Goal: Task Accomplishment & Management: Complete application form

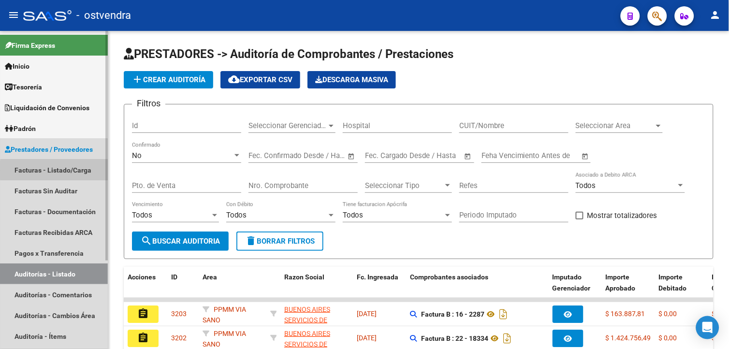
drag, startPoint x: 89, startPoint y: 170, endPoint x: 96, endPoint y: 168, distance: 6.6
click at [89, 170] on link "Facturas - Listado/Carga" at bounding box center [54, 170] width 108 height 21
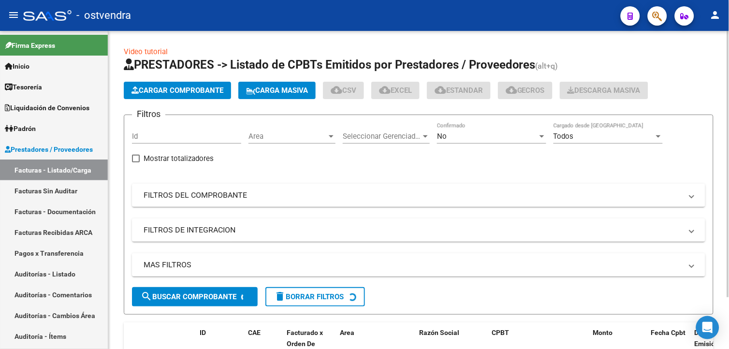
click at [189, 93] on span "Cargar Comprobante" at bounding box center [178, 90] width 92 height 9
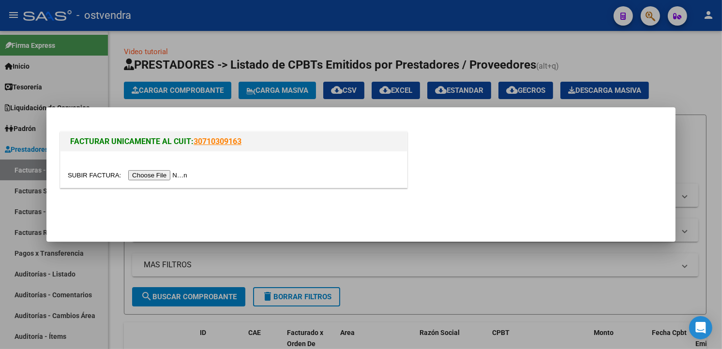
click at [172, 175] on input "file" at bounding box center [129, 175] width 122 height 10
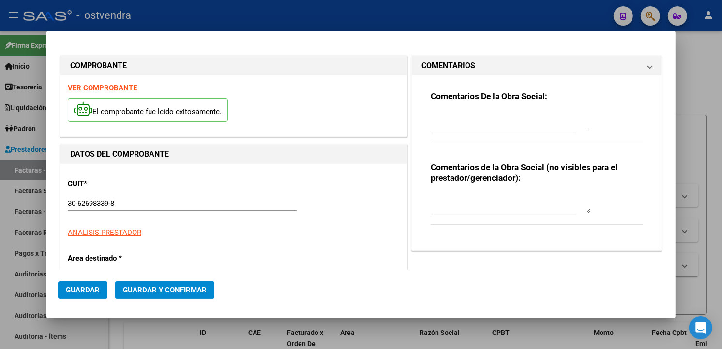
type input "3135"
type input "$ 1.229.575,00"
type input "2025-08-29"
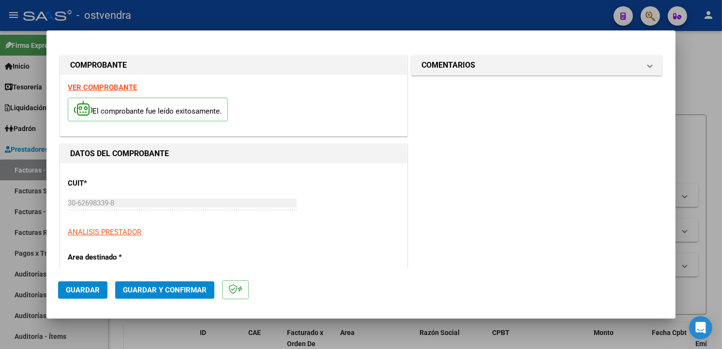
type input "2025-10-28"
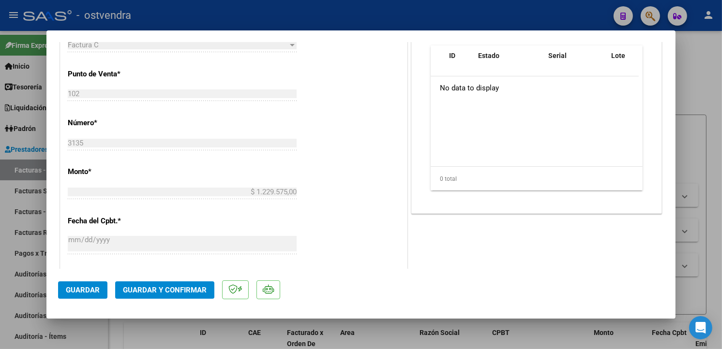
scroll to position [334, 0]
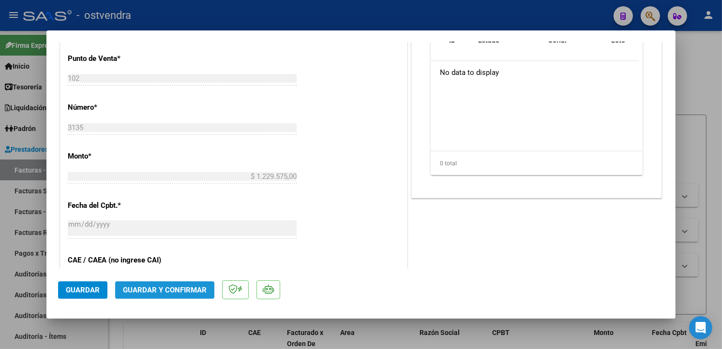
click at [180, 282] on button "Guardar y Confirmar" at bounding box center [164, 290] width 99 height 17
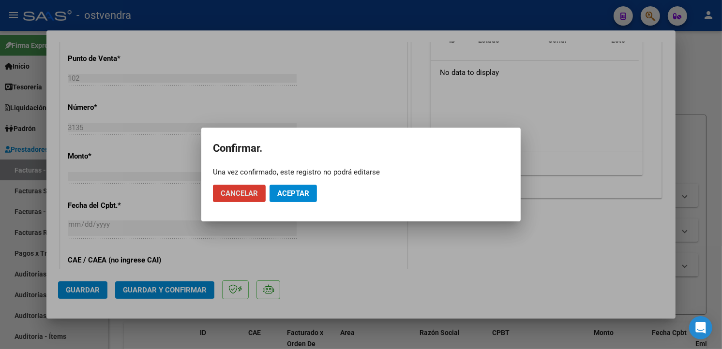
click at [316, 194] on button "Aceptar" at bounding box center [292, 193] width 47 height 17
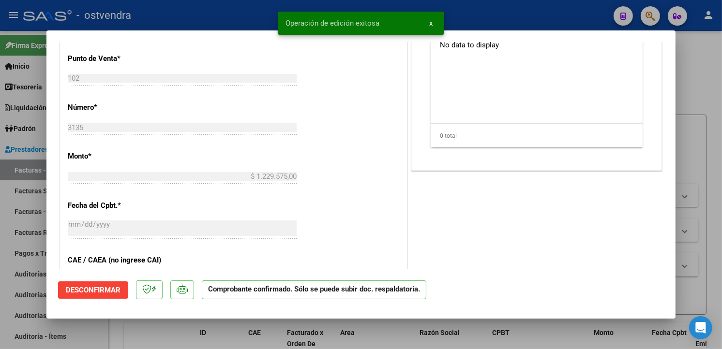
click at [11, 178] on div at bounding box center [361, 174] width 722 height 349
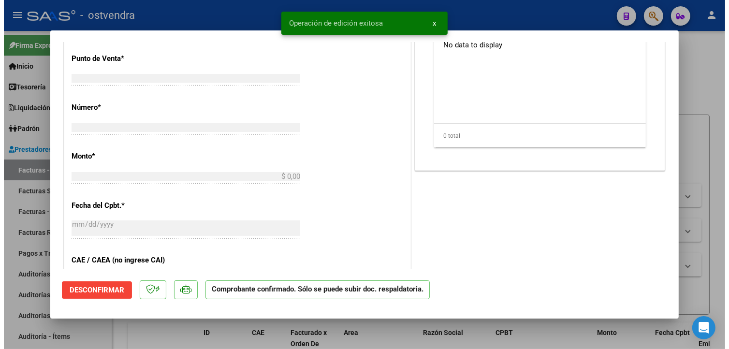
scroll to position [0, 0]
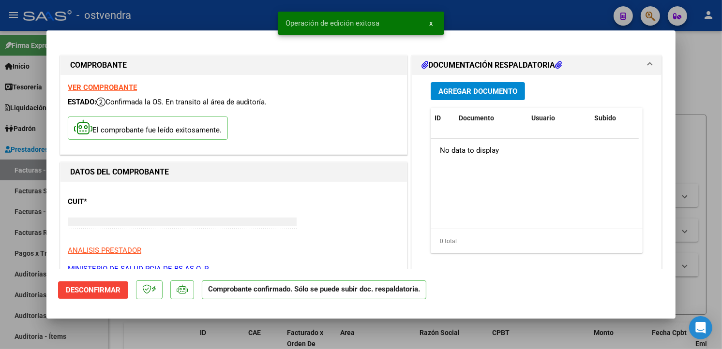
click at [23, 193] on link "Facturas Sin Auditar" at bounding box center [54, 190] width 108 height 21
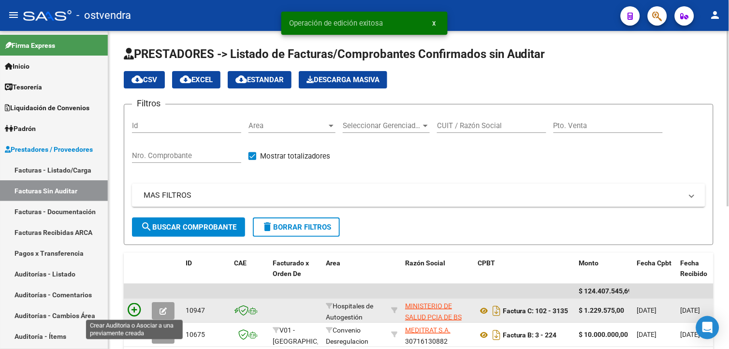
click at [139, 306] on icon at bounding box center [135, 310] width 14 height 14
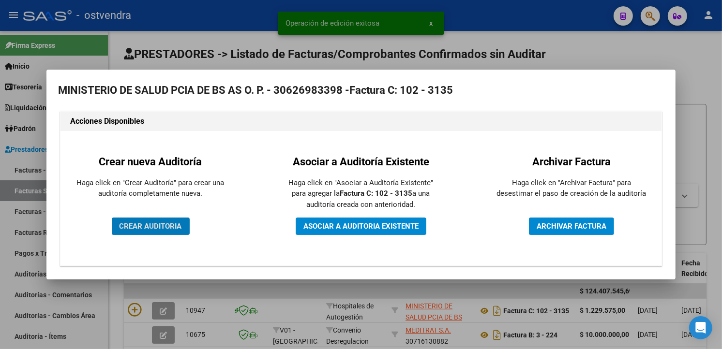
click at [189, 231] on button "CREAR AUDITORIA" at bounding box center [151, 226] width 78 height 17
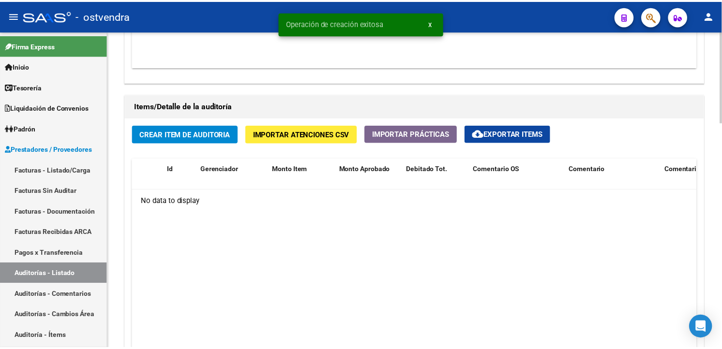
scroll to position [663, 0]
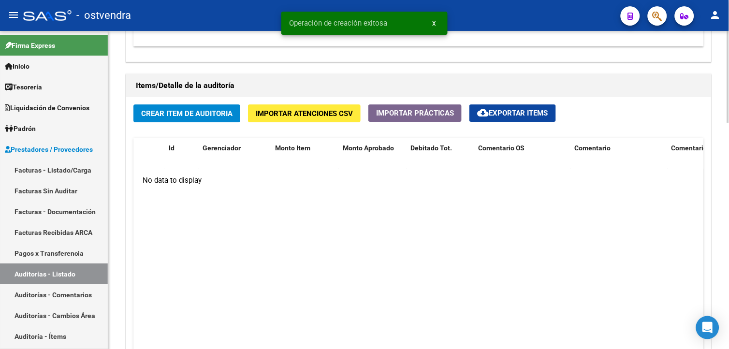
click at [226, 114] on span "Crear Item de Auditoria" at bounding box center [186, 113] width 91 height 9
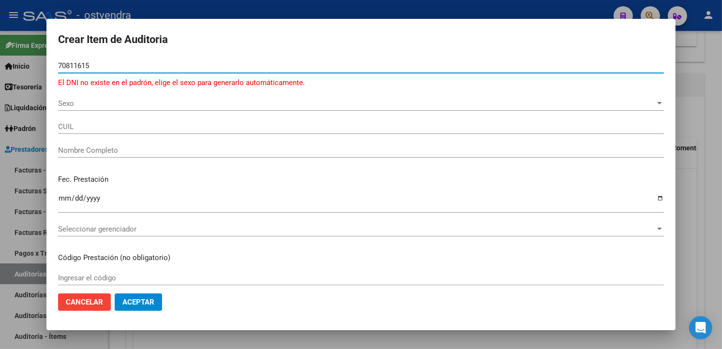
type input "70811615"
click at [74, 100] on span "Sexo" at bounding box center [356, 103] width 597 height 9
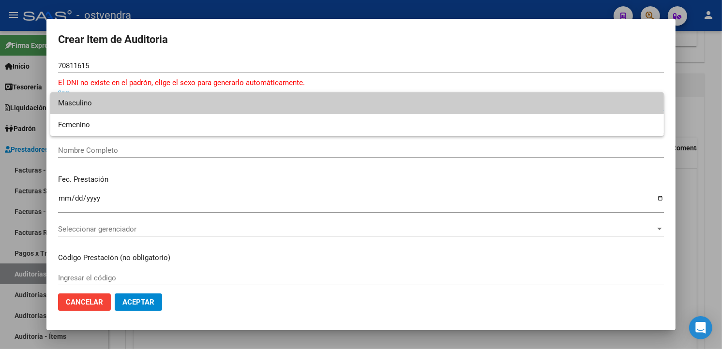
click at [91, 97] on span "Masculino" at bounding box center [357, 103] width 598 height 22
type input "20708116158"
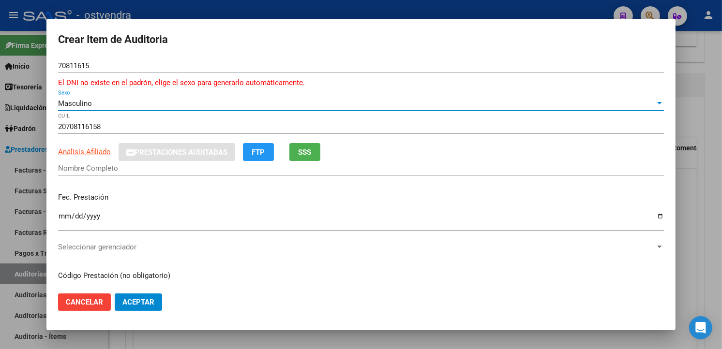
click at [317, 148] on button "SSS" at bounding box center [304, 152] width 31 height 18
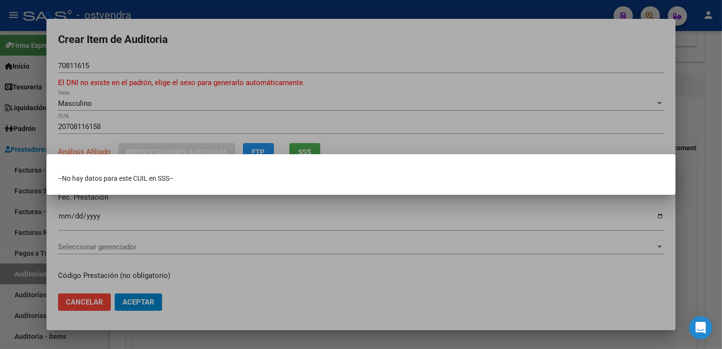
click at [316, 123] on div at bounding box center [361, 174] width 722 height 349
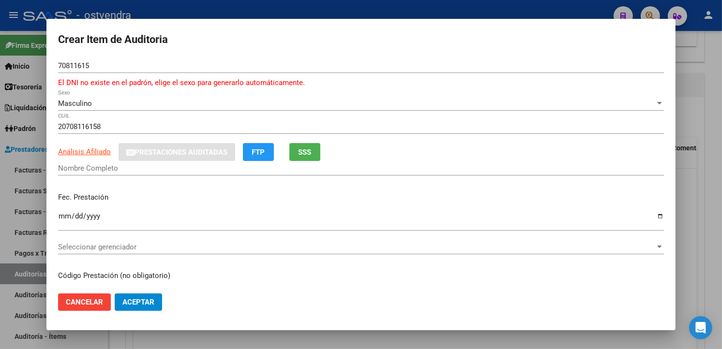
click at [315, 146] on button "SSS" at bounding box center [304, 152] width 31 height 18
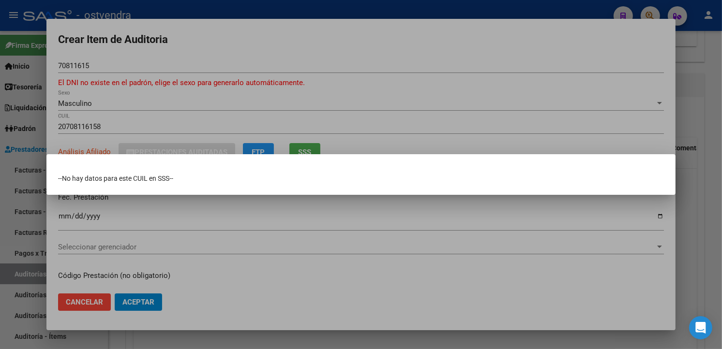
click at [322, 114] on div at bounding box center [361, 174] width 722 height 349
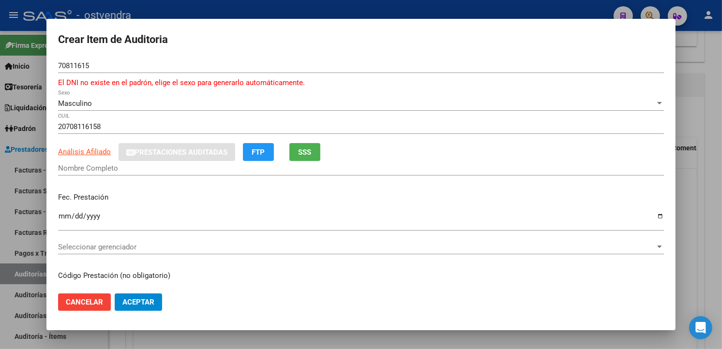
drag, startPoint x: 92, startPoint y: 60, endPoint x: 80, endPoint y: 63, distance: 13.0
click at [80, 63] on div "70811615 Nro Documento" at bounding box center [361, 66] width 606 height 15
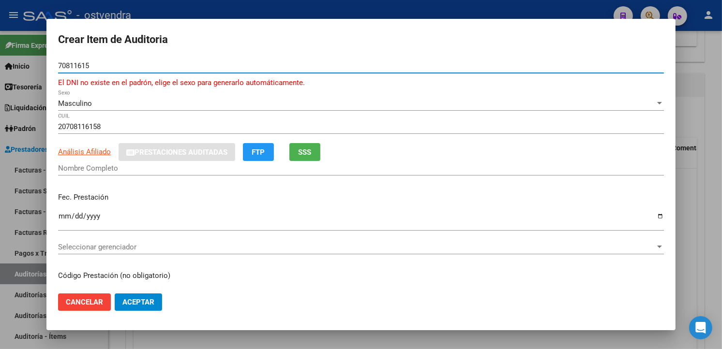
drag, startPoint x: 90, startPoint y: 63, endPoint x: 56, endPoint y: 66, distance: 34.9
click at [56, 66] on mat-dialog-content "70811615 Nro Documento El DNI no existe en el padrón, elige el sexo para genera…" at bounding box center [360, 172] width 629 height 227
click at [697, 45] on div at bounding box center [361, 174] width 722 height 349
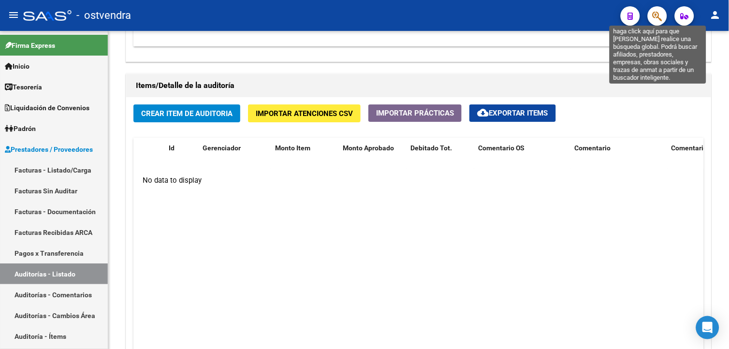
click at [657, 14] on icon "button" at bounding box center [658, 16] width 10 height 11
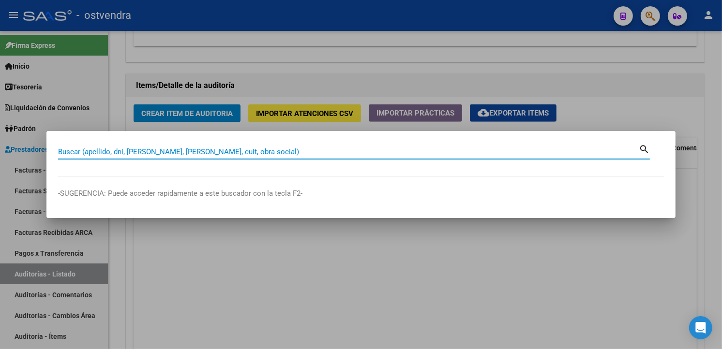
paste input "70811615"
type input "70811615"
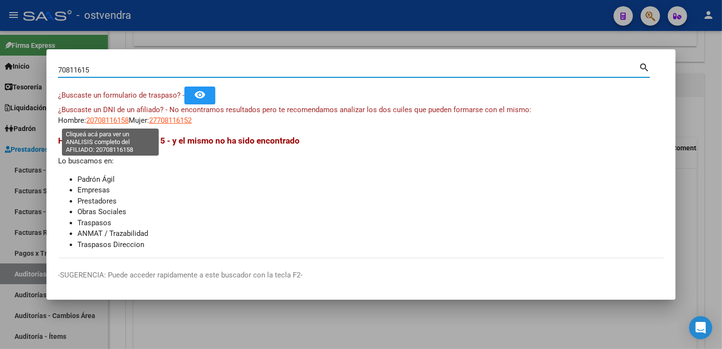
click at [116, 122] on span "20708116158" at bounding box center [107, 120] width 43 height 9
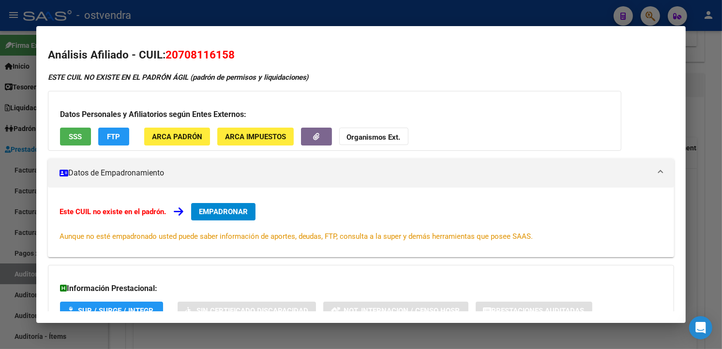
click at [71, 130] on button "SSS" at bounding box center [75, 137] width 31 height 18
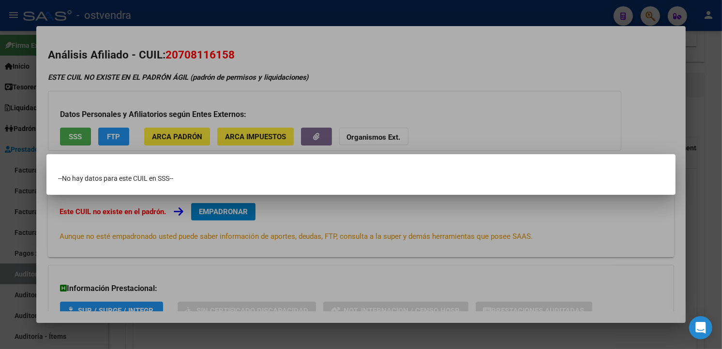
click at [201, 107] on div at bounding box center [361, 174] width 722 height 349
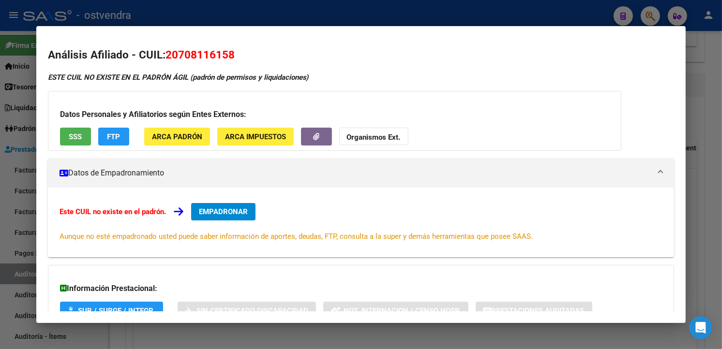
click at [214, 21] on div at bounding box center [361, 174] width 722 height 349
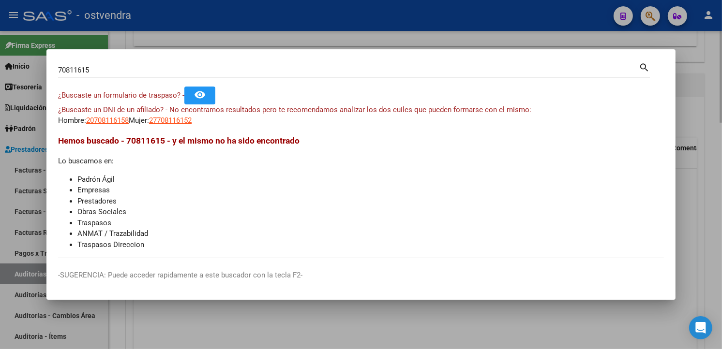
drag, startPoint x: 215, startPoint y: 21, endPoint x: 214, endPoint y: 43, distance: 21.8
click at [215, 22] on div at bounding box center [361, 174] width 722 height 349
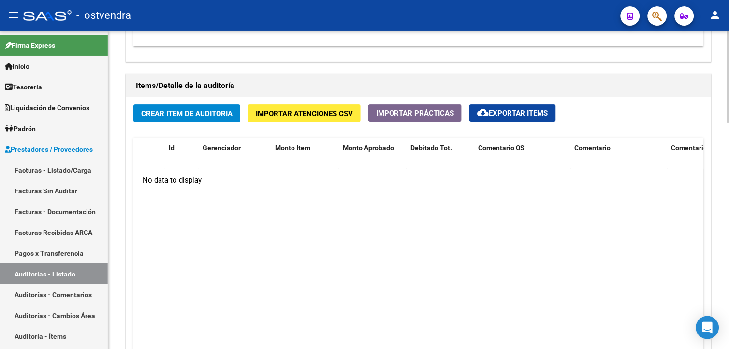
click at [187, 113] on span "Crear Item de Auditoria" at bounding box center [186, 113] width 91 height 9
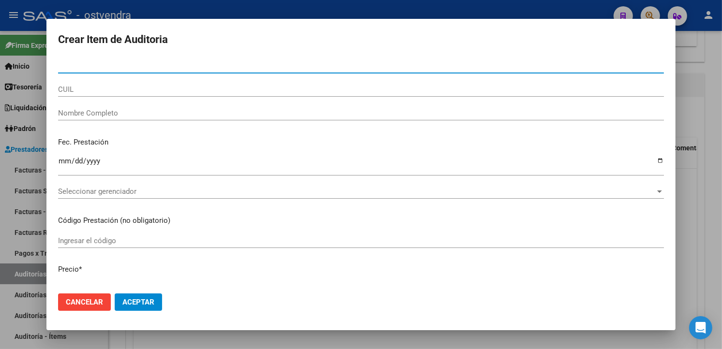
paste input "20708116158"
click at [68, 64] on input "20708116158" at bounding box center [361, 65] width 606 height 9
click at [94, 66] on input "708116158" at bounding box center [361, 65] width 606 height 9
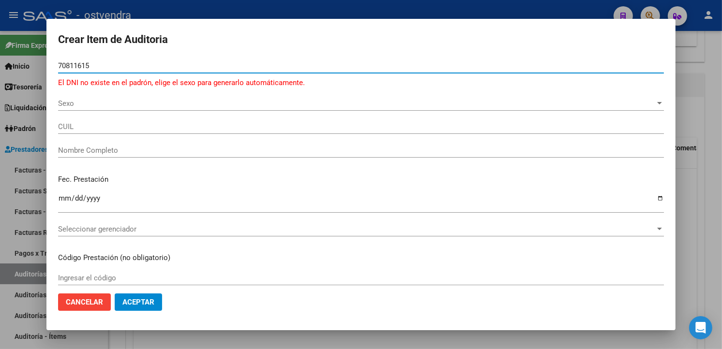
type input "70811615"
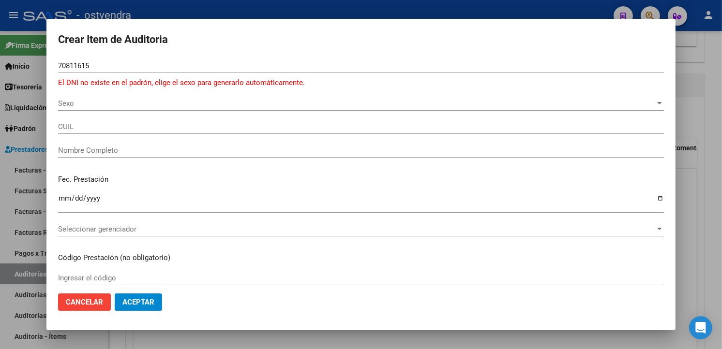
click at [707, 79] on div at bounding box center [361, 174] width 722 height 349
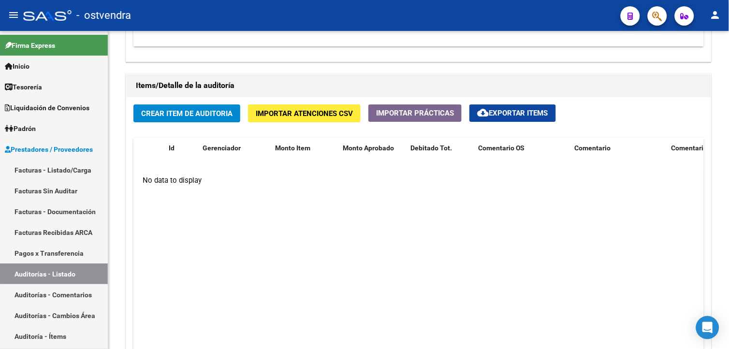
click at [658, 25] on span "button" at bounding box center [658, 16] width 10 height 20
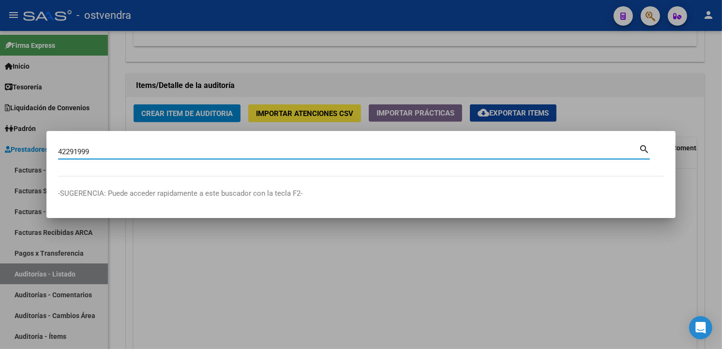
type input "42291999"
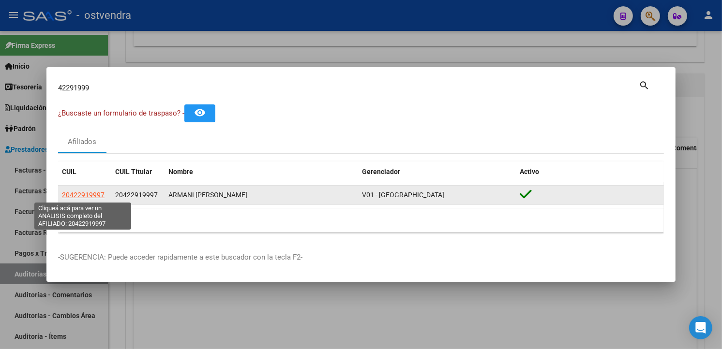
click at [87, 193] on span "20422919997" at bounding box center [83, 195] width 43 height 8
type textarea "20422919997"
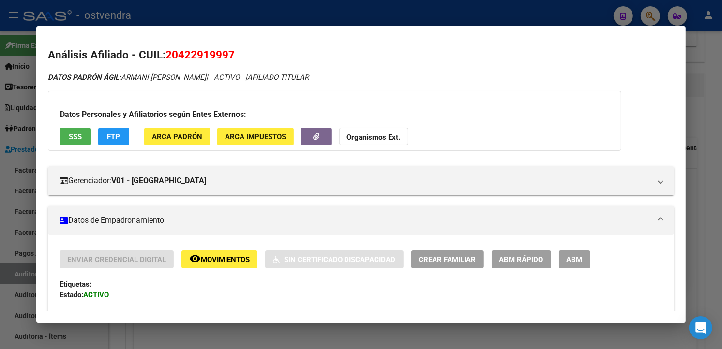
click at [425, 7] on div at bounding box center [361, 174] width 722 height 349
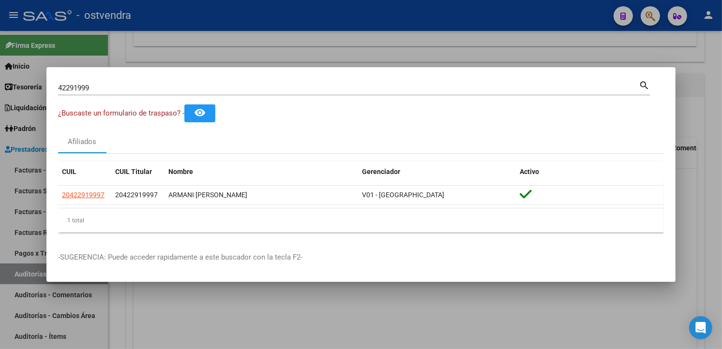
click at [377, 39] on div at bounding box center [361, 174] width 722 height 349
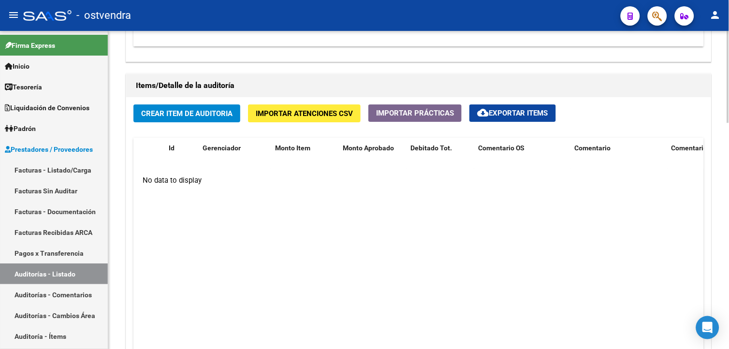
click at [215, 119] on button "Crear Item de Auditoria" at bounding box center [186, 113] width 107 height 18
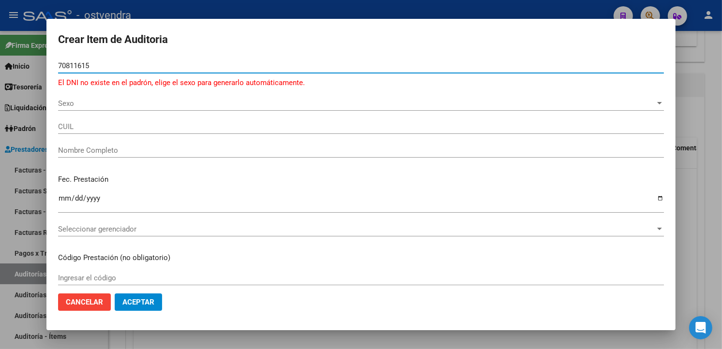
type input "70811615"
click at [163, 102] on span "Sexo" at bounding box center [356, 103] width 597 height 9
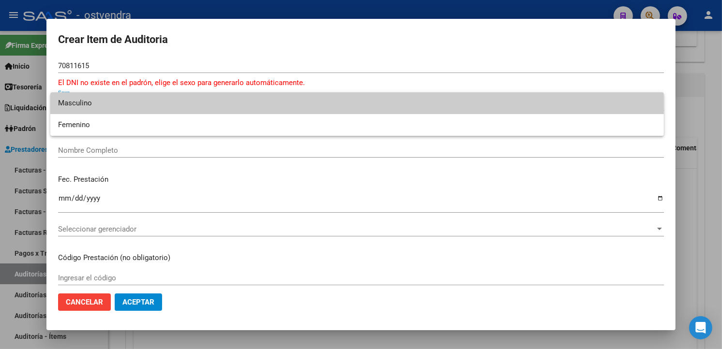
click at [149, 107] on span "Masculino" at bounding box center [357, 103] width 598 height 22
type input "20708116158"
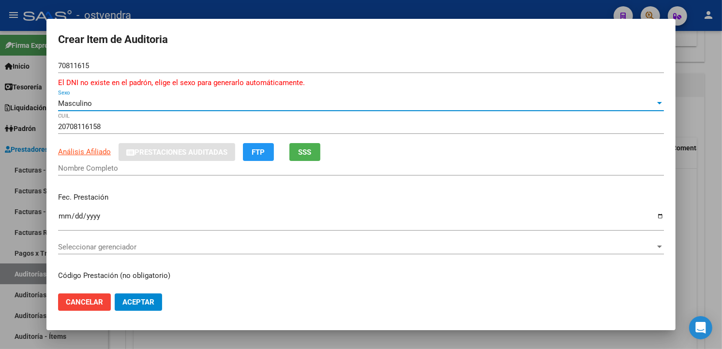
click at [113, 171] on input "Nombre Completo" at bounding box center [361, 168] width 606 height 9
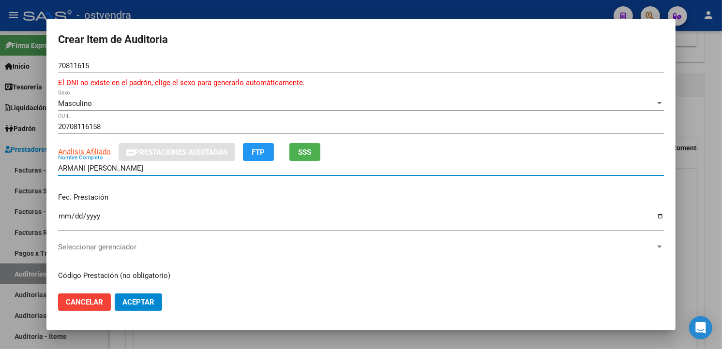
type input "ARMANI THIAGO GAEL"
click at [63, 217] on input "Ingresar la fecha" at bounding box center [361, 219] width 606 height 15
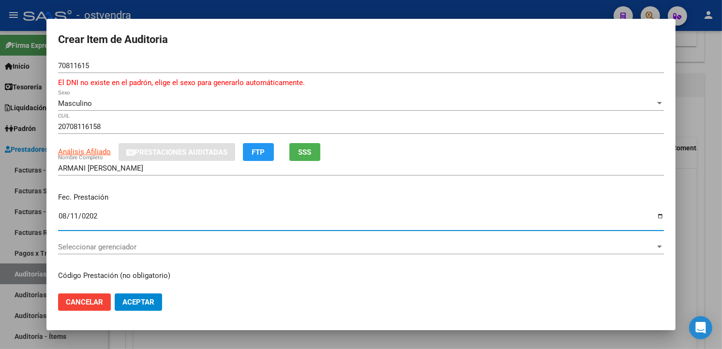
type input "2025-08-11"
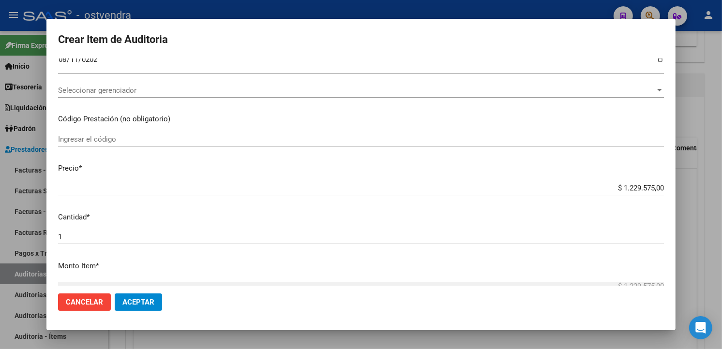
scroll to position [159, 0]
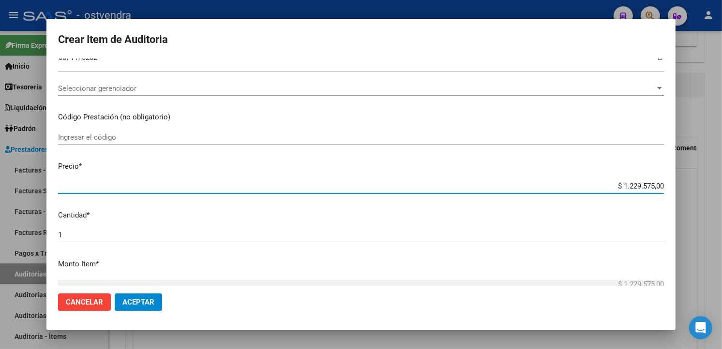
click at [655, 187] on input "$ 1.229.575,00" at bounding box center [361, 186] width 606 height 9
type input "$ 122.957,50"
type input "$ 12.295,75"
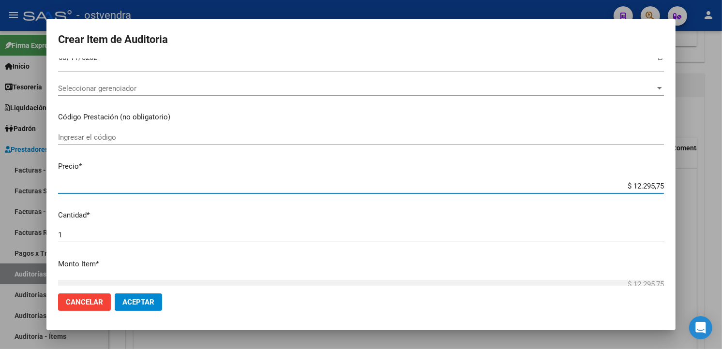
type input "$ 1.229,57"
type input "$ 122,95"
type input "$ 12,29"
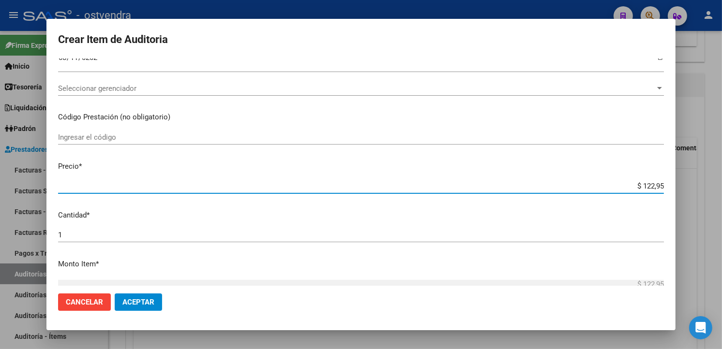
type input "$ 12,29"
type input "$ 1,22"
type input "$ 0,12"
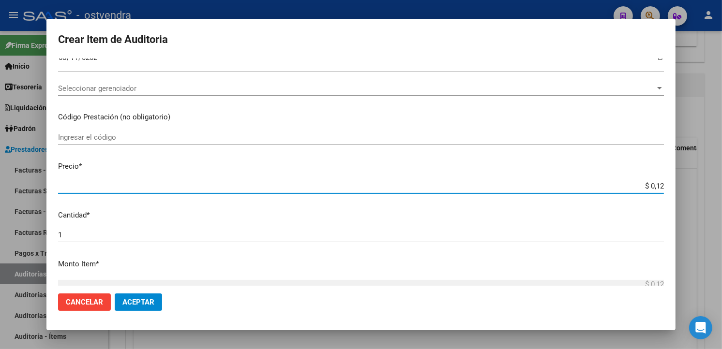
type input "$ 0,01"
type input "$ 0,03"
type input "$ 0,32"
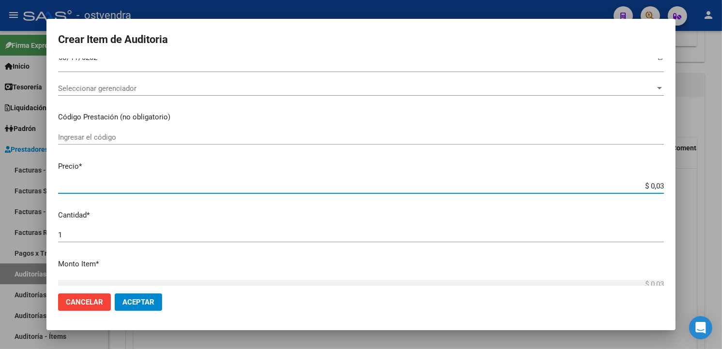
type input "$ 0,32"
type input "$ 3,23"
type input "$ 32,38"
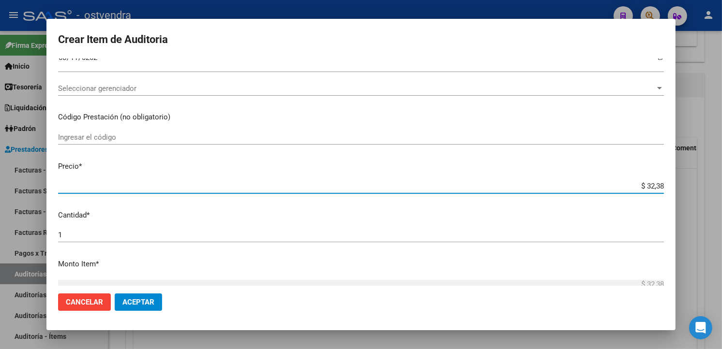
type input "$ 323,87"
type input "$ 3.238,79"
type input "$ 32.387,90"
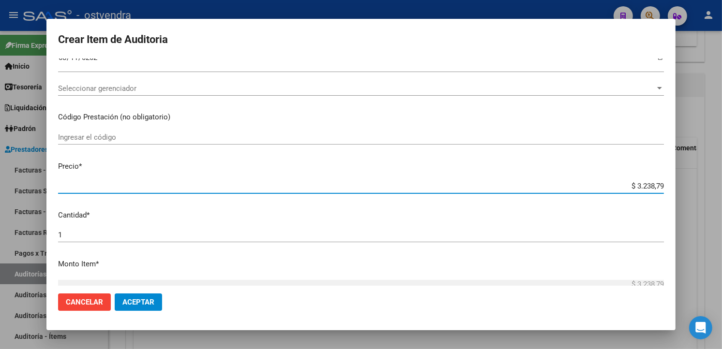
type input "$ 32.387,90"
type input "$ 323.879,00"
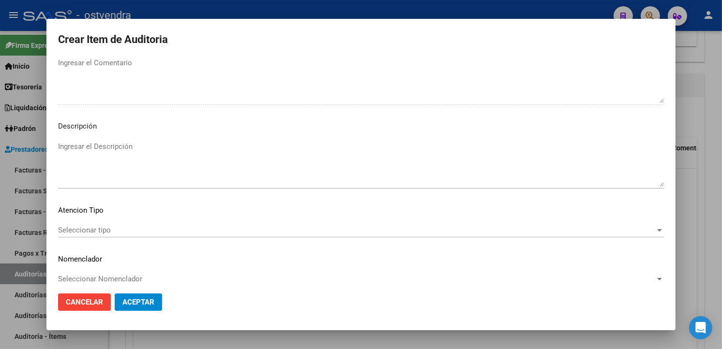
scroll to position [655, 0]
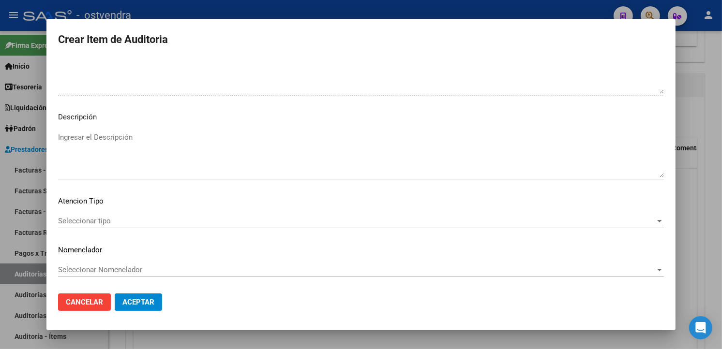
click at [180, 157] on textarea "Ingresar el Descripción" at bounding box center [361, 154] width 606 height 45
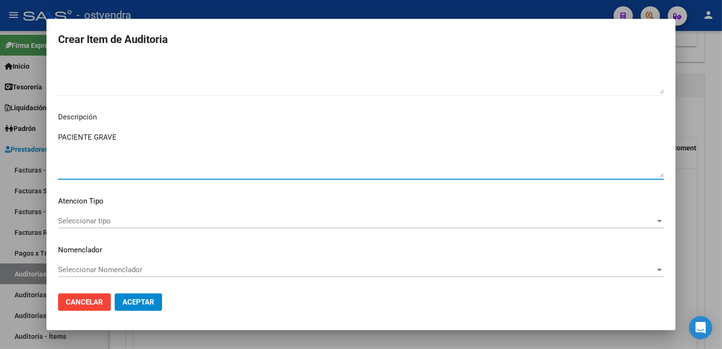
click at [155, 228] on div "Seleccionar tipo Seleccionar tipo" at bounding box center [361, 226] width 606 height 24
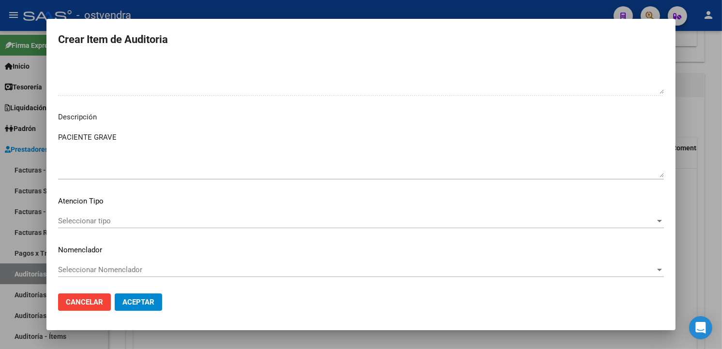
click at [150, 222] on span "Seleccionar tipo" at bounding box center [356, 221] width 597 height 9
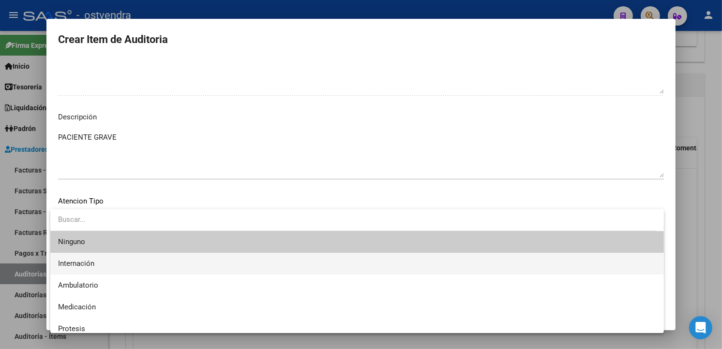
click at [131, 264] on span "Internación" at bounding box center [357, 264] width 598 height 22
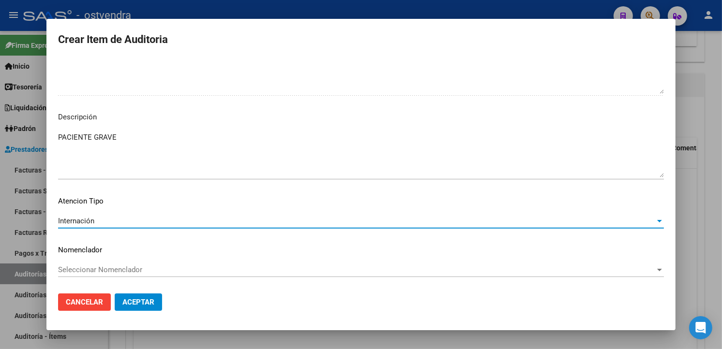
click at [329, 141] on textarea "PACIENTE GRAVE" at bounding box center [361, 154] width 606 height 45
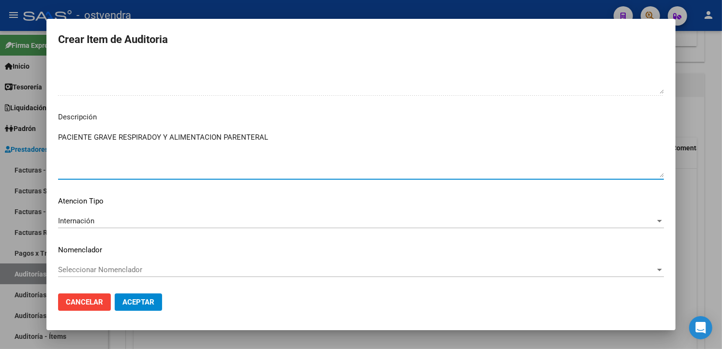
type textarea "PACIENTE GRAVE RESPIRADOY Y ALIMENTACION PARENTERAL"
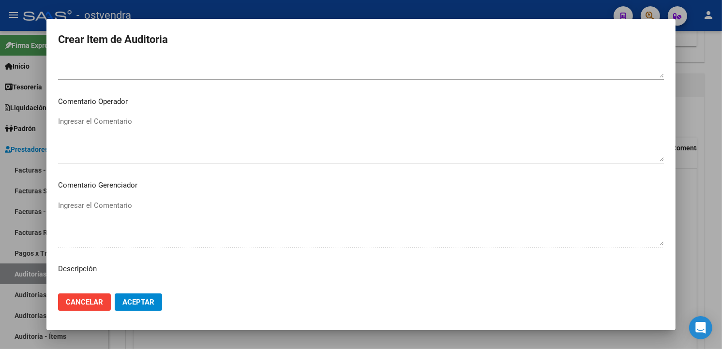
scroll to position [482, 0]
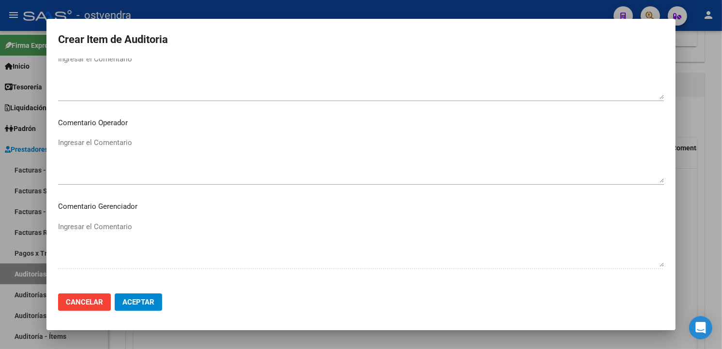
click at [110, 215] on mat-dialog-content "70811615 Nro Documento El DNI no existe en el padrón, elige el sexo para genera…" at bounding box center [360, 172] width 629 height 227
click at [96, 135] on div "Ingresar el Comentario" at bounding box center [361, 159] width 606 height 49
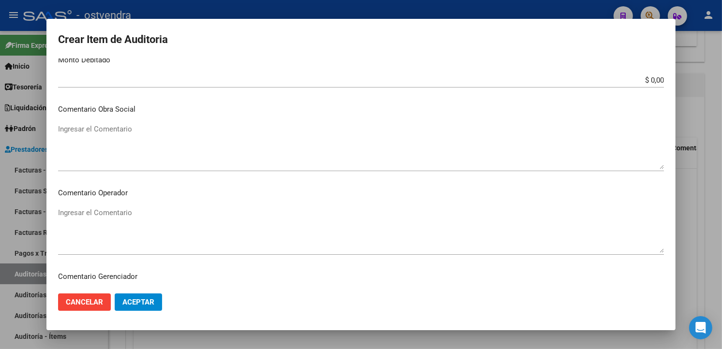
scroll to position [409, 0]
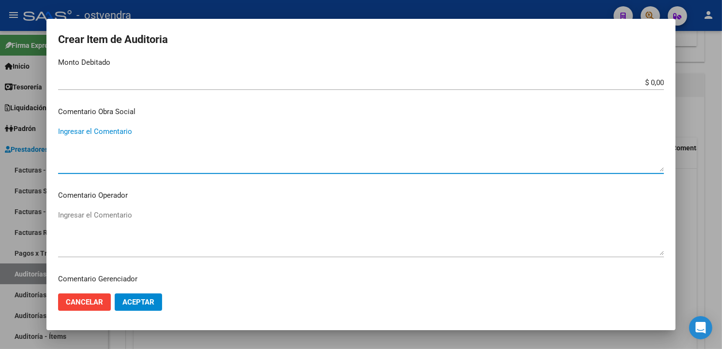
click at [172, 132] on textarea "Ingresar el Comentario" at bounding box center [361, 148] width 606 height 45
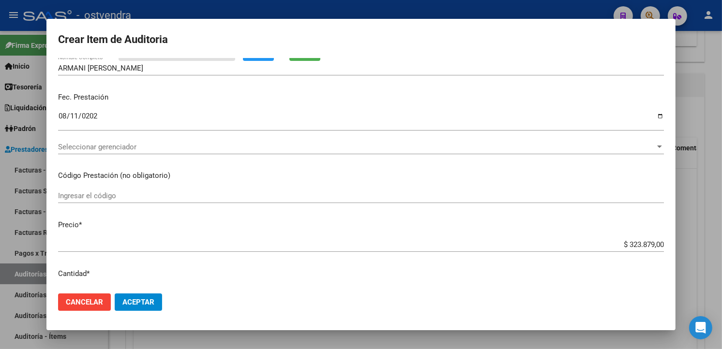
scroll to position [98, 0]
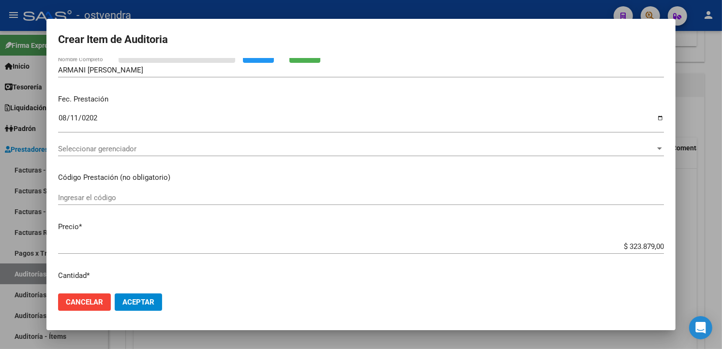
drag, startPoint x: 298, startPoint y: 157, endPoint x: 296, endPoint y: 152, distance: 5.8
click at [297, 157] on div "Seleccionar gerenciador Seleccionar gerenciador" at bounding box center [361, 154] width 606 height 24
click at [296, 152] on span "Seleccionar gerenciador" at bounding box center [356, 149] width 597 height 9
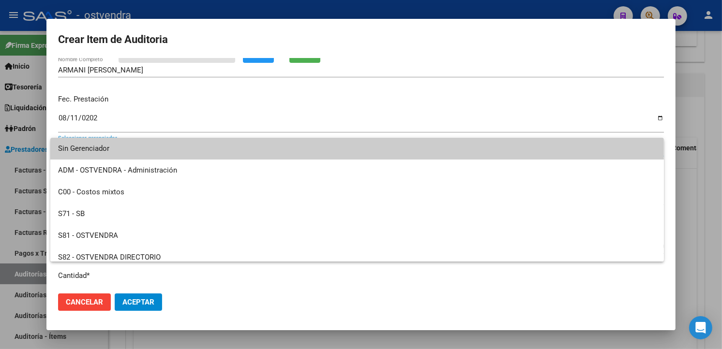
scroll to position [72, 0]
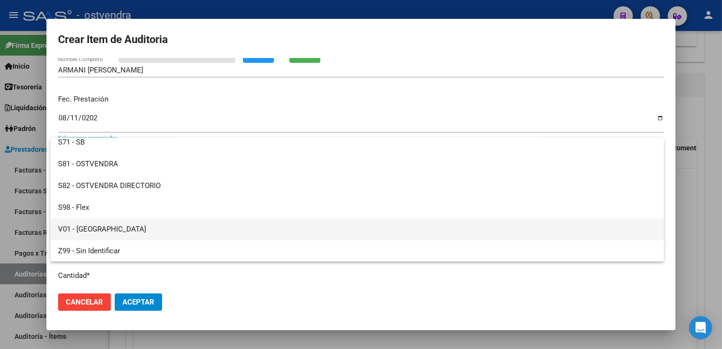
click at [220, 226] on span "V01 - [GEOGRAPHIC_DATA]" at bounding box center [357, 230] width 598 height 22
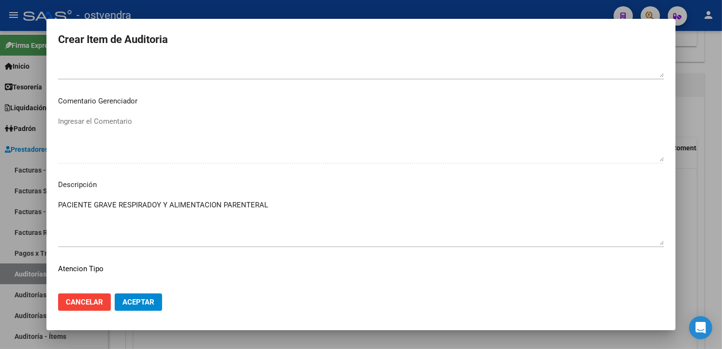
scroll to position [620, 0]
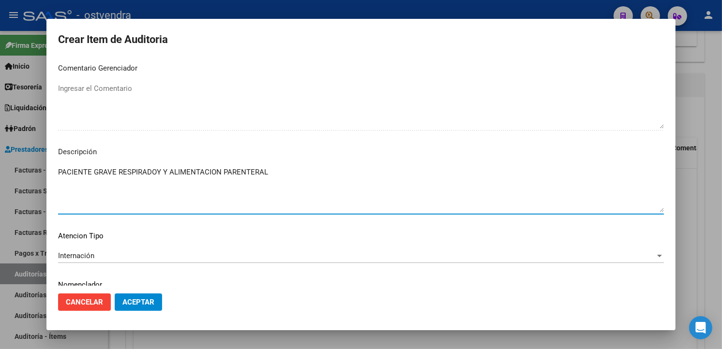
click at [296, 177] on textarea "PACIENTE GRAVE RESPIRADOY Y ALIMENTACION PARENTERAL" at bounding box center [361, 189] width 606 height 45
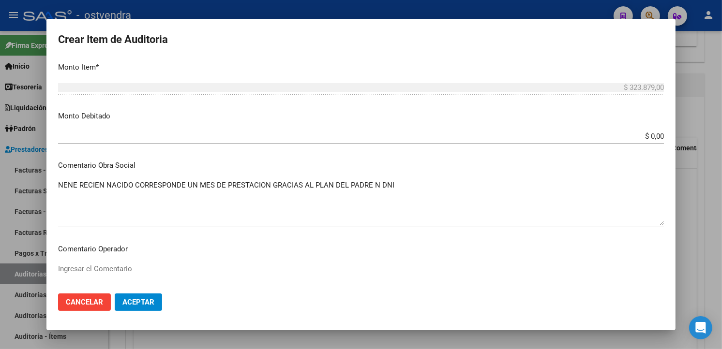
scroll to position [320, 0]
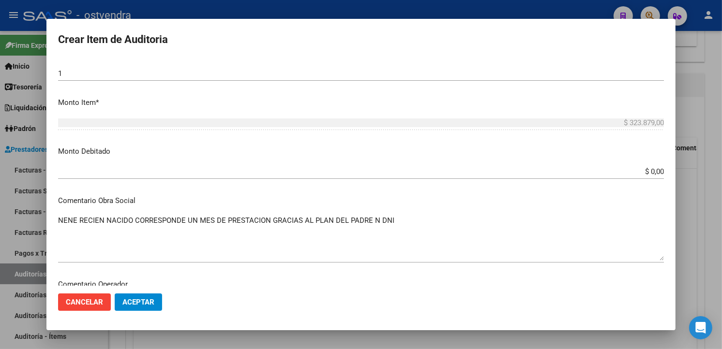
click at [470, 219] on textarea "NENE RECIEN NACIDO CORRESPONDE UN MES DE PRESTACION GRACIAS AL PLAN DEL PADRE N…" at bounding box center [361, 237] width 606 height 45
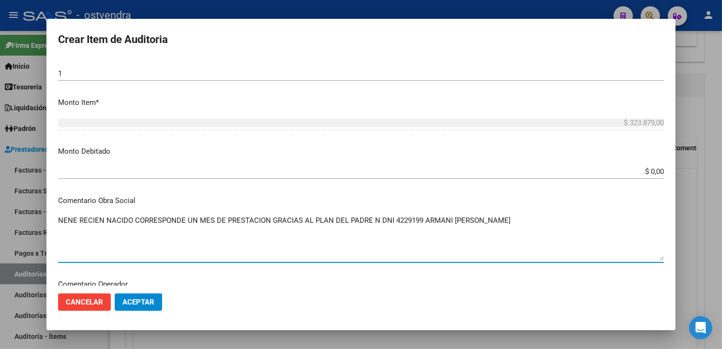
drag, startPoint x: 63, startPoint y: 218, endPoint x: 534, endPoint y: 225, distance: 471.2
click at [534, 225] on textarea "NENE RECIEN NACIDO CORRESPONDE UN MES DE PRESTACION GRACIAS AL PLAN DEL PADRE N…" at bounding box center [361, 237] width 606 height 45
type textarea "NENE RECIEN NACIDO CORRESPONDE UN MES DE PRESTACION GRACIAS AL PLAN DEL PADRE N…"
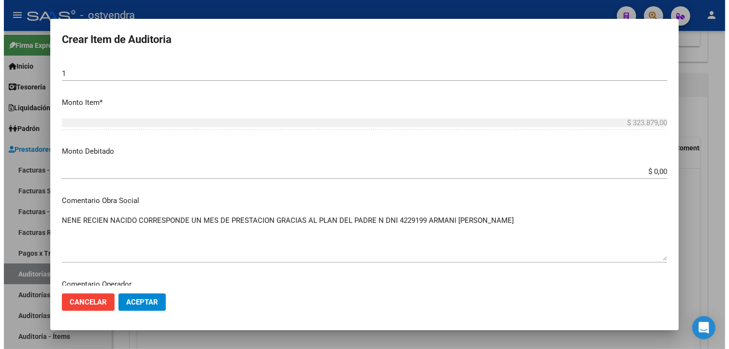
scroll to position [655, 0]
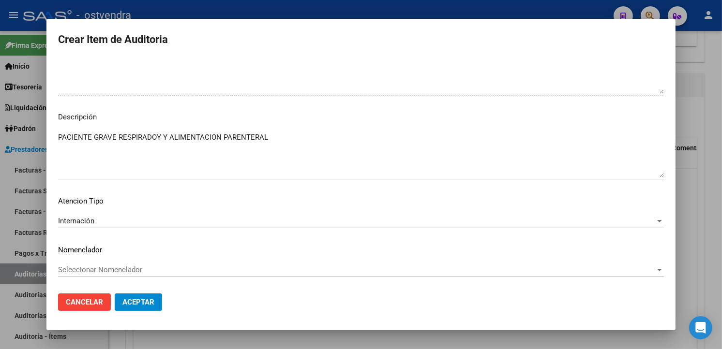
click at [133, 298] on span "Aceptar" at bounding box center [138, 302] width 32 height 9
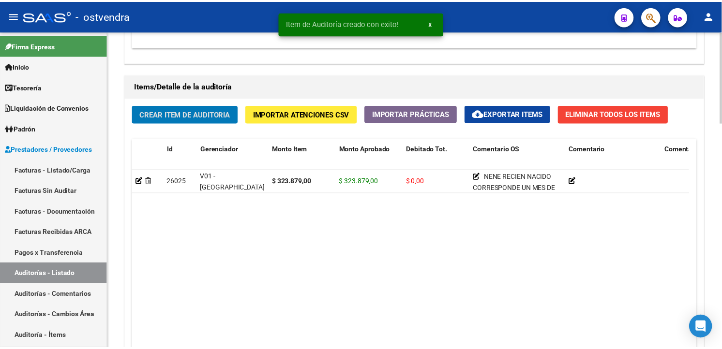
scroll to position [663, 0]
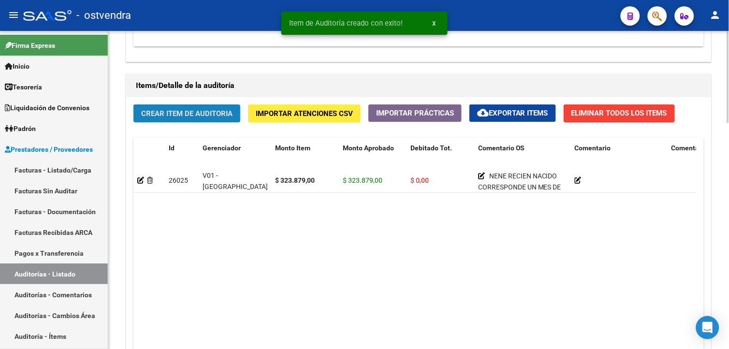
click at [217, 108] on button "Crear Item de Auditoria" at bounding box center [186, 113] width 107 height 18
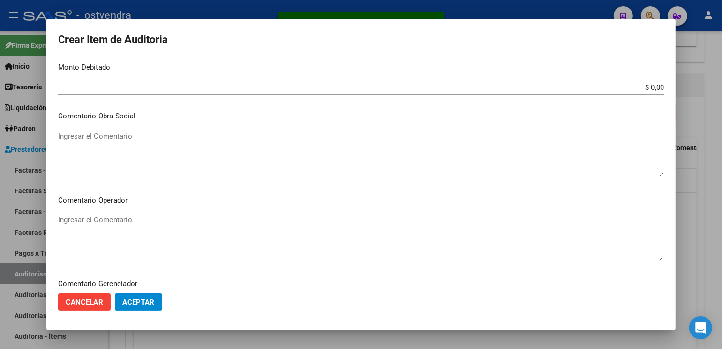
scroll to position [365, 0]
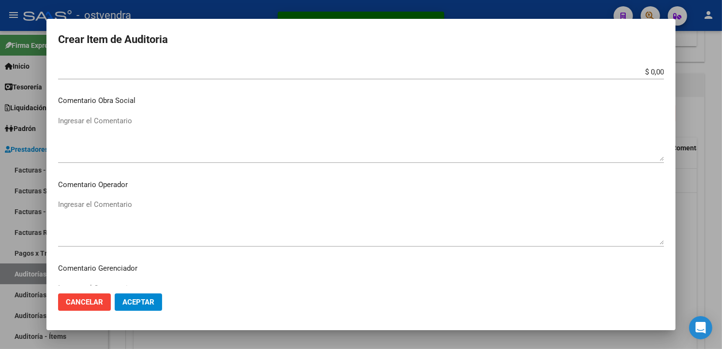
click at [158, 128] on textarea "Ingresar el Comentario" at bounding box center [361, 138] width 606 height 45
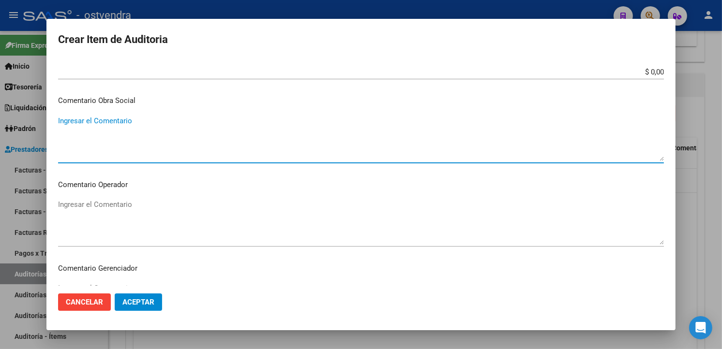
paste textarea "NENE RECIEN NACIDO CORRESPONDE UN MES DE PRESTACION GRACIAS AL PLAN DEL PADRE N…"
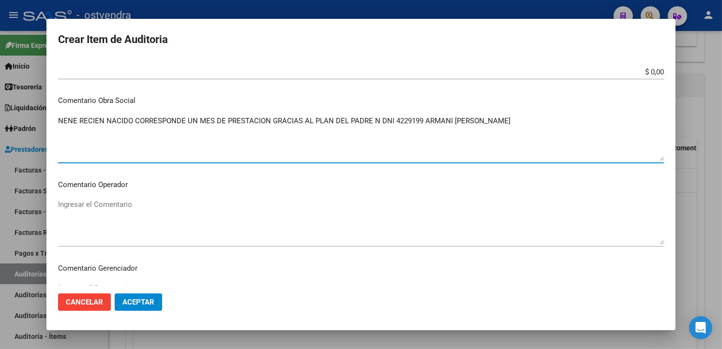
type textarea "NENE RECIEN NACIDO CORRESPONDE UN MES DE PRESTACION GRACIAS AL PLAN DEL PADRE N…"
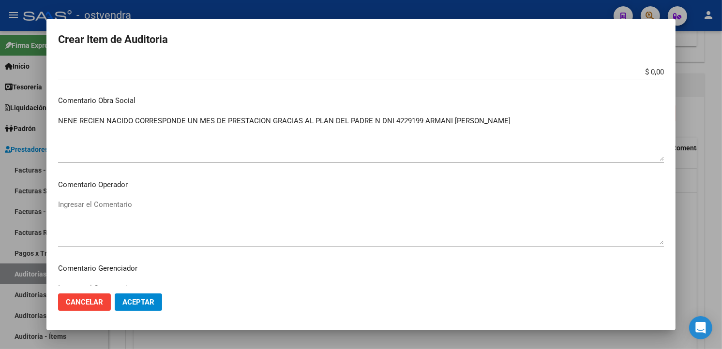
scroll to position [213, 0]
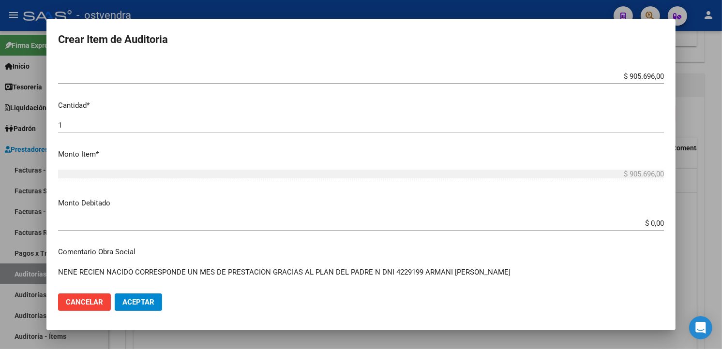
click at [656, 79] on app-form-text-field "Precio * $ 905.696,00 Ingresar el precio" at bounding box center [364, 66] width 613 height 30
click at [655, 76] on input "$ 905.696,00" at bounding box center [361, 76] width 606 height 9
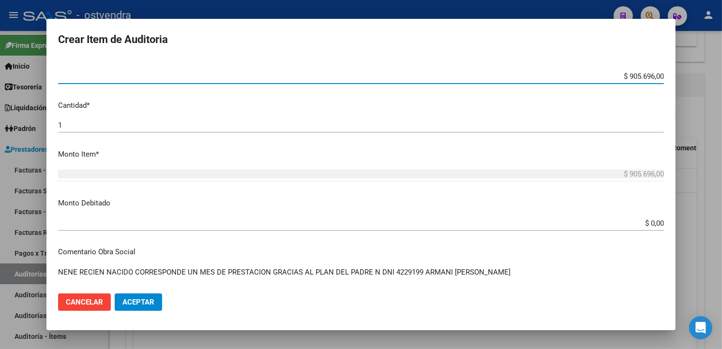
type input "$ 90.569,60"
type input "$ 9.056,96"
type input "$ 905,69"
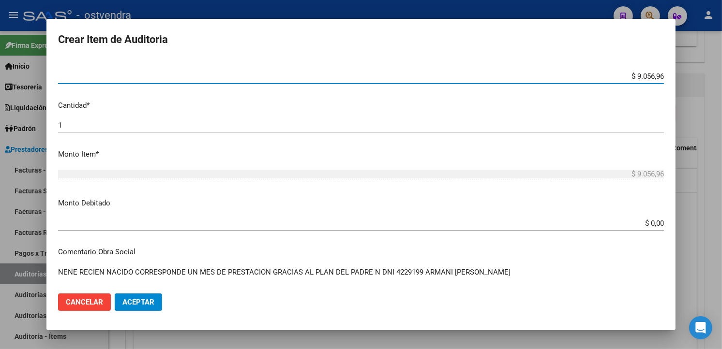
type input "$ 905,69"
type input "$ 90,56"
type input "$ 9,05"
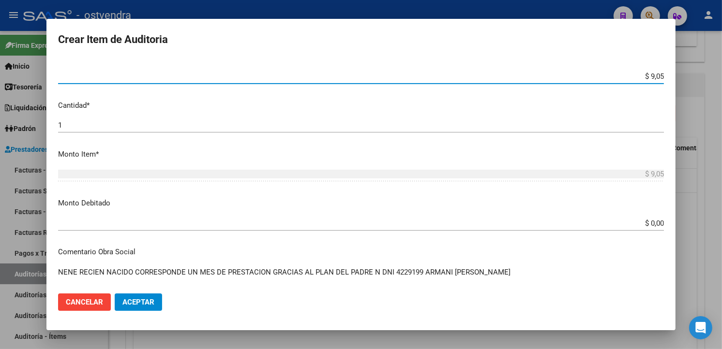
type input "$ 0,90"
type input "$ 0,09"
type input "$ 0,01"
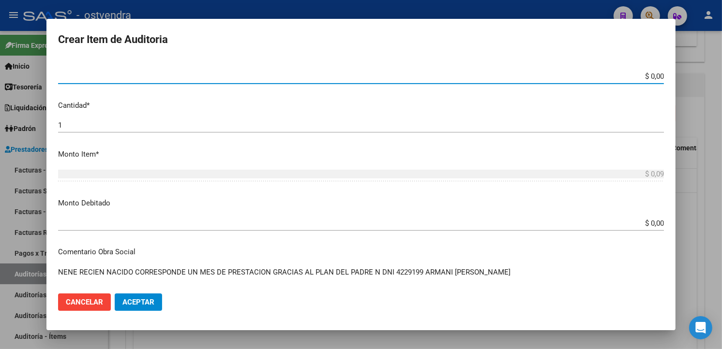
type input "$ 0,01"
type input "$ 0,18"
type input "$ 1,86"
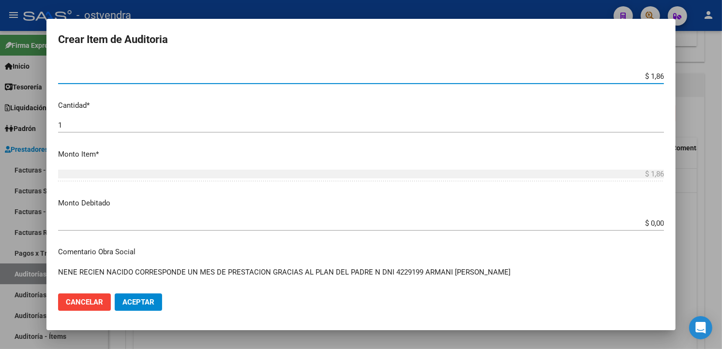
type input "$ 18,69"
type input "$ 186,97"
type input "$ 1.869,76"
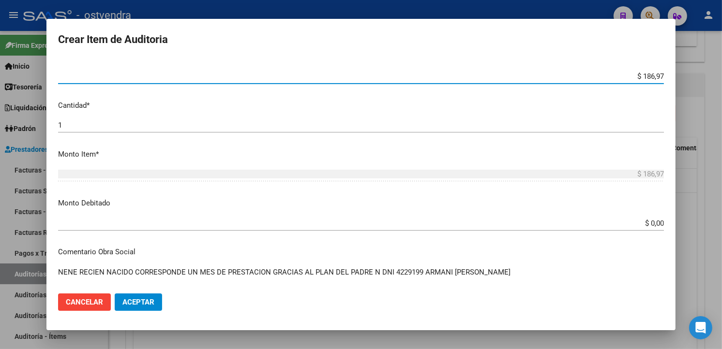
type input "$ 1.869,76"
type input "$ 18.697,60"
type input "$ 186.976,00"
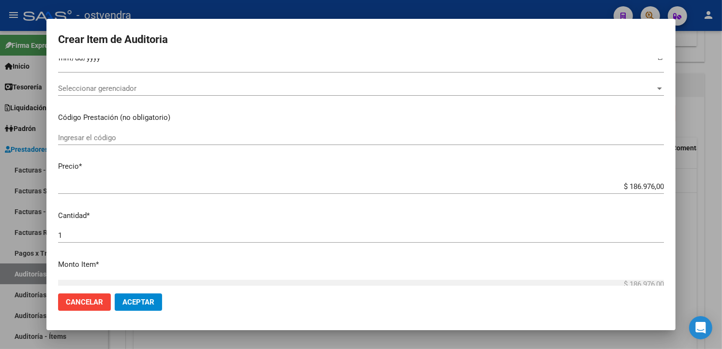
scroll to position [0, 0]
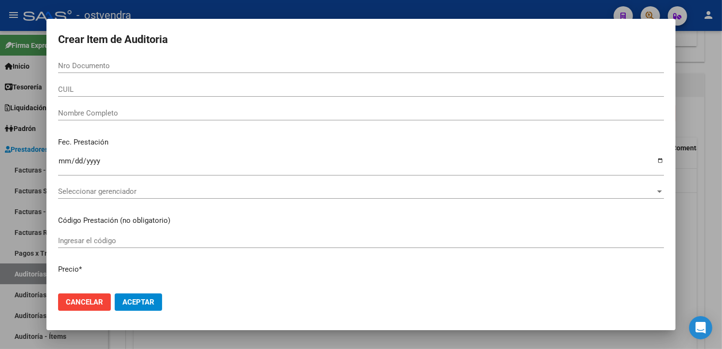
click at [393, 68] on input "Nro Documento" at bounding box center [361, 65] width 606 height 9
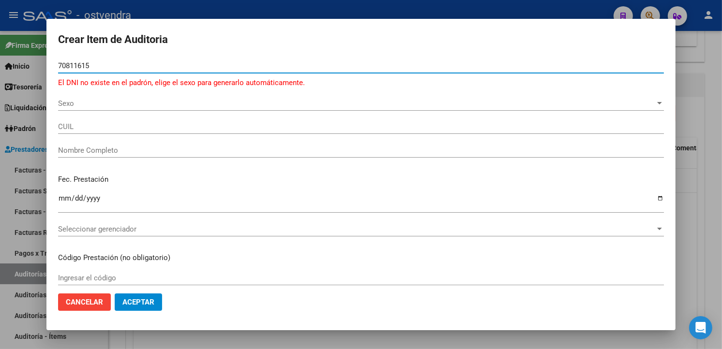
type input "70811615"
click at [121, 110] on div "Sexo Sexo" at bounding box center [361, 108] width 606 height 24
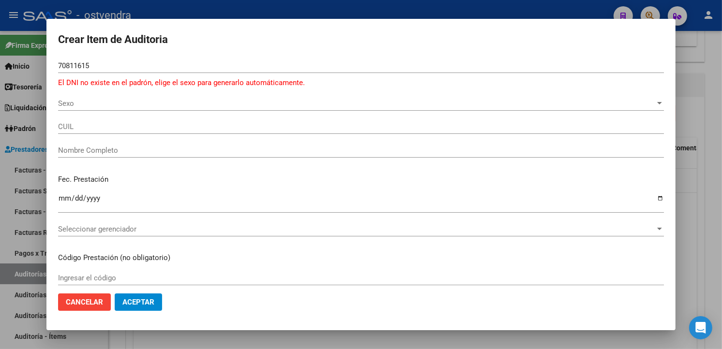
click at [120, 108] on div "Sexo Sexo" at bounding box center [361, 103] width 606 height 15
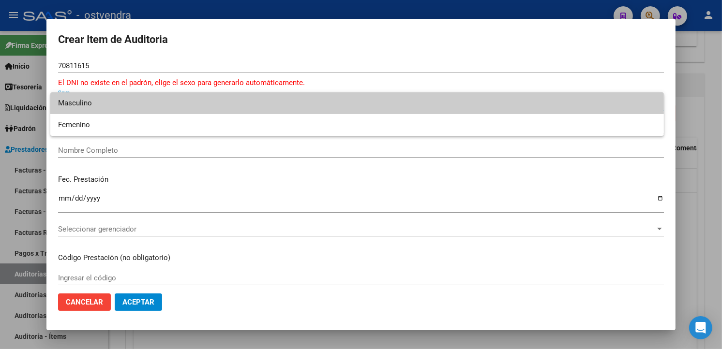
click at [110, 109] on span "Masculino" at bounding box center [357, 103] width 598 height 22
type input "20708116158"
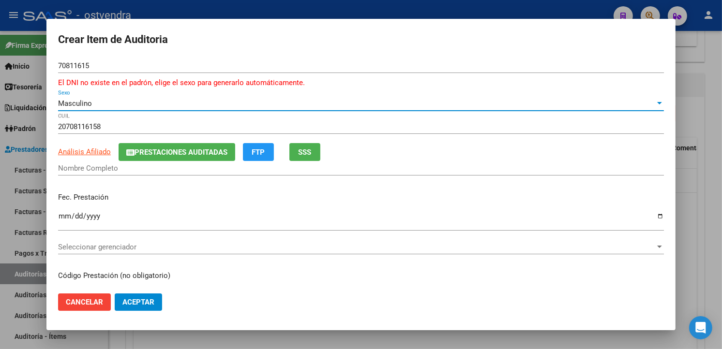
click at [111, 162] on div "Nombre Completo" at bounding box center [361, 168] width 606 height 15
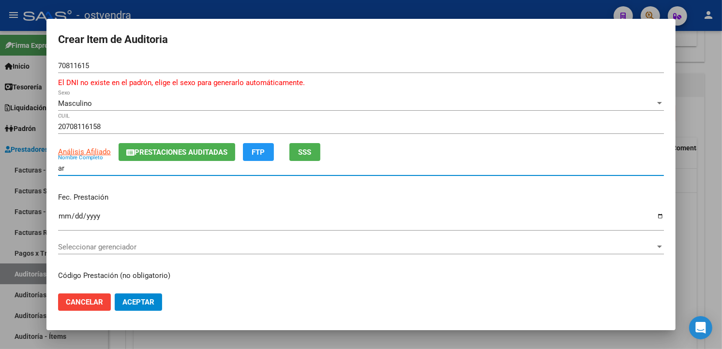
type input "a"
type input "ARMANI THIAGO GAEL"
click at [62, 219] on input "Ingresar la fecha" at bounding box center [361, 219] width 606 height 15
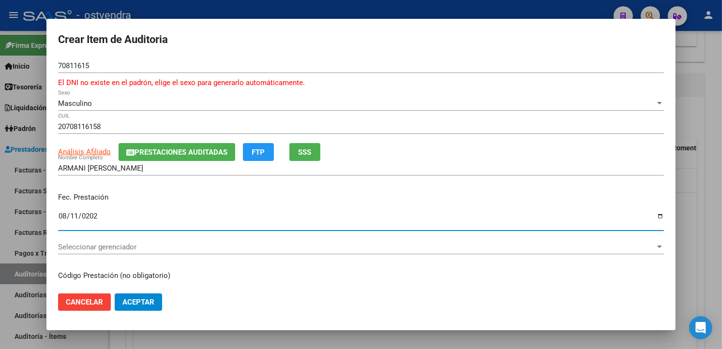
type input "2025-08-11"
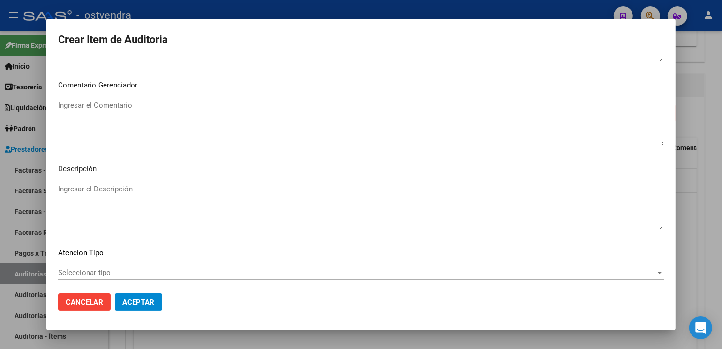
scroll to position [655, 0]
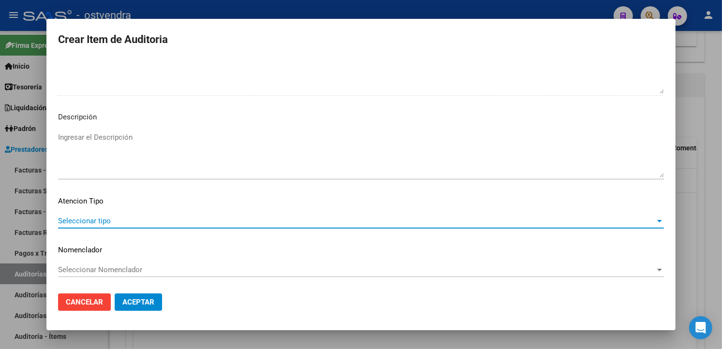
click at [465, 224] on span "Seleccionar tipo" at bounding box center [356, 221] width 597 height 9
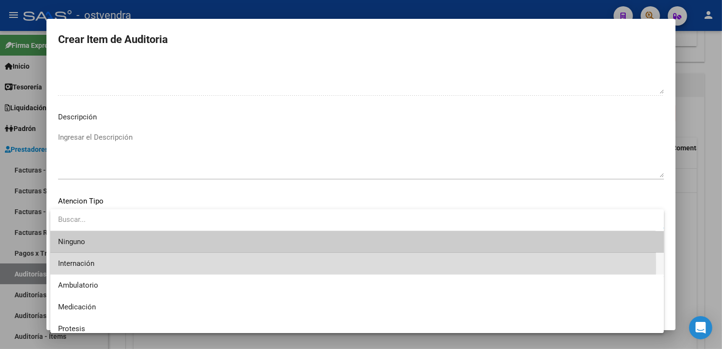
click at [103, 266] on span "Internación" at bounding box center [357, 264] width 598 height 22
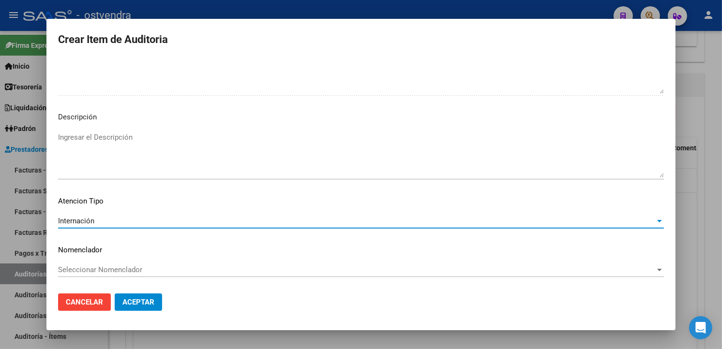
click at [121, 143] on textarea "Ingresar el Descripción" at bounding box center [361, 154] width 606 height 45
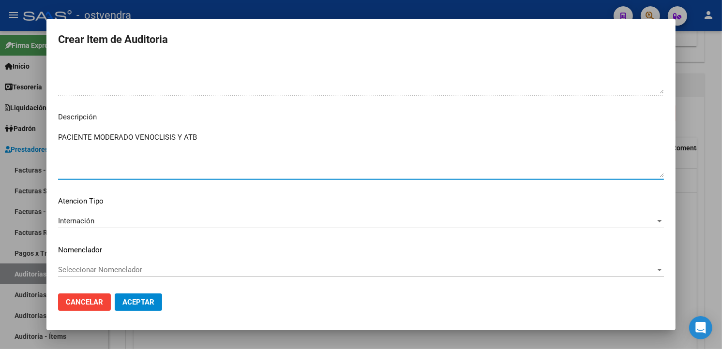
type textarea "PACIENTE MODERADO VENOCLISIS Y ATB"
click at [163, 305] on mat-dialog-actions "Cancelar Aceptar" at bounding box center [361, 302] width 606 height 33
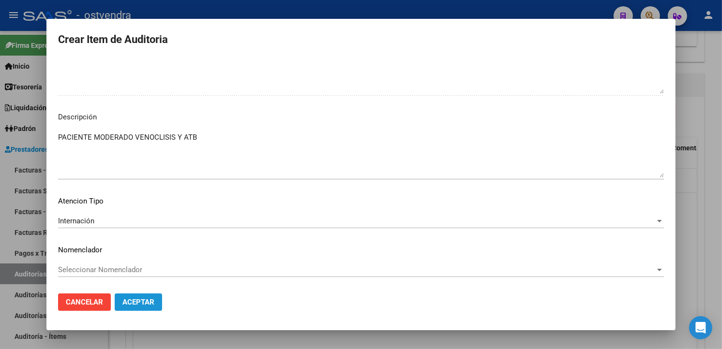
click at [160, 305] on button "Aceptar" at bounding box center [138, 302] width 47 height 17
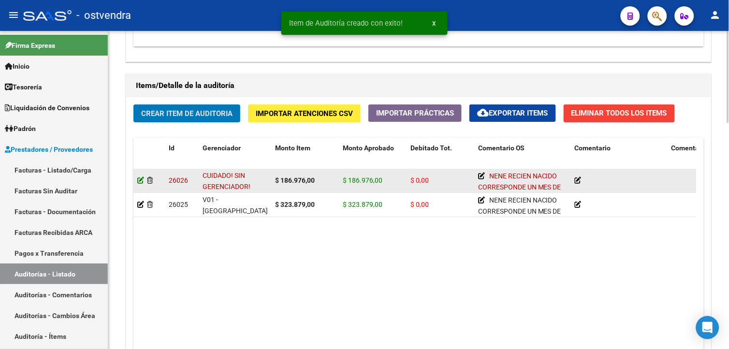
click at [139, 178] on icon at bounding box center [140, 180] width 7 height 7
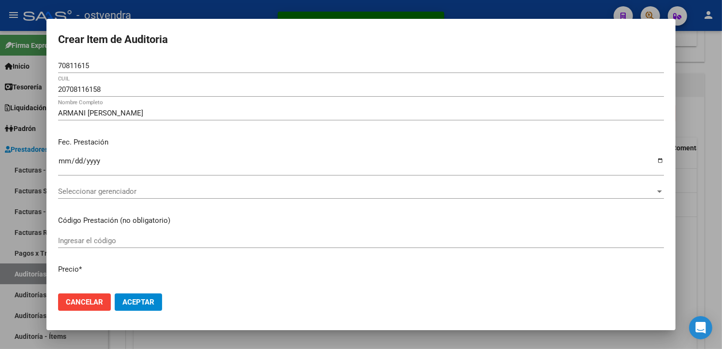
click at [206, 198] on div "Seleccionar gerenciador Seleccionar gerenciador" at bounding box center [361, 191] width 606 height 15
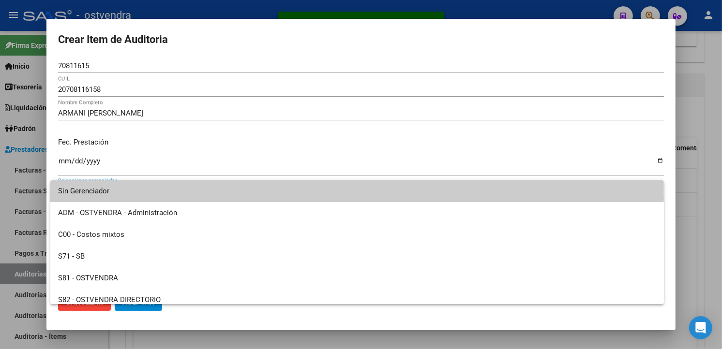
scroll to position [72, 0]
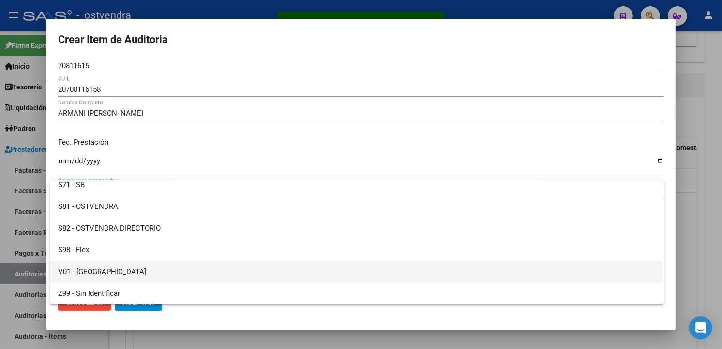
click at [160, 263] on span "V01 - [GEOGRAPHIC_DATA]" at bounding box center [357, 272] width 598 height 22
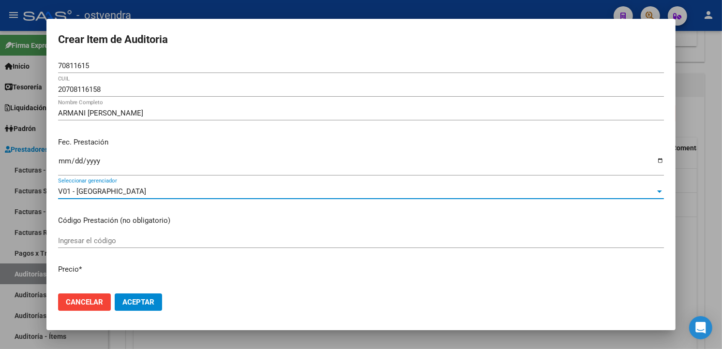
click at [154, 303] on span "Aceptar" at bounding box center [138, 302] width 32 height 9
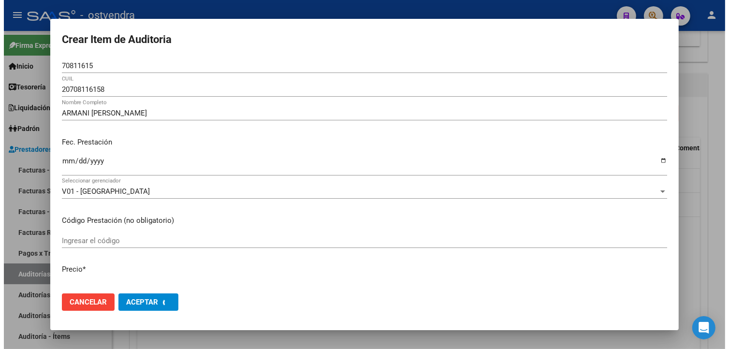
scroll to position [0, 0]
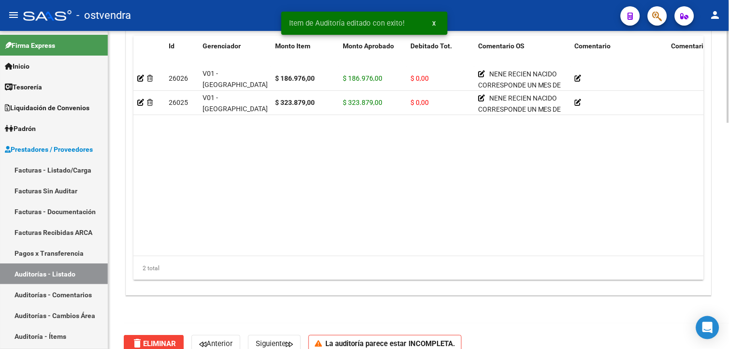
click at [710, 332] on body "menu - ostvendra person Firma Express Inicio Calendario SSS Instructivos Contac…" at bounding box center [364, 174] width 729 height 349
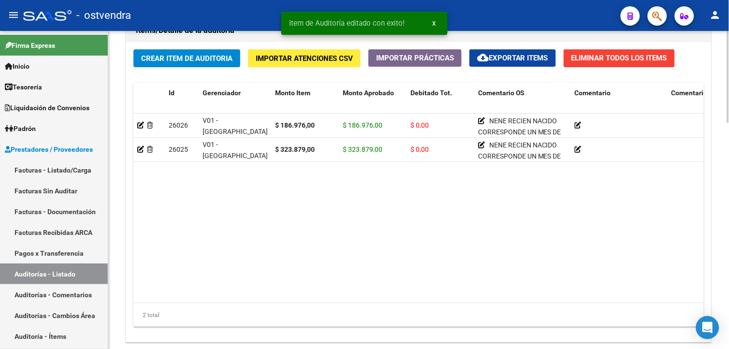
click at [729, 236] on html "menu - ostvendra person Firma Express Inicio Calendario SSS Instructivos Contac…" at bounding box center [364, 174] width 729 height 349
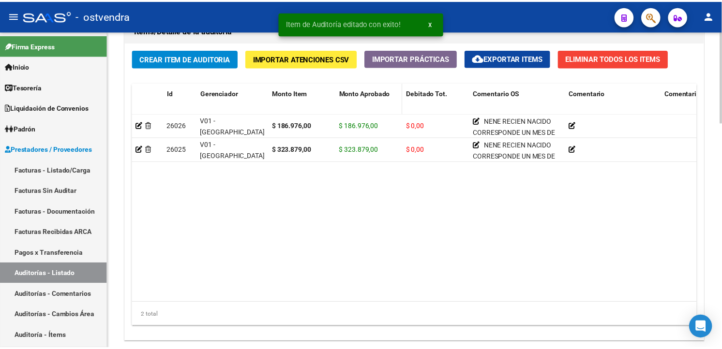
scroll to position [698, 0]
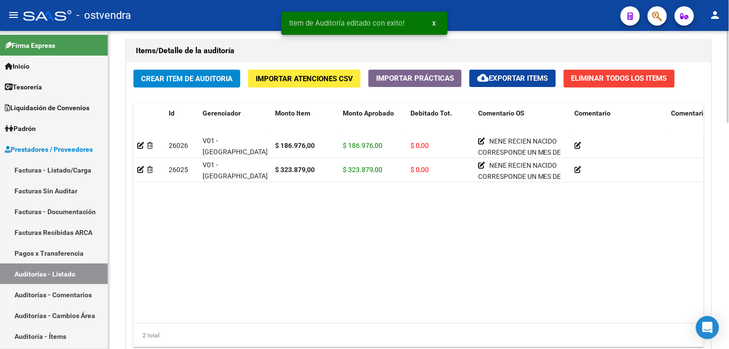
click at [161, 75] on span "Crear Item de Auditoria" at bounding box center [186, 78] width 91 height 9
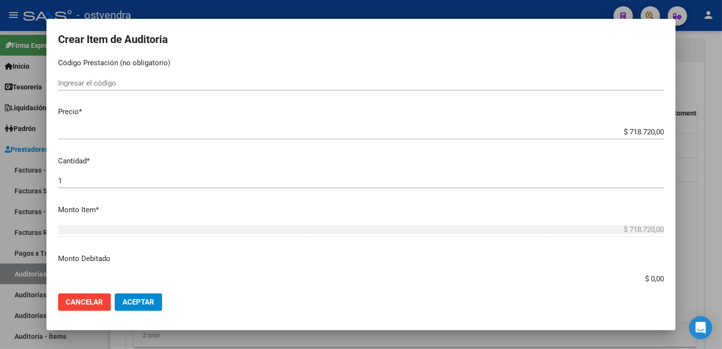
scroll to position [0, 0]
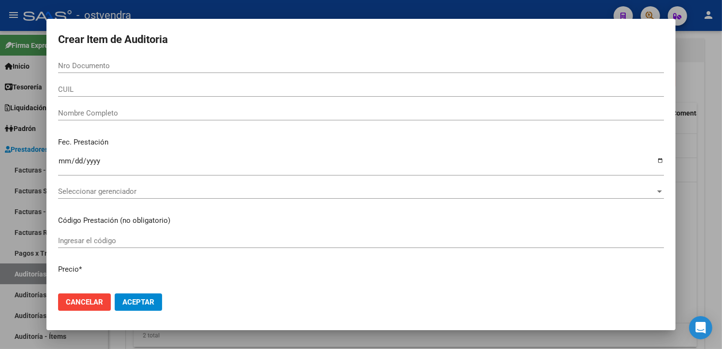
click at [146, 68] on input "Nro Documento" at bounding box center [361, 65] width 606 height 9
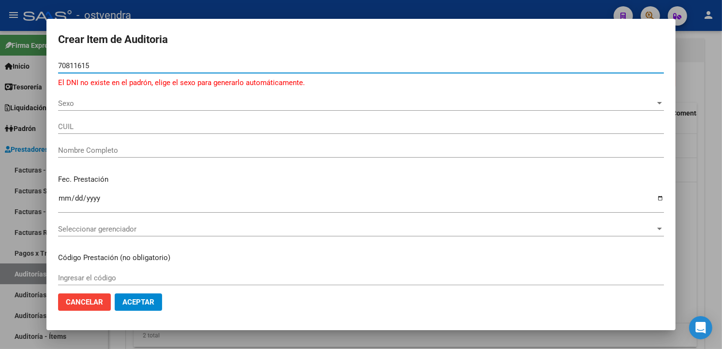
type input "70811615"
click at [126, 108] on div "Sexo Sexo" at bounding box center [361, 103] width 606 height 15
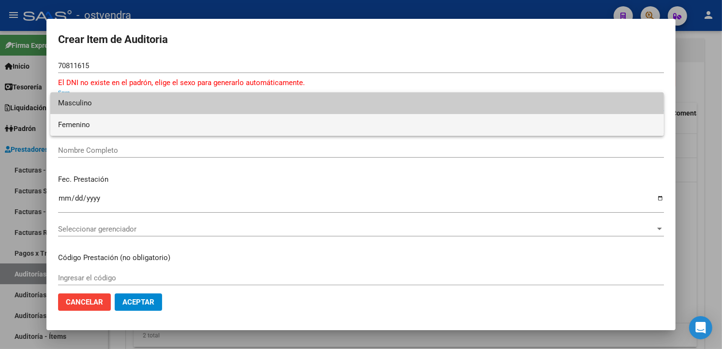
click at [125, 118] on span "Femenino" at bounding box center [357, 125] width 598 height 22
type input "27708116152"
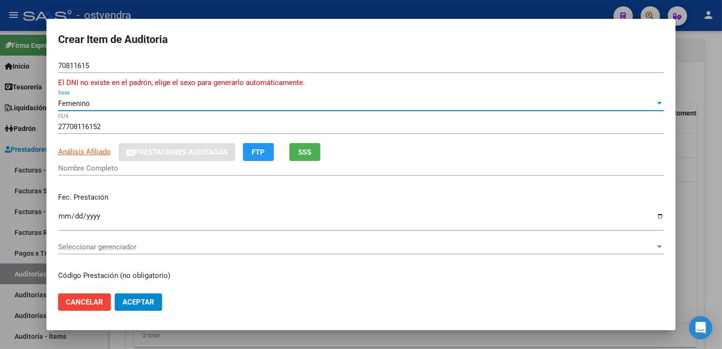
click at [125, 104] on div "Femenino" at bounding box center [356, 103] width 597 height 9
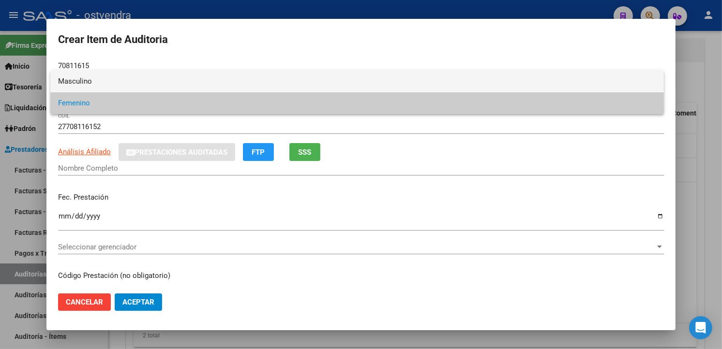
type input "ARMANI THIAGO GAEL"
click at [121, 83] on span "Masculino" at bounding box center [357, 82] width 598 height 22
type input "20708116158"
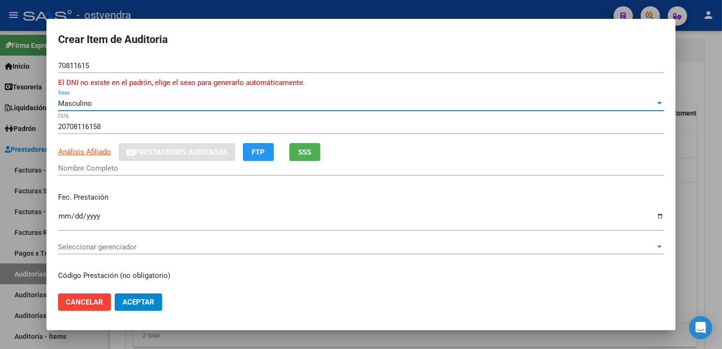
click at [103, 107] on div "Masculino" at bounding box center [356, 103] width 597 height 9
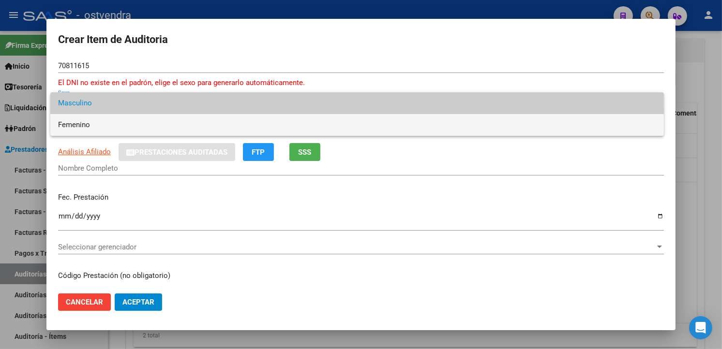
click at [103, 122] on span "Femenino" at bounding box center [357, 125] width 598 height 22
type input "27708116152"
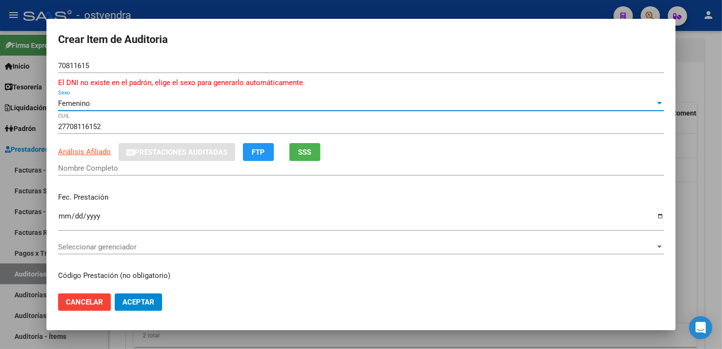
type input "ARMANI THIAGO GAEL"
click at [106, 104] on div "Femenino" at bounding box center [356, 103] width 597 height 9
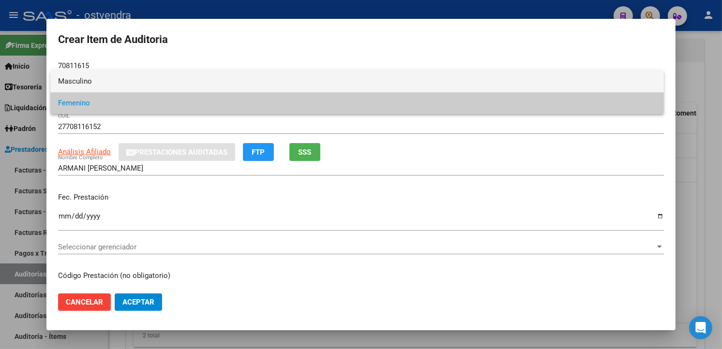
click at [114, 80] on span "Masculino" at bounding box center [357, 82] width 598 height 22
type input "20708116158"
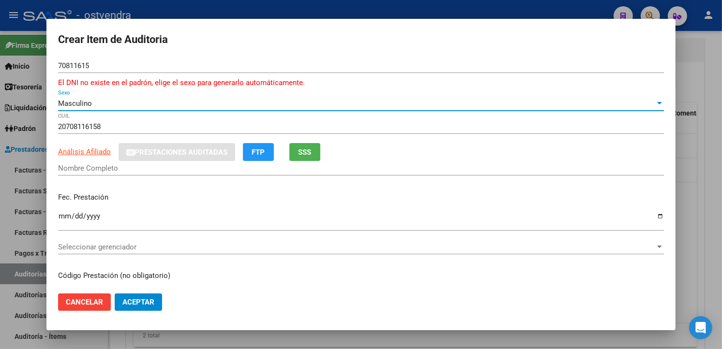
click at [113, 103] on div "Masculino" at bounding box center [356, 103] width 597 height 9
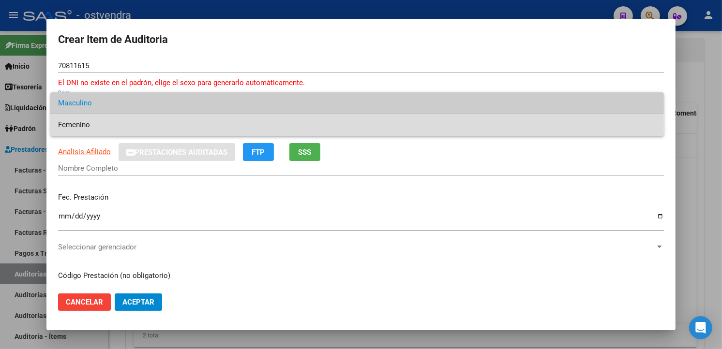
click at [102, 124] on span "Femenino" at bounding box center [357, 125] width 598 height 22
type input "27708116152"
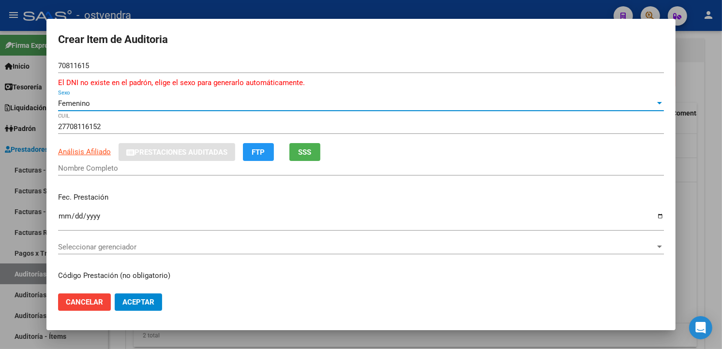
type input "ARMANI THIAGO GAEL"
click at [105, 105] on div "Femenino" at bounding box center [356, 103] width 597 height 9
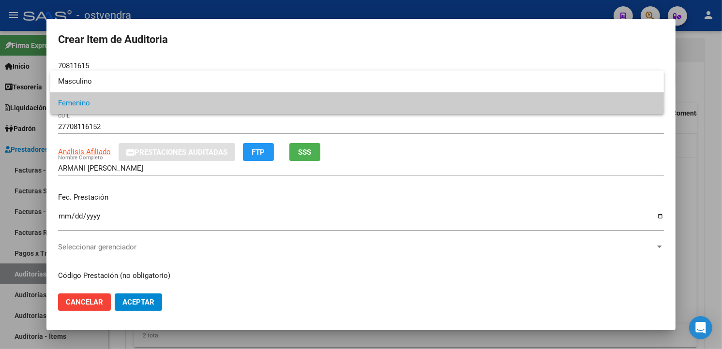
click at [148, 167] on div at bounding box center [361, 174] width 722 height 349
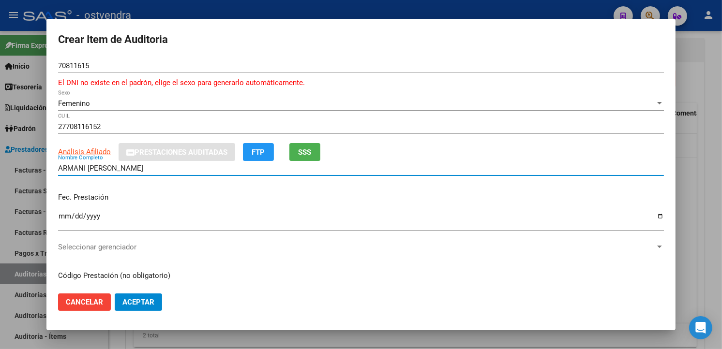
drag, startPoint x: 143, startPoint y: 166, endPoint x: 55, endPoint y: 167, distance: 88.0
click at [55, 167] on mat-dialog-content "70811615 Nro Documento El DNI no existe en el padrón, elige el sexo para genera…" at bounding box center [360, 172] width 629 height 227
click at [108, 102] on div "Femenino" at bounding box center [356, 103] width 597 height 9
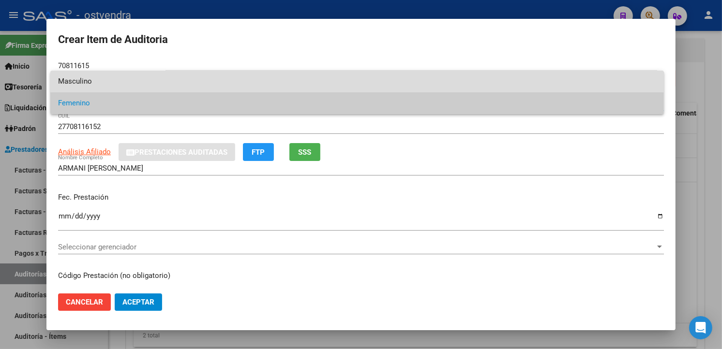
click at [107, 86] on span "Masculino" at bounding box center [357, 82] width 598 height 22
type input "20708116158"
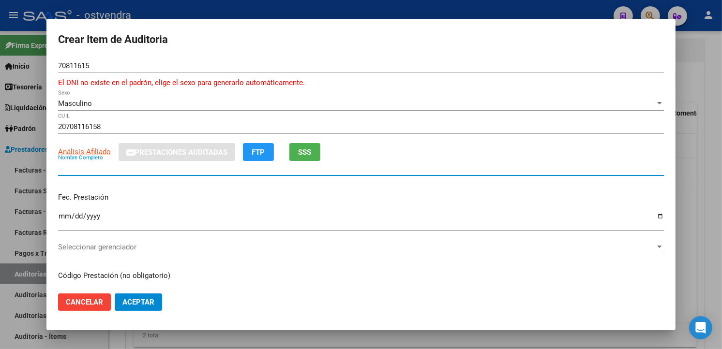
click at [107, 165] on input "Nombre Completo" at bounding box center [361, 168] width 606 height 9
paste input "ARMANI THIAGO GAEL"
type input "ARMANI THIAGO GAEL"
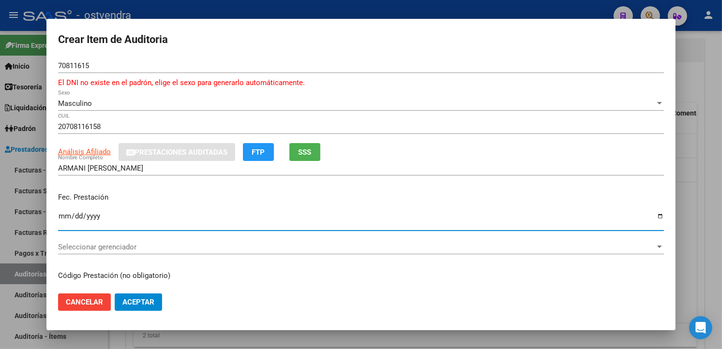
click at [68, 212] on input "Ingresar la fecha" at bounding box center [361, 219] width 606 height 15
type input "2025-08-11"
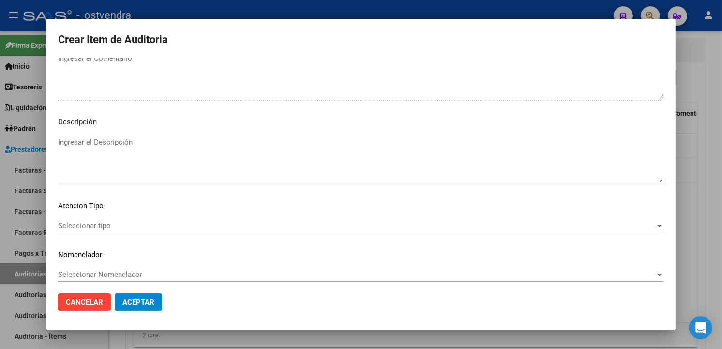
scroll to position [655, 0]
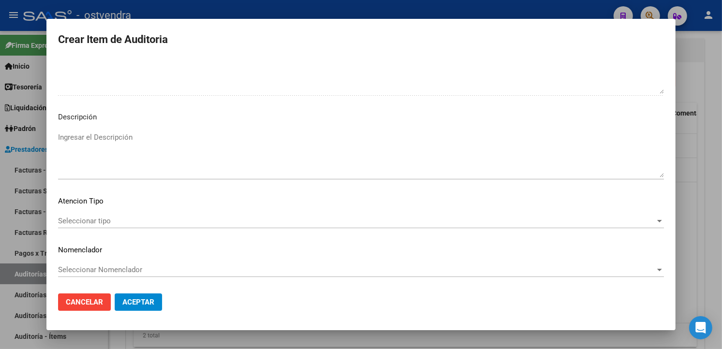
click at [186, 168] on textarea "Ingresar el Descripción" at bounding box center [361, 154] width 606 height 45
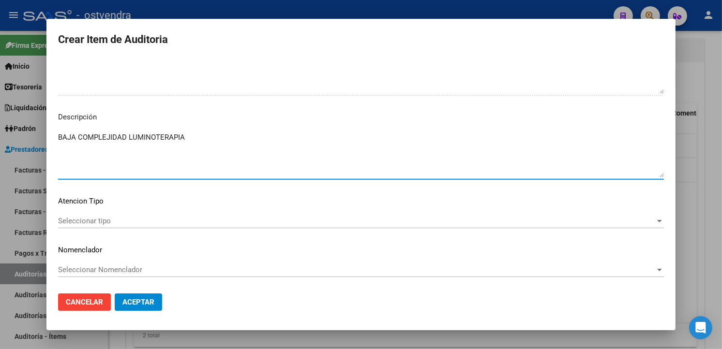
type textarea "BAJA COMPLEJIDAD LUMINOTERAPIA"
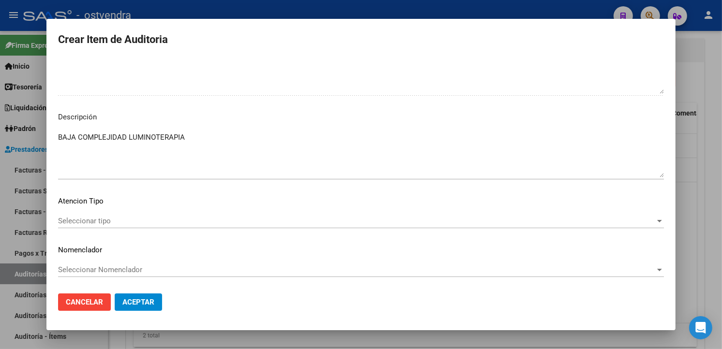
click at [139, 210] on mat-dialog-content "70811615 Nro Documento El DNI no existe en el padrón, elige el sexo para genera…" at bounding box center [360, 172] width 629 height 227
click at [138, 214] on div "Seleccionar tipo Seleccionar tipo" at bounding box center [361, 221] width 606 height 15
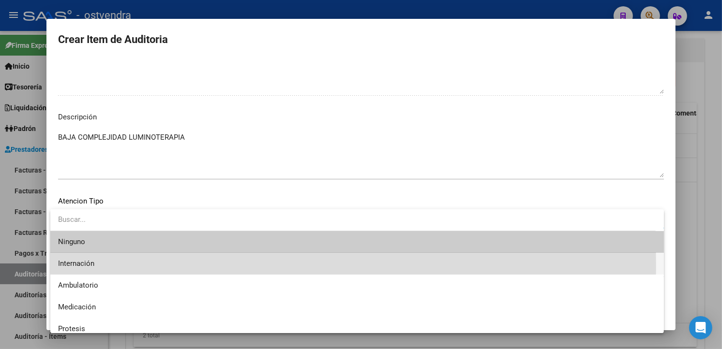
click at [100, 267] on span "Internación" at bounding box center [357, 264] width 598 height 22
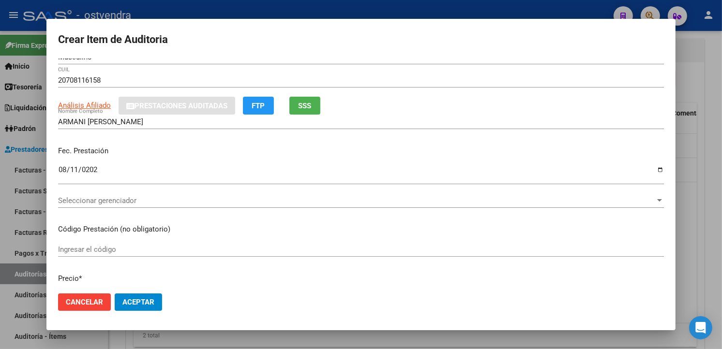
scroll to position [42, 0]
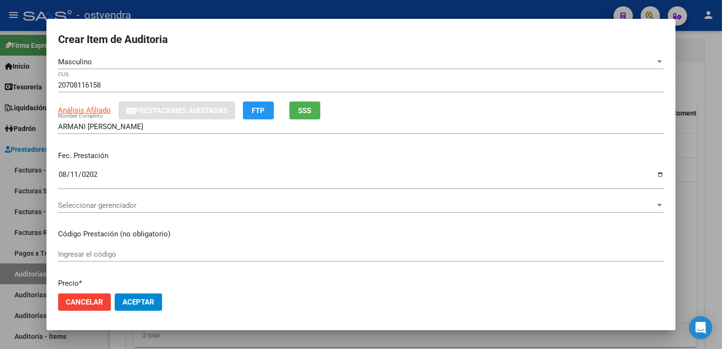
click at [80, 212] on div "Seleccionar gerenciador Seleccionar gerenciador" at bounding box center [361, 205] width 606 height 15
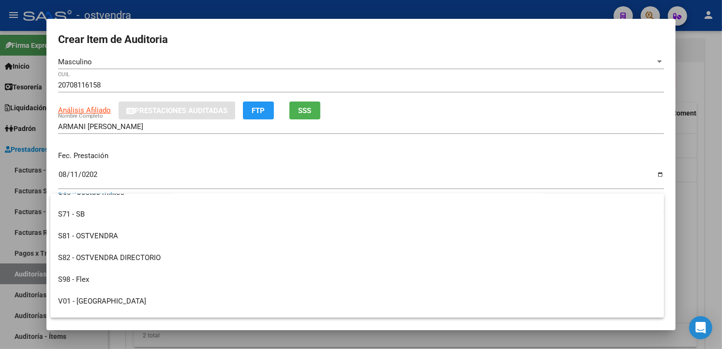
scroll to position [72, 0]
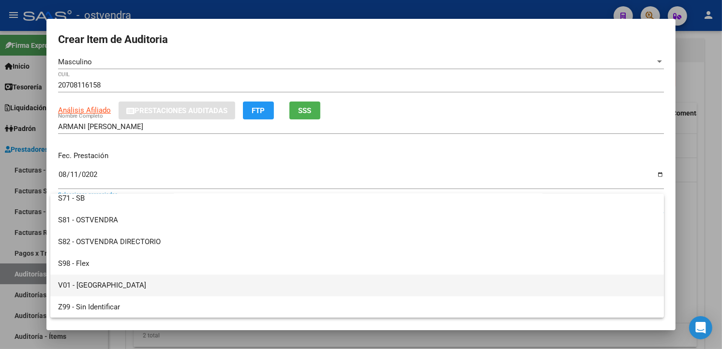
click at [143, 280] on span "V01 - [GEOGRAPHIC_DATA]" at bounding box center [357, 286] width 598 height 22
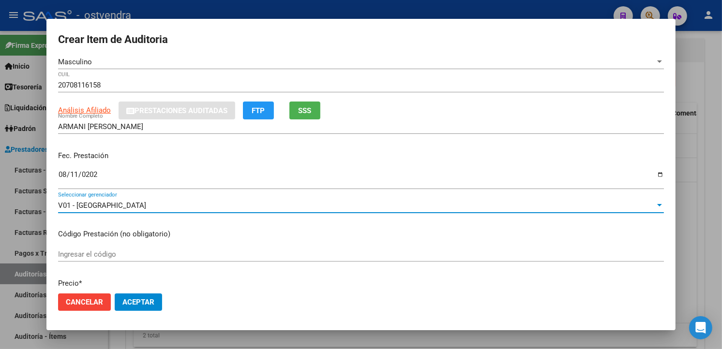
click at [143, 294] on button "Aceptar" at bounding box center [138, 302] width 47 height 17
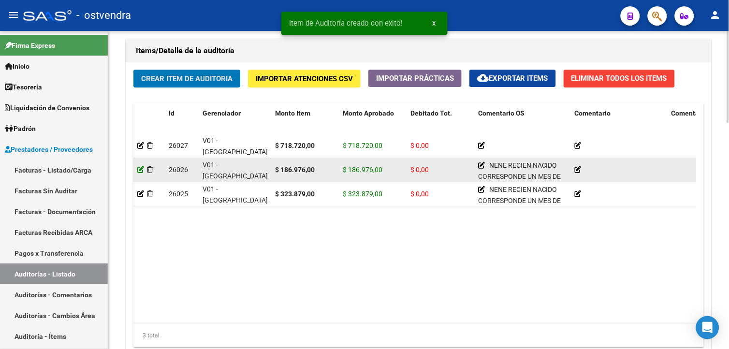
click at [142, 168] on icon at bounding box center [140, 169] width 7 height 7
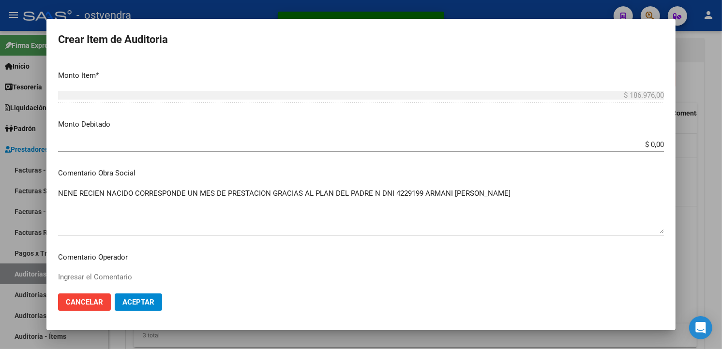
scroll to position [305, 0]
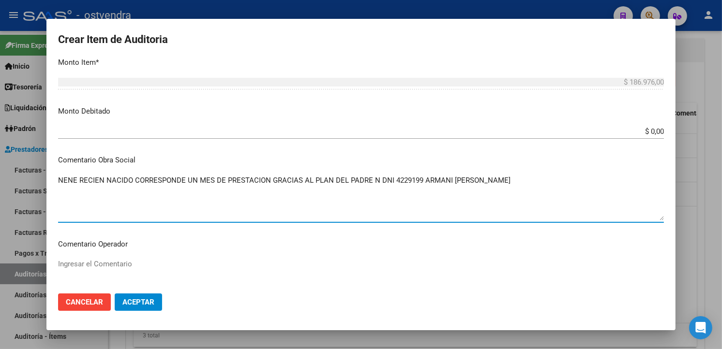
drag, startPoint x: 58, startPoint y: 178, endPoint x: 530, endPoint y: 175, distance: 472.1
click at [530, 175] on textarea "NENE RECIEN NACIDO CORRESPONDE UN MES DE PRESTACION GRACIAS AL PLAN DEL PADRE N…" at bounding box center [361, 197] width 606 height 45
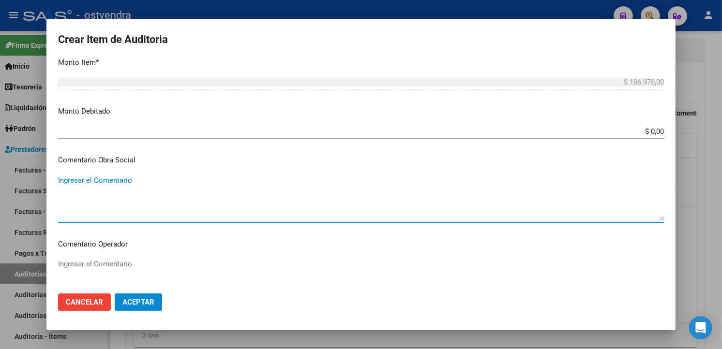
paste textarea "NENE RECIEN NACIDO CORRESPONDE UN MES DE PRESTACION GRACIAS AL PLAN DEL PADRE N…"
type textarea "NENE RECIEN NACIDO CORRESPONDE UN MES DE PRESTACION GRACIAS AL PLAN DEL PADRE N…"
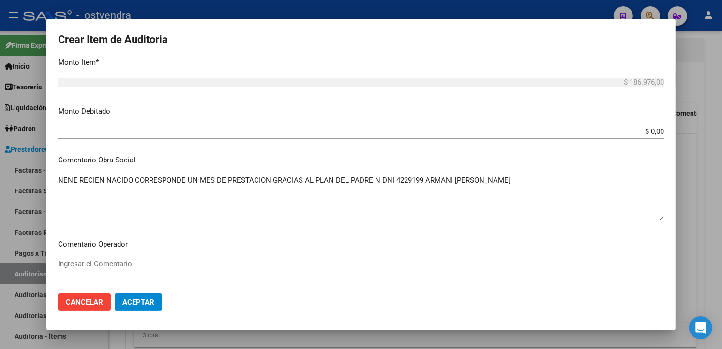
drag, startPoint x: 56, startPoint y: 179, endPoint x: 268, endPoint y: 185, distance: 212.4
click at [268, 185] on mat-dialog-content "70811615 Nro Documento 20708116158 CUIL ARMANI THIAGO GAEL Nombre Completo Fec.…" at bounding box center [360, 172] width 629 height 227
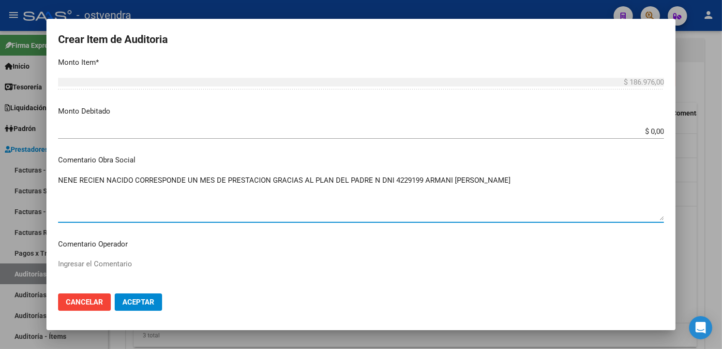
drag, startPoint x: 58, startPoint y: 178, endPoint x: 533, endPoint y: 179, distance: 474.5
click at [533, 179] on textarea "NENE RECIEN NACIDO CORRESPONDE UN MES DE PRESTACION GRACIAS AL PLAN DEL PADRE N…" at bounding box center [361, 197] width 606 height 45
click at [690, 167] on div at bounding box center [361, 174] width 722 height 349
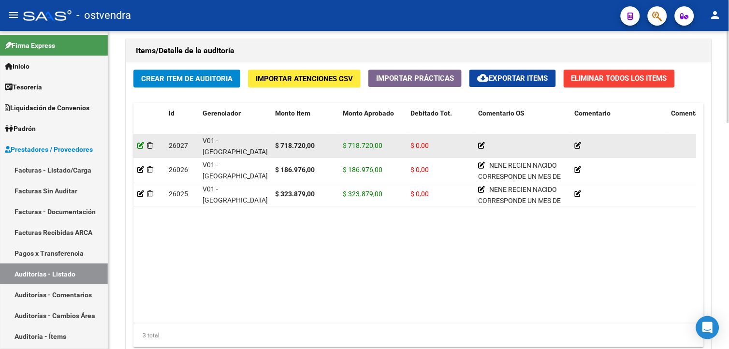
click at [143, 146] on icon at bounding box center [140, 145] width 7 height 7
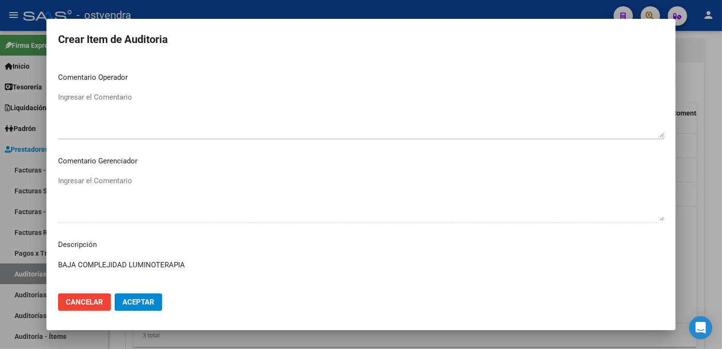
scroll to position [448, 0]
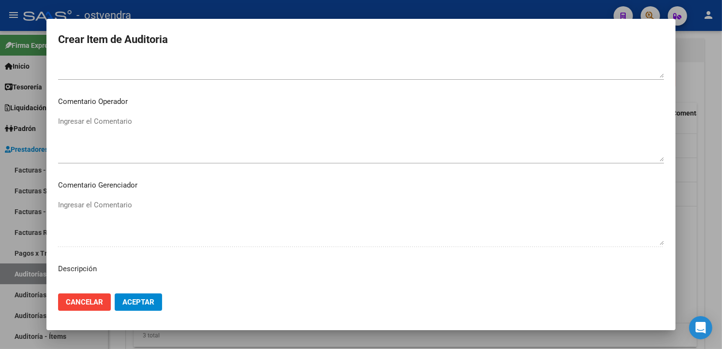
click at [102, 196] on mat-dialog-content "70811615 Nro Documento 20708116158 CUIL ARMANI THIAGO GAEL Nombre Completo Fec.…" at bounding box center [360, 172] width 629 height 227
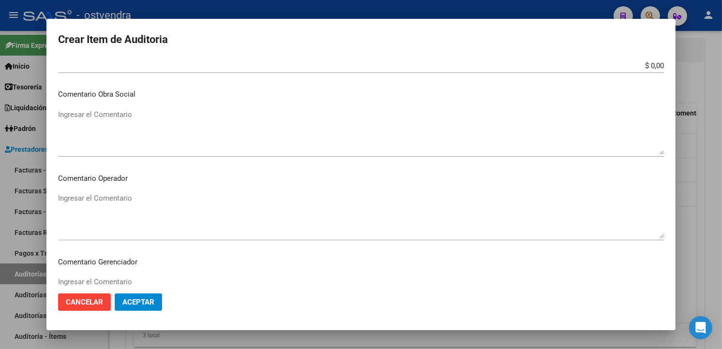
click at [92, 114] on textarea "Ingresar el Comentario" at bounding box center [361, 131] width 606 height 45
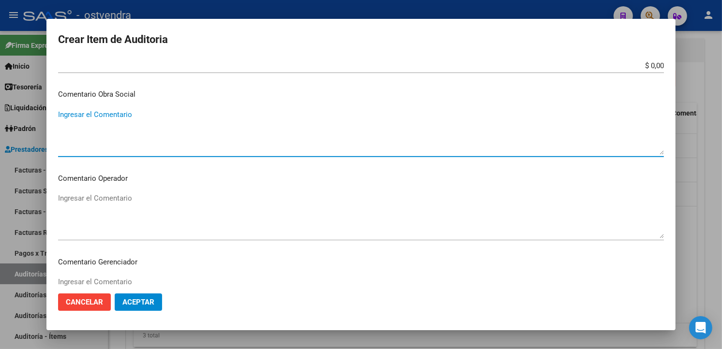
paste textarea "NENE RECIEN NACIDO CORRESPONDE UN MES DE PRESTACION GRACIAS AL PLAN DEL PADRE N…"
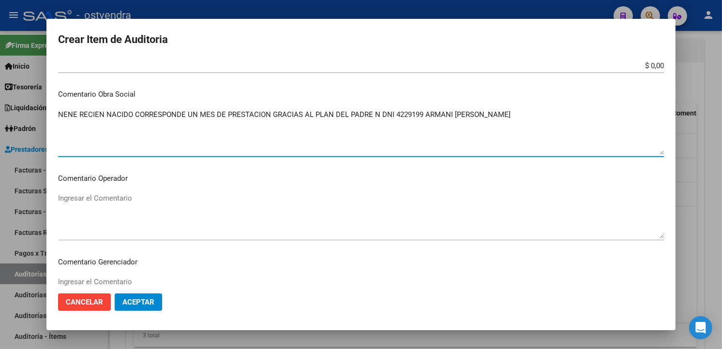
type textarea "NENE RECIEN NACIDO CORRESPONDE UN MES DE PRESTACION GRACIAS AL PLAN DEL PADRE N…"
click at [141, 298] on span "Aceptar" at bounding box center [138, 302] width 32 height 9
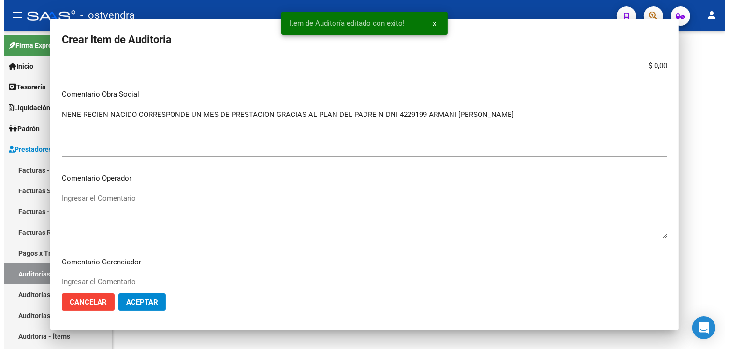
scroll to position [0, 0]
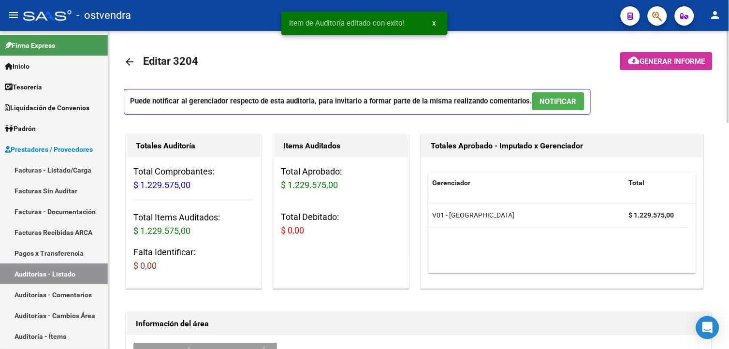
click at [569, 103] on span "NOTIFICAR" at bounding box center [558, 101] width 37 height 9
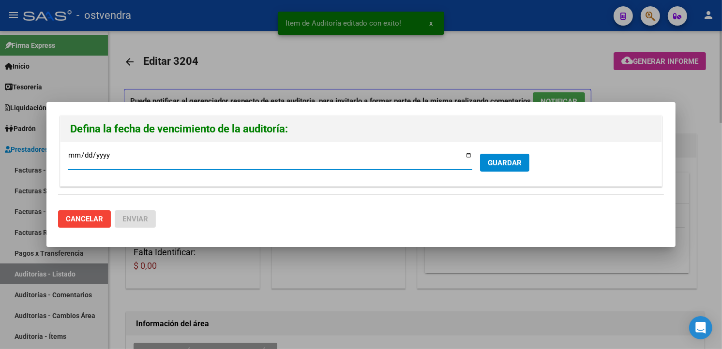
type input "2025-09-28"
click at [494, 163] on span "GUARDAR" at bounding box center [505, 163] width 34 height 9
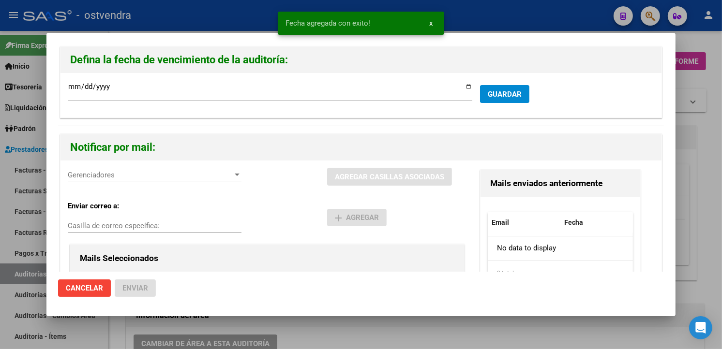
click at [172, 168] on div "Gerenciadores Gerenciadores" at bounding box center [155, 175] width 174 height 15
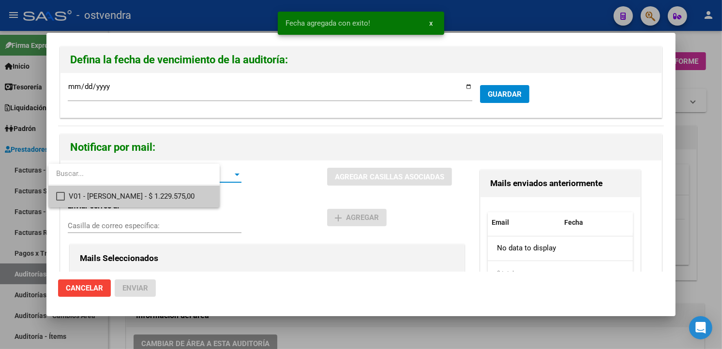
click at [173, 192] on span "V01 - Viasano - $ 1.229.575,00" at bounding box center [140, 197] width 143 height 22
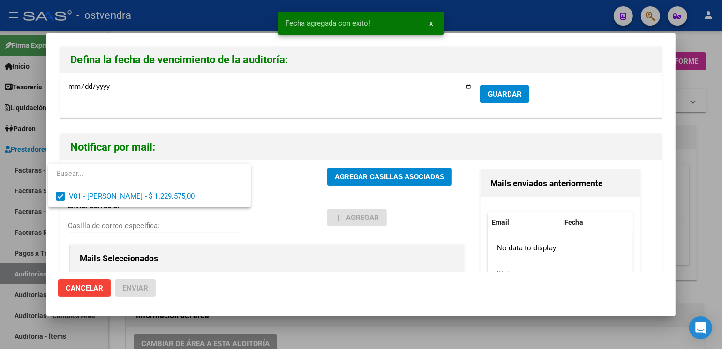
click at [318, 168] on div at bounding box center [361, 174] width 722 height 349
click at [321, 170] on div "V01 - Viasano - $ 1.229.575,00 Gerenciadores" at bounding box center [197, 181] width 259 height 26
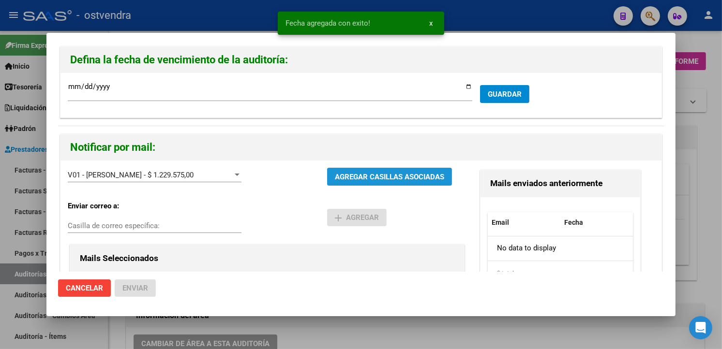
click at [327, 172] on button "AGREGAR CASILLAS ASOCIADAS" at bounding box center [389, 177] width 125 height 18
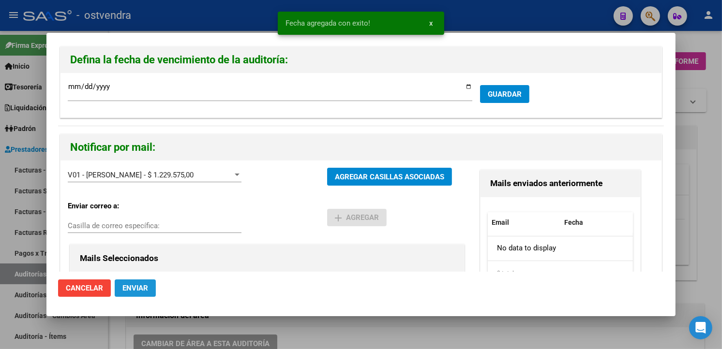
click at [144, 289] on span "Enviar" at bounding box center [135, 288] width 26 height 9
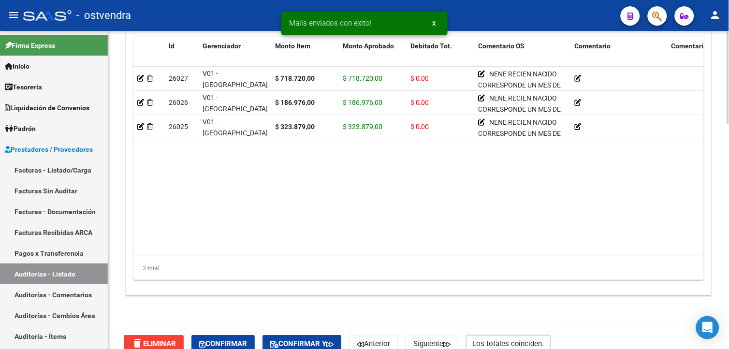
scroll to position [761, 0]
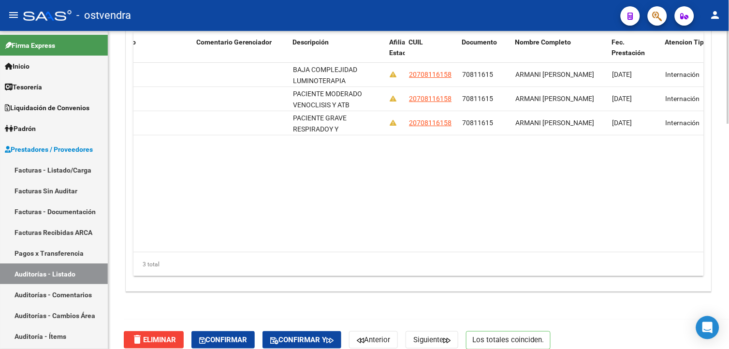
scroll to position [0, 473]
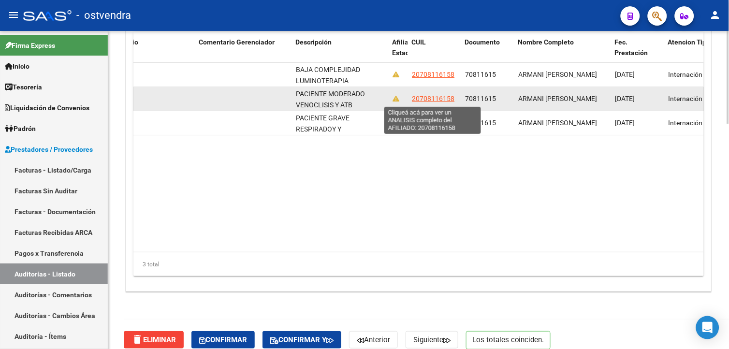
click at [439, 94] on app-link-go-to "20708116158" at bounding box center [433, 98] width 43 height 11
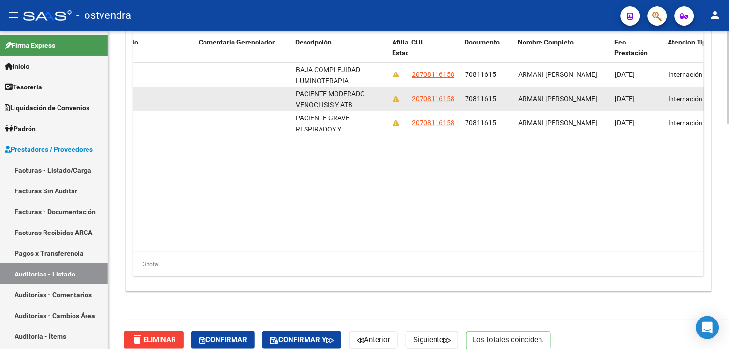
click at [441, 94] on app-link-go-to "20708116158" at bounding box center [433, 98] width 43 height 11
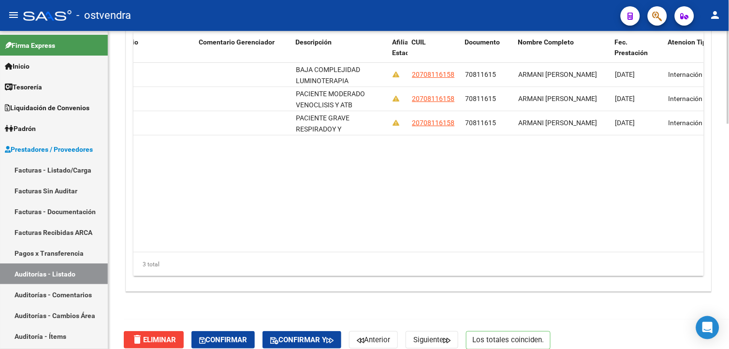
click at [457, 153] on datatable-body "26027 V01 - Viasano $ 718.720,00 $ 718.720,00 $ 0,00 NENE RECIEN NACIDO CORRESP…" at bounding box center [418, 158] width 571 height 190
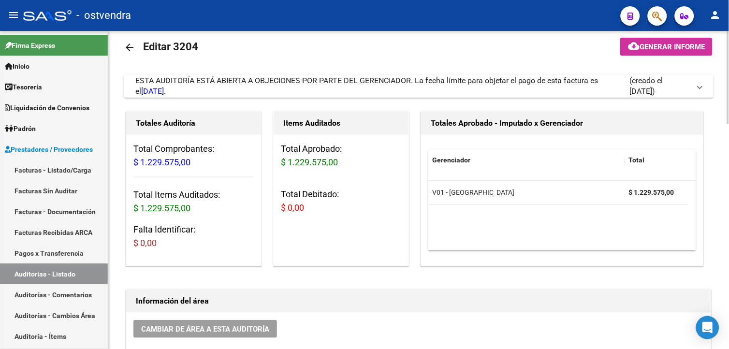
scroll to position [3, 0]
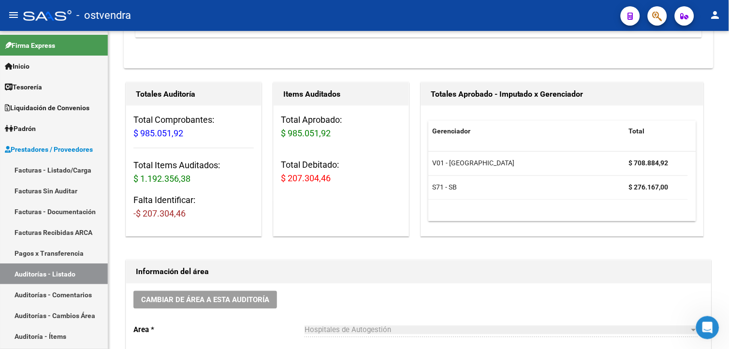
scroll to position [296, 0]
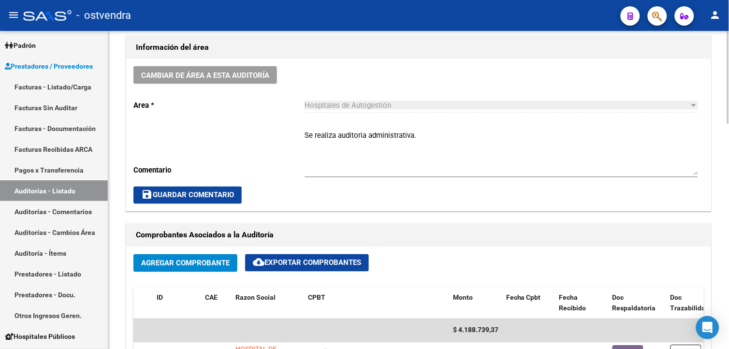
scroll to position [151, 0]
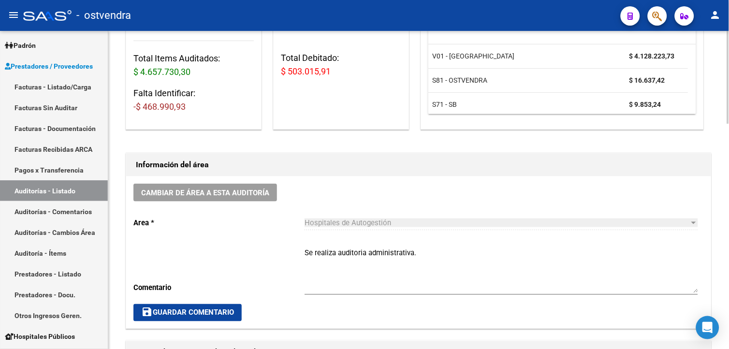
click at [729, 137] on html "menu - ostvendra person Firma Express Inicio Calendario SSS Instructivos Contac…" at bounding box center [364, 174] width 729 height 349
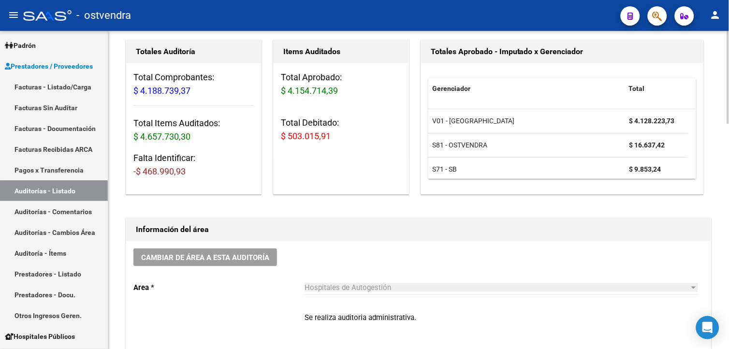
scroll to position [39, 0]
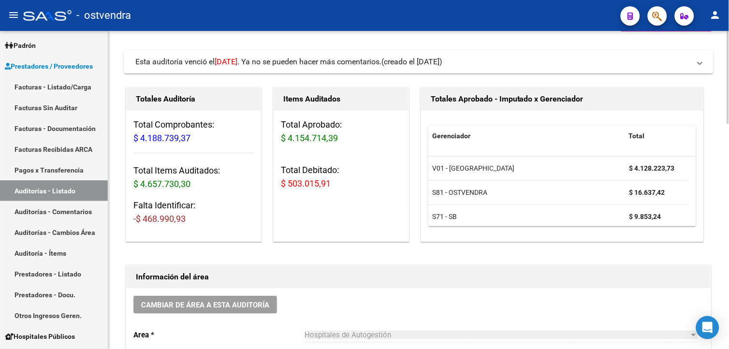
click at [87, 90] on link "Facturas - Listado/Carga" at bounding box center [54, 86] width 108 height 21
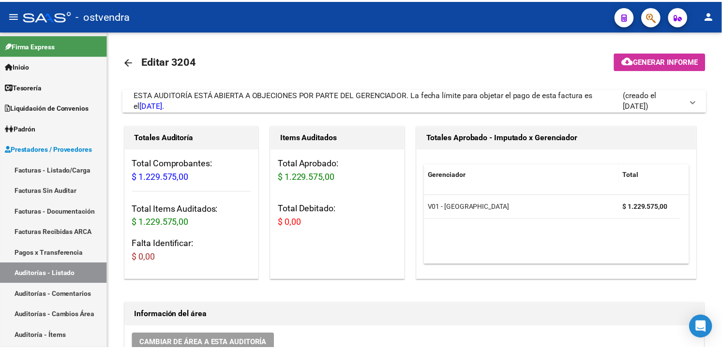
scroll to position [0, 473]
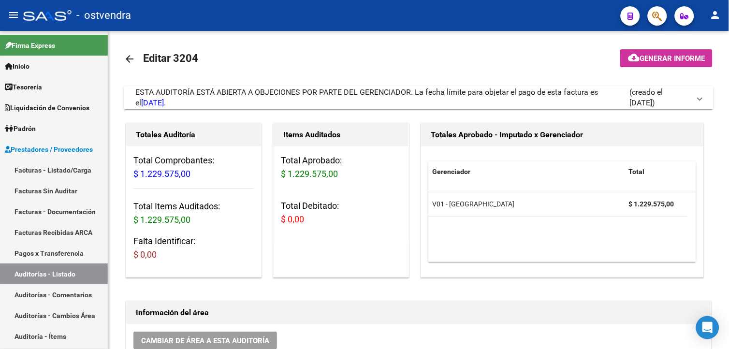
click at [647, 20] on div at bounding box center [653, 16] width 27 height 20
click at [651, 20] on button "button" at bounding box center [657, 15] width 19 height 19
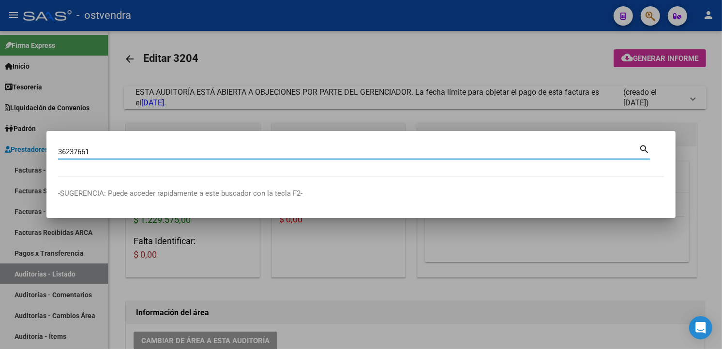
type input "36237661"
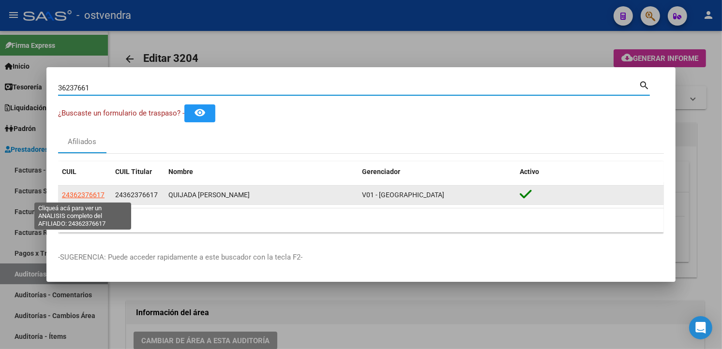
click at [94, 193] on span "24362376617" at bounding box center [83, 195] width 43 height 8
type textarea "24362376617"
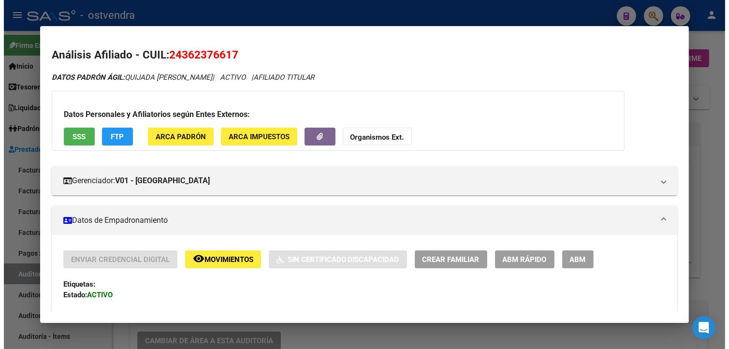
scroll to position [144, 0]
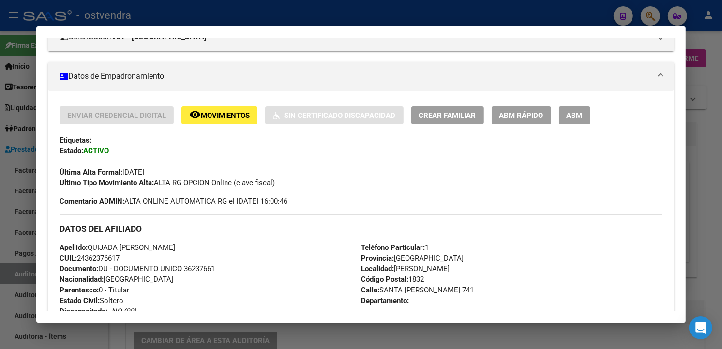
click at [712, 138] on div at bounding box center [361, 174] width 722 height 349
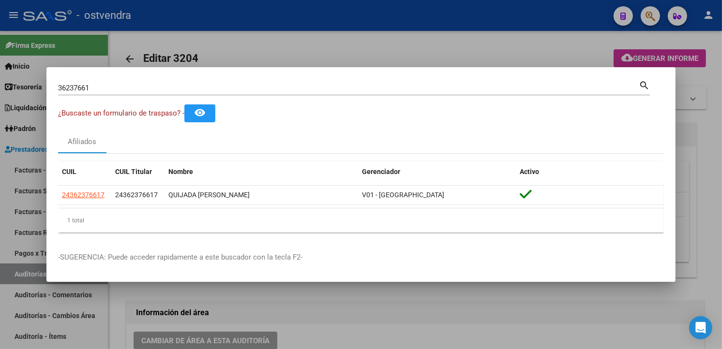
click at [302, 13] on div at bounding box center [361, 174] width 722 height 349
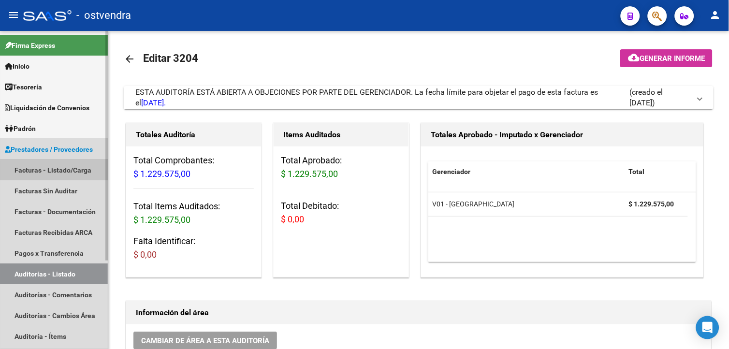
click at [65, 172] on link "Facturas - Listado/Carga" at bounding box center [54, 170] width 108 height 21
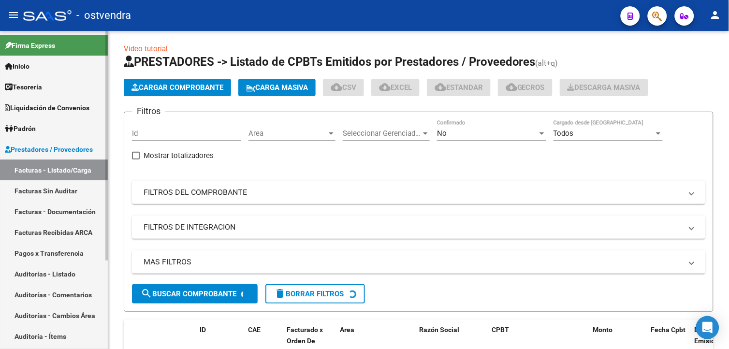
click at [68, 191] on link "Facturas Sin Auditar" at bounding box center [54, 190] width 108 height 21
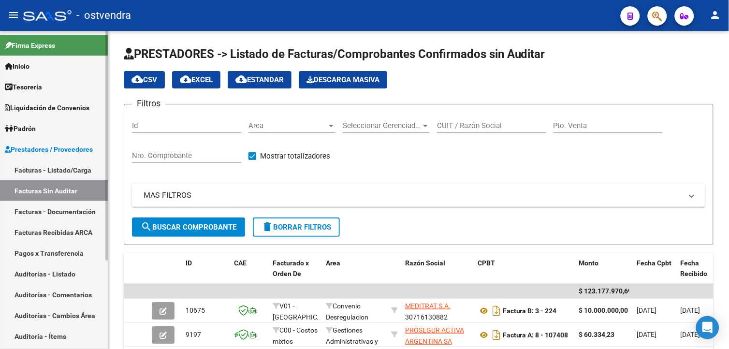
click at [63, 259] on link "Pagos x Transferencia" at bounding box center [54, 253] width 108 height 21
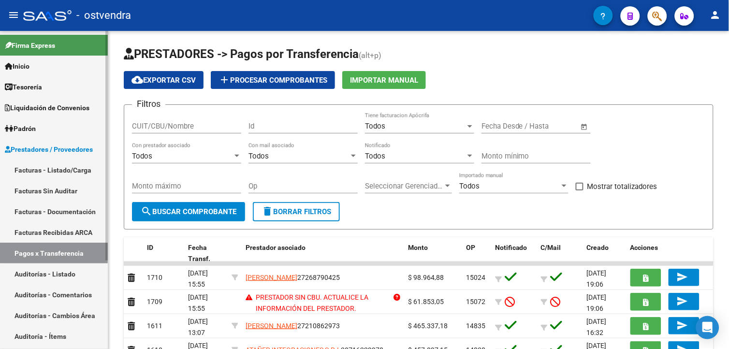
click at [46, 265] on link "Auditorías - Listado" at bounding box center [54, 274] width 108 height 21
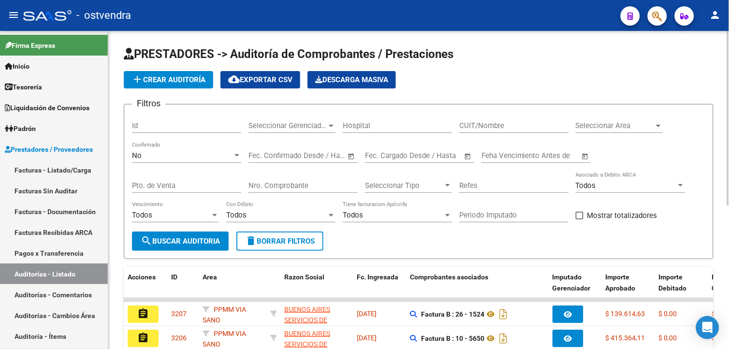
click at [329, 184] on input "Nro. Comprobante" at bounding box center [303, 185] width 109 height 9
click at [91, 181] on link "Facturas Sin Auditar" at bounding box center [54, 190] width 108 height 21
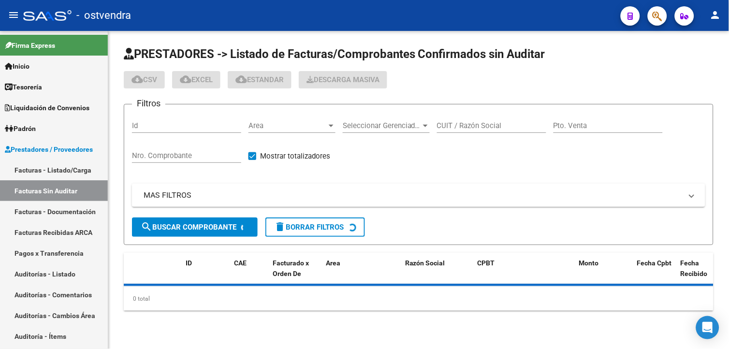
click at [171, 153] on input "Nro. Comprobante" at bounding box center [186, 155] width 109 height 9
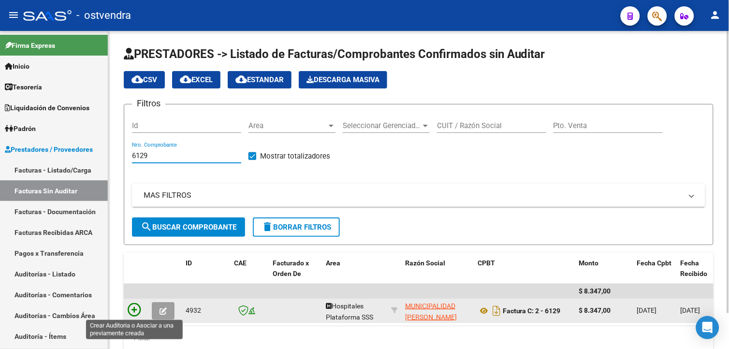
type input "6129"
click at [132, 311] on icon at bounding box center [135, 310] width 14 height 14
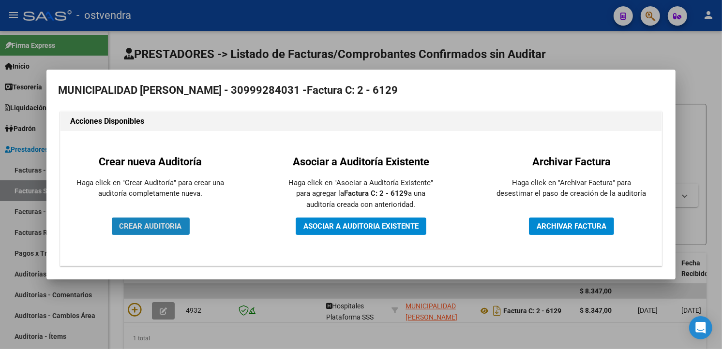
click at [167, 231] on button "CREAR AUDITORIA" at bounding box center [151, 226] width 78 height 17
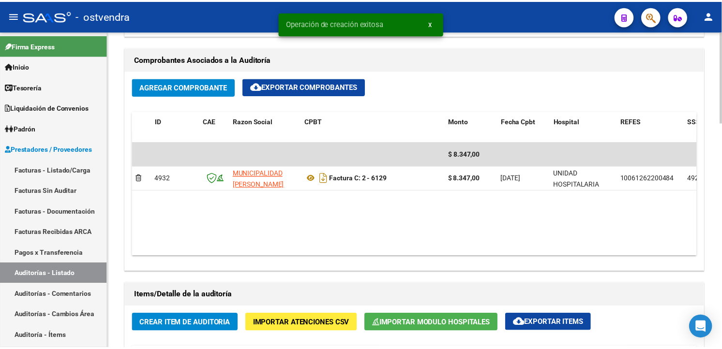
scroll to position [588, 0]
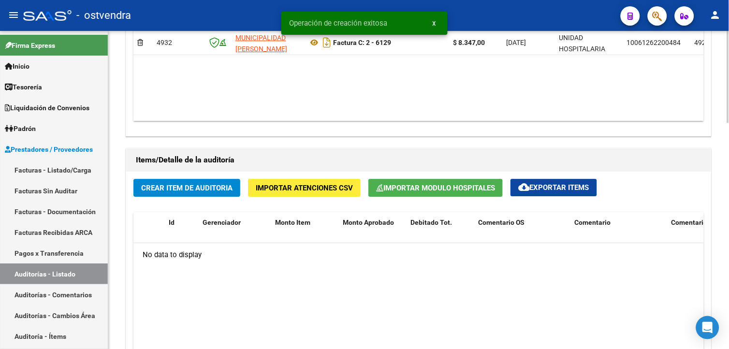
click at [194, 185] on span "Crear Item de Auditoria" at bounding box center [186, 188] width 91 height 9
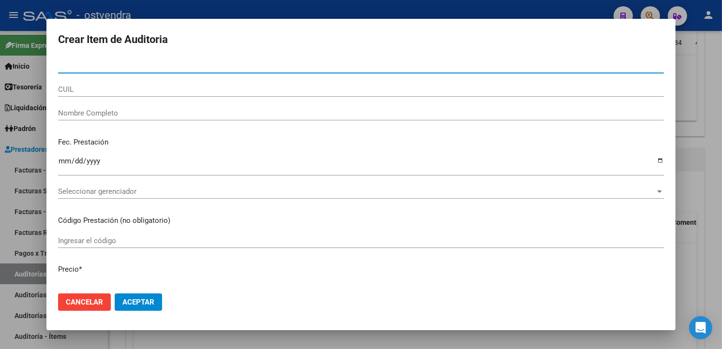
paste input "55183708"
type input "55183708"
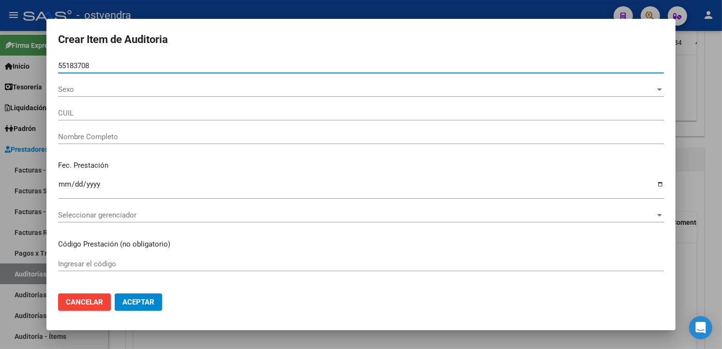
type input "20551837085"
type input "[PERSON_NAME]"
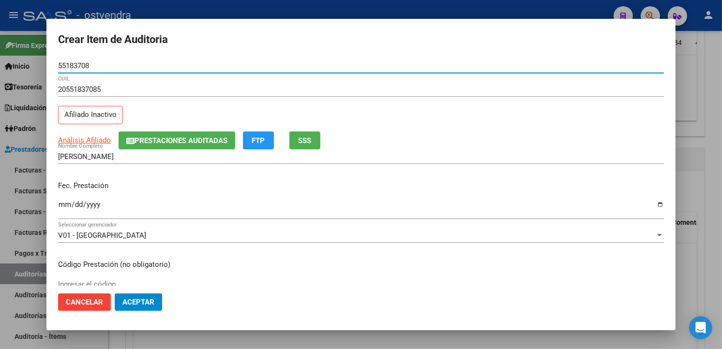
type input "55183708"
click at [65, 209] on input "Ingresar la fecha" at bounding box center [361, 208] width 606 height 15
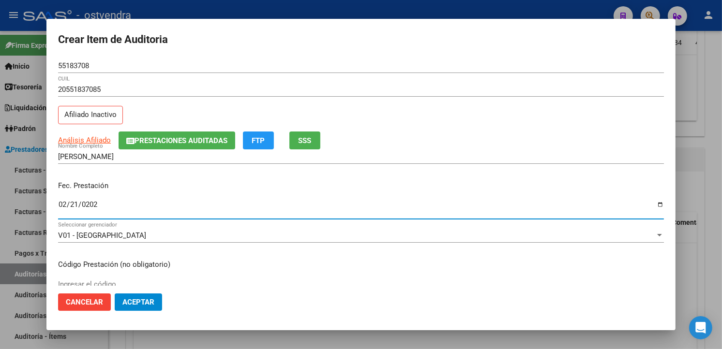
type input "2024-02-21"
click at [195, 210] on input "2024-02-21" at bounding box center [361, 208] width 606 height 15
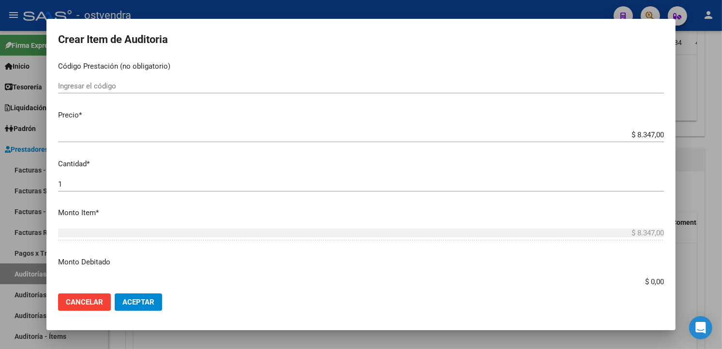
scroll to position [205, 0]
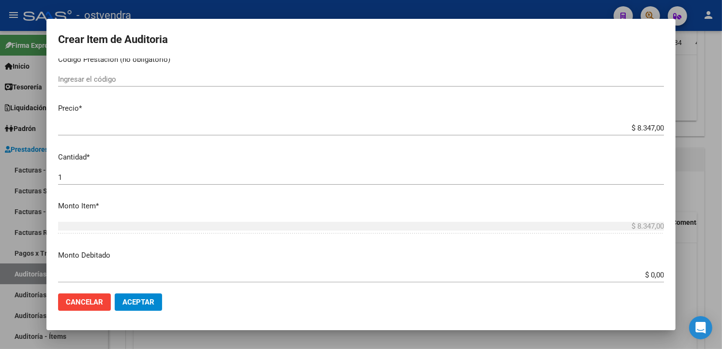
click at [656, 128] on app-form-text-field "Precio * $ 8.347,00 Ingresar el precio" at bounding box center [364, 118] width 613 height 30
click at [655, 128] on input "$ 8.347,00" at bounding box center [361, 128] width 606 height 9
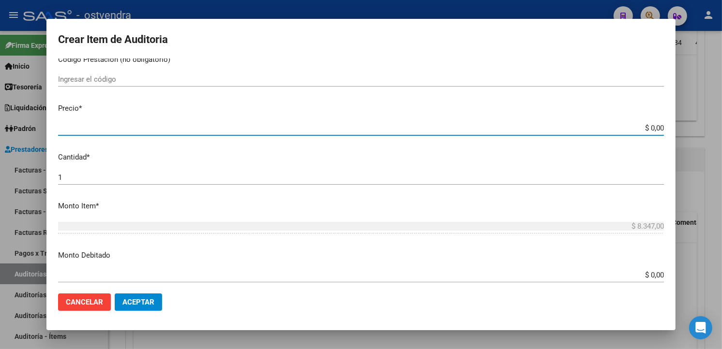
type input "$ 0,01"
type input "$ 0,13"
type input "$ 1,30"
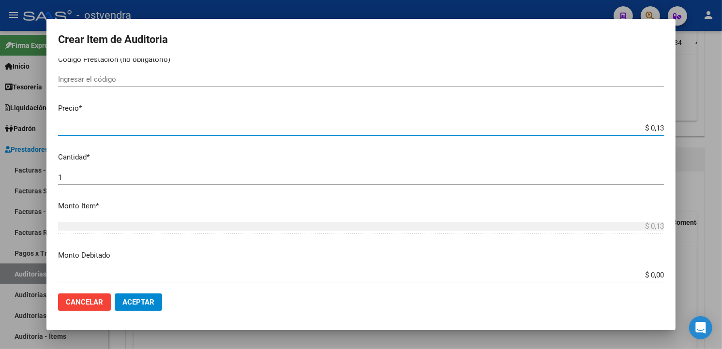
type input "$ 1,30"
type input "$ 13,09"
type input "$ 130,90"
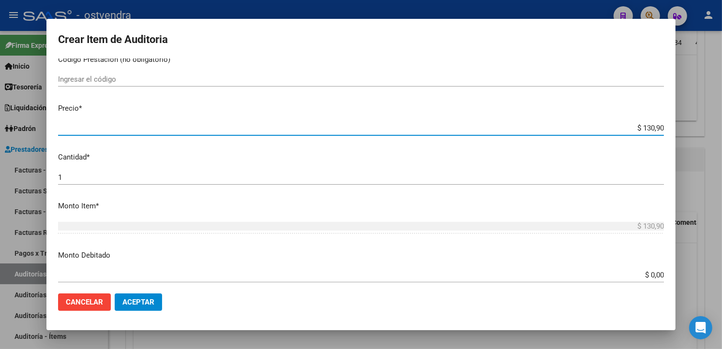
type input "$ 1.309,00"
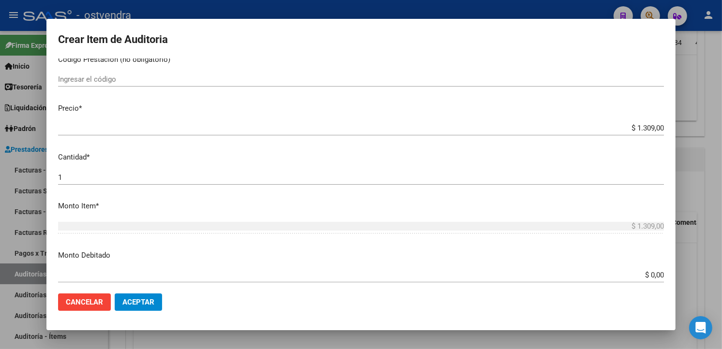
scroll to position [644, 0]
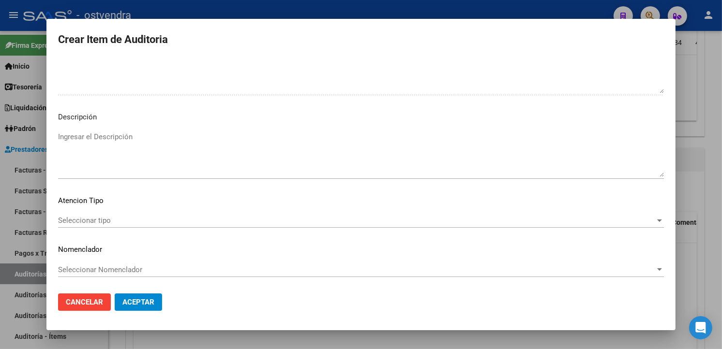
click at [181, 155] on textarea "Ingresar el Descripción" at bounding box center [361, 154] width 606 height 45
drag, startPoint x: 63, startPoint y: 135, endPoint x: 76, endPoint y: 128, distance: 15.6
click at [76, 128] on mat-dialog-content "55183708 Nro Documento 20551837085 CUIL Afiliado Inactivo Análisis Afiliado Pre…" at bounding box center [360, 172] width 629 height 227
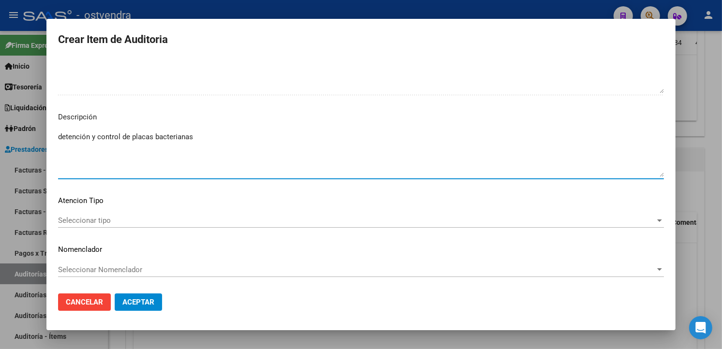
type textarea "detención y control de placas bacterianas"
click at [142, 209] on mat-dialog-content "55183708 Nro Documento 20551837085 CUIL Afiliado Inactivo Análisis Afiliado Pre…" at bounding box center [360, 172] width 629 height 227
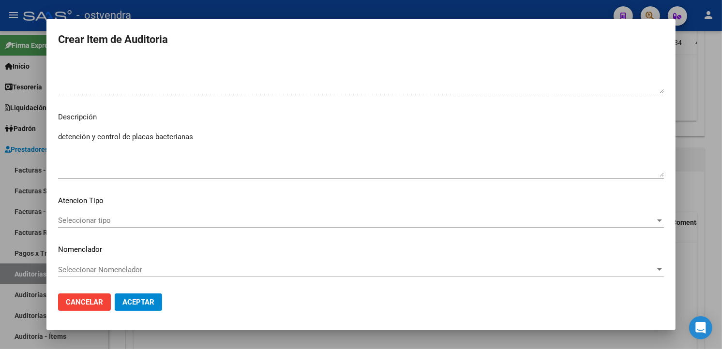
click at [137, 227] on div "Seleccionar tipo Seleccionar tipo" at bounding box center [361, 220] width 606 height 15
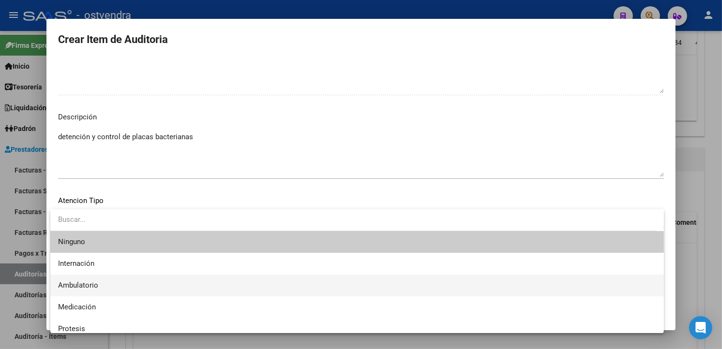
click at [119, 278] on span "Ambulatorio" at bounding box center [357, 286] width 598 height 22
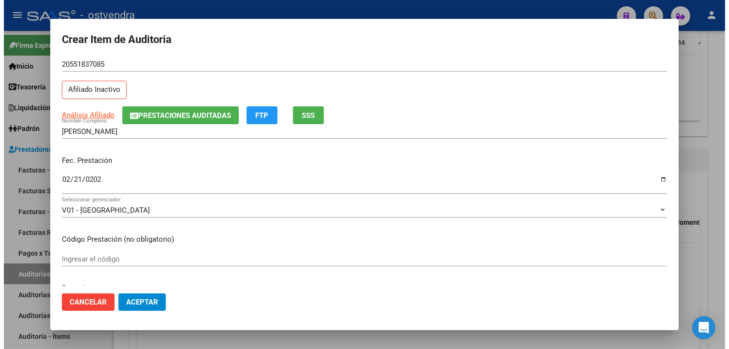
scroll to position [0, 0]
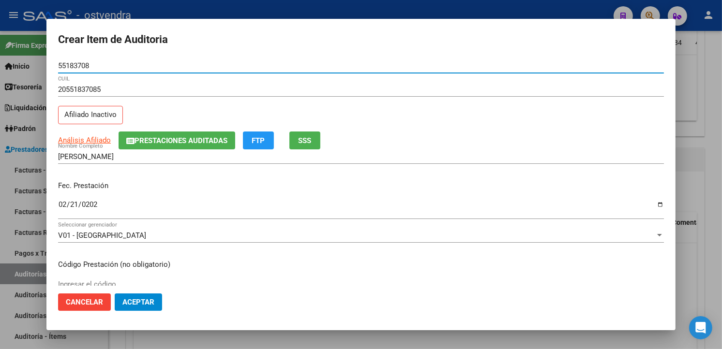
drag, startPoint x: 97, startPoint y: 64, endPoint x: 59, endPoint y: 64, distance: 37.2
click at [59, 64] on input "55183708" at bounding box center [361, 65] width 606 height 9
click at [161, 295] on button "Aceptar" at bounding box center [138, 302] width 47 height 17
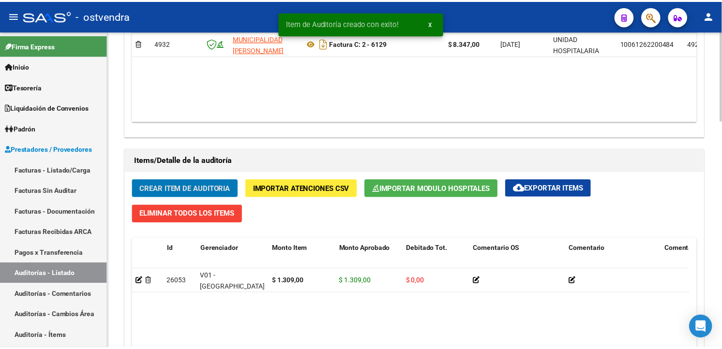
scroll to position [589, 0]
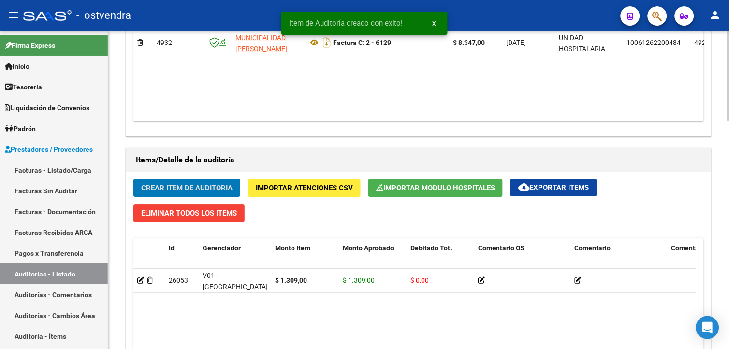
click at [190, 180] on button "Crear Item de Auditoria" at bounding box center [186, 188] width 107 height 18
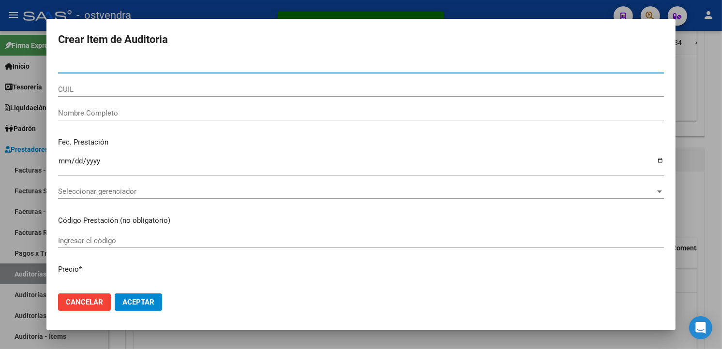
paste input "55183708"
type input "55183708"
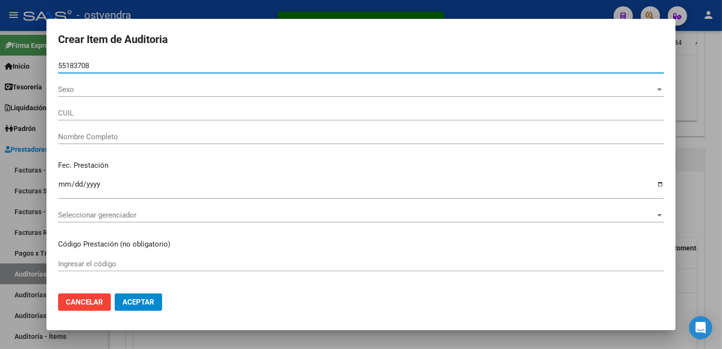
type input "20551837085"
type input "[PERSON_NAME]"
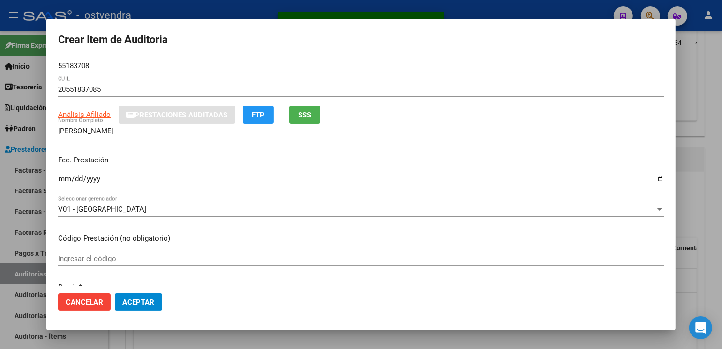
type input "55183708"
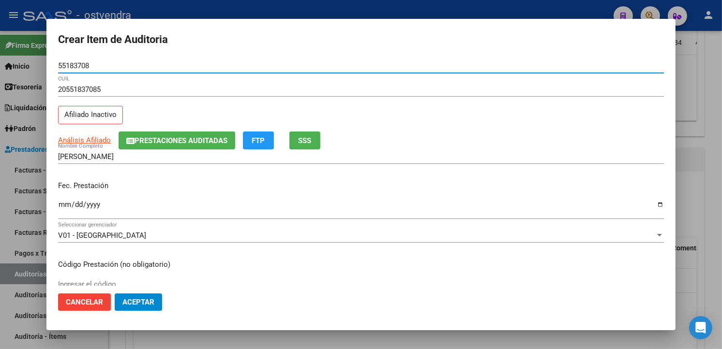
click at [69, 209] on input "Ingresar la fecha" at bounding box center [361, 208] width 606 height 15
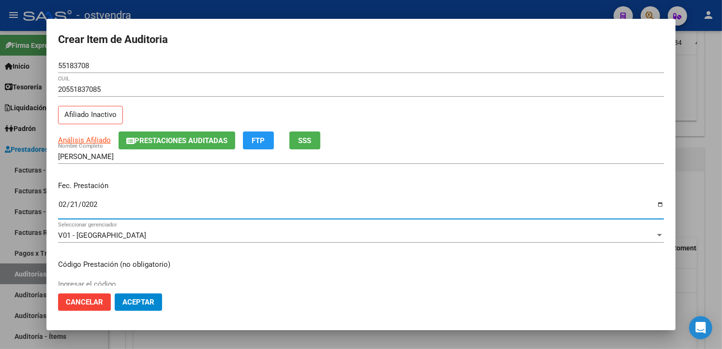
type input "[DATE]"
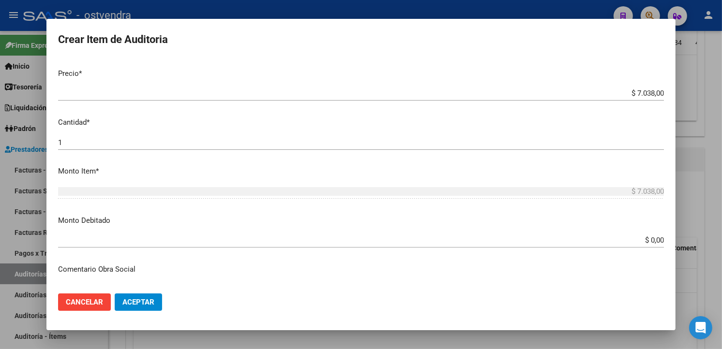
scroll to position [242, 0]
click at [655, 92] on input "$ 7.038,00" at bounding box center [361, 91] width 606 height 9
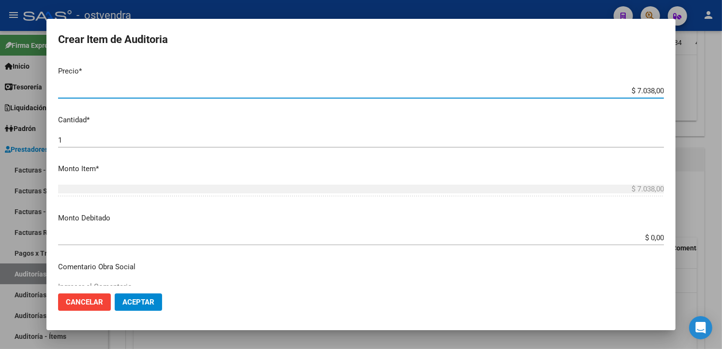
type input "$ 703,80"
type input "$ 70,38"
type input "$ 7,03"
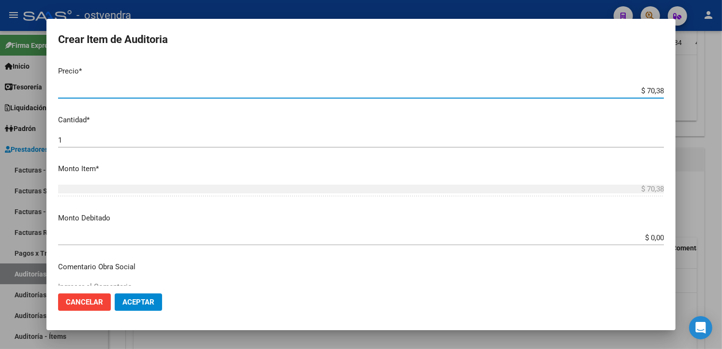
type input "$ 7,03"
type input "$ 0,70"
type input "$ 0,07"
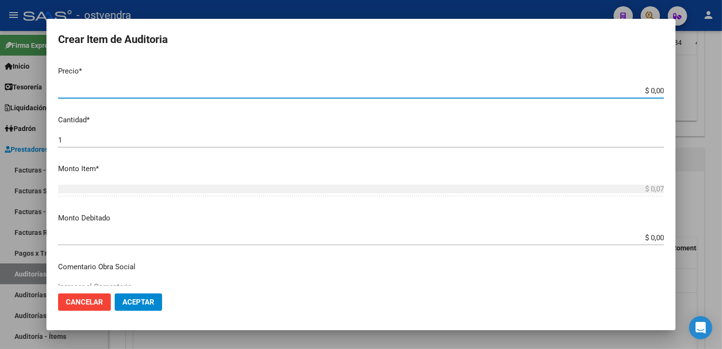
type input "$ 0,01"
type input "$ 0,15"
type input "$ 1,52"
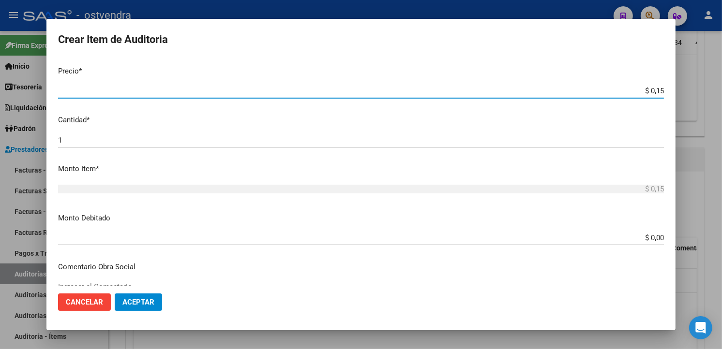
type input "$ 1,52"
type input "$ 15,20"
type input "$ 152,00"
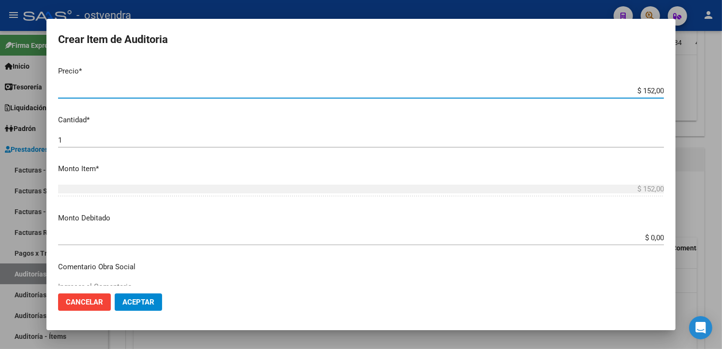
type input "$ 1.520,00"
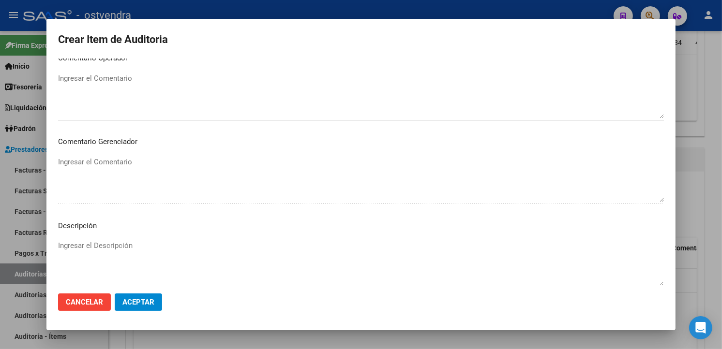
scroll to position [644, 0]
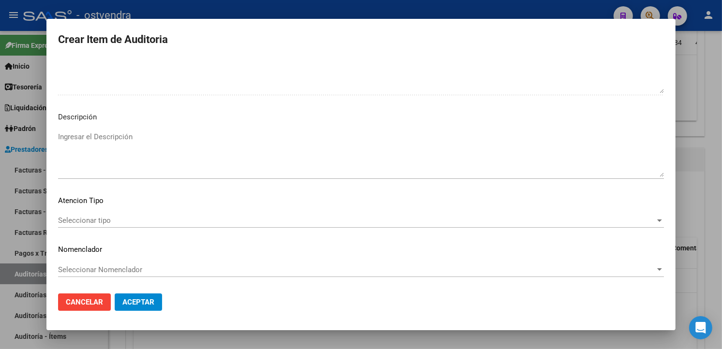
click at [180, 125] on mat-dialog-content "55183708 Nro Documento 20551837085 CUIL Afiliado Inactivo Análisis Afiliado Pre…" at bounding box center [360, 172] width 629 height 227
click at [161, 140] on textarea "Ingresar el Descripción" at bounding box center [361, 154] width 606 height 45
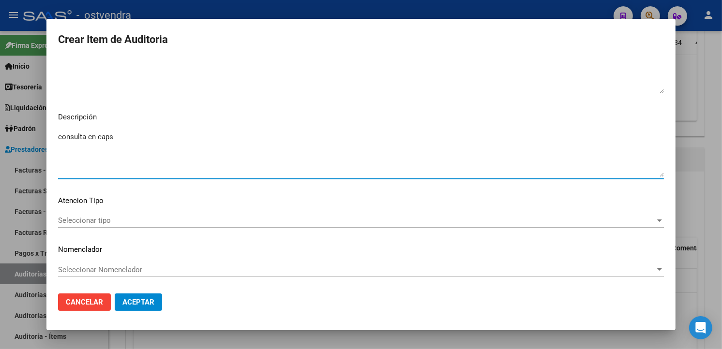
type textarea "consulta en caps"
click at [144, 209] on mat-dialog-content "55183708 Nro Documento 20551837085 CUIL Afiliado Inactivo Análisis Afiliado Pre…" at bounding box center [360, 172] width 629 height 227
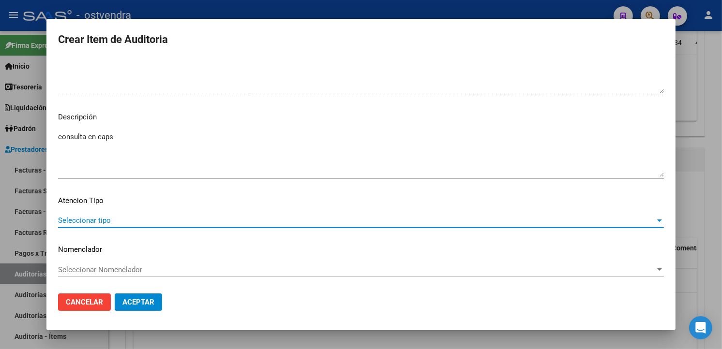
click at [143, 216] on span "Seleccionar tipo" at bounding box center [356, 220] width 597 height 9
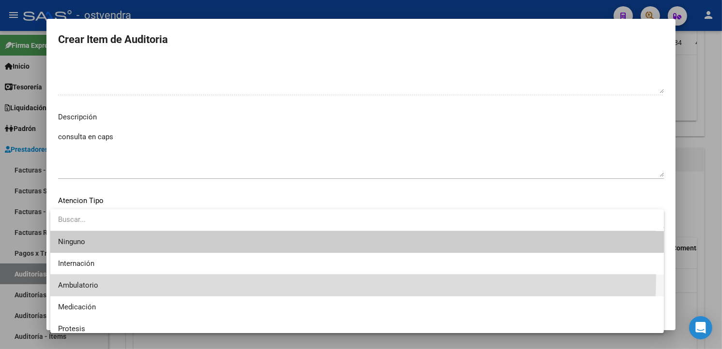
click at [132, 275] on span "Ambulatorio" at bounding box center [357, 286] width 598 height 22
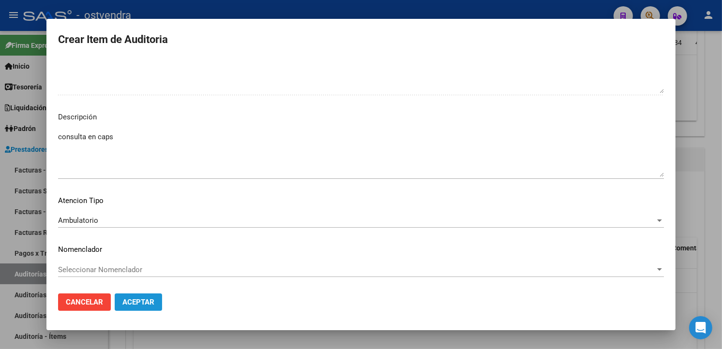
click at [137, 295] on button "Aceptar" at bounding box center [138, 302] width 47 height 17
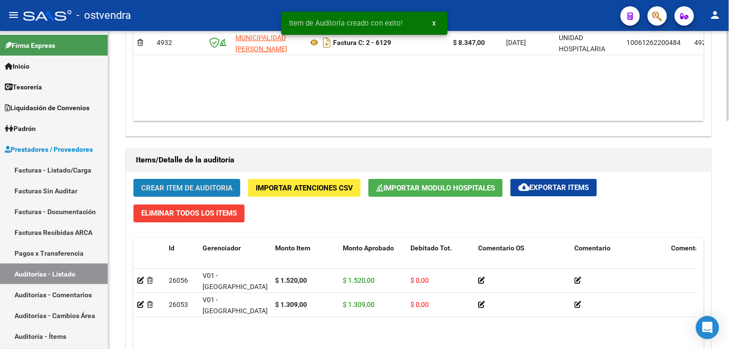
click at [180, 196] on button "Crear Item de Auditoria" at bounding box center [186, 188] width 107 height 18
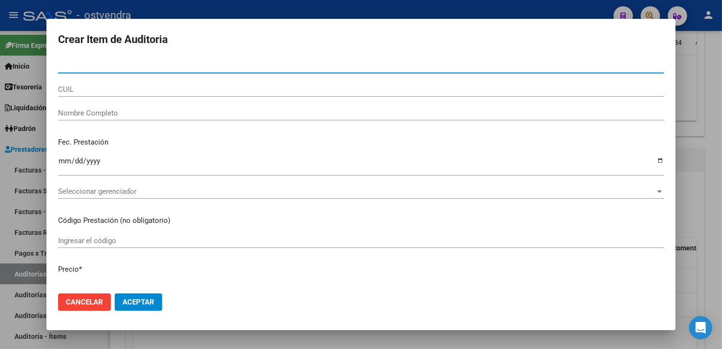
drag, startPoint x: 113, startPoint y: 60, endPoint x: 103, endPoint y: 64, distance: 11.1
click at [103, 64] on input "Nro Documento" at bounding box center [361, 65] width 606 height 9
paste input "55045832"
type input "55045832"
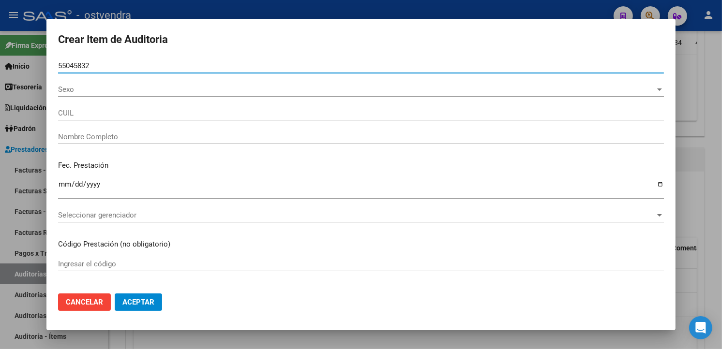
type input "20550458323"
type input "[PERSON_NAME] [PERSON_NAME]"
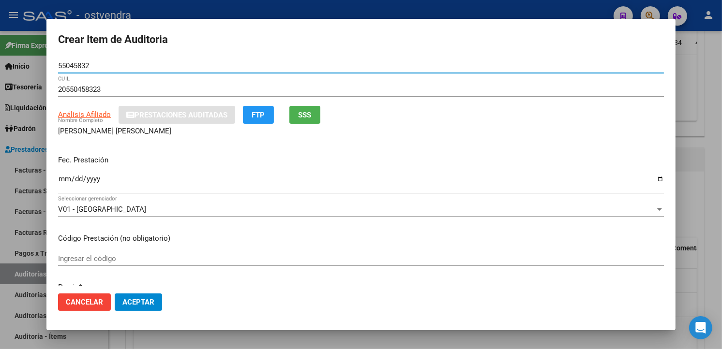
type input "55045832"
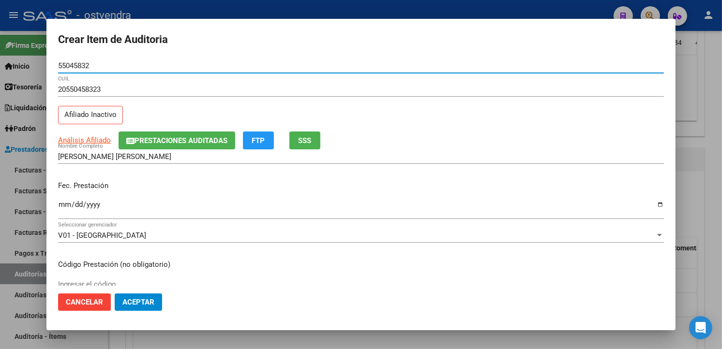
click at [66, 201] on input "Ingresar la fecha" at bounding box center [361, 208] width 606 height 15
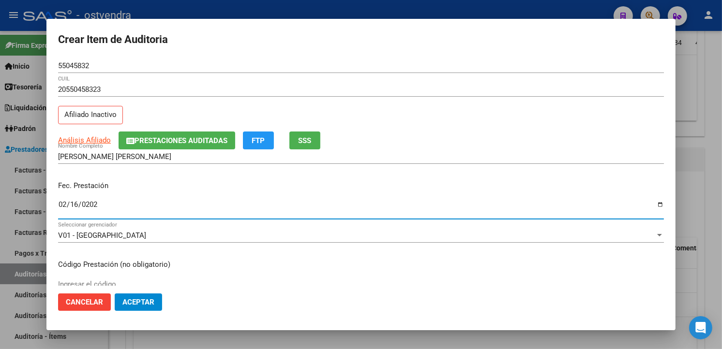
type input "2024-02-16"
click at [164, 205] on input "2024-02-16" at bounding box center [361, 208] width 606 height 15
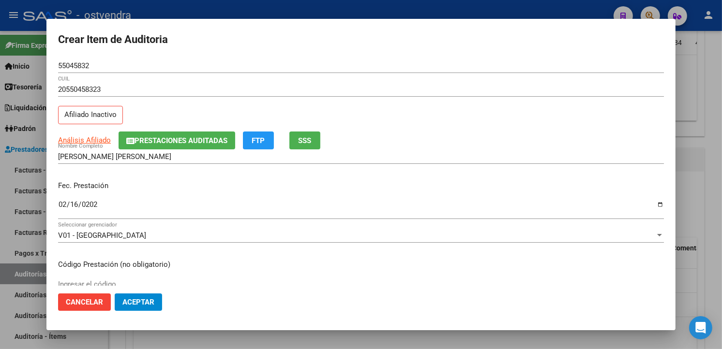
scroll to position [118, 0]
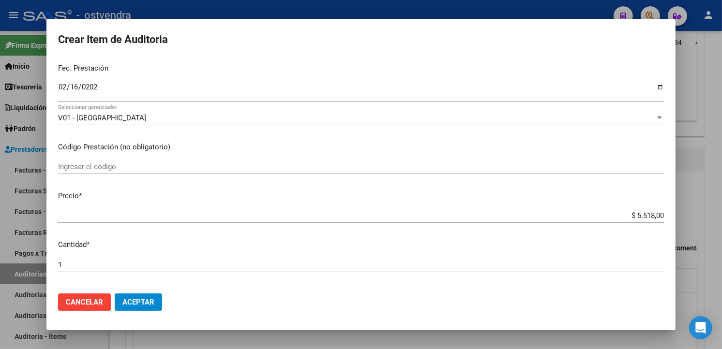
click at [655, 218] on input "$ 5.518,00" at bounding box center [361, 215] width 606 height 9
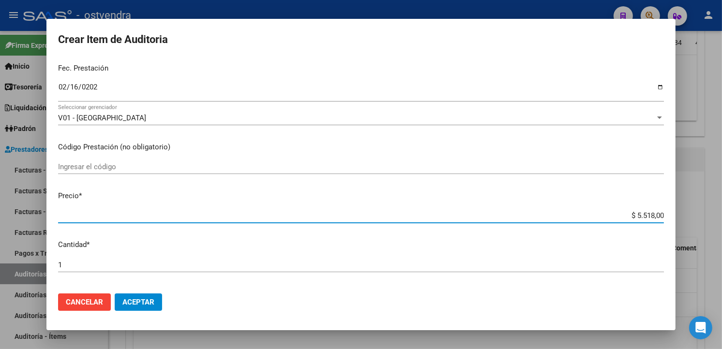
type input "$ 551,80"
type input "$ 55,18"
type input "$ 5,51"
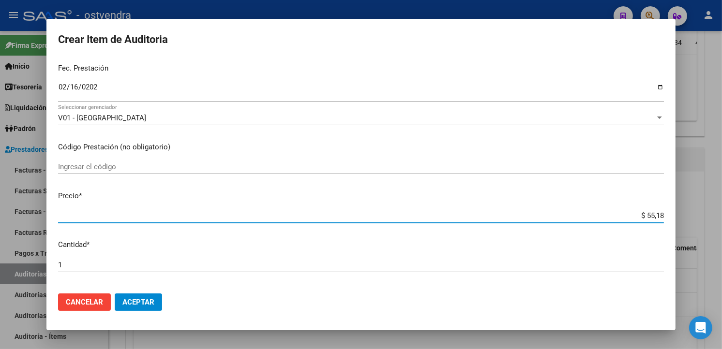
type input "$ 5,51"
type input "$ 0,55"
type input "$ 0,05"
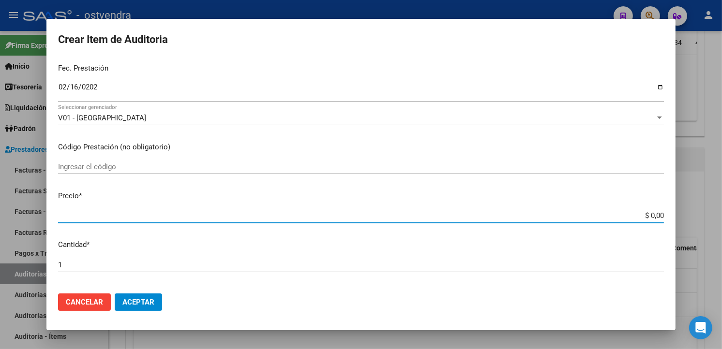
type input "$ 0,01"
type input "$ 0,15"
type input "$ 1,52"
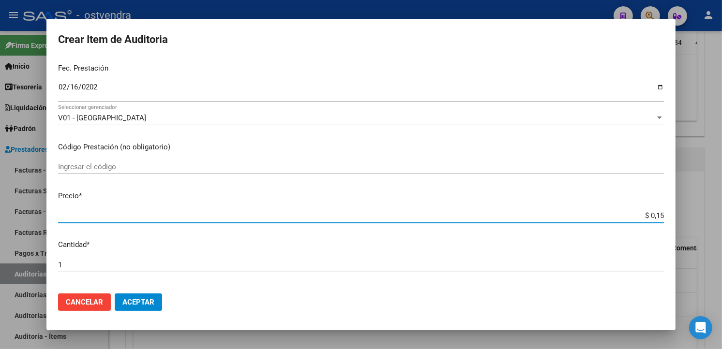
type input "$ 1,52"
type input "$ 15,20"
type input "$ 152,00"
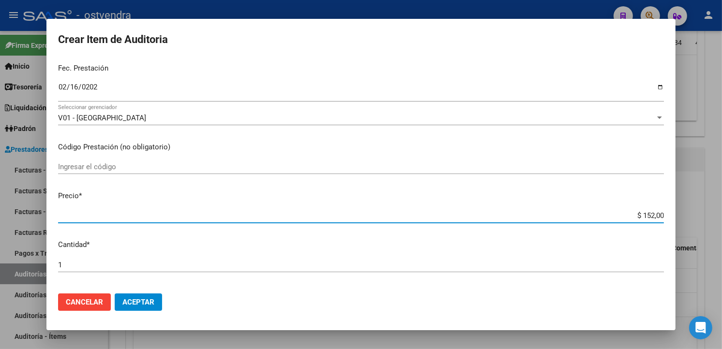
type input "$ 1.520,00"
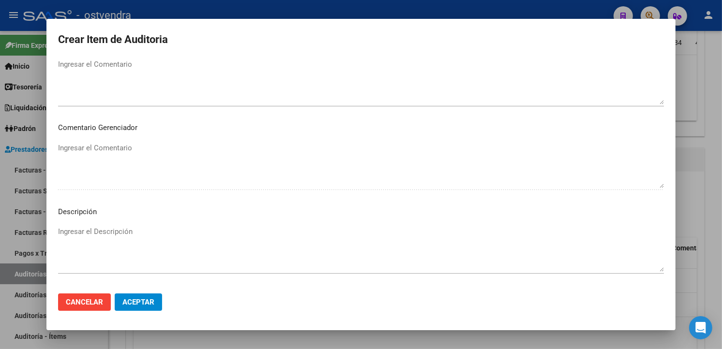
scroll to position [622, 0]
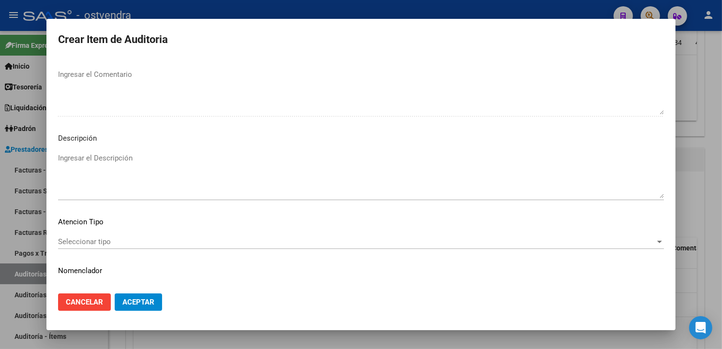
click at [241, 179] on textarea "Ingresar el Descripción" at bounding box center [361, 175] width 606 height 45
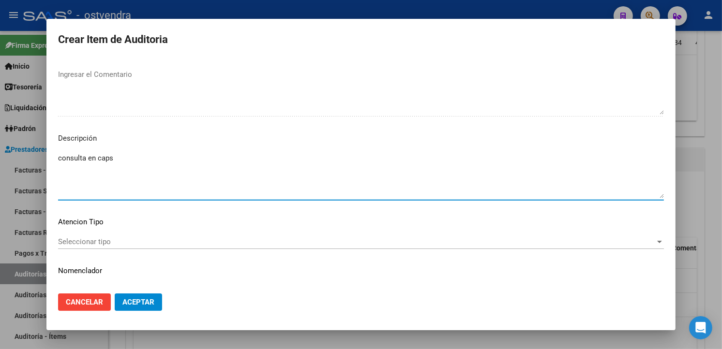
type textarea "consulta en caps"
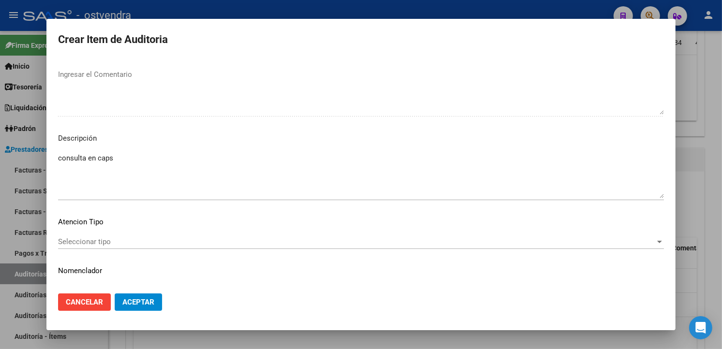
drag, startPoint x: 179, startPoint y: 255, endPoint x: 178, endPoint y: 251, distance: 5.0
click at [179, 254] on div "Seleccionar tipo Seleccionar tipo" at bounding box center [361, 247] width 606 height 24
click at [178, 251] on div "Seleccionar tipo Seleccionar tipo" at bounding box center [361, 247] width 606 height 24
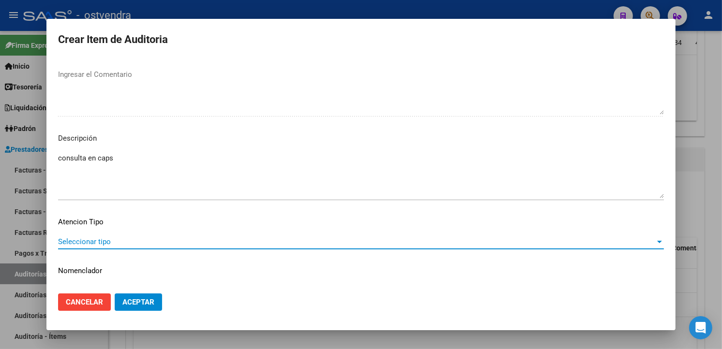
click at [177, 245] on span "Seleccionar tipo" at bounding box center [356, 241] width 597 height 9
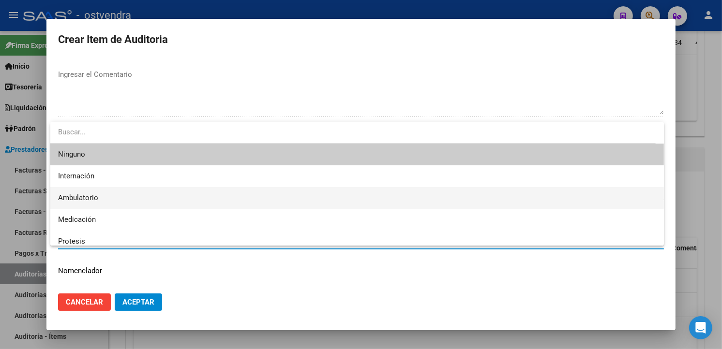
click at [143, 192] on span "Ambulatorio" at bounding box center [357, 198] width 598 height 22
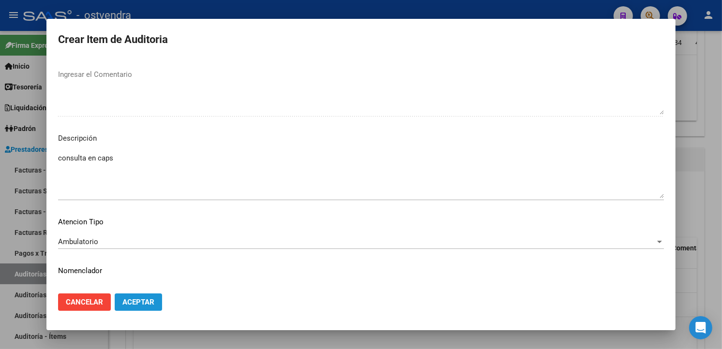
click at [157, 302] on button "Aceptar" at bounding box center [138, 302] width 47 height 17
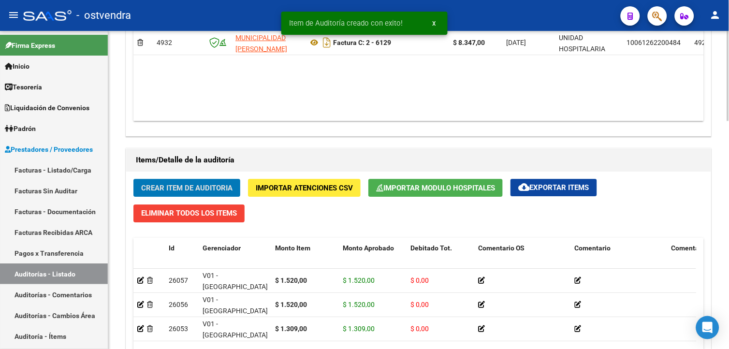
click at [199, 192] on span "Crear Item de Auditoria" at bounding box center [186, 188] width 91 height 9
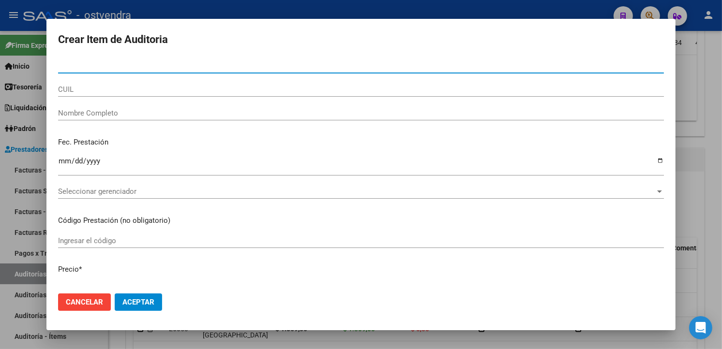
paste input "51155638"
type input "51155638"
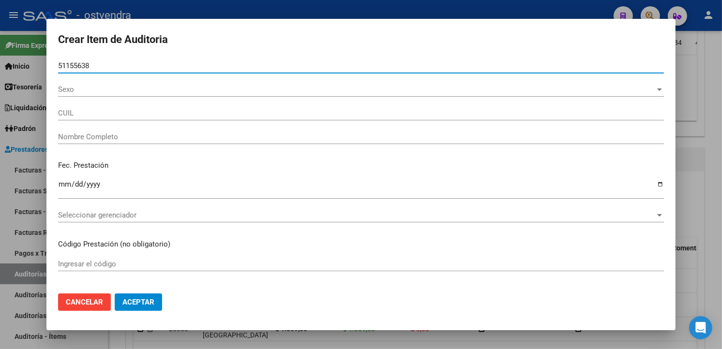
type input "23511556384"
type input "[PERSON_NAME]"
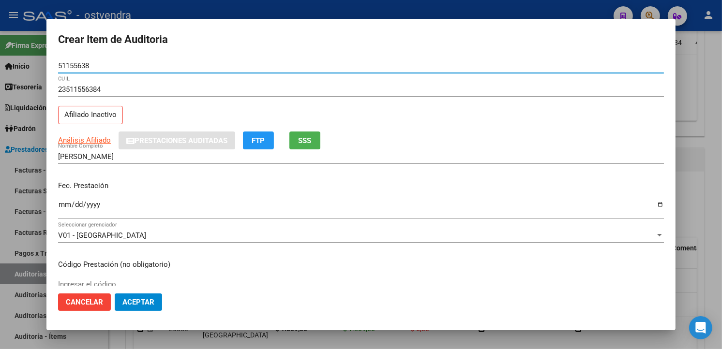
type input "51155638"
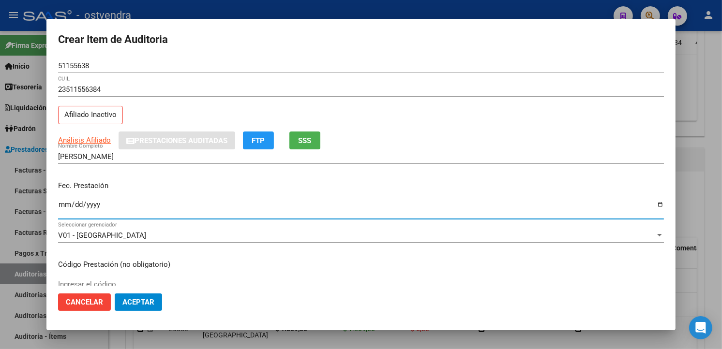
click at [62, 205] on input "Ingresar la fecha" at bounding box center [361, 208] width 606 height 15
type input "[DATE]"
click at [238, 197] on div "Fec. Prestación 2024-02-15 Ingresar la fecha" at bounding box center [361, 200] width 606 height 55
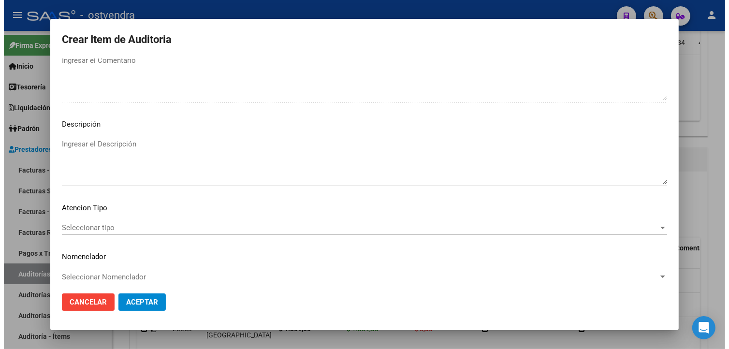
scroll to position [644, 0]
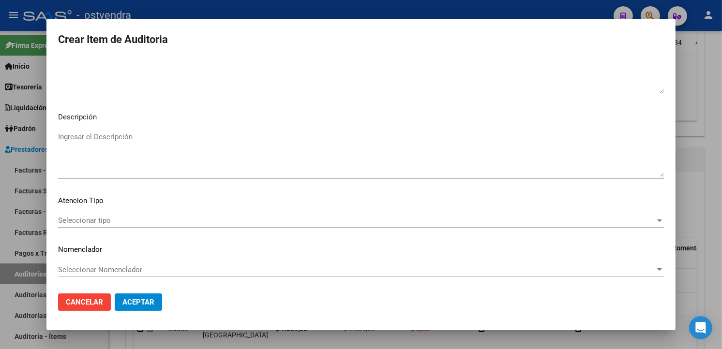
click at [257, 140] on textarea "Ingresar el Descripción" at bounding box center [361, 154] width 606 height 45
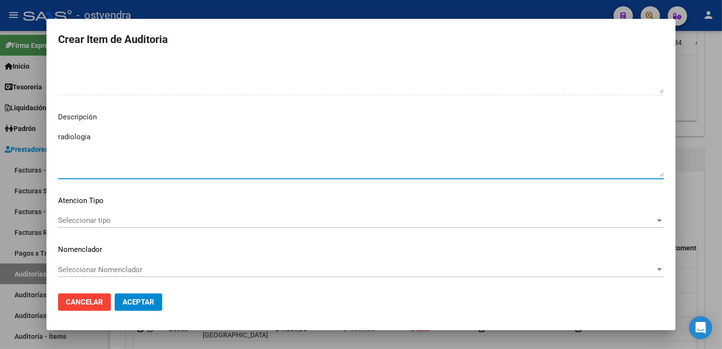
type textarea "radiologia"
click at [197, 212] on mat-dialog-content "51155638 Nro Documento 23511556384 CUIL Afiliado Inactivo Análisis Afiliado Pre…" at bounding box center [360, 172] width 629 height 227
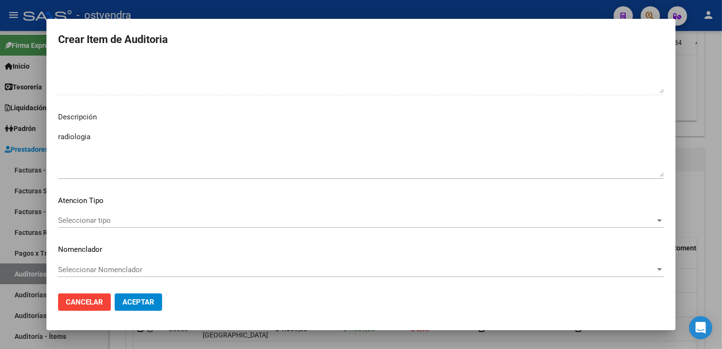
click at [192, 219] on span "Seleccionar tipo" at bounding box center [356, 220] width 597 height 9
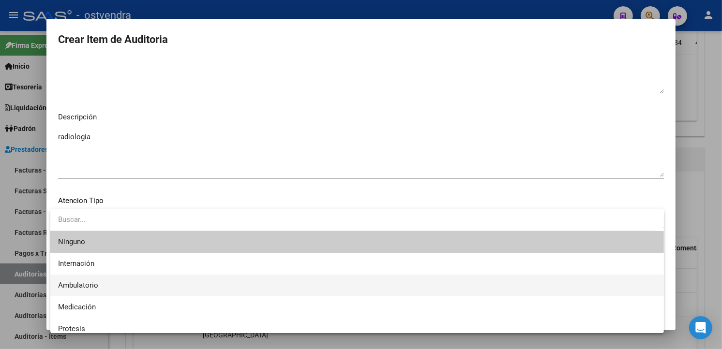
click at [115, 291] on span "Ambulatorio" at bounding box center [357, 286] width 598 height 22
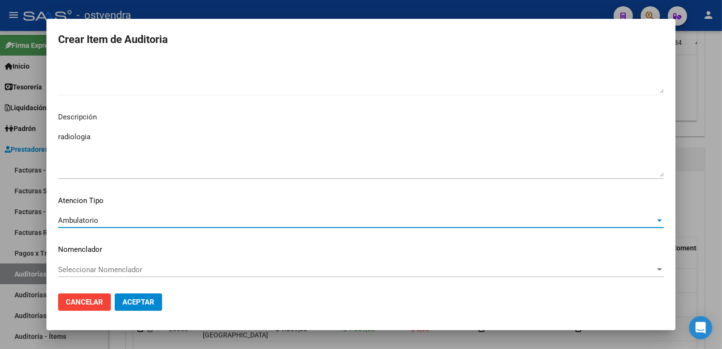
click at [126, 308] on button "Aceptar" at bounding box center [138, 302] width 47 height 17
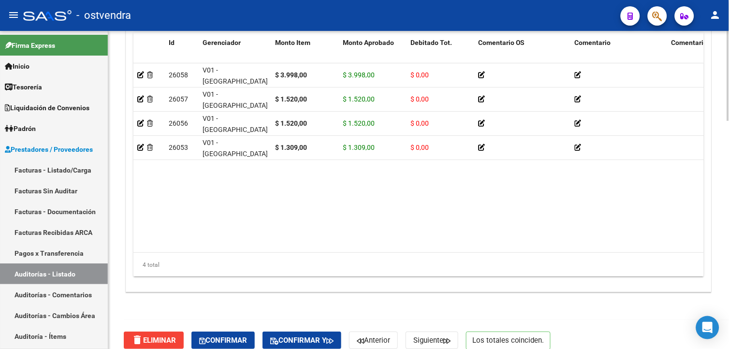
scroll to position [807, 0]
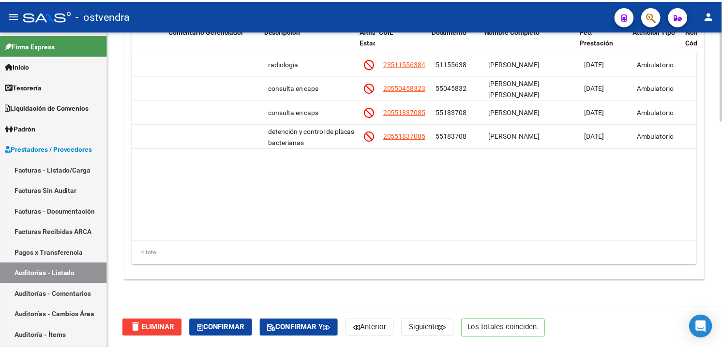
scroll to position [0, 501]
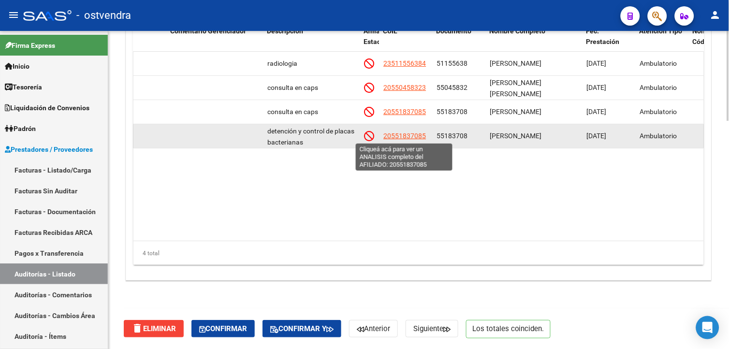
click at [410, 138] on span "20551837085" at bounding box center [405, 136] width 43 height 8
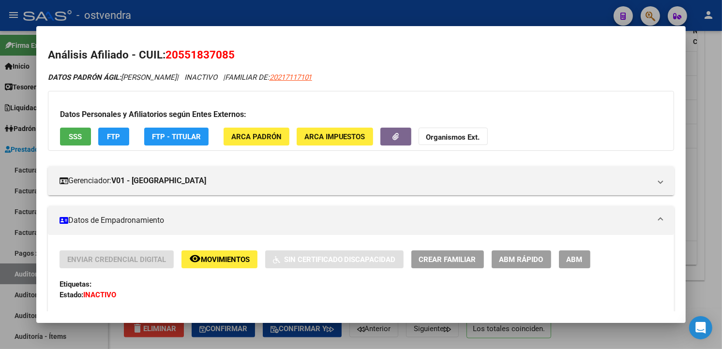
scroll to position [97, 0]
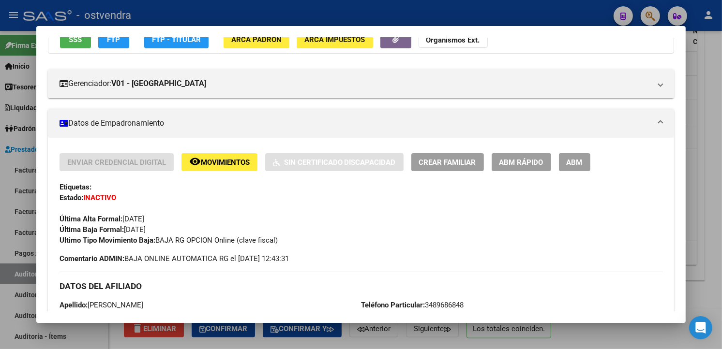
click at [694, 137] on div at bounding box center [361, 174] width 722 height 349
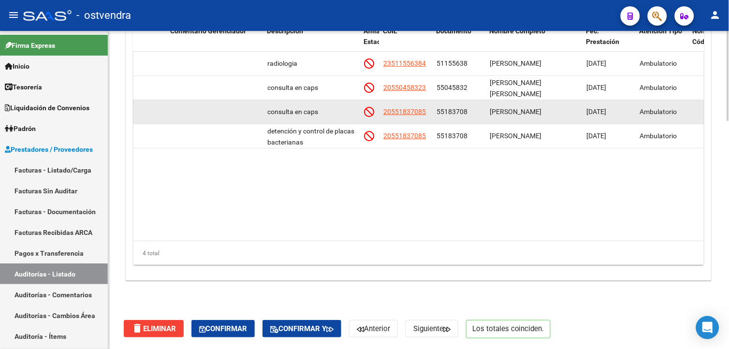
click at [390, 106] on app-link-go-to "20551837085" at bounding box center [405, 111] width 43 height 11
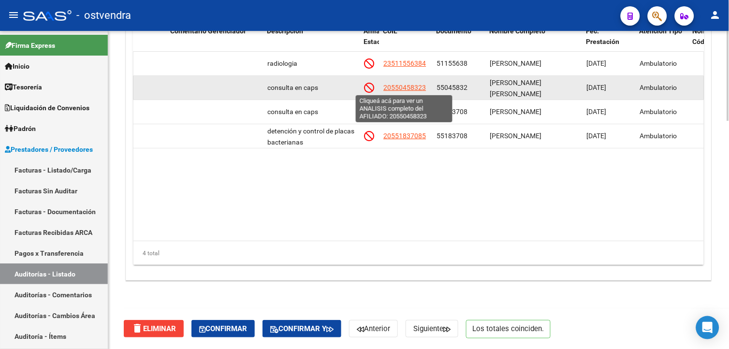
click at [405, 88] on span "20550458323" at bounding box center [405, 88] width 43 height 8
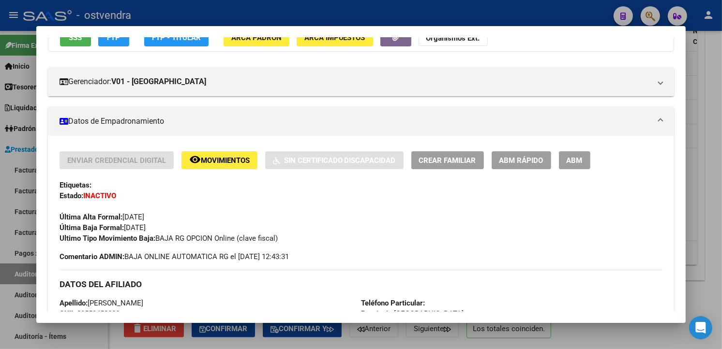
scroll to position [126, 0]
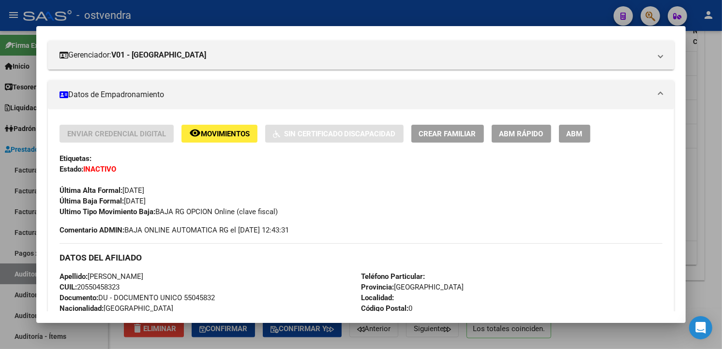
click at [697, 115] on div at bounding box center [361, 174] width 722 height 349
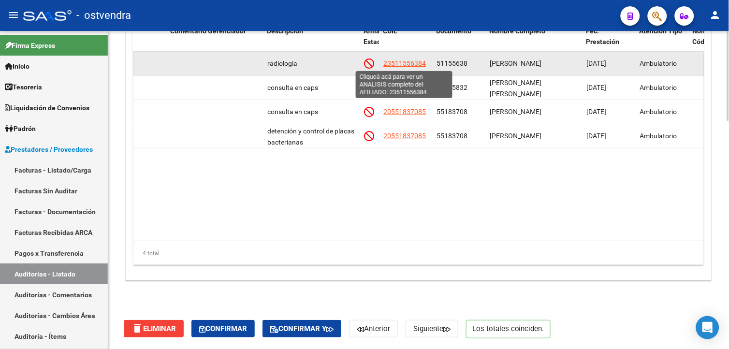
click at [417, 61] on span "23511556384" at bounding box center [405, 63] width 43 height 8
type textarea "23511556384"
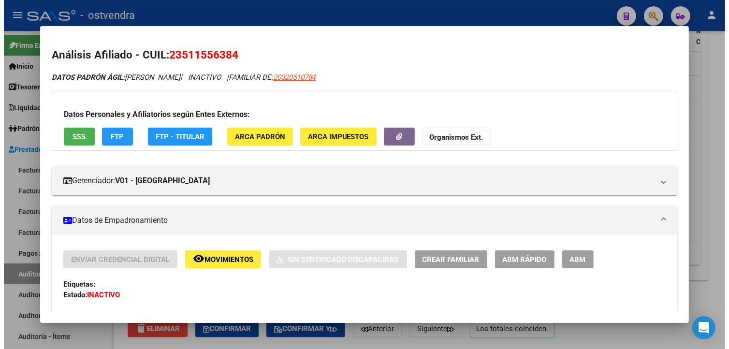
scroll to position [78, 0]
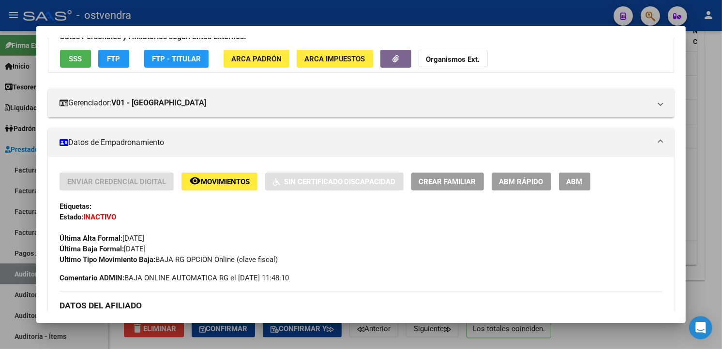
click at [698, 120] on div at bounding box center [361, 174] width 722 height 349
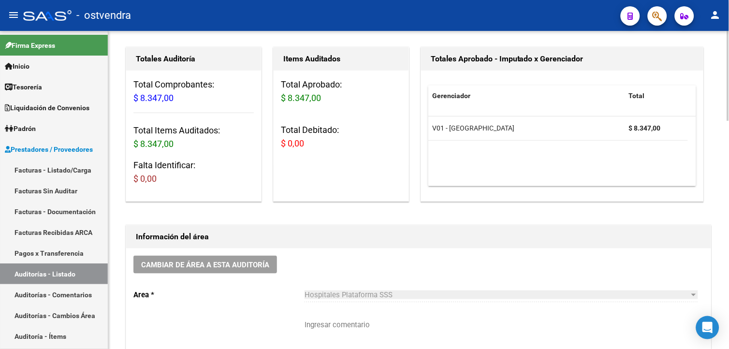
scroll to position [28, 0]
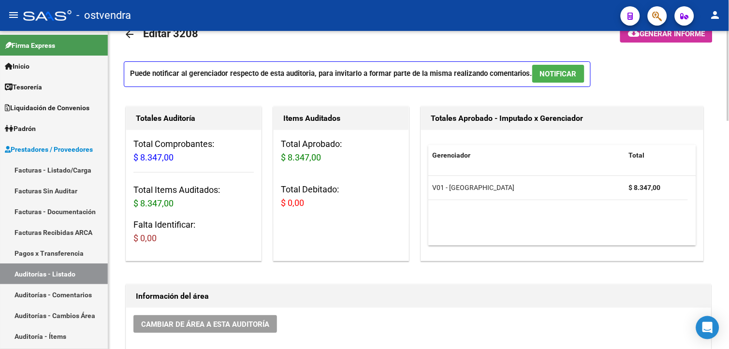
click at [729, 64] on html "menu - ostvendra person Firma Express Inicio Calendario SSS Instructivos Contac…" at bounding box center [364, 174] width 729 height 349
click at [598, 66] on div "Puede notificar al gerenciador respecto de esta auditoria, para invitarlo a for…" at bounding box center [419, 76] width 590 height 31
click at [586, 68] on p "Puede notificar al gerenciador respecto de esta auditoria, para invitarlo a for…" at bounding box center [357, 74] width 467 height 26
click at [582, 69] on button "NOTIFICAR" at bounding box center [559, 74] width 52 height 18
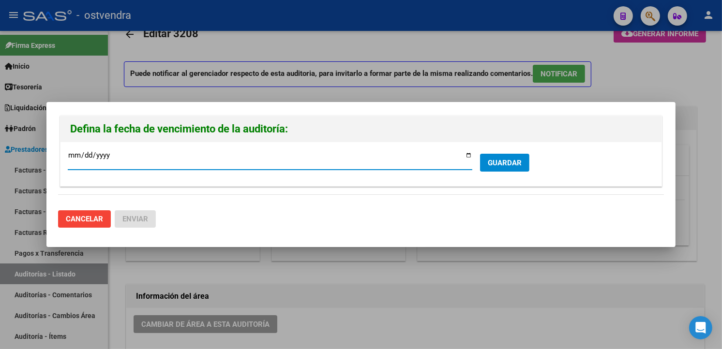
type input "[DATE]"
click at [491, 163] on span "GUARDAR" at bounding box center [505, 163] width 34 height 9
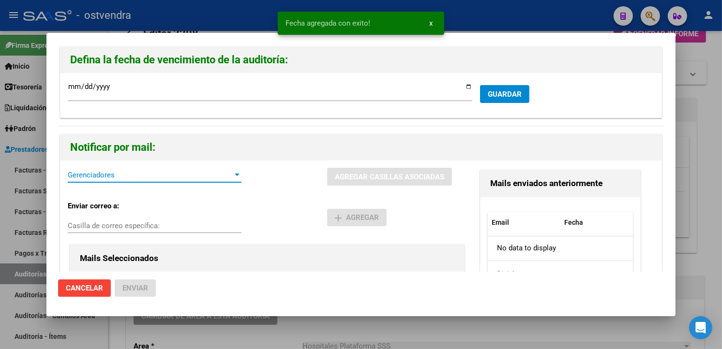
click at [222, 176] on span "Gerenciadores" at bounding box center [150, 175] width 165 height 9
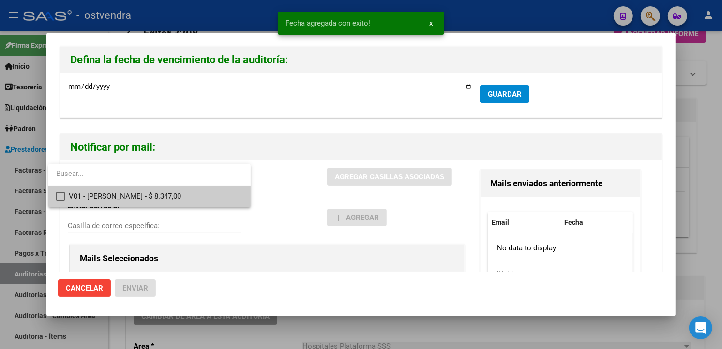
click at [202, 199] on span "V01 - [PERSON_NAME] - $ 8.347,00" at bounding box center [156, 197] width 174 height 22
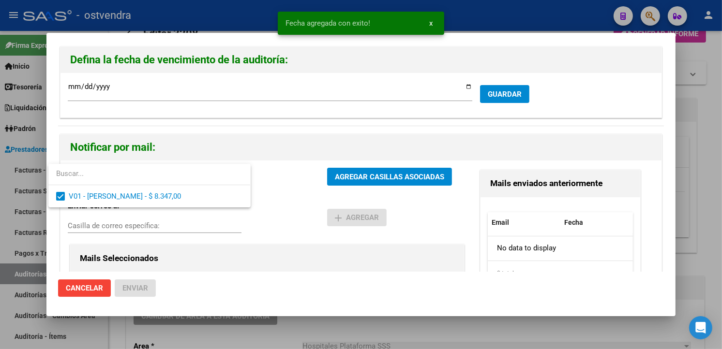
click at [329, 187] on div at bounding box center [361, 174] width 722 height 349
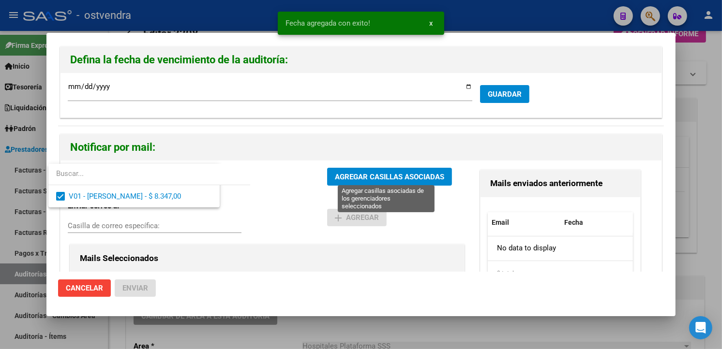
click at [336, 179] on span "AGREGAR CASILLAS ASOCIADAS" at bounding box center [389, 177] width 109 height 9
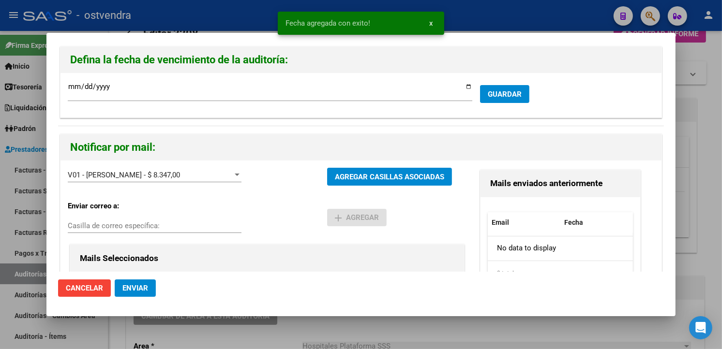
click at [157, 283] on mat-dialog-actions "Cancelar Enviar" at bounding box center [361, 288] width 606 height 33
click at [152, 284] on button "Enviar" at bounding box center [135, 288] width 41 height 17
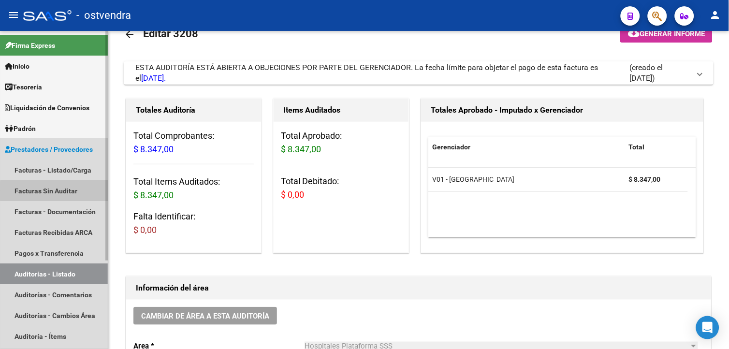
click at [91, 191] on link "Facturas Sin Auditar" at bounding box center [54, 190] width 108 height 21
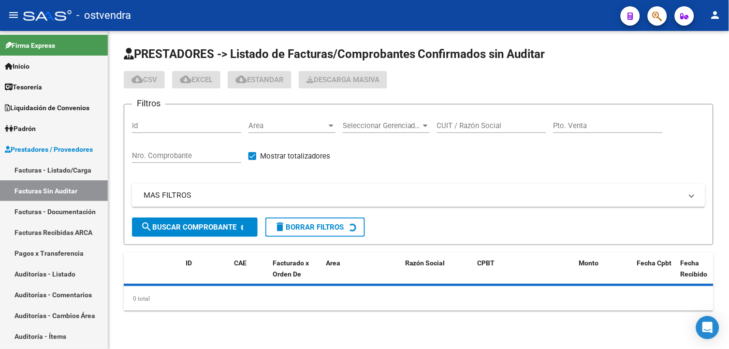
click at [151, 158] on input "Nro. Comprobante" at bounding box center [186, 155] width 109 height 9
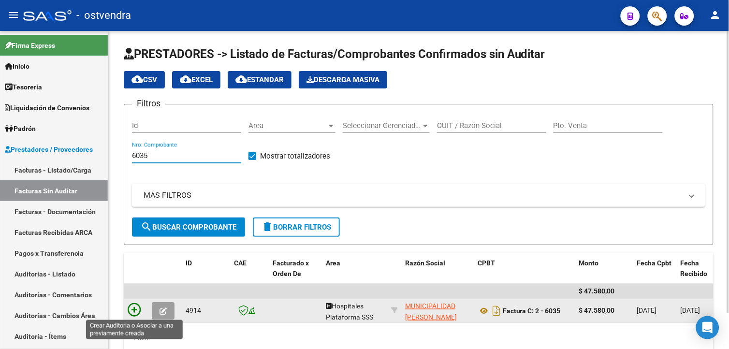
type input "6035"
click at [133, 303] on icon at bounding box center [135, 310] width 14 height 14
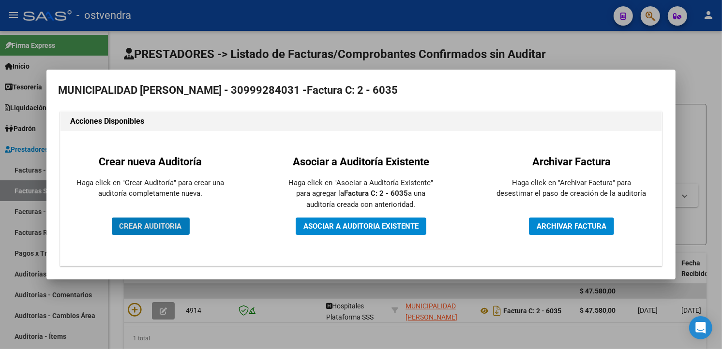
click at [166, 230] on span "CREAR AUDITORIA" at bounding box center [150, 226] width 62 height 9
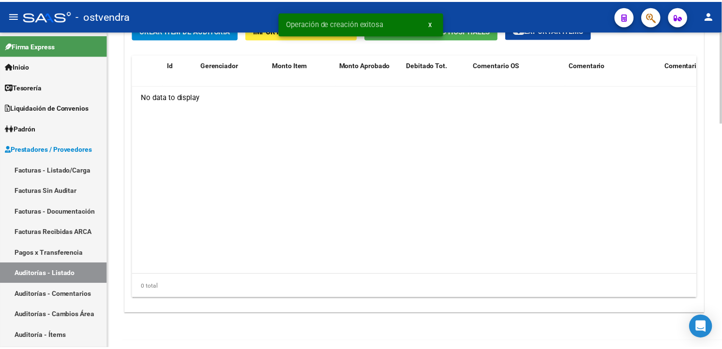
scroll to position [744, 0]
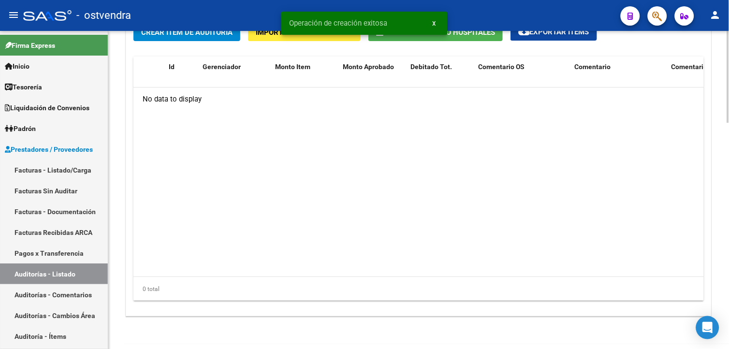
click at [233, 38] on button "Crear Item de Auditoria" at bounding box center [186, 32] width 107 height 18
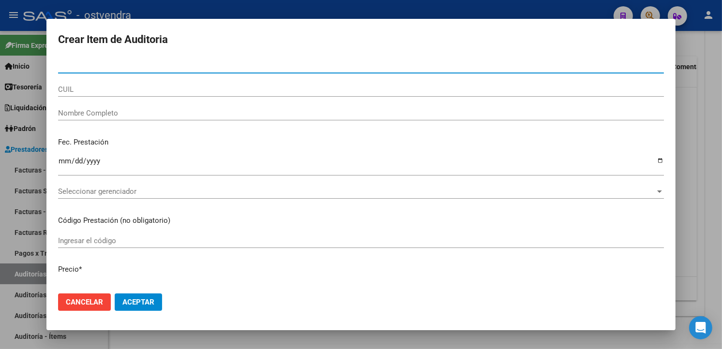
paste input "55183708"
type input "55183708"
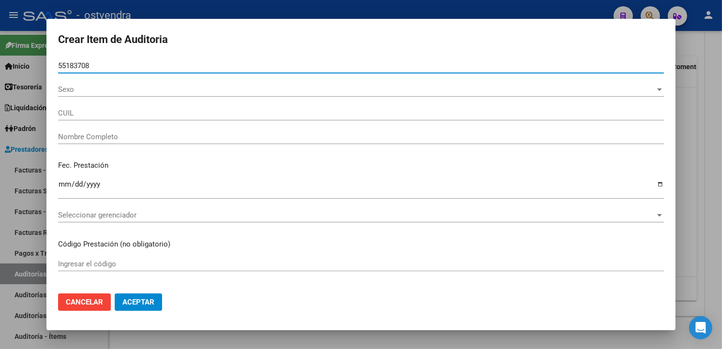
type input "20551837085"
type input "[PERSON_NAME]"
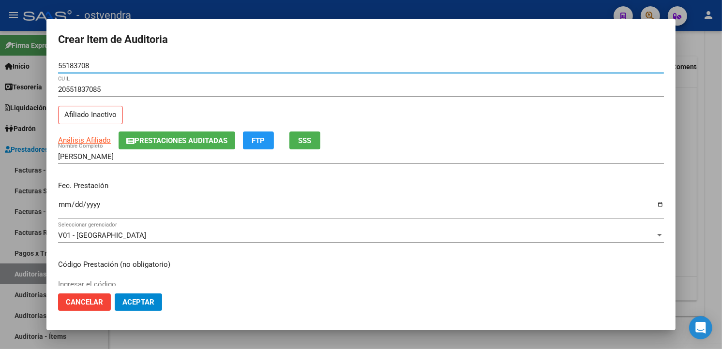
type input "55183708"
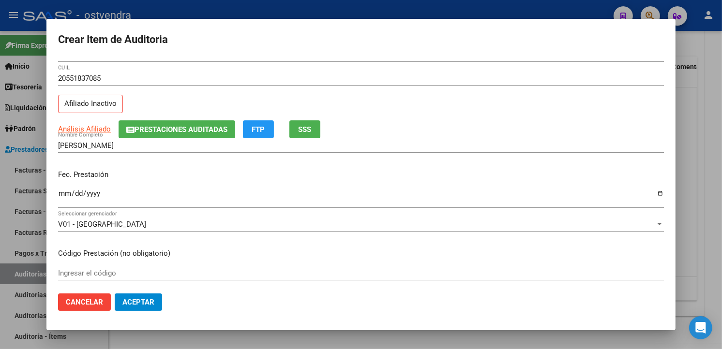
scroll to position [0, 0]
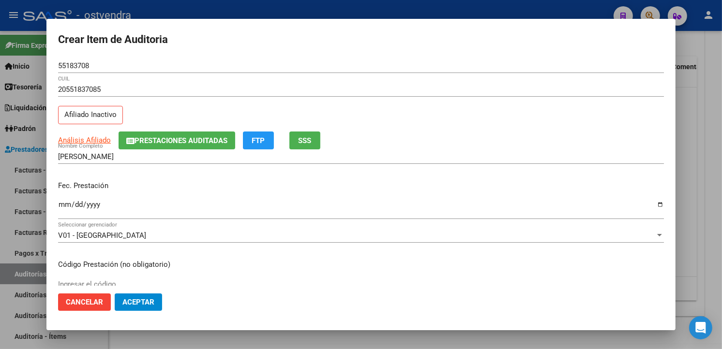
click at [61, 211] on input "Ingresar la fecha" at bounding box center [361, 208] width 606 height 15
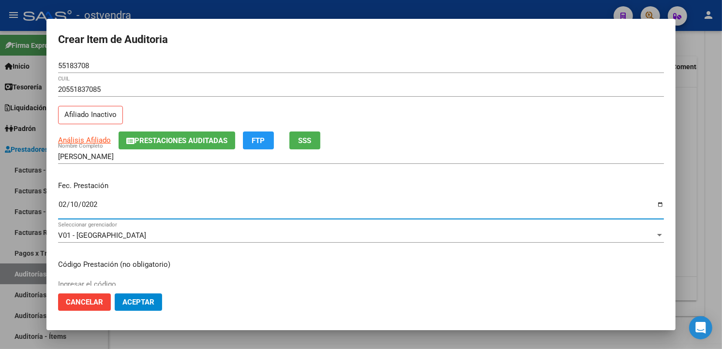
type input "2024-02-10"
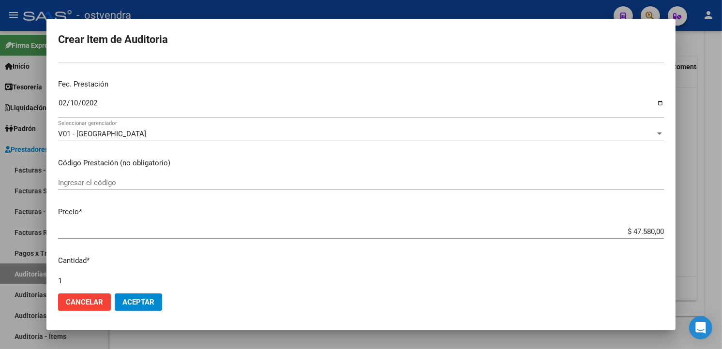
scroll to position [173, 0]
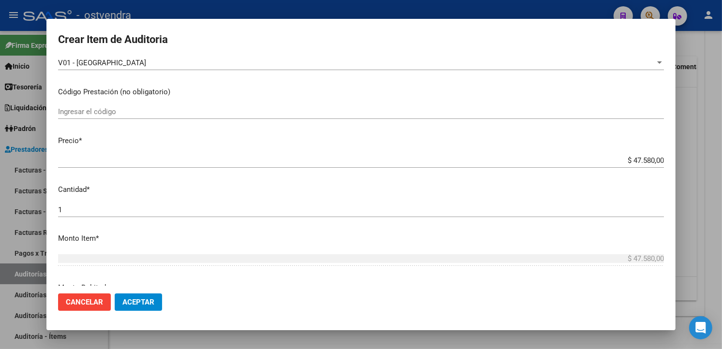
click at [654, 158] on input "$ 47.580,00" at bounding box center [361, 160] width 606 height 9
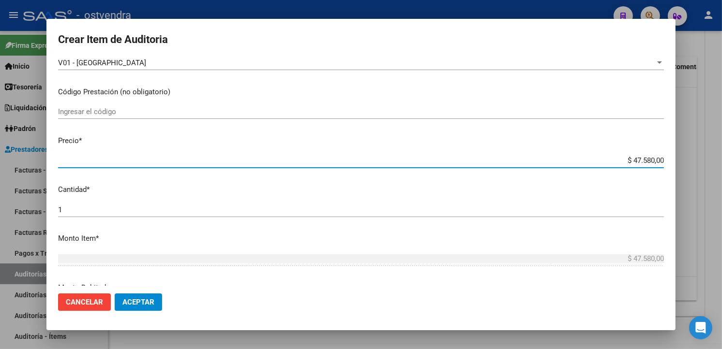
type input "$ 4.758,00"
type input "$ 475,80"
type input "$ 47,58"
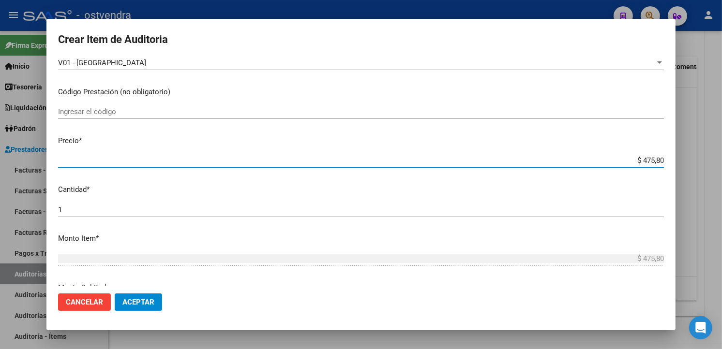
type input "$ 47,58"
type input "$ 4,75"
type input "$ 0,47"
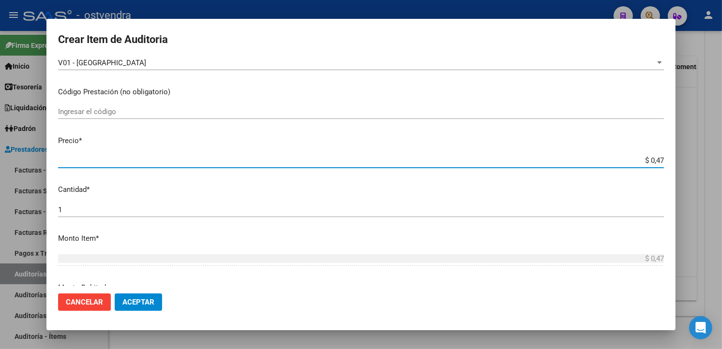
type input "$ 0,04"
type input "$ 0,03"
type input "$ 0,39"
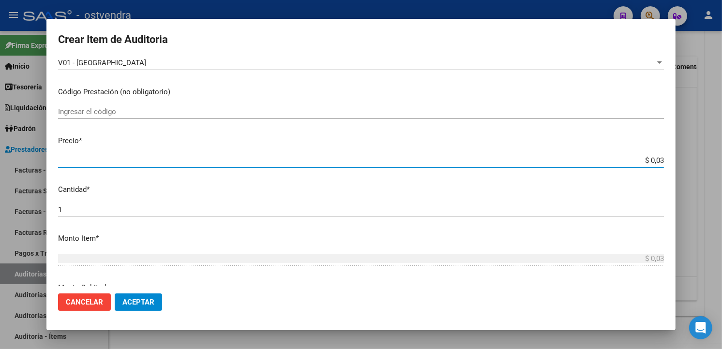
type input "$ 0,39"
type input "$ 3,99"
type input "$ 39,98"
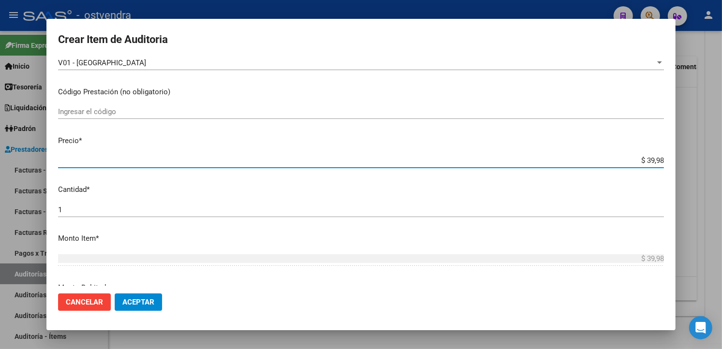
type input "$ 399,80"
type input "$ 3.998,00"
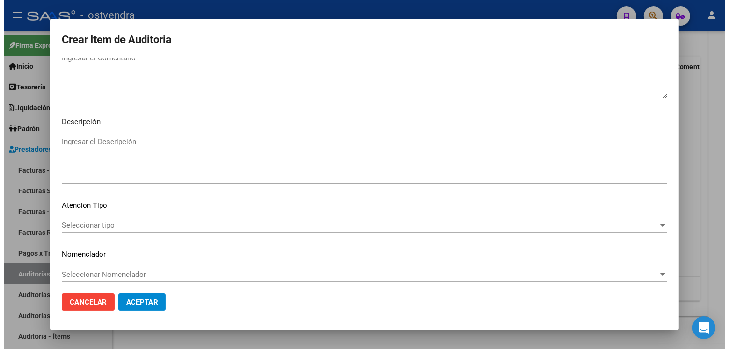
scroll to position [644, 0]
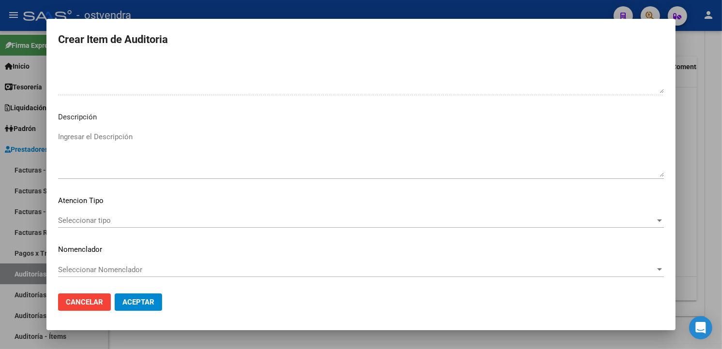
click at [269, 160] on textarea "Ingresar el Descripción" at bounding box center [361, 154] width 606 height 45
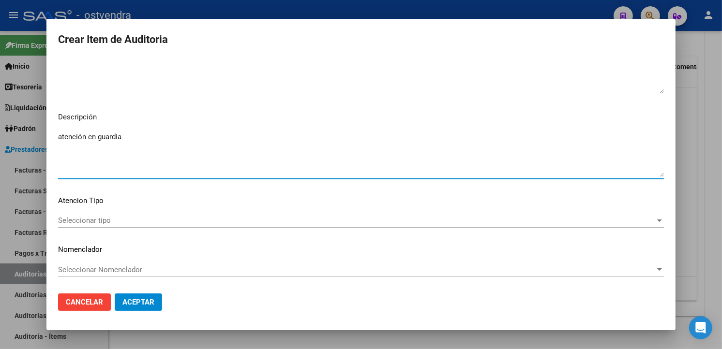
type textarea "atención en guardia"
click at [109, 211] on mat-dialog-content "55183708 Nro Documento 20551837085 CUIL Afiliado Inactivo Análisis Afiliado Pre…" at bounding box center [360, 172] width 629 height 227
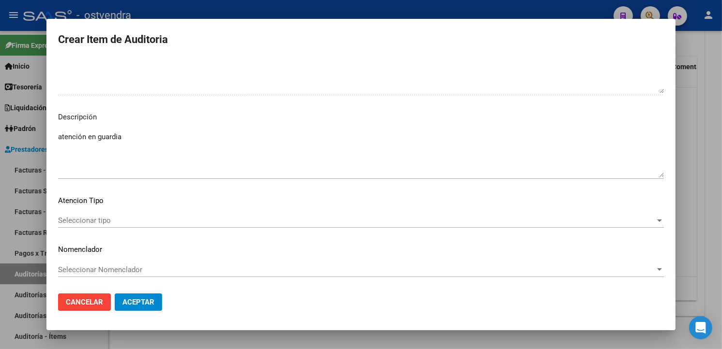
click at [108, 215] on div "Seleccionar tipo Seleccionar tipo" at bounding box center [361, 220] width 606 height 15
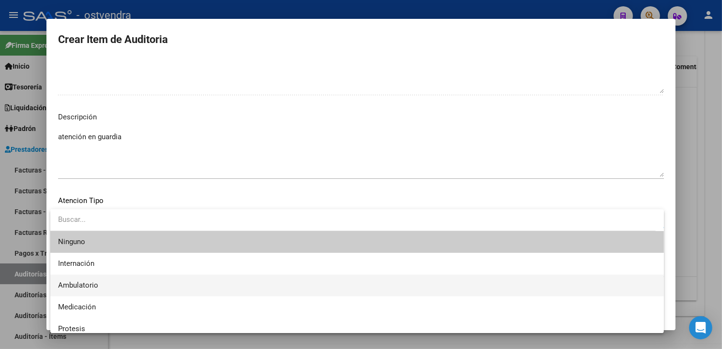
click at [102, 284] on span "Ambulatorio" at bounding box center [357, 286] width 598 height 22
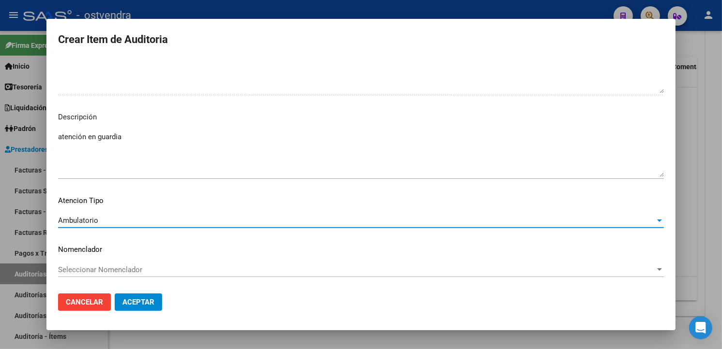
click at [125, 302] on span "Aceptar" at bounding box center [138, 302] width 32 height 9
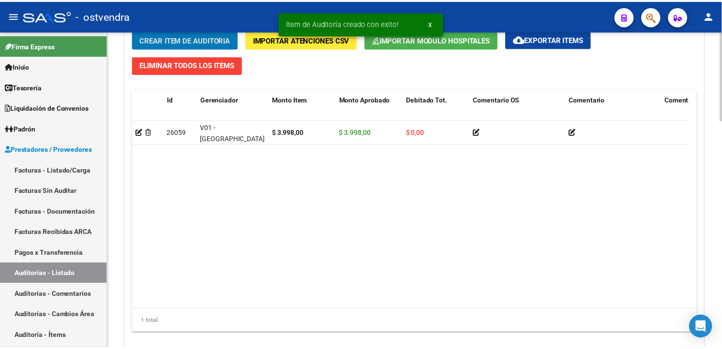
scroll to position [738, 0]
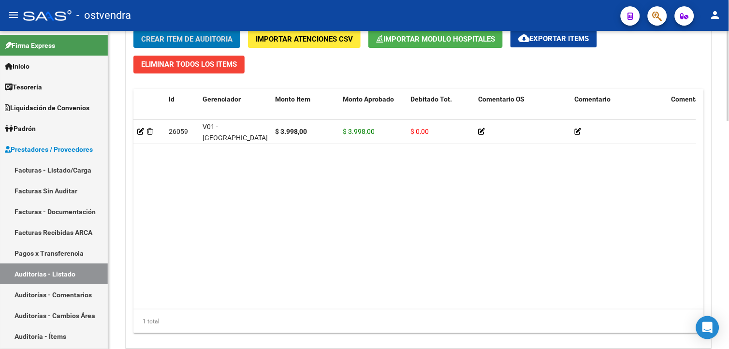
click at [189, 37] on span "Crear Item de Auditoria" at bounding box center [186, 39] width 91 height 9
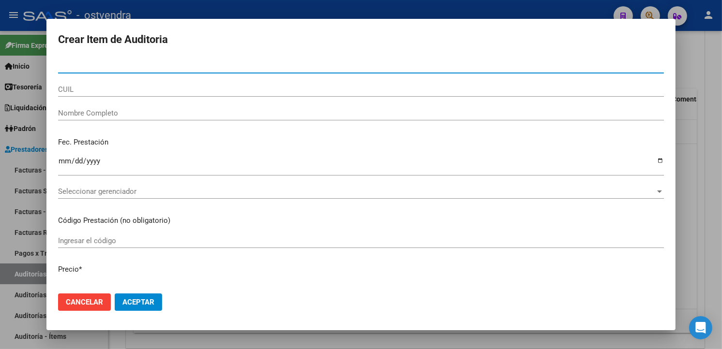
paste input "55183708"
type input "55183708"
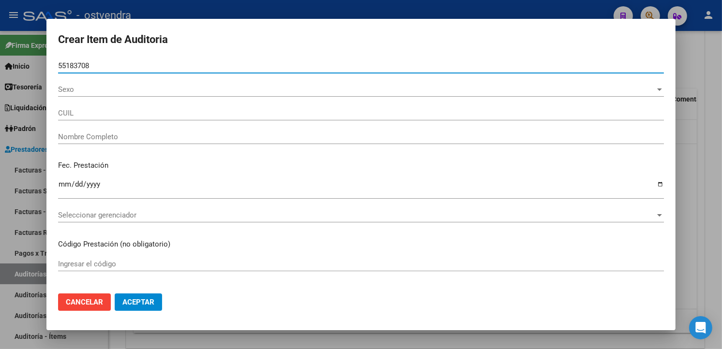
type input "20551837085"
type input "[PERSON_NAME]"
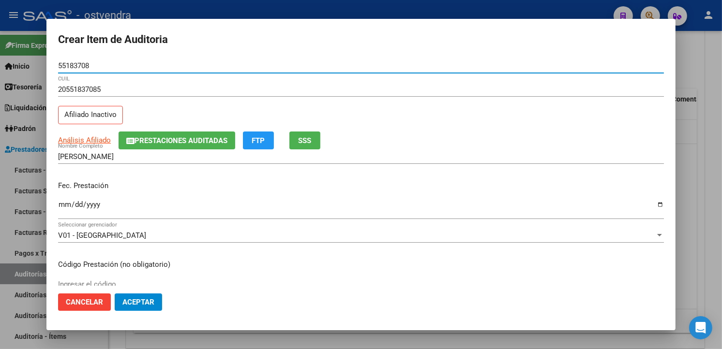
type input "55183708"
click at [65, 211] on input "Ingresar la fecha" at bounding box center [361, 208] width 606 height 15
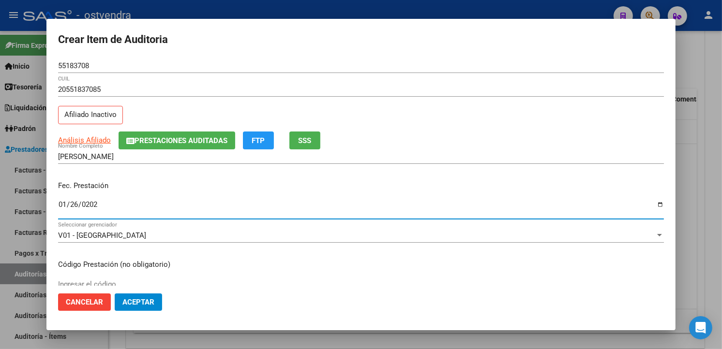
type input "2024-01-26"
click at [171, 193] on div "Fec. Prestación 2024-01-26 Ingresar la fecha" at bounding box center [361, 200] width 606 height 55
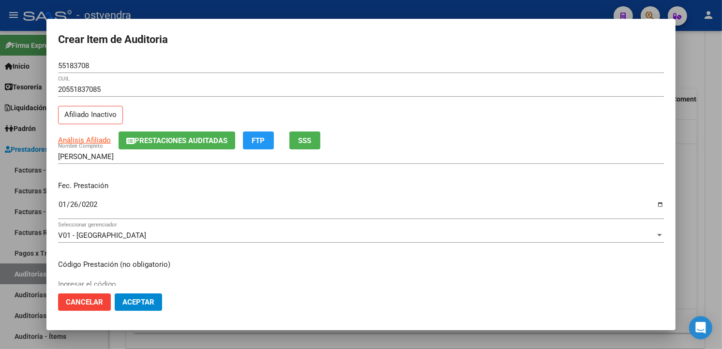
scroll to position [143, 0]
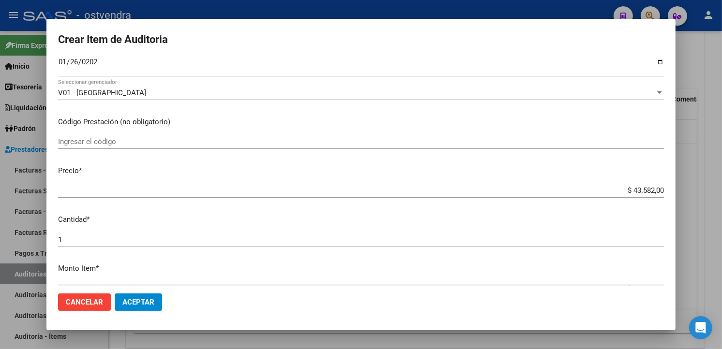
click at [654, 192] on input "$ 43.582,00" at bounding box center [361, 190] width 606 height 9
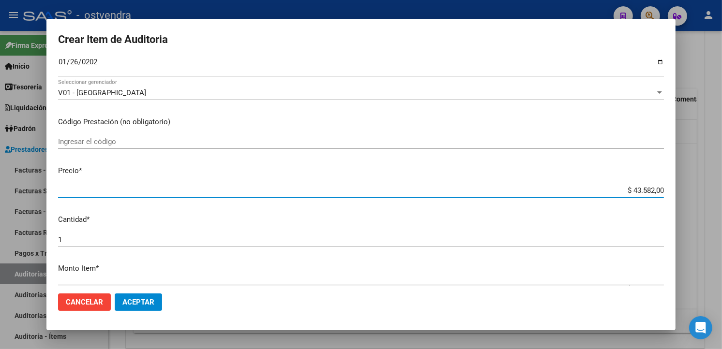
type input "$ 4.358,20"
type input "$ 435,82"
type input "$ 43,58"
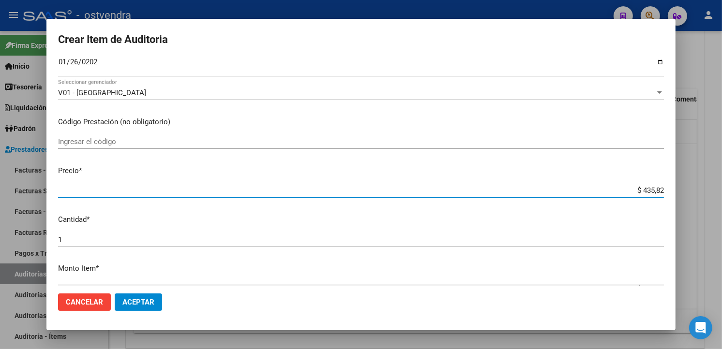
type input "$ 43,58"
type input "$ 4,35"
type input "$ 0,43"
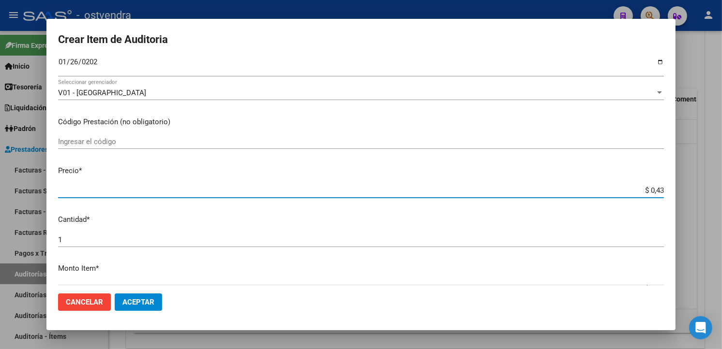
type input "$ 0,04"
type input "$ 0,01"
type input "$ 0,15"
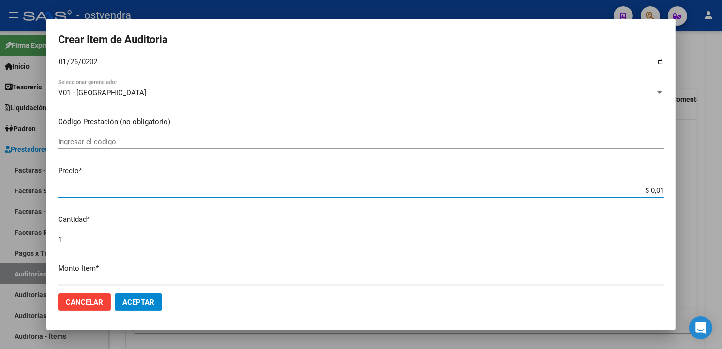
type input "$ 0,15"
type input "$ 1,52"
type input "$ 15,20"
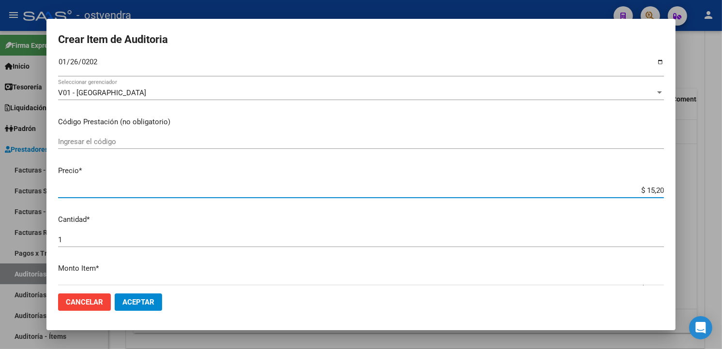
type input "$ 152,00"
type input "$ 1.520,00"
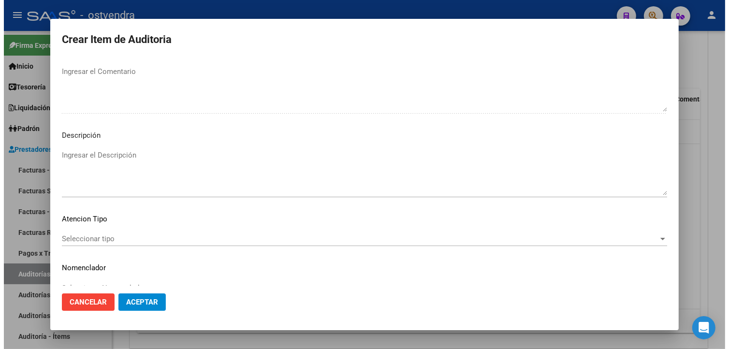
scroll to position [630, 0]
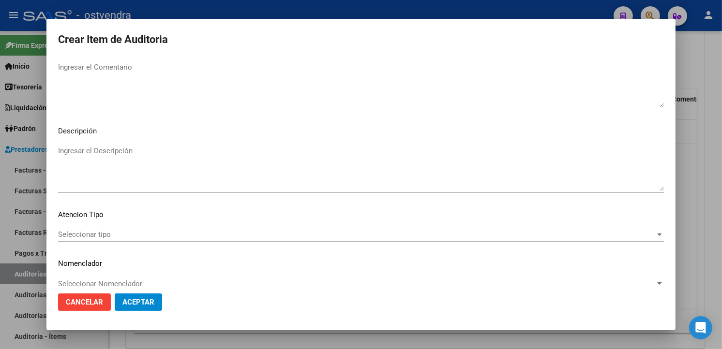
click at [230, 187] on textarea "Ingresar el Descripción" at bounding box center [361, 168] width 606 height 45
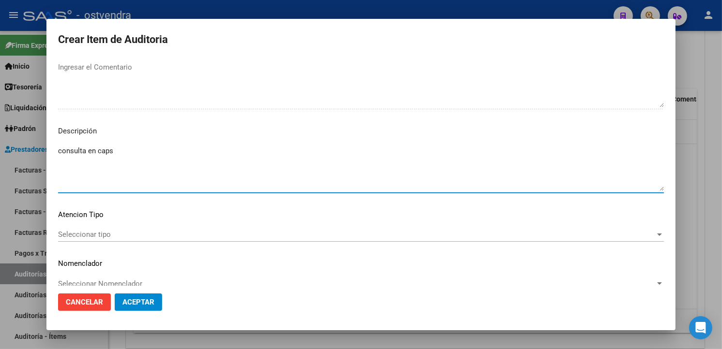
type textarea "consulta en caps"
click at [133, 248] on div "Seleccionar tipo Seleccionar tipo" at bounding box center [361, 239] width 606 height 24
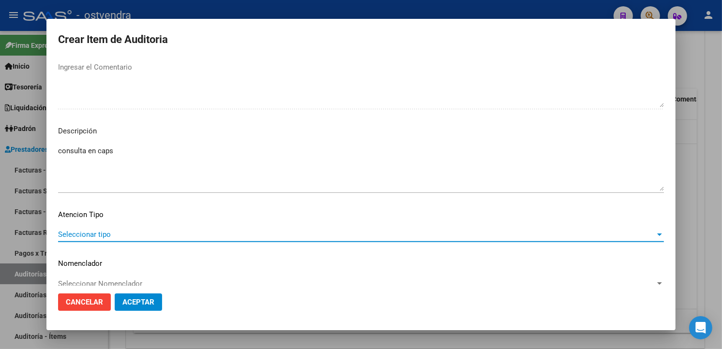
click at [133, 231] on span "Seleccionar tipo" at bounding box center [356, 234] width 597 height 9
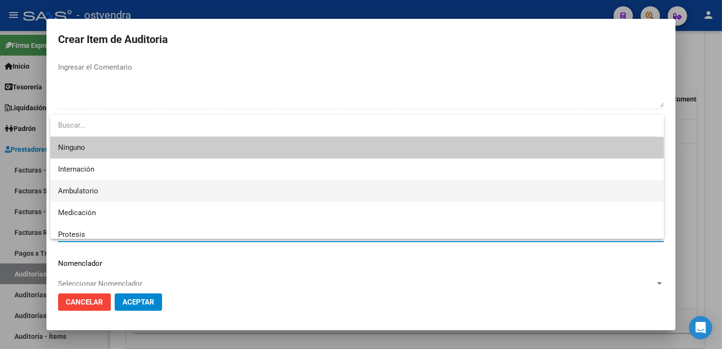
click at [103, 194] on span "Ambulatorio" at bounding box center [357, 191] width 598 height 22
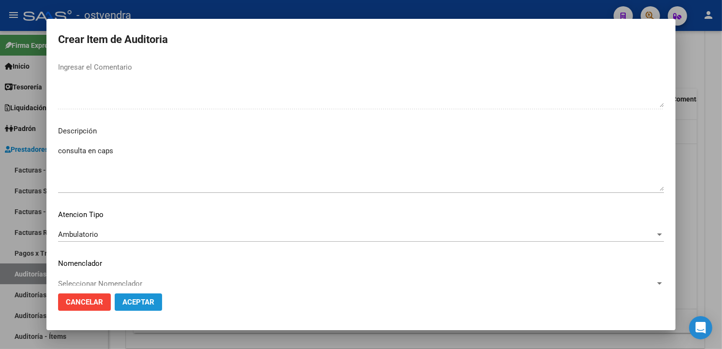
click at [138, 300] on span "Aceptar" at bounding box center [138, 302] width 32 height 9
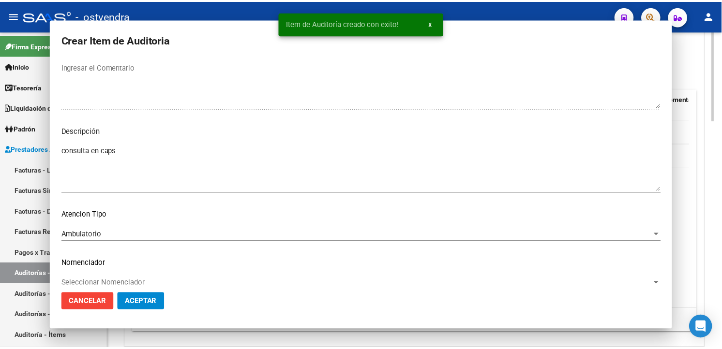
scroll to position [737, 0]
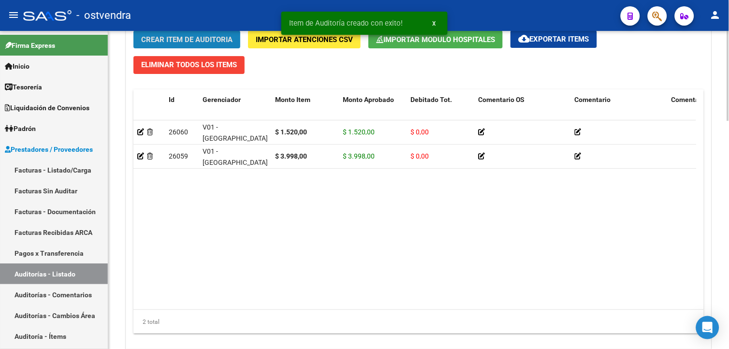
click at [211, 37] on span "Crear Item de Auditoria" at bounding box center [186, 39] width 91 height 9
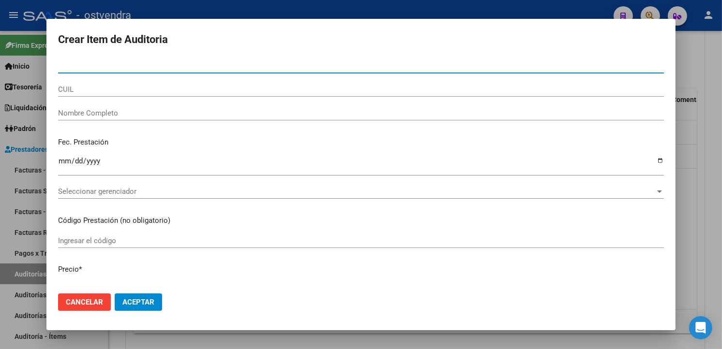
paste input "51155638"
type input "51155638"
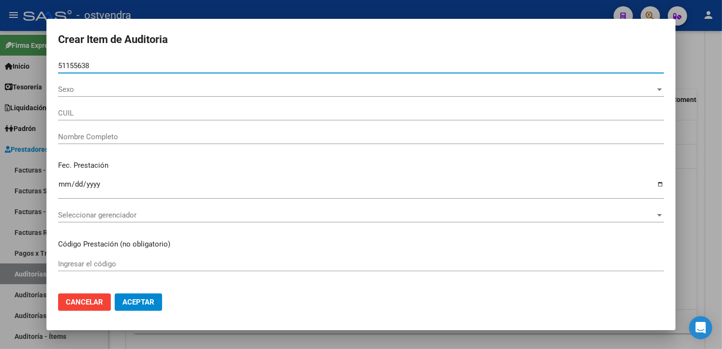
type input "23511556384"
type input "DUARTE TIARA AILEN"
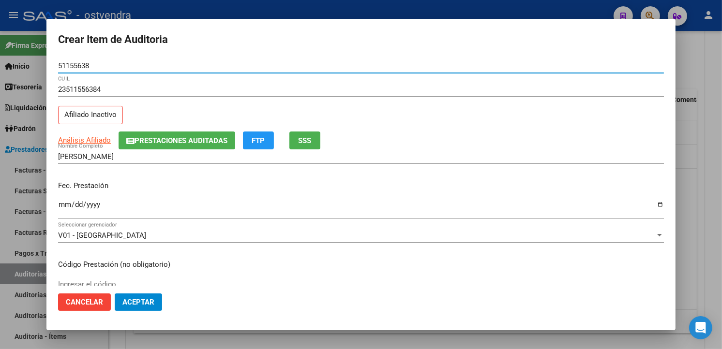
type input "51155638"
click at [67, 204] on input "Ingresar la fecha" at bounding box center [361, 208] width 606 height 15
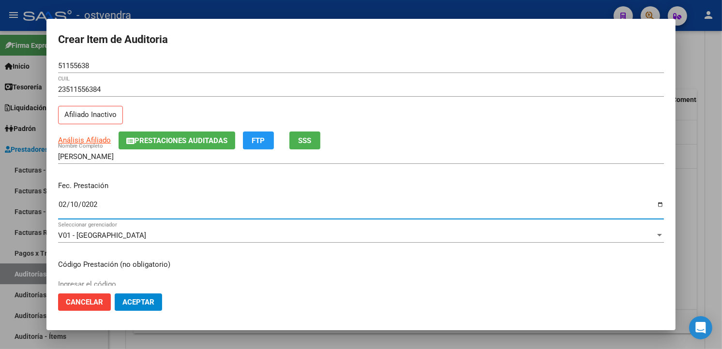
type input "2024-02-10"
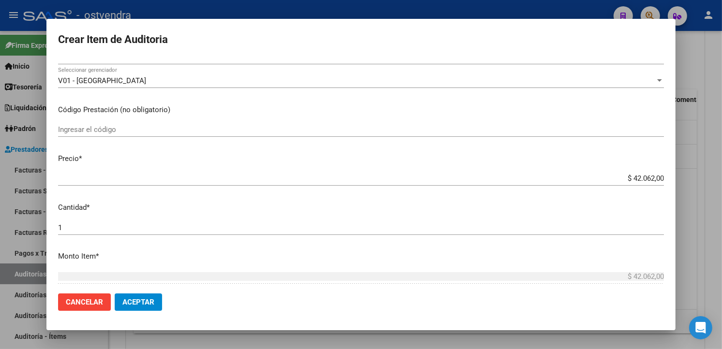
scroll to position [228, 0]
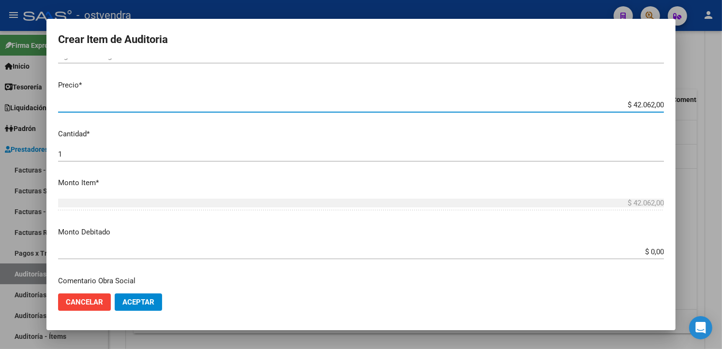
click at [655, 104] on input "$ 42.062,00" at bounding box center [361, 105] width 606 height 9
type input "$ 4.206,20"
type input "$ 420,62"
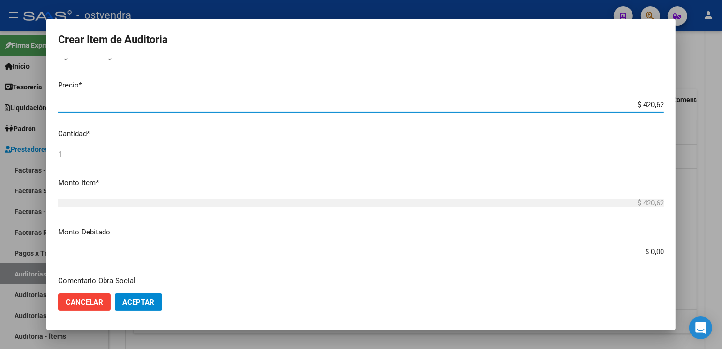
type input "$ 42,06"
type input "$ 4,20"
type input "$ 0,42"
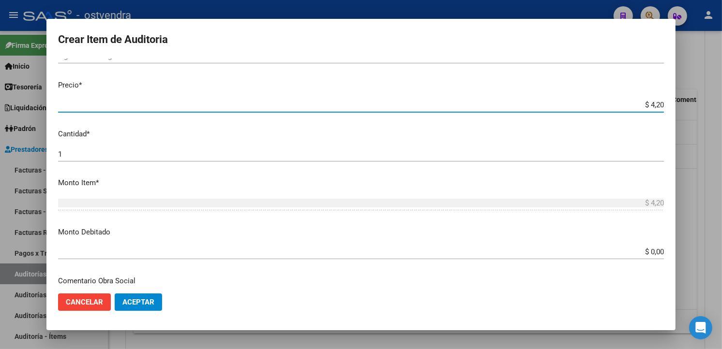
type input "$ 0,42"
type input "$ 0,04"
type input "$ 0,03"
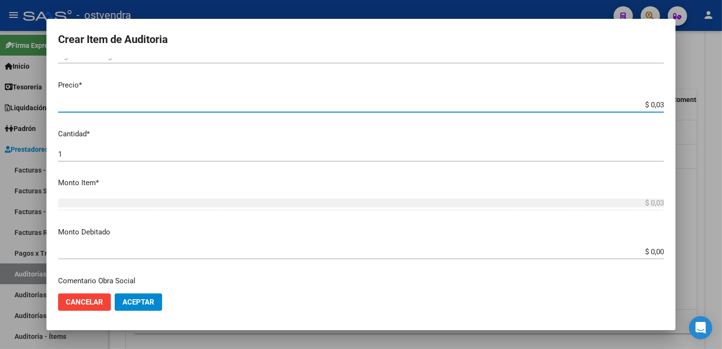
type input "$ 0,39"
type input "$ 3,99"
type input "$ 39,98"
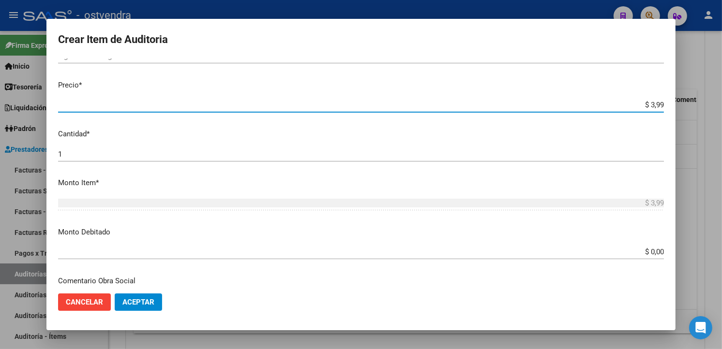
type input "$ 39,98"
type input "$ 399,80"
type input "$ 3.998,00"
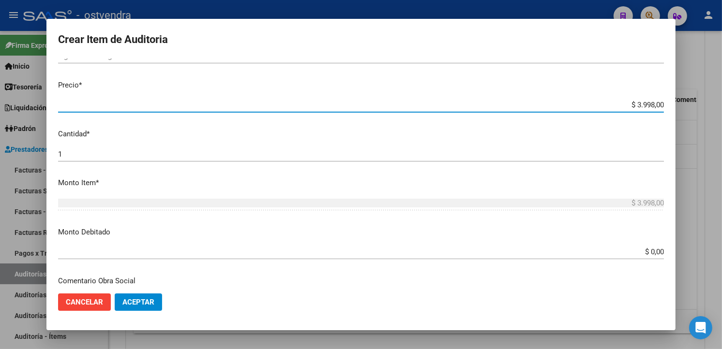
scroll to position [637, 0]
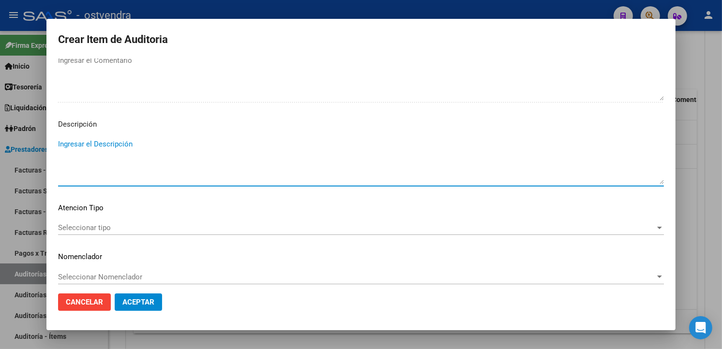
click at [205, 139] on textarea "Ingresar el Descripción" at bounding box center [361, 161] width 606 height 45
type textarea "atención en guardia"
click at [125, 221] on mat-dialog-content "51155638 Nro Documento 23511556384 CUIL Afiliado Inactivo Análisis Afiliado Pre…" at bounding box center [360, 172] width 629 height 227
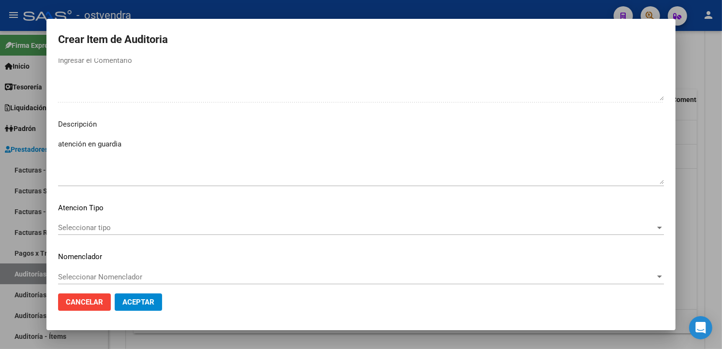
click at [123, 226] on span "Seleccionar tipo" at bounding box center [356, 227] width 597 height 9
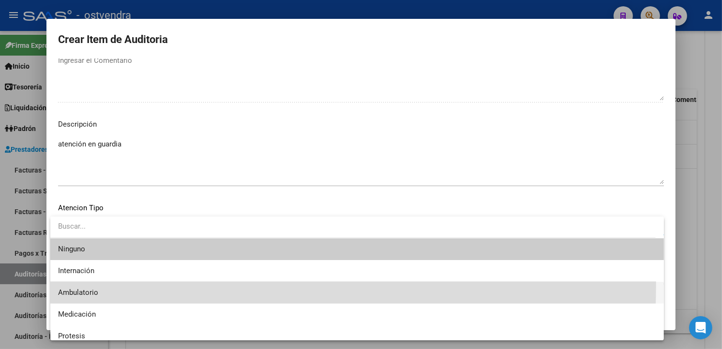
click at [102, 284] on span "Ambulatorio" at bounding box center [357, 293] width 598 height 22
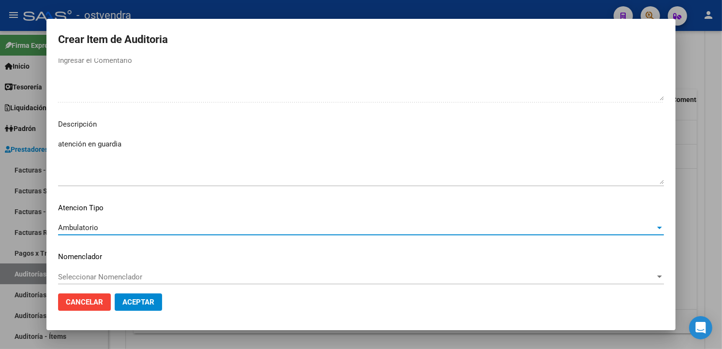
click at [120, 303] on button "Aceptar" at bounding box center [138, 302] width 47 height 17
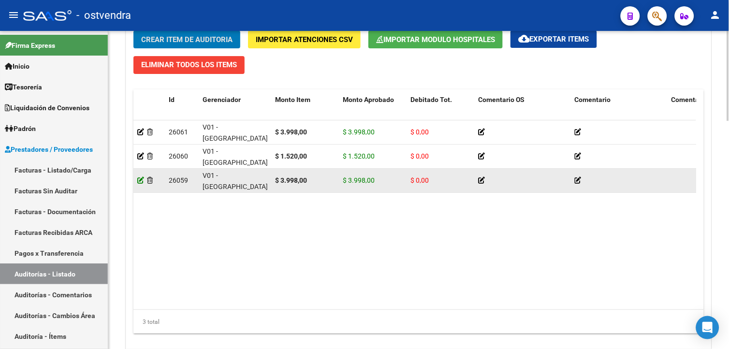
click at [139, 178] on icon at bounding box center [140, 180] width 7 height 7
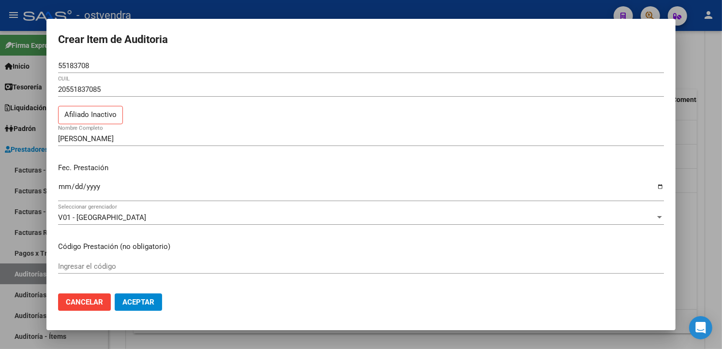
click at [713, 222] on div at bounding box center [361, 174] width 722 height 349
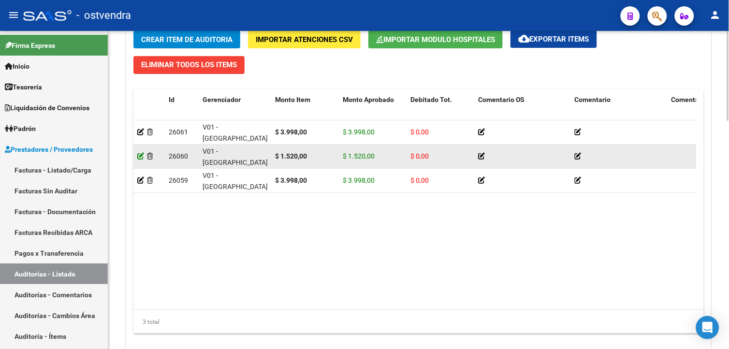
click at [141, 157] on icon at bounding box center [140, 156] width 7 height 7
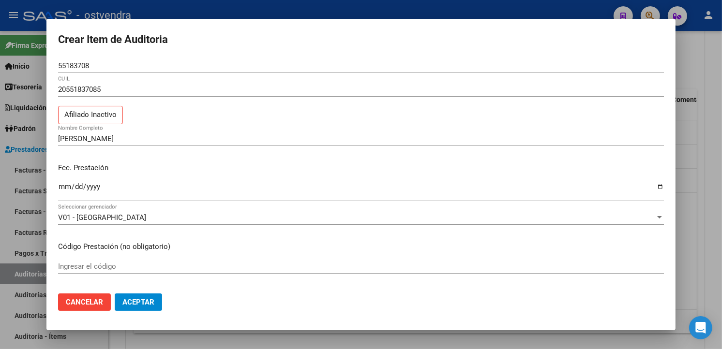
click at [680, 210] on div at bounding box center [361, 174] width 722 height 349
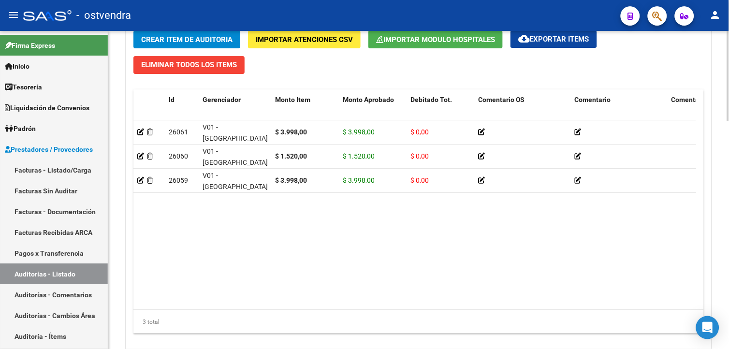
click at [188, 41] on span "Crear Item de Auditoria" at bounding box center [186, 39] width 91 height 9
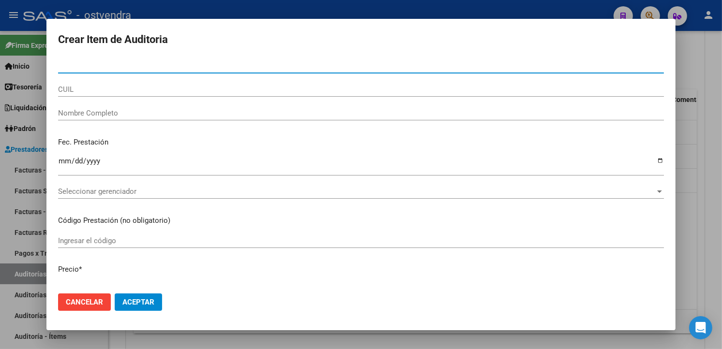
paste input "49413022"
type input "49413022"
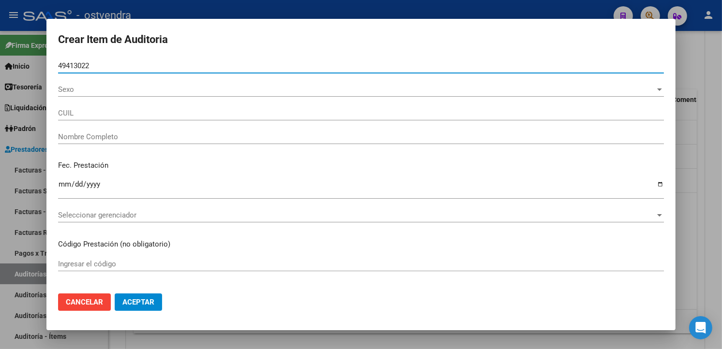
type input "20494130220"
type input "PENIDA ISMAEL LISANDRO"
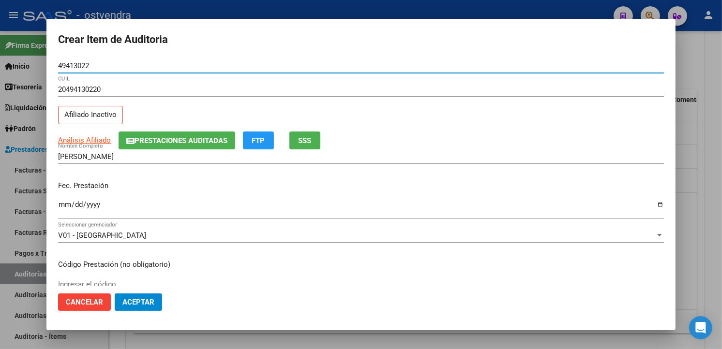
type input "49413022"
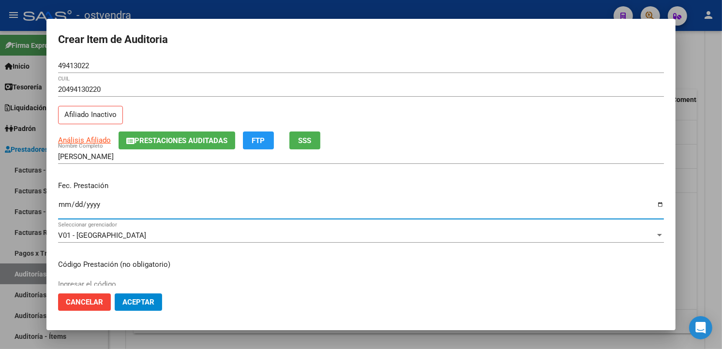
click at [63, 208] on input "Ingresar la fecha" at bounding box center [361, 208] width 606 height 15
type input "2024-02-24"
click at [370, 118] on div "20494130220 CUIL Afiliado Inactivo" at bounding box center [361, 106] width 606 height 49
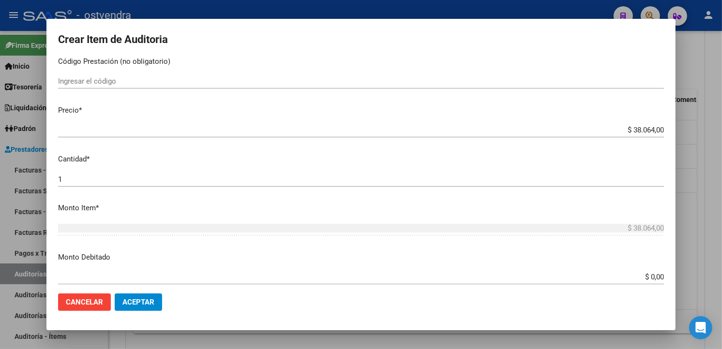
scroll to position [212, 0]
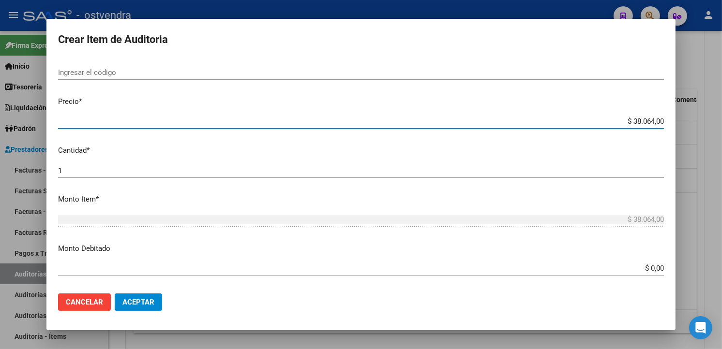
drag, startPoint x: 655, startPoint y: 120, endPoint x: 653, endPoint y: 174, distance: 54.2
click at [654, 120] on input "$ 38.064,00" at bounding box center [361, 121] width 606 height 9
type input "$ 3.806,40"
type input "$ 380,64"
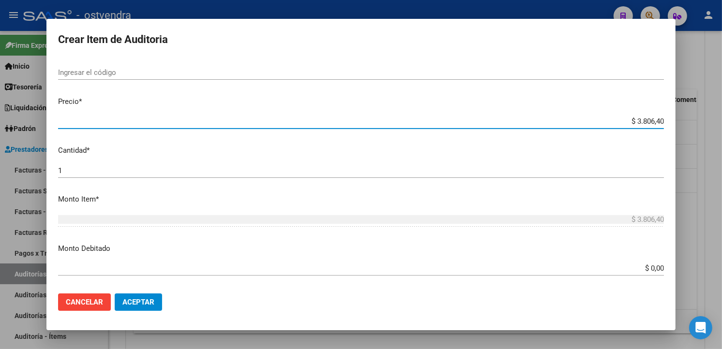
type input "$ 380,64"
type input "$ 38,06"
type input "$ 3,80"
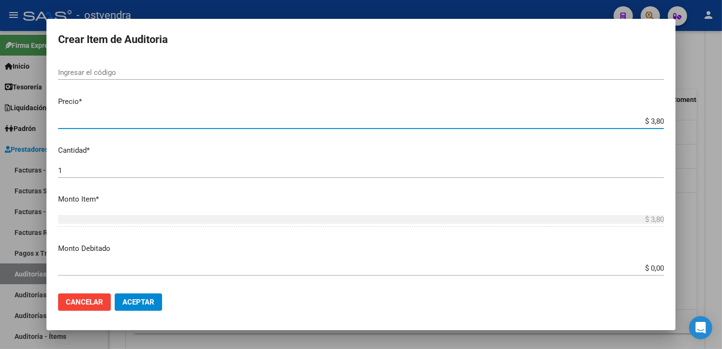
type input "$ 0,38"
type input "$ 0,03"
type input "$ 0,39"
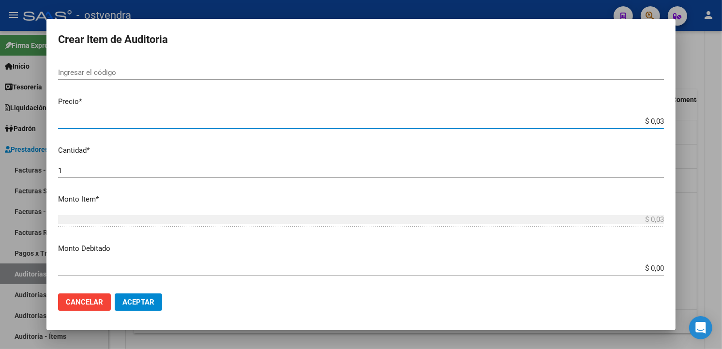
type input "$ 0,39"
type input "$ 3,99"
type input "$ 39,98"
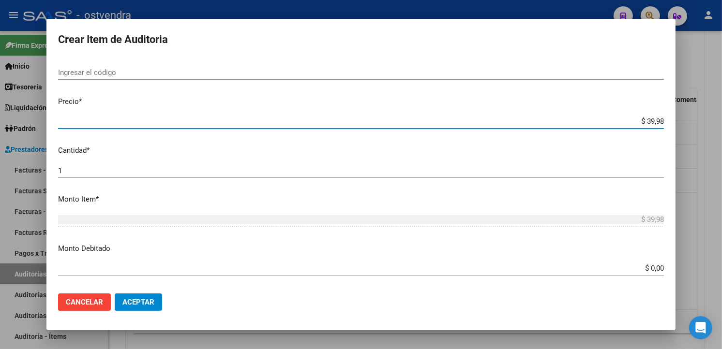
type input "$ 399,80"
type input "$ 3.998,00"
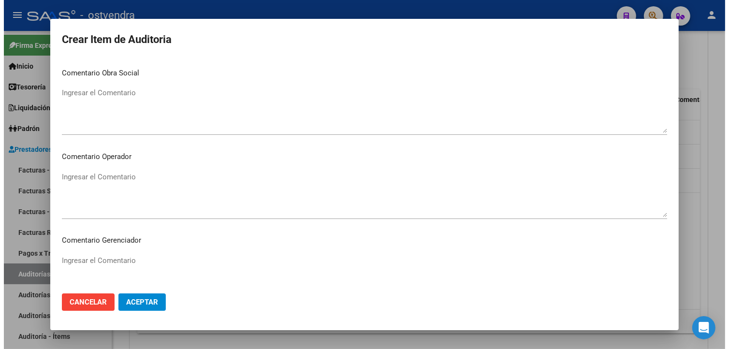
scroll to position [644, 0]
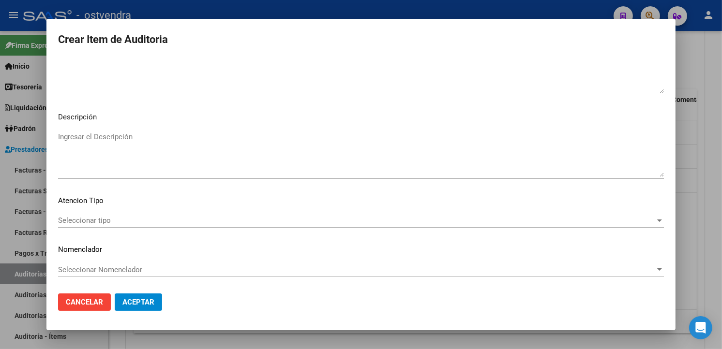
click at [250, 163] on textarea "Ingresar el Descripción" at bounding box center [361, 154] width 606 height 45
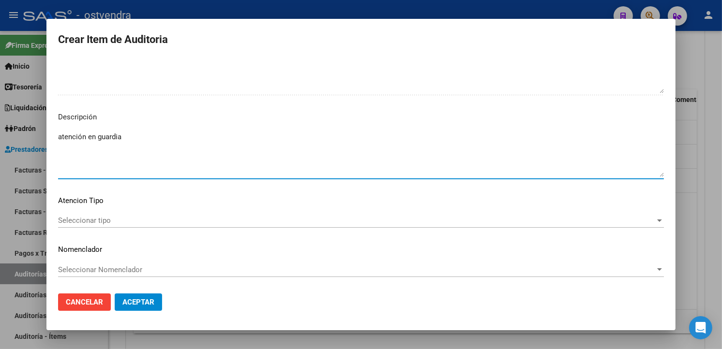
type textarea "atención en guardia"
click at [143, 213] on div "Seleccionar tipo Seleccionar tipo" at bounding box center [361, 220] width 606 height 15
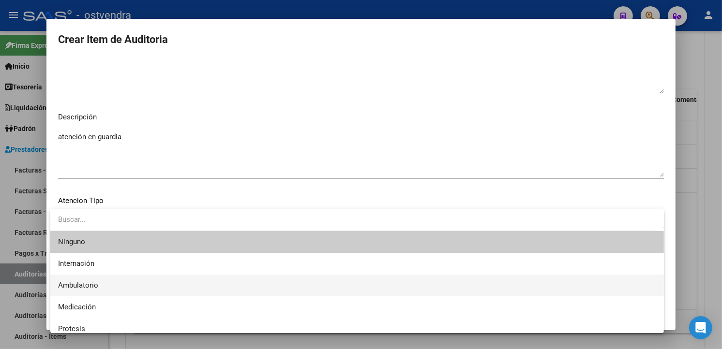
click at [106, 277] on span "Ambulatorio" at bounding box center [357, 286] width 598 height 22
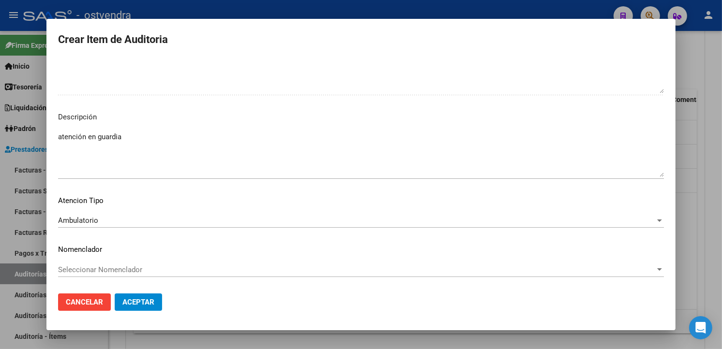
click at [124, 293] on mat-dialog-actions "Cancelar Aceptar" at bounding box center [361, 302] width 606 height 33
click at [127, 298] on span "Aceptar" at bounding box center [138, 302] width 32 height 9
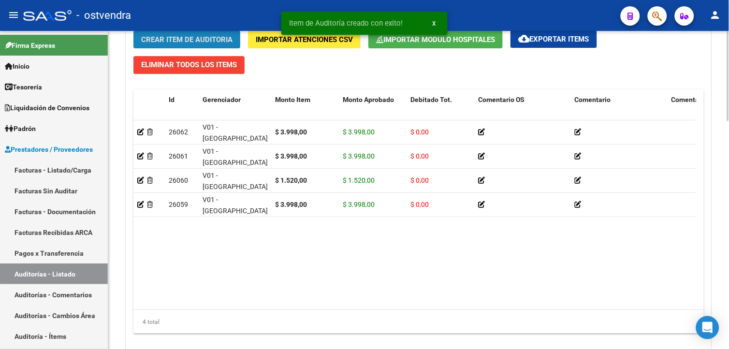
click at [210, 31] on button "Crear Item de Auditoria" at bounding box center [186, 39] width 107 height 18
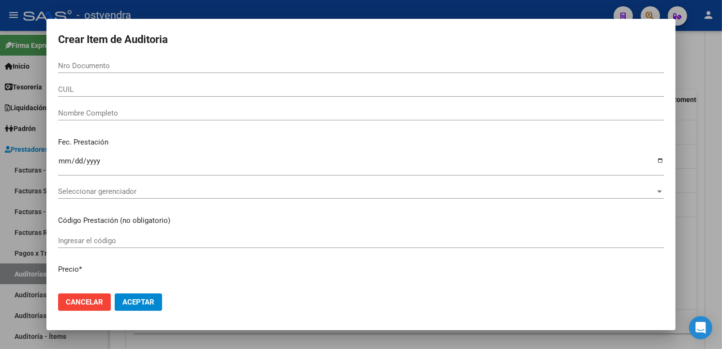
click at [702, 142] on div at bounding box center [361, 174] width 722 height 349
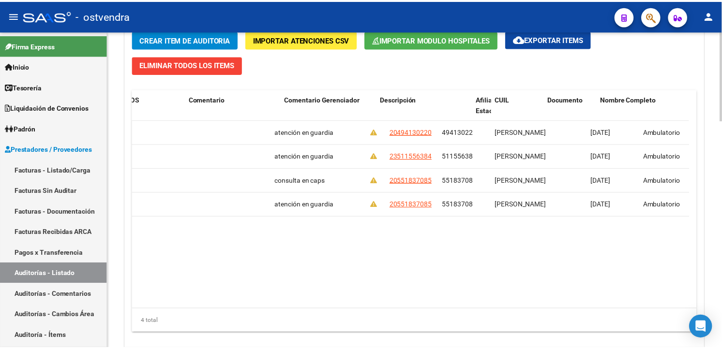
scroll to position [0, 566]
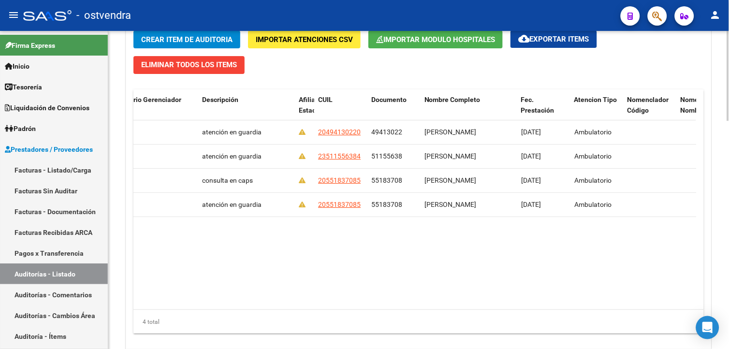
drag, startPoint x: 205, startPoint y: 40, endPoint x: 194, endPoint y: 44, distance: 11.5
click at [194, 44] on span "Crear Item de Auditoria" at bounding box center [186, 39] width 91 height 9
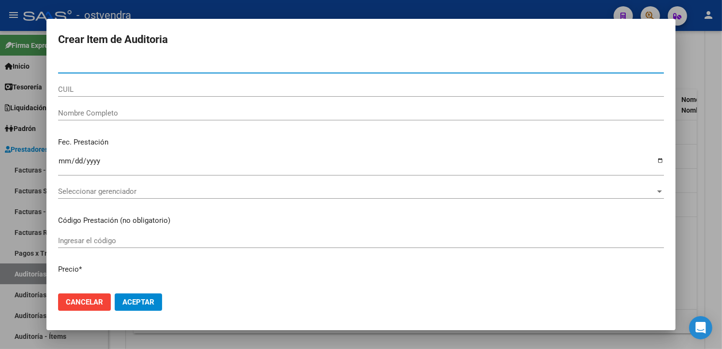
paste input "31912964"
type input "31912964"
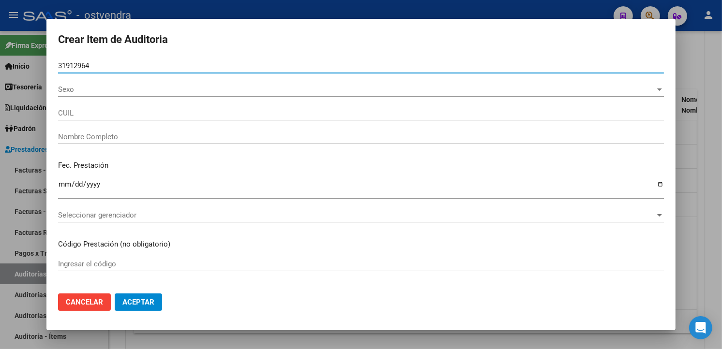
type input "20319129643"
type input "AGUILAR LEANDRO RAMON"
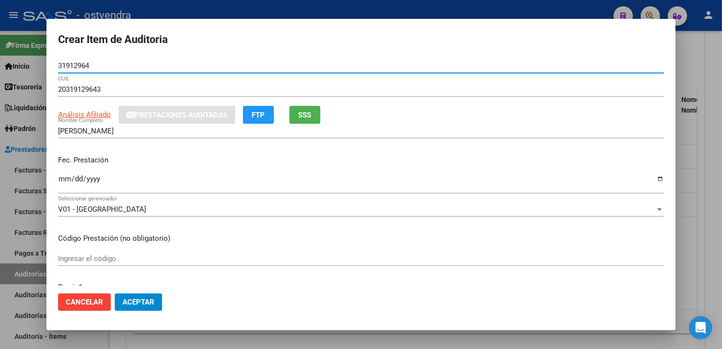
type input "31912964"
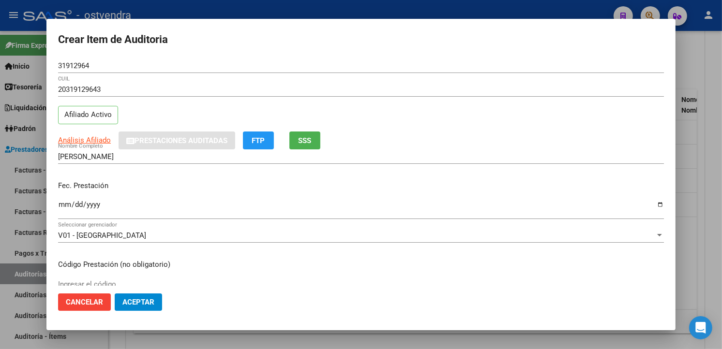
scroll to position [124, 0]
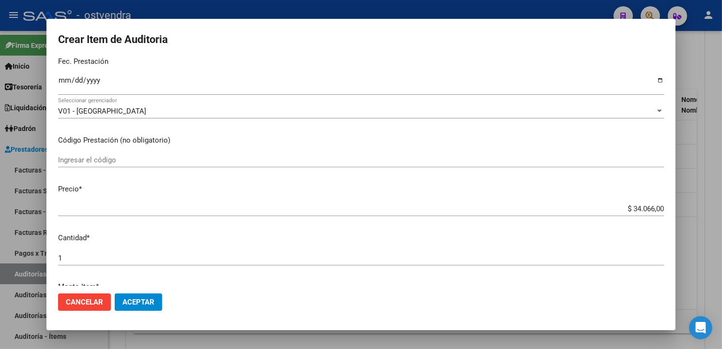
click at [653, 212] on input "$ 34.066,00" at bounding box center [361, 209] width 606 height 9
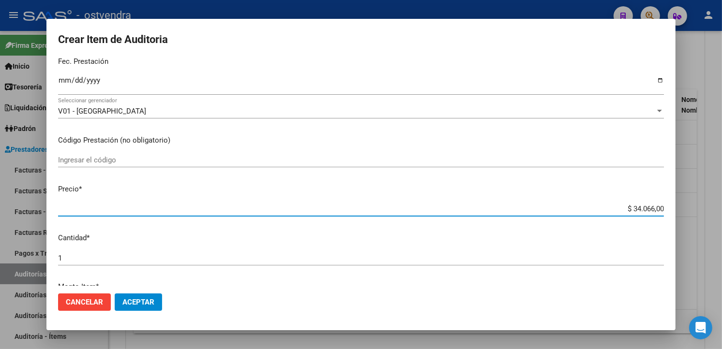
click at [655, 211] on input "$ 34.066,00" at bounding box center [361, 209] width 606 height 9
type input "$ 3.406,60"
type input "$ 340,66"
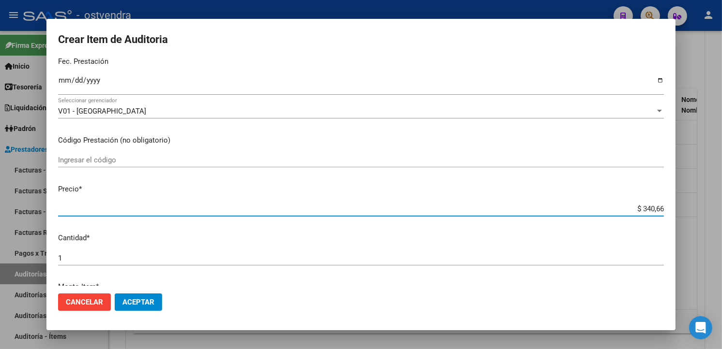
type input "$ 34,06"
type input "$ 3,40"
type input "$ 0,34"
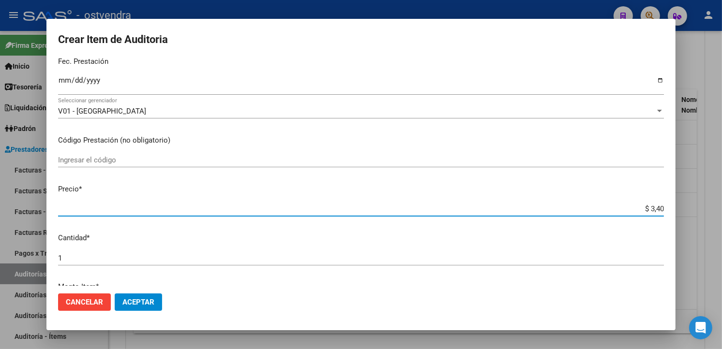
type input "$ 0,34"
type input "$ 0,03"
type input "$ 0,39"
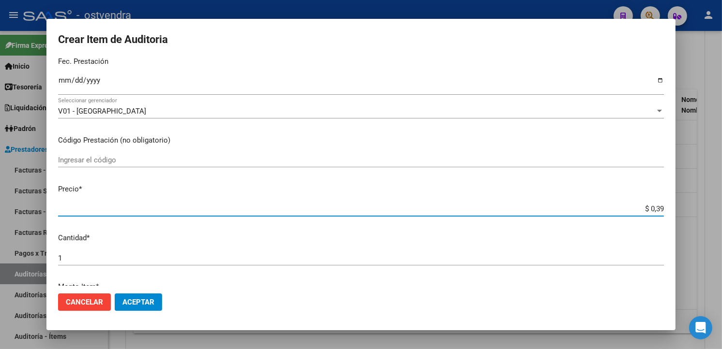
type input "$ 3,99"
type input "$ 39,98"
type input "$ 399,80"
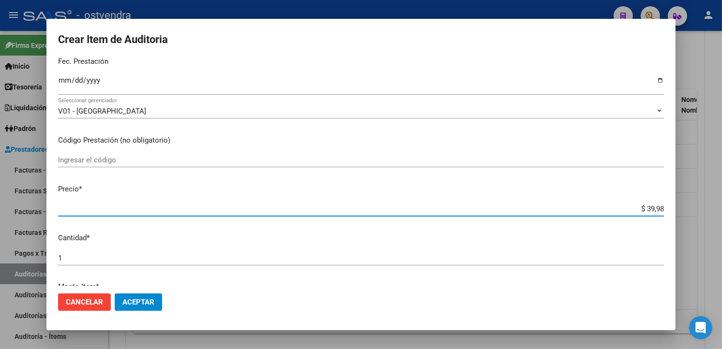
type input "$ 399,80"
type input "$ 3.998,00"
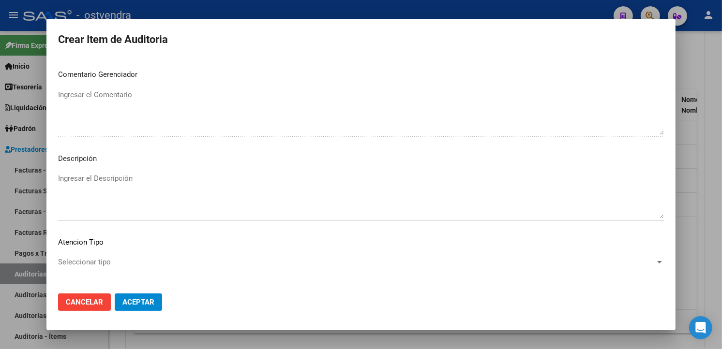
scroll to position [607, 0]
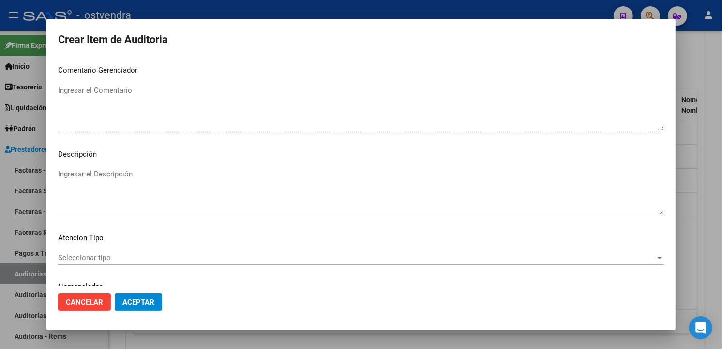
click at [265, 200] on textarea "Ingresar el Descripción" at bounding box center [361, 191] width 606 height 45
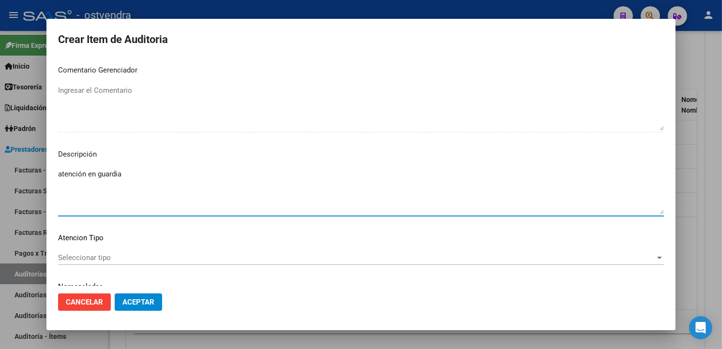
type textarea "atención en guardia"
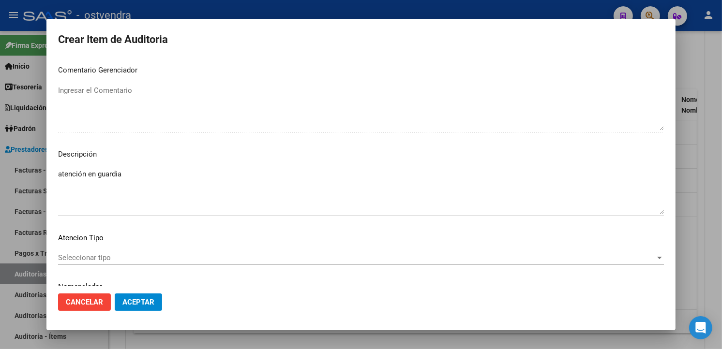
click at [138, 252] on div "Seleccionar tipo Seleccionar tipo" at bounding box center [361, 258] width 606 height 15
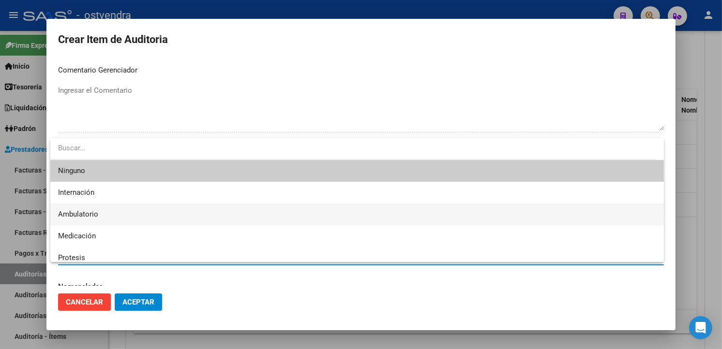
click at [118, 208] on span "Ambulatorio" at bounding box center [357, 215] width 598 height 22
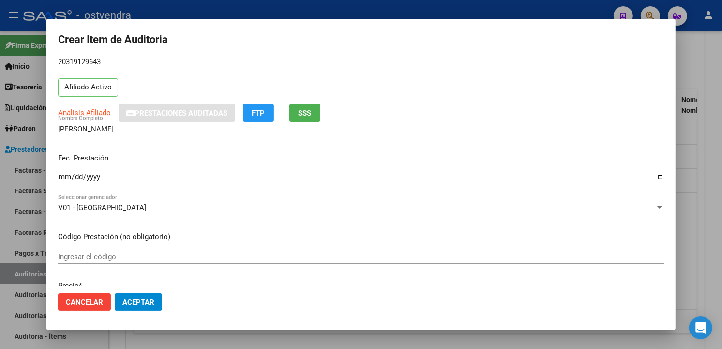
scroll to position [2, 0]
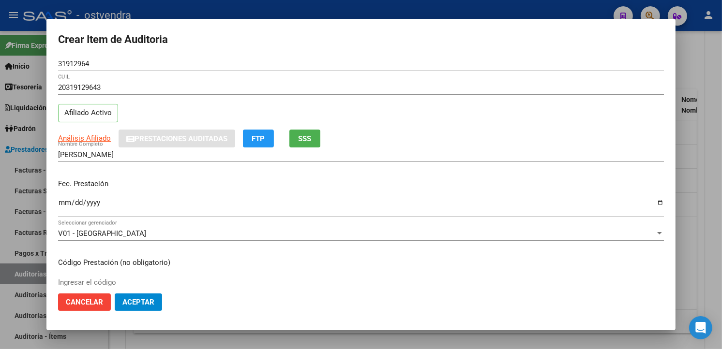
click at [152, 289] on mat-dialog-actions "Cancelar Aceptar" at bounding box center [361, 302] width 606 height 33
click at [152, 296] on button "Aceptar" at bounding box center [138, 302] width 47 height 17
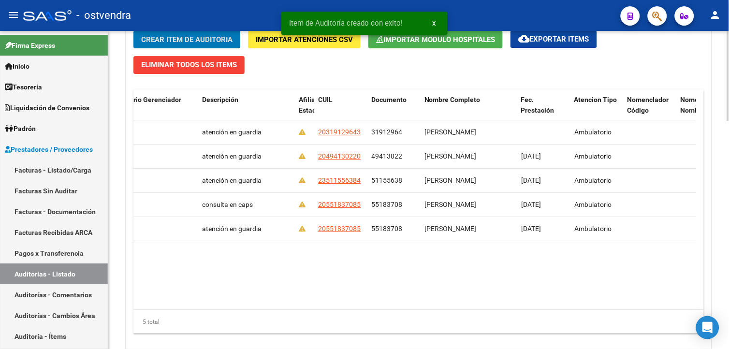
click at [181, 45] on button "Crear Item de Auditoria" at bounding box center [186, 39] width 107 height 18
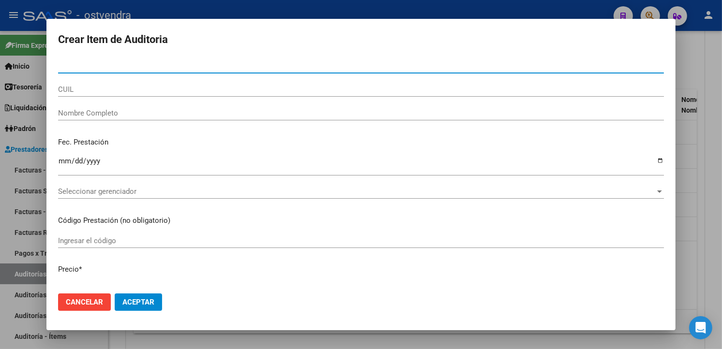
paste input "31912964"
type input "31912964"
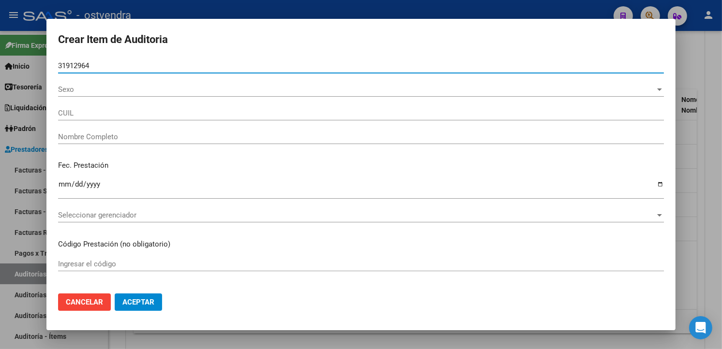
type input "20319129643"
type input "AGUILAR LEANDRO RAMON"
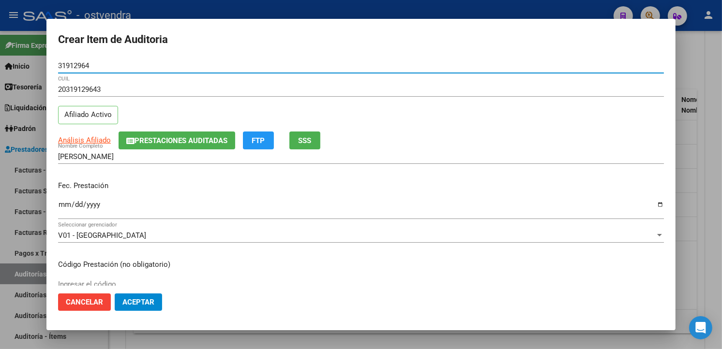
type input "31912964"
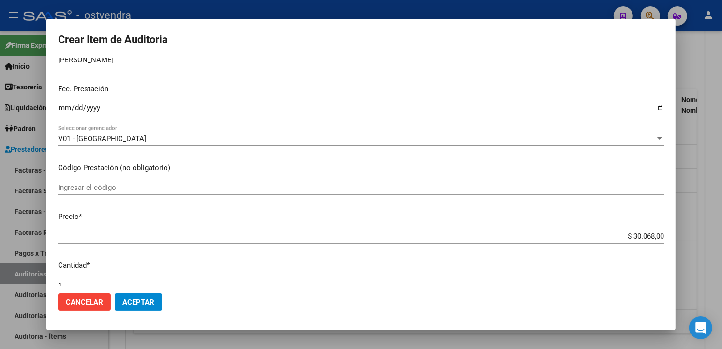
scroll to position [152, 0]
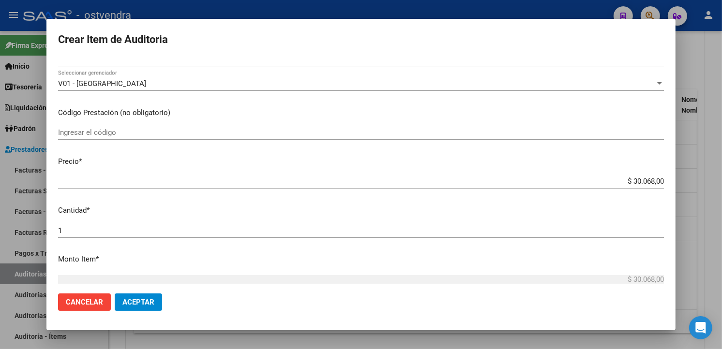
click at [654, 185] on input "$ 30.068,00" at bounding box center [361, 181] width 606 height 9
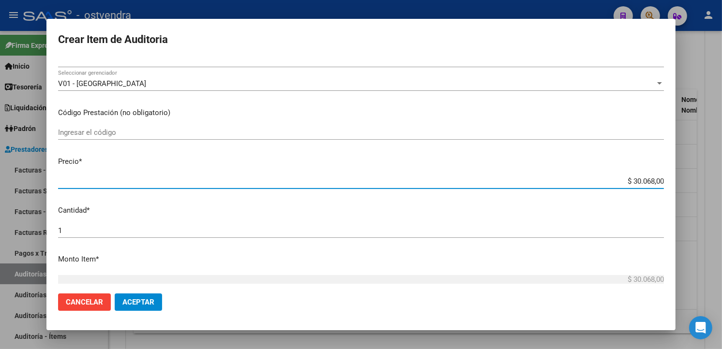
type input "$ 3.006,80"
type input "$ 300,68"
type input "$ 30,06"
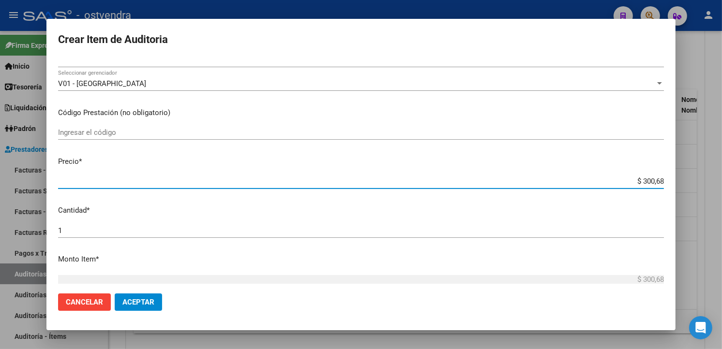
type input "$ 30,06"
type input "$ 3,00"
type input "$ 0,30"
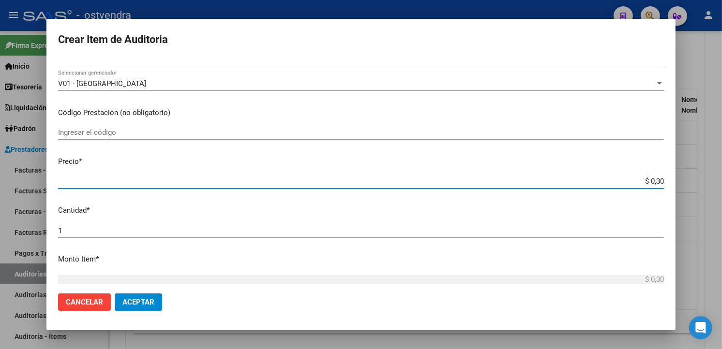
type input "$ 0,03"
type input "$ 0,39"
type input "$ 3,99"
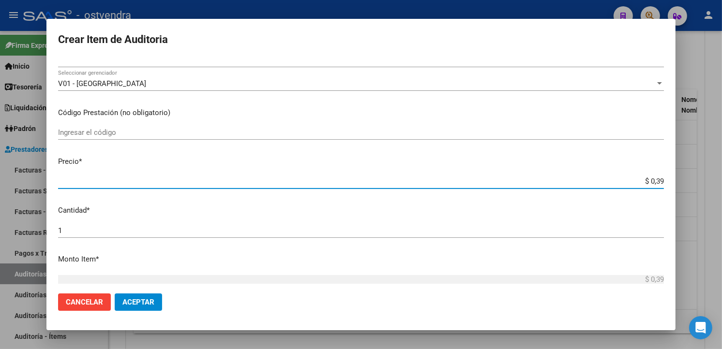
type input "$ 3,99"
type input "$ 39,98"
type input "$ 399,80"
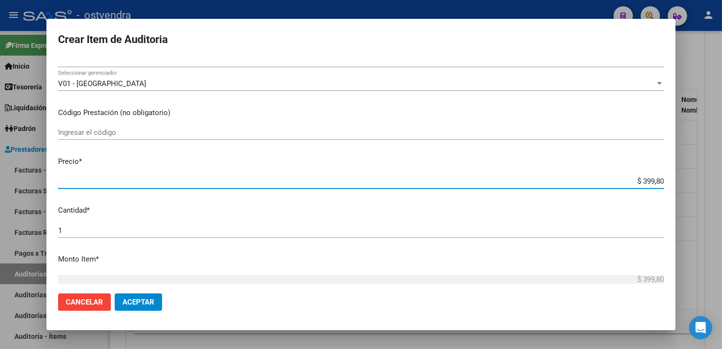
type input "$ 3.998,00"
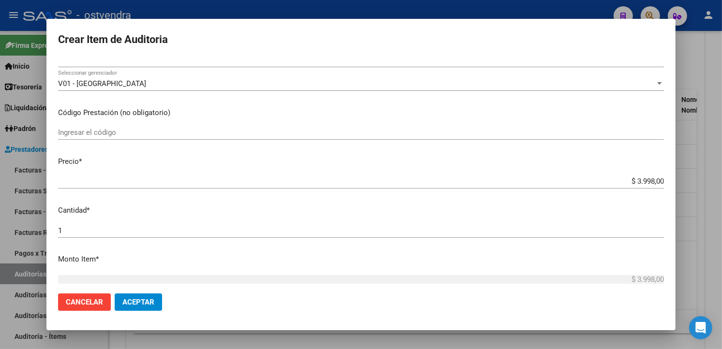
drag, startPoint x: 677, startPoint y: 144, endPoint x: 673, endPoint y: 147, distance: 5.0
click at [676, 145] on div at bounding box center [361, 174] width 722 height 349
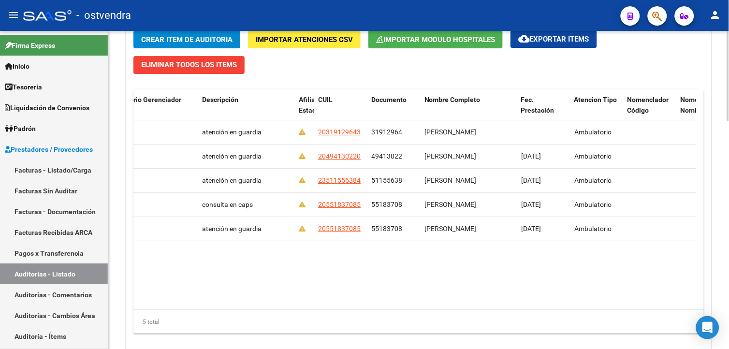
click at [178, 44] on span "Crear Item de Auditoria" at bounding box center [186, 39] width 91 height 9
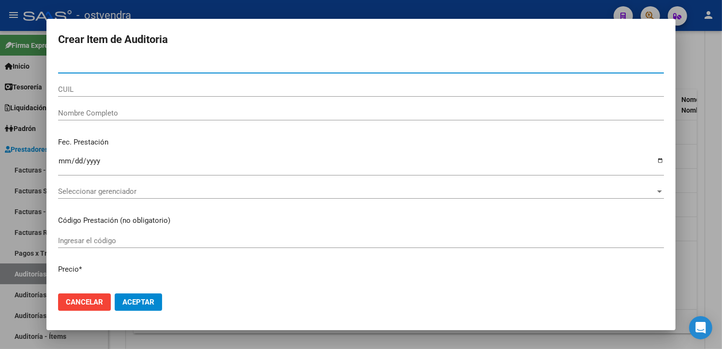
paste input "31912964"
type input "31912964"
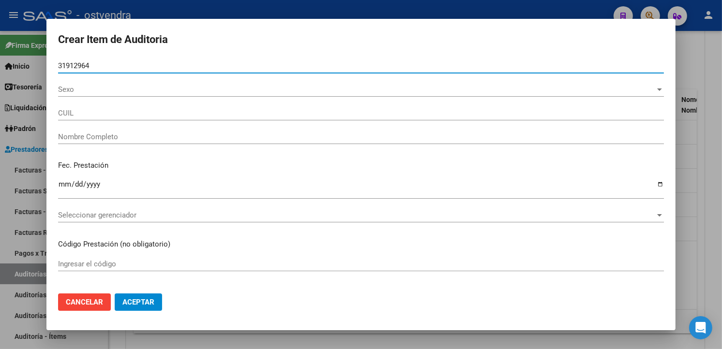
type input "20319129643"
type input "AGUILAR LEANDRO RAMON"
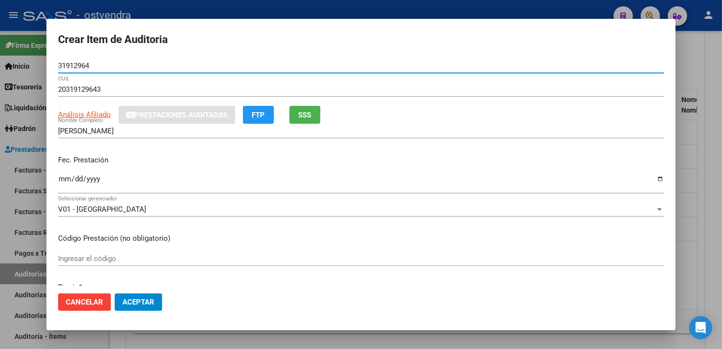
type input "31912964"
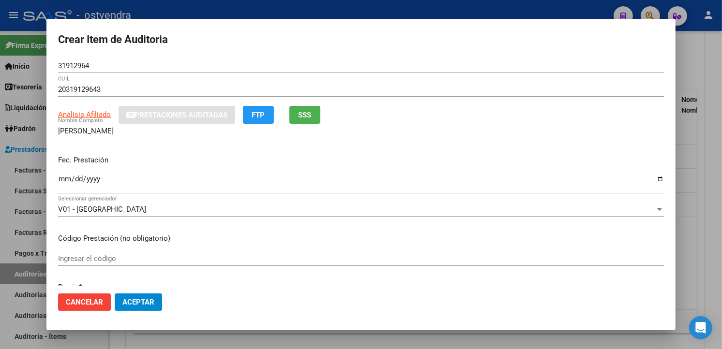
scroll to position [92, 0]
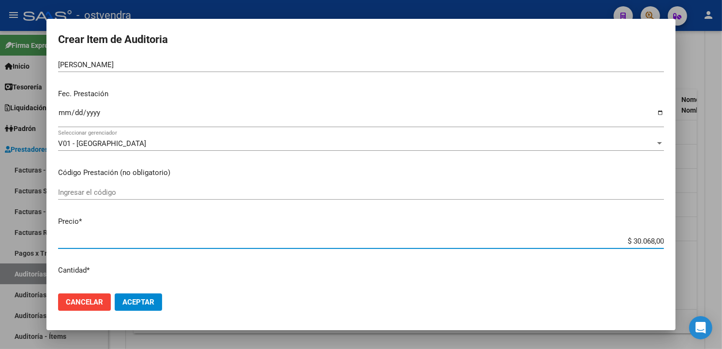
click at [655, 241] on input "$ 30.068,00" at bounding box center [361, 241] width 606 height 9
type input "$ 3.006,80"
type input "$ 300,68"
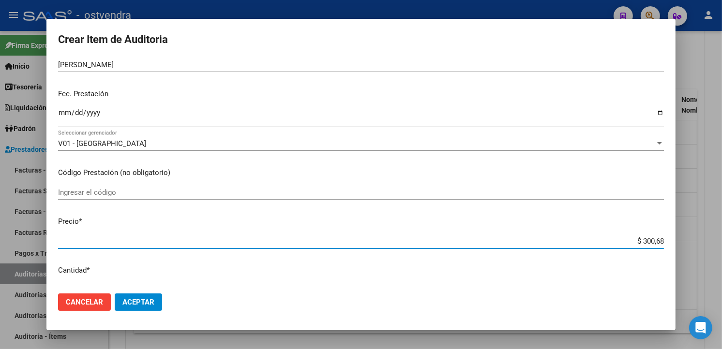
type input "$ 30,06"
type input "$ 3,00"
type input "$ 0,30"
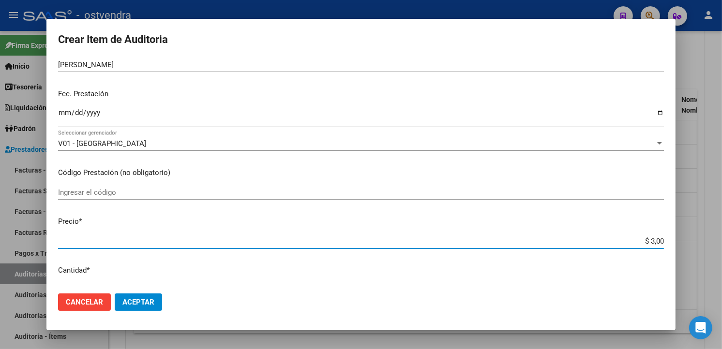
type input "$ 0,30"
type input "$ 0,03"
type input "$ 0,39"
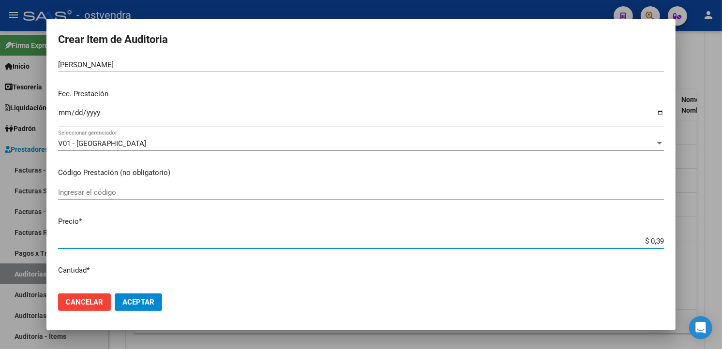
type input "$ 3,99"
type input "$ 39,98"
type input "$ 399,80"
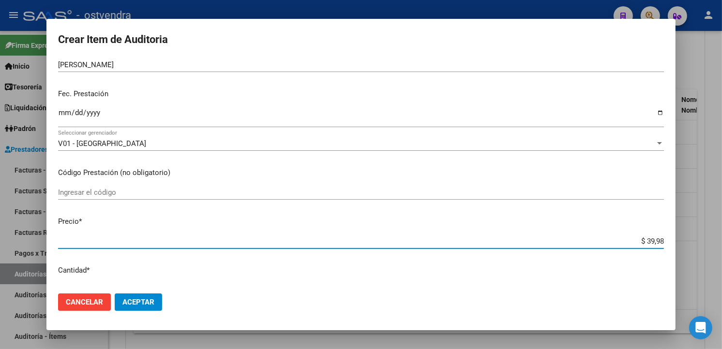
type input "$ 399,80"
type input "$ 3.998,00"
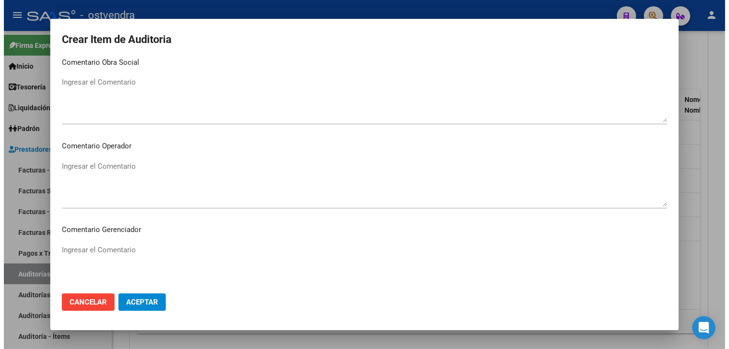
scroll to position [644, 0]
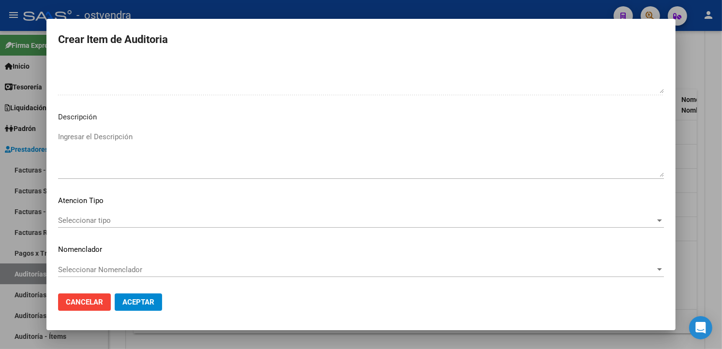
click at [253, 149] on textarea "Ingresar el Descripción" at bounding box center [361, 154] width 606 height 45
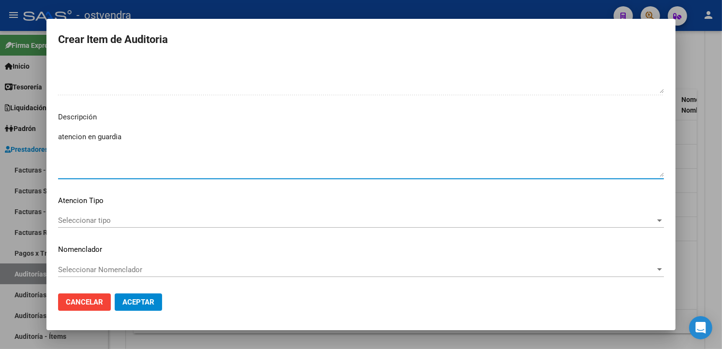
click at [180, 217] on span "Seleccionar tipo" at bounding box center [356, 220] width 597 height 9
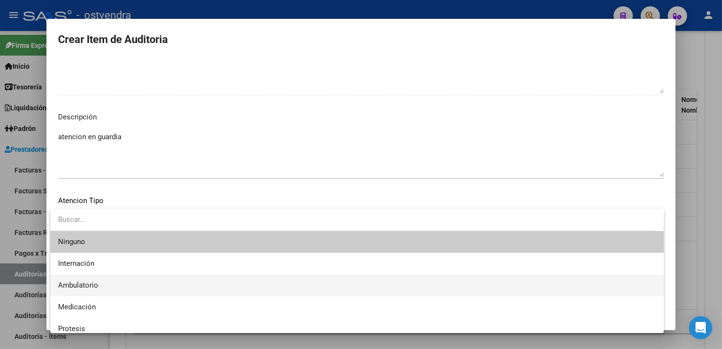
click at [118, 286] on span "Ambulatorio" at bounding box center [357, 286] width 598 height 22
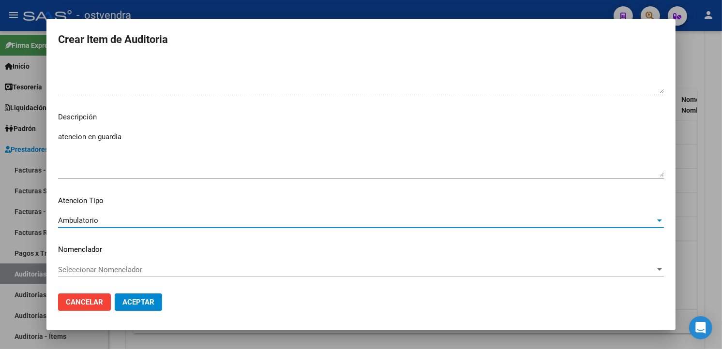
click at [144, 305] on span "Aceptar" at bounding box center [138, 302] width 32 height 9
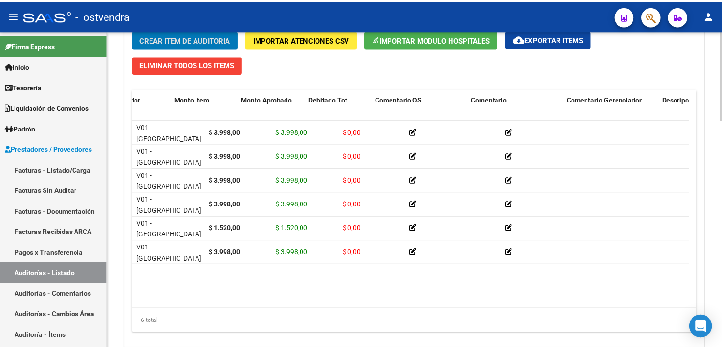
scroll to position [0, 0]
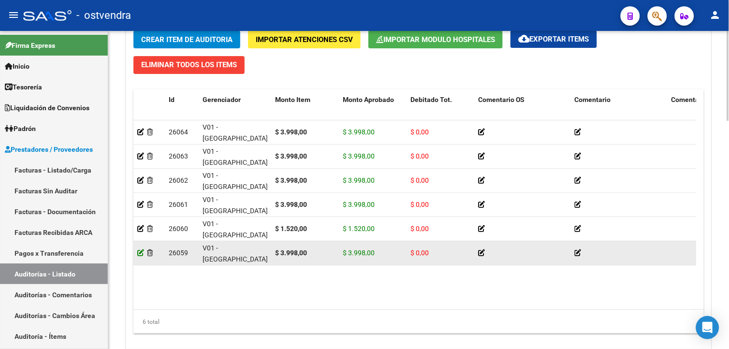
click at [139, 252] on icon at bounding box center [140, 253] width 7 height 7
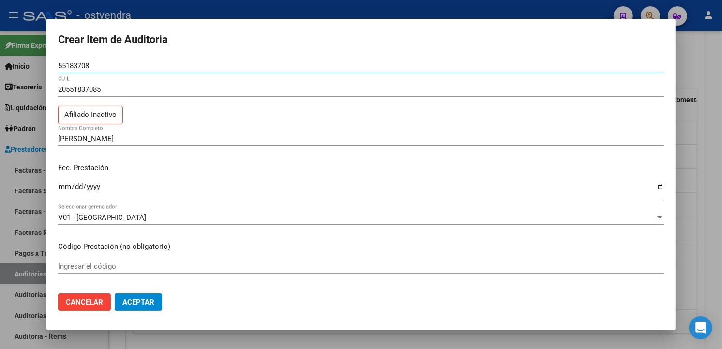
drag, startPoint x: 100, startPoint y: 65, endPoint x: 59, endPoint y: 63, distance: 41.2
click at [59, 63] on input "55183708" at bounding box center [361, 65] width 606 height 9
click at [680, 177] on div at bounding box center [361, 174] width 722 height 349
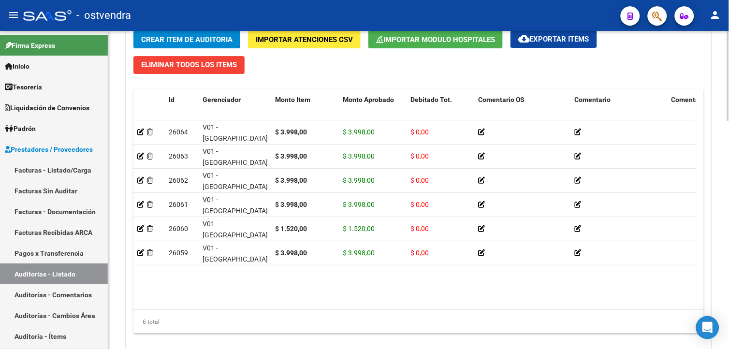
click at [210, 38] on span "Crear Item de Auditoria" at bounding box center [186, 39] width 91 height 9
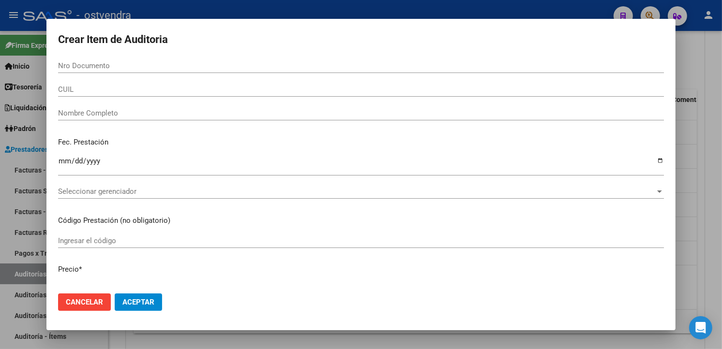
click at [97, 64] on input "Nro Documento" at bounding box center [361, 65] width 606 height 9
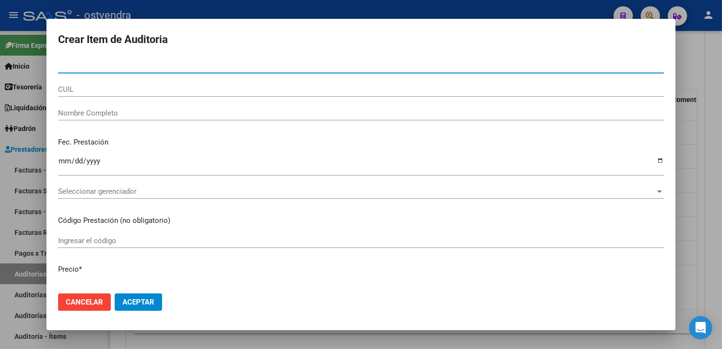
paste input "55183708"
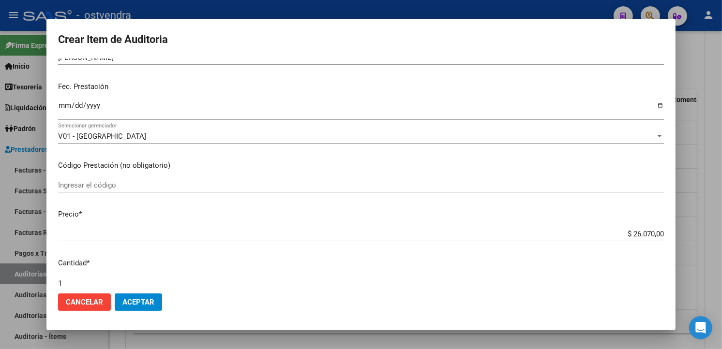
scroll to position [189, 0]
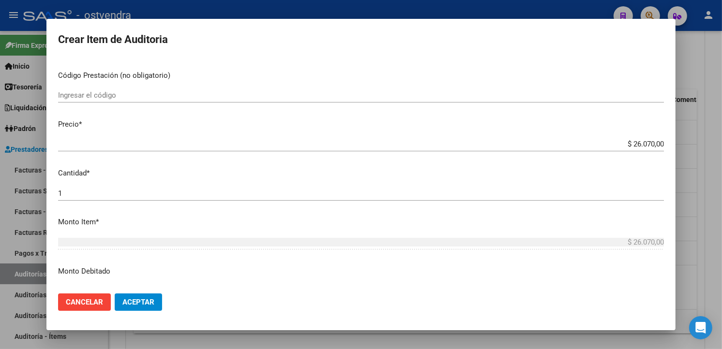
drag, startPoint x: 653, startPoint y: 144, endPoint x: 660, endPoint y: 146, distance: 7.5
click at [653, 144] on input "$ 26.070,00" at bounding box center [361, 144] width 606 height 9
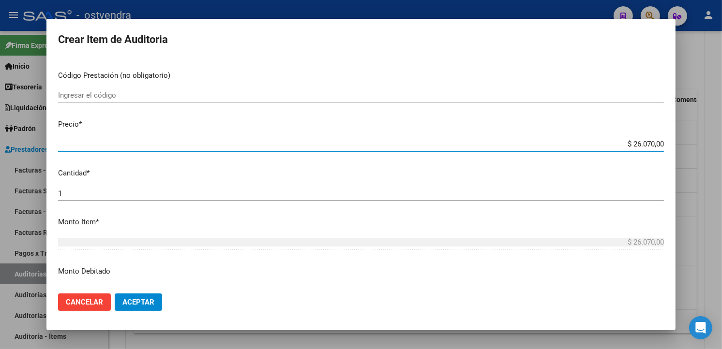
click at [654, 144] on input "$ 26.070,00" at bounding box center [361, 144] width 606 height 9
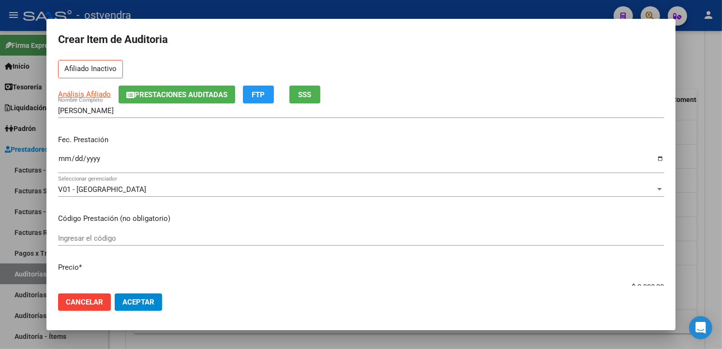
scroll to position [0, 0]
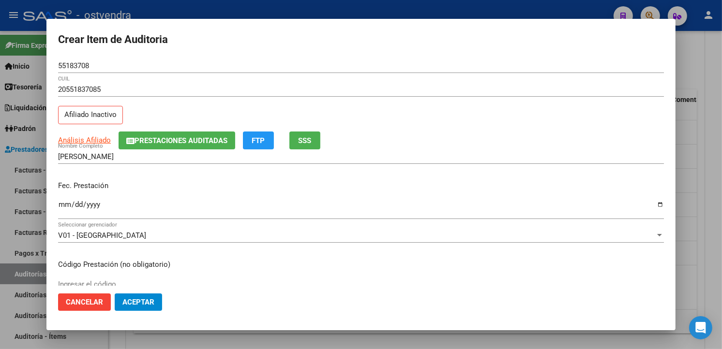
click at [68, 202] on input "Ingresar la fecha" at bounding box center [361, 208] width 606 height 15
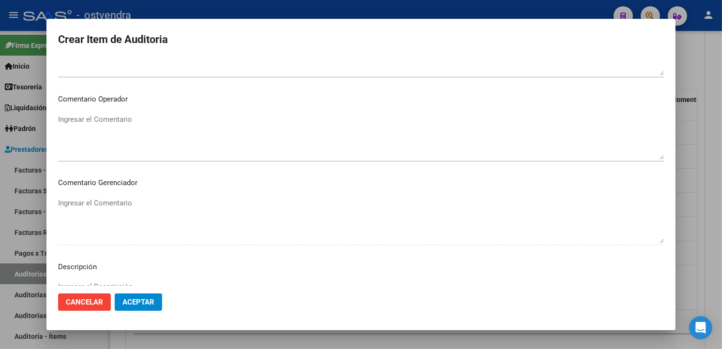
scroll to position [644, 0]
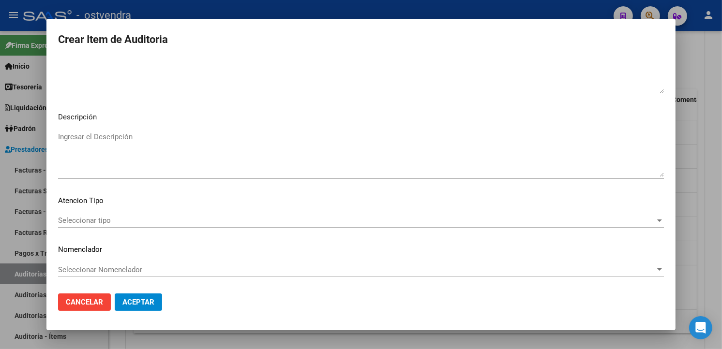
click at [236, 161] on textarea "Ingresar el Descripción" at bounding box center [361, 154] width 606 height 45
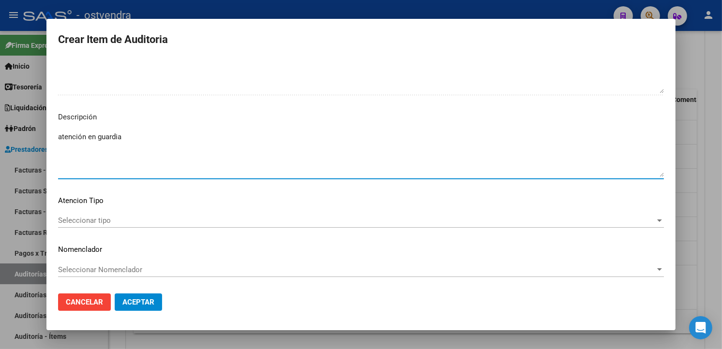
click at [121, 224] on span "Seleccionar tipo" at bounding box center [356, 220] width 597 height 9
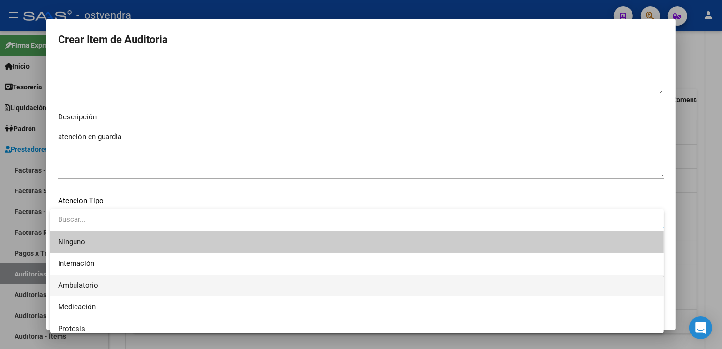
click at [103, 287] on span "Ambulatorio" at bounding box center [357, 286] width 598 height 22
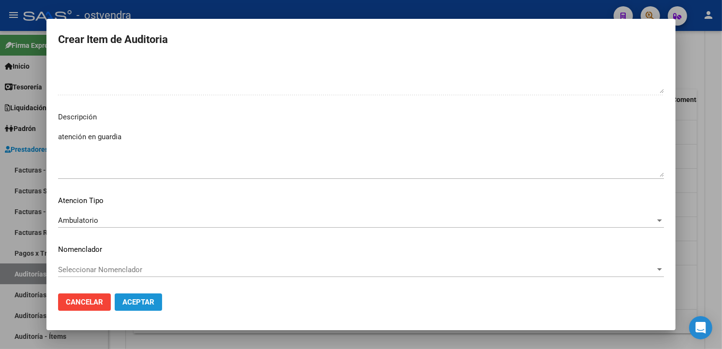
click at [121, 301] on button "Aceptar" at bounding box center [138, 302] width 47 height 17
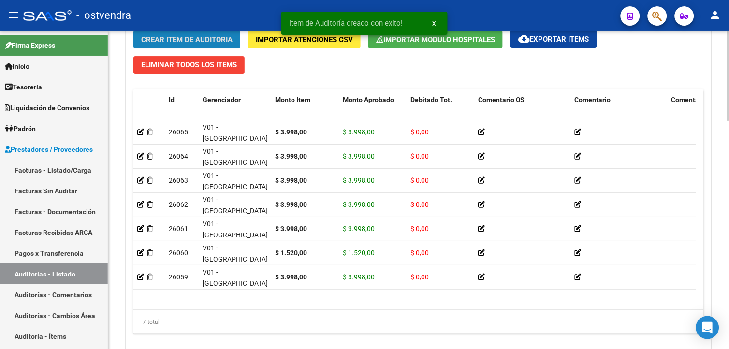
click at [194, 45] on button "Crear Item de Auditoria" at bounding box center [186, 39] width 107 height 18
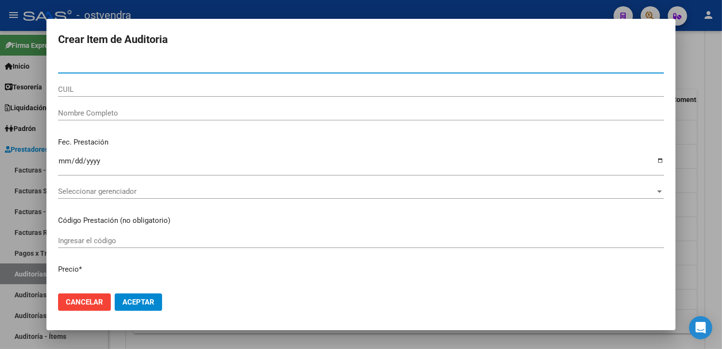
paste input "55183708"
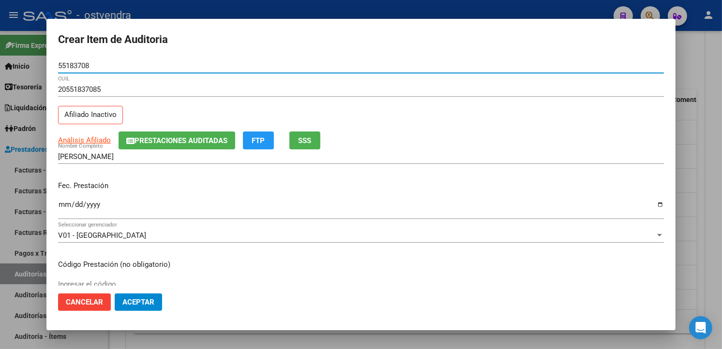
click at [64, 204] on input "Ingresar la fecha" at bounding box center [361, 208] width 606 height 15
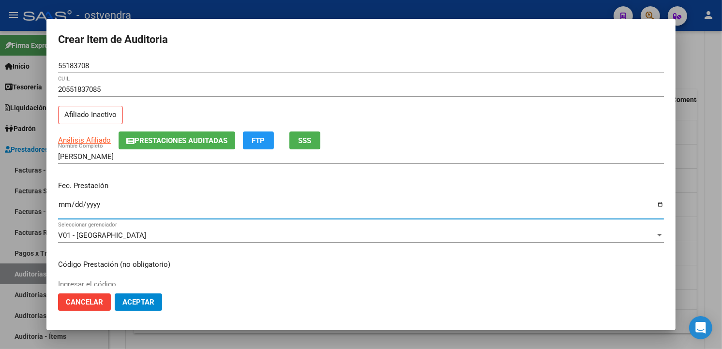
click at [178, 184] on p "Fec. Prestación" at bounding box center [361, 185] width 606 height 11
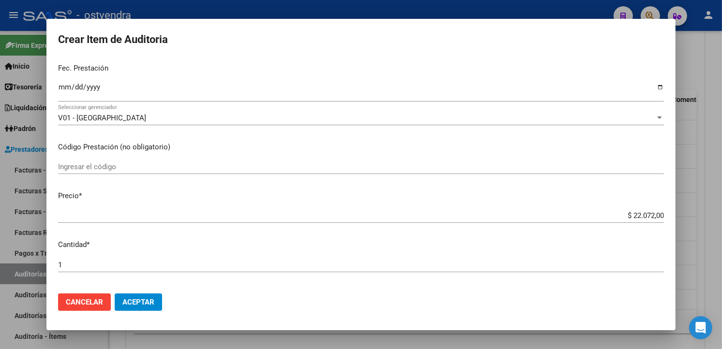
scroll to position [124, 0]
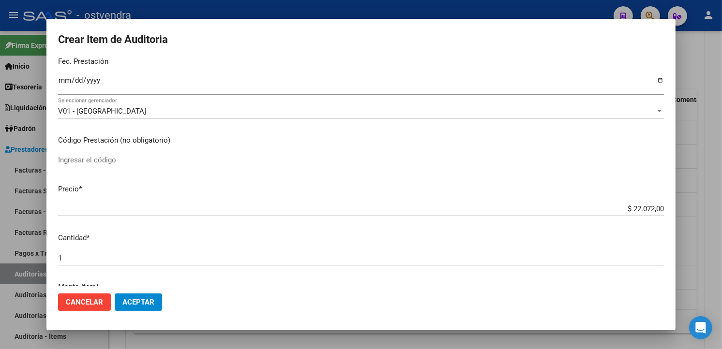
drag, startPoint x: 654, startPoint y: 207, endPoint x: 656, endPoint y: 214, distance: 7.5
click at [654, 207] on input "$ 22.072,00" at bounding box center [361, 209] width 606 height 9
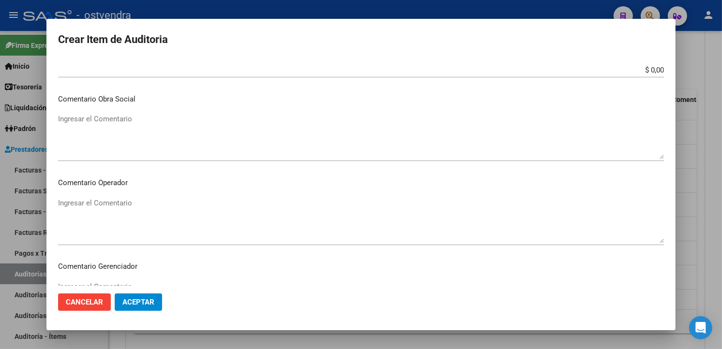
scroll to position [644, 0]
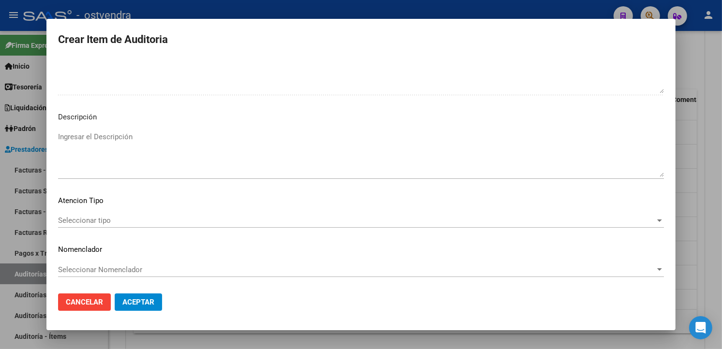
click at [200, 139] on textarea "Ingresar el Descripción" at bounding box center [361, 154] width 606 height 45
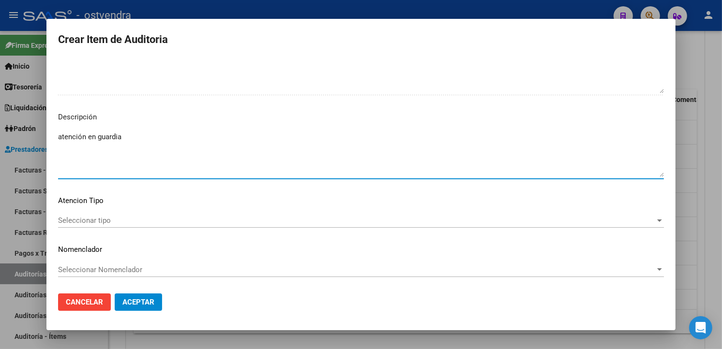
click at [109, 217] on span "Seleccionar tipo" at bounding box center [356, 220] width 597 height 9
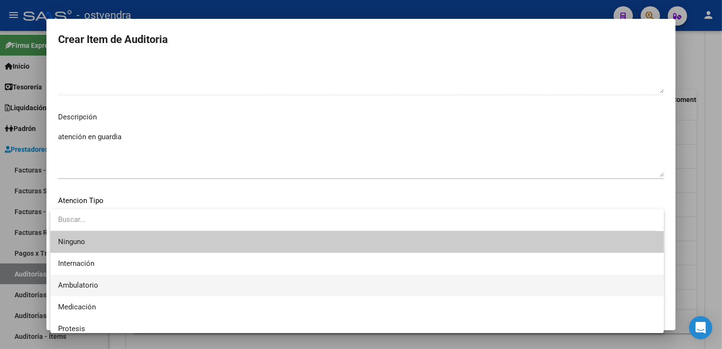
drag, startPoint x: 109, startPoint y: 279, endPoint x: 125, endPoint y: 293, distance: 21.2
click at [108, 279] on span "Ambulatorio" at bounding box center [357, 286] width 598 height 22
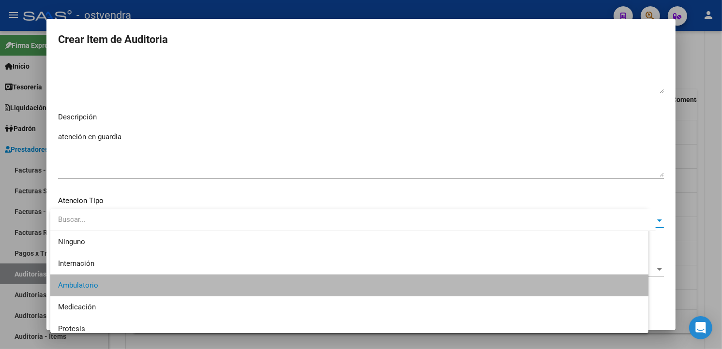
click at [128, 296] on button "Aceptar" at bounding box center [138, 302] width 47 height 17
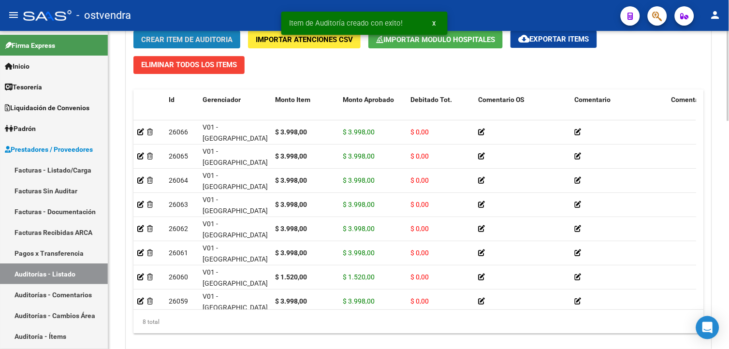
click at [185, 39] on span "Crear Item de Auditoria" at bounding box center [186, 39] width 91 height 9
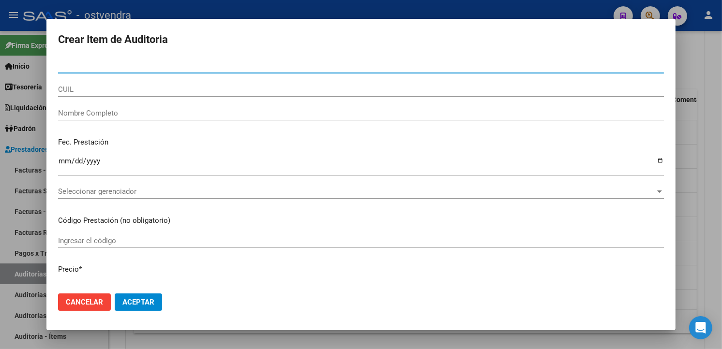
paste input "55183708"
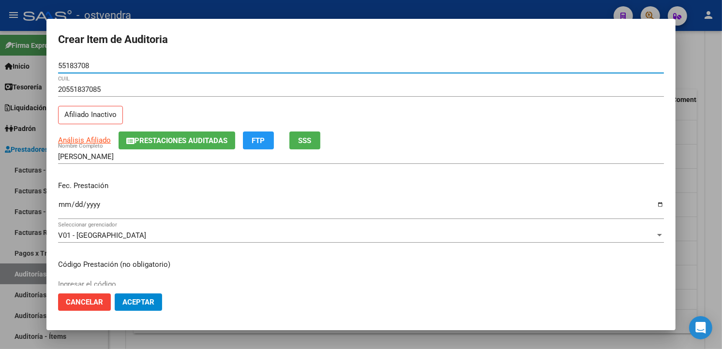
click at [59, 206] on input "Ingresar la fecha" at bounding box center [361, 208] width 606 height 15
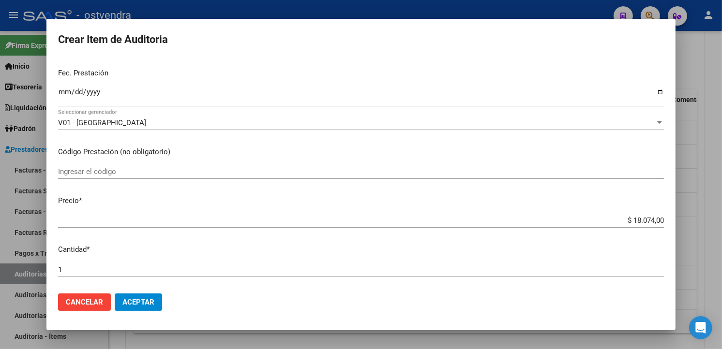
scroll to position [119, 0]
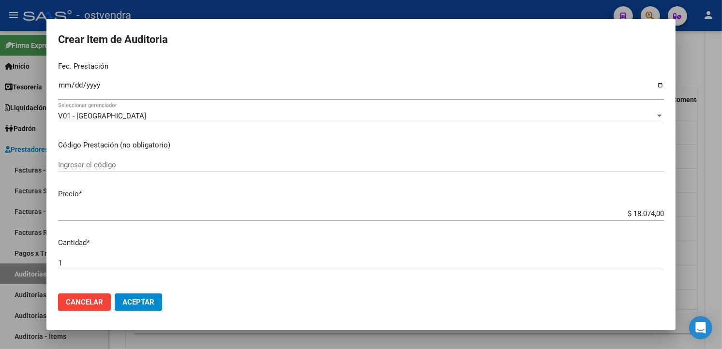
click at [655, 215] on input "$ 18.074,00" at bounding box center [361, 213] width 606 height 9
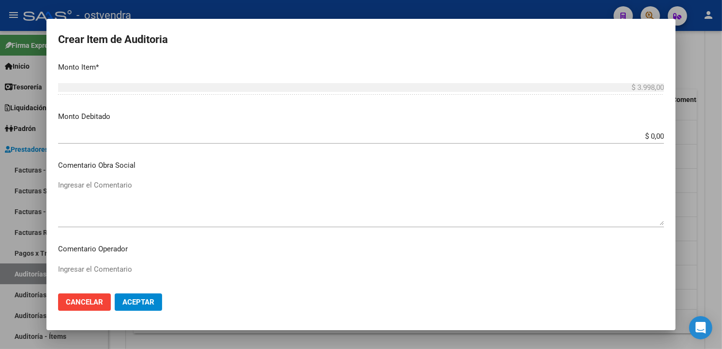
scroll to position [644, 0]
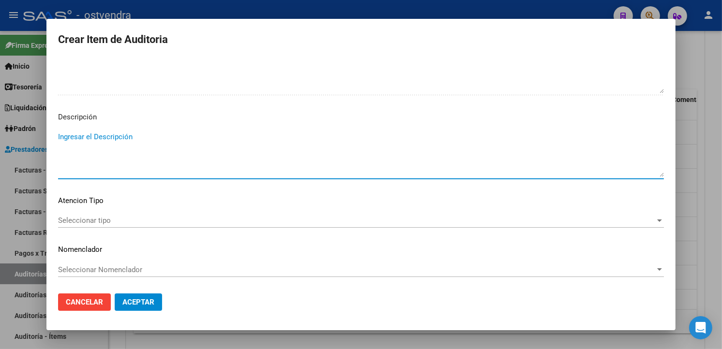
click at [326, 158] on textarea "Ingresar el Descripción" at bounding box center [361, 154] width 606 height 45
click at [163, 213] on div "Seleccionar tipo Seleccionar tipo" at bounding box center [361, 220] width 606 height 15
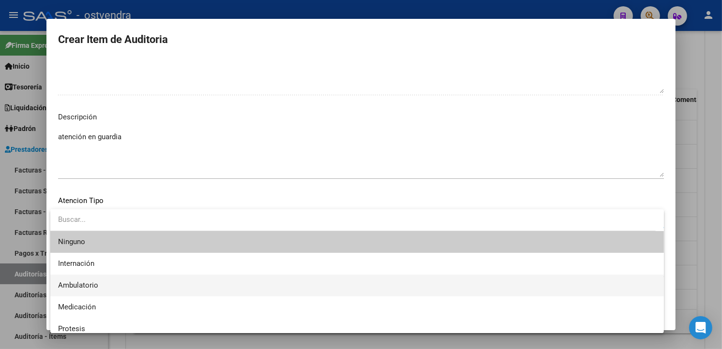
click at [112, 288] on span "Ambulatorio" at bounding box center [357, 286] width 598 height 22
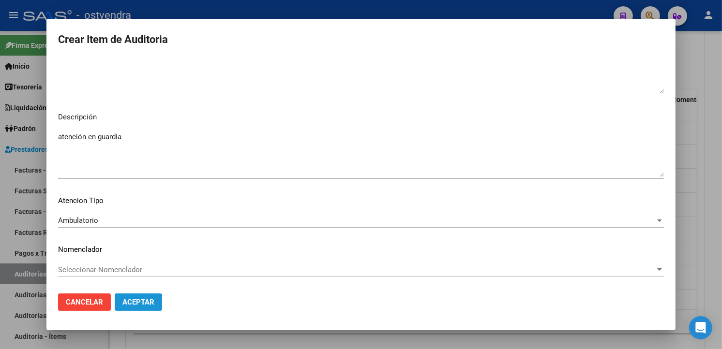
click at [138, 306] on span "Aceptar" at bounding box center [138, 302] width 32 height 9
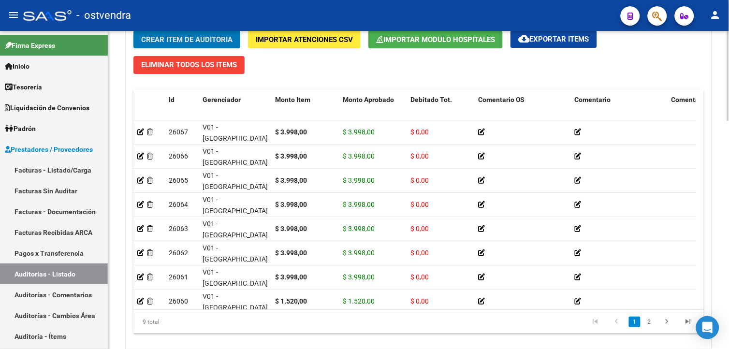
click at [177, 38] on span "Crear Item de Auditoria" at bounding box center [186, 39] width 91 height 9
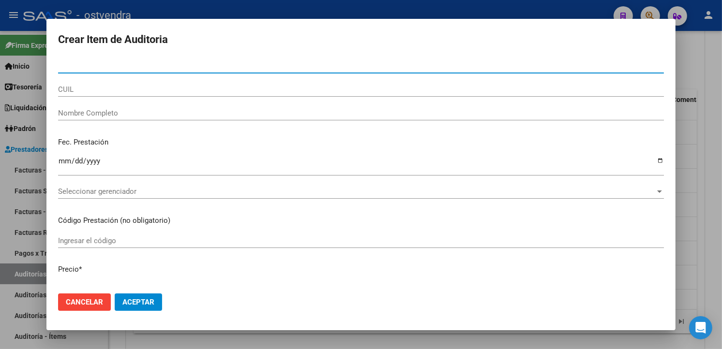
paste input "55183708"
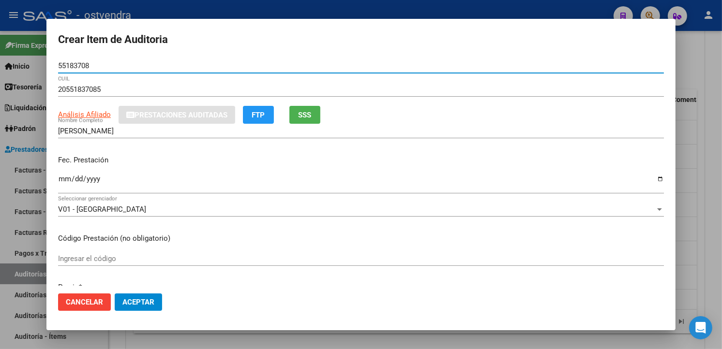
click at [61, 179] on input "Ingresar la fecha" at bounding box center [361, 182] width 606 height 15
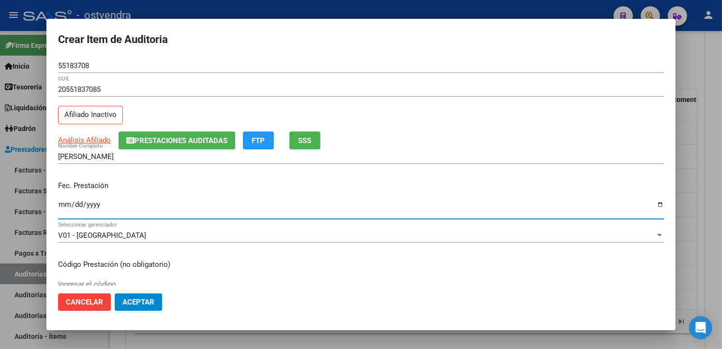
click at [61, 206] on input "Ingresar la fecha" at bounding box center [361, 208] width 606 height 15
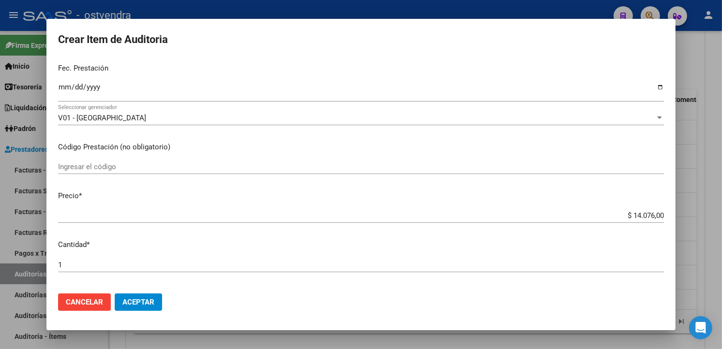
scroll to position [122, 0]
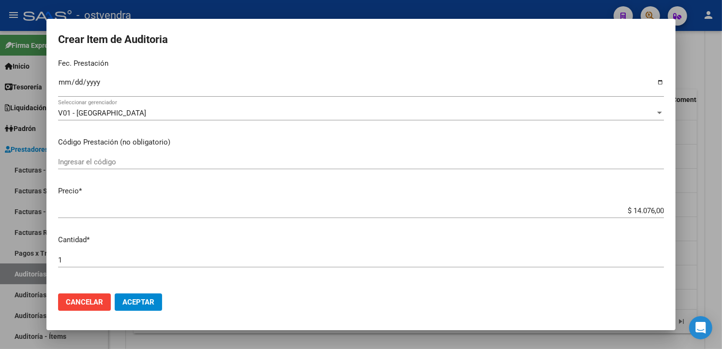
click at [656, 211] on app-form-text-field "Precio * $ 14.076,00 Ingresar el precio" at bounding box center [364, 201] width 613 height 30
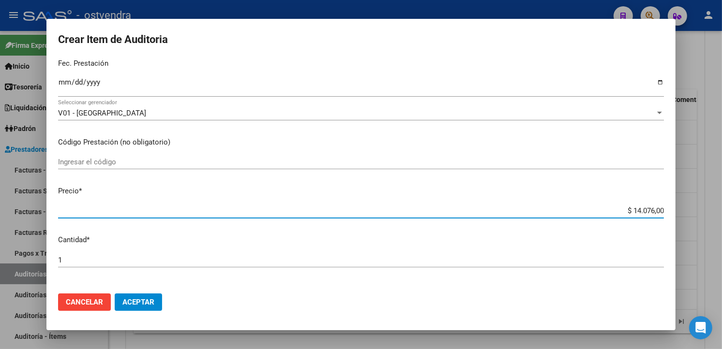
click at [655, 211] on input "$ 14.076,00" at bounding box center [361, 211] width 606 height 9
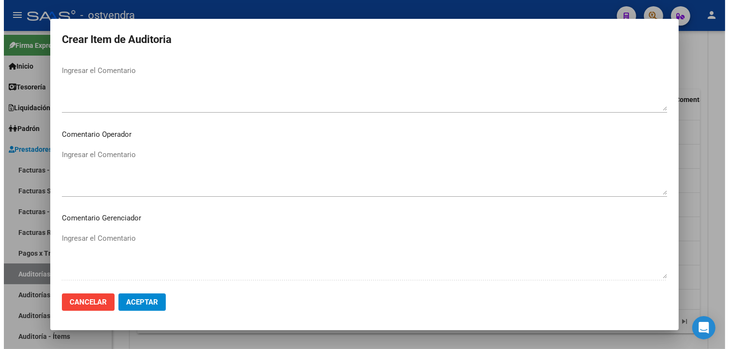
scroll to position [644, 0]
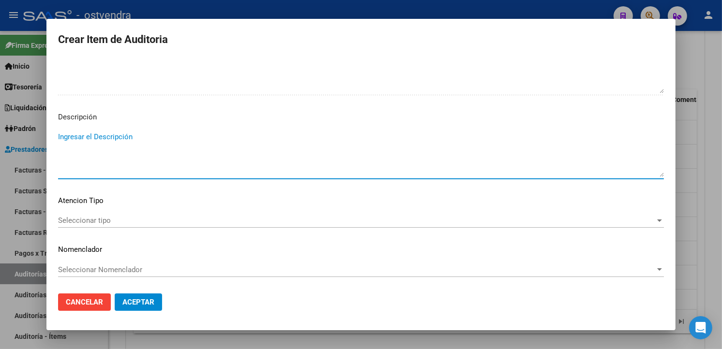
click at [312, 153] on textarea "Ingresar el Descripción" at bounding box center [361, 154] width 606 height 45
click at [122, 215] on div "Seleccionar tipo Seleccionar tipo" at bounding box center [361, 220] width 606 height 15
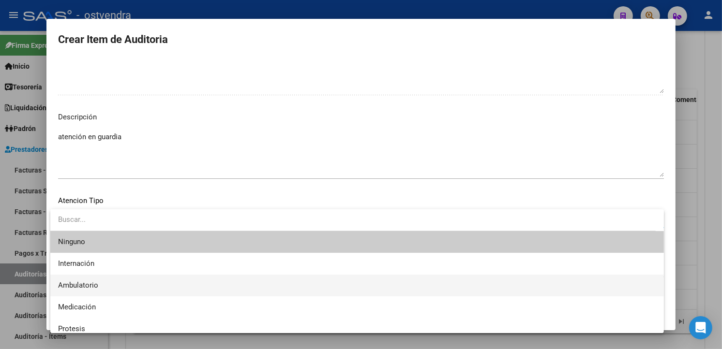
click at [99, 278] on span "Ambulatorio" at bounding box center [357, 286] width 598 height 22
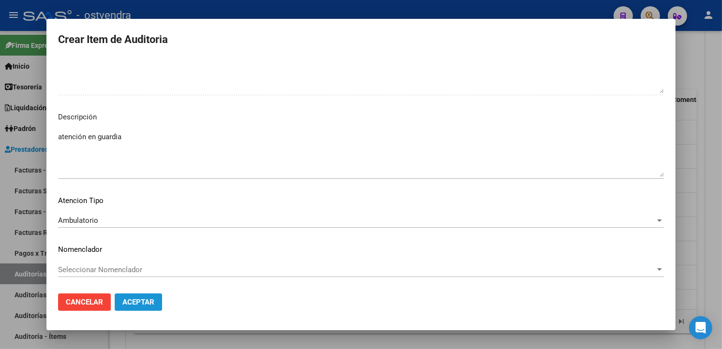
click at [128, 298] on span "Aceptar" at bounding box center [138, 302] width 32 height 9
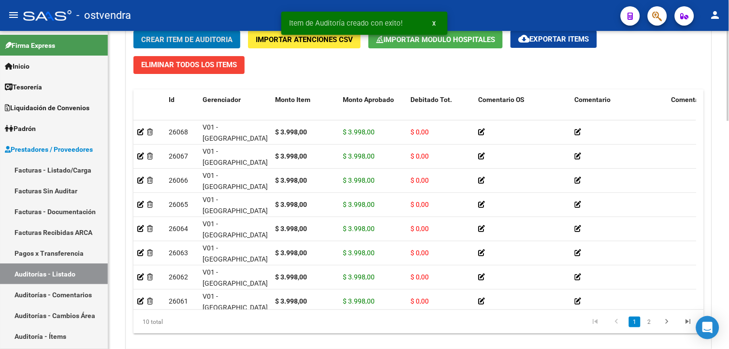
click at [196, 42] on span "Crear Item de Auditoria" at bounding box center [186, 39] width 91 height 9
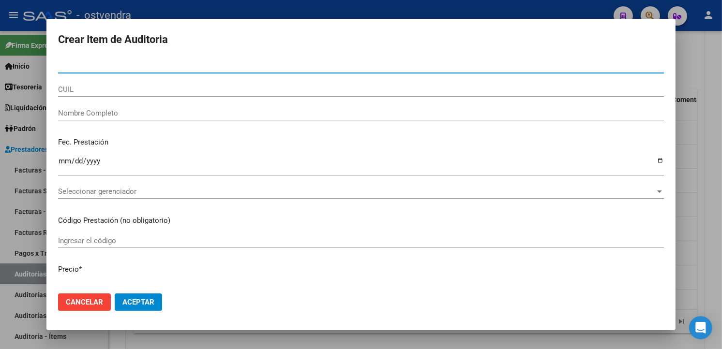
click at [686, 182] on div at bounding box center [361, 174] width 722 height 349
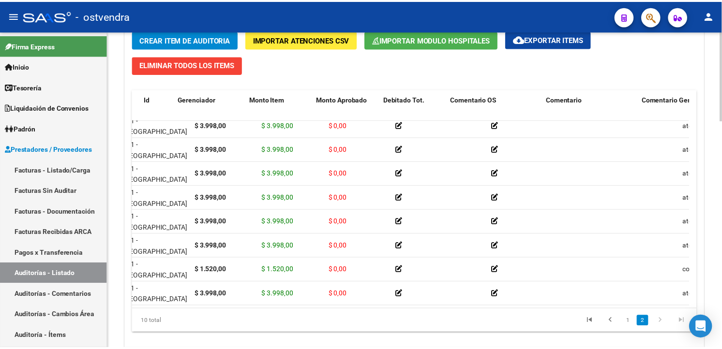
scroll to position [63, 0]
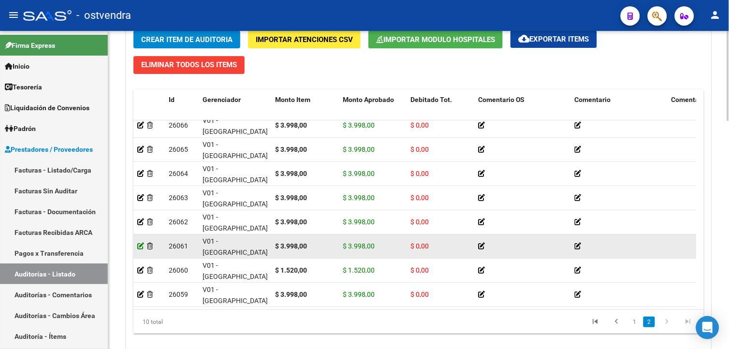
click at [141, 243] on icon at bounding box center [140, 246] width 7 height 7
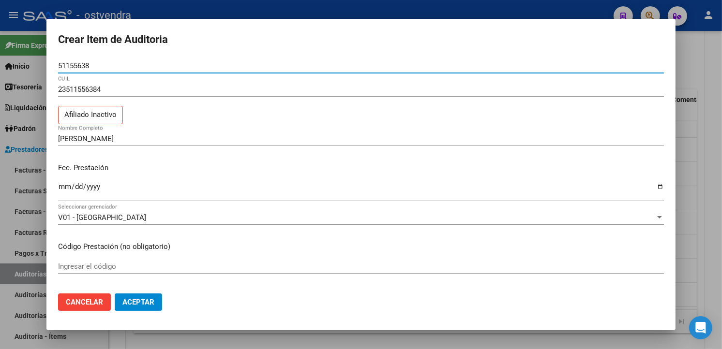
drag, startPoint x: 104, startPoint y: 65, endPoint x: 52, endPoint y: 65, distance: 51.8
click at [52, 65] on mat-dialog-content "51155638 Nro Documento 23511556384 CUIL Afiliado Inactivo DUARTE TIARA AILEN No…" at bounding box center [360, 172] width 629 height 227
click at [679, 154] on div at bounding box center [361, 174] width 722 height 349
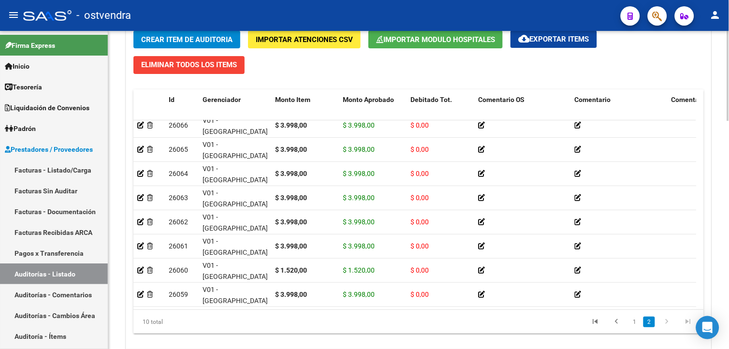
click at [194, 39] on span "Crear Item de Auditoria" at bounding box center [186, 39] width 91 height 9
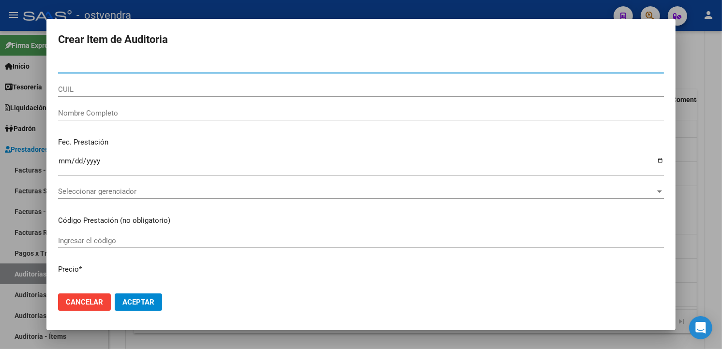
paste input "51155638"
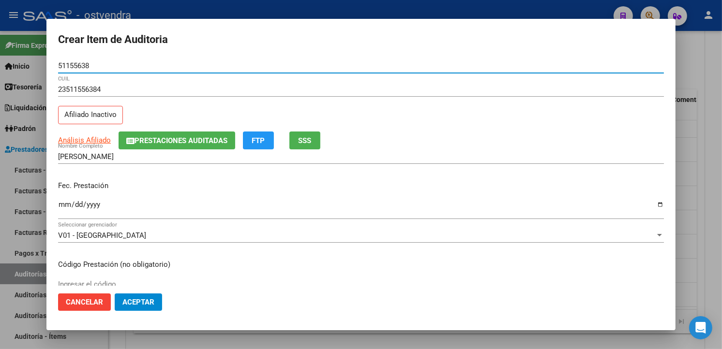
click at [59, 208] on input "Ingresar la fecha" at bounding box center [361, 208] width 606 height 15
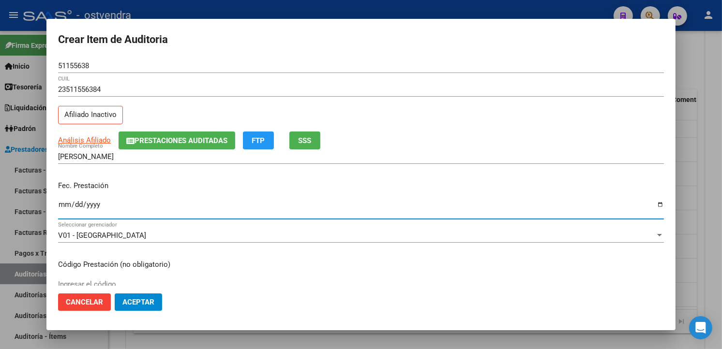
click at [201, 209] on input "2024-02-05" at bounding box center [361, 208] width 606 height 15
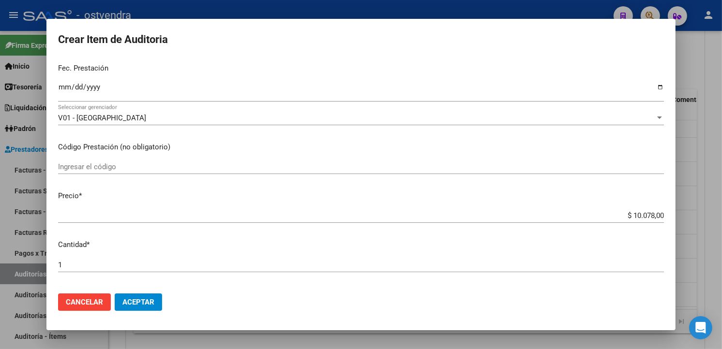
scroll to position [119, 0]
click at [655, 211] on input "$ 10.078,00" at bounding box center [361, 213] width 606 height 9
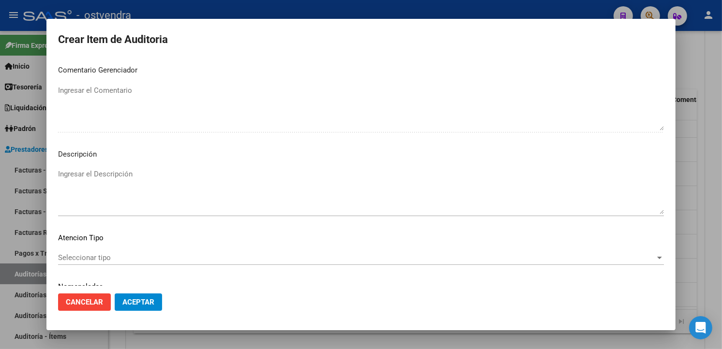
scroll to position [625, 0]
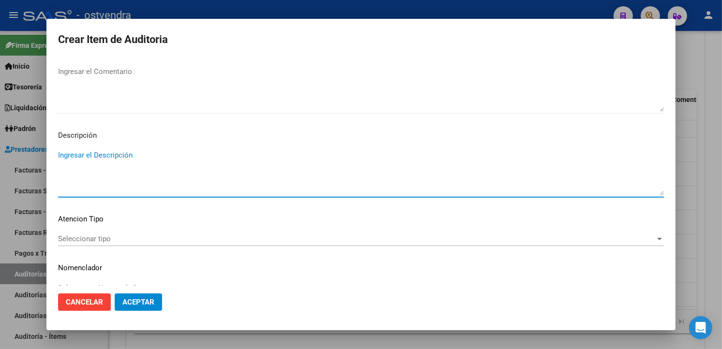
drag, startPoint x: 266, startPoint y: 182, endPoint x: 308, endPoint y: 215, distance: 53.3
click at [265, 181] on textarea "Ingresar el Descripción" at bounding box center [361, 172] width 606 height 45
click at [138, 240] on span "Seleccionar tipo" at bounding box center [356, 239] width 597 height 9
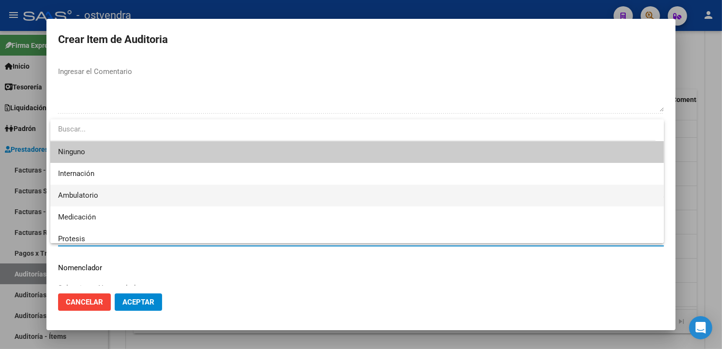
click at [119, 192] on span "Ambulatorio" at bounding box center [357, 196] width 598 height 22
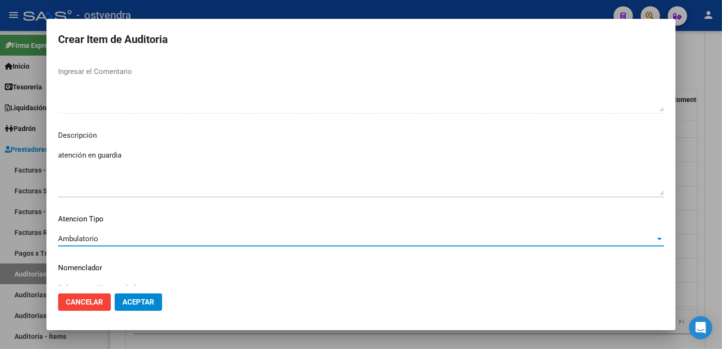
click at [162, 306] on mat-dialog-actions "Cancelar Aceptar" at bounding box center [361, 302] width 606 height 33
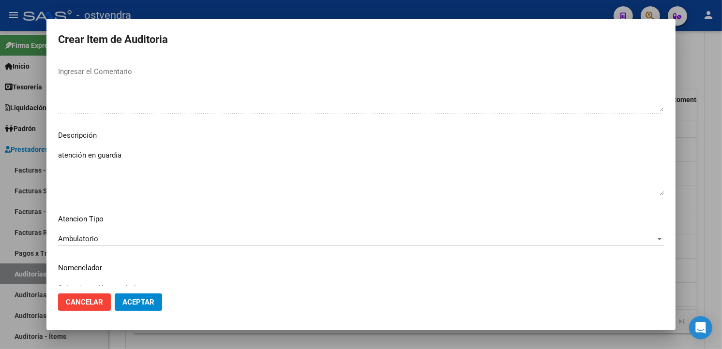
click at [157, 305] on button "Aceptar" at bounding box center [138, 302] width 47 height 17
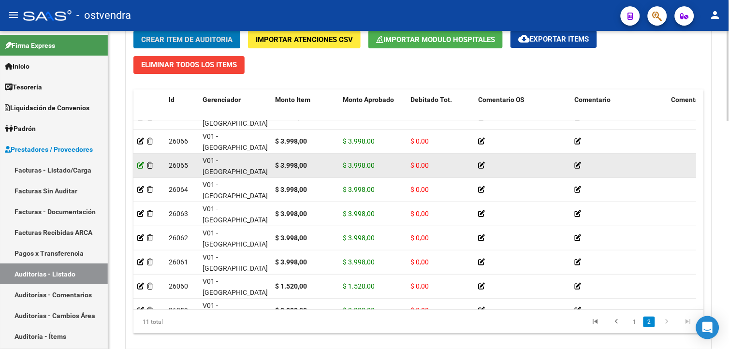
click at [142, 167] on icon at bounding box center [140, 165] width 7 height 7
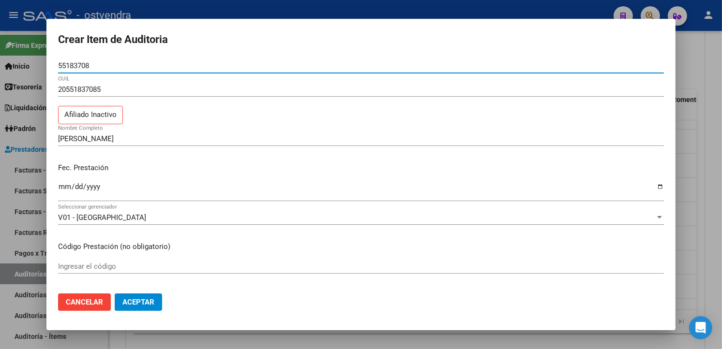
drag, startPoint x: 100, startPoint y: 64, endPoint x: 50, endPoint y: 64, distance: 49.8
click at [50, 64] on mat-dialog-content "55183708 Nro Documento 20551837085 CUIL Afiliado Inactivo ACOSTA LEONEL AGUSTIN…" at bounding box center [360, 172] width 629 height 227
click at [214, 9] on div at bounding box center [361, 174] width 722 height 349
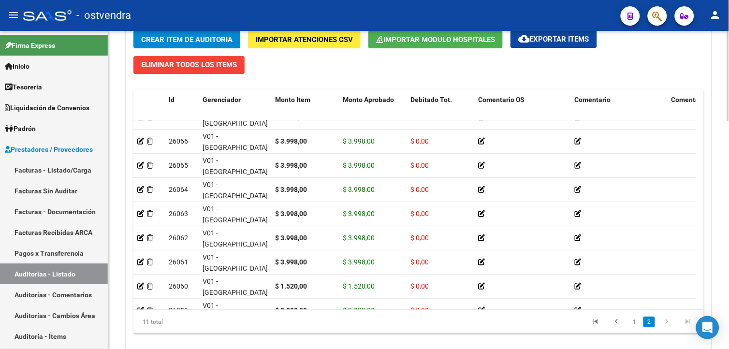
click at [208, 39] on span "Crear Item de Auditoria" at bounding box center [186, 39] width 91 height 9
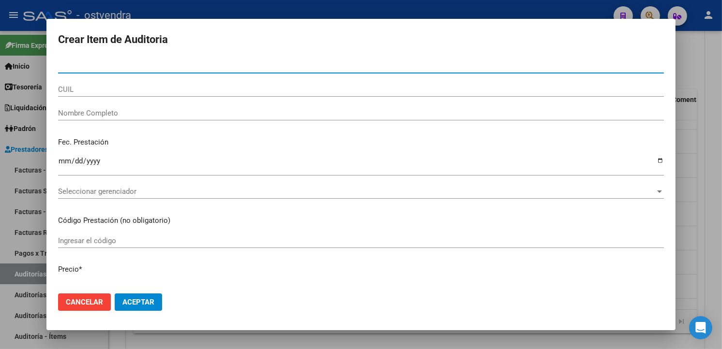
paste input "55183708"
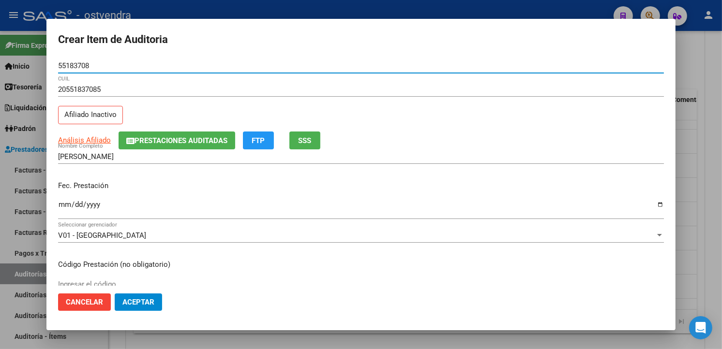
click at [68, 201] on input "Ingresar la fecha" at bounding box center [361, 208] width 606 height 15
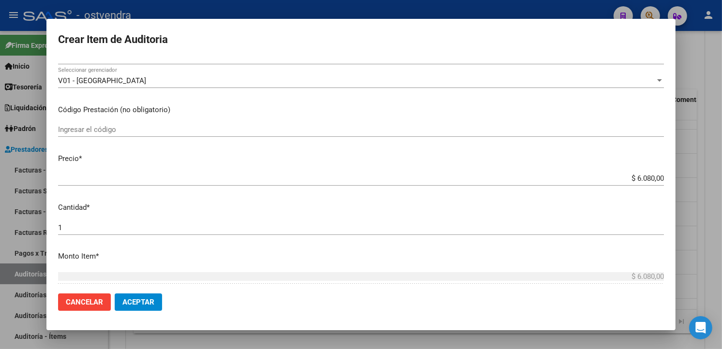
scroll to position [219, 0]
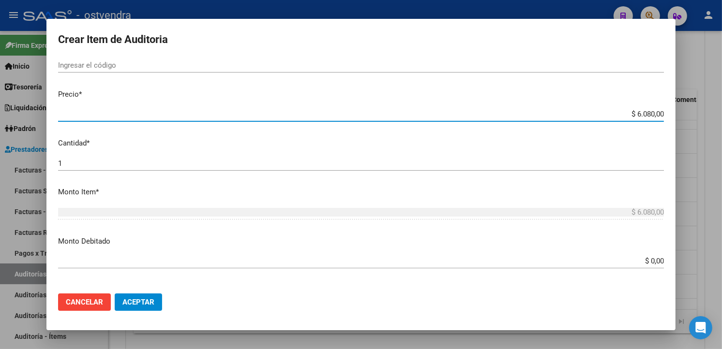
click at [655, 116] on input "$ 6.080,00" at bounding box center [361, 114] width 606 height 9
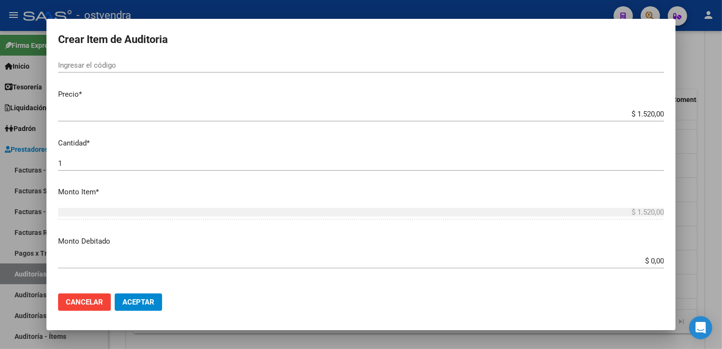
scroll to position [644, 0]
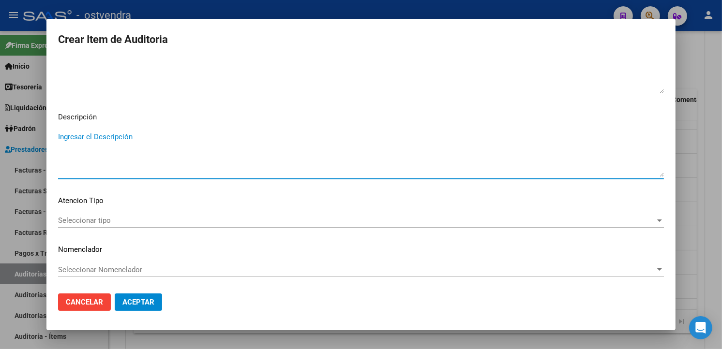
click at [208, 155] on textarea "Ingresar el Descripción" at bounding box center [361, 154] width 606 height 45
click at [147, 225] on div "Seleccionar tipo Seleccionar tipo" at bounding box center [361, 220] width 606 height 15
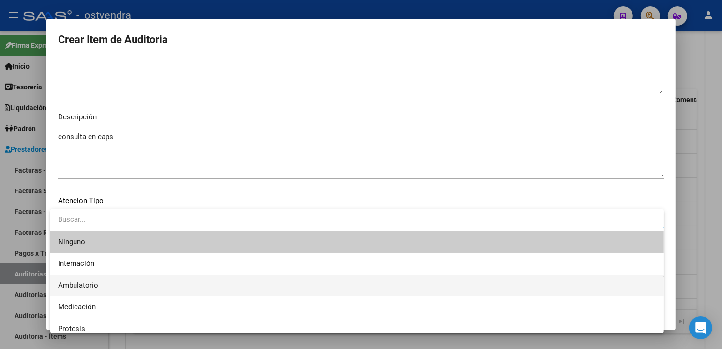
click at [126, 280] on span "Ambulatorio" at bounding box center [357, 286] width 598 height 22
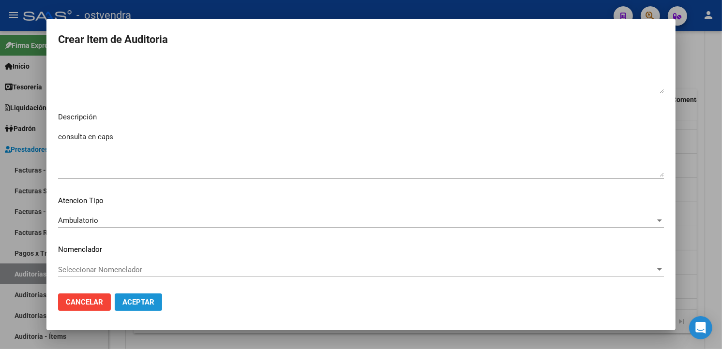
click at [137, 296] on button "Aceptar" at bounding box center [138, 302] width 47 height 17
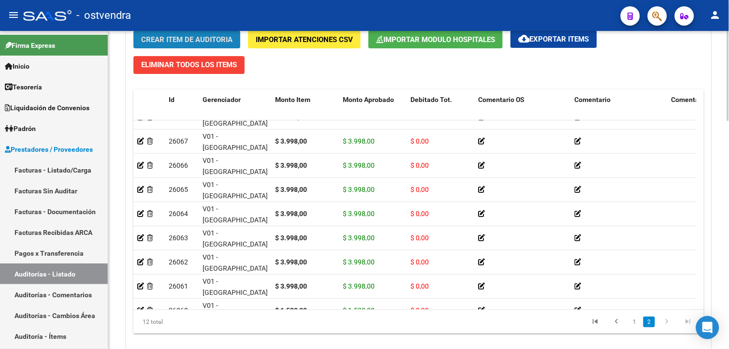
click at [157, 35] on button "Crear Item de Auditoria" at bounding box center [186, 39] width 107 height 18
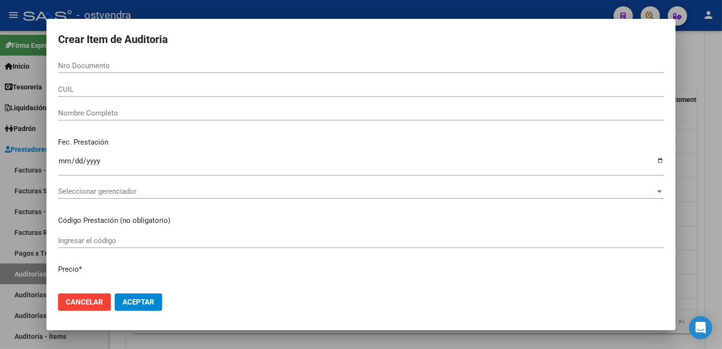
drag, startPoint x: 91, startPoint y: 60, endPoint x: 88, endPoint y: 64, distance: 5.1
click at [89, 63] on input "Nro Documento" at bounding box center [361, 65] width 606 height 9
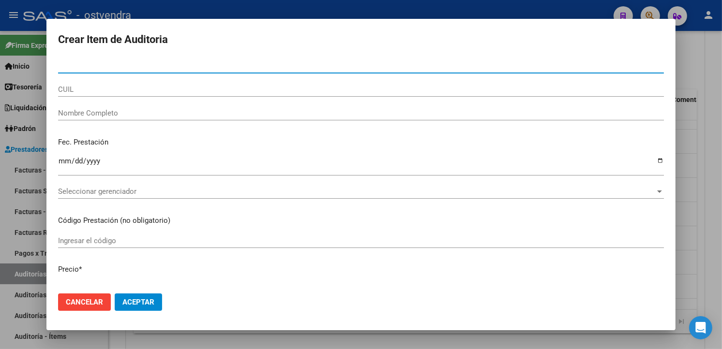
paste input "55183708"
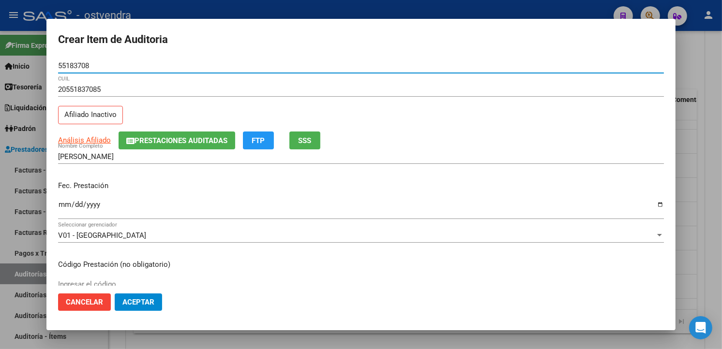
click at [64, 205] on input "Ingresar la fecha" at bounding box center [361, 208] width 606 height 15
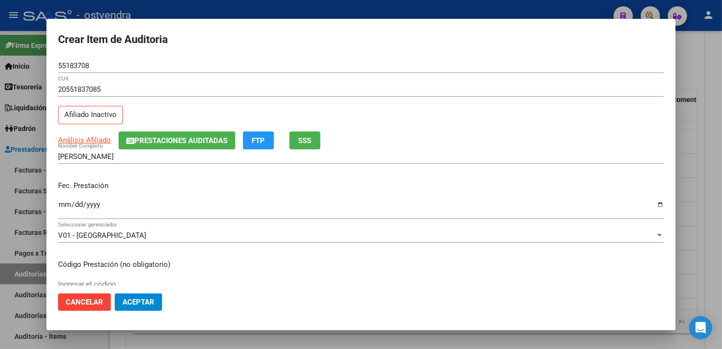
scroll to position [104, 0]
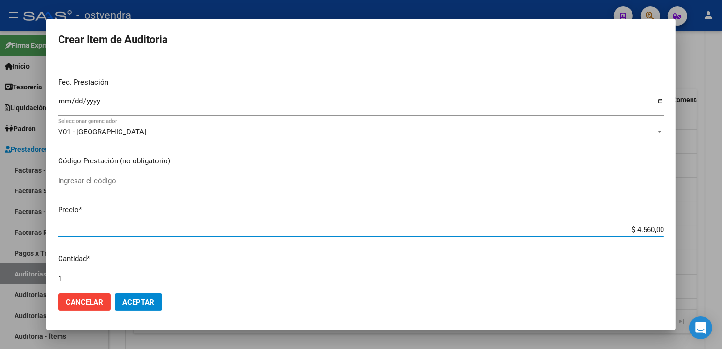
click at [655, 232] on input "$ 4.560,00" at bounding box center [361, 229] width 606 height 9
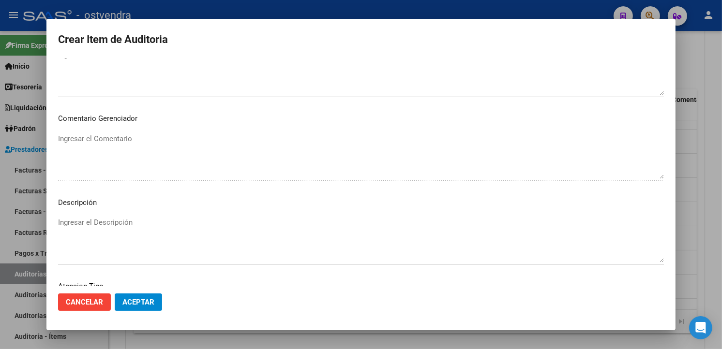
scroll to position [644, 0]
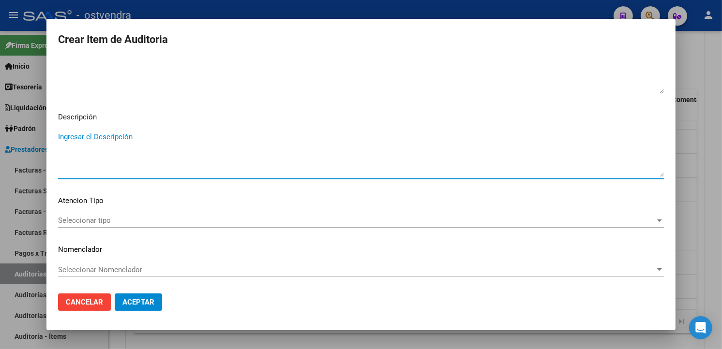
click at [147, 158] on textarea "Ingresar el Descripción" at bounding box center [361, 154] width 606 height 45
click at [118, 224] on span "Seleccionar tipo" at bounding box center [356, 220] width 597 height 9
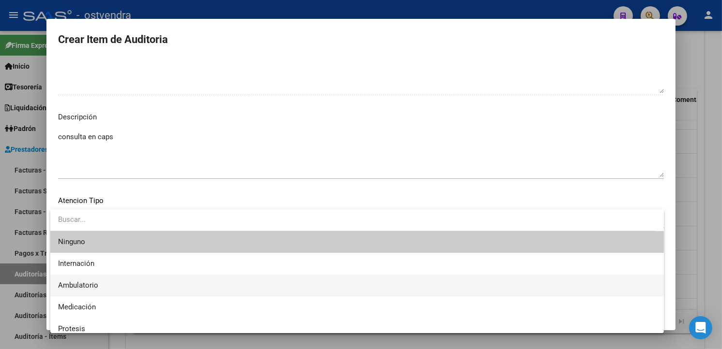
click at [109, 278] on span "Ambulatorio" at bounding box center [357, 286] width 598 height 22
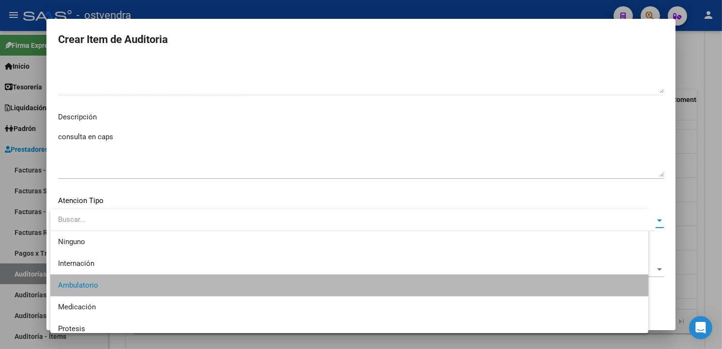
click at [119, 309] on button "Aceptar" at bounding box center [138, 302] width 47 height 17
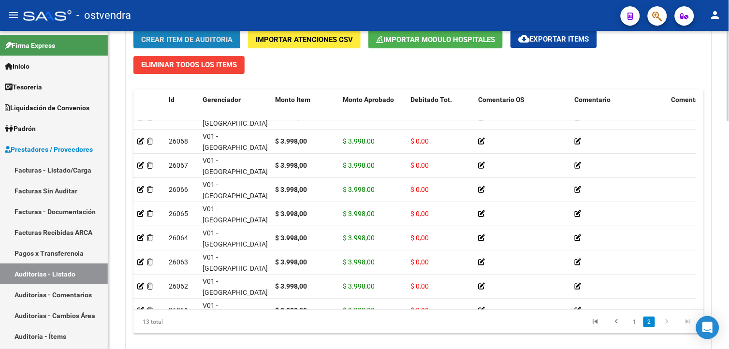
click at [185, 34] on button "Crear Item de Auditoria" at bounding box center [186, 39] width 107 height 18
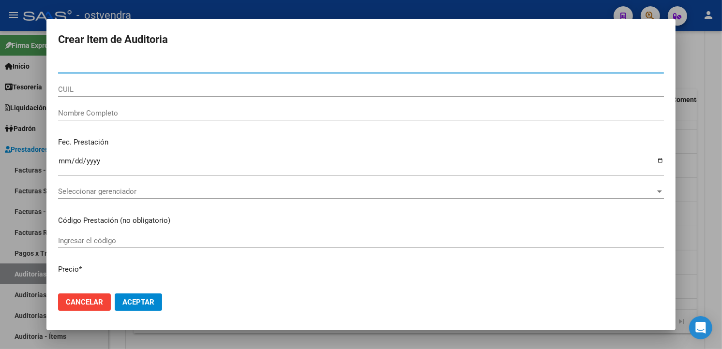
paste input "55183708"
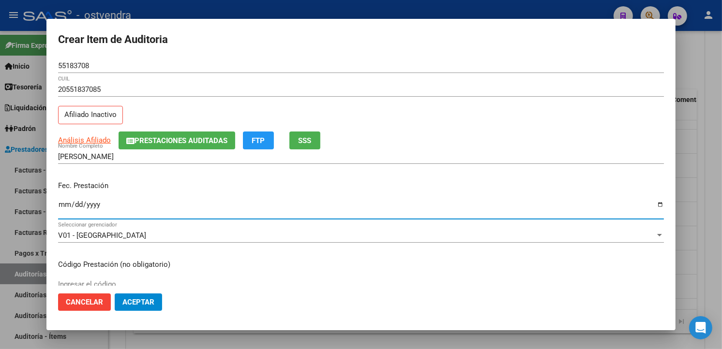
click at [65, 207] on input "Ingresar la fecha" at bounding box center [361, 208] width 606 height 15
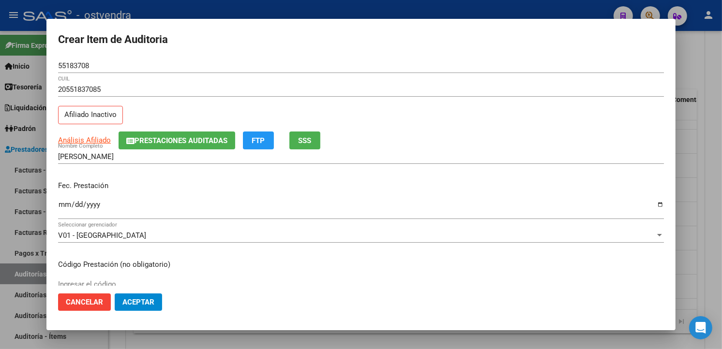
scroll to position [136, 0]
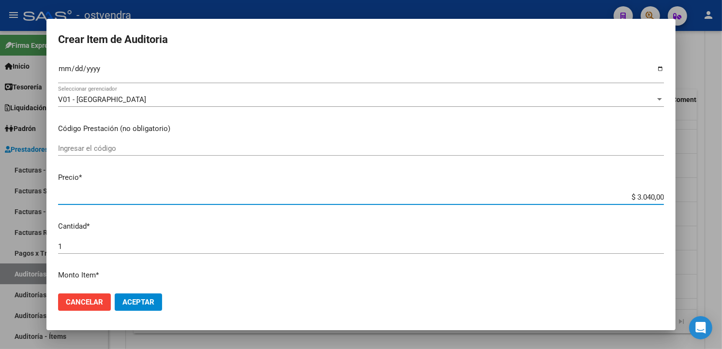
click at [655, 198] on input "$ 3.040,00" at bounding box center [361, 197] width 606 height 9
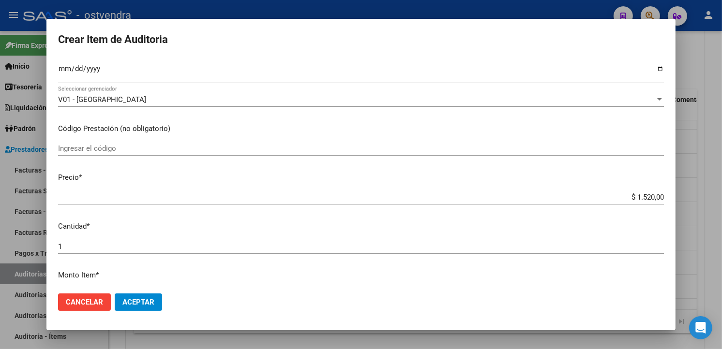
scroll to position [644, 0]
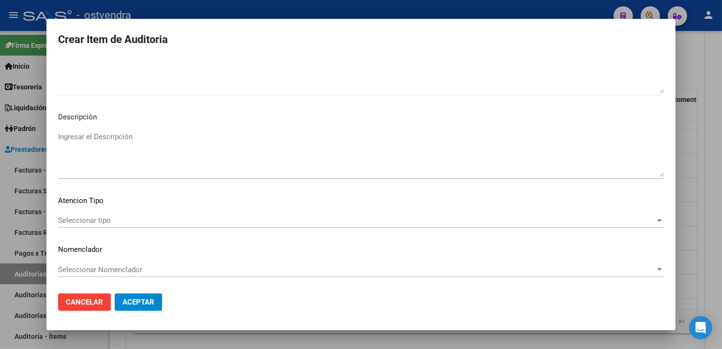
click at [296, 160] on textarea "Ingresar el Descripción" at bounding box center [361, 154] width 606 height 45
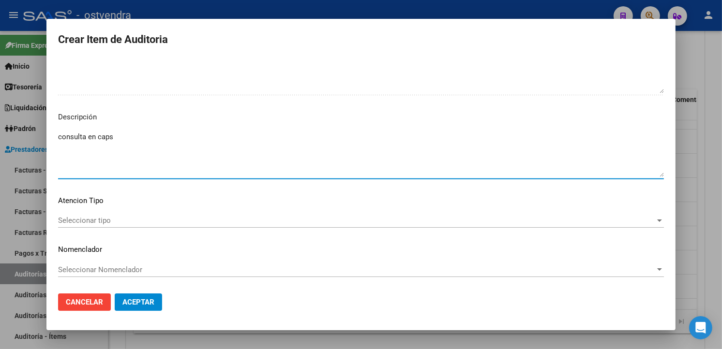
click at [175, 214] on div "Seleccionar tipo Seleccionar tipo" at bounding box center [361, 220] width 606 height 15
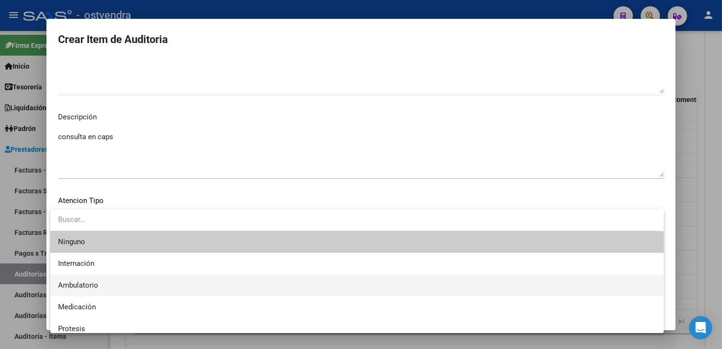
click at [139, 281] on span "Ambulatorio" at bounding box center [357, 286] width 598 height 22
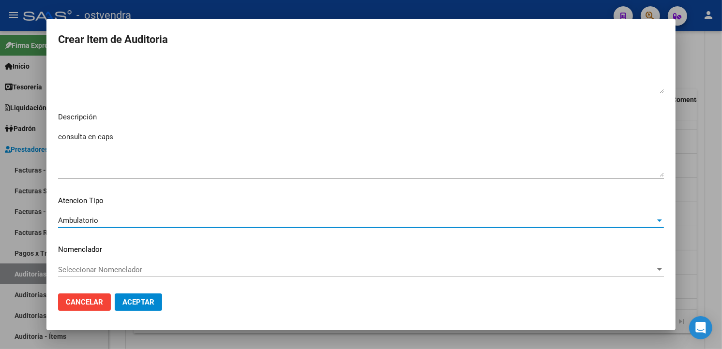
click at [144, 298] on span "Aceptar" at bounding box center [138, 302] width 32 height 9
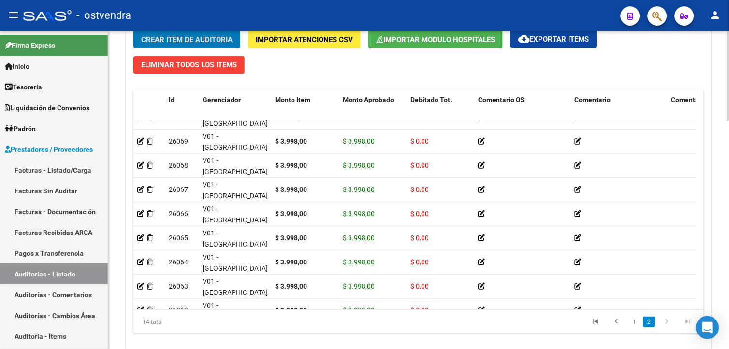
click at [211, 39] on span "Crear Item de Auditoria" at bounding box center [186, 39] width 91 height 9
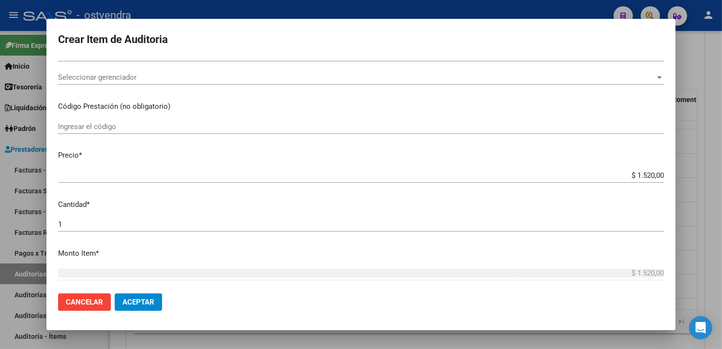
scroll to position [0, 0]
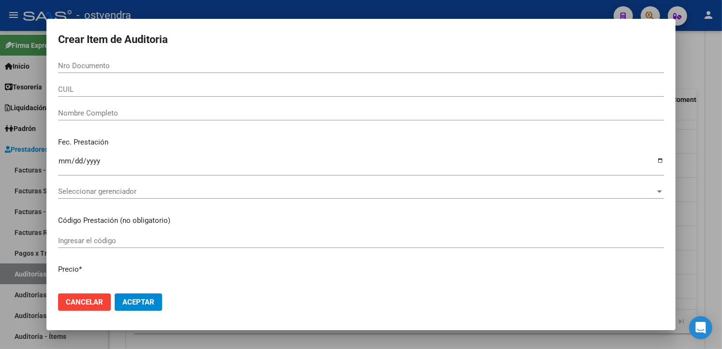
click at [127, 66] on input "Nro Documento" at bounding box center [361, 65] width 606 height 9
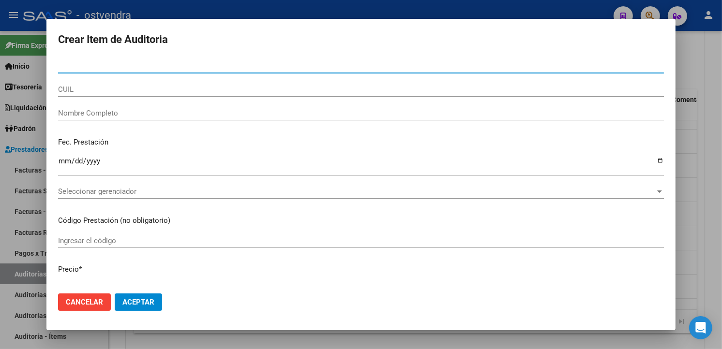
paste input "55045832"
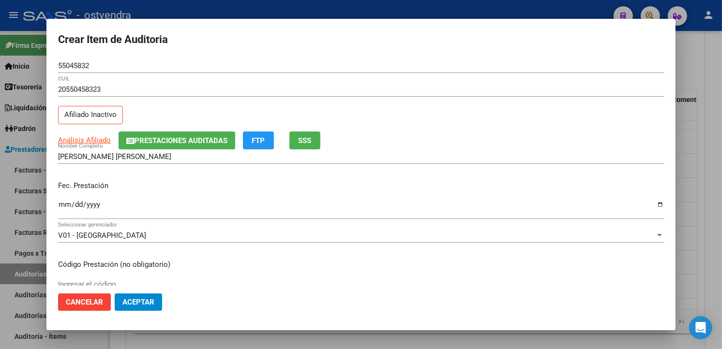
click at [57, 208] on mat-dialog-content "55045832 Nro Documento 20550458323 CUIL Afiliado Inactivo Análisis Afiliado Pre…" at bounding box center [360, 172] width 629 height 227
click at [59, 207] on input "Ingresar la fecha" at bounding box center [361, 208] width 606 height 15
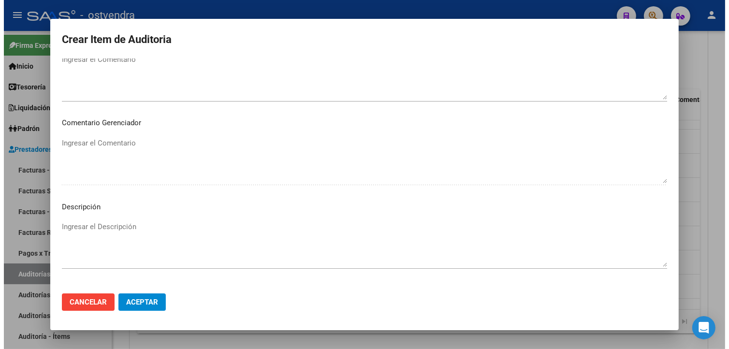
scroll to position [644, 0]
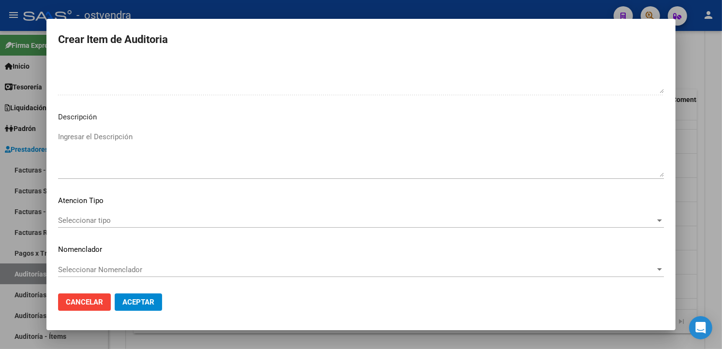
click at [236, 168] on textarea "Ingresar el Descripción" at bounding box center [361, 154] width 606 height 45
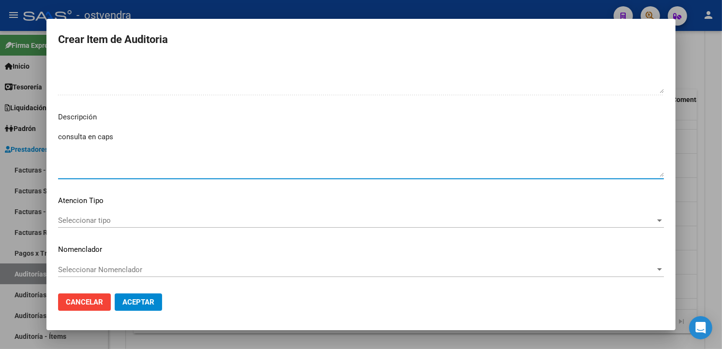
click at [155, 216] on div "Seleccionar tipo Seleccionar tipo" at bounding box center [361, 220] width 606 height 15
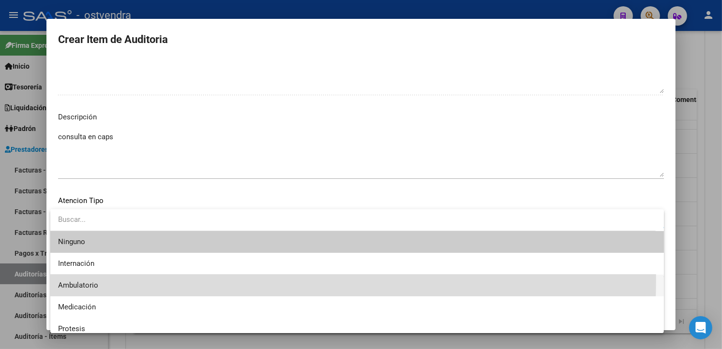
drag, startPoint x: 155, startPoint y: 216, endPoint x: 103, endPoint y: 279, distance: 81.7
click at [103, 279] on span "Ambulatorio" at bounding box center [357, 286] width 598 height 22
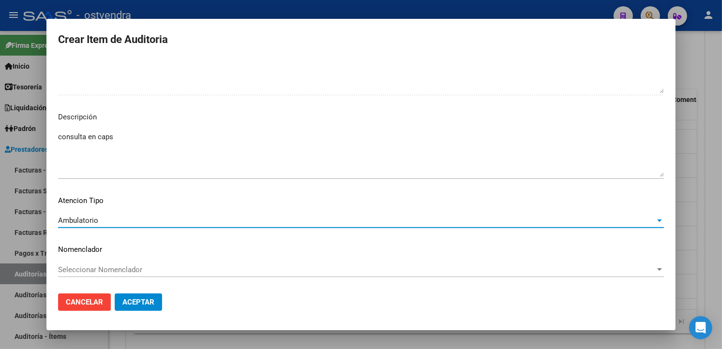
click at [146, 299] on span "Aceptar" at bounding box center [138, 302] width 32 height 9
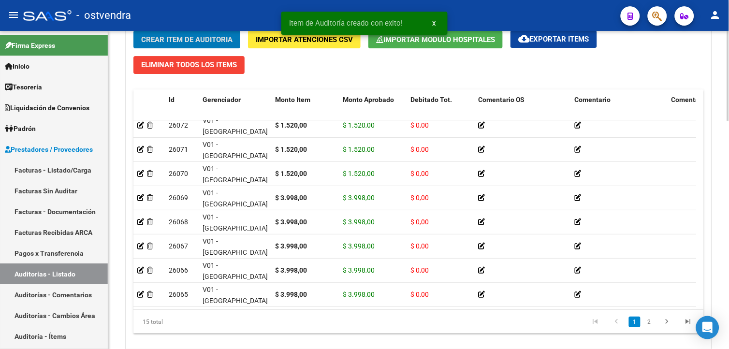
scroll to position [0, 0]
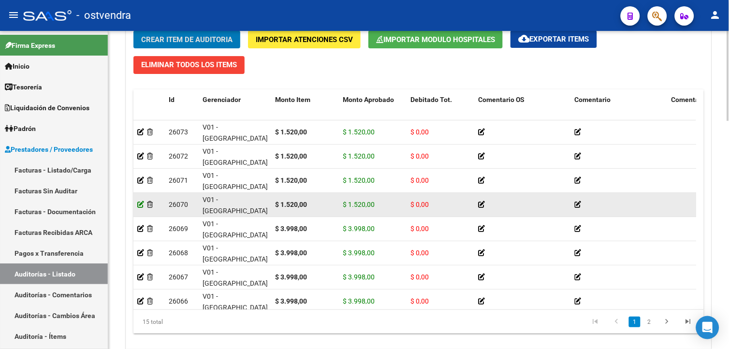
click at [141, 204] on icon at bounding box center [140, 204] width 7 height 7
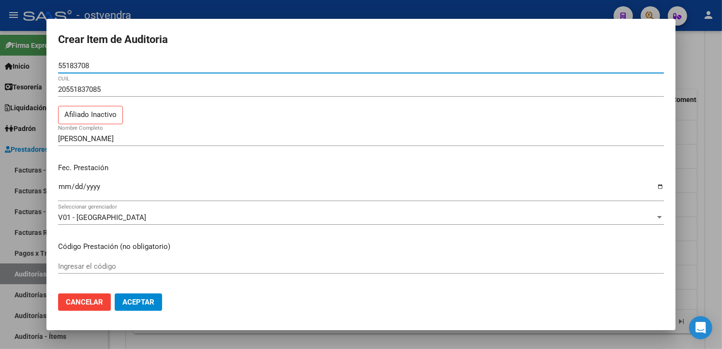
click at [459, 345] on div at bounding box center [361, 174] width 722 height 349
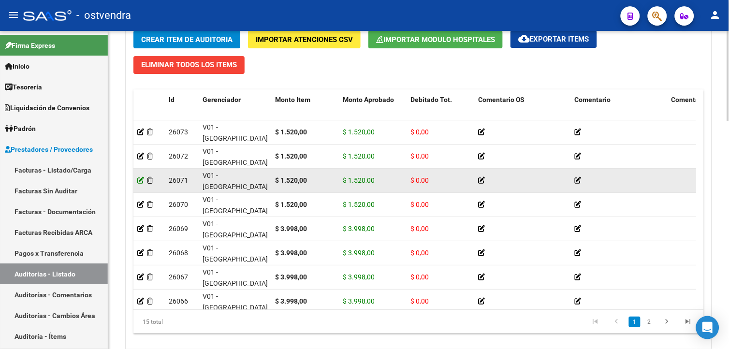
click at [142, 178] on icon at bounding box center [140, 180] width 7 height 7
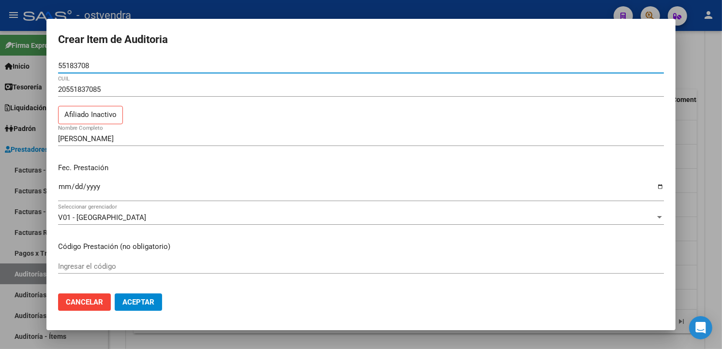
click at [240, 334] on div at bounding box center [361, 174] width 722 height 349
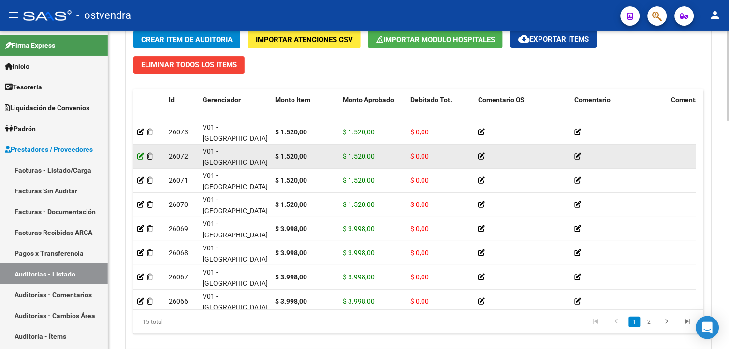
click at [139, 155] on icon at bounding box center [140, 156] width 7 height 7
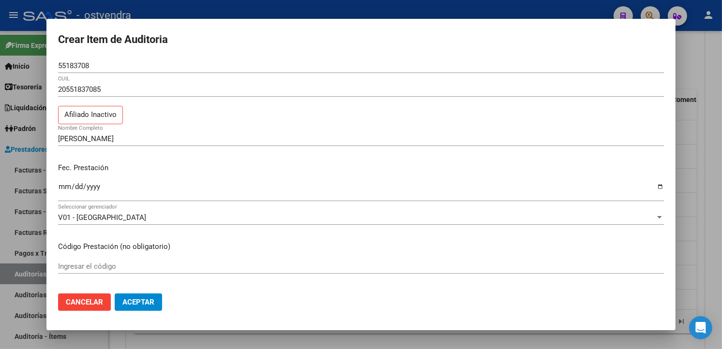
click at [216, 335] on div at bounding box center [361, 174] width 722 height 349
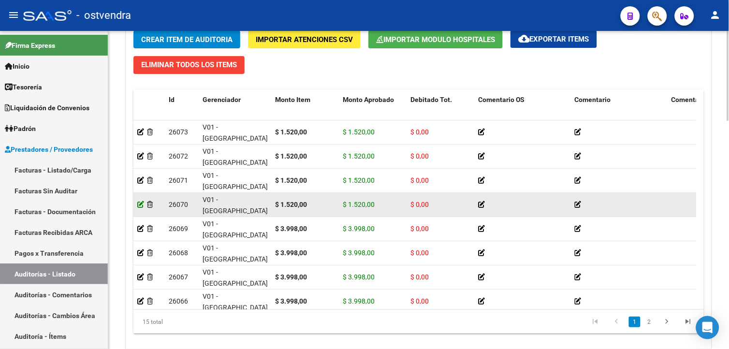
click at [139, 205] on icon at bounding box center [140, 204] width 7 height 7
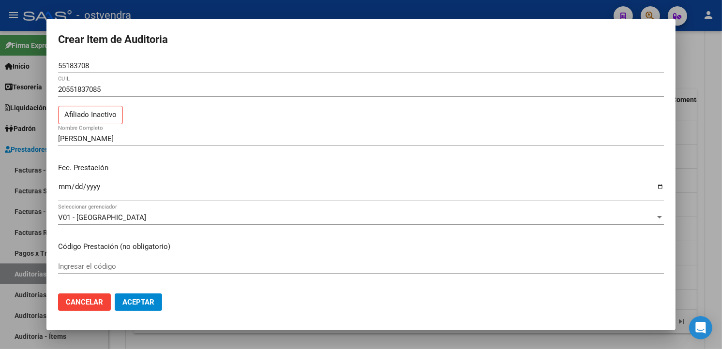
click at [189, 334] on div at bounding box center [361, 174] width 722 height 349
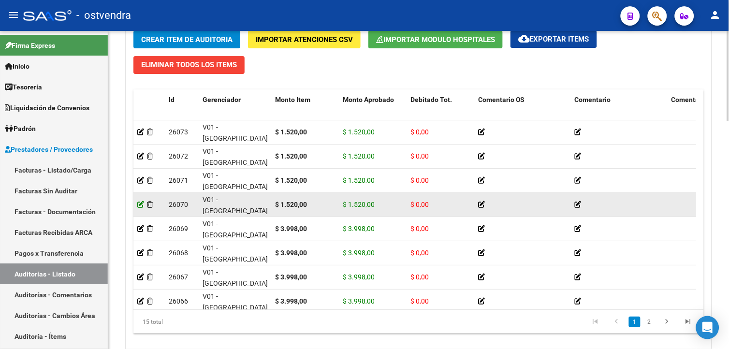
click at [139, 206] on icon at bounding box center [140, 204] width 7 height 7
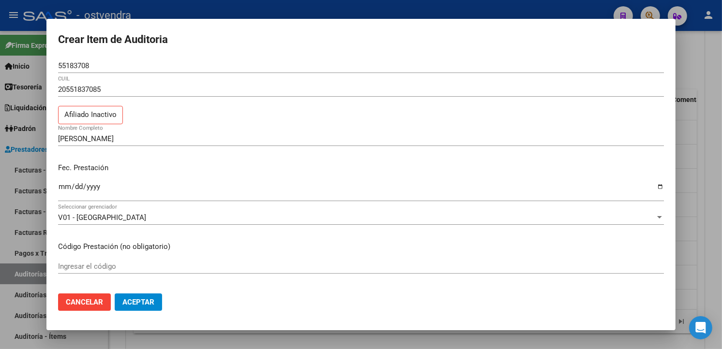
click at [198, 329] on mat-dialog-container "Crear Item de Auditoria 55183708 Nro Documento 20551837085 CUIL Afiliado Inacti…" at bounding box center [360, 174] width 629 height 311
click at [199, 332] on div at bounding box center [361, 174] width 722 height 349
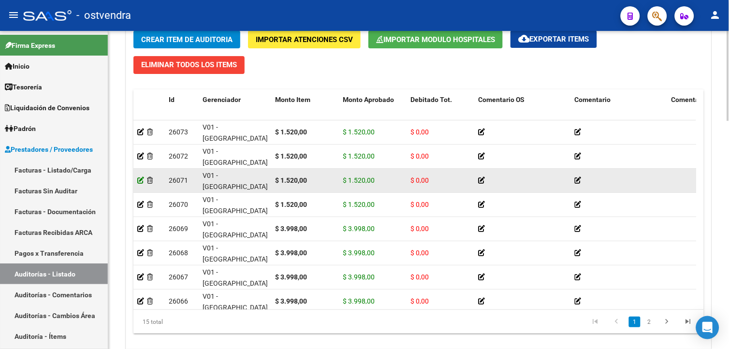
click at [140, 183] on icon at bounding box center [140, 180] width 7 height 7
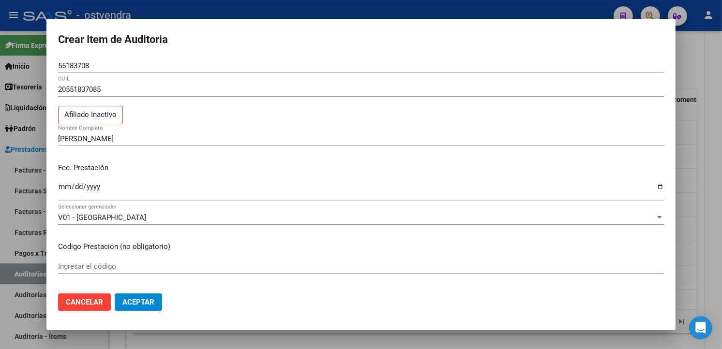
click at [208, 332] on div at bounding box center [361, 174] width 722 height 349
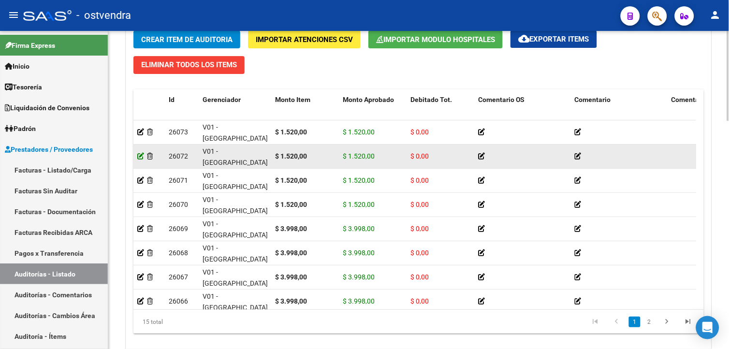
click at [142, 156] on icon at bounding box center [140, 156] width 7 height 7
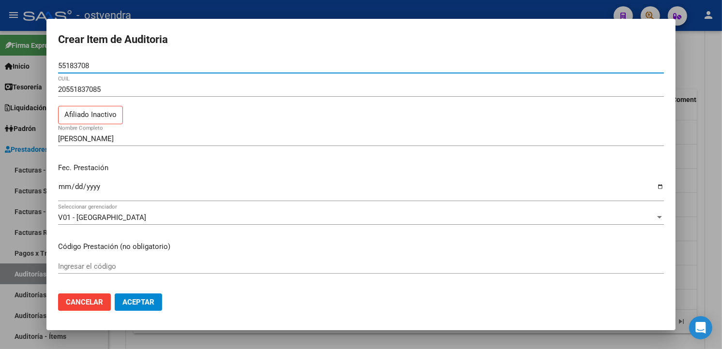
click at [196, 330] on mat-dialog-container "Crear Item de Auditoria 55183708 Nro Documento 20551837085 CUIL Afiliado Inacti…" at bounding box center [360, 174] width 629 height 311
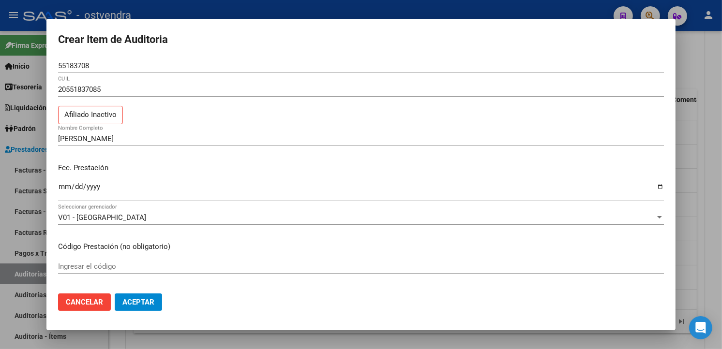
click at [513, 346] on div at bounding box center [361, 174] width 722 height 349
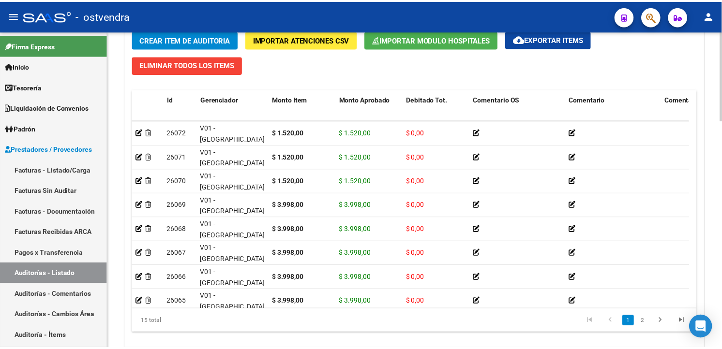
scroll to position [21, 0]
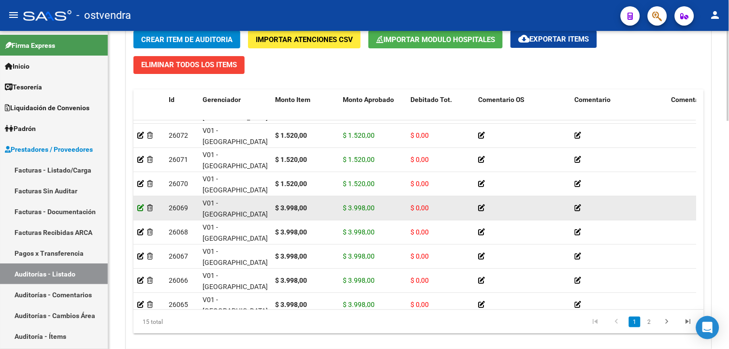
click at [143, 206] on icon at bounding box center [140, 208] width 7 height 7
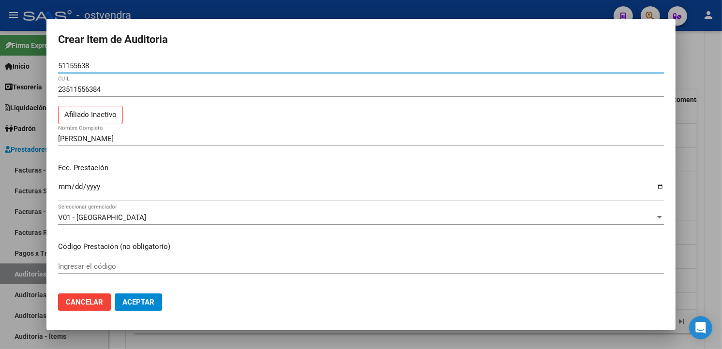
click at [189, 334] on div at bounding box center [361, 174] width 722 height 349
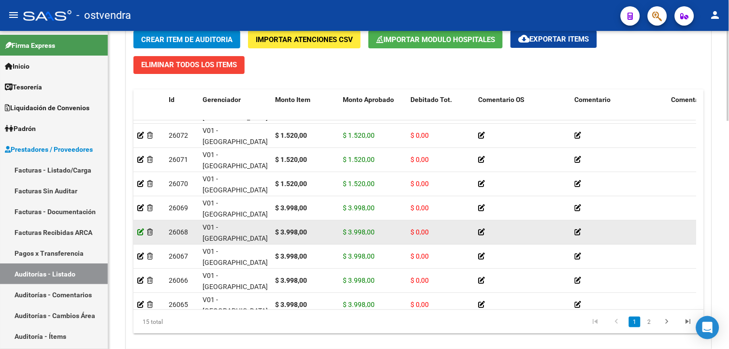
click at [139, 233] on icon at bounding box center [140, 232] width 7 height 7
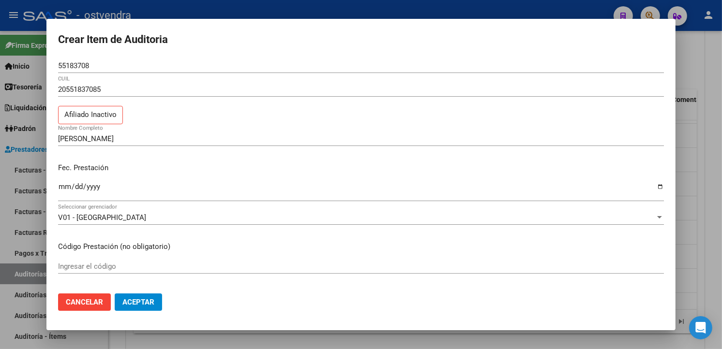
click at [172, 329] on mat-dialog-container "Crear Item de Auditoria 55183708 Nro Documento 20551837085 CUIL Afiliado Inacti…" at bounding box center [360, 174] width 629 height 311
click at [175, 331] on div at bounding box center [361, 174] width 722 height 349
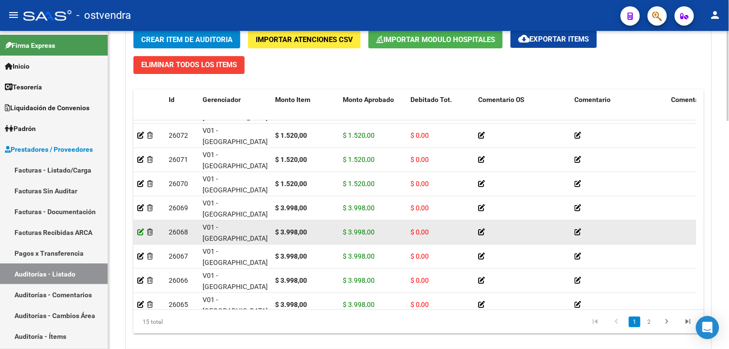
click at [141, 229] on icon at bounding box center [140, 232] width 7 height 7
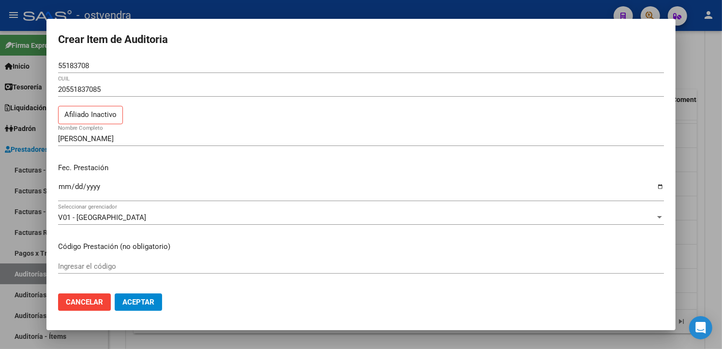
click at [176, 333] on div at bounding box center [361, 174] width 722 height 349
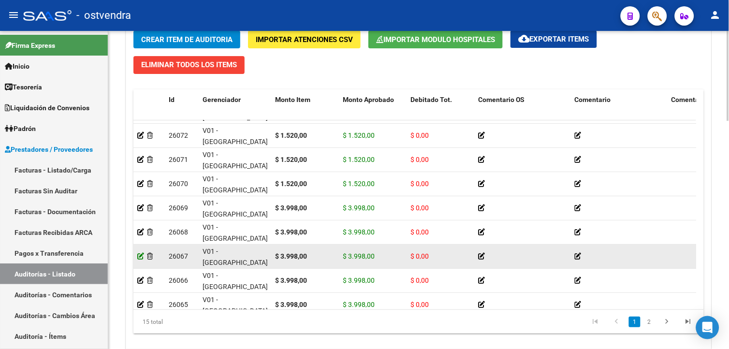
click at [143, 256] on icon at bounding box center [140, 256] width 7 height 7
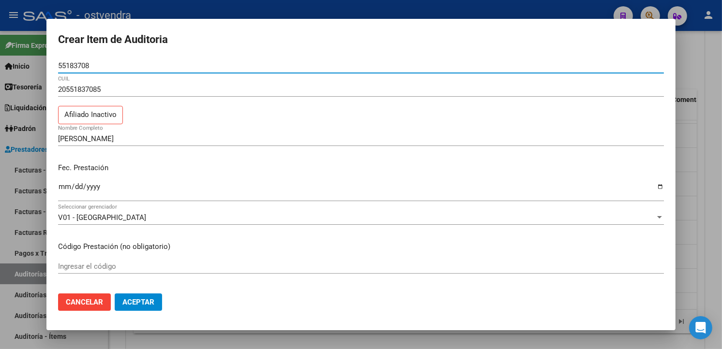
click at [176, 334] on div at bounding box center [361, 174] width 722 height 349
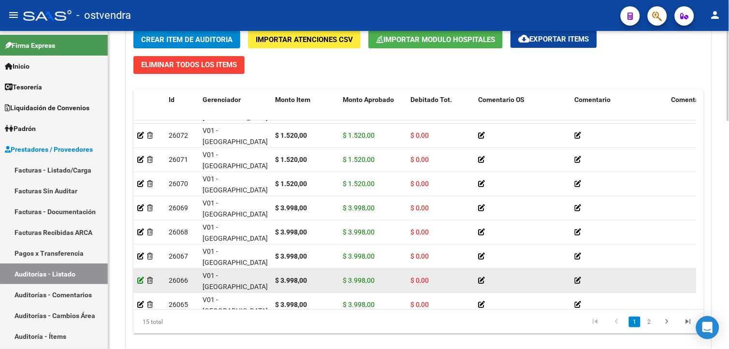
click at [141, 280] on icon at bounding box center [140, 280] width 7 height 7
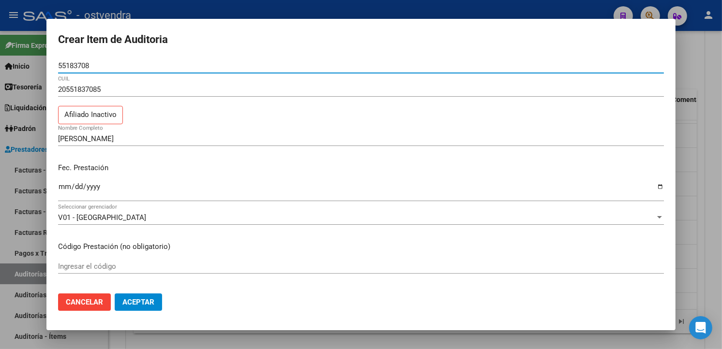
click at [160, 326] on mat-dialog-container "Crear Item de Auditoria 55183708 Nro Documento 20551837085 CUIL Afiliado Inacti…" at bounding box center [360, 174] width 629 height 311
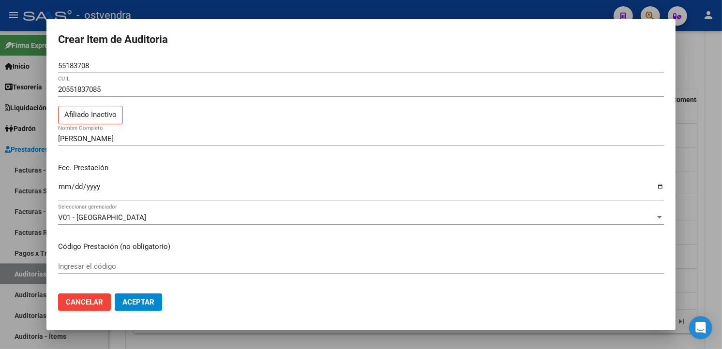
click at [167, 335] on div at bounding box center [361, 174] width 722 height 349
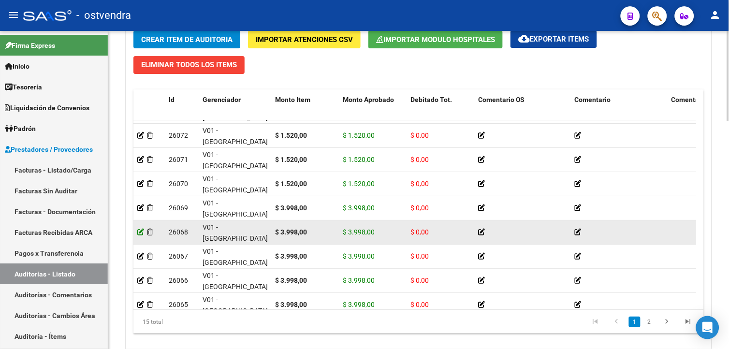
click at [142, 231] on icon at bounding box center [140, 232] width 7 height 7
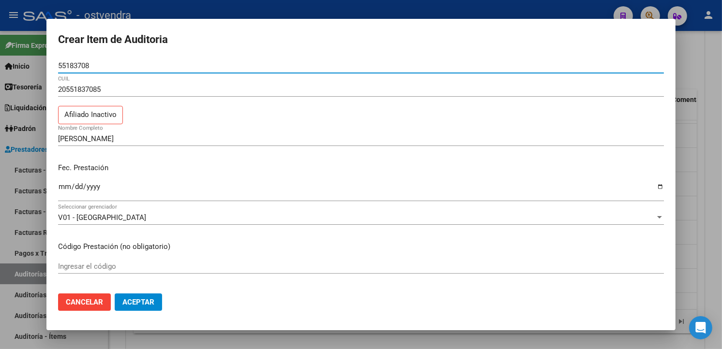
click at [172, 327] on mat-dialog-container "Crear Item de Auditoria 55183708 Nro Documento 20551837085 CUIL Afiliado Inacti…" at bounding box center [360, 174] width 629 height 311
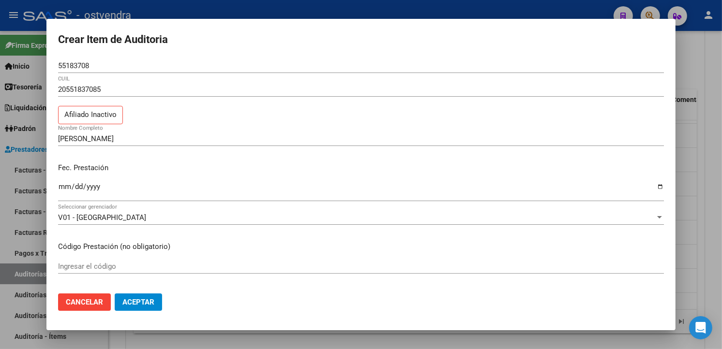
click at [171, 335] on div at bounding box center [361, 174] width 722 height 349
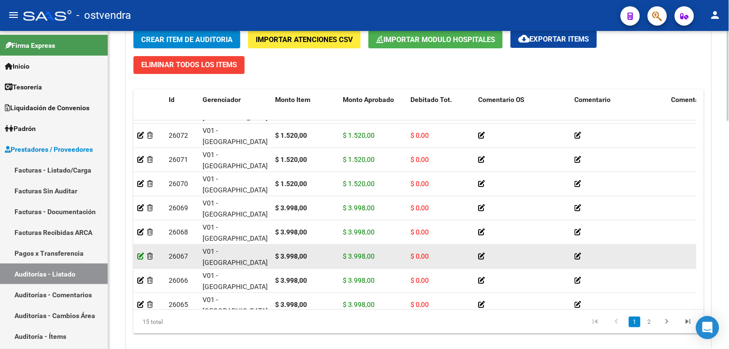
click at [143, 255] on icon at bounding box center [140, 256] width 7 height 7
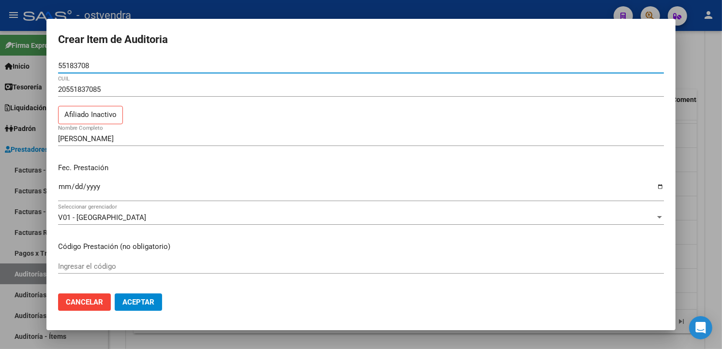
click at [171, 334] on div at bounding box center [361, 174] width 722 height 349
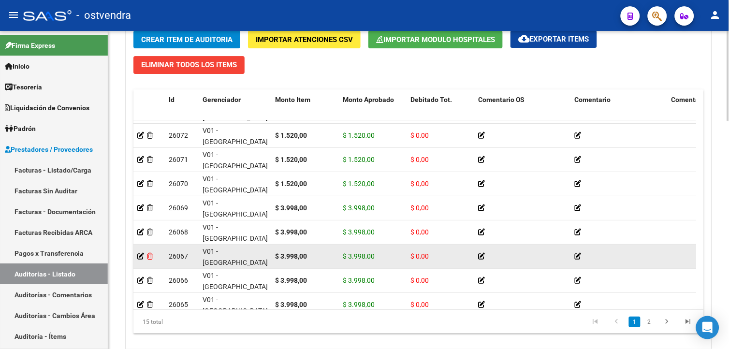
click at [152, 258] on icon at bounding box center [150, 256] width 6 height 7
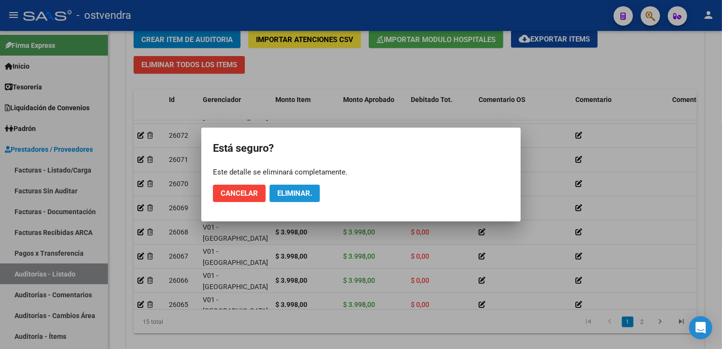
click at [311, 193] on span "Eliminar." at bounding box center [294, 193] width 35 height 9
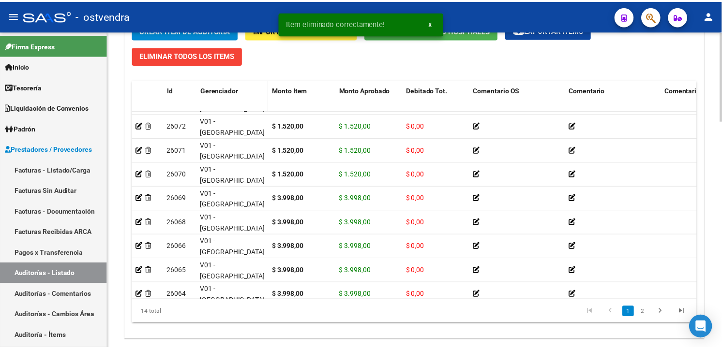
scroll to position [730, 0]
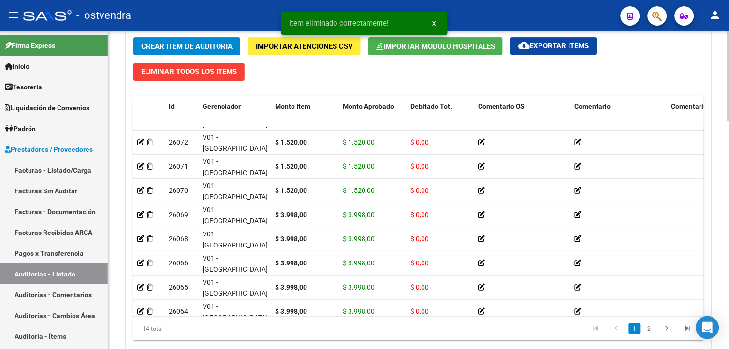
click at [231, 52] on button "Crear Item de Auditoria" at bounding box center [186, 46] width 107 height 18
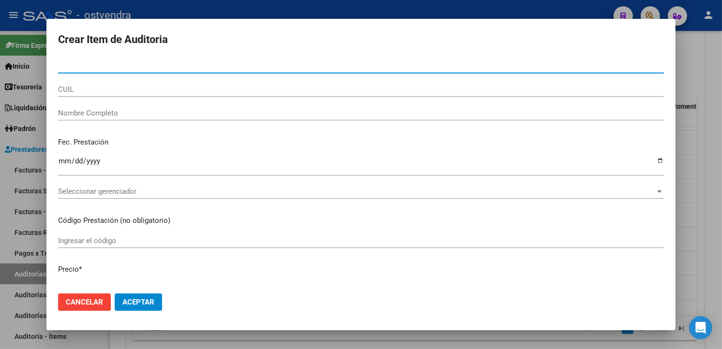
paste input "59510654"
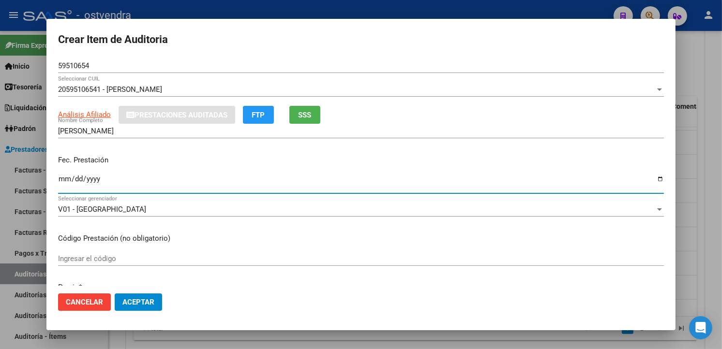
click at [69, 177] on input "Ingresar la fecha" at bounding box center [361, 182] width 606 height 15
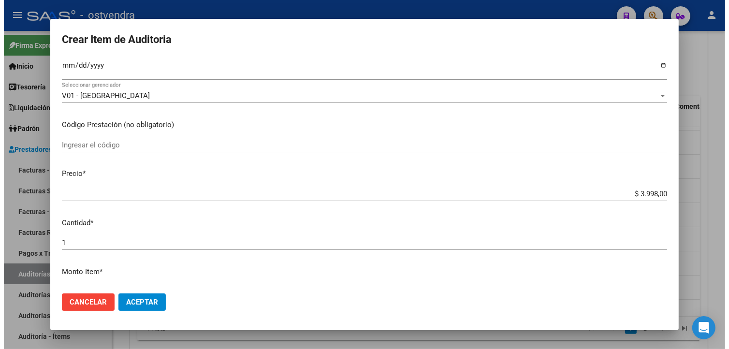
scroll to position [589, 0]
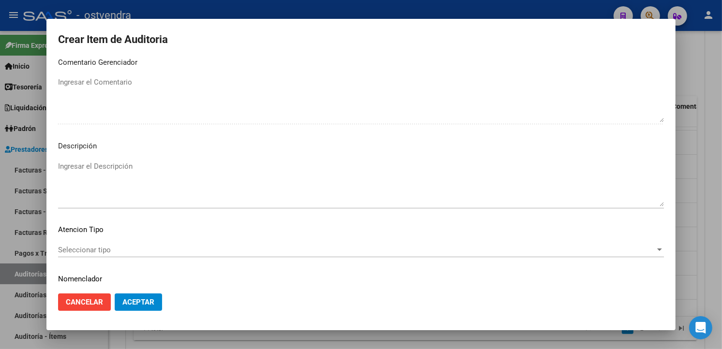
click at [374, 184] on textarea "Ingresar el Descripción" at bounding box center [361, 183] width 606 height 45
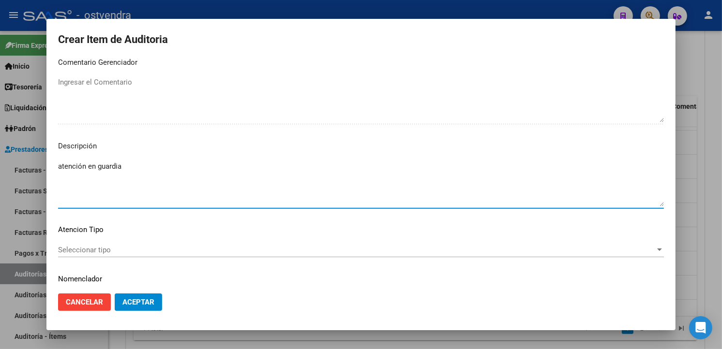
click at [115, 252] on span "Seleccionar tipo" at bounding box center [356, 250] width 597 height 9
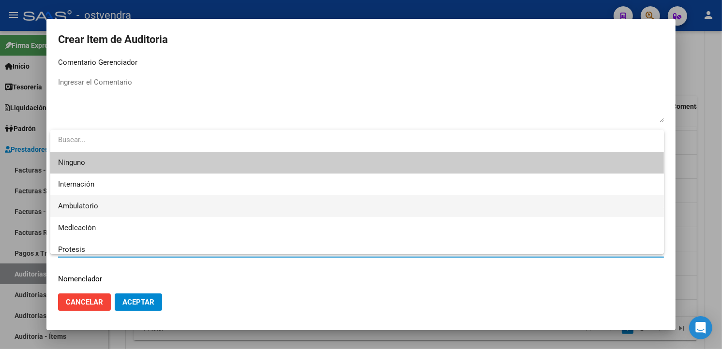
click at [107, 212] on span "Ambulatorio" at bounding box center [357, 206] width 598 height 22
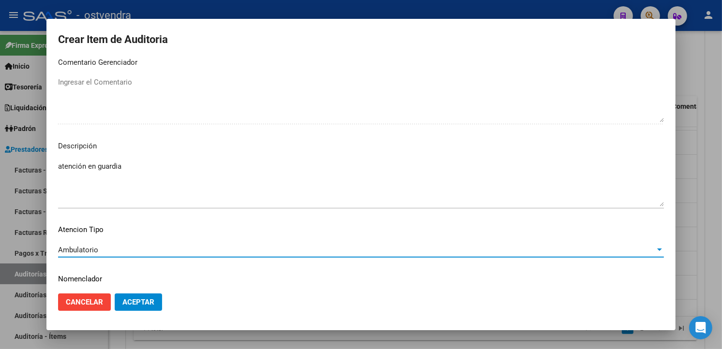
click at [136, 294] on button "Aceptar" at bounding box center [138, 302] width 47 height 17
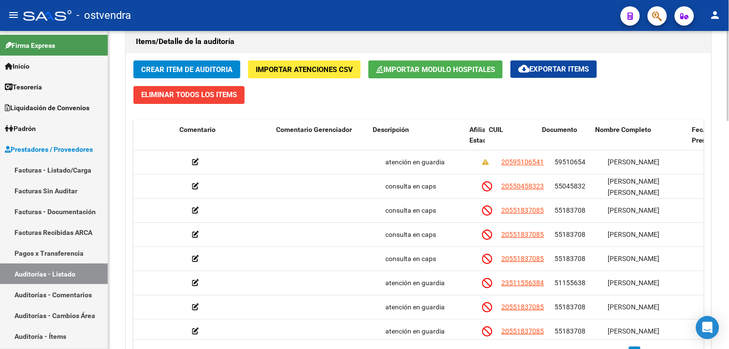
scroll to position [0, 397]
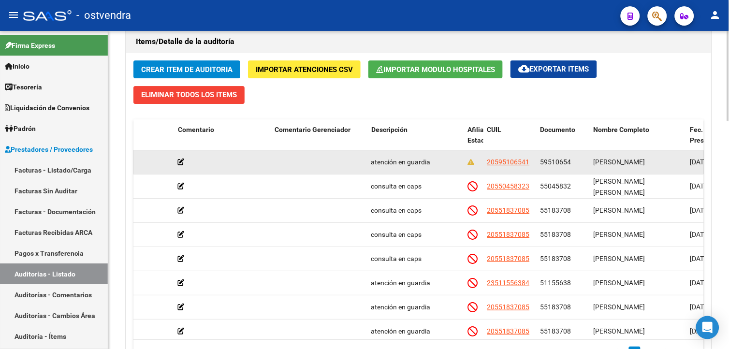
click at [518, 166] on span "20595106541" at bounding box center [509, 162] width 43 height 8
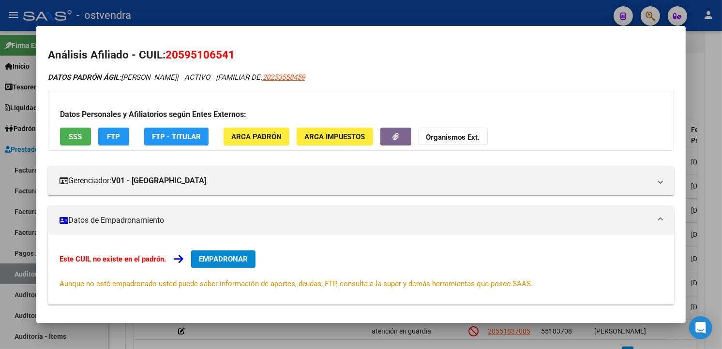
click at [89, 134] on div "Datos Personales y Afiliatorios según Entes Externos: SSS FTP FTP - Titular ARC…" at bounding box center [361, 121] width 626 height 60
click at [82, 133] on button "SSS" at bounding box center [75, 137] width 31 height 18
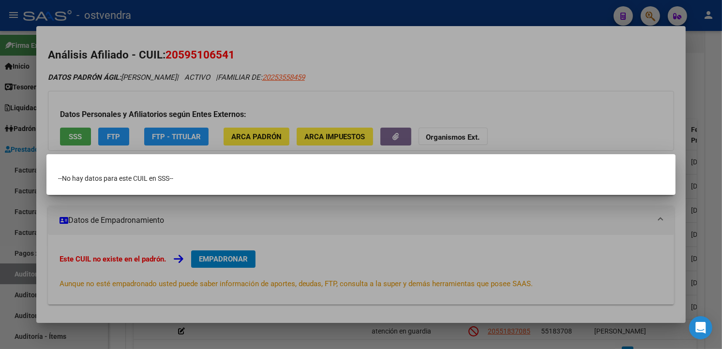
click at [126, 107] on div at bounding box center [361, 174] width 722 height 349
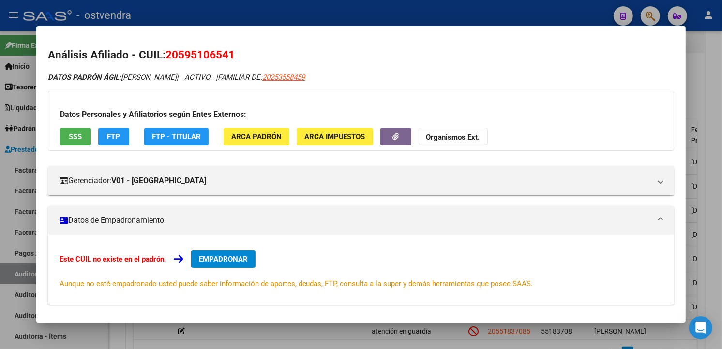
click at [294, 18] on div at bounding box center [361, 174] width 722 height 349
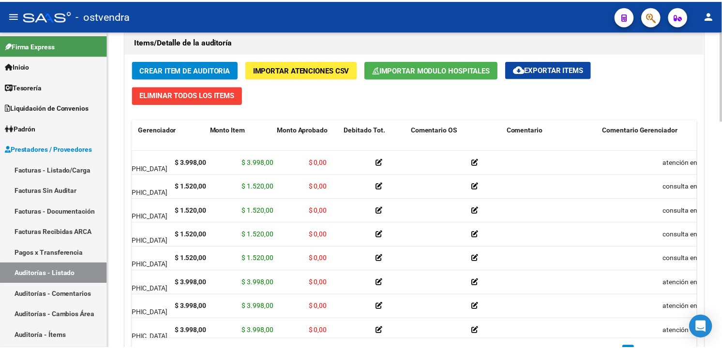
scroll to position [0, 0]
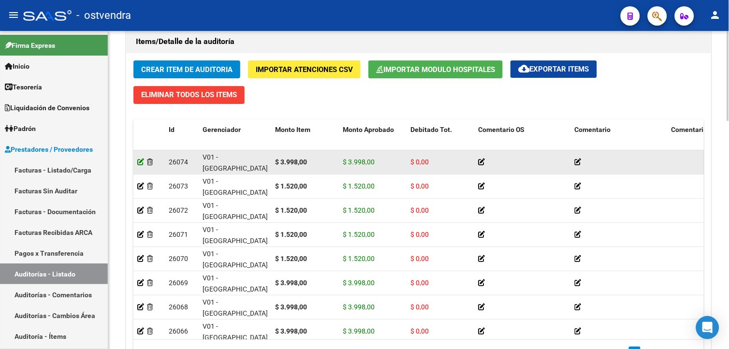
click at [142, 165] on icon at bounding box center [140, 162] width 7 height 7
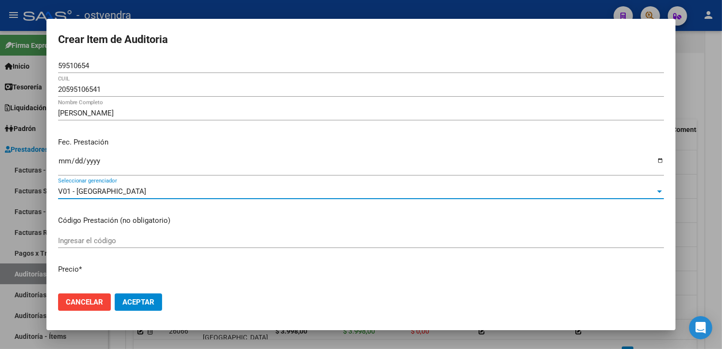
click at [257, 187] on div "V01 - [GEOGRAPHIC_DATA]" at bounding box center [356, 191] width 597 height 9
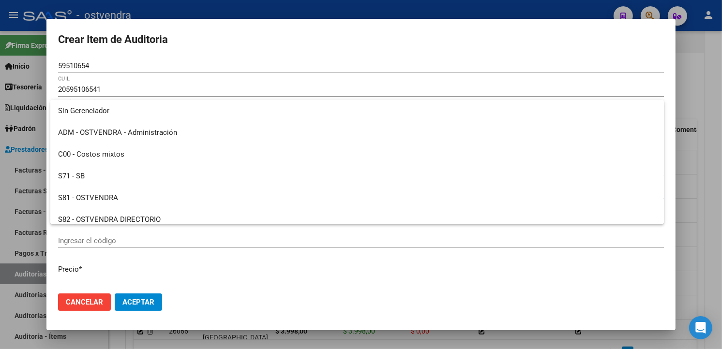
scroll to position [72, 0]
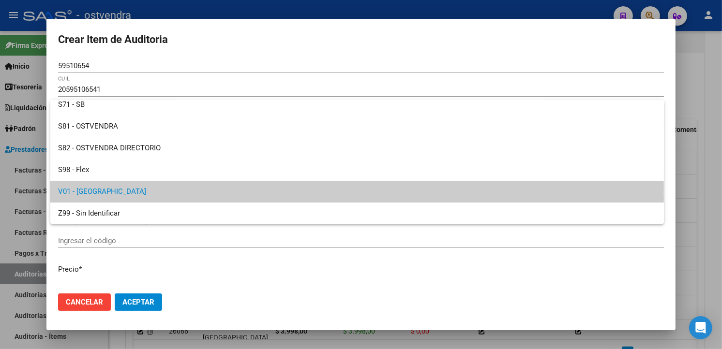
click at [173, 192] on span "V01 - [GEOGRAPHIC_DATA]" at bounding box center [357, 192] width 598 height 22
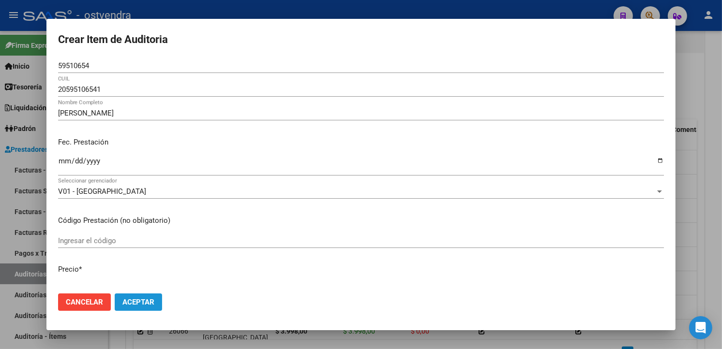
click at [136, 298] on span "Aceptar" at bounding box center [138, 302] width 32 height 9
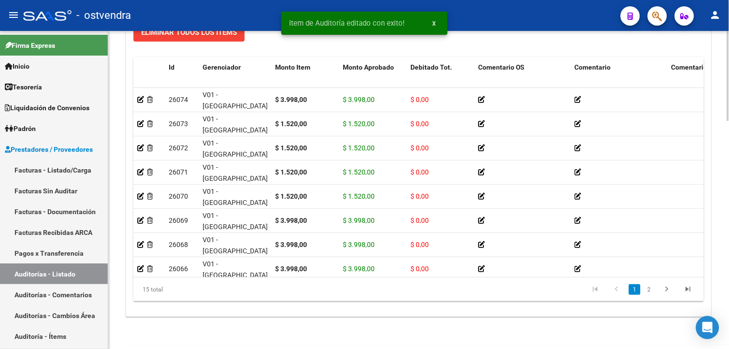
scroll to position [807, 0]
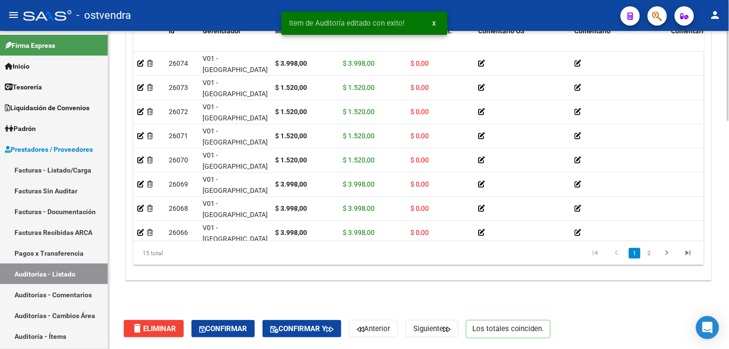
click at [702, 333] on body "menu - ostvendra person Firma Express Inicio Calendario SSS Instructivos Contac…" at bounding box center [364, 174] width 729 height 349
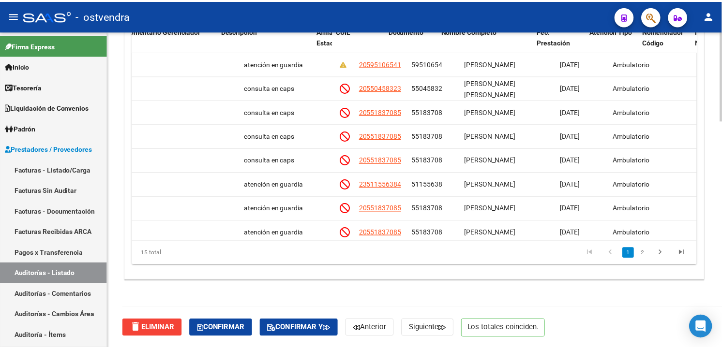
scroll to position [0, 545]
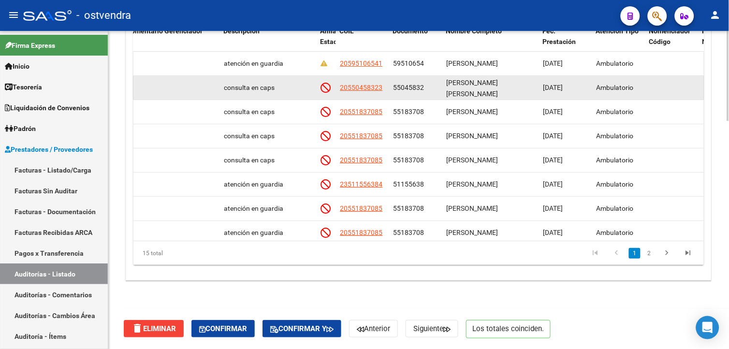
click at [364, 85] on span "20550458323" at bounding box center [361, 88] width 43 height 8
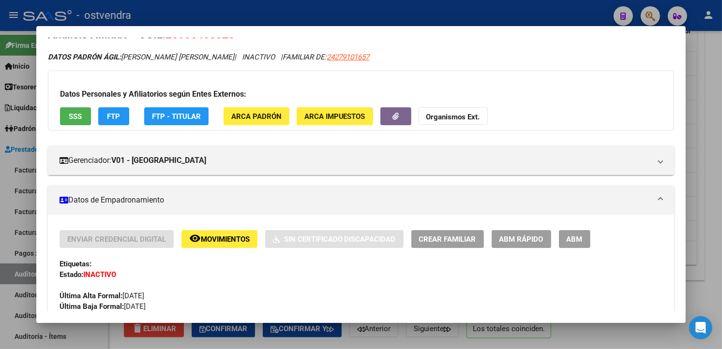
scroll to position [55, 0]
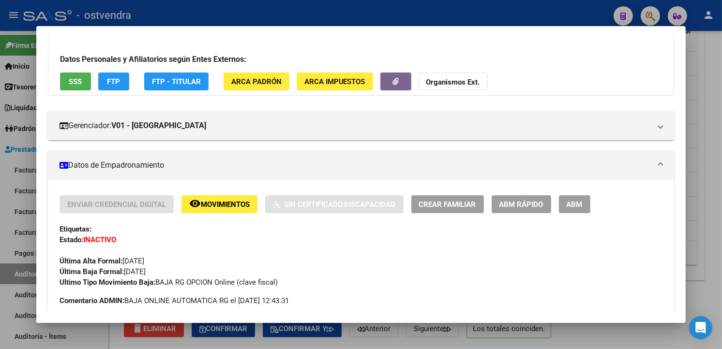
click at [693, 104] on div at bounding box center [361, 174] width 722 height 349
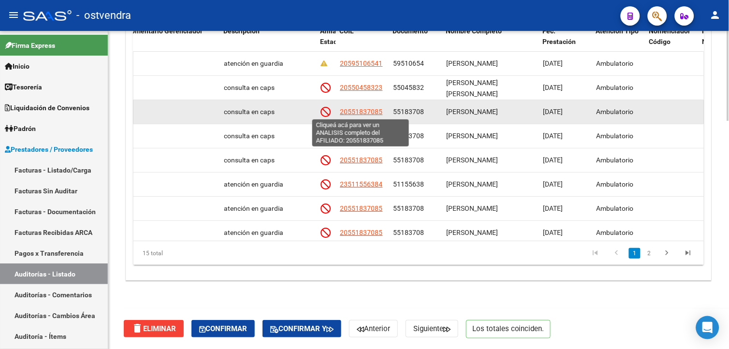
click at [359, 109] on span "20551837085" at bounding box center [361, 112] width 43 height 8
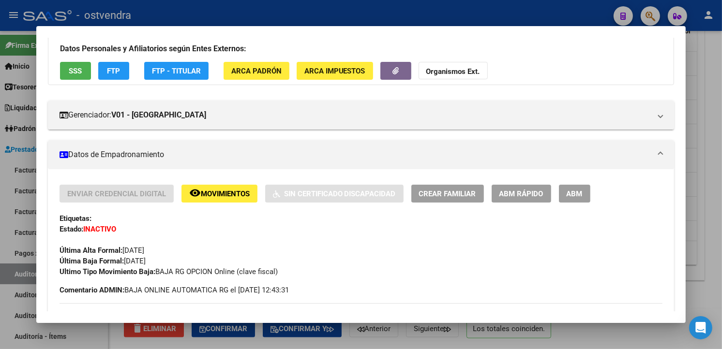
scroll to position [95, 0]
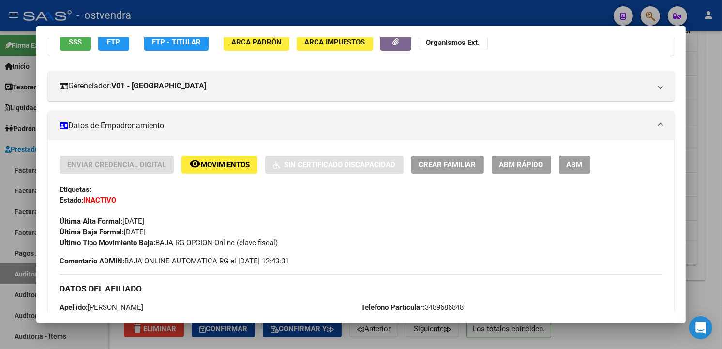
click at [698, 118] on div at bounding box center [361, 174] width 722 height 349
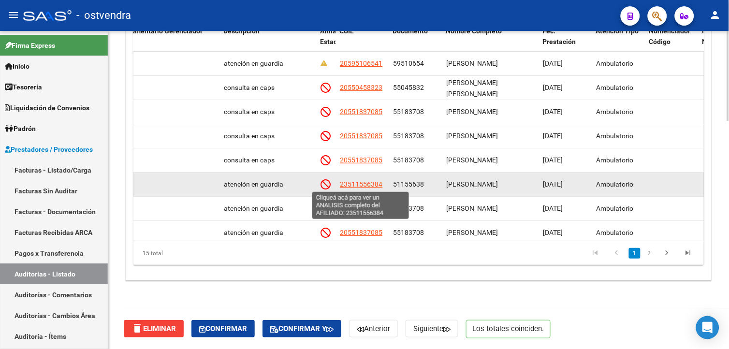
click at [363, 183] on span "23511556384" at bounding box center [361, 184] width 43 height 8
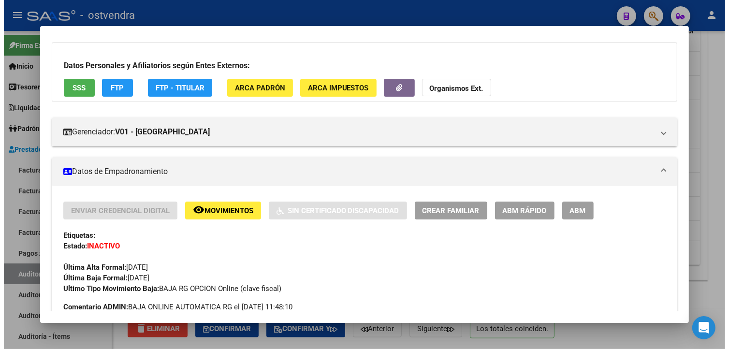
scroll to position [79, 0]
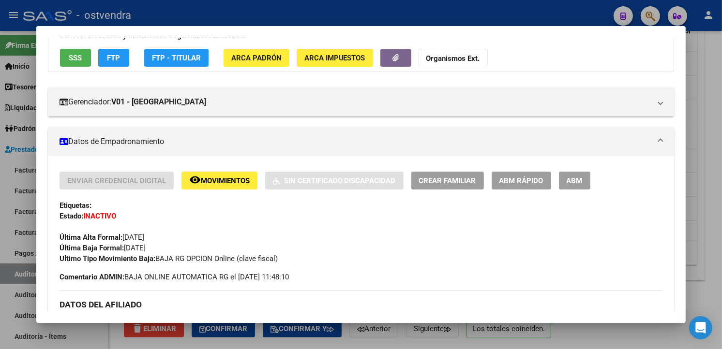
click at [694, 119] on div at bounding box center [361, 174] width 722 height 349
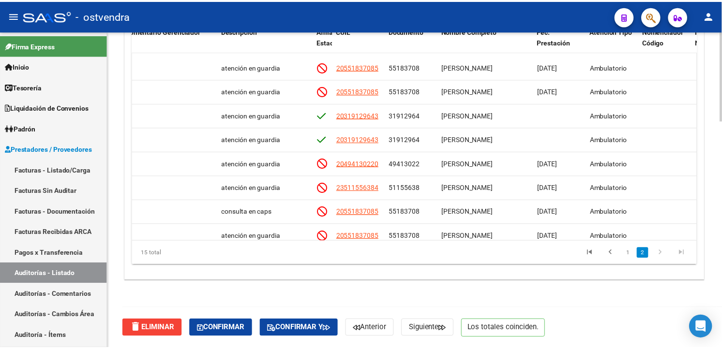
scroll to position [184, 545]
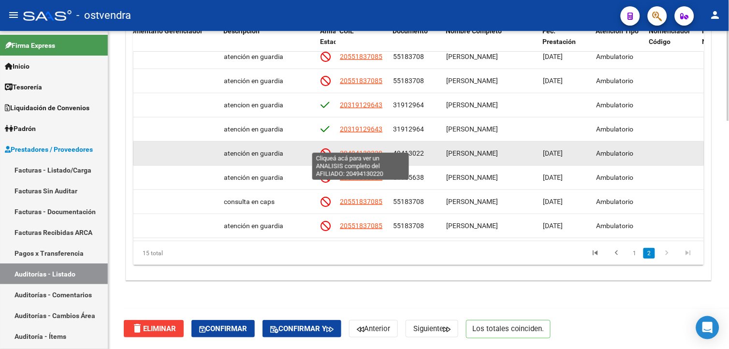
click at [360, 149] on span "20494130220" at bounding box center [361, 153] width 43 height 8
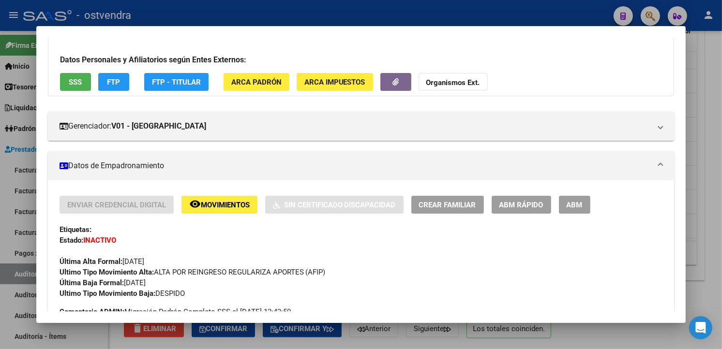
scroll to position [69, 0]
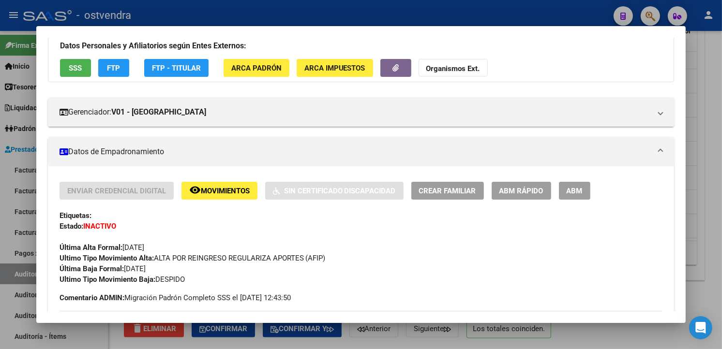
click at [698, 104] on div at bounding box center [361, 174] width 722 height 349
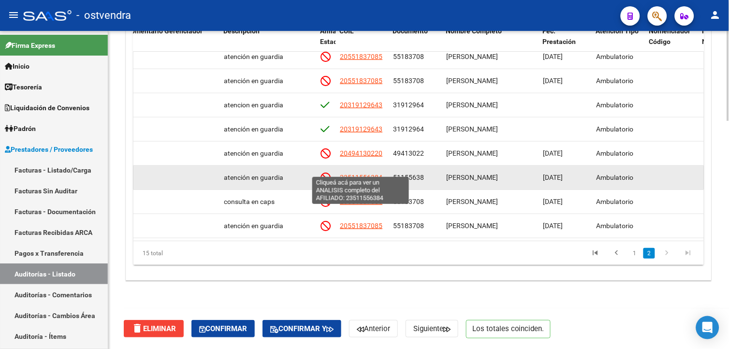
click at [376, 174] on span "23511556384" at bounding box center [361, 178] width 43 height 8
type textarea "23511556384"
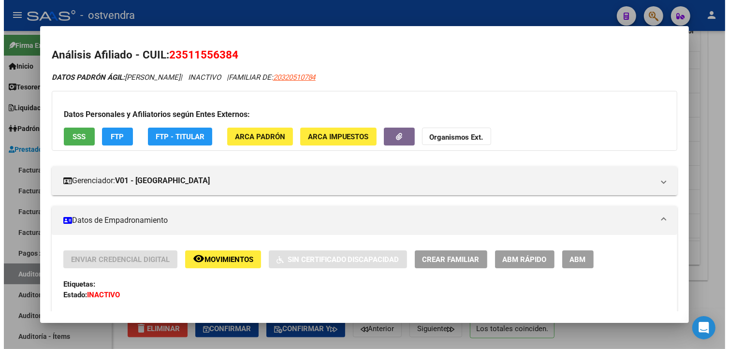
scroll to position [59, 0]
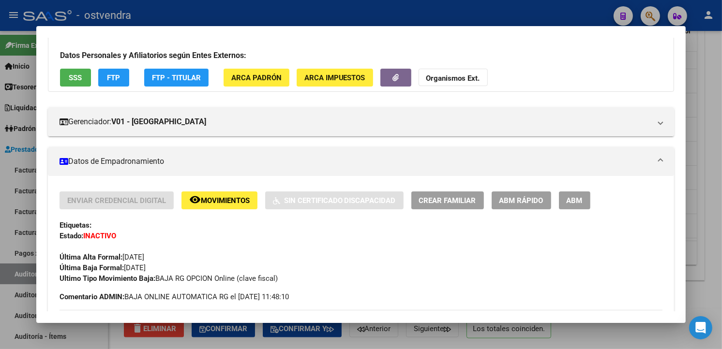
click at [711, 119] on div at bounding box center [361, 174] width 722 height 349
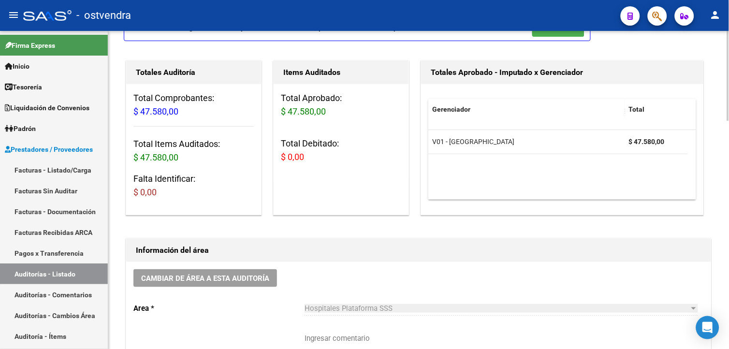
scroll to position [3, 0]
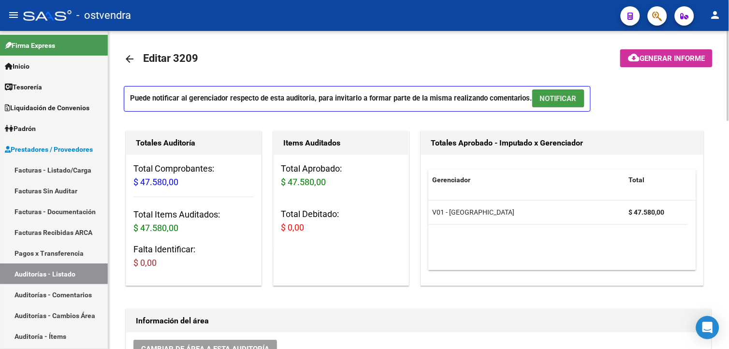
click at [549, 94] on span "NOTIFICAR" at bounding box center [558, 98] width 37 height 9
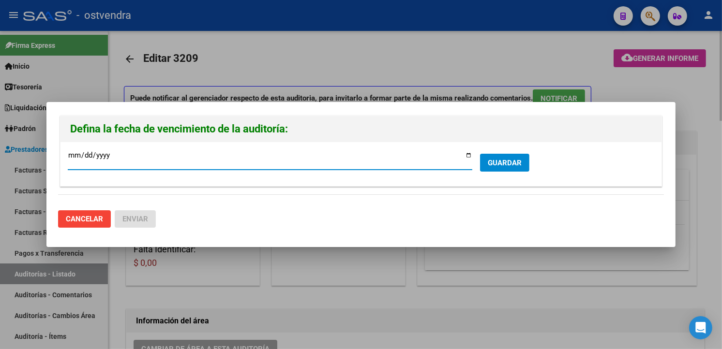
type input "[DATE]"
click at [518, 148] on div "[DATE] Ingresar la fecha * GUARDAR" at bounding box center [360, 164] width 601 height 44
click at [517, 150] on form "[DATE] Ingresar la fecha * GUARDAR" at bounding box center [361, 164] width 586 height 30
click at [516, 156] on button "GUARDAR" at bounding box center [504, 163] width 49 height 18
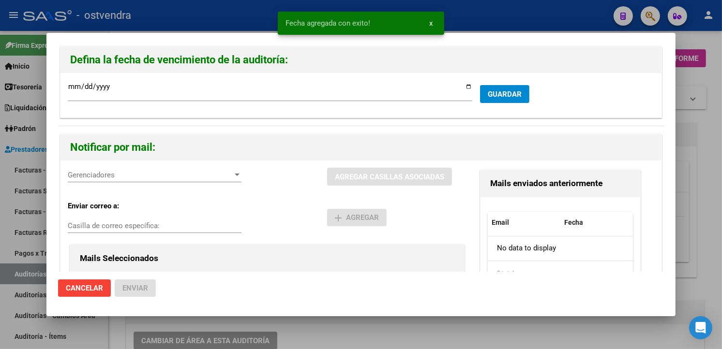
click at [167, 175] on span "Gerenciadores" at bounding box center [150, 175] width 165 height 9
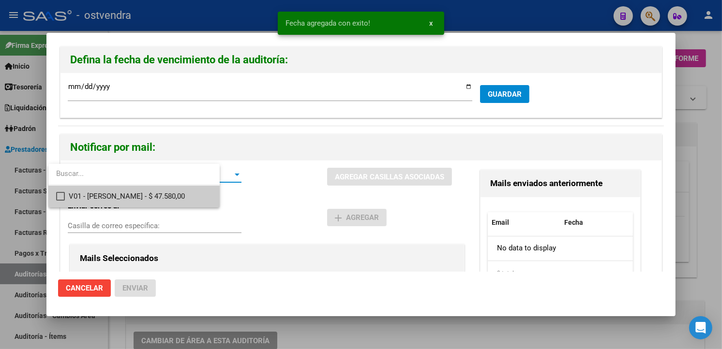
click at [163, 195] on span "V01 - [PERSON_NAME] - $ 47.580,00" at bounding box center [140, 197] width 143 height 22
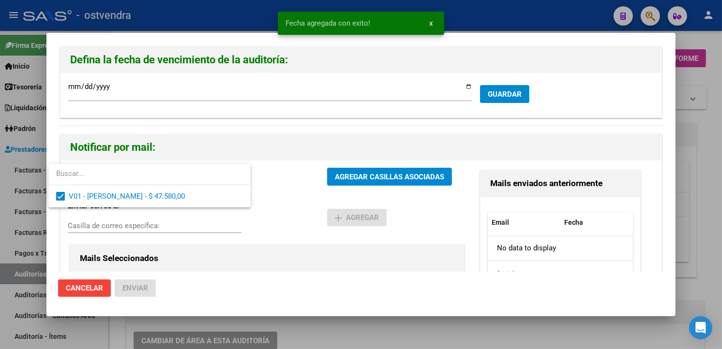
click at [334, 178] on div at bounding box center [361, 174] width 722 height 349
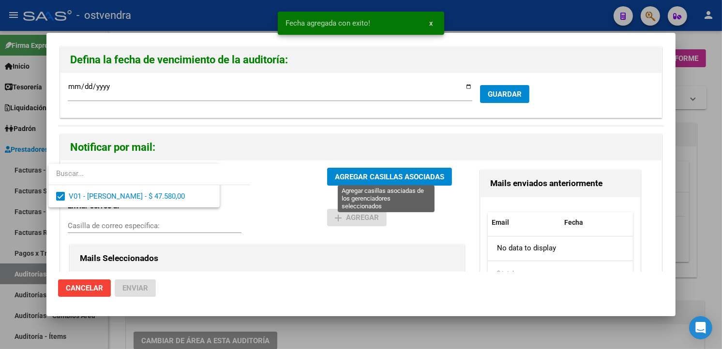
click at [335, 178] on span "AGREGAR CASILLAS ASOCIADAS" at bounding box center [389, 177] width 109 height 9
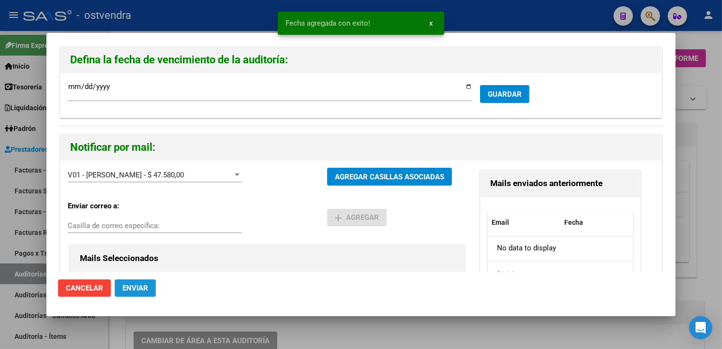
click at [144, 287] on span "Enviar" at bounding box center [135, 288] width 26 height 9
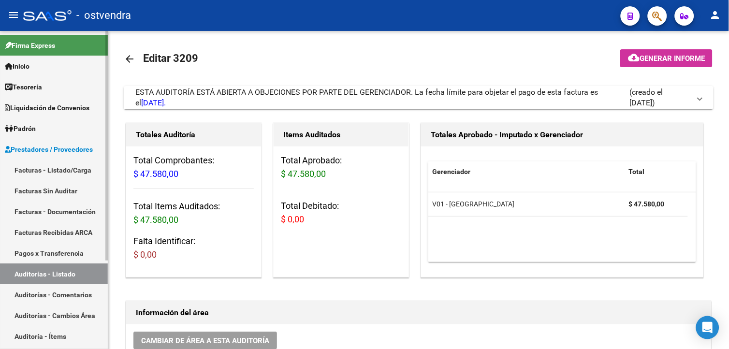
drag, startPoint x: 90, startPoint y: 169, endPoint x: 79, endPoint y: 196, distance: 28.8
click at [90, 169] on link "Facturas - Listado/Carga" at bounding box center [54, 170] width 108 height 21
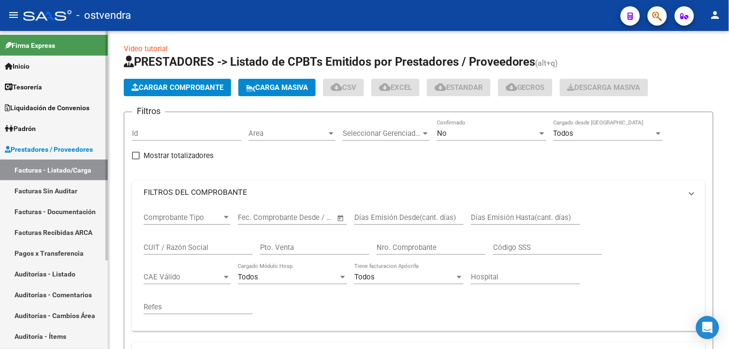
click at [76, 200] on link "Facturas Sin Auditar" at bounding box center [54, 190] width 108 height 21
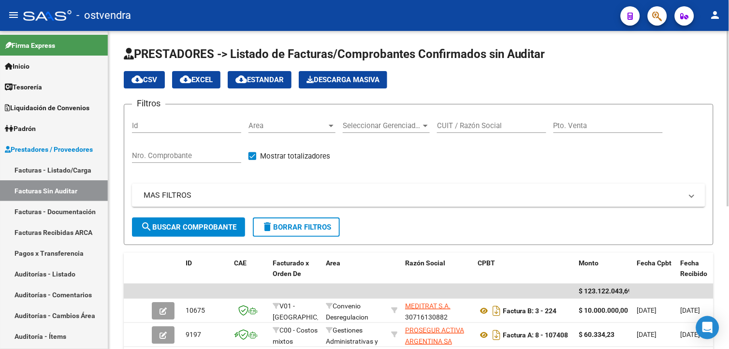
click at [186, 149] on div "Nro. Comprobante" at bounding box center [186, 152] width 109 height 21
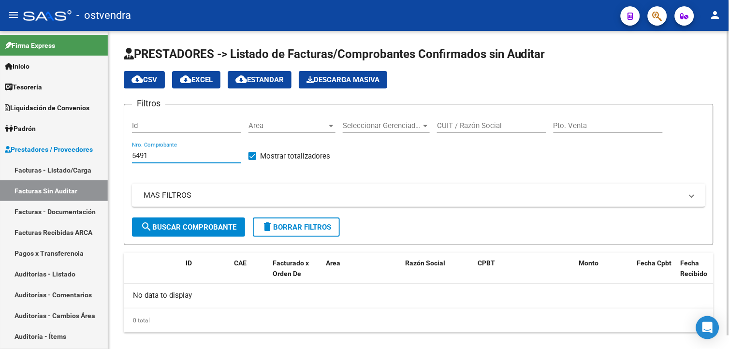
type input "5491"
click at [366, 124] on span "Seleccionar Gerenciador" at bounding box center [382, 125] width 78 height 9
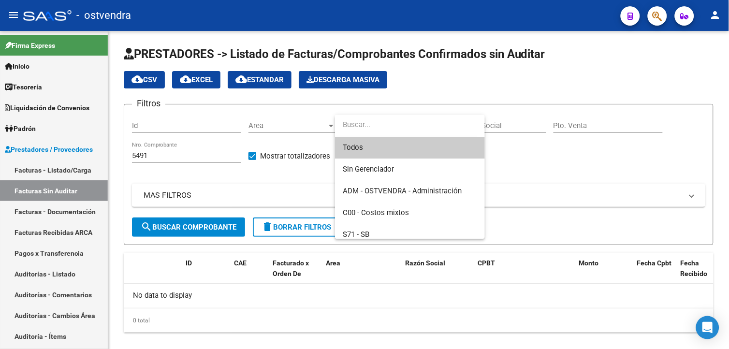
click at [411, 146] on span "Todos" at bounding box center [410, 148] width 134 height 22
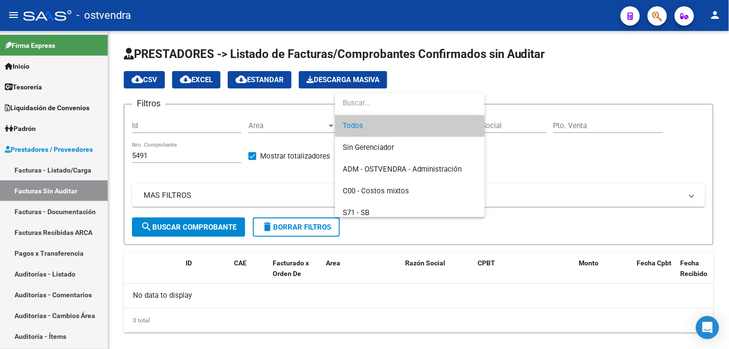
click at [90, 167] on div at bounding box center [364, 174] width 729 height 349
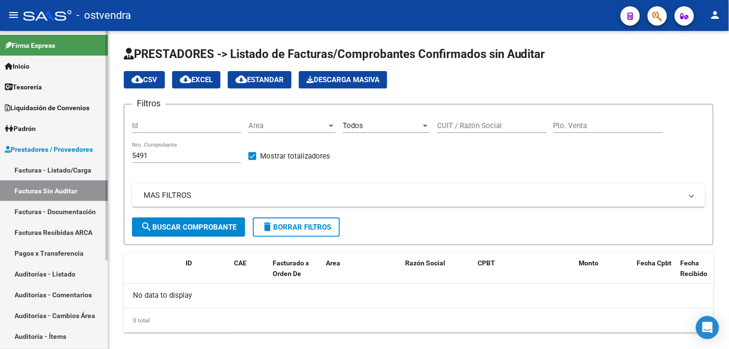
click at [90, 167] on link "Facturas - Listado/Carga" at bounding box center [54, 170] width 108 height 21
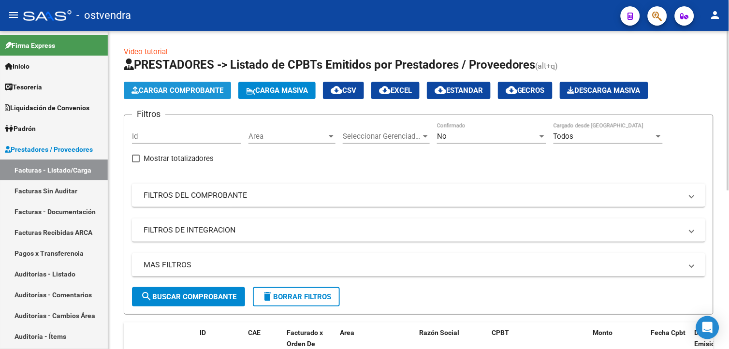
click at [167, 96] on button "Cargar Comprobante" at bounding box center [177, 90] width 107 height 17
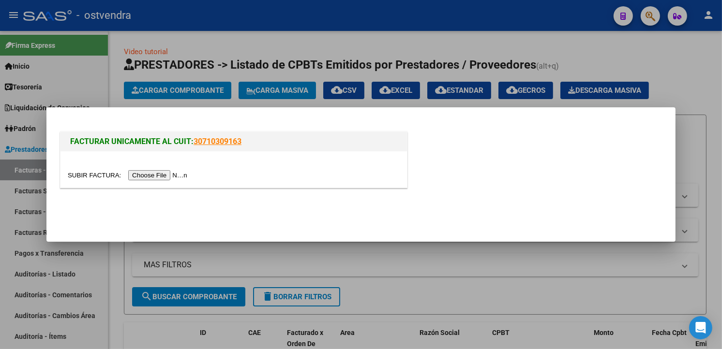
click at [146, 172] on input "file" at bounding box center [129, 175] width 122 height 10
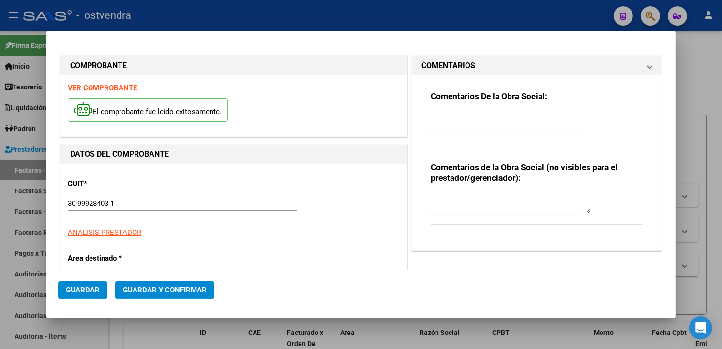
type input "2024-03-26"
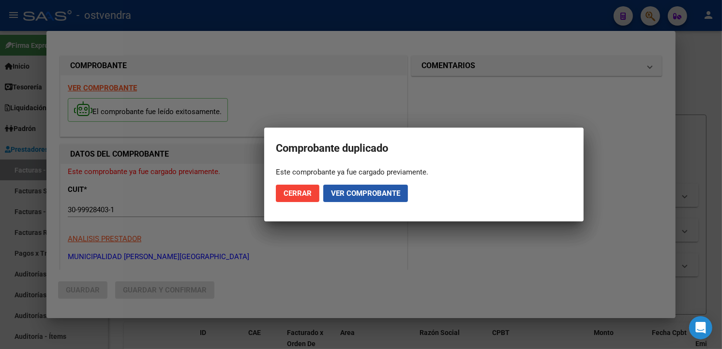
click at [379, 193] on span "Ver comprobante" at bounding box center [365, 193] width 69 height 9
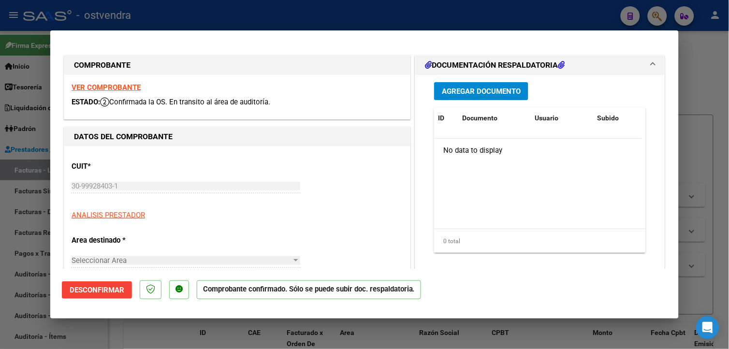
type input "2024-03-26"
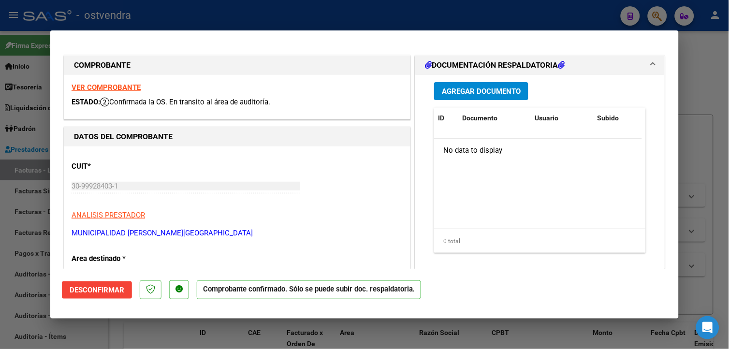
click at [21, 167] on div at bounding box center [364, 174] width 729 height 349
type input "$ 0,00"
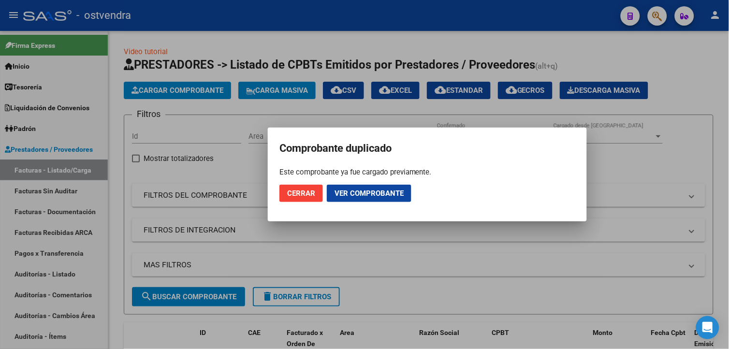
click at [29, 183] on div at bounding box center [364, 174] width 729 height 349
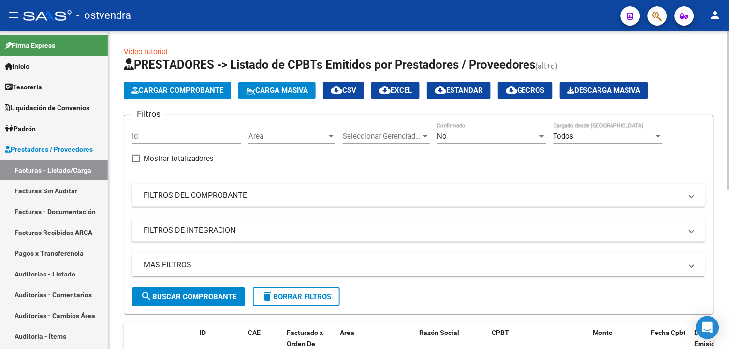
drag, startPoint x: 104, startPoint y: 190, endPoint x: 110, endPoint y: 190, distance: 5.8
click at [104, 190] on link "Facturas Sin Auditar" at bounding box center [54, 190] width 108 height 21
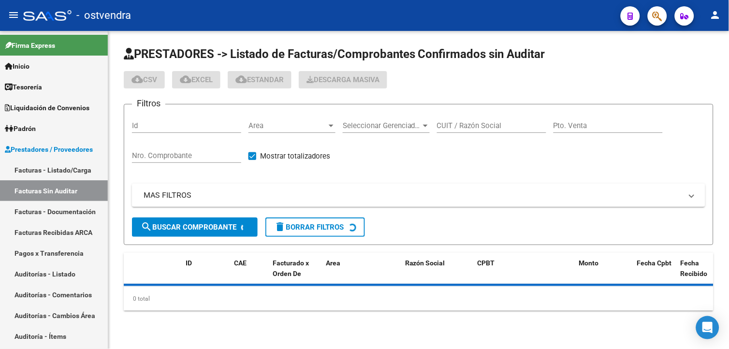
click at [174, 164] on div "Nro. Comprobante" at bounding box center [186, 157] width 109 height 30
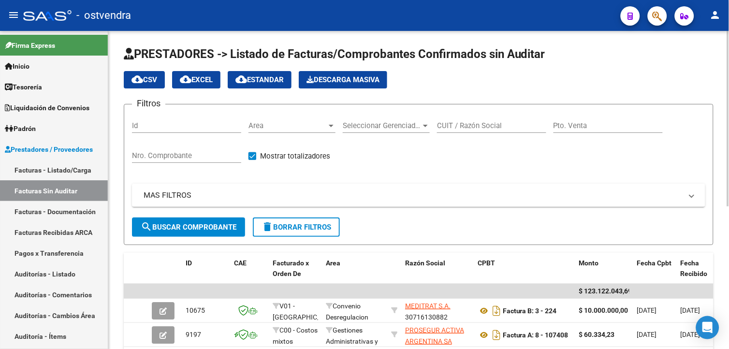
click at [175, 161] on div "Nro. Comprobante" at bounding box center [186, 152] width 109 height 21
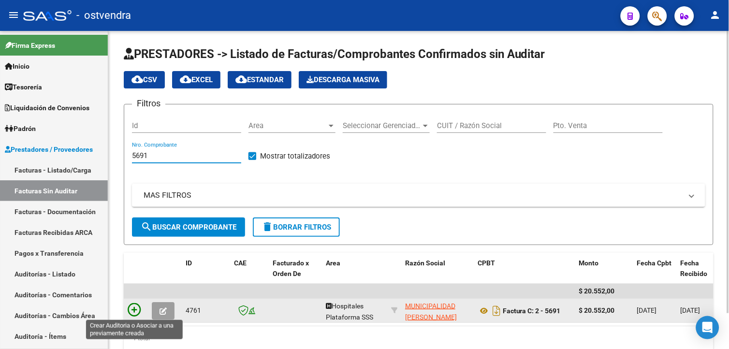
type input "5691"
click at [134, 307] on icon at bounding box center [135, 310] width 14 height 14
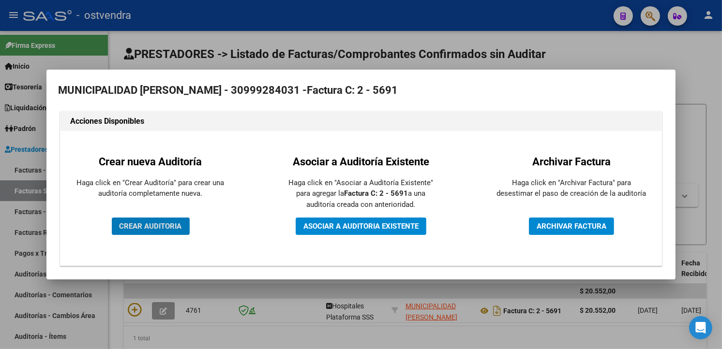
click at [170, 234] on button "CREAR AUDITORIA" at bounding box center [151, 226] width 78 height 17
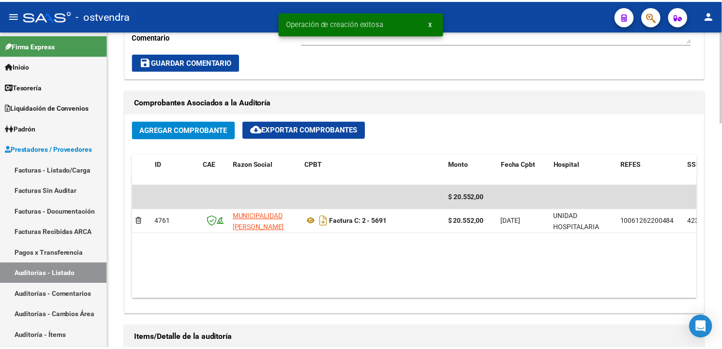
scroll to position [655, 0]
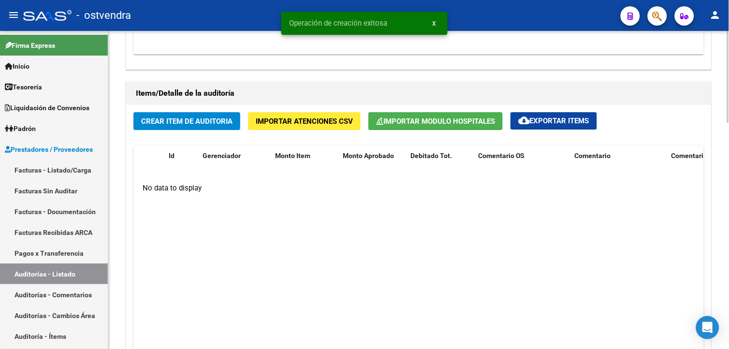
click at [213, 128] on button "Crear Item de Auditoria" at bounding box center [186, 121] width 107 height 18
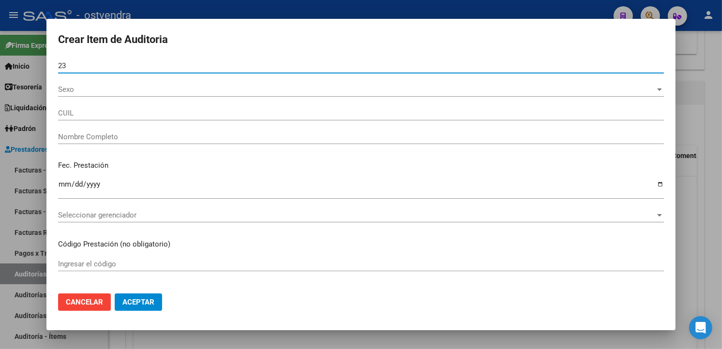
type input "2"
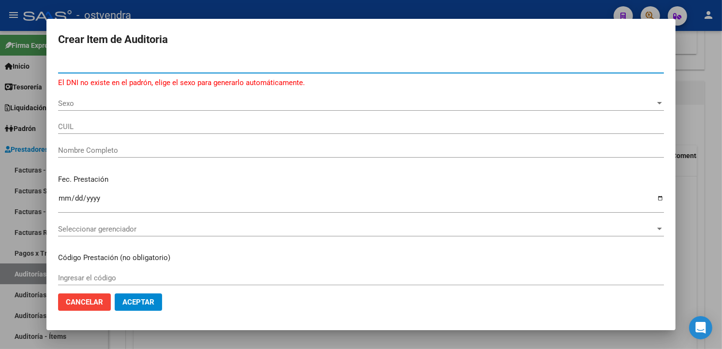
paste input "040025413"
click at [63, 65] on input "040025413" at bounding box center [361, 65] width 606 height 9
type input "40025413"
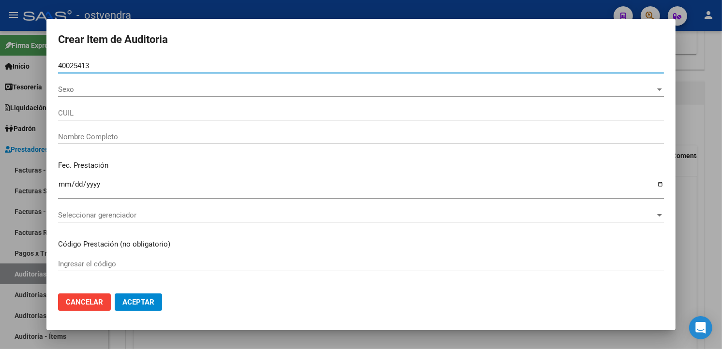
type input "20400254134"
type input "[PERSON_NAME]"
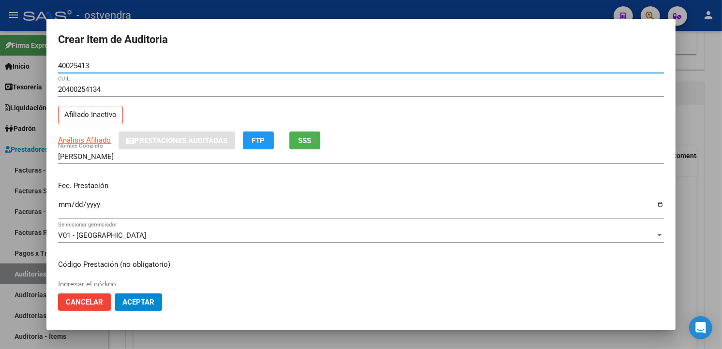
type input "40025413"
click at [68, 205] on input "Ingresar la fecha" at bounding box center [361, 208] width 606 height 15
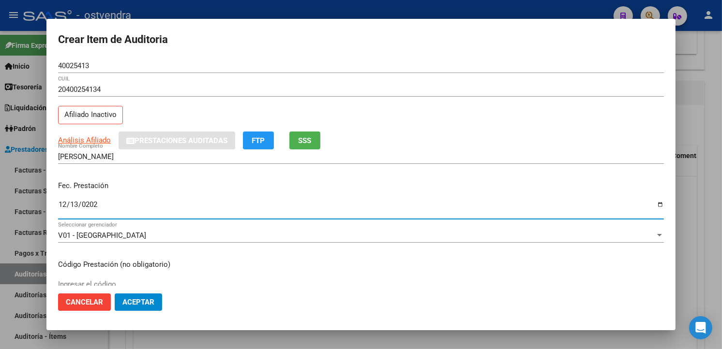
type input "2023-12-13"
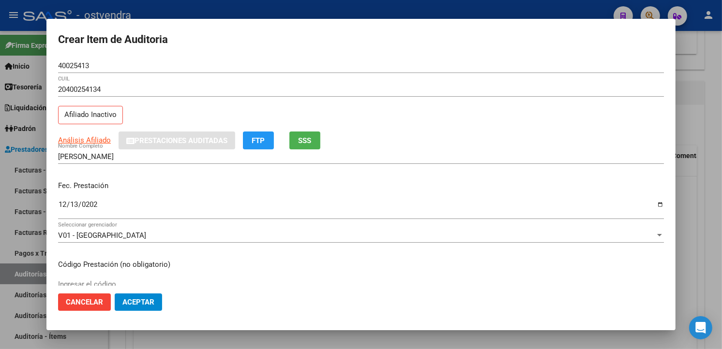
click at [121, 199] on div "2023-12-13 Ingresar la fecha" at bounding box center [361, 209] width 606 height 21
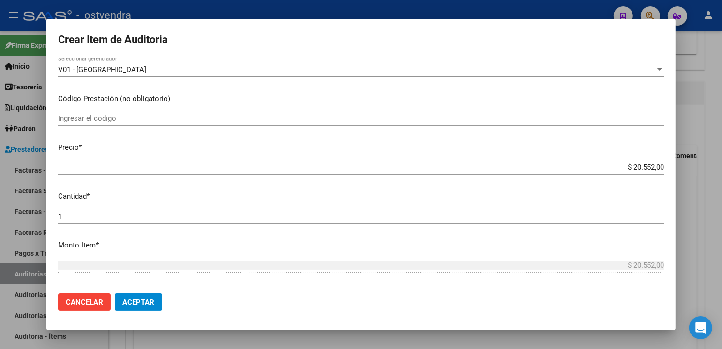
scroll to position [171, 0]
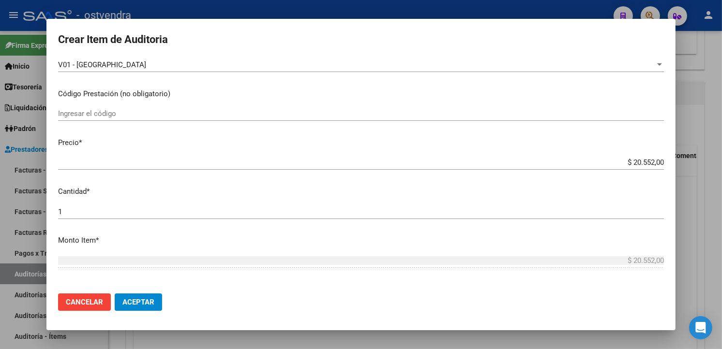
drag, startPoint x: 655, startPoint y: 162, endPoint x: 666, endPoint y: 184, distance: 24.7
click at [656, 163] on app-form-text-field "Precio * $ 20.552,00 Ingresar el precio" at bounding box center [364, 152] width 613 height 30
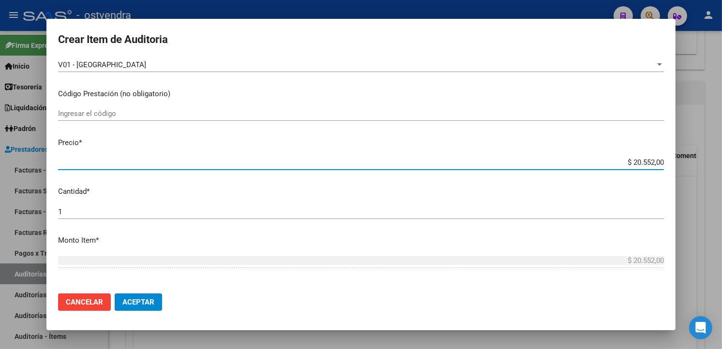
type input "$ 2.055,20"
type input "$ 205,52"
type input "$ 20,55"
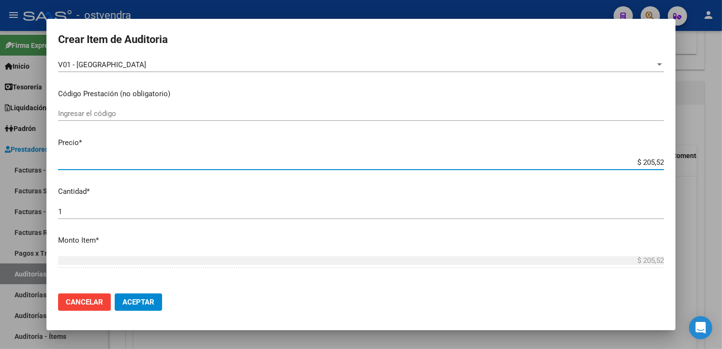
type input "$ 20,55"
type input "$ 2,05"
type input "$ 0,20"
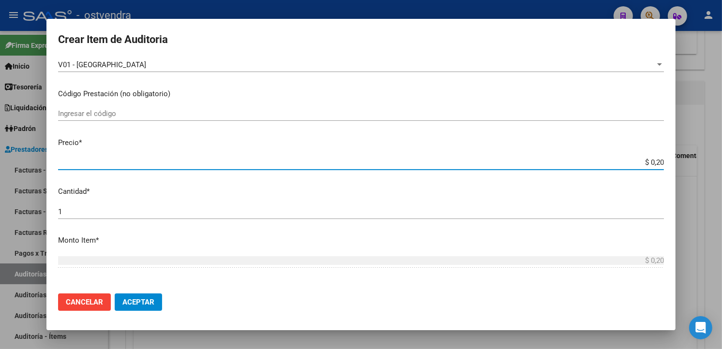
type input "$ 0,02"
type input "$ 0,03"
type input "$ 0,39"
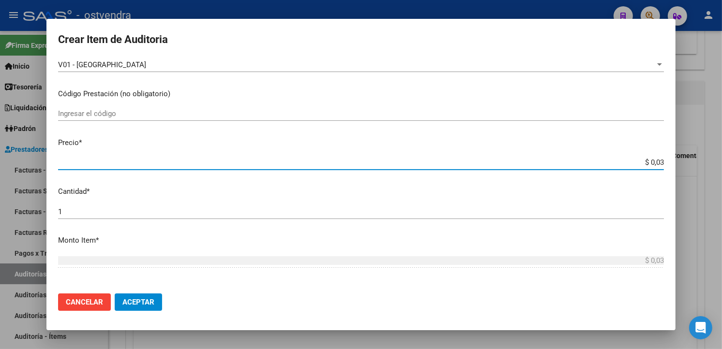
type input "$ 0,39"
type input "$ 3,99"
type input "$ 39,98"
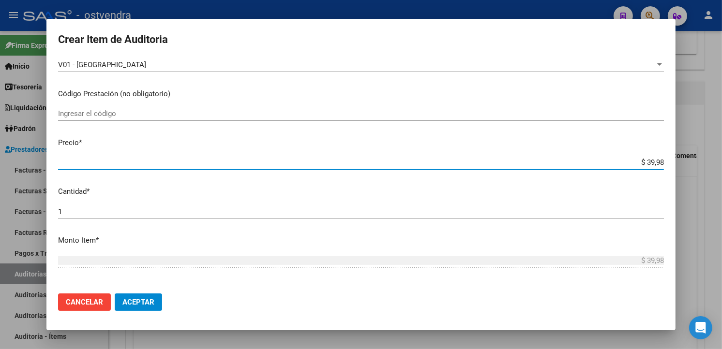
type input "$ 399,80"
type input "$ 3.998,00"
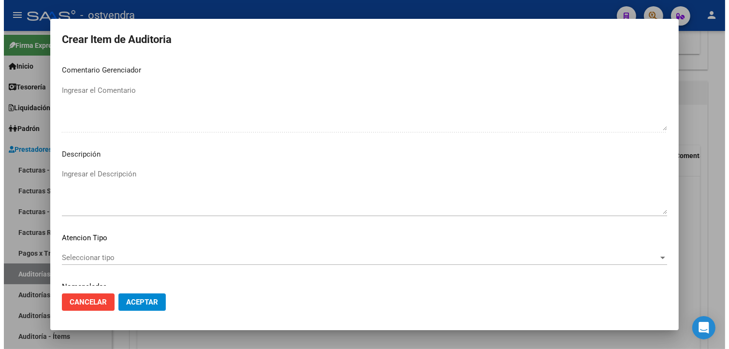
scroll to position [644, 0]
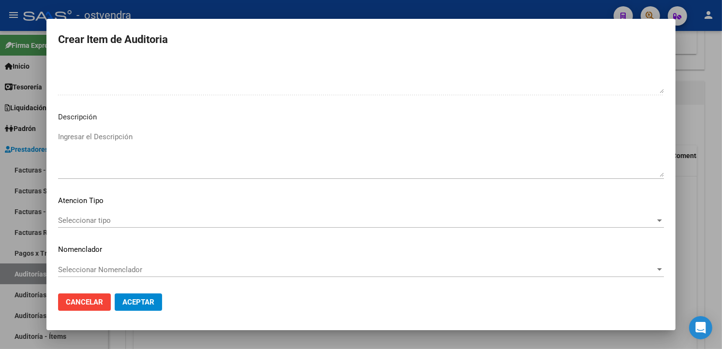
click at [205, 159] on textarea "Ingresar el Descripción" at bounding box center [361, 154] width 606 height 45
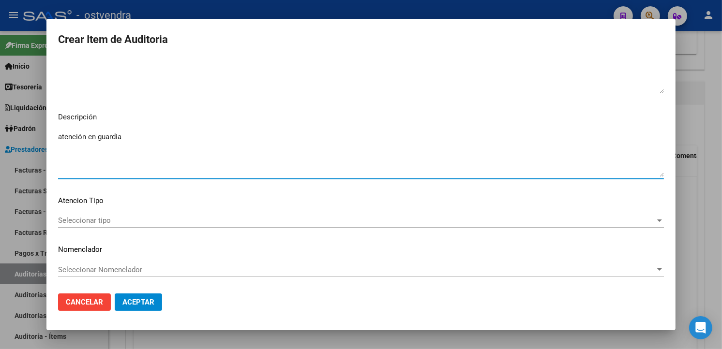
type textarea "atención en guardia"
click at [157, 219] on span "Seleccionar tipo" at bounding box center [356, 220] width 597 height 9
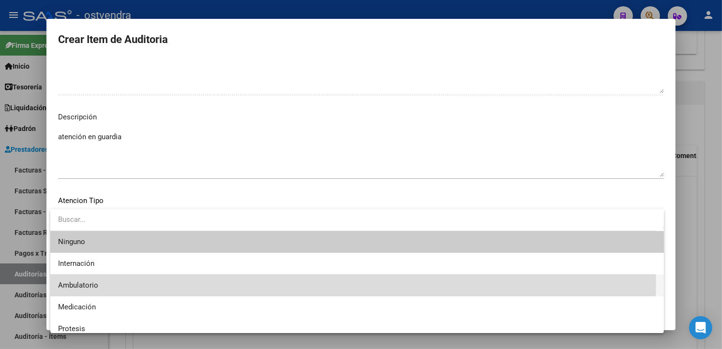
click at [115, 279] on span "Ambulatorio" at bounding box center [357, 286] width 598 height 22
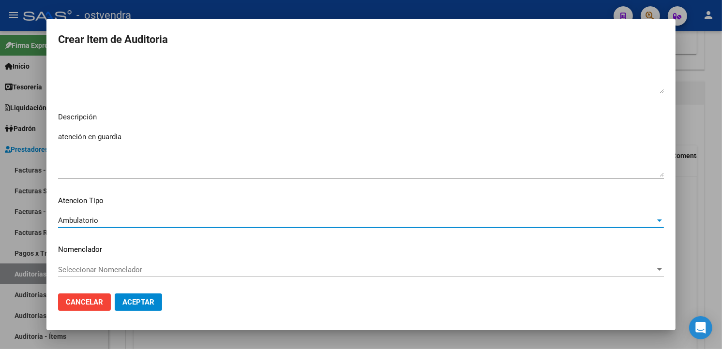
click at [132, 298] on span "Aceptar" at bounding box center [138, 302] width 32 height 9
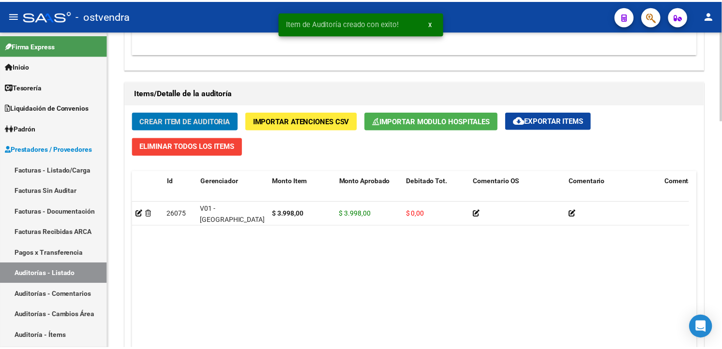
scroll to position [655, 0]
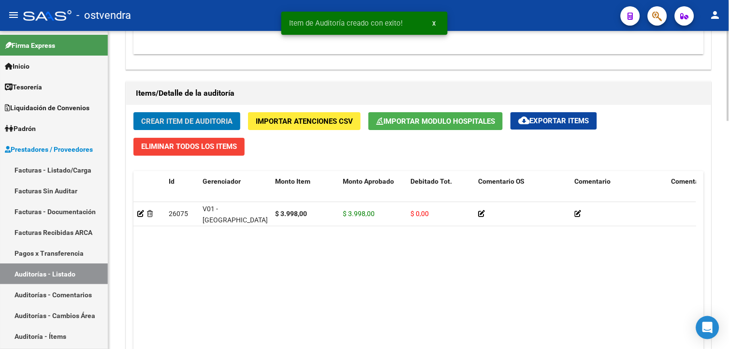
click at [185, 117] on button "Crear Item de Auditoria" at bounding box center [186, 121] width 107 height 18
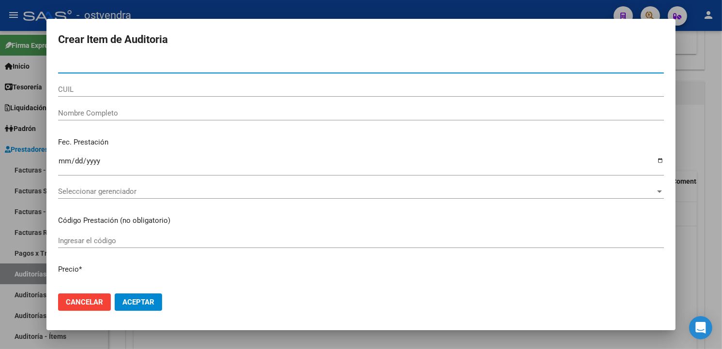
paste input "57392744"
type input "57392744"
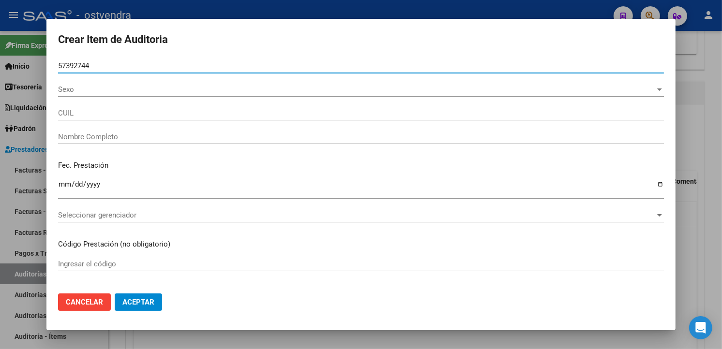
type input "27573927449"
type input "[PERSON_NAME]"
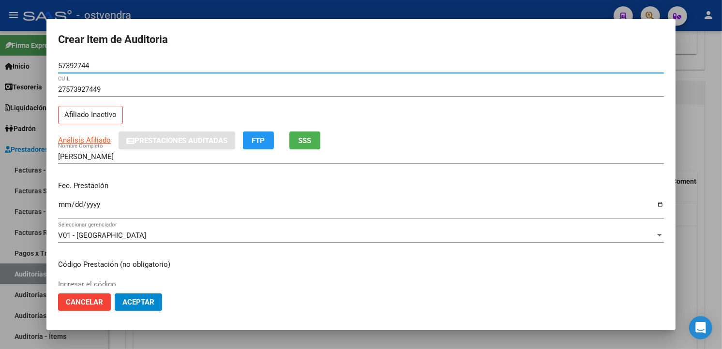
type input "57392744"
click at [63, 202] on input "Ingresar la fecha" at bounding box center [361, 208] width 606 height 15
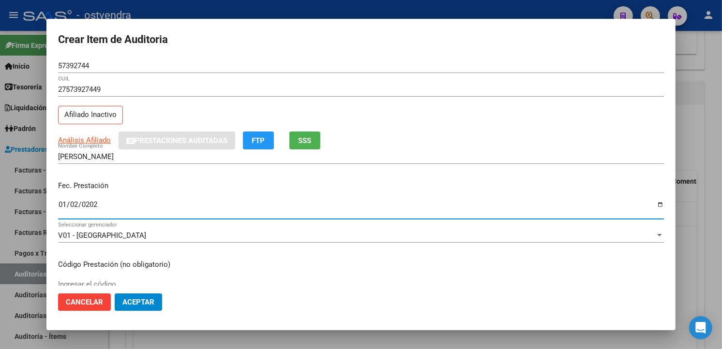
type input "2024-01-02"
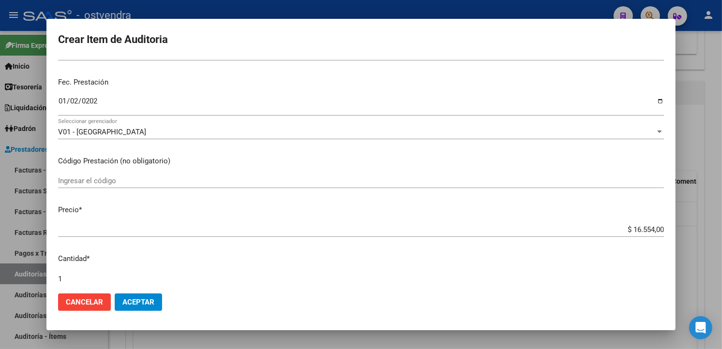
scroll to position [118, 0]
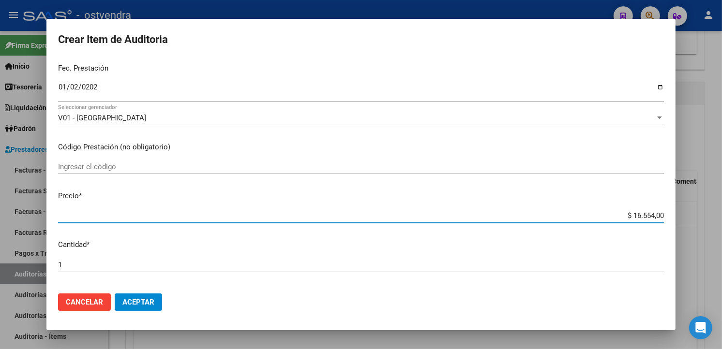
click at [654, 216] on input "$ 16.554,00" at bounding box center [361, 215] width 606 height 9
type input "$ 1.655,40"
type input "$ 165,54"
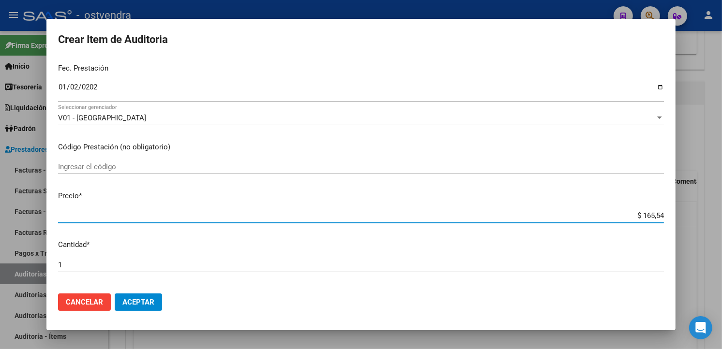
type input "$ 16,55"
type input "$ 1,65"
type input "$ 0,16"
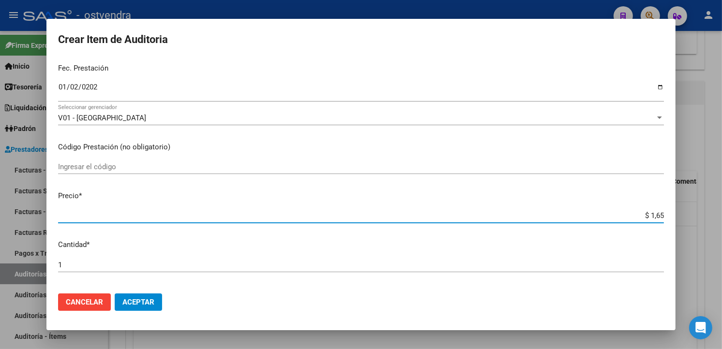
type input "$ 0,16"
type input "$ 0,01"
type input "$ 0,03"
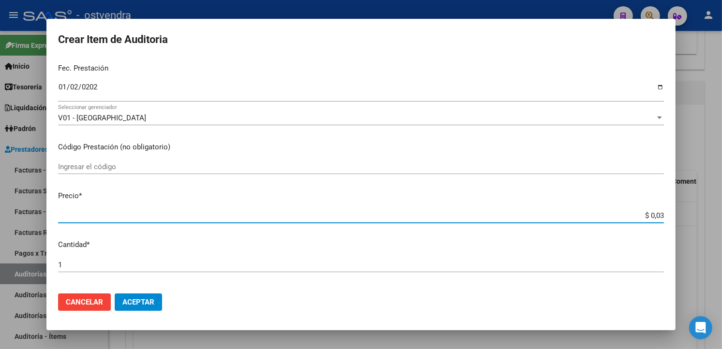
type input "$ 0,39"
type input "$ 3,99"
type input "$ 39,98"
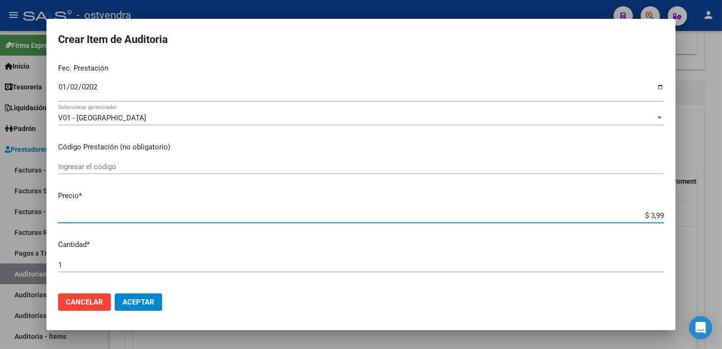
type input "$ 39,98"
type input "$ 399,80"
type input "$ 3.998,00"
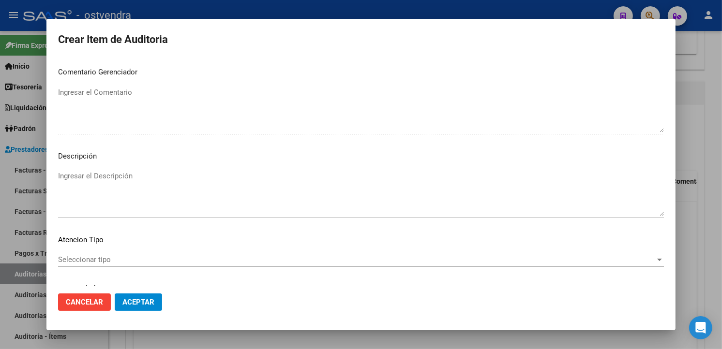
scroll to position [644, 0]
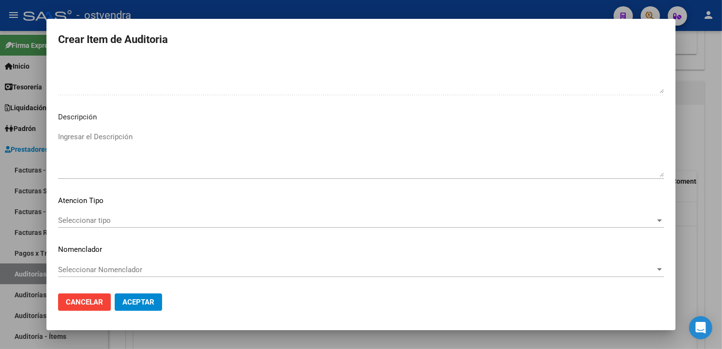
click at [366, 165] on textarea "Ingresar el Descripción" at bounding box center [361, 154] width 606 height 45
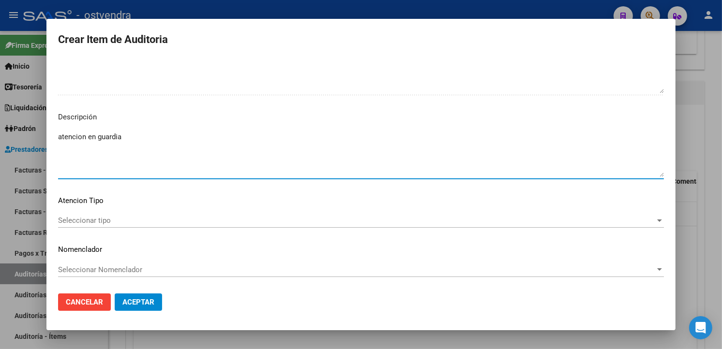
drag, startPoint x: 89, startPoint y: 141, endPoint x: 82, endPoint y: 137, distance: 7.4
type textarea "atención en guardia"
click at [136, 232] on div "Seleccionar tipo Seleccionar tipo" at bounding box center [361, 225] width 606 height 24
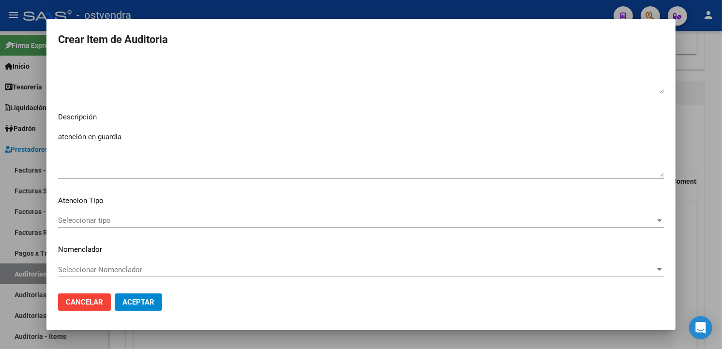
click at [133, 221] on span "Seleccionar tipo" at bounding box center [356, 220] width 597 height 9
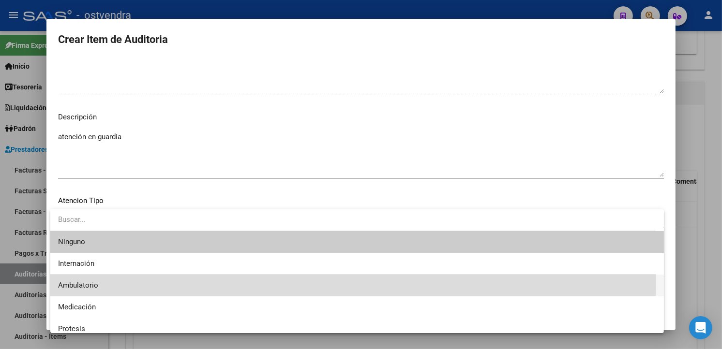
click at [120, 281] on span "Ambulatorio" at bounding box center [357, 286] width 598 height 22
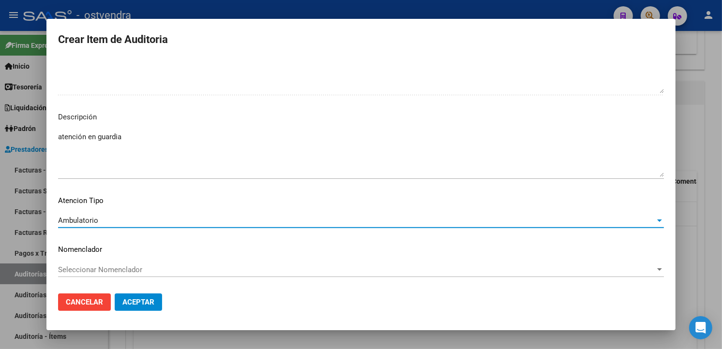
click at [136, 302] on span "Aceptar" at bounding box center [138, 302] width 32 height 9
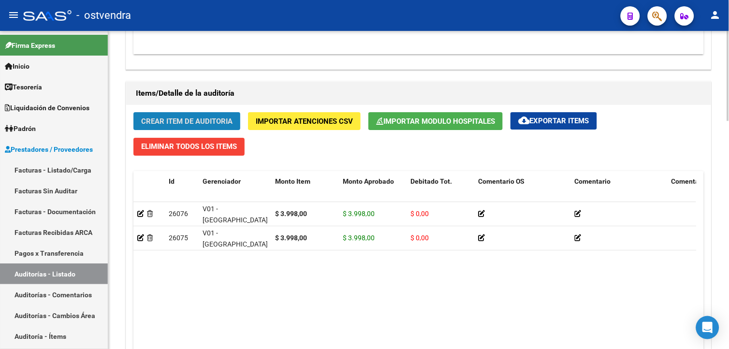
click at [213, 116] on button "Crear Item de Auditoria" at bounding box center [186, 121] width 107 height 18
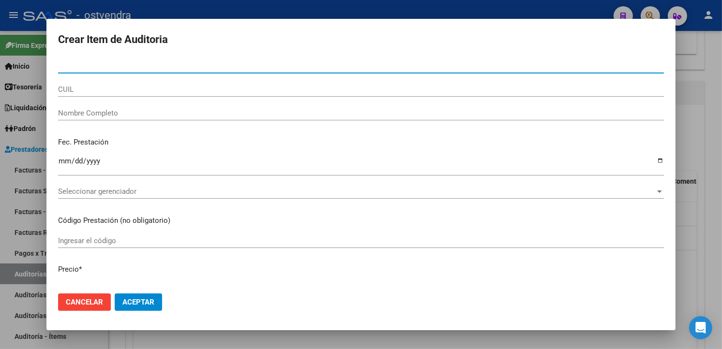
type input "47884755"
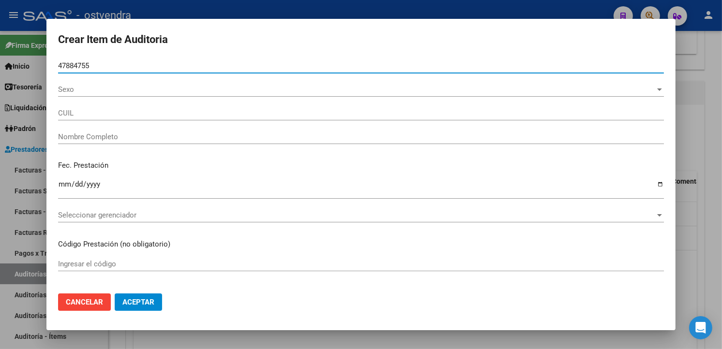
type input "27478847551"
type input "[PERSON_NAME] [PERSON_NAME]"
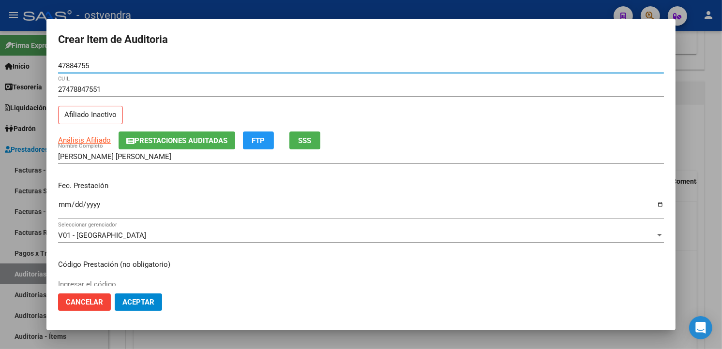
type input "47884755"
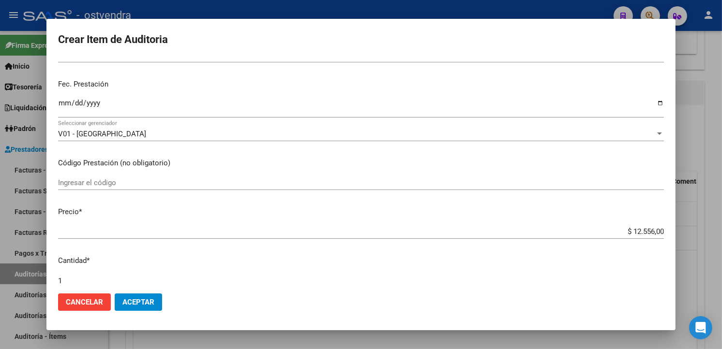
scroll to position [129, 0]
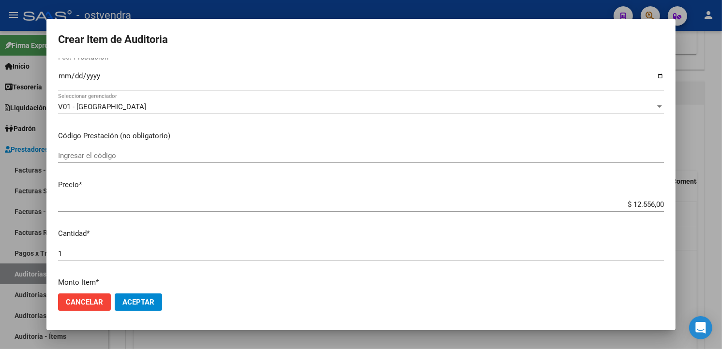
click at [654, 204] on input "$ 12.556,00" at bounding box center [361, 204] width 606 height 9
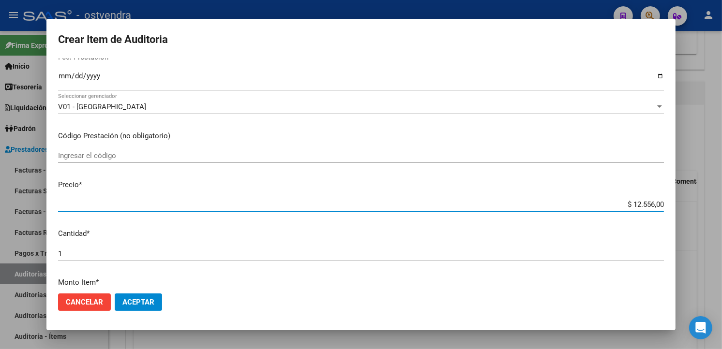
type input "$ 1.255,60"
type input "$ 125,56"
type input "$ 12,55"
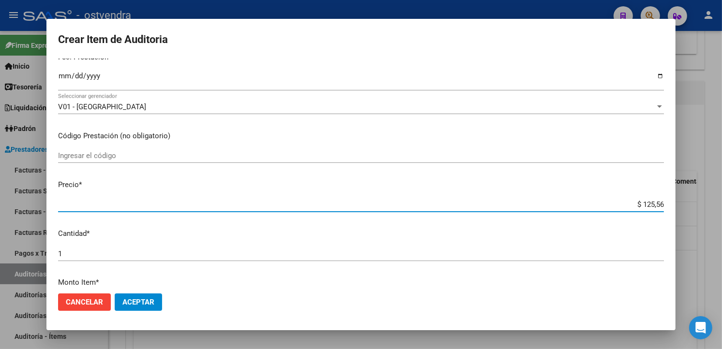
type input "$ 12,55"
type input "$ 1,25"
type input "$ 0,12"
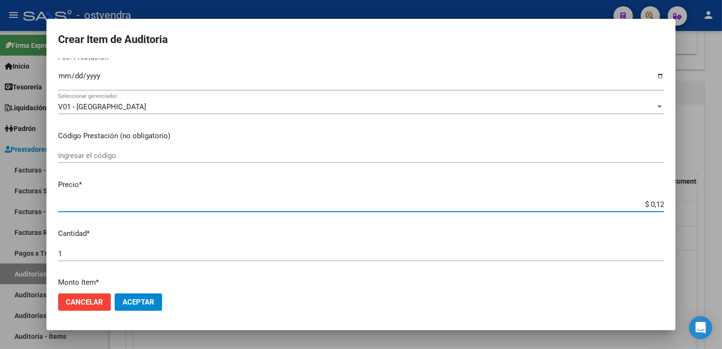
type input "$ 0,01"
type input "$ 0,03"
type input "$ 0,39"
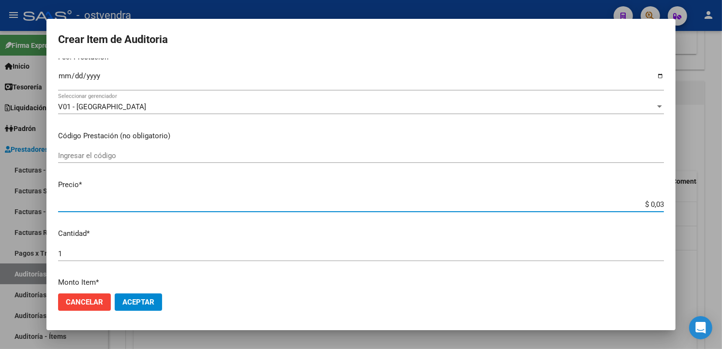
type input "$ 0,39"
type input "$ 3,99"
type input "$ 39,98"
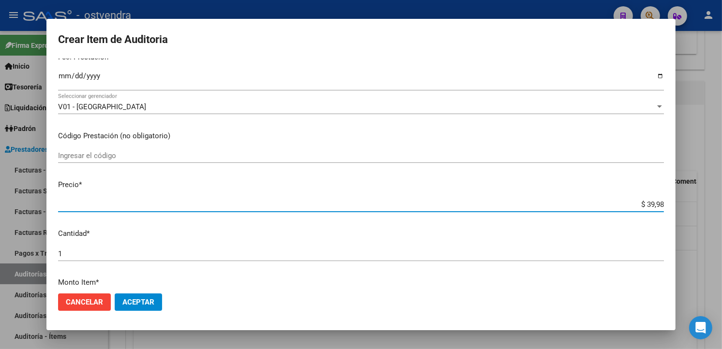
type input "$ 399,80"
type input "$ 3.998,00"
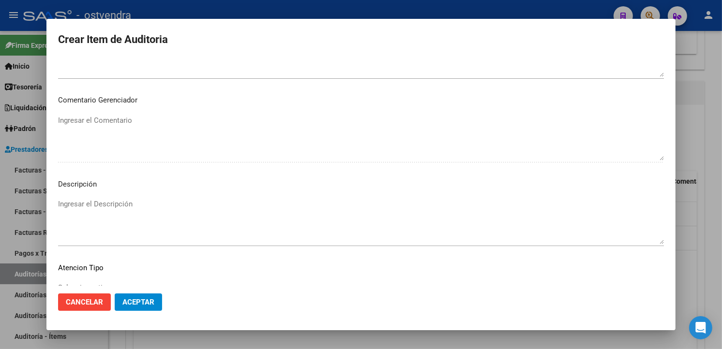
scroll to position [586, 0]
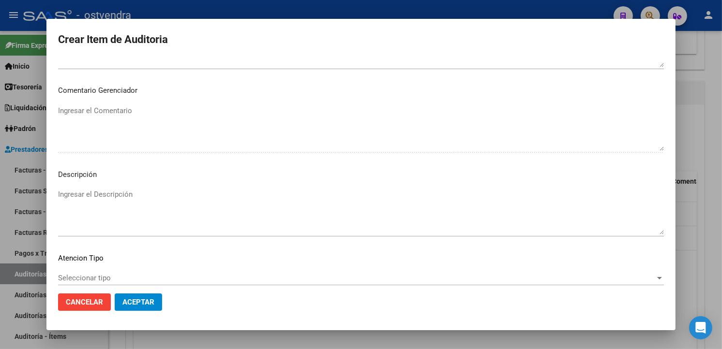
click at [245, 207] on textarea "Ingresar el Descripción" at bounding box center [361, 211] width 606 height 45
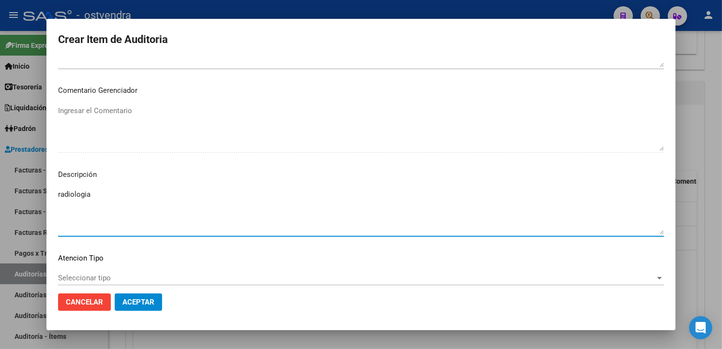
type textarea "radiologia"
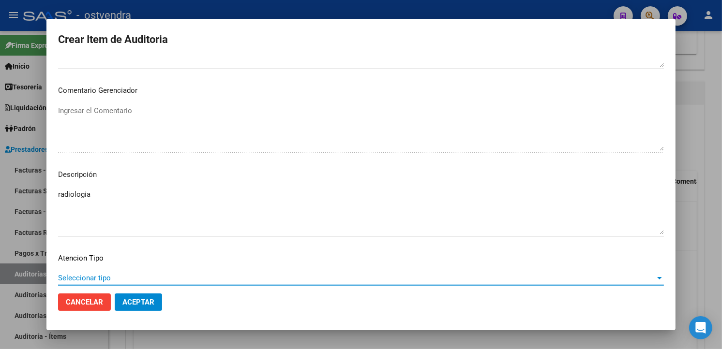
click at [162, 274] on span "Seleccionar tipo" at bounding box center [356, 278] width 597 height 9
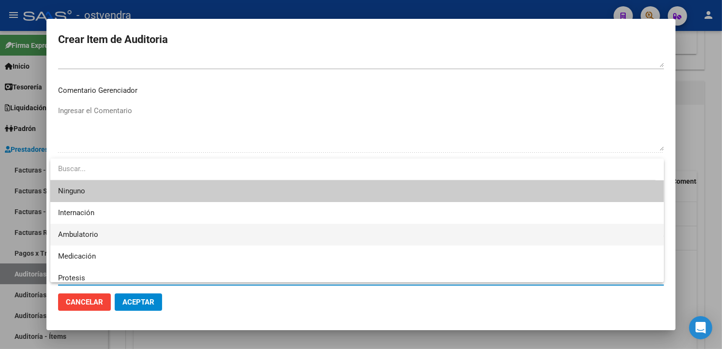
click at [136, 236] on span "Ambulatorio" at bounding box center [357, 235] width 598 height 22
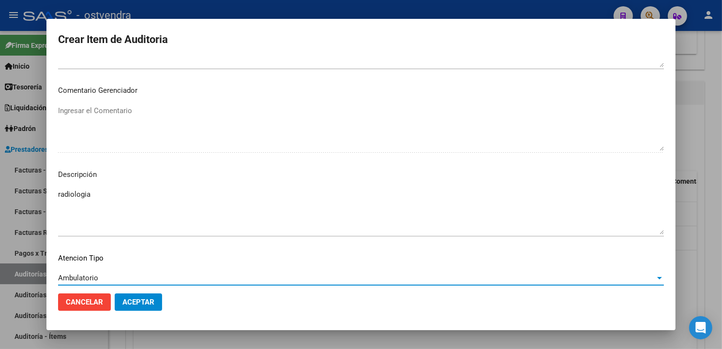
click at [148, 294] on button "Aceptar" at bounding box center [138, 302] width 47 height 17
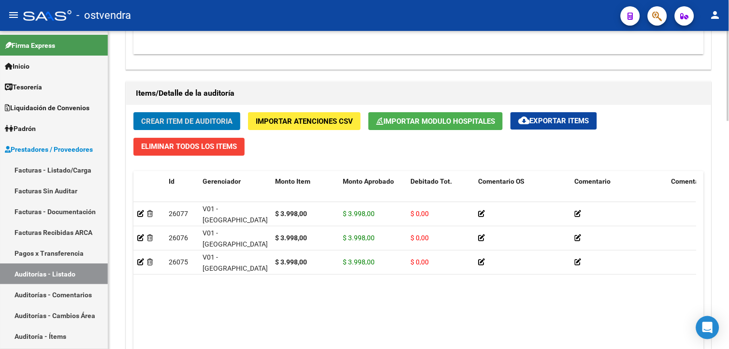
click at [195, 116] on button "Crear Item de Auditoria" at bounding box center [186, 121] width 107 height 18
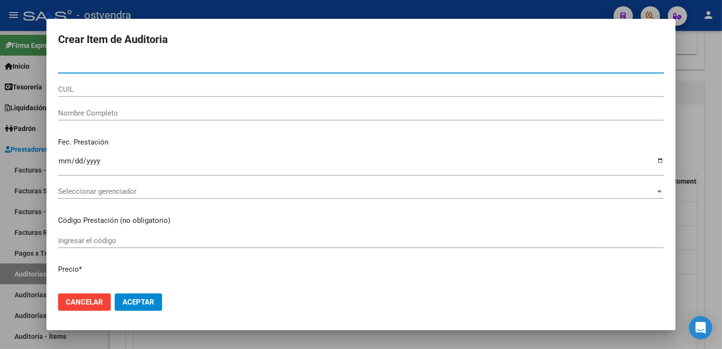
paste input "55045832"
type input "55045832"
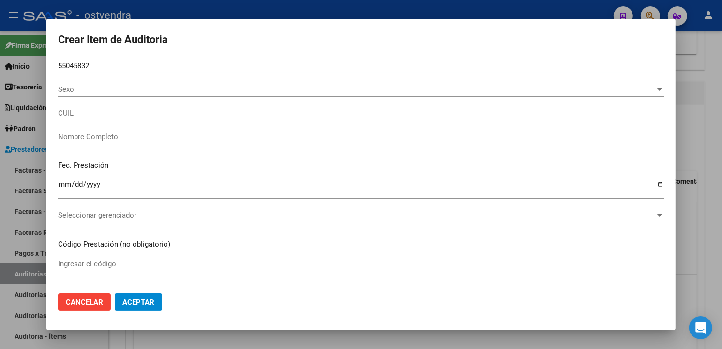
type input "20550458323"
type input "[PERSON_NAME] [PERSON_NAME]"
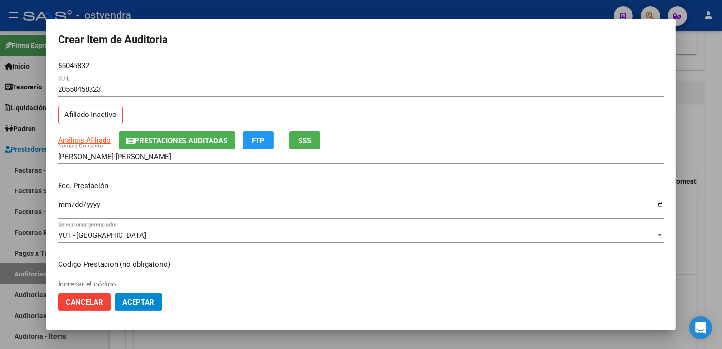
type input "55045832"
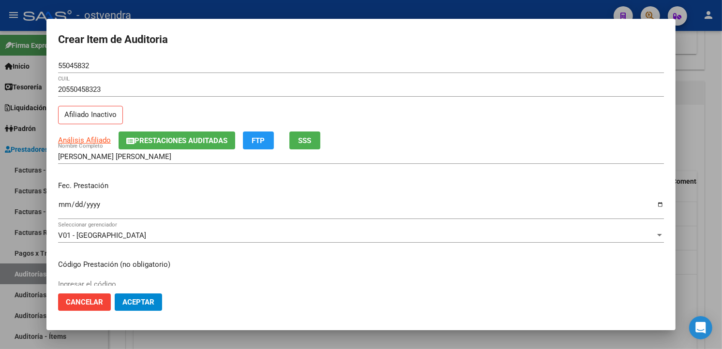
scroll to position [168, 0]
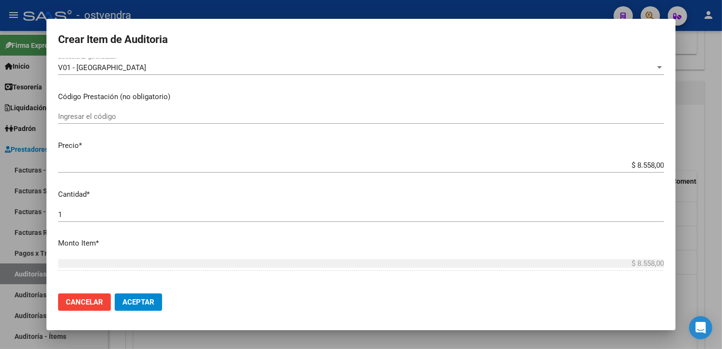
drag, startPoint x: 654, startPoint y: 163, endPoint x: 661, endPoint y: 173, distance: 11.4
click at [655, 164] on input "$ 8.558,00" at bounding box center [361, 165] width 606 height 9
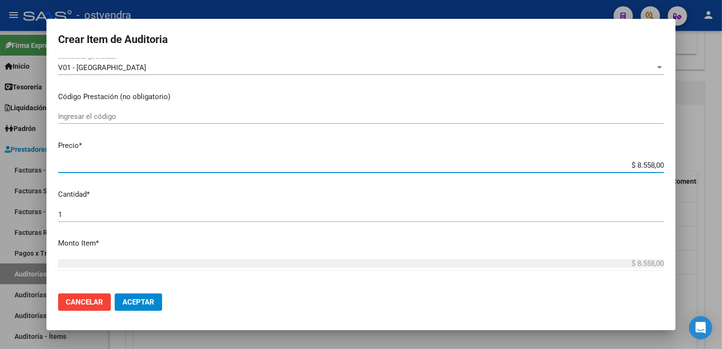
type input "$ 855,80"
type input "$ 85,58"
type input "$ 8,55"
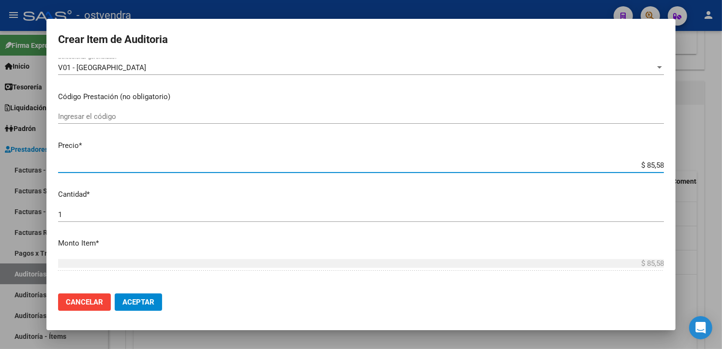
type input "$ 8,55"
type input "$ 0,85"
type input "$ 0,08"
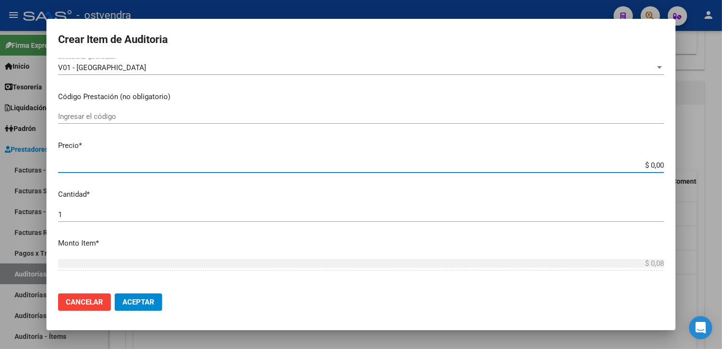
type input "$ 0,01"
type input "$ 0,15"
type input "$ 1,52"
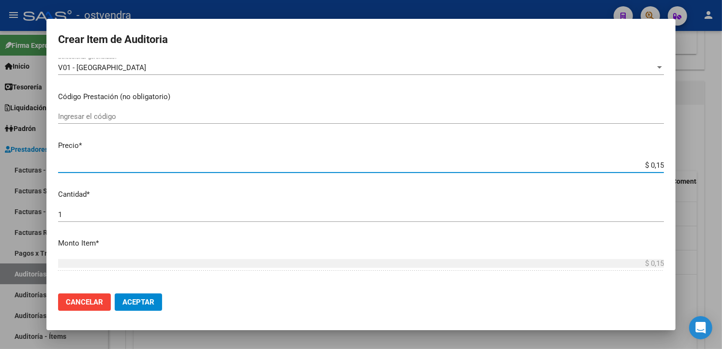
type input "$ 1,52"
type input "$ 15,20"
type input "$ 152,00"
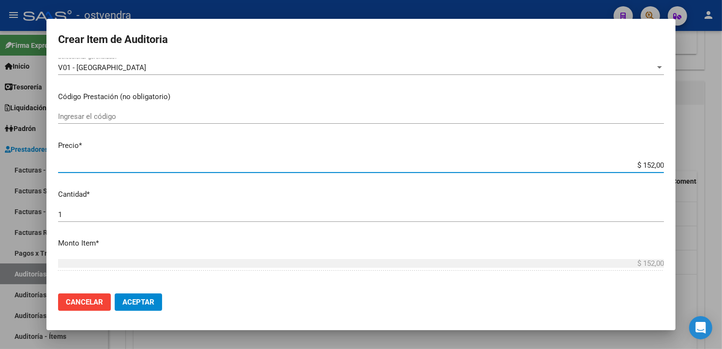
type input "$ 1.520,00"
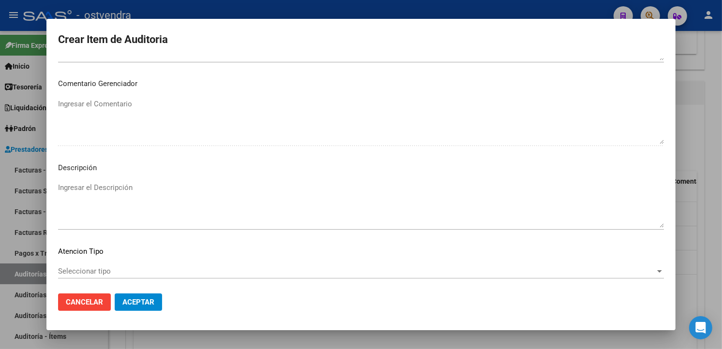
scroll to position [622, 0]
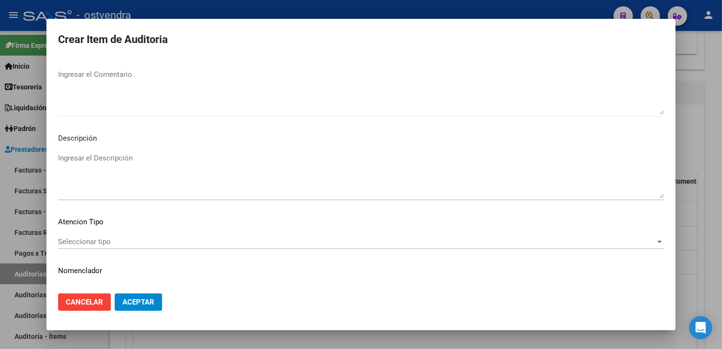
click at [272, 189] on textarea "Ingresar el Descripción" at bounding box center [361, 175] width 606 height 45
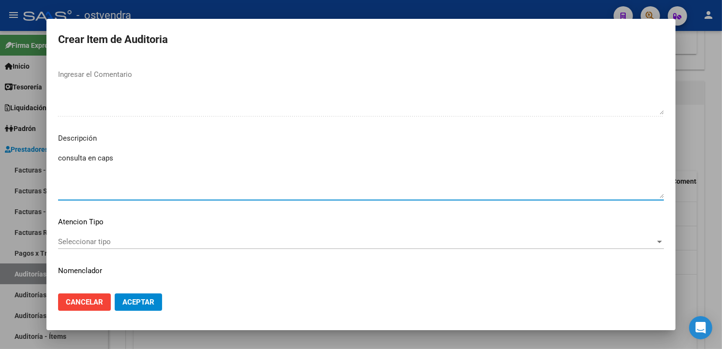
type textarea "consulta en caps"
click at [121, 256] on div "Seleccionar tipo Seleccionar tipo" at bounding box center [361, 247] width 606 height 24
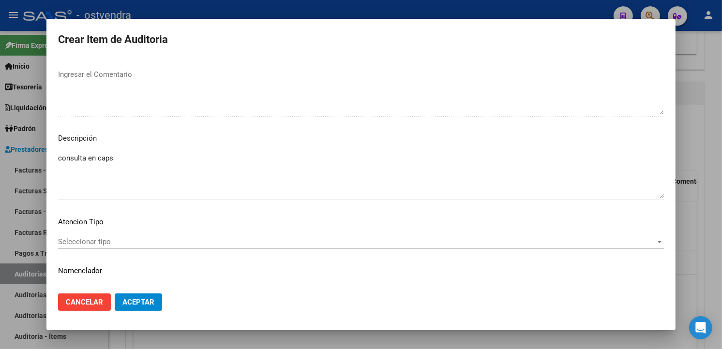
click at [119, 244] on span "Seleccionar tipo" at bounding box center [356, 241] width 597 height 9
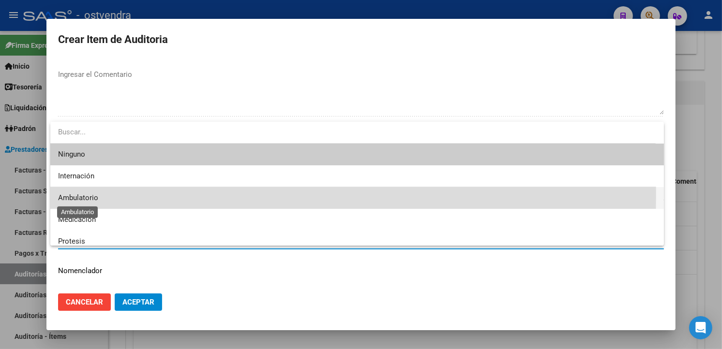
click at [87, 194] on span "Ambulatorio" at bounding box center [78, 197] width 40 height 9
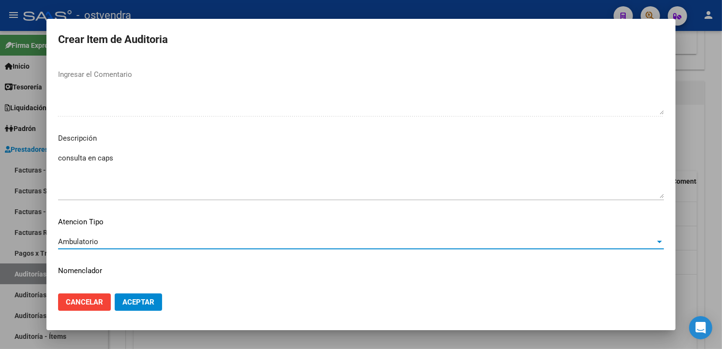
drag, startPoint x: 87, startPoint y: 194, endPoint x: 135, endPoint y: 293, distance: 109.9
click at [134, 288] on mat-dialog-actions "Cancelar Aceptar" at bounding box center [361, 302] width 606 height 33
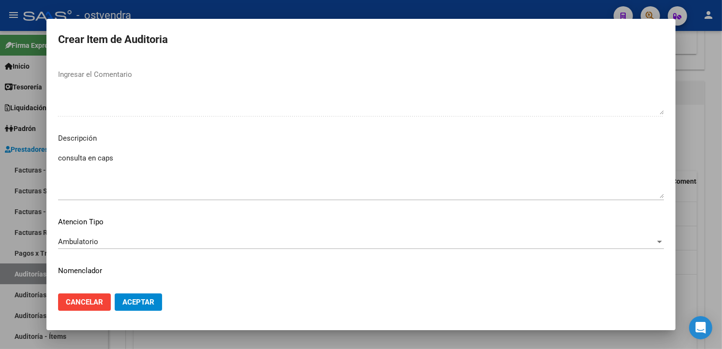
click at [138, 305] on span "Aceptar" at bounding box center [138, 302] width 32 height 9
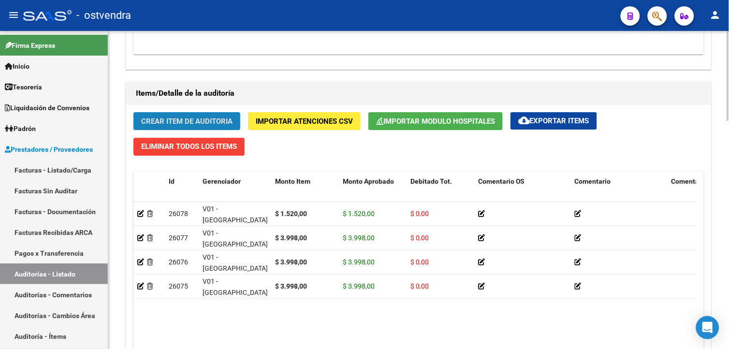
click at [220, 116] on button "Crear Item de Auditoria" at bounding box center [186, 121] width 107 height 18
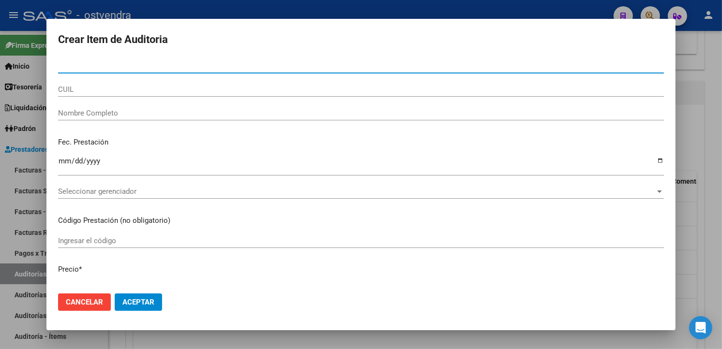
paste input "55045832"
type input "55045832"
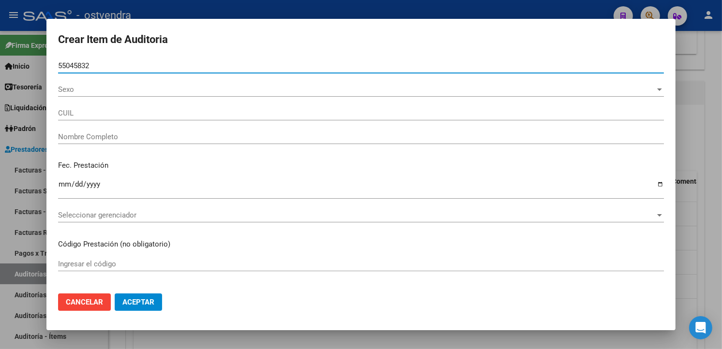
type input "20550458323"
type input "GARCIA, ISAIAS BENJAMIN"
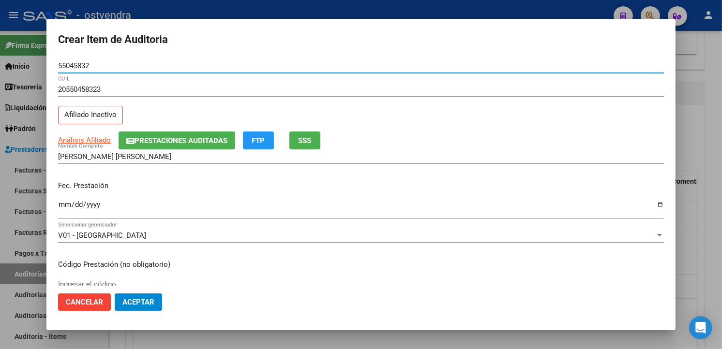
type input "55045832"
click at [66, 205] on input "Ingresar la fecha" at bounding box center [361, 208] width 606 height 15
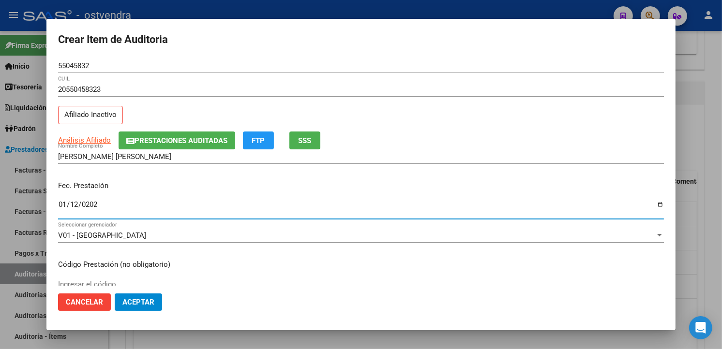
type input "2024-01-12"
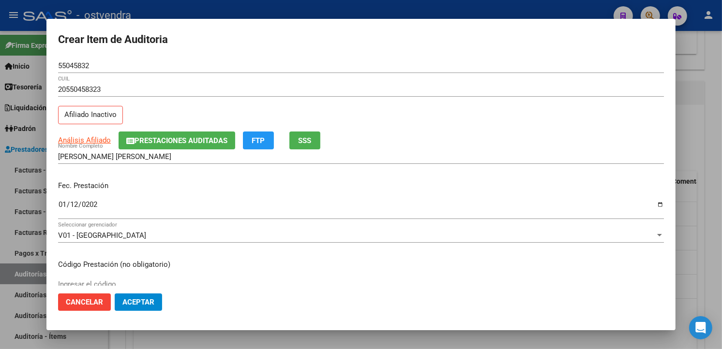
scroll to position [166, 0]
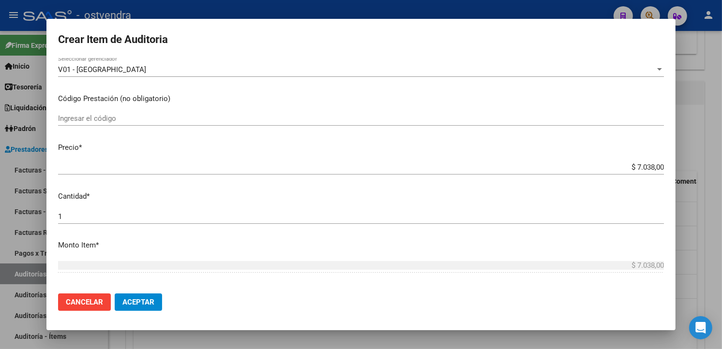
click at [655, 168] on app-form-text-field "Precio * $ 7.038,00 Ingresar el precio" at bounding box center [364, 157] width 613 height 30
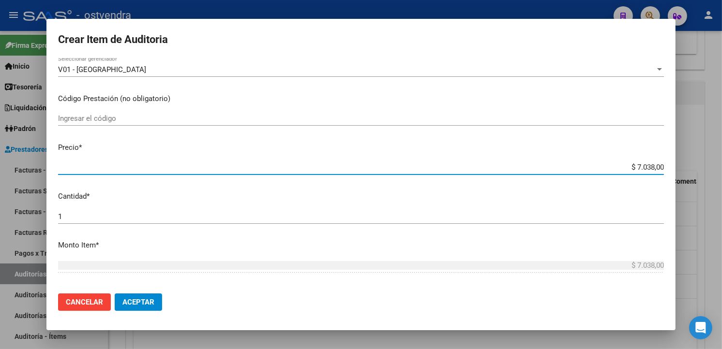
click at [655, 168] on input "$ 7.038,00" at bounding box center [361, 167] width 606 height 9
click at [654, 167] on input "$ 7.038,00" at bounding box center [361, 167] width 606 height 9
type input "$ 703,80"
type input "$ 7,03"
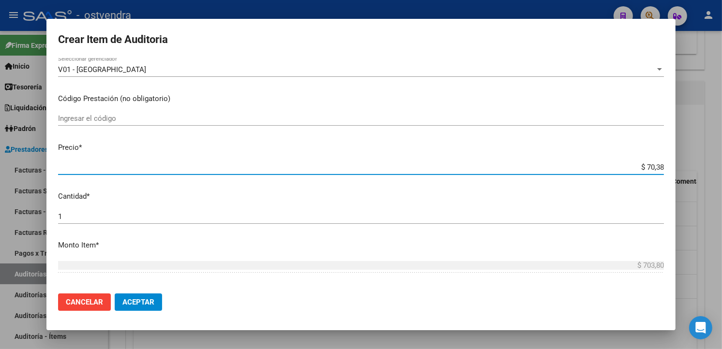
type input "$ 7,03"
type input "$ 0,70"
type input "$ 0,07"
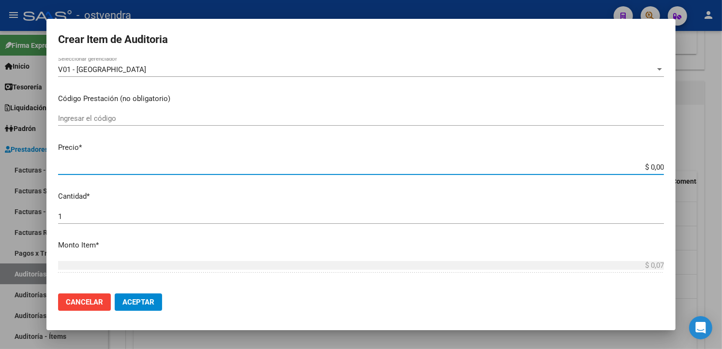
type input "$ 0,01"
type input "$ 0,15"
type input "$ 1,52"
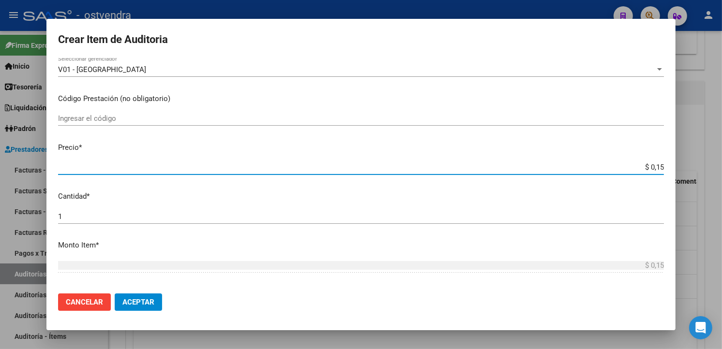
type input "$ 1,52"
type input "$ 15,20"
type input "$ 152,00"
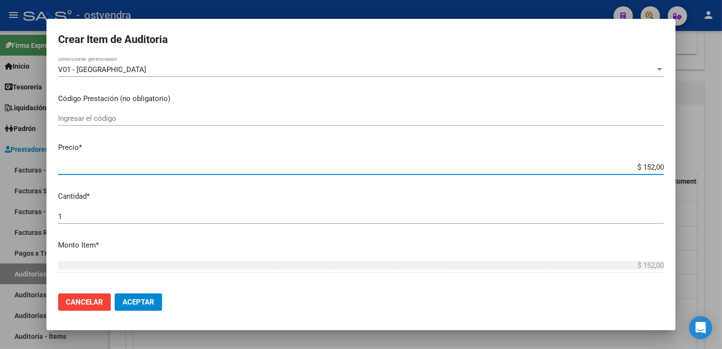
type input "$ 1.520,00"
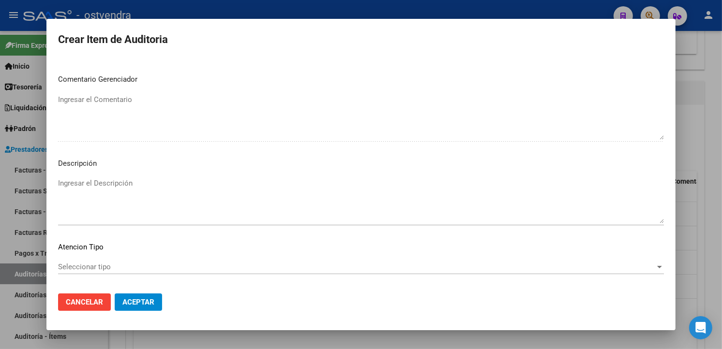
scroll to position [600, 0]
click at [322, 177] on textarea "Ingresar el Descripción" at bounding box center [361, 198] width 606 height 45
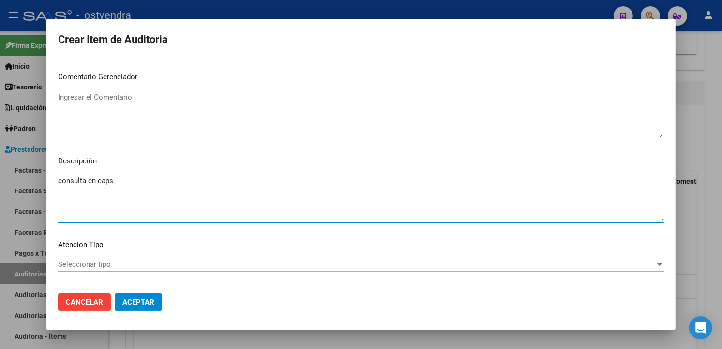
type textarea "consulta en caps"
click at [106, 253] on mat-dialog-content "55045832 Nro Documento 20550458323 CUIL Afiliado Inactivo Análisis Afiliado Pre…" at bounding box center [360, 172] width 629 height 227
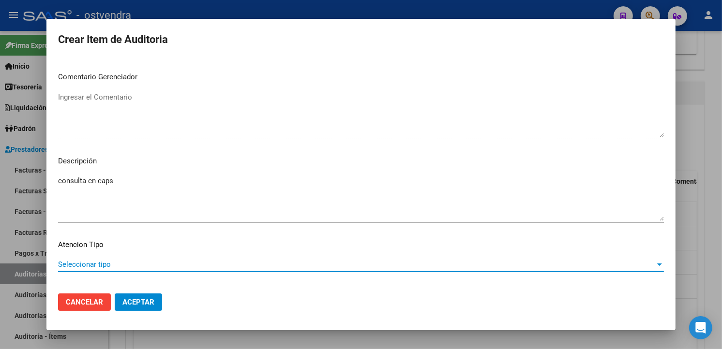
click at [106, 260] on span "Seleccionar tipo" at bounding box center [356, 264] width 597 height 9
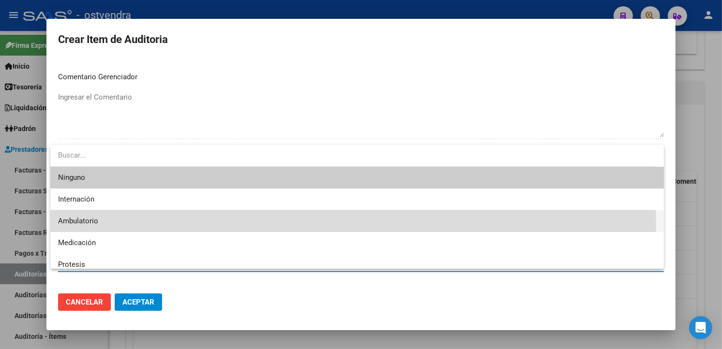
click at [110, 227] on span "Ambulatorio" at bounding box center [357, 221] width 598 height 22
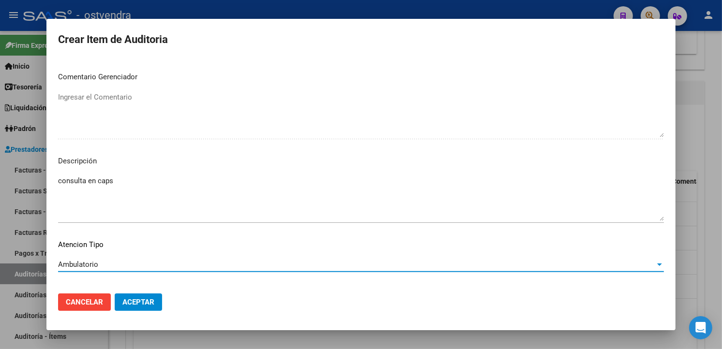
click at [136, 298] on span "Aceptar" at bounding box center [138, 302] width 32 height 9
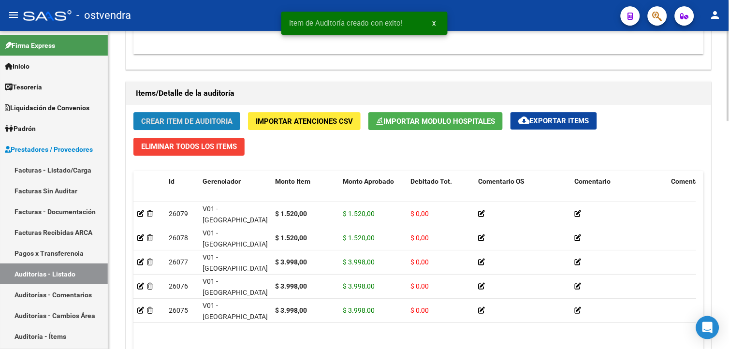
click at [211, 127] on button "Crear Item de Auditoria" at bounding box center [186, 121] width 107 height 18
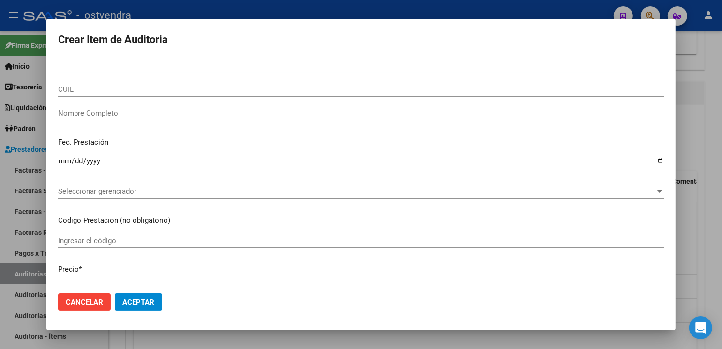
paste input "36493533"
type input "36493533"
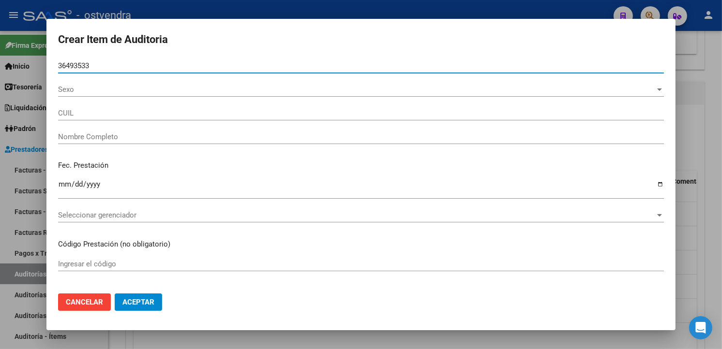
type input "20364935332"
type input "[PERSON_NAME]"
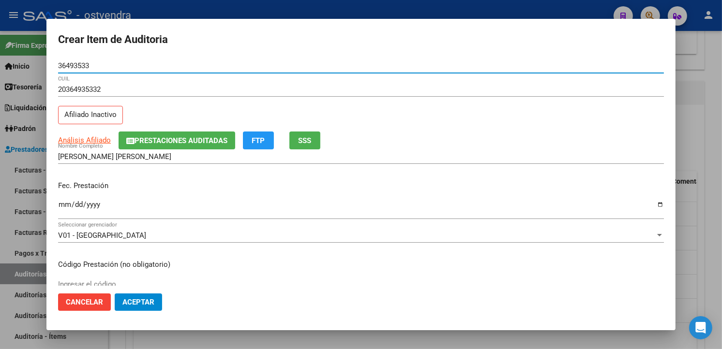
type input "36493533"
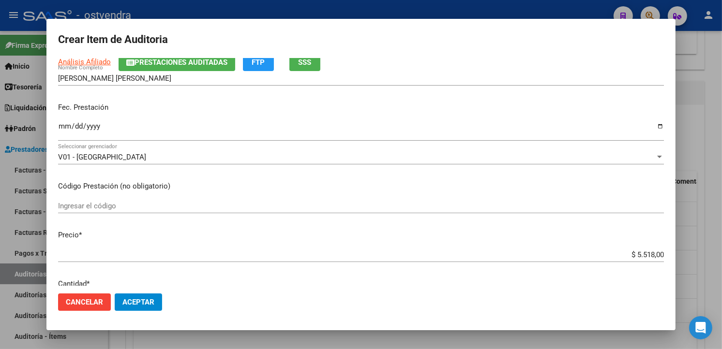
scroll to position [191, 0]
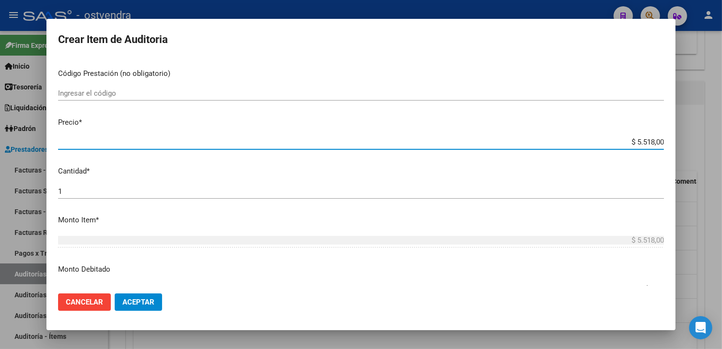
click at [654, 142] on input "$ 5.518,00" at bounding box center [361, 142] width 606 height 9
type input "$ 551,80"
type input "$ 55,18"
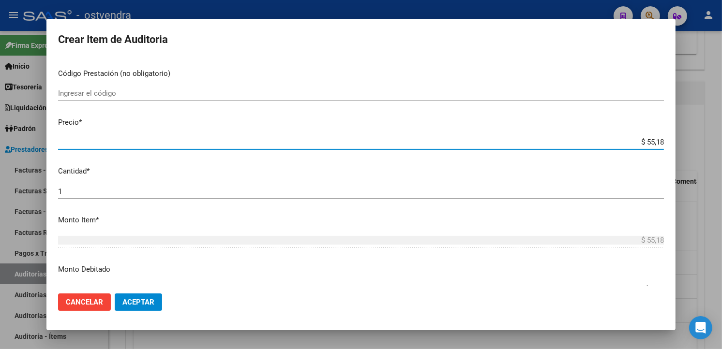
type input "$ 5,51"
type input "$ 0,55"
type input "$ 0,05"
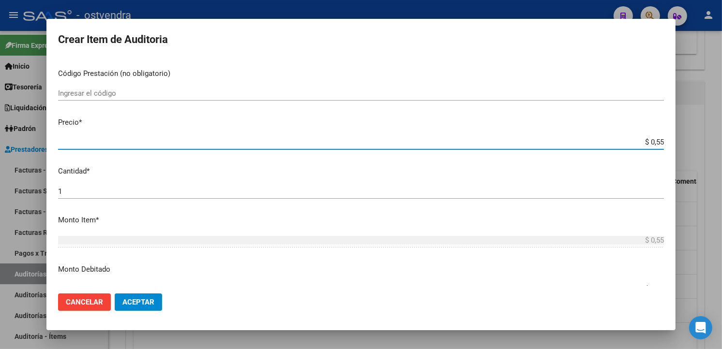
type input "$ 0,05"
type input "$ 0,03"
type input "$ 0,39"
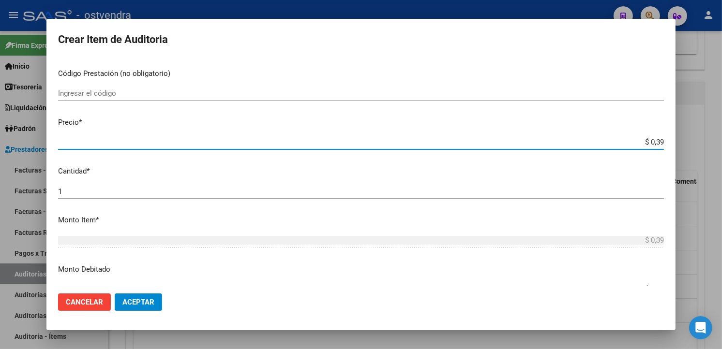
type input "$ 3,99"
type input "$ 39,98"
type input "$ 399,80"
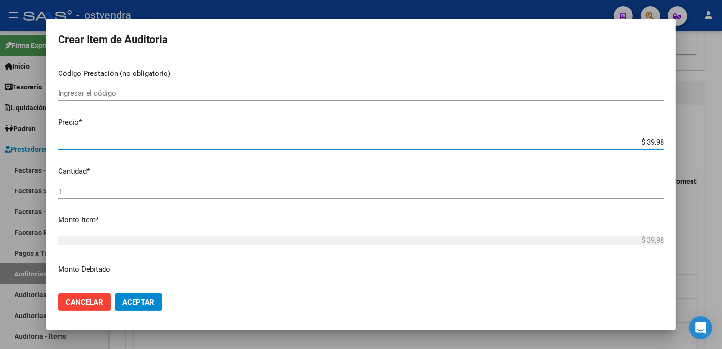
type input "$ 399,80"
type input "$ 3.998,00"
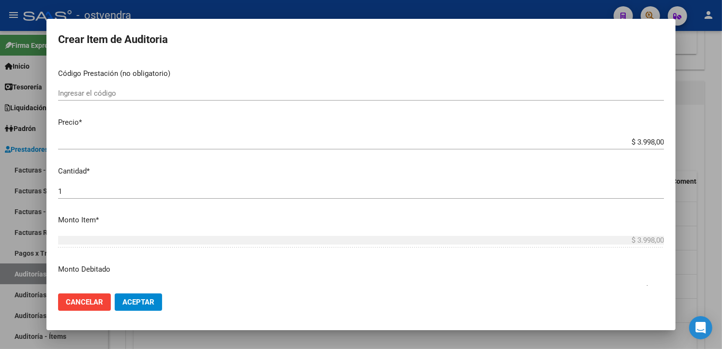
click at [667, 143] on mat-dialog-content "36493533 Nro Documento 20364935332 CUIL Afiliado Inactivo Análisis Afiliado Pre…" at bounding box center [360, 172] width 629 height 227
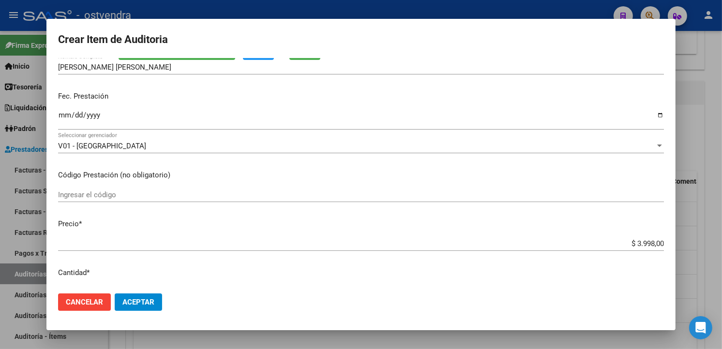
scroll to position [76, 0]
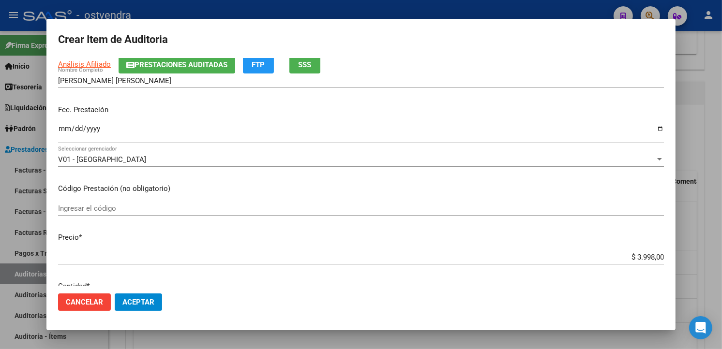
click at [67, 128] on input "Ingresar la fecha" at bounding box center [361, 132] width 606 height 15
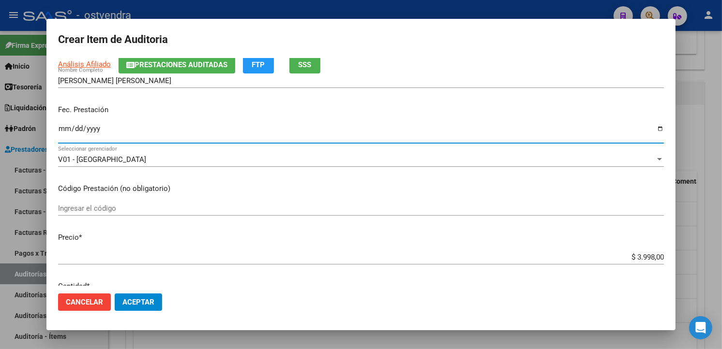
type input "0001-12-07"
type input "0203-12-07"
type input "2023-12-07"
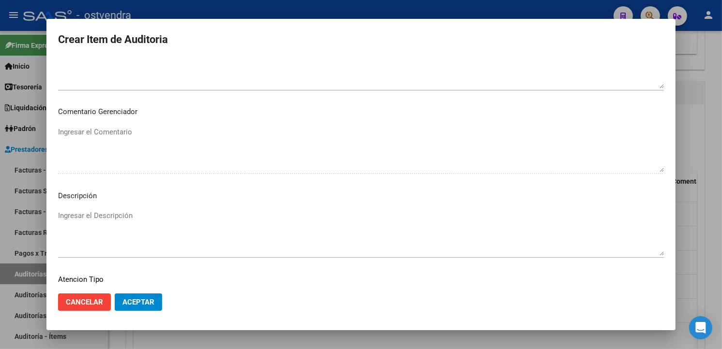
scroll to position [591, 0]
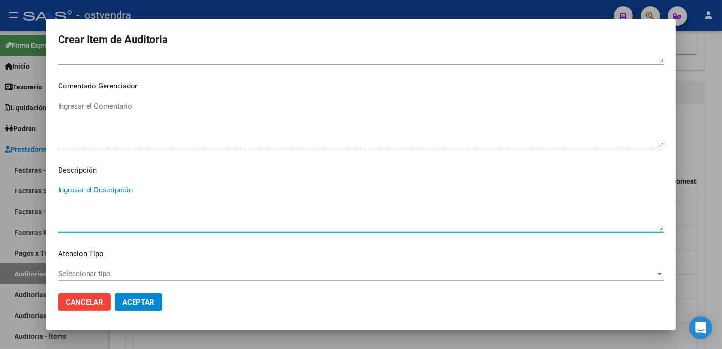
click at [225, 185] on textarea "Ingresar el Descripción" at bounding box center [361, 207] width 606 height 45
type textarea "radiologia"
click at [154, 276] on span "Seleccionar tipo" at bounding box center [356, 273] width 597 height 9
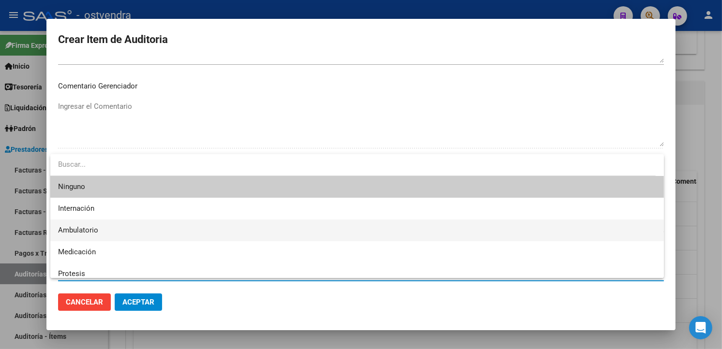
drag, startPoint x: 122, startPoint y: 222, endPoint x: 124, endPoint y: 237, distance: 14.7
click at [122, 222] on span "Ambulatorio" at bounding box center [357, 231] width 598 height 22
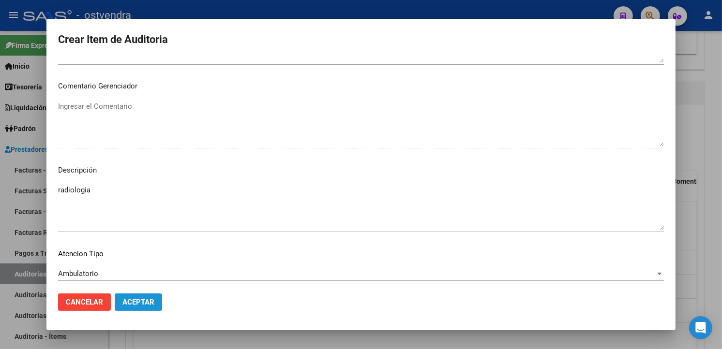
click at [141, 296] on button "Aceptar" at bounding box center [138, 302] width 47 height 17
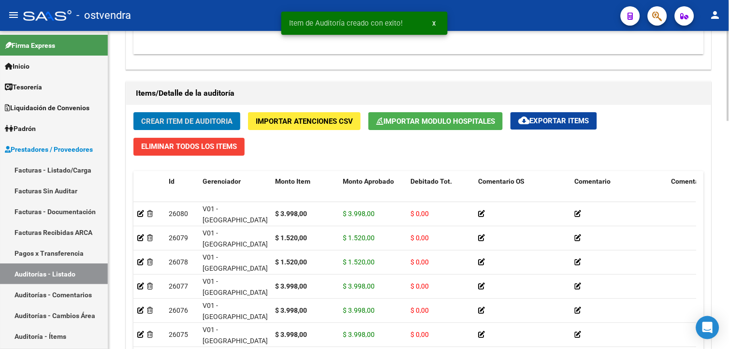
click at [182, 121] on span "Crear Item de Auditoria" at bounding box center [186, 121] width 91 height 9
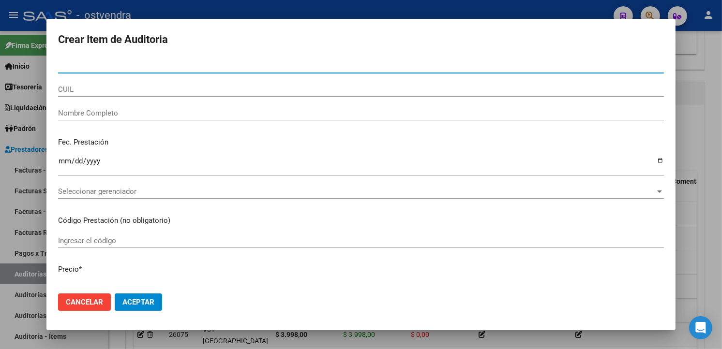
paste input "55183708"
type input "55183708"
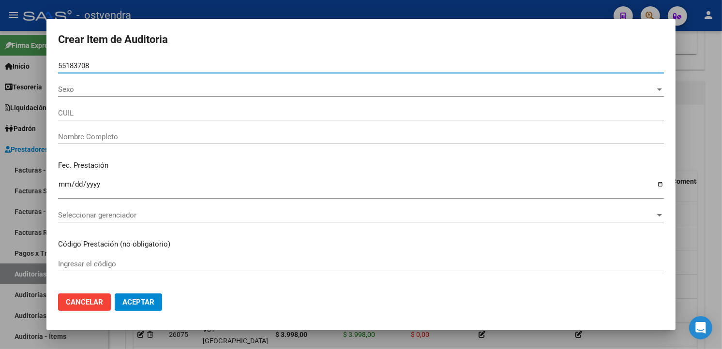
type input "20551837085"
type input "[PERSON_NAME]"
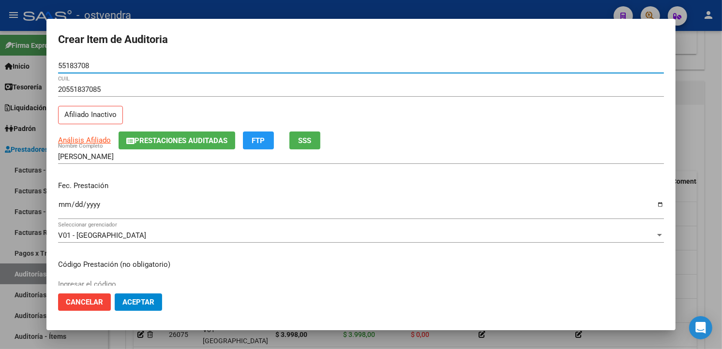
type input "55183708"
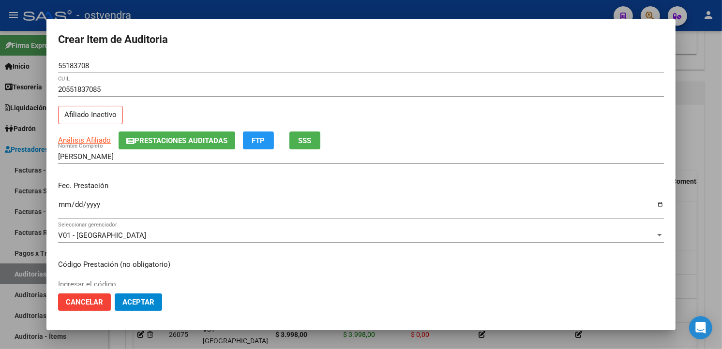
click at [672, 110] on mat-dialog-content "55183708 Nro Documento 20551837085 CUIL Afiliado Inactivo Análisis Afiliado Pre…" at bounding box center [360, 172] width 629 height 227
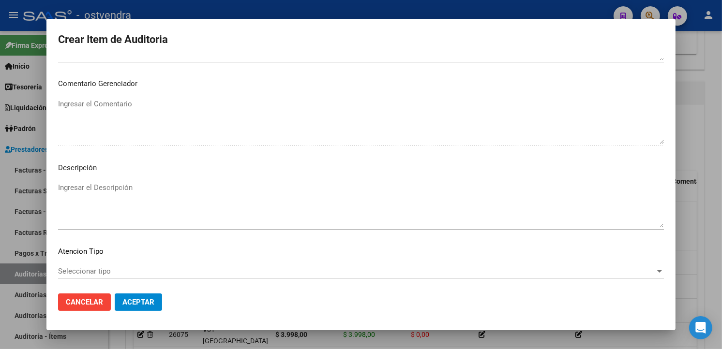
scroll to position [644, 0]
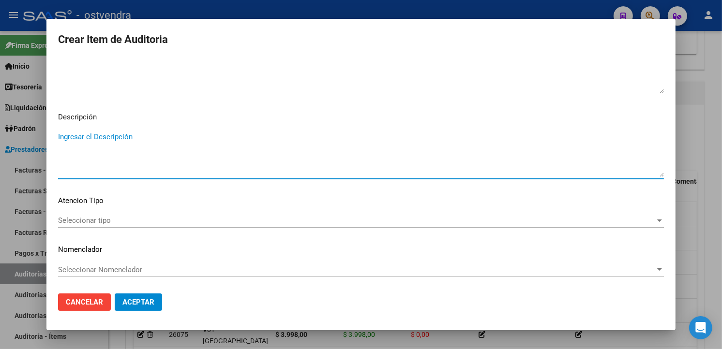
click at [189, 161] on textarea "Ingresar el Descripción" at bounding box center [361, 154] width 606 height 45
type textarea "consulta en caps"
click at [103, 222] on span "Seleccionar tipo" at bounding box center [356, 220] width 597 height 9
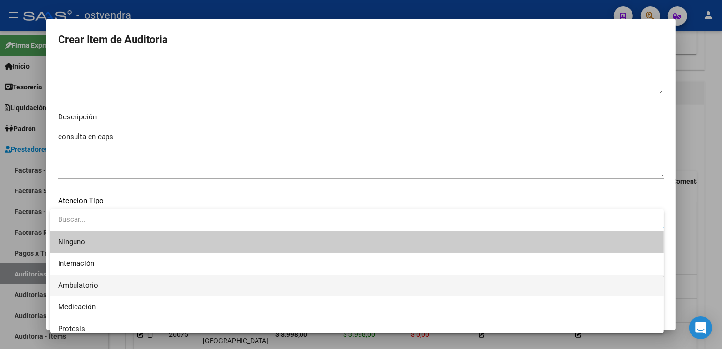
click at [105, 283] on span "Ambulatorio" at bounding box center [357, 286] width 598 height 22
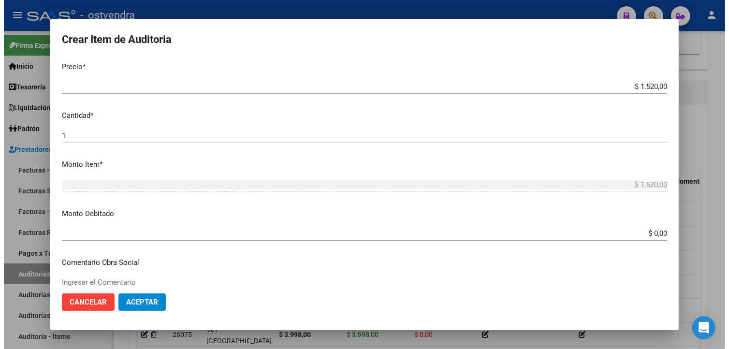
scroll to position [0, 0]
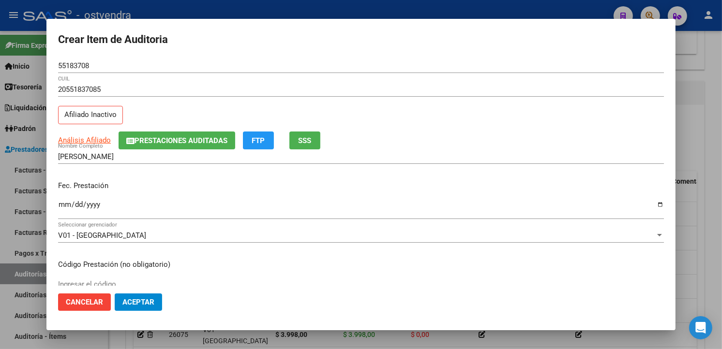
click at [66, 202] on input "Ingresar la fecha" at bounding box center [361, 208] width 606 height 15
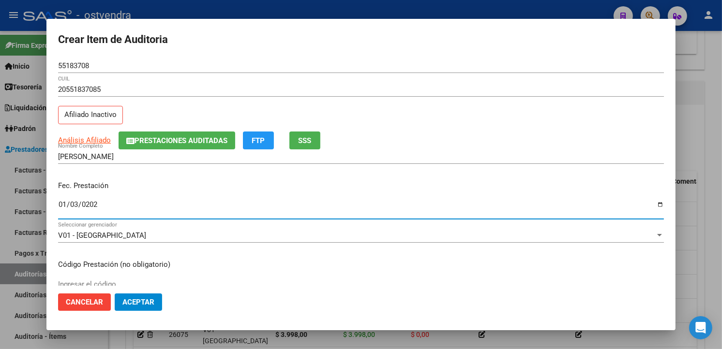
type input "2024-01-03"
click at [133, 303] on span "Aceptar" at bounding box center [138, 302] width 32 height 9
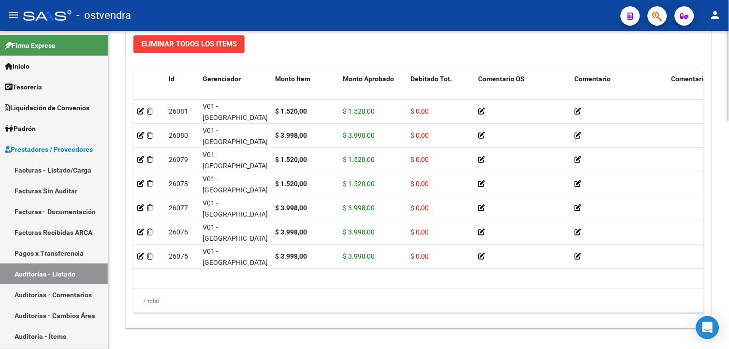
scroll to position [760, 0]
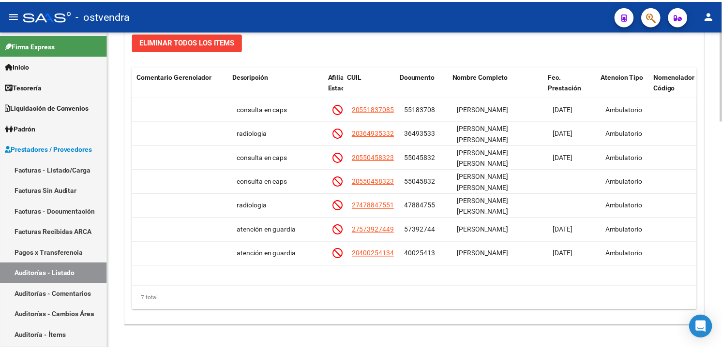
scroll to position [0, 534]
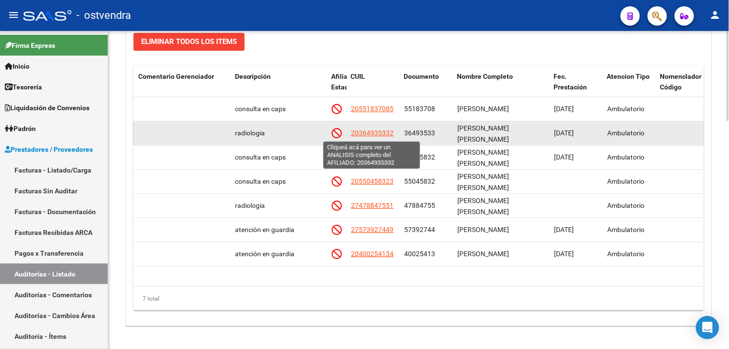
click at [369, 132] on span "20364935332" at bounding box center [372, 133] width 43 height 8
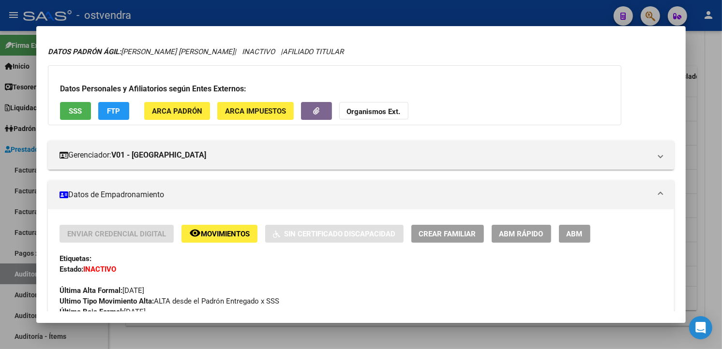
scroll to position [61, 0]
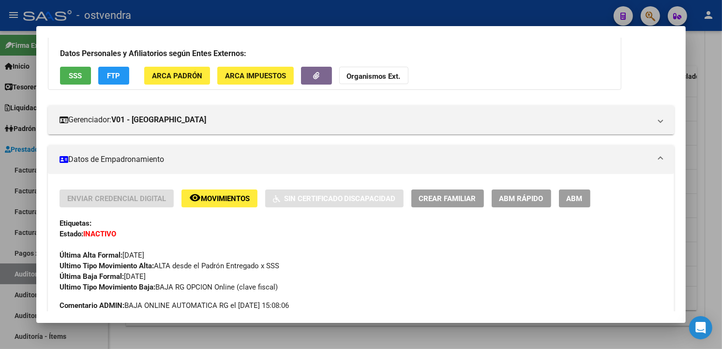
click at [693, 121] on div at bounding box center [361, 174] width 722 height 349
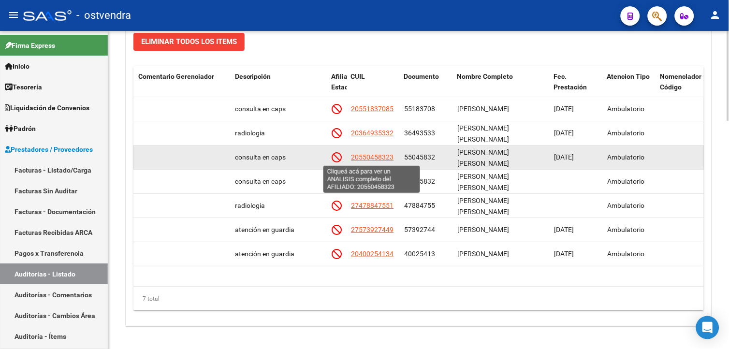
click at [385, 157] on span "20550458323" at bounding box center [372, 157] width 43 height 8
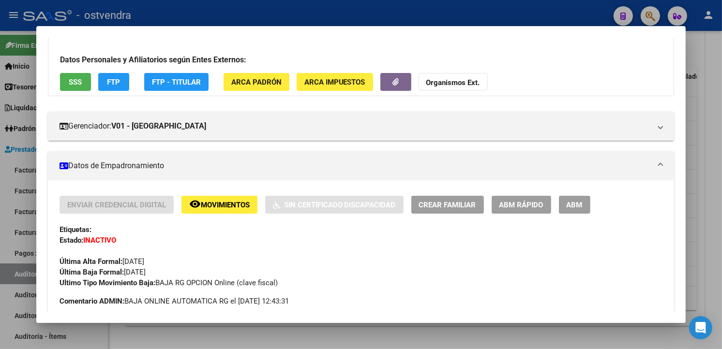
scroll to position [79, 0]
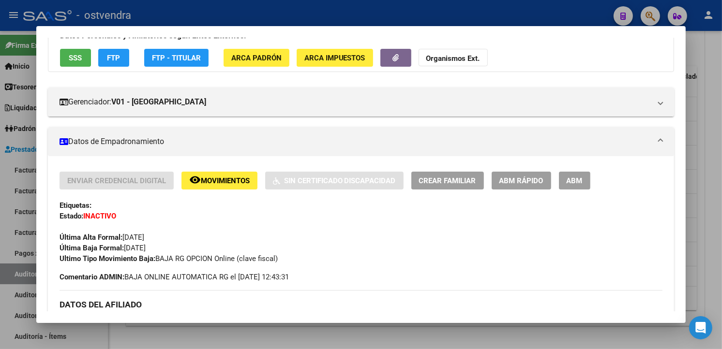
click at [694, 132] on div at bounding box center [361, 174] width 722 height 349
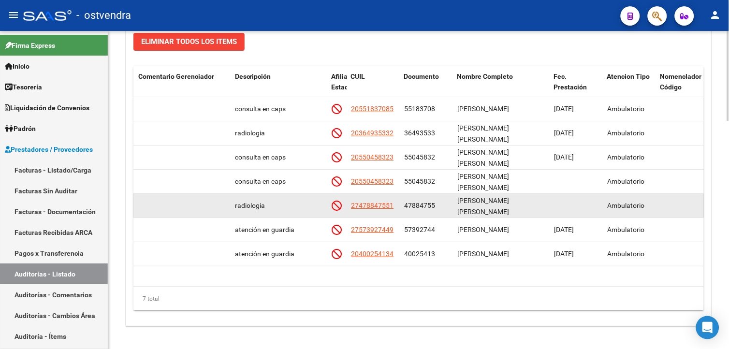
click at [364, 200] on datatable-body-cell "27478847551" at bounding box center [373, 206] width 53 height 24
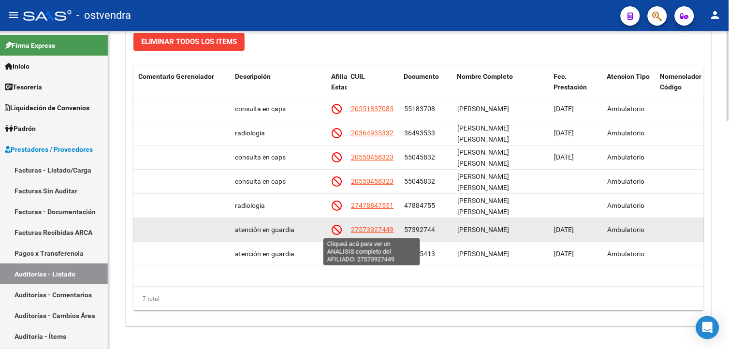
click at [369, 230] on span "27573927449" at bounding box center [372, 230] width 43 height 8
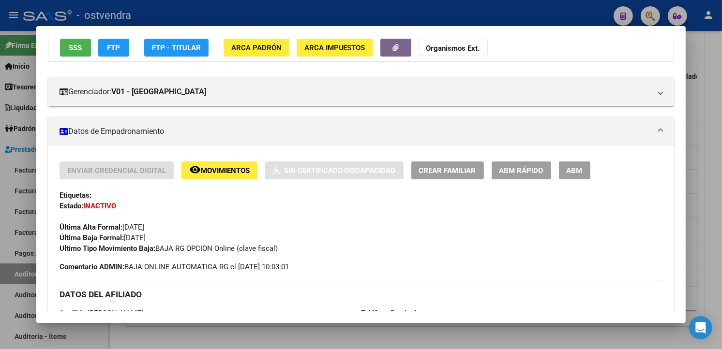
scroll to position [108, 0]
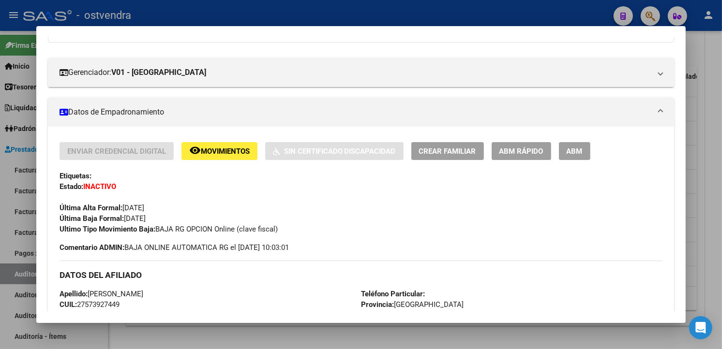
click at [705, 180] on div at bounding box center [361, 174] width 722 height 349
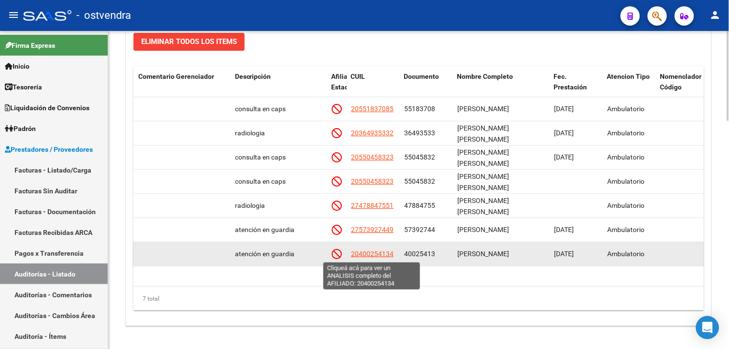
click at [389, 254] on span "20400254134" at bounding box center [372, 254] width 43 height 8
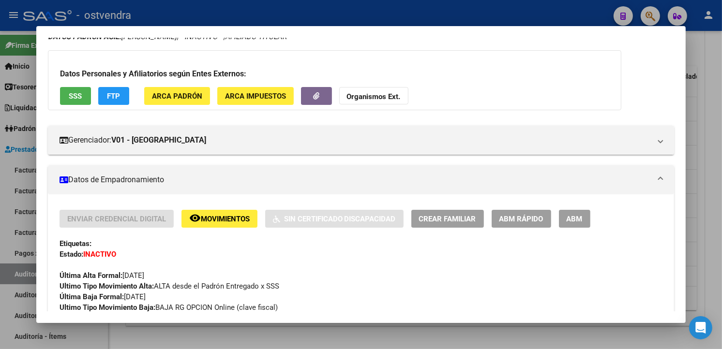
scroll to position [50, 0]
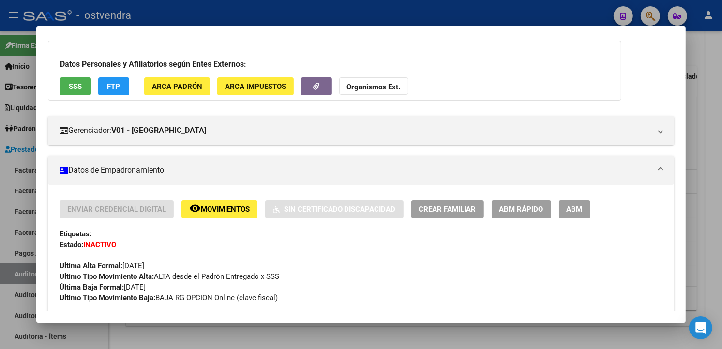
click at [698, 129] on div at bounding box center [361, 174] width 722 height 349
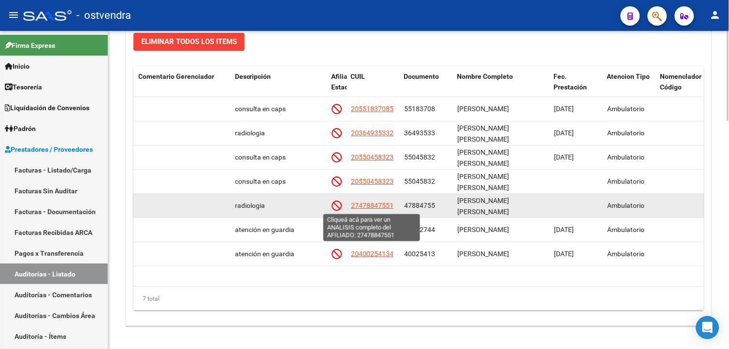
click at [389, 207] on span "27478847551" at bounding box center [372, 206] width 43 height 8
type textarea "27478847551"
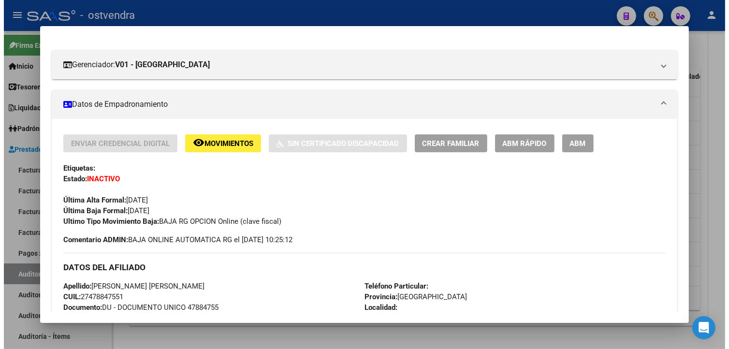
scroll to position [121, 0]
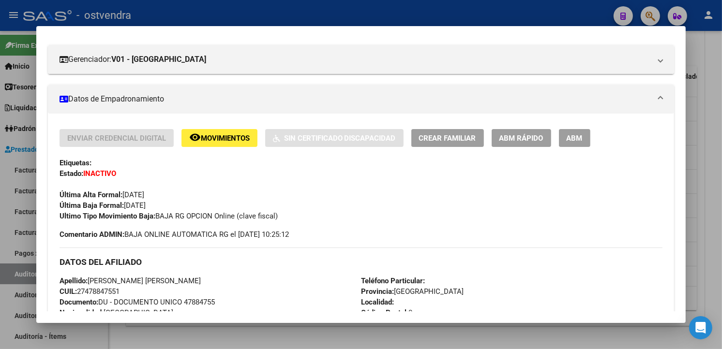
click at [693, 142] on div at bounding box center [361, 174] width 722 height 349
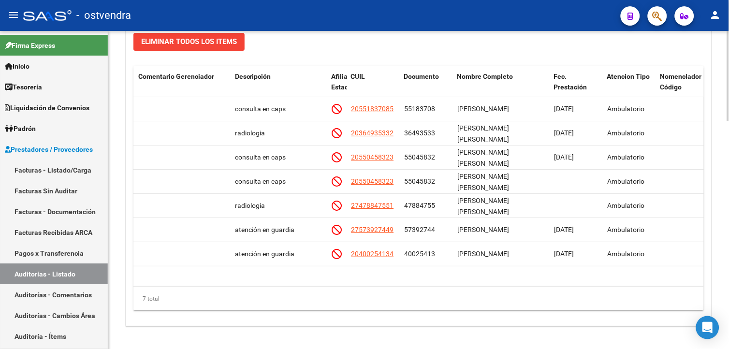
drag, startPoint x: 460, startPoint y: 277, endPoint x: 414, endPoint y: 280, distance: 46.5
click at [414, 280] on datatable-body "26081 V01 - [PERSON_NAME] $ 1.520,00 $ 1.520,00 $ 0,00 consulta en caps 2055183…" at bounding box center [418, 192] width 571 height 190
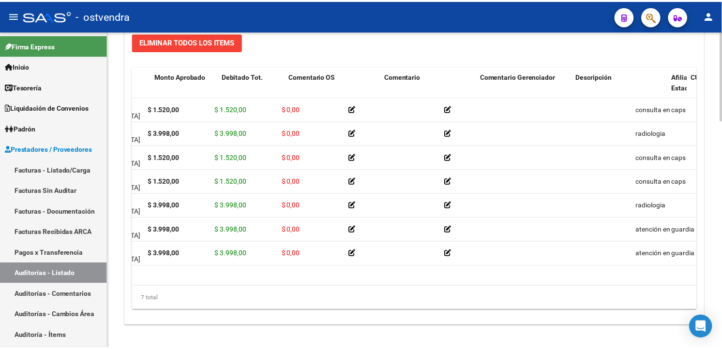
scroll to position [0, 0]
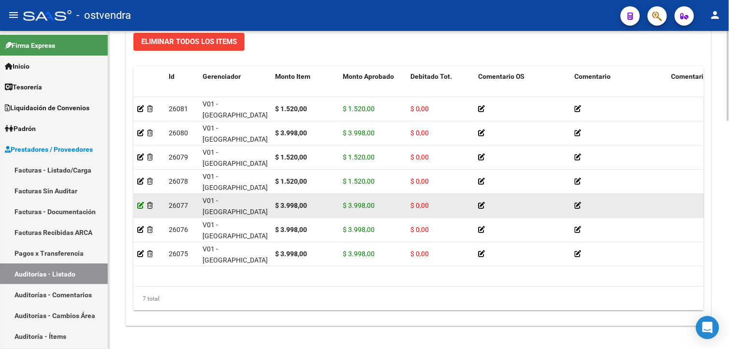
click at [139, 204] on icon at bounding box center [140, 205] width 7 height 7
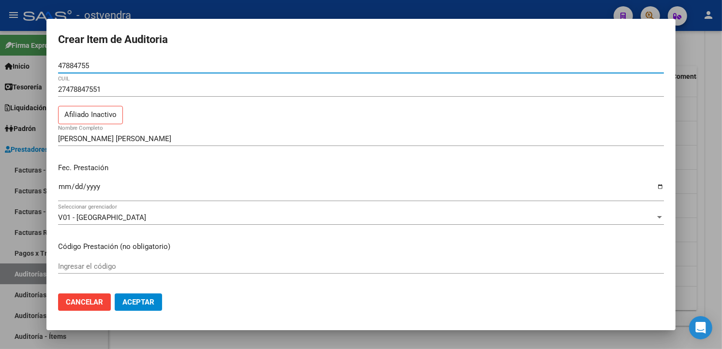
click at [68, 184] on input "Ingresar la fecha" at bounding box center [361, 190] width 606 height 15
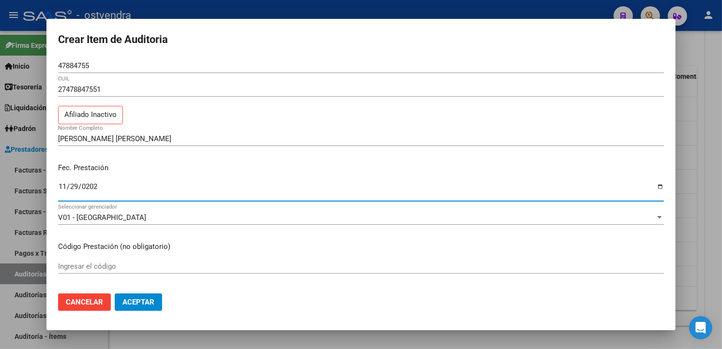
type input "[DATE]"
click at [133, 305] on span "Aceptar" at bounding box center [138, 302] width 32 height 9
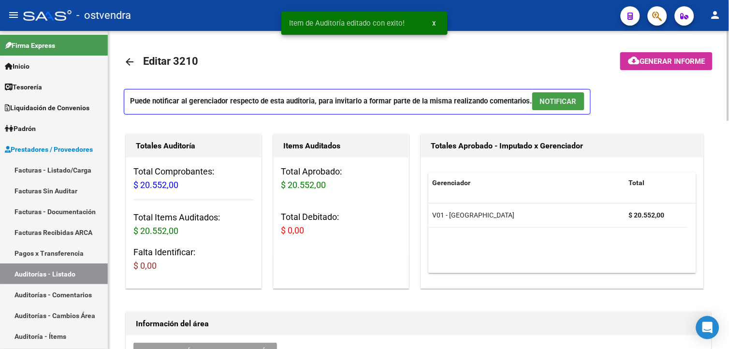
click at [562, 92] on button "NOTIFICAR" at bounding box center [559, 101] width 52 height 18
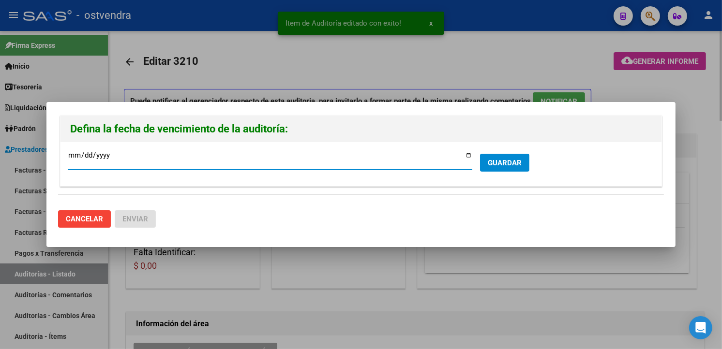
type input "[DATE]"
click at [510, 148] on div "[DATE] Ingresar la fecha * GUARDAR" at bounding box center [360, 164] width 601 height 44
click at [509, 157] on button "GUARDAR" at bounding box center [504, 163] width 49 height 18
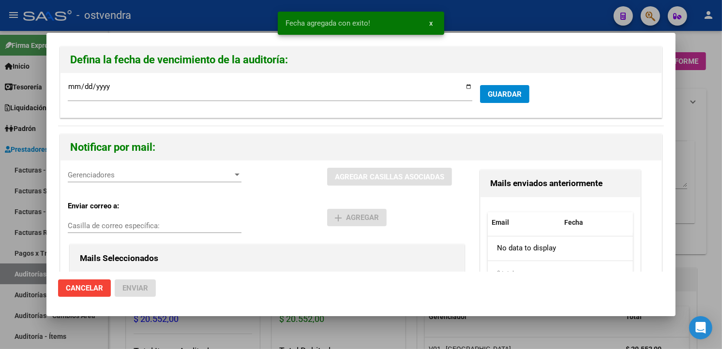
click at [137, 176] on span "Gerenciadores" at bounding box center [150, 175] width 165 height 9
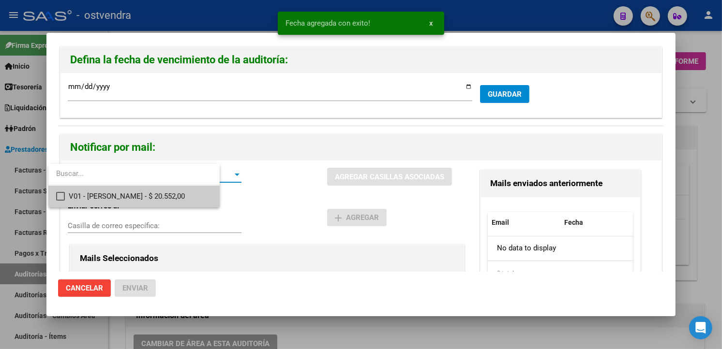
click at [137, 197] on span "V01 - [PERSON_NAME] - $ 20.552,00" at bounding box center [140, 197] width 143 height 22
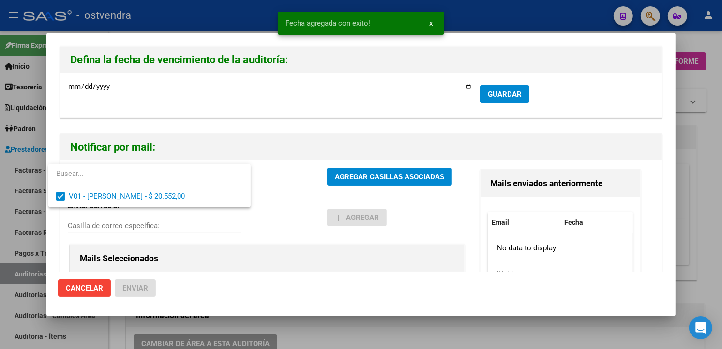
click at [390, 177] on div at bounding box center [361, 174] width 722 height 349
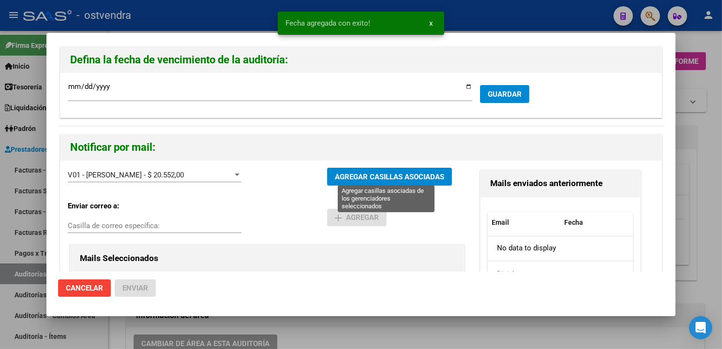
click at [390, 177] on span "AGREGAR CASILLAS ASOCIADAS" at bounding box center [389, 177] width 109 height 9
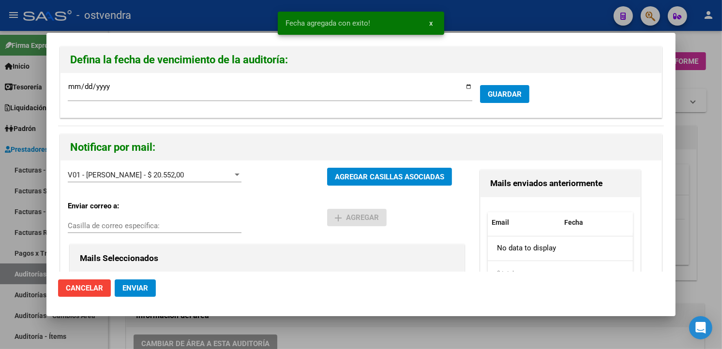
click at [144, 291] on span "Enviar" at bounding box center [135, 288] width 26 height 9
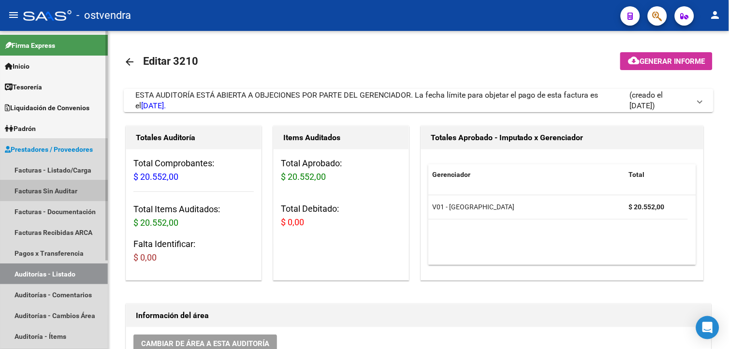
click at [79, 184] on link "Facturas Sin Auditar" at bounding box center [54, 190] width 108 height 21
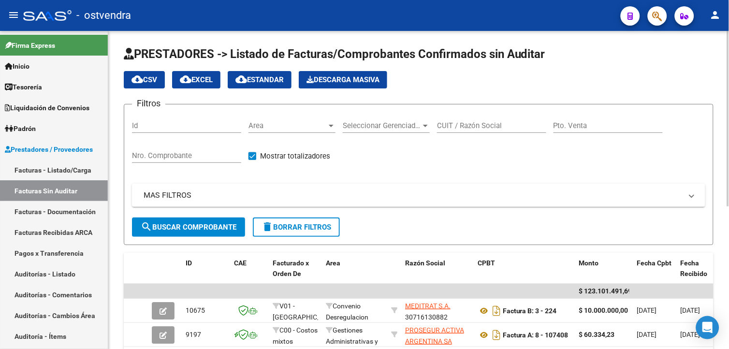
drag, startPoint x: 201, startPoint y: 161, endPoint x: 205, endPoint y: 154, distance: 7.8
click at [201, 160] on div "Nro. Comprobante" at bounding box center [186, 152] width 109 height 21
click at [207, 156] on input "Nro. Comprobante" at bounding box center [186, 155] width 109 height 9
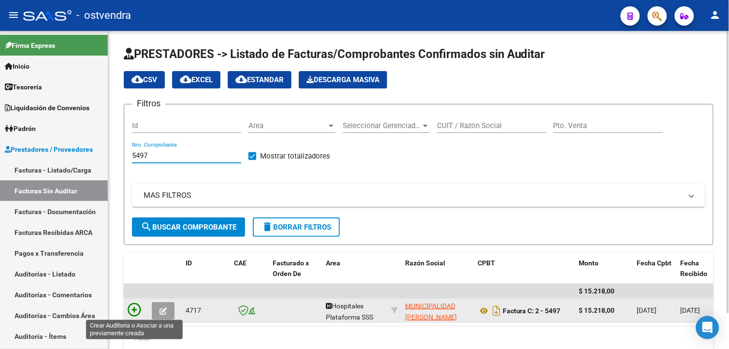
type input "5497"
click at [139, 303] on icon at bounding box center [135, 310] width 14 height 14
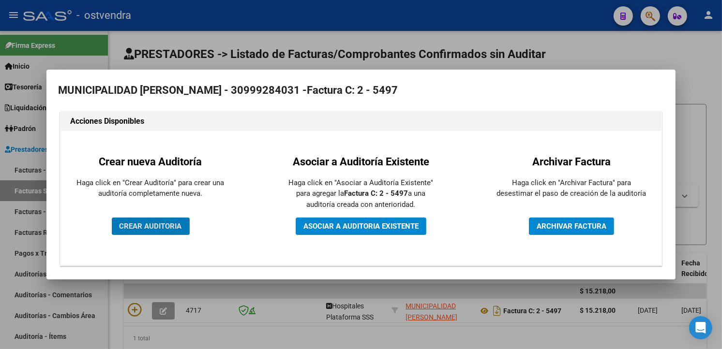
click at [172, 234] on button "CREAR AUDITORIA" at bounding box center [151, 226] width 78 height 17
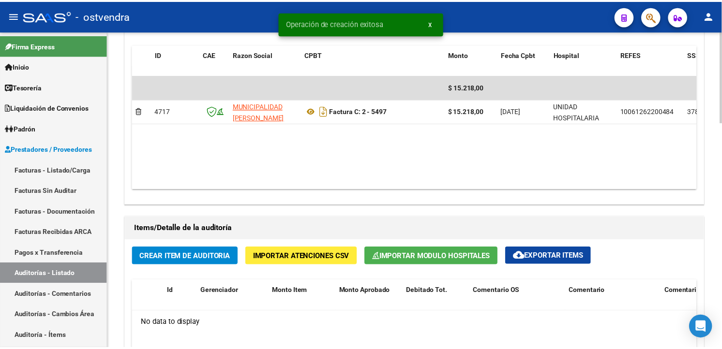
scroll to position [607, 0]
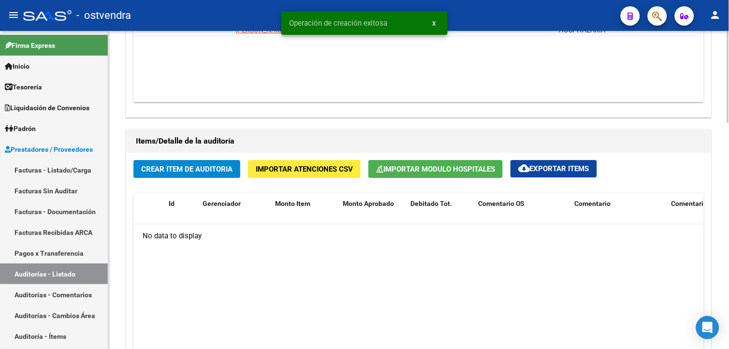
click at [220, 171] on span "Crear Item de Auditoria" at bounding box center [186, 169] width 91 height 9
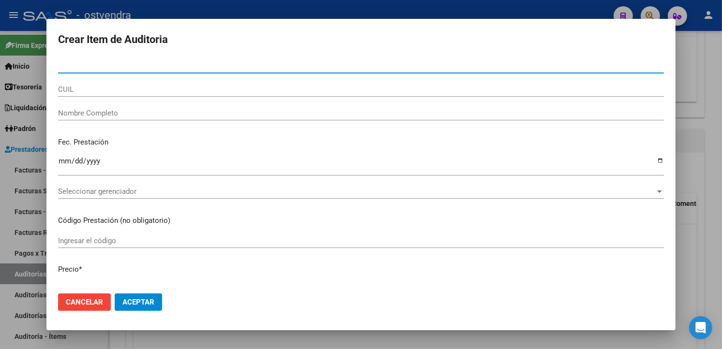
paste input "36493533"
type input "36493533"
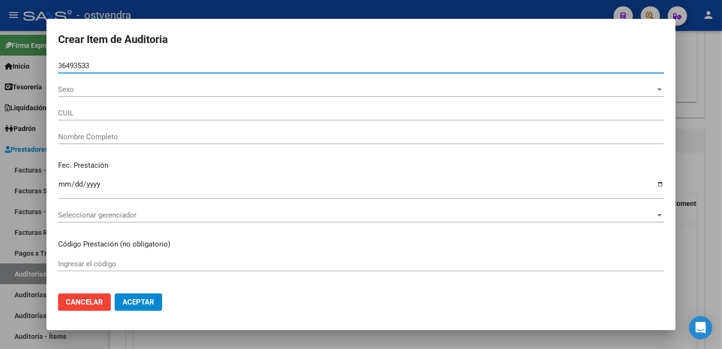
type input "20364935332"
type input "[PERSON_NAME] [PERSON_NAME]"
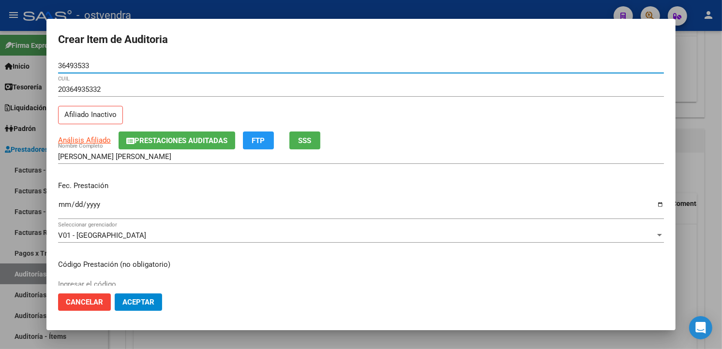
type input "36493533"
click at [65, 203] on input "Ingresar la fecha" at bounding box center [361, 208] width 606 height 15
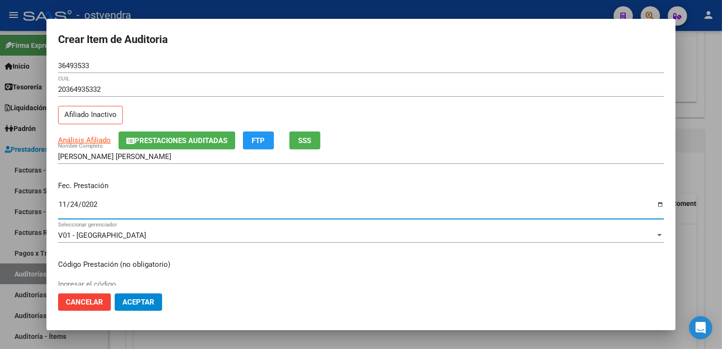
type input "[DATE]"
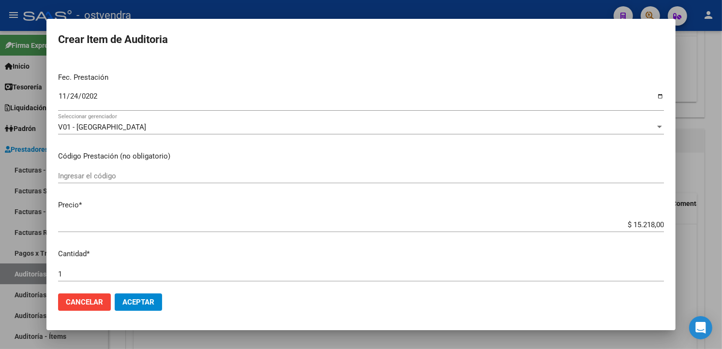
scroll to position [155, 0]
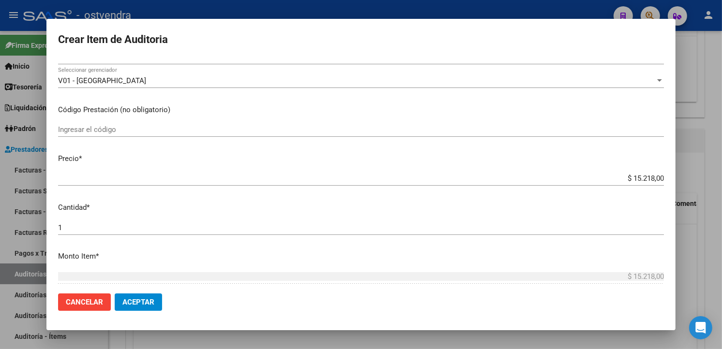
click at [655, 178] on input "$ 15.218,00" at bounding box center [361, 178] width 606 height 9
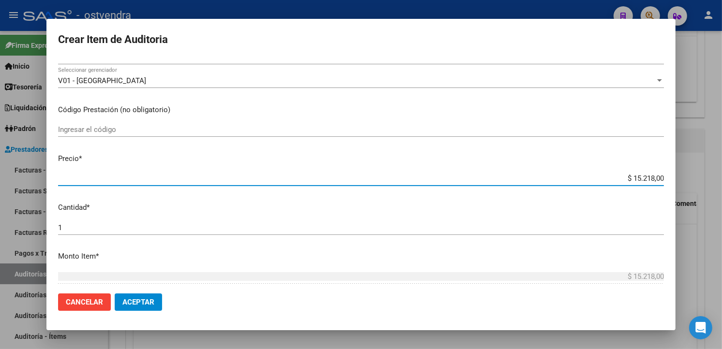
type input "$ 1.521,80"
type input "$ 152,18"
type input "$ 15,21"
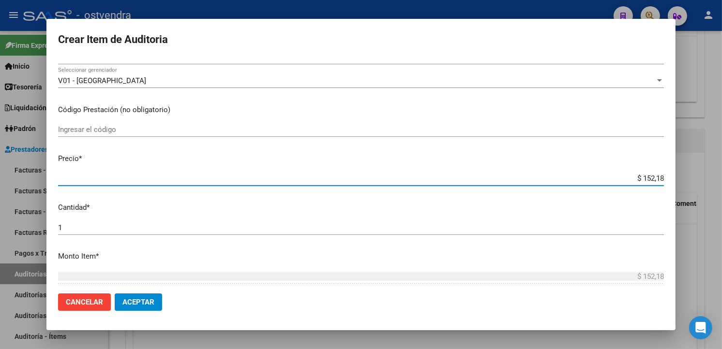
type input "$ 15,21"
type input "$ 1,52"
type input "$ 0,15"
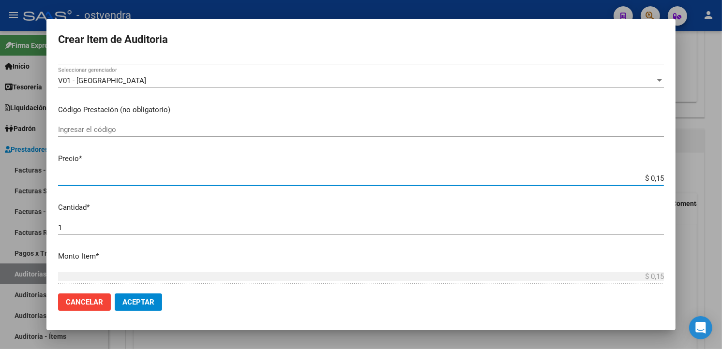
type input "$ 0,01"
type input "$ 0,07"
type input "$ 0,76"
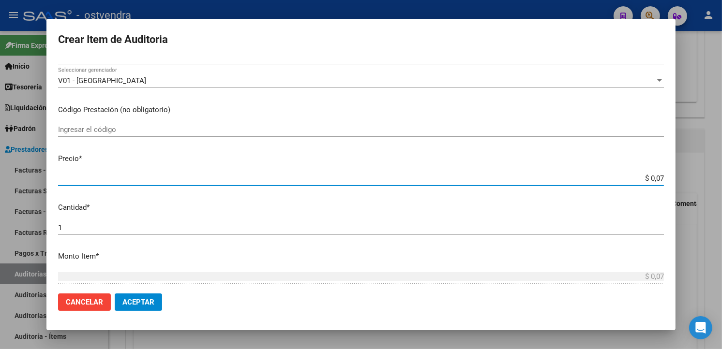
type input "$ 0,76"
type input "$ 7,60"
type input "$ 76,09"
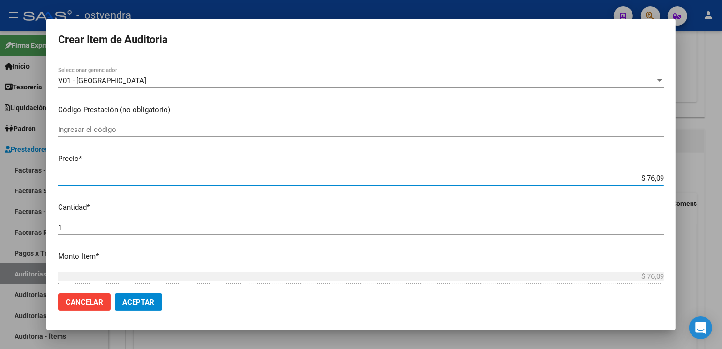
type input "$ 760,90"
type input "$ 7.609,00"
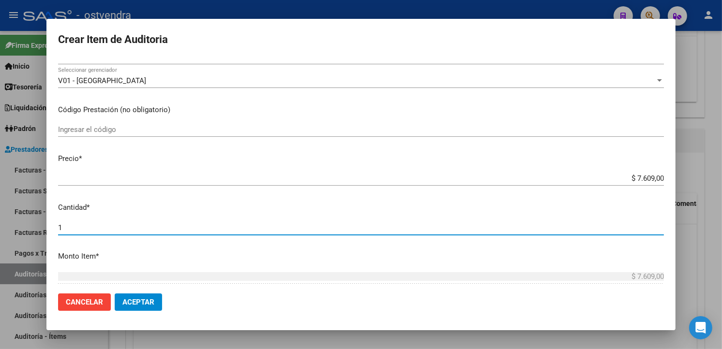
click at [123, 223] on input "1" at bounding box center [361, 227] width 606 height 9
type input "2"
type input "$ 15.218,00"
type input "2"
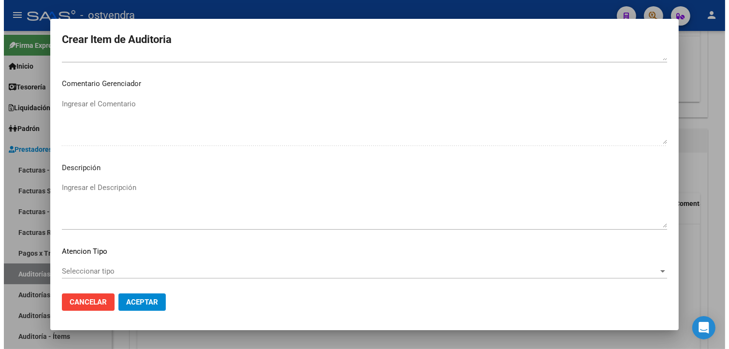
scroll to position [637, 0]
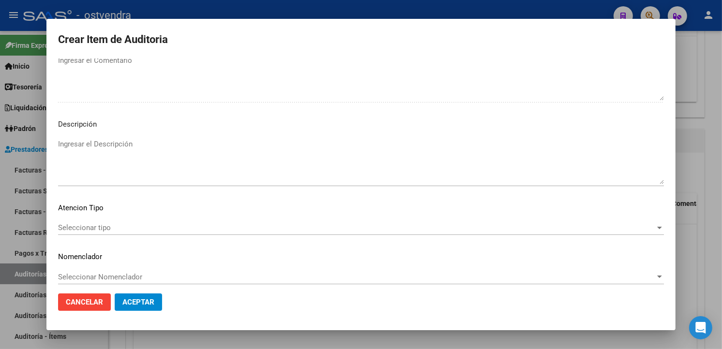
click at [353, 180] on textarea "Ingresar el Descripción" at bounding box center [361, 161] width 606 height 45
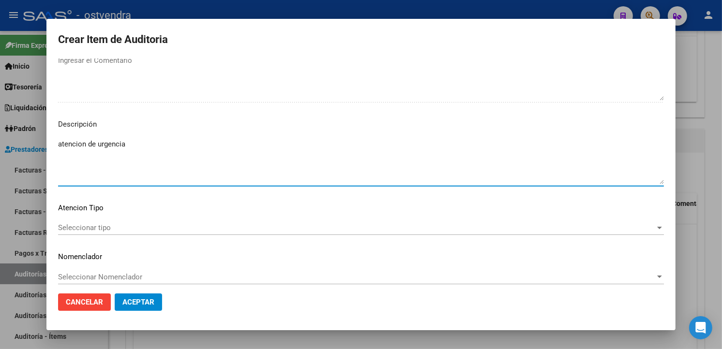
drag, startPoint x: 88, startPoint y: 147, endPoint x: 81, endPoint y: 146, distance: 7.4
type textarea "atención de urgencia"
click at [156, 229] on span "Seleccionar tipo" at bounding box center [356, 227] width 597 height 9
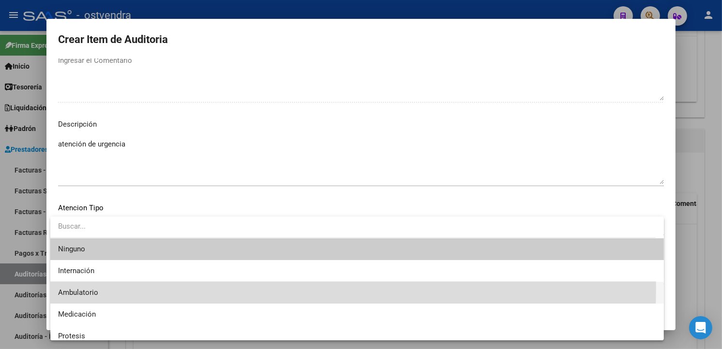
click at [111, 287] on span "Ambulatorio" at bounding box center [357, 293] width 598 height 22
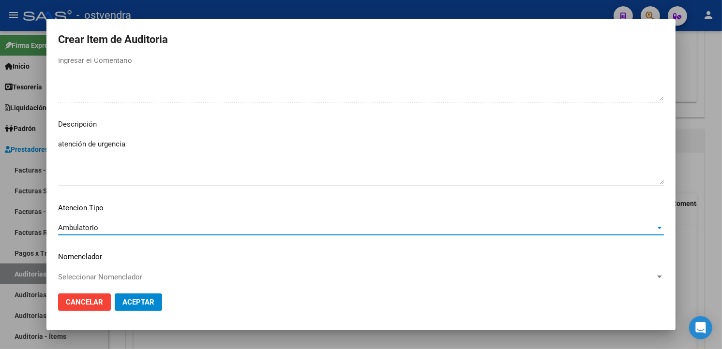
click at [130, 303] on span "Aceptar" at bounding box center [138, 302] width 32 height 9
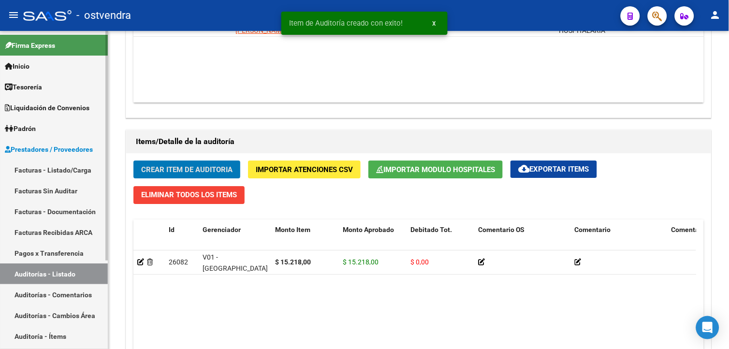
scroll to position [608, 0]
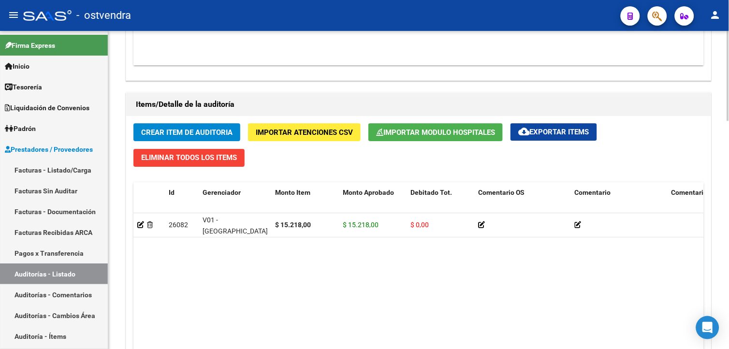
scroll to position [716, 0]
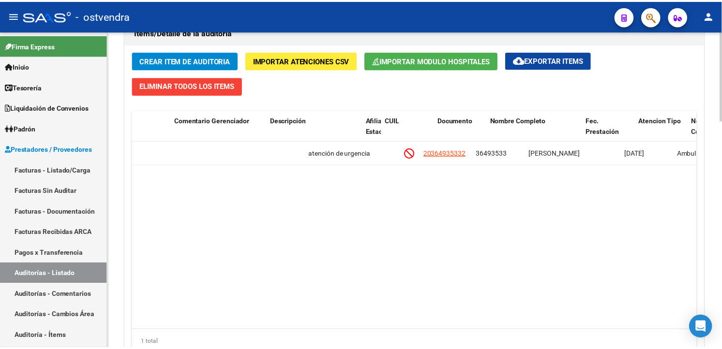
scroll to position [0, 606]
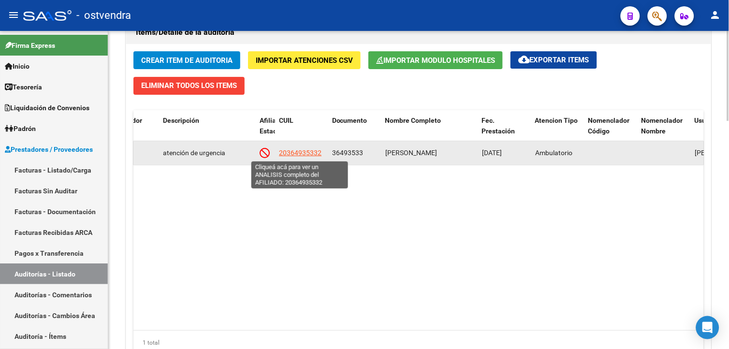
click at [301, 150] on span "20364935332" at bounding box center [300, 153] width 43 height 8
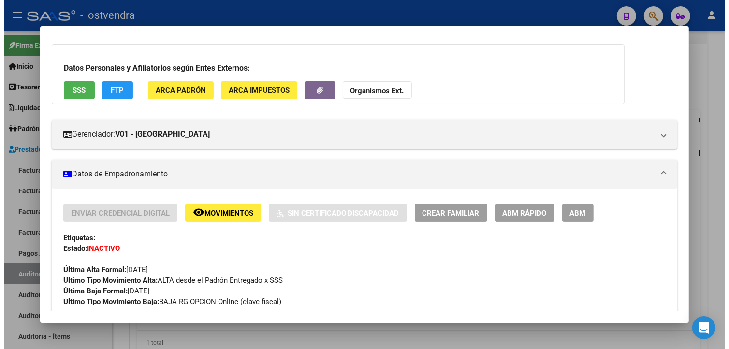
scroll to position [65, 0]
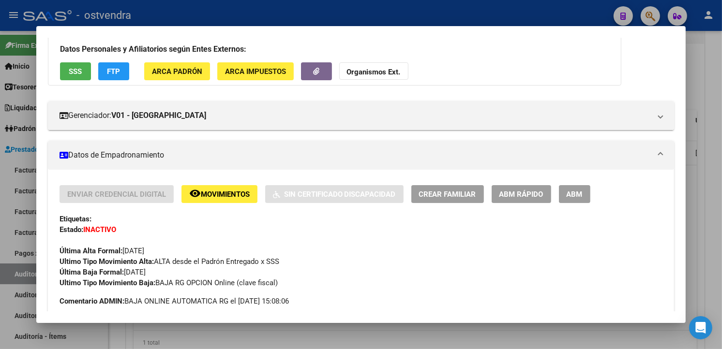
click at [697, 119] on div at bounding box center [361, 174] width 722 height 349
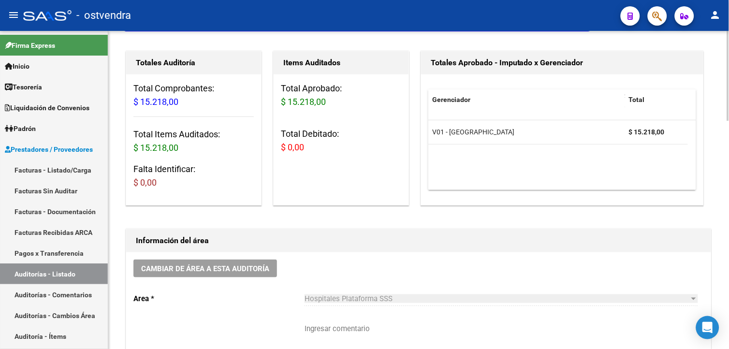
scroll to position [3, 0]
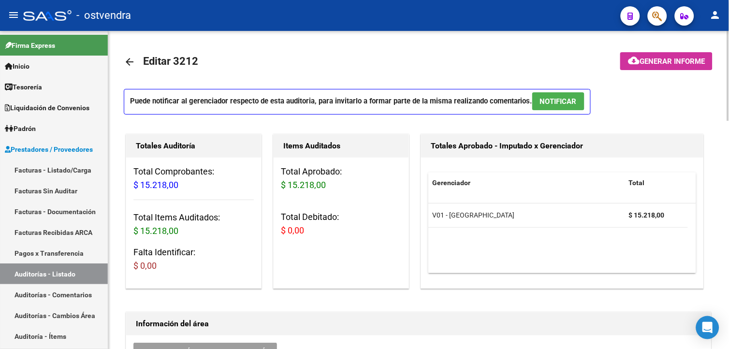
click at [553, 103] on span "NOTIFICAR" at bounding box center [558, 101] width 37 height 9
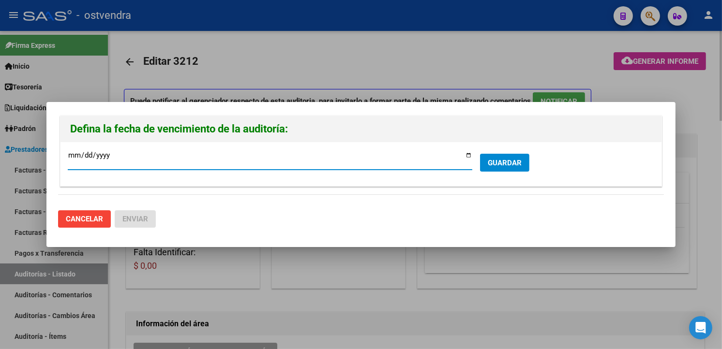
type input "[DATE]"
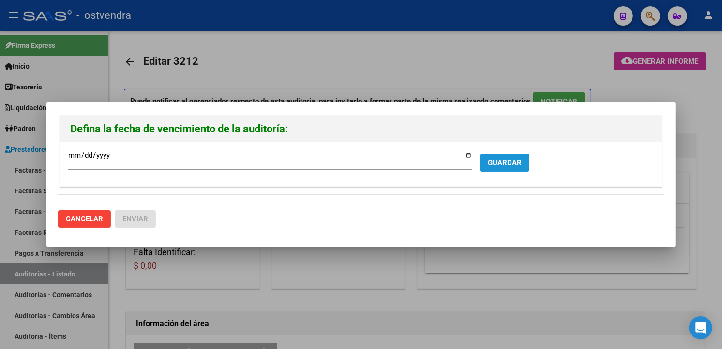
click at [496, 164] on span "GUARDAR" at bounding box center [505, 163] width 34 height 9
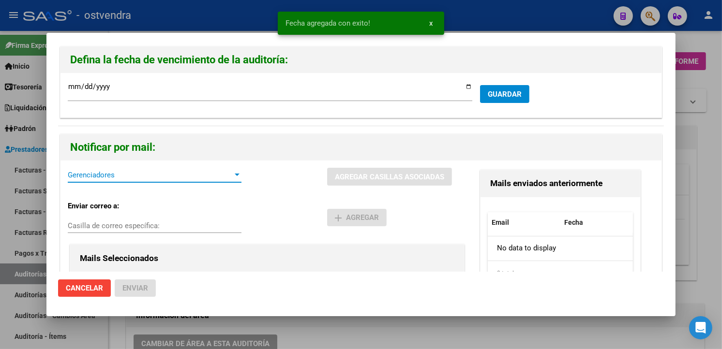
click at [113, 173] on span "Gerenciadores" at bounding box center [150, 175] width 165 height 9
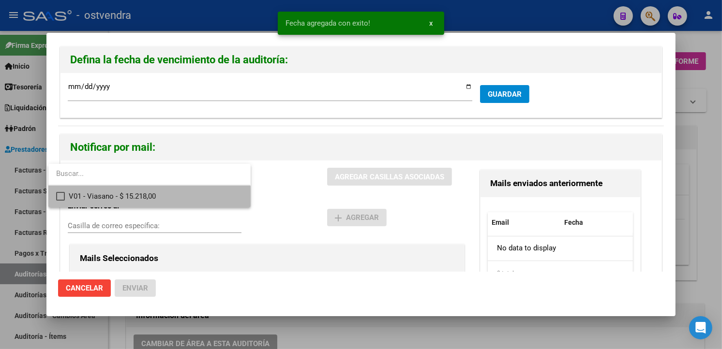
click at [135, 203] on span "V01 - Viasano - $ 15.218,00" at bounding box center [156, 197] width 174 height 22
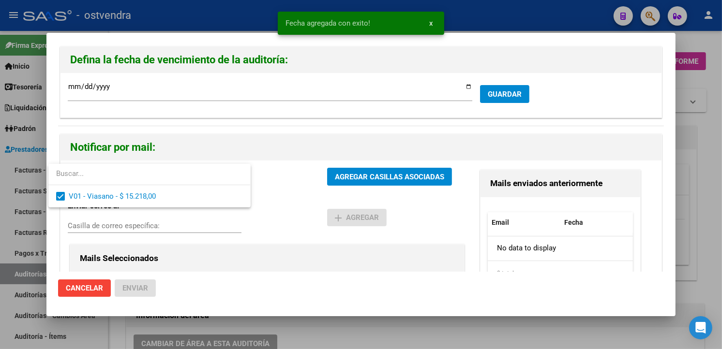
click at [360, 169] on div at bounding box center [361, 174] width 722 height 349
click at [360, 169] on button "AGREGAR CASILLAS ASOCIADAS" at bounding box center [389, 177] width 125 height 18
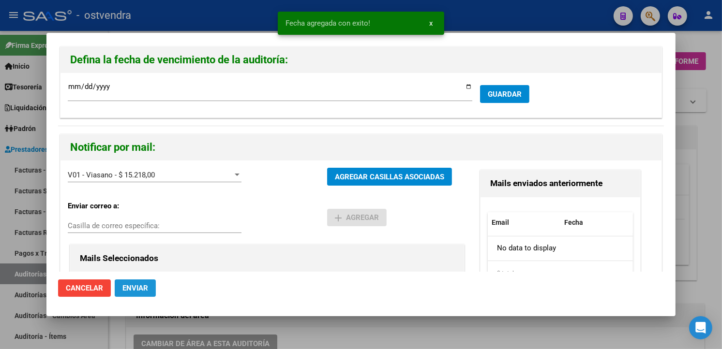
click at [153, 286] on button "Enviar" at bounding box center [135, 288] width 41 height 17
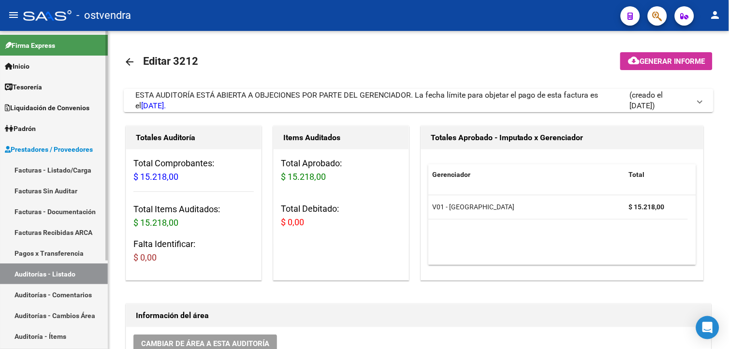
drag, startPoint x: 74, startPoint y: 198, endPoint x: 79, endPoint y: 194, distance: 6.5
click at [74, 198] on link "Facturas Sin Auditar" at bounding box center [54, 190] width 108 height 21
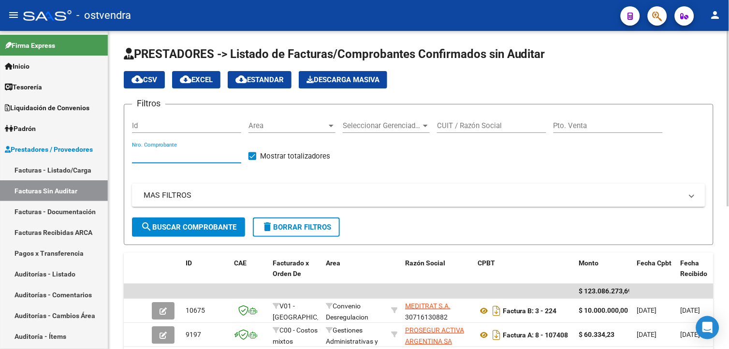
click at [192, 157] on input "Nro. Comprobante" at bounding box center [186, 155] width 109 height 9
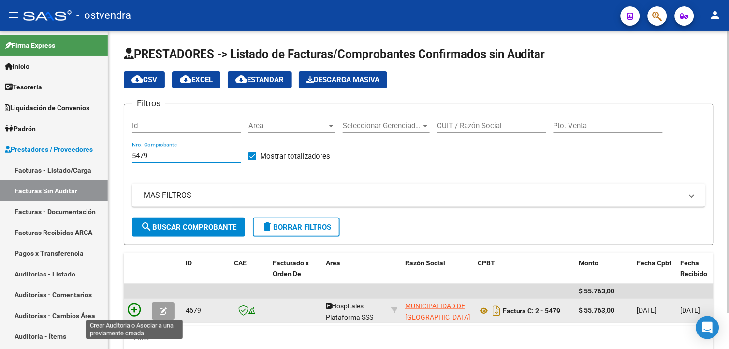
type input "5479"
click at [138, 313] on icon at bounding box center [135, 310] width 14 height 14
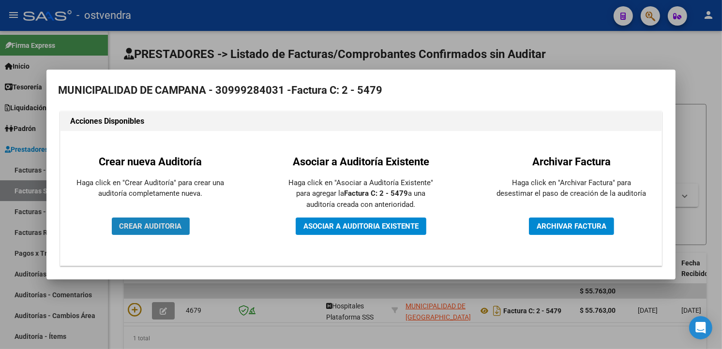
click at [181, 222] on button "CREAR AUDITORIA" at bounding box center [151, 226] width 78 height 17
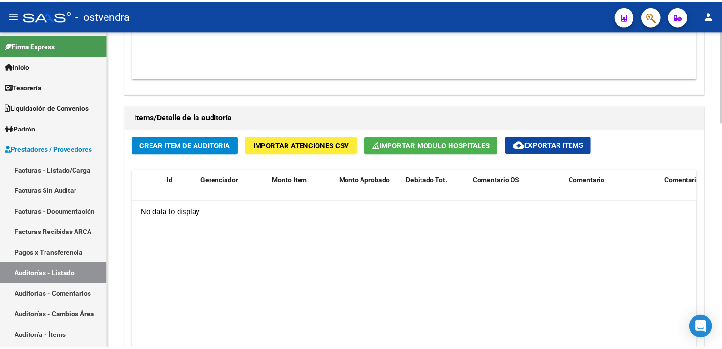
scroll to position [703, 0]
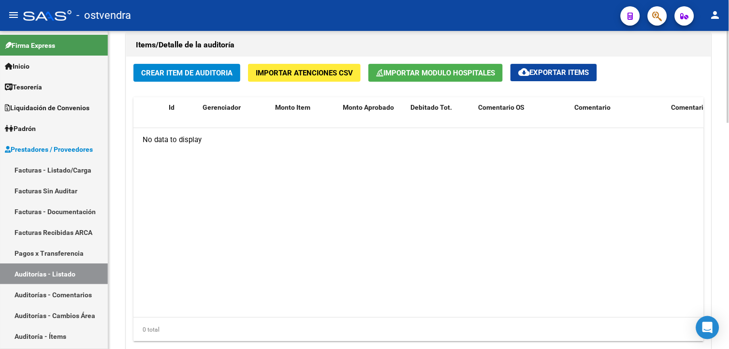
click at [215, 80] on button "Crear Item de Auditoria" at bounding box center [186, 73] width 107 height 18
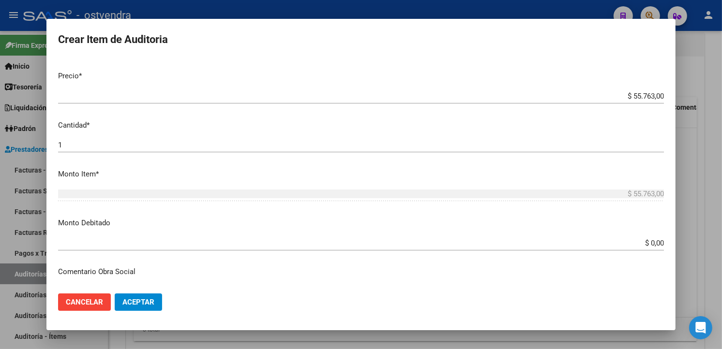
scroll to position [226, 0]
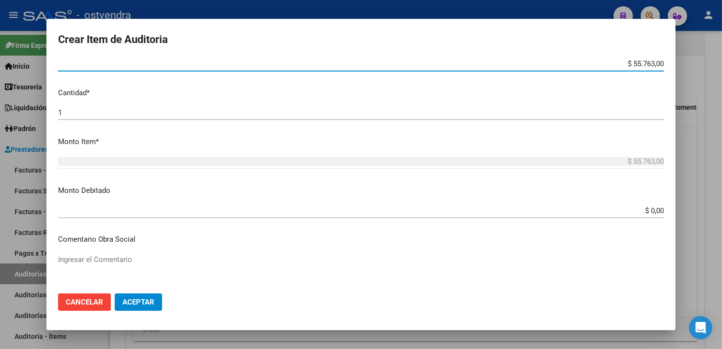
click at [654, 65] on input "$ 55.763,00" at bounding box center [361, 63] width 606 height 9
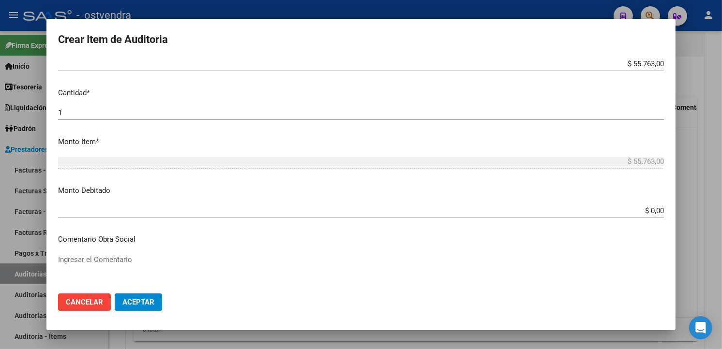
scroll to position [0, 0]
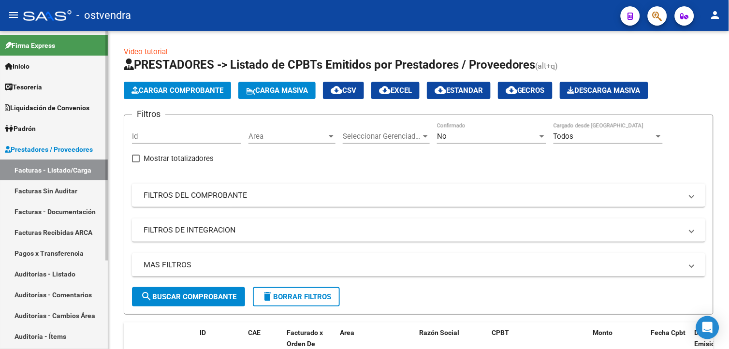
scroll to position [39, 0]
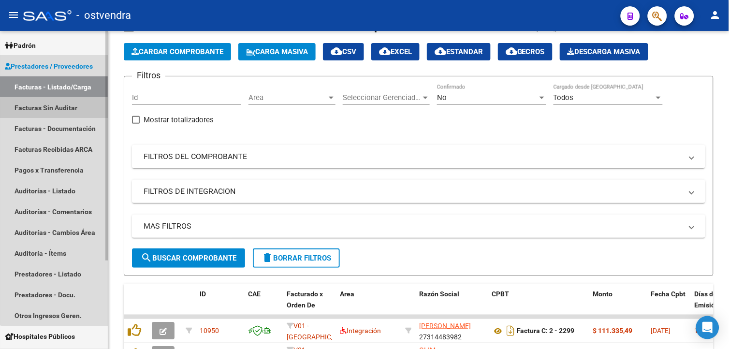
click at [89, 115] on link "Facturas Sin Auditar" at bounding box center [54, 107] width 108 height 21
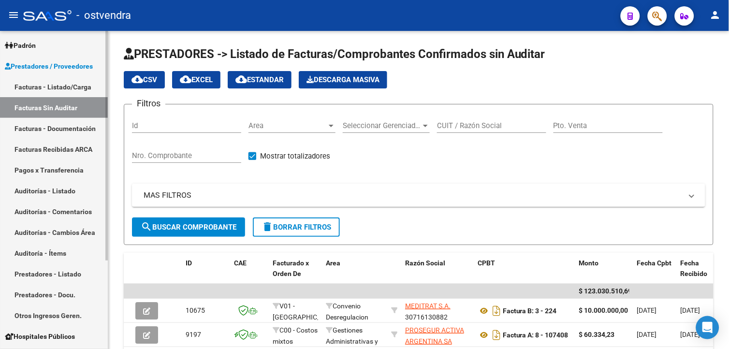
drag, startPoint x: 84, startPoint y: 189, endPoint x: 92, endPoint y: 187, distance: 8.6
click at [84, 189] on link "Auditorías - Listado" at bounding box center [54, 190] width 108 height 21
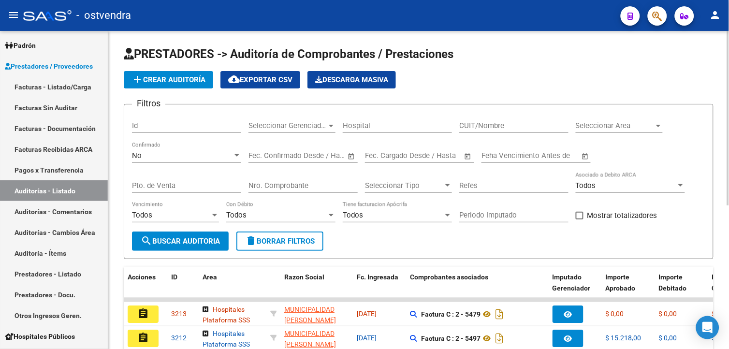
click at [248, 187] on div "Filtros Id Seleccionar Gerenciador Seleccionar Gerenciador Hospital CUIT/Nombre…" at bounding box center [419, 171] width 574 height 119
click at [250, 187] on input "Nro. Comprobante" at bounding box center [303, 185] width 109 height 9
type input "4939"
click at [70, 114] on link "Facturas Sin Auditar" at bounding box center [54, 107] width 108 height 21
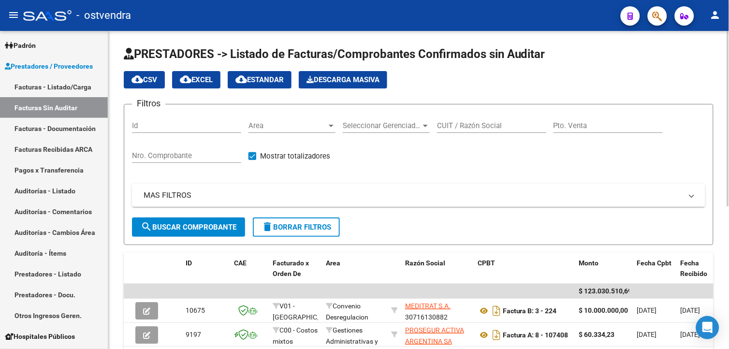
click at [206, 156] on input "Nro. Comprobante" at bounding box center [186, 155] width 109 height 9
type input "4939"
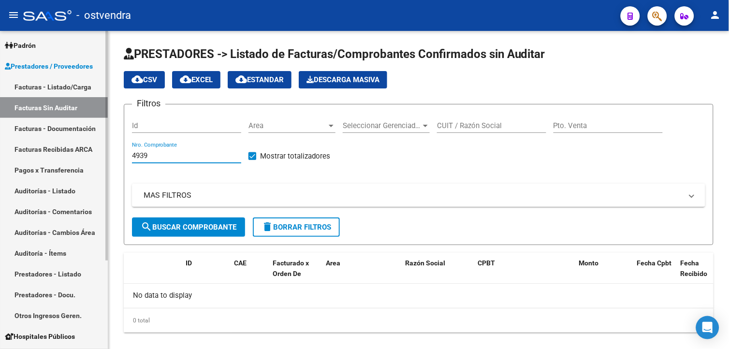
click at [63, 187] on link "Auditorías - Listado" at bounding box center [54, 190] width 108 height 21
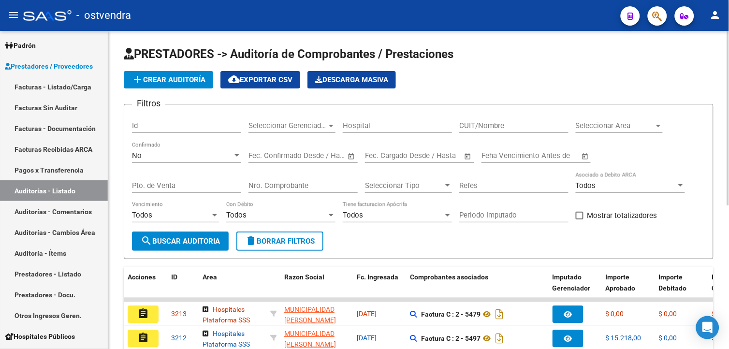
click at [273, 178] on div "Nro. Comprobante" at bounding box center [303, 182] width 109 height 21
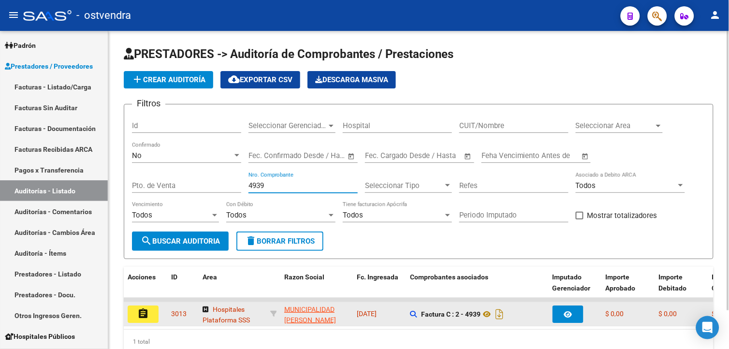
type input "4939"
click at [152, 314] on button "assignment" at bounding box center [143, 314] width 31 height 17
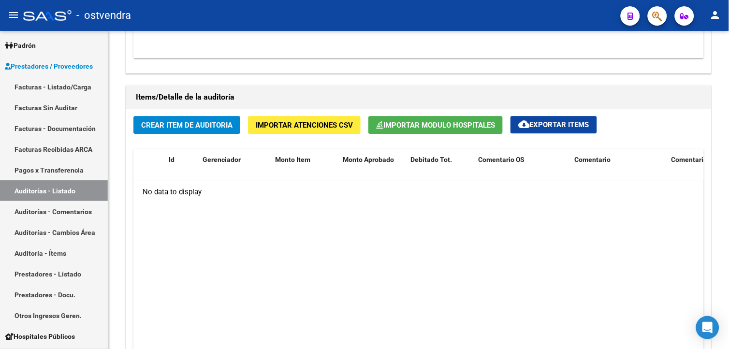
click at [236, 119] on button "Crear Item de Auditoria" at bounding box center [186, 125] width 107 height 18
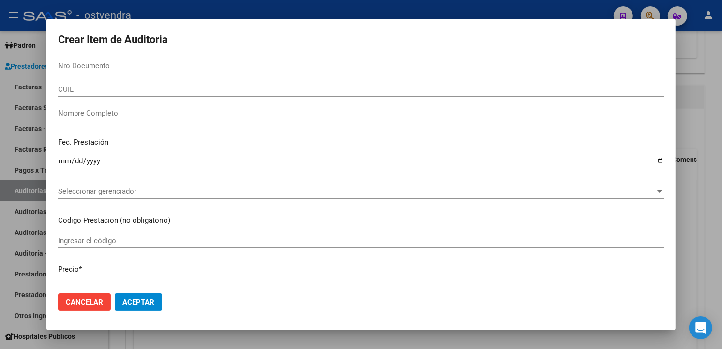
drag, startPoint x: 91, startPoint y: 64, endPoint x: 705, endPoint y: 121, distance: 616.4
click at [705, 121] on div at bounding box center [361, 174] width 722 height 349
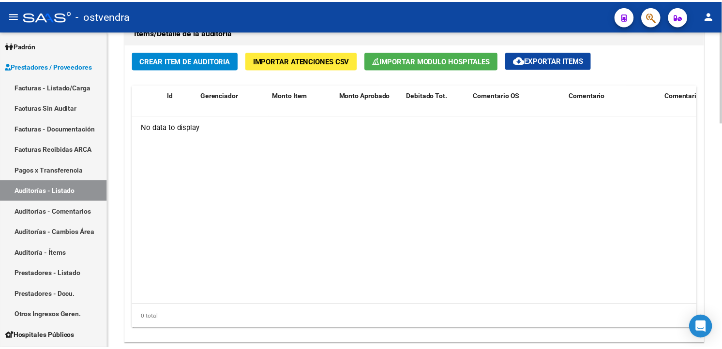
scroll to position [729, 0]
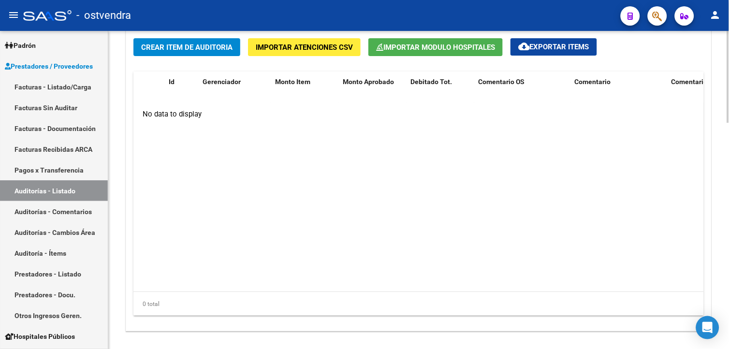
click at [728, 289] on div at bounding box center [728, 288] width 2 height 92
click at [203, 46] on span "Crear Item de Auditoria" at bounding box center [186, 47] width 91 height 9
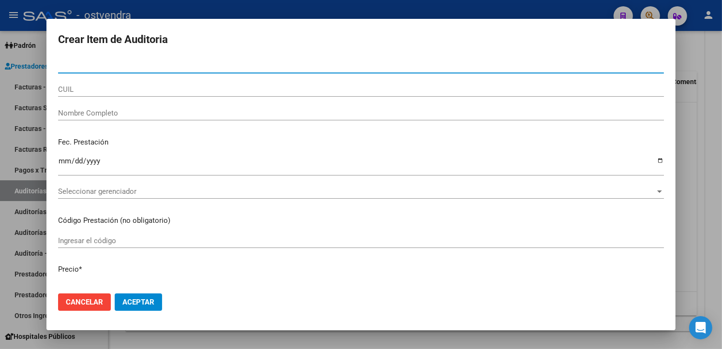
paste input "55024030"
type input "55024030"
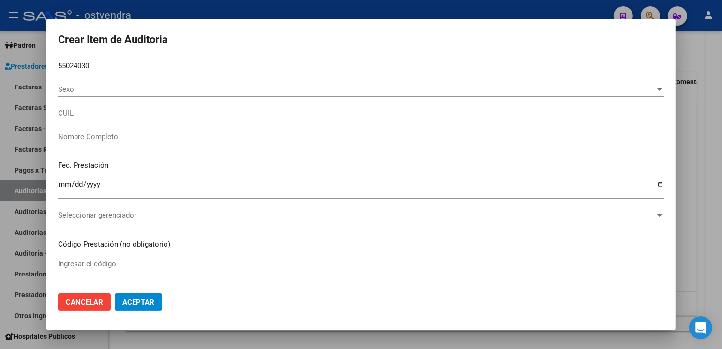
type input "20550240301"
type input "[PERSON_NAME]"
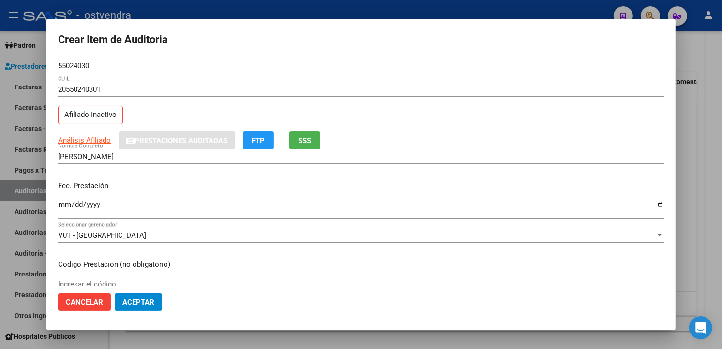
type input "55024030"
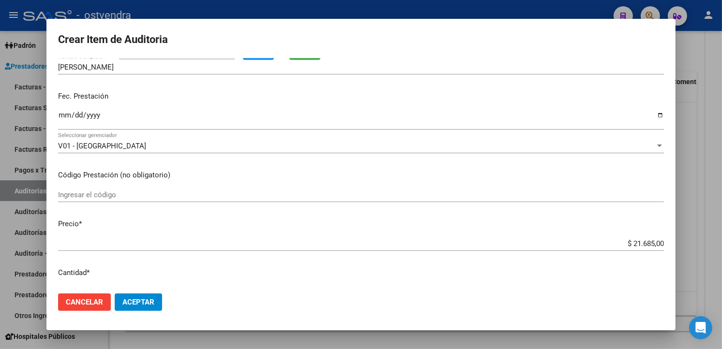
scroll to position [99, 0]
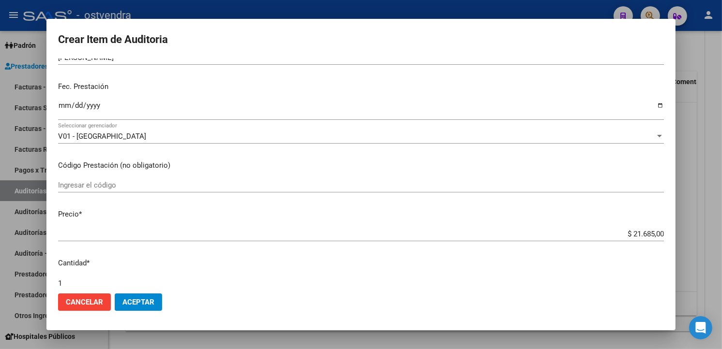
click at [655, 230] on input "$ 21.685,00" at bounding box center [361, 234] width 606 height 9
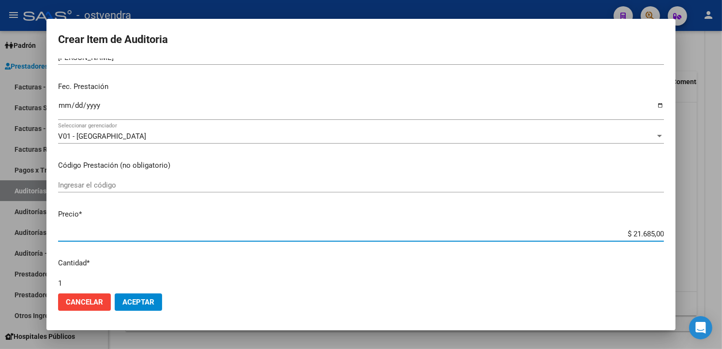
type input "$ 2.168,50"
type input "$ 216,85"
type input "$ 21,68"
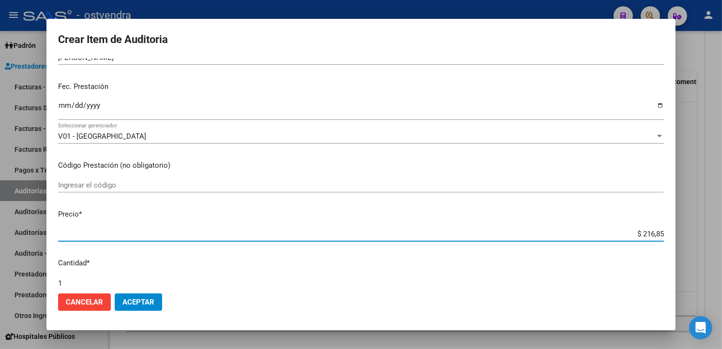
type input "$ 21,68"
type input "$ 2,16"
type input "$ 0,21"
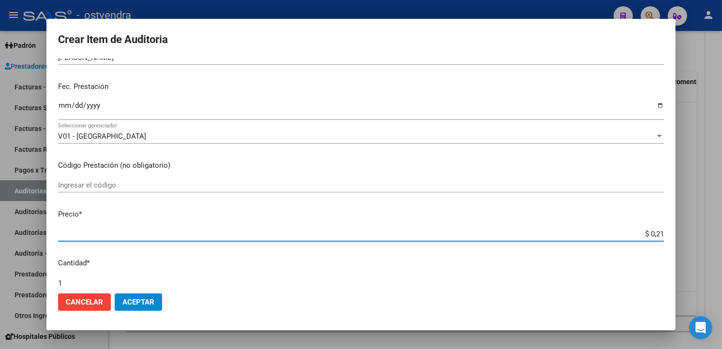
type input "$ 0,02"
type input "$ 0,01"
type input "$ 0,15"
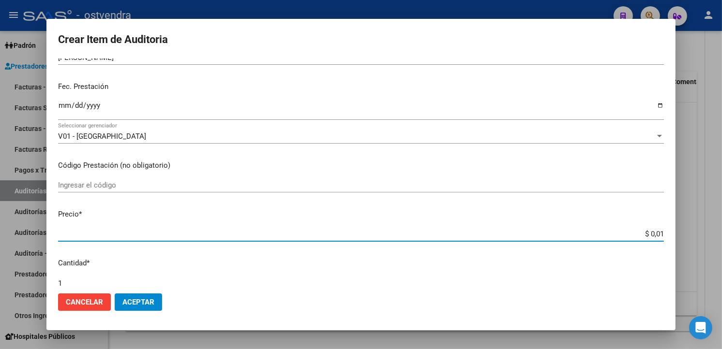
type input "$ 0,15"
type input "$ 1,52"
type input "$ 15,20"
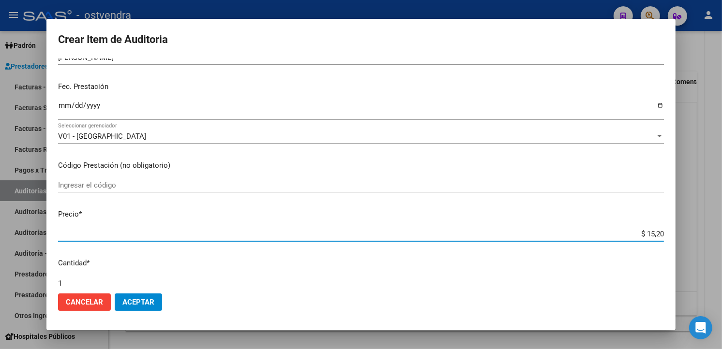
type input "$ 152,00"
type input "$ 1.520,00"
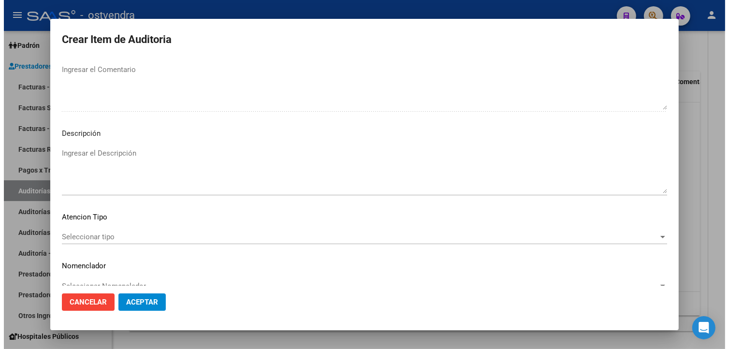
scroll to position [637, 0]
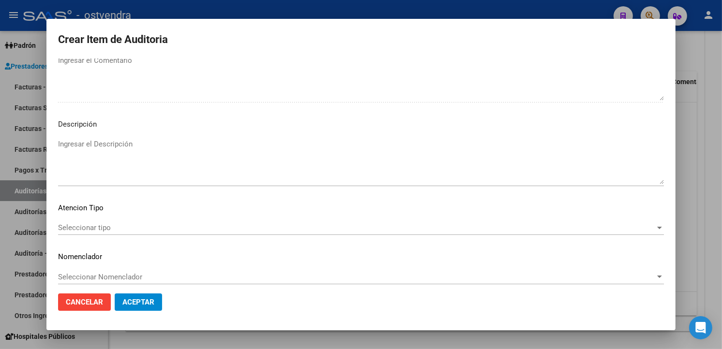
click at [440, 104] on div "Ingresar el Comentario" at bounding box center [361, 82] width 606 height 59
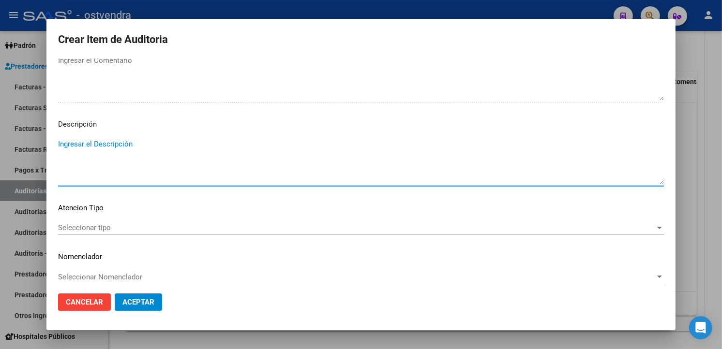
click at [422, 139] on textarea "Ingresar el Descripción" at bounding box center [361, 161] width 606 height 45
type textarea "consulta en caps"
click at [85, 229] on span "Seleccionar tipo" at bounding box center [356, 227] width 597 height 9
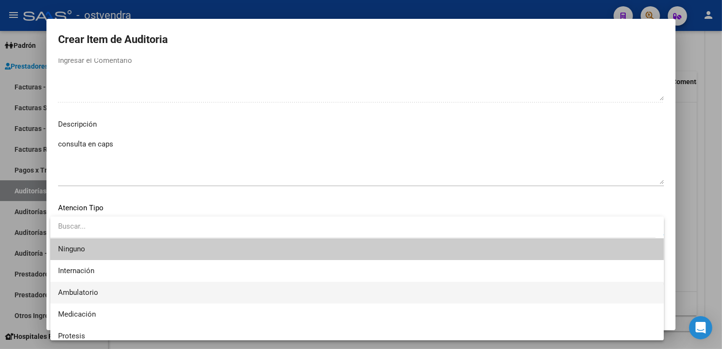
click at [117, 298] on span "Ambulatorio" at bounding box center [357, 293] width 598 height 22
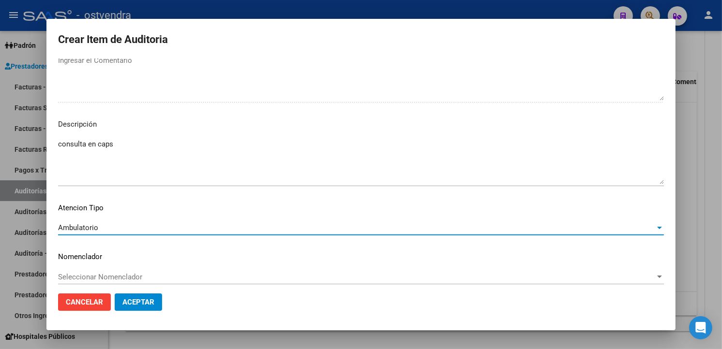
click at [121, 302] on button "Aceptar" at bounding box center [138, 302] width 47 height 17
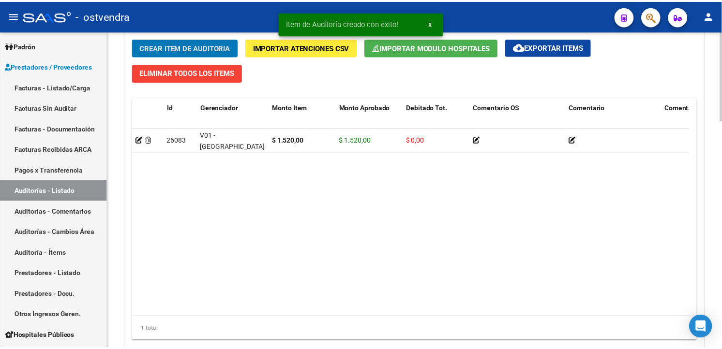
scroll to position [729, 0]
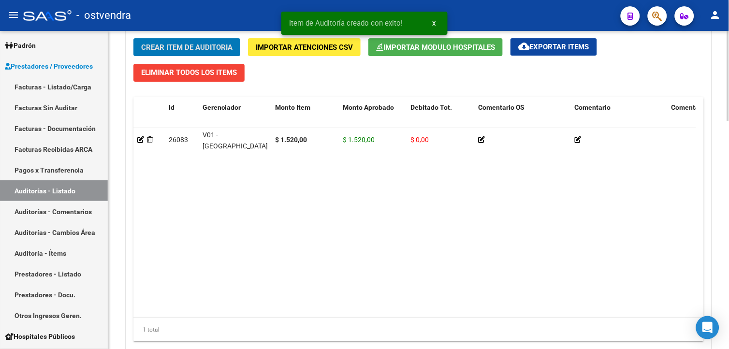
click at [186, 46] on span "Crear Item de Auditoria" at bounding box center [186, 47] width 91 height 9
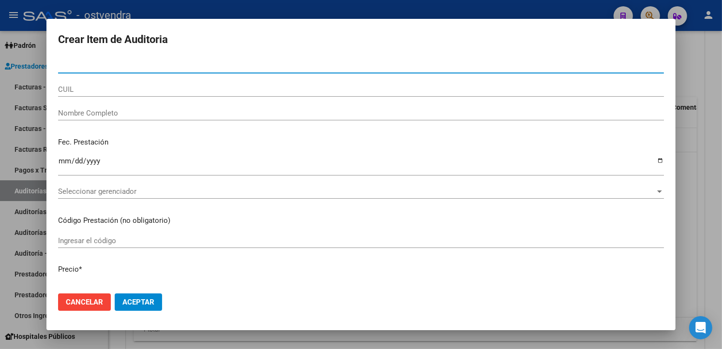
paste input "58286849"
type input "58286849"
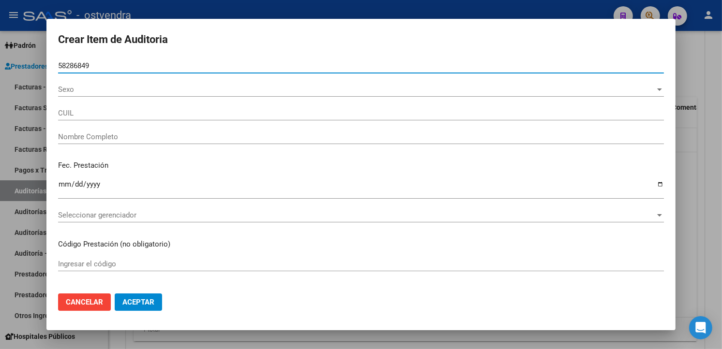
type input "20582868493"
type input "DUARTE VALENTIN"
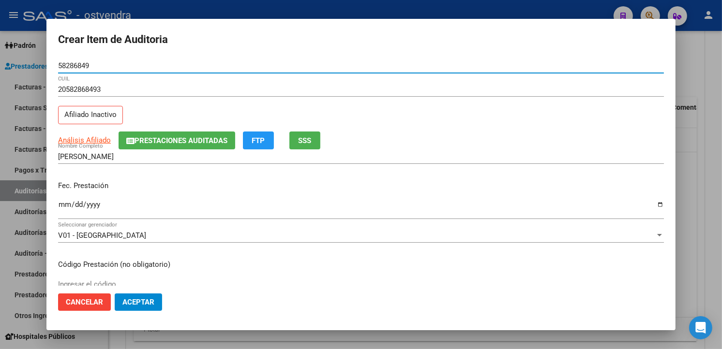
type input "58286849"
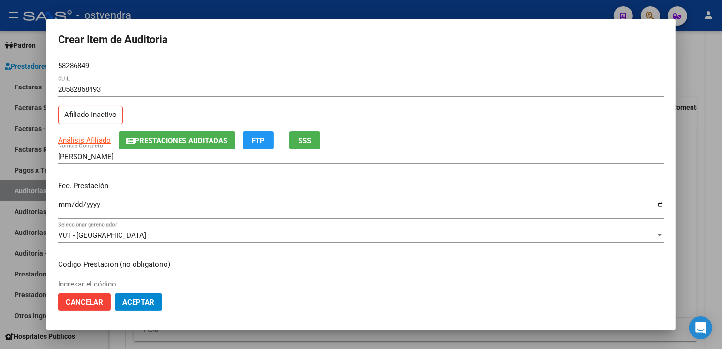
scroll to position [175, 0]
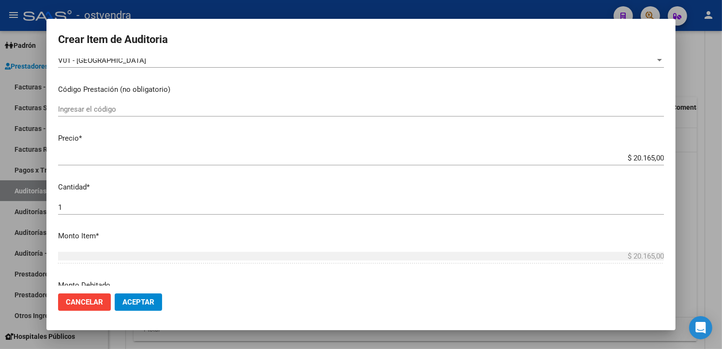
click at [655, 158] on input "$ 20.165,00" at bounding box center [361, 158] width 606 height 9
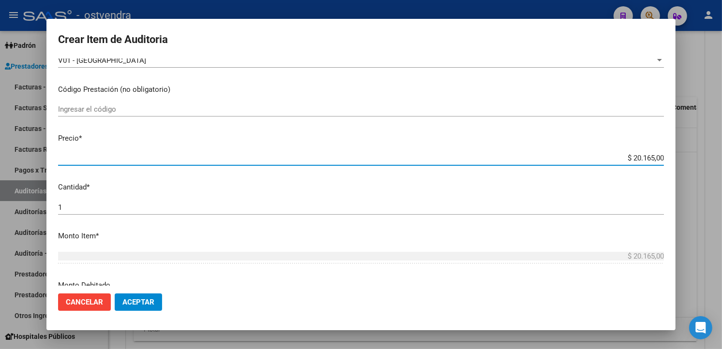
type input "$ 2.016,50"
type input "$ 201,65"
type input "$ 20,16"
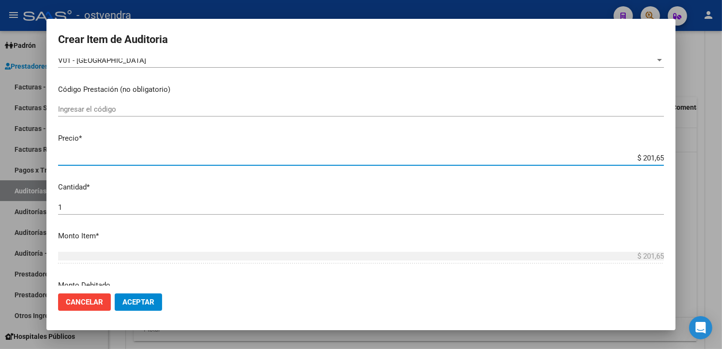
type input "$ 20,16"
type input "$ 2,01"
type input "$ 0,20"
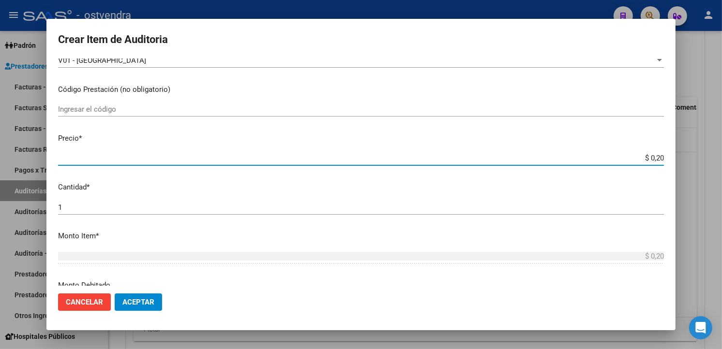
type input "$ 0,02"
type input "$ 0,03"
type input "$ 0,39"
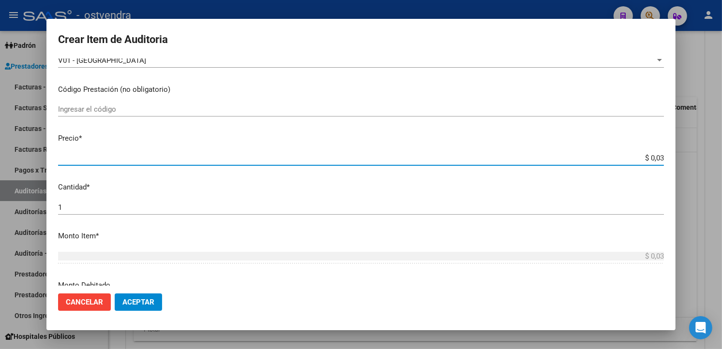
type input "$ 0,39"
type input "$ 3,99"
type input "$ 39,98"
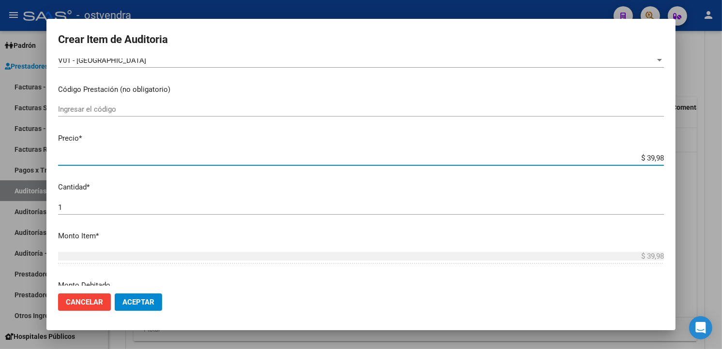
type input "$ 399,80"
type input "$ 3.998,00"
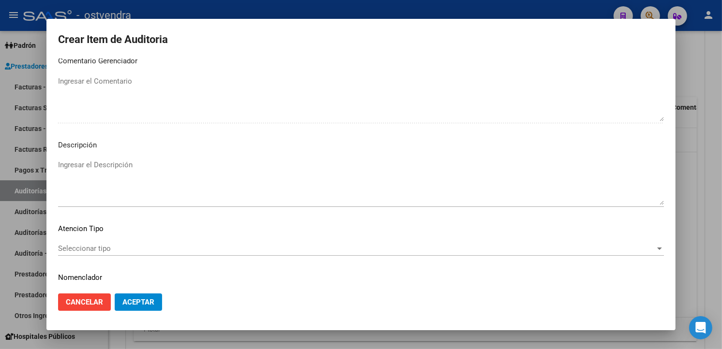
scroll to position [627, 0]
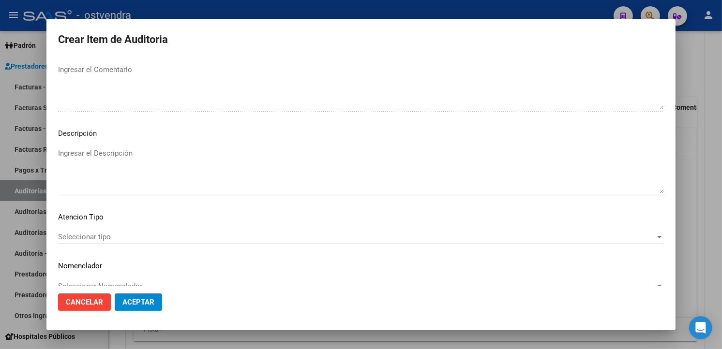
click at [311, 171] on textarea "Ingresar el Descripción" at bounding box center [361, 170] width 606 height 45
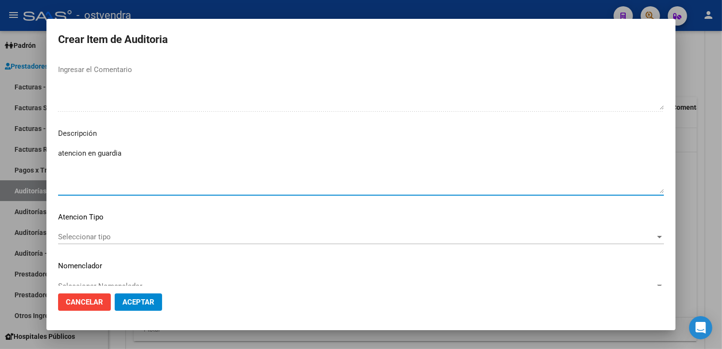
click at [241, 185] on textarea "atencion en guardia" at bounding box center [361, 170] width 606 height 45
type textarea "atencion en guardia"
click at [108, 238] on span "Seleccionar tipo" at bounding box center [356, 237] width 597 height 9
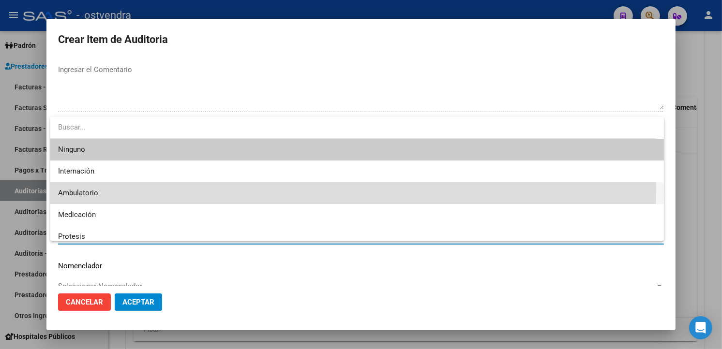
click at [113, 188] on span "Ambulatorio" at bounding box center [357, 193] width 598 height 22
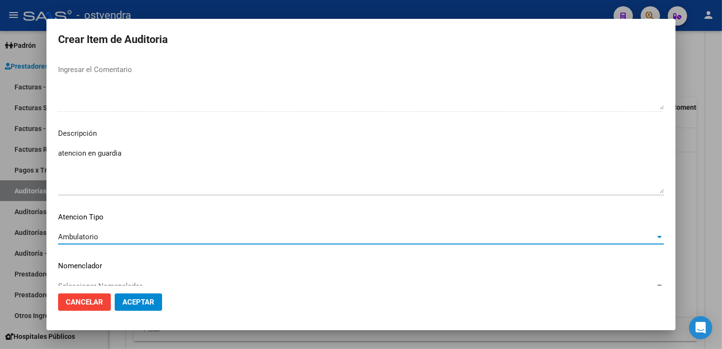
click at [140, 293] on mat-dialog-actions "Cancelar Aceptar" at bounding box center [361, 302] width 606 height 33
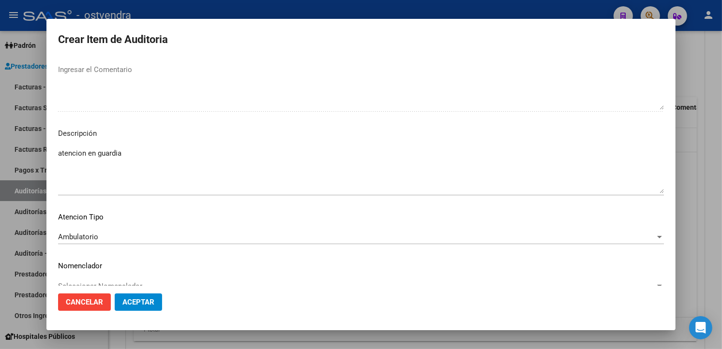
click at [142, 294] on button "Aceptar" at bounding box center [138, 302] width 47 height 17
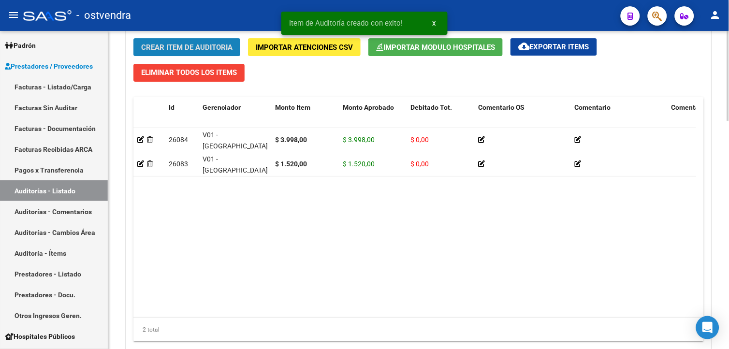
click at [192, 54] on button "Crear Item de Auditoria" at bounding box center [186, 47] width 107 height 18
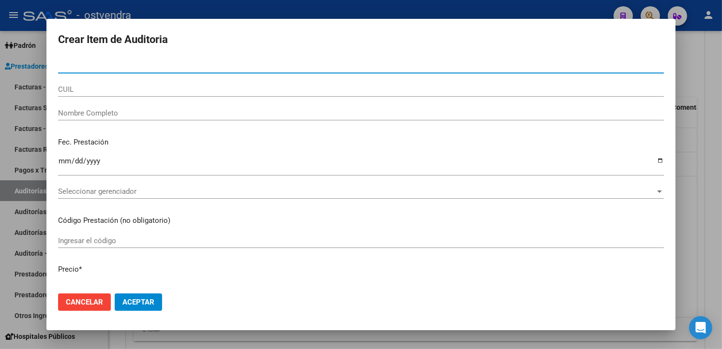
paste input "51155638"
type input "51155638"
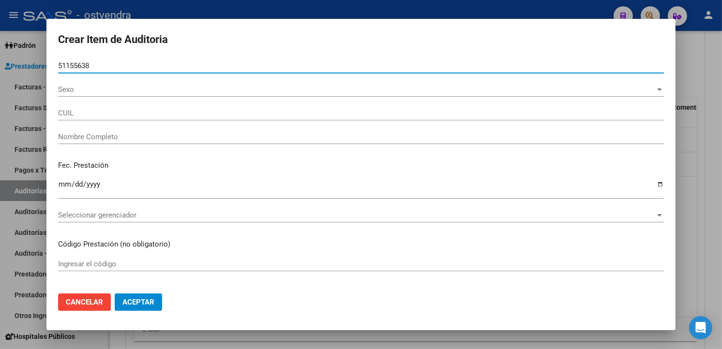
type input "23511556384"
type input "[PERSON_NAME]"
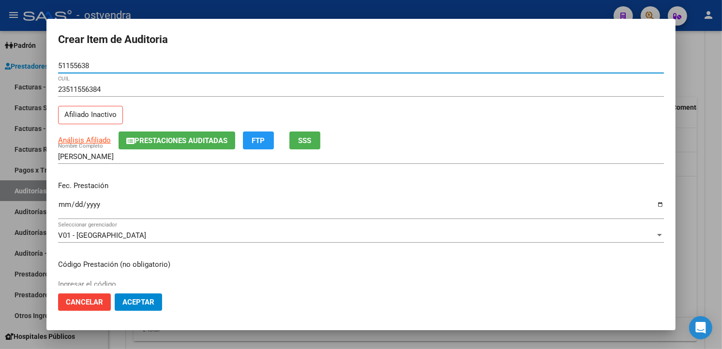
type input "51155638"
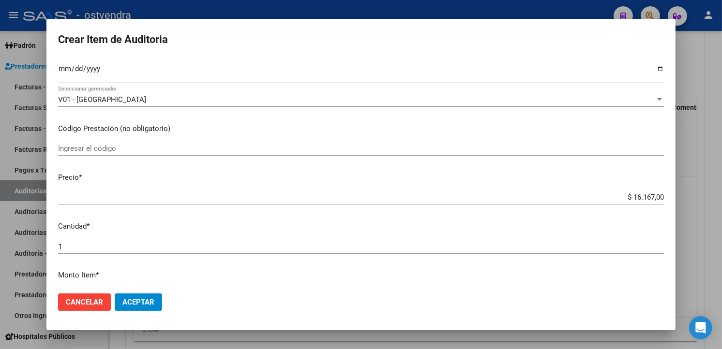
scroll to position [141, 0]
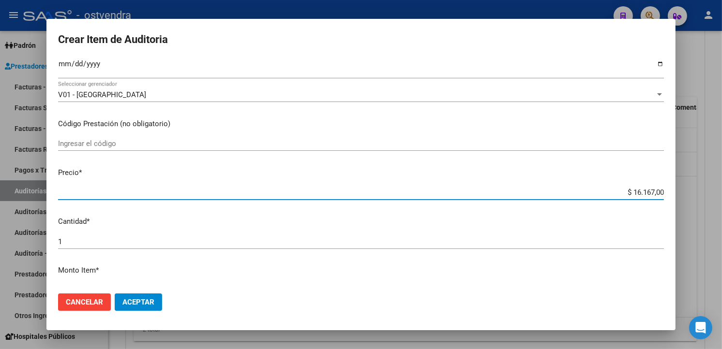
drag, startPoint x: 654, startPoint y: 190, endPoint x: 658, endPoint y: 206, distance: 16.1
click at [654, 191] on input "$ 16.167,00" at bounding box center [361, 192] width 606 height 9
type input "$ 1.616,70"
type input "$ 161,67"
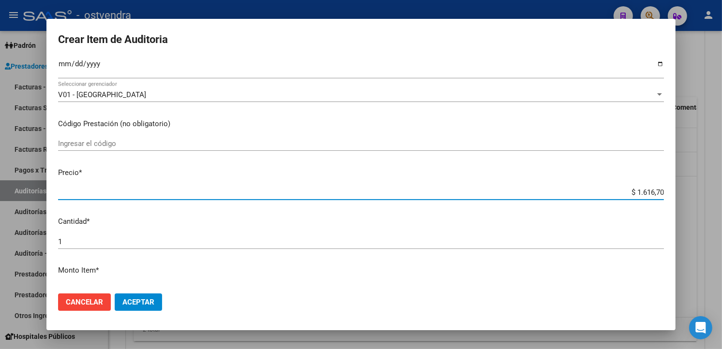
type input "$ 161,67"
type input "$ 16,16"
type input "$ 1,61"
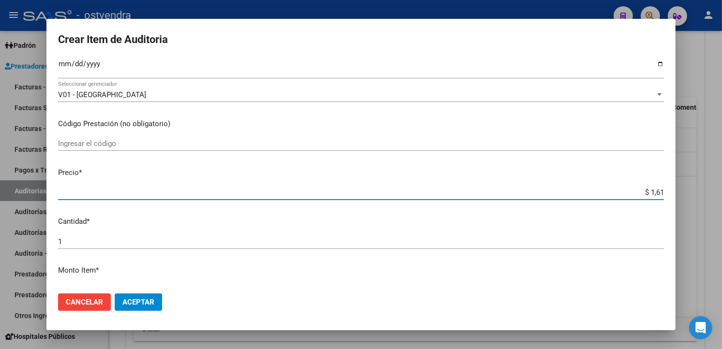
type input "$ 0,16"
type input "$ 0,01"
type input "$ 0,15"
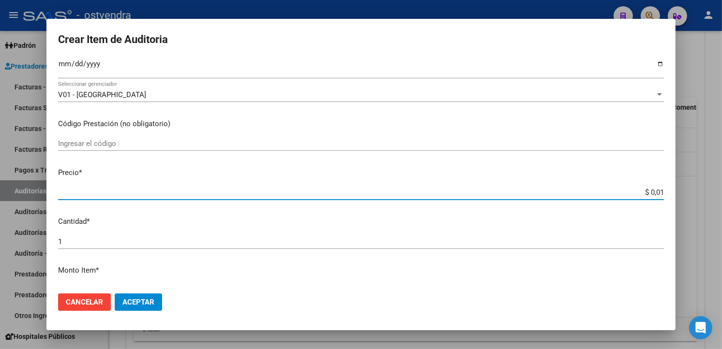
type input "$ 0,15"
type input "$ 1,52"
type input "$ 15,20"
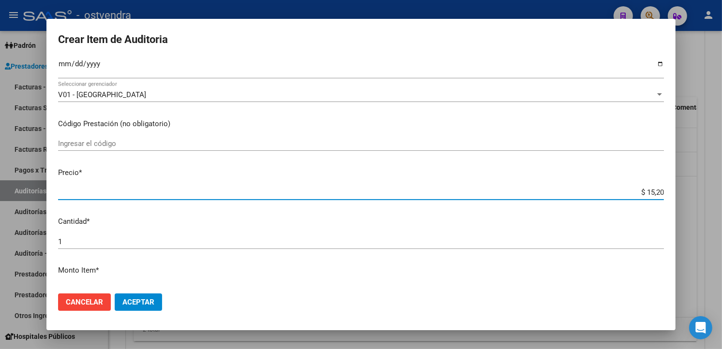
type input "$ 152,00"
type input "$ 1.520,00"
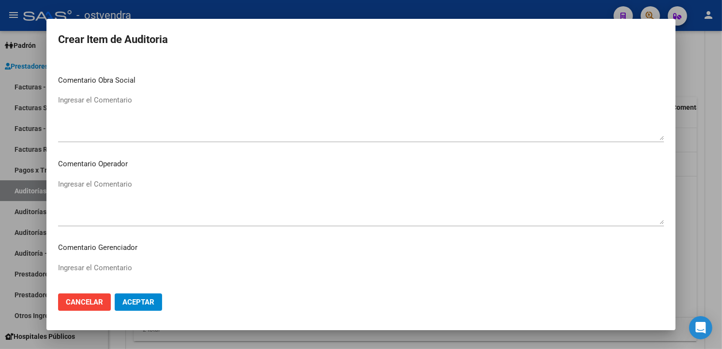
scroll to position [644, 0]
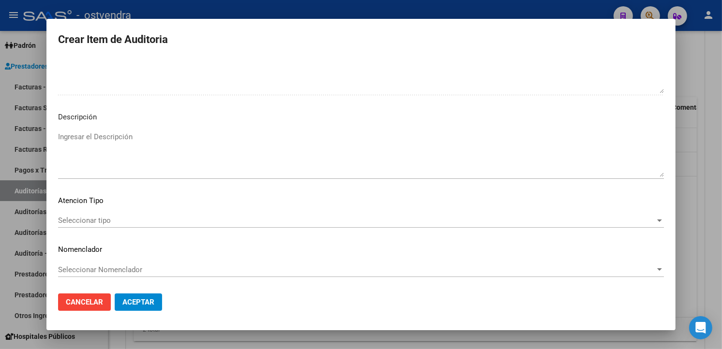
click at [213, 126] on mat-dialog-content "51155638 Nro Documento 23511556384 CUIL Afiliado Inactivo Análisis Afiliado Pre…" at bounding box center [360, 172] width 629 height 227
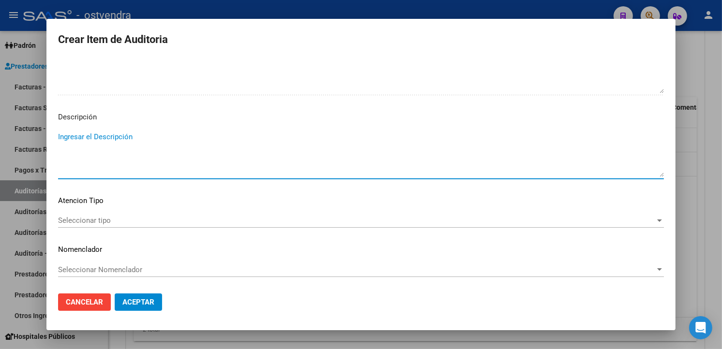
click at [207, 141] on textarea "Ingresar el Descripción" at bounding box center [361, 154] width 606 height 45
type textarea "consulta en caps"
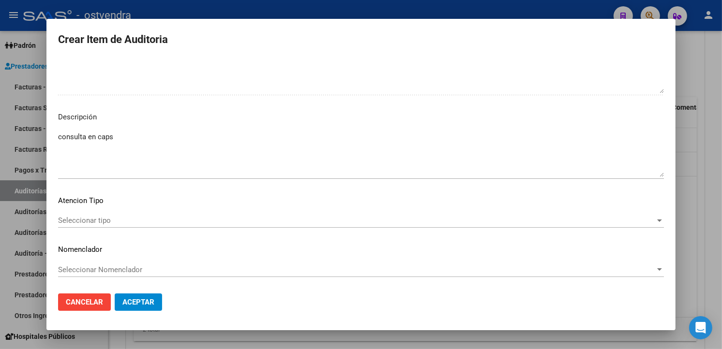
click at [146, 215] on div "Seleccionar tipo Seleccionar tipo" at bounding box center [361, 220] width 606 height 15
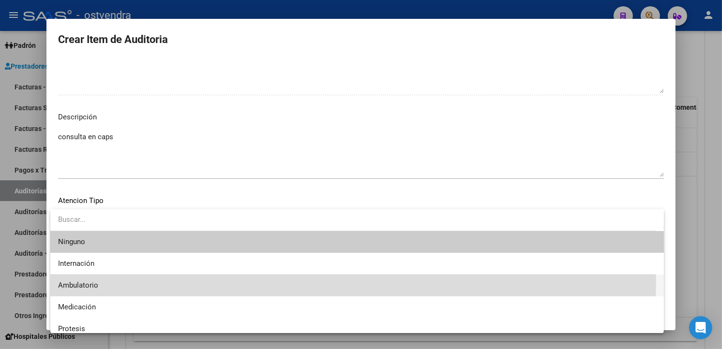
click at [123, 279] on span "Ambulatorio" at bounding box center [357, 286] width 598 height 22
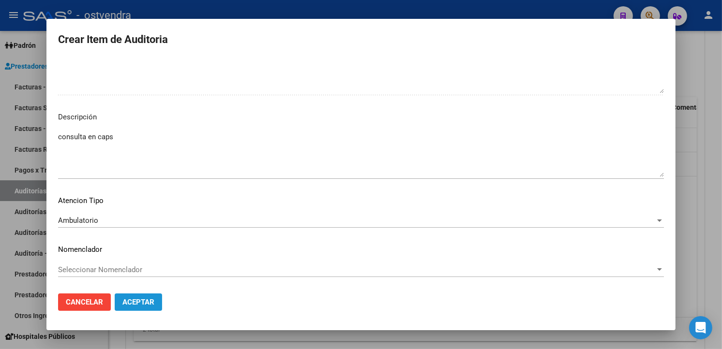
click at [132, 294] on button "Aceptar" at bounding box center [138, 302] width 47 height 17
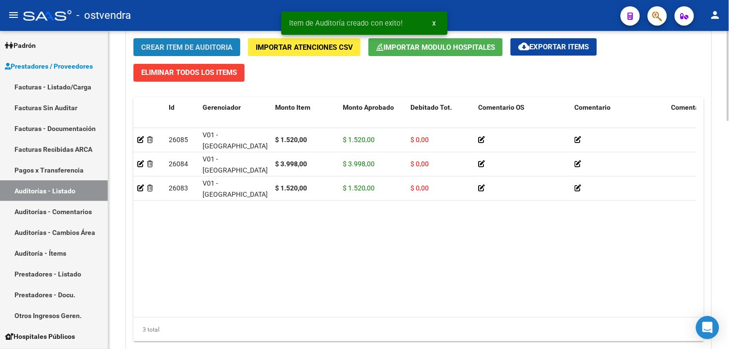
click at [197, 50] on span "Crear Item de Auditoria" at bounding box center [186, 47] width 91 height 9
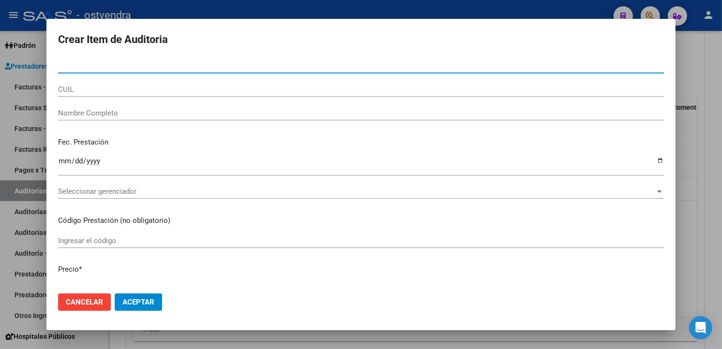
paste input "50614356"
type input "50614356"
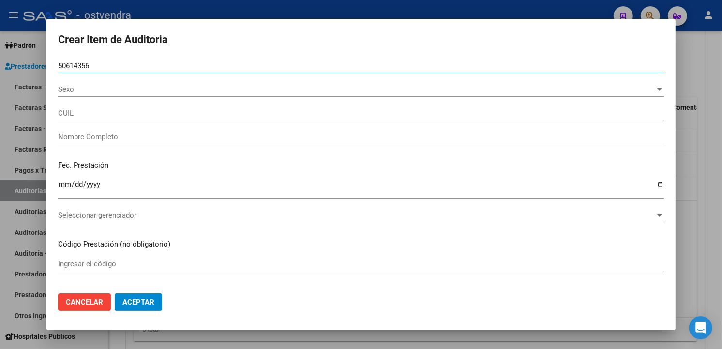
type input "27506143565"
type input "REYNOSO ANGELINA ABRIL"
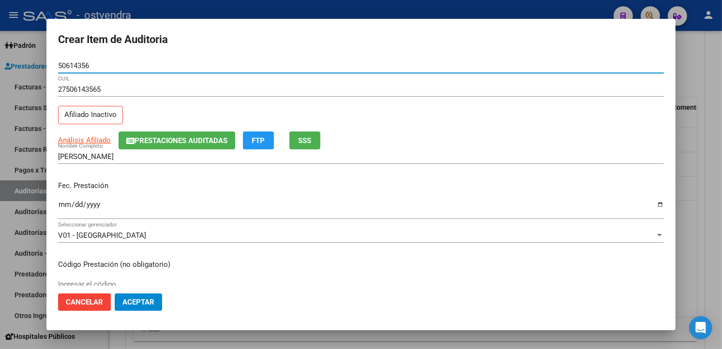
type input "50614356"
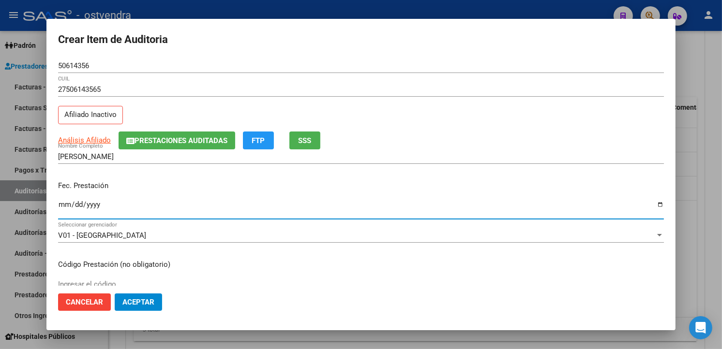
click at [64, 202] on input "Ingresar la fecha" at bounding box center [361, 208] width 606 height 15
type input "2023-10-03"
click at [388, 162] on div "REYNOSO ANGELINA ABRIL Nombre Completo" at bounding box center [361, 156] width 606 height 15
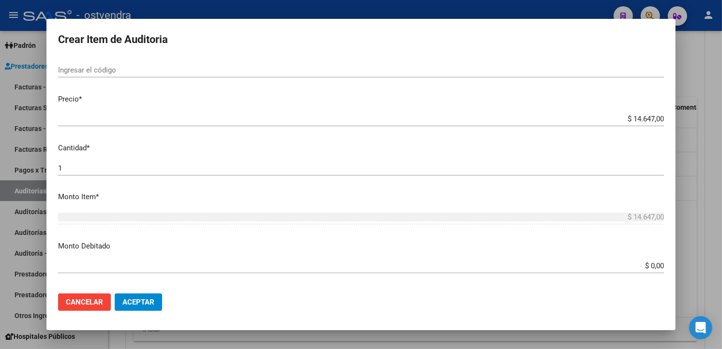
scroll to position [217, 0]
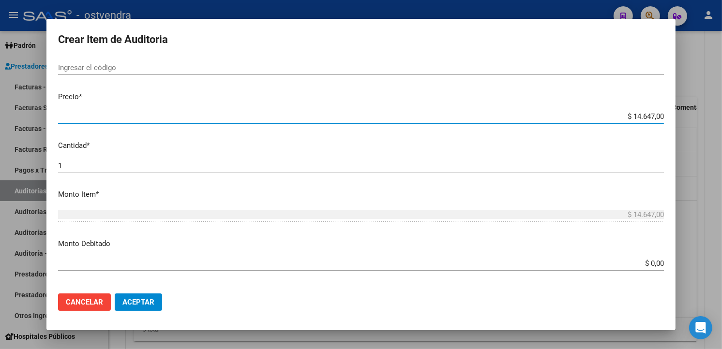
click at [655, 116] on input "$ 14.647,00" at bounding box center [361, 116] width 606 height 9
type input "$ 1.464,70"
type input "$ 146,47"
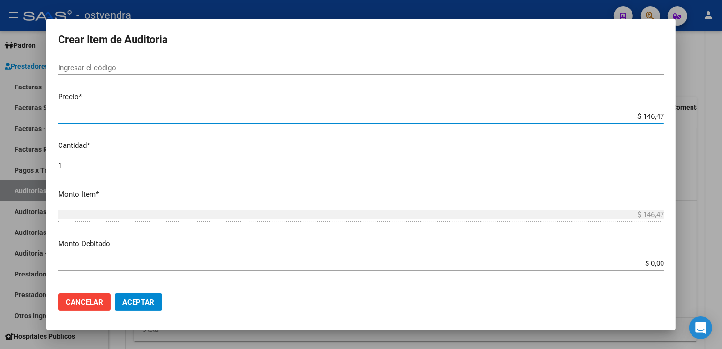
type input "$ 14,64"
type input "$ 1,46"
type input "$ 0,14"
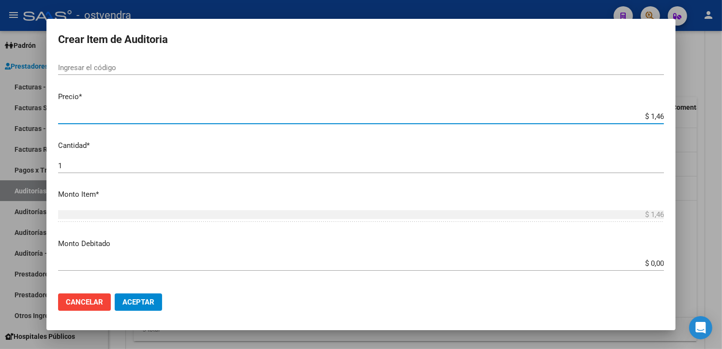
type input "$ 0,14"
type input "$ 0,01"
type input "$ 0,07"
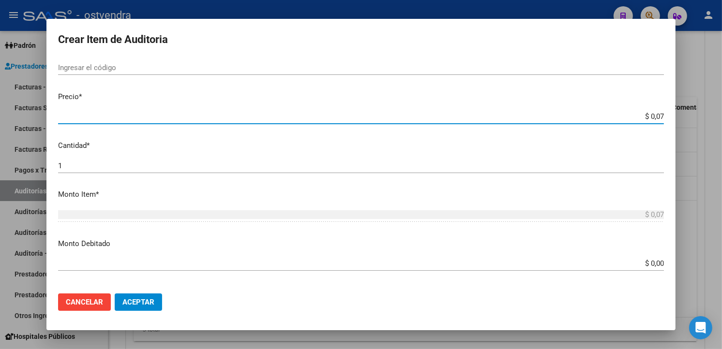
type input "$ 0,76"
type input "$ 7,60"
type input "$ 76,09"
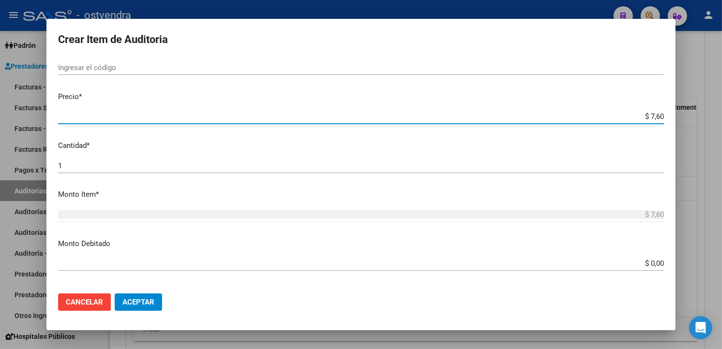
type input "$ 76,09"
type input "$ 760,90"
type input "$ 7.609,00"
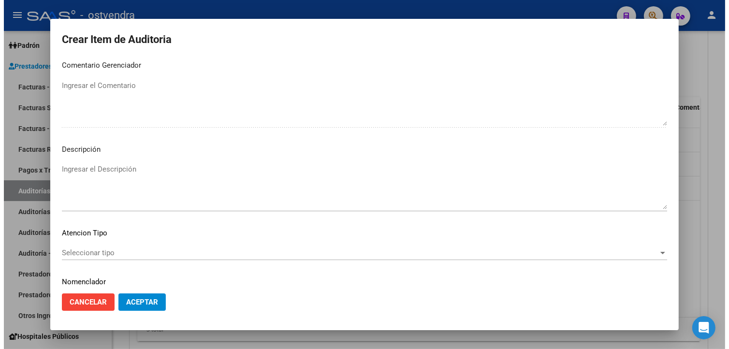
scroll to position [644, 0]
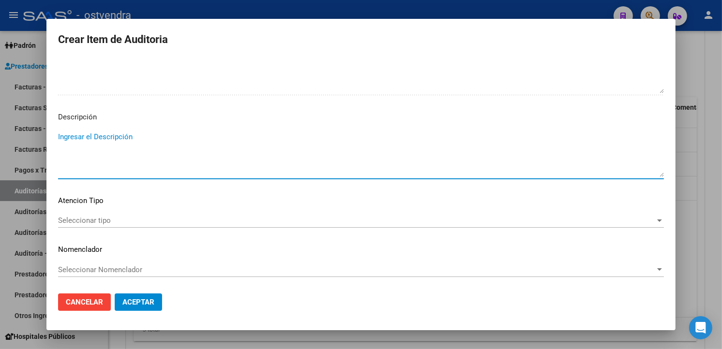
click at [339, 175] on textarea "Ingresar el Descripción" at bounding box center [361, 154] width 606 height 45
type textarea "atención de urgencias"
click at [148, 214] on div "Seleccionar tipo Seleccionar tipo" at bounding box center [361, 220] width 606 height 15
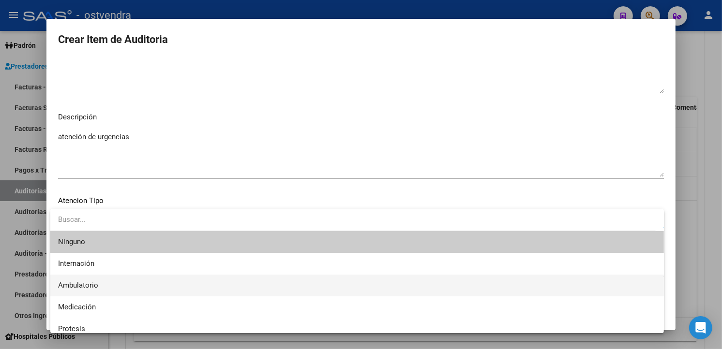
click at [115, 282] on span "Ambulatorio" at bounding box center [357, 286] width 598 height 22
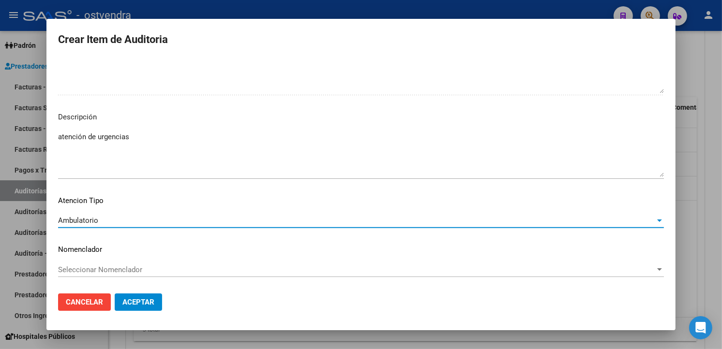
click at [132, 305] on span "Aceptar" at bounding box center [138, 302] width 32 height 9
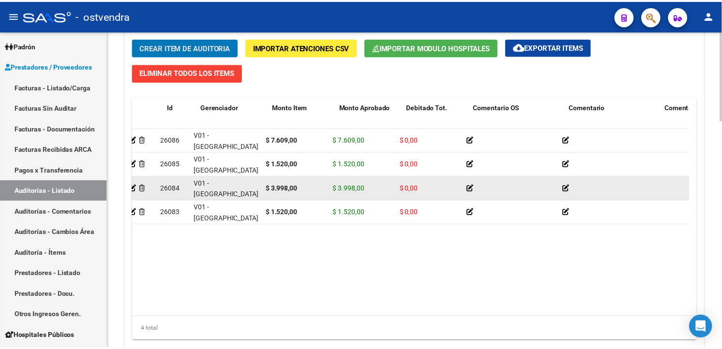
scroll to position [0, 0]
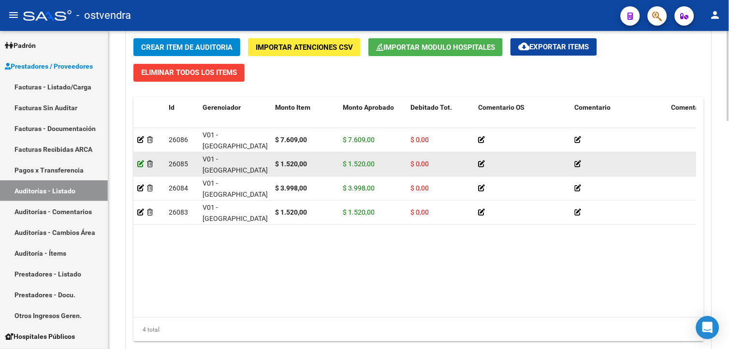
click at [139, 163] on icon at bounding box center [140, 164] width 7 height 7
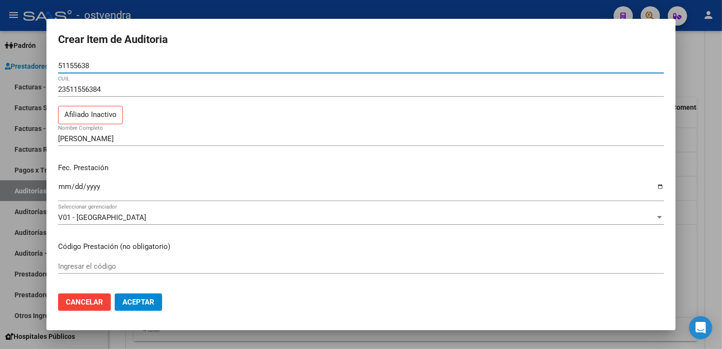
click at [64, 193] on input "Ingresar la fecha" at bounding box center [361, 190] width 606 height 15
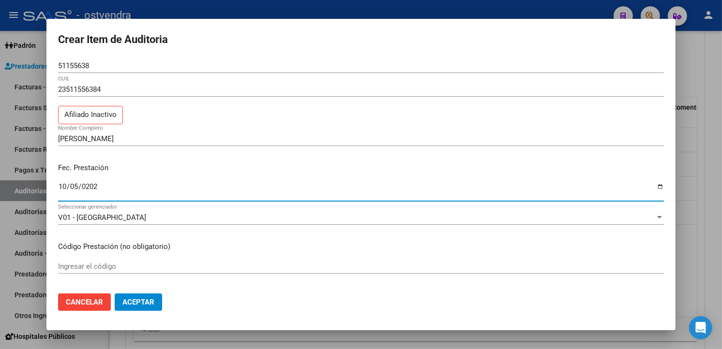
type input "2023-10-05"
click at [124, 296] on button "Aceptar" at bounding box center [138, 302] width 47 height 17
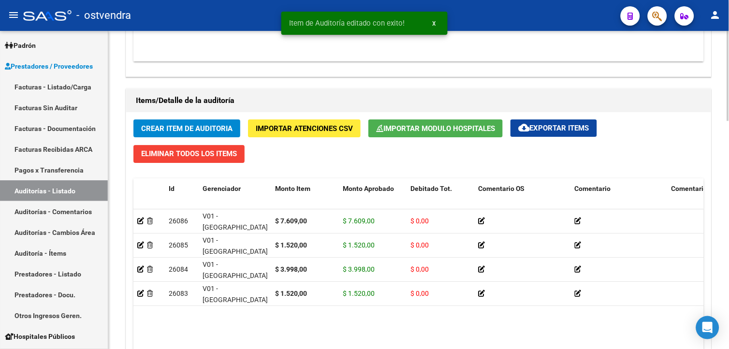
click at [729, 272] on html "menu - ostvendra person Firma Express Inicio Calendario SSS Instructivos Contac…" at bounding box center [364, 174] width 729 height 349
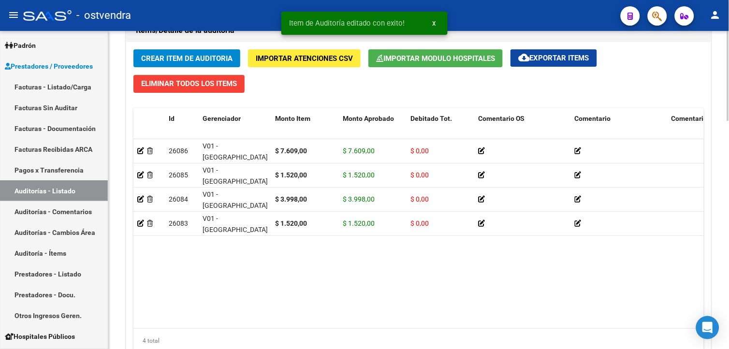
click at [729, 262] on html "menu - ostvendra person Firma Express Inicio Calendario SSS Instructivos Contac…" at bounding box center [364, 174] width 729 height 349
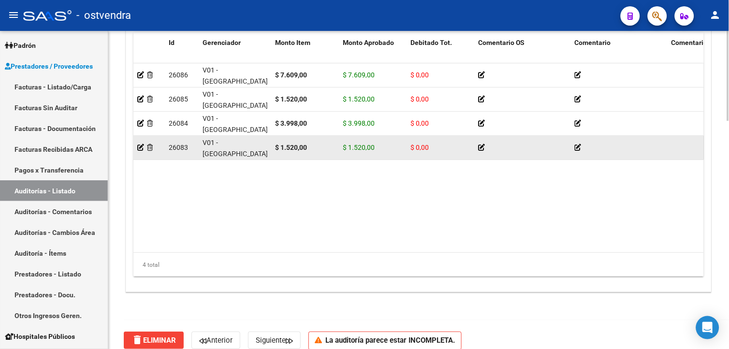
click at [137, 148] on datatable-body-cell at bounding box center [148, 148] width 31 height 24
click at [138, 148] on icon at bounding box center [140, 147] width 7 height 7
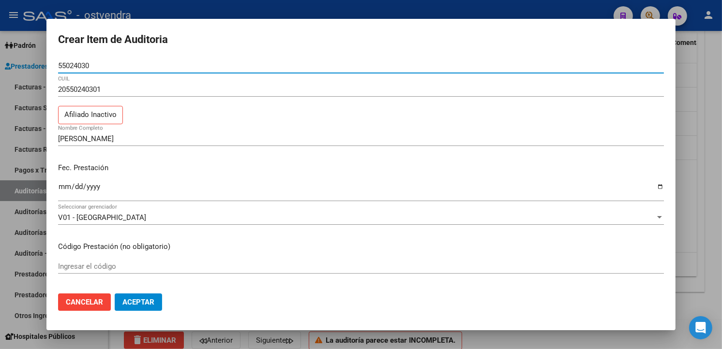
click at [65, 184] on input "Ingresar la fecha" at bounding box center [361, 190] width 606 height 15
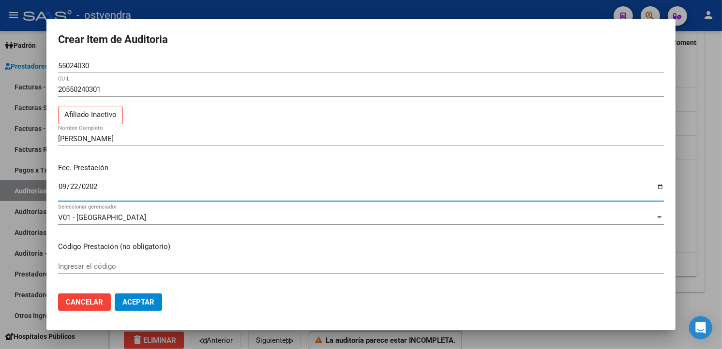
type input "2023-09-22"
click at [150, 305] on span "Aceptar" at bounding box center [138, 302] width 32 height 9
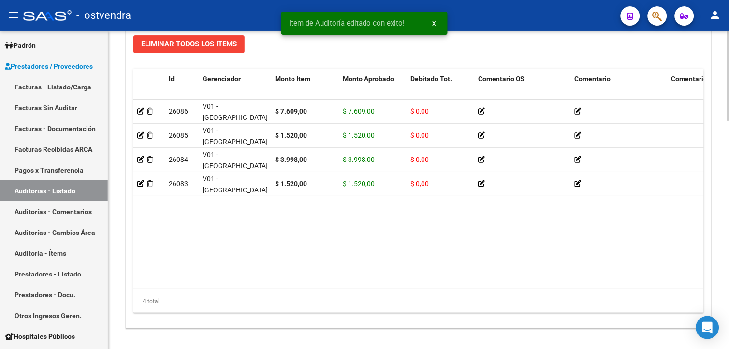
scroll to position [807, 0]
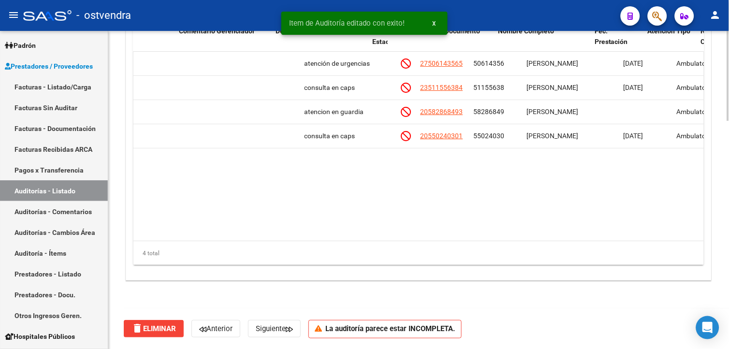
scroll to position [0, 556]
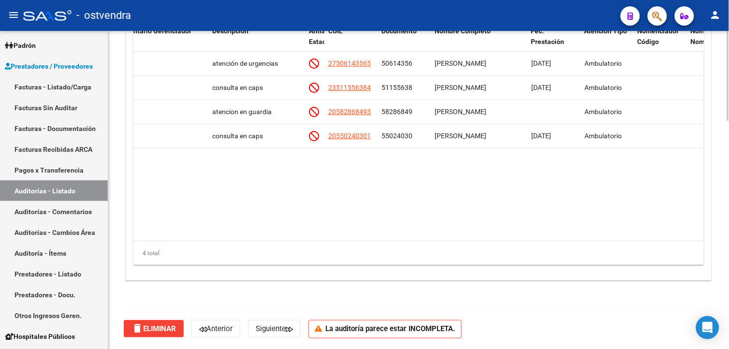
click at [428, 238] on datatable-body "26086 V01 - Viasano $ 7.609,00 $ 7.609,00 $ 0,00 atención de urgencias 27506143…" at bounding box center [418, 147] width 571 height 190
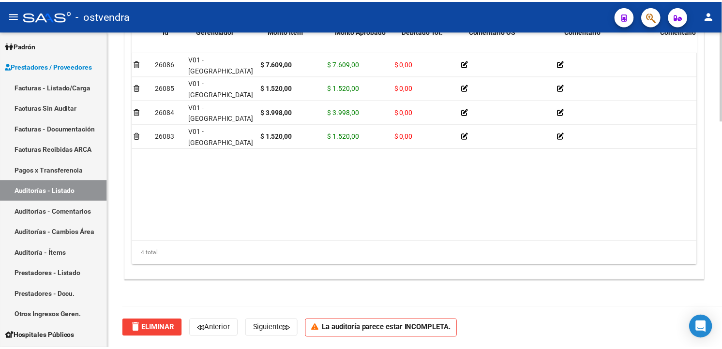
scroll to position [0, 4]
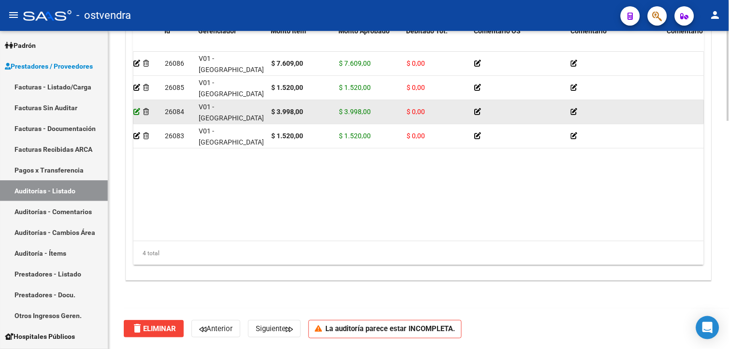
click at [136, 112] on icon at bounding box center [136, 111] width 7 height 7
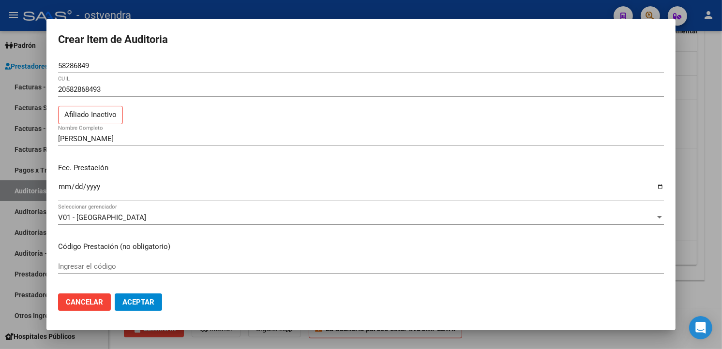
click at [65, 181] on div "Ingresar la fecha" at bounding box center [361, 191] width 606 height 21
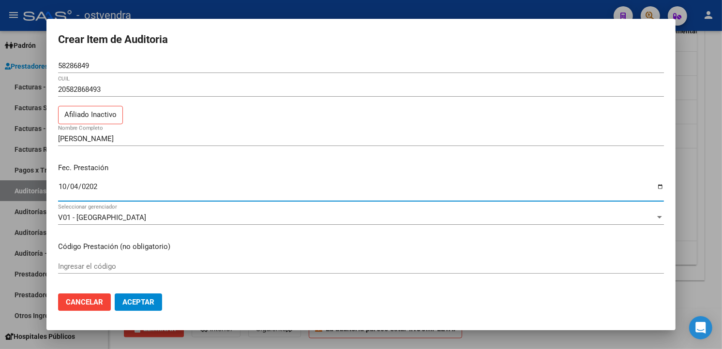
type input "2023-10-04"
click at [146, 308] on button "Aceptar" at bounding box center [138, 302] width 47 height 17
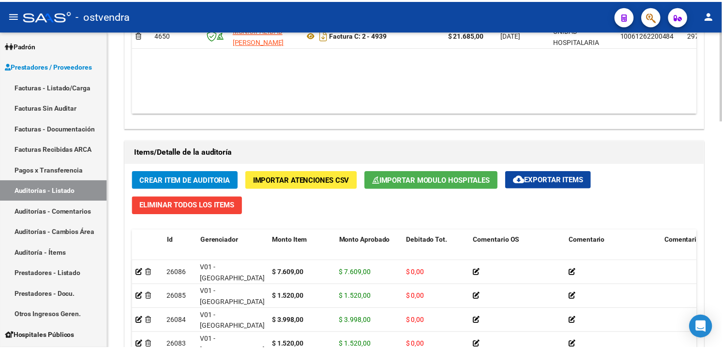
scroll to position [697, 0]
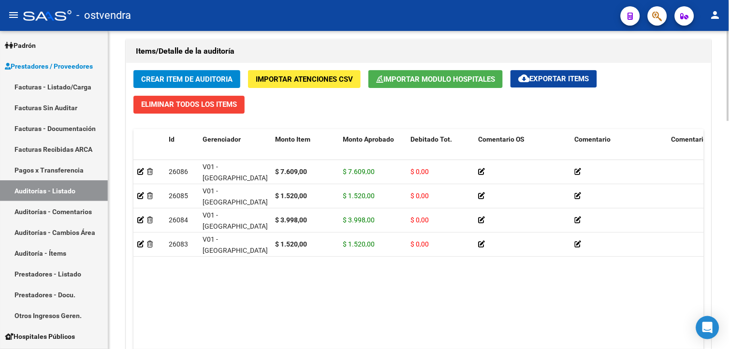
click at [145, 83] on span "Crear Item de Auditoria" at bounding box center [186, 79] width 91 height 9
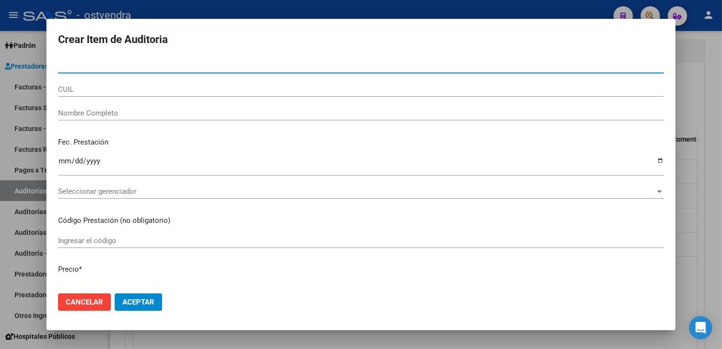
type input "23245216"
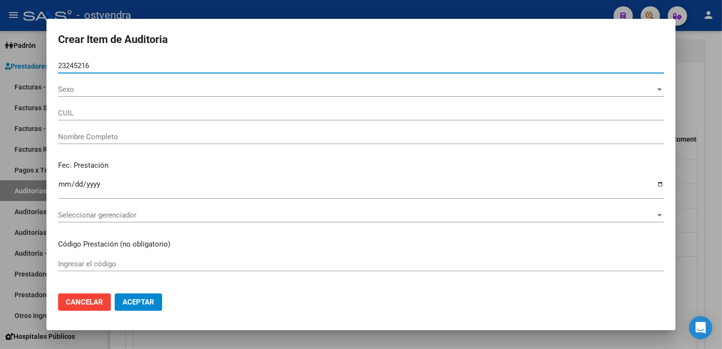
type input "20232452162"
type input "ARAUJO ANTONIO ALFREDO"
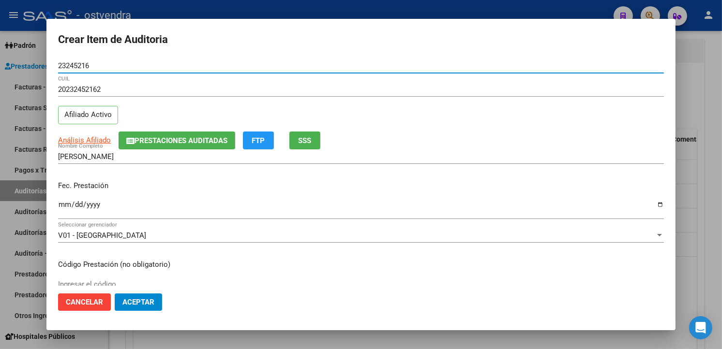
type input "23245216"
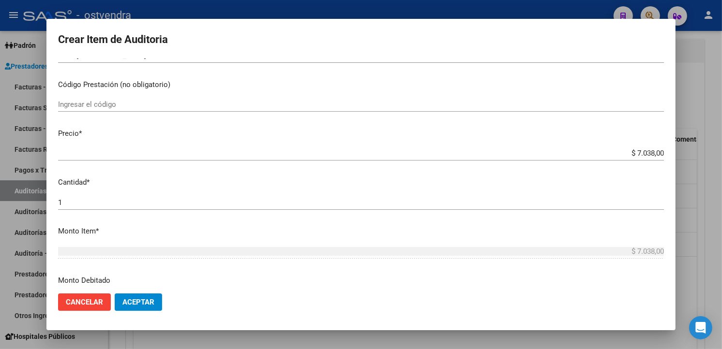
scroll to position [185, 0]
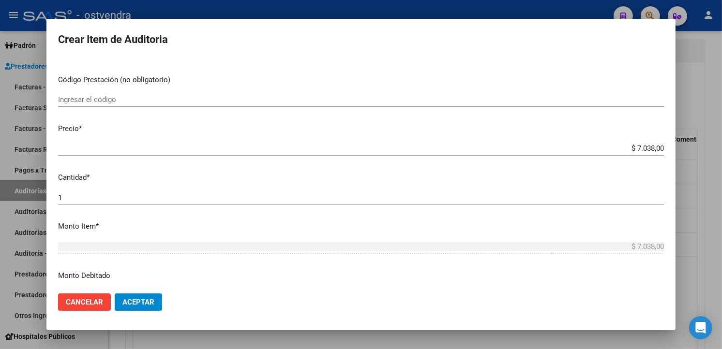
click at [653, 149] on input "$ 7.038,00" at bounding box center [361, 148] width 606 height 9
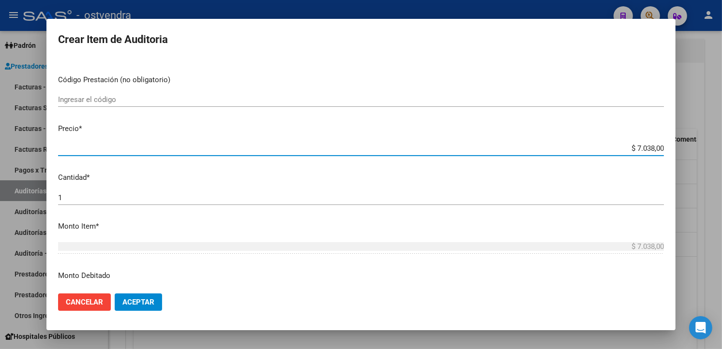
click at [654, 150] on input "$ 7.038,00" at bounding box center [361, 148] width 606 height 9
type input "$ 703,80"
type input "$ 70,38"
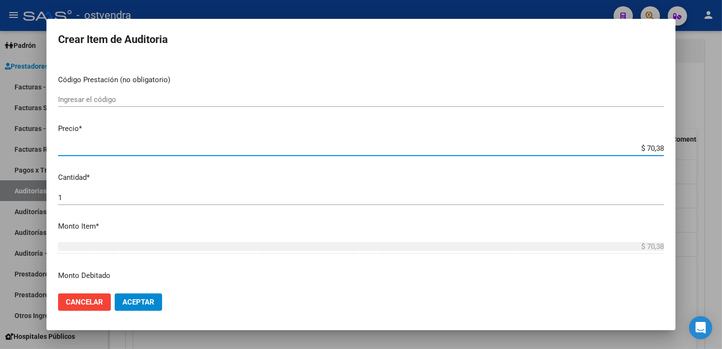
type input "$ 7,03"
type input "$ 0,70"
type input "$ 0,07"
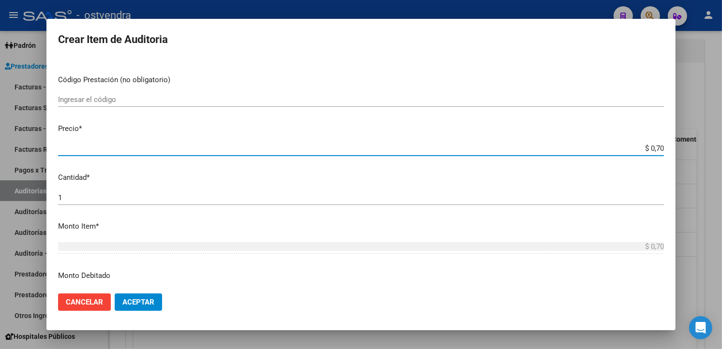
type input "$ 0,07"
type input "$ 0,01"
type input "$ 0,15"
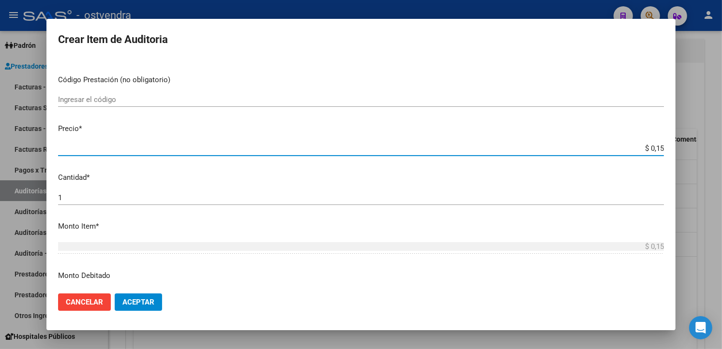
type input "$ 1,52"
type input "$ 15,20"
type input "$ 152,00"
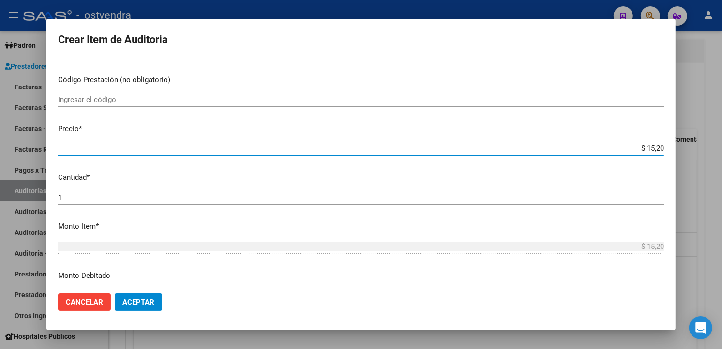
type input "$ 152,00"
type input "$ 1.520,00"
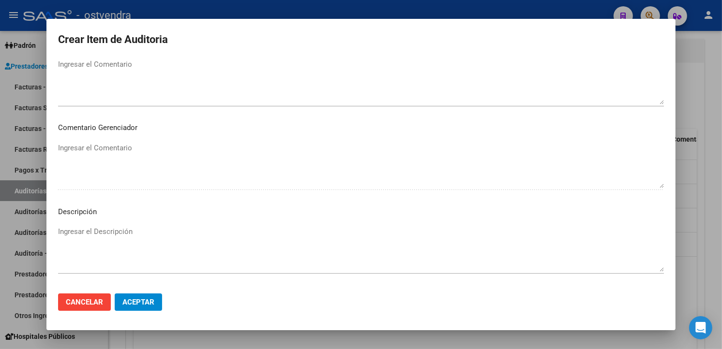
scroll to position [644, 0]
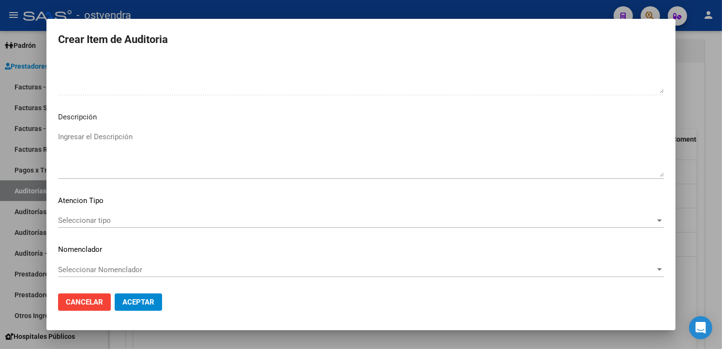
click at [201, 158] on textarea "Ingresar el Descripción" at bounding box center [361, 154] width 606 height 45
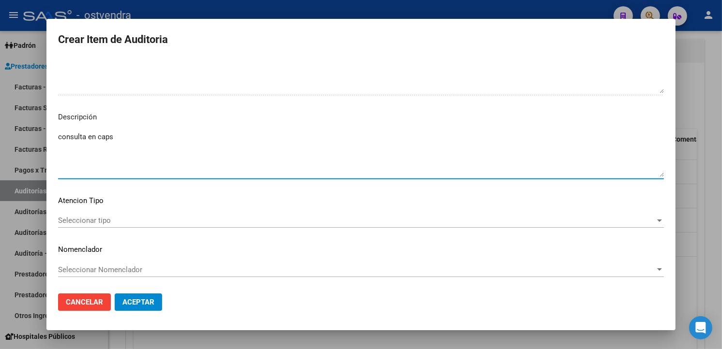
type textarea "consulta en caps"
click at [173, 228] on div "Seleccionar tipo Seleccionar tipo" at bounding box center [361, 220] width 606 height 15
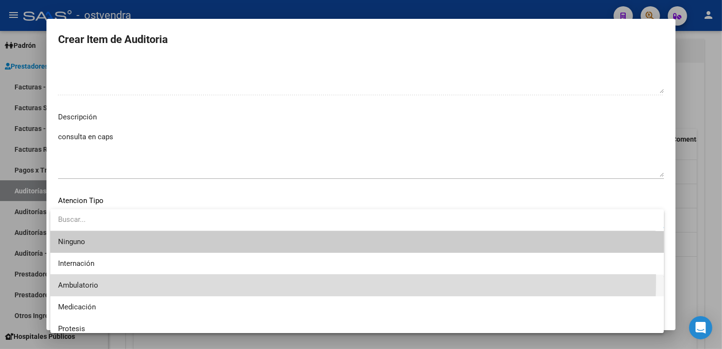
click at [111, 278] on span "Ambulatorio" at bounding box center [357, 286] width 598 height 22
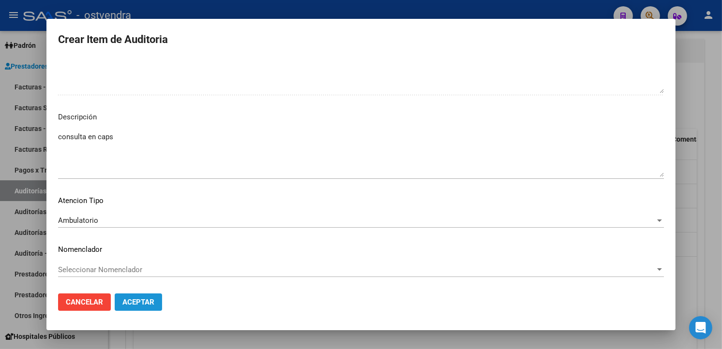
click at [146, 298] on span "Aceptar" at bounding box center [138, 302] width 32 height 9
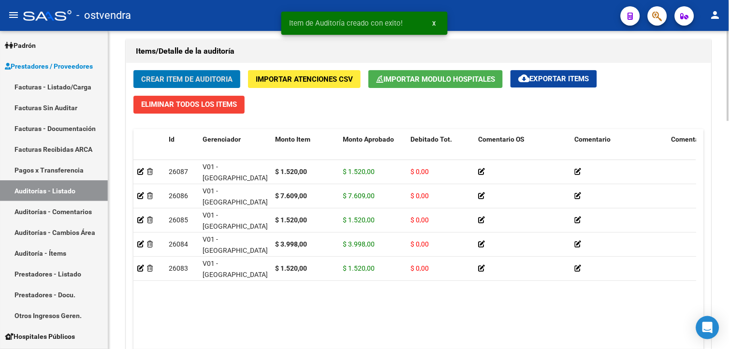
click at [181, 73] on button "Crear Item de Auditoria" at bounding box center [186, 79] width 107 height 18
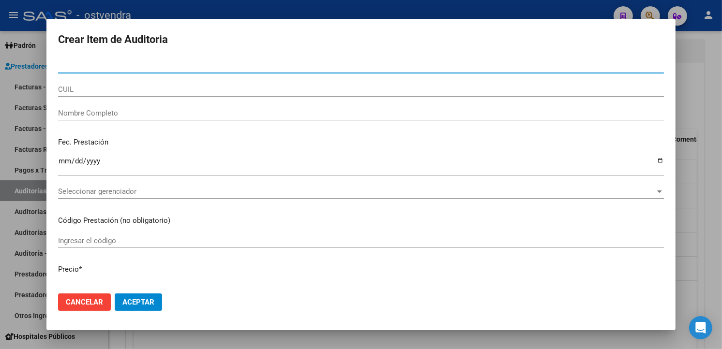
paste input "55183708"
type input "55183708"
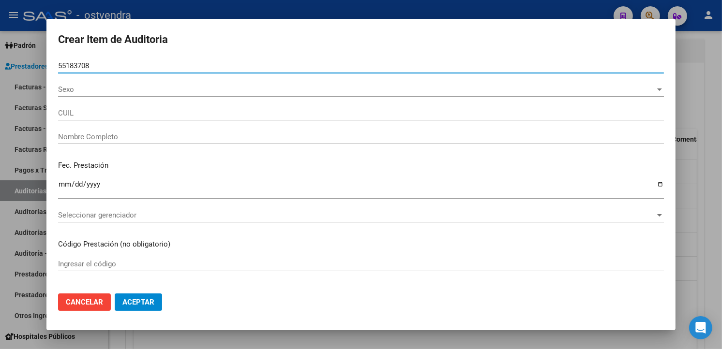
type input "20551837085"
type input "[PERSON_NAME]"
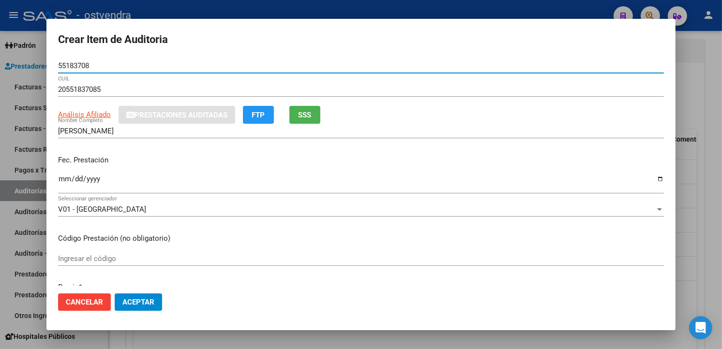
type input "55183708"
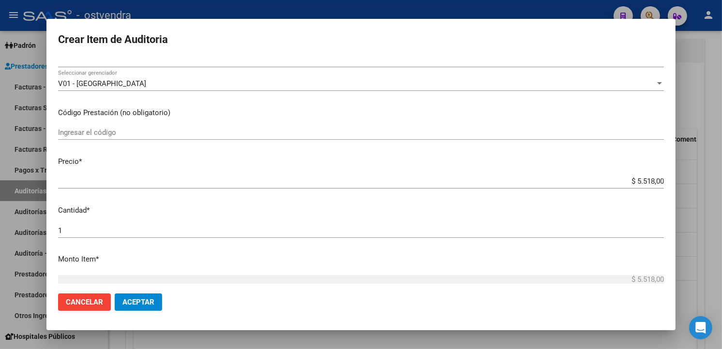
scroll to position [198, 0]
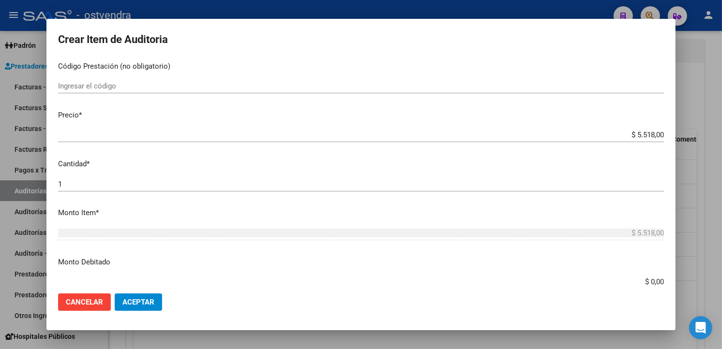
click at [655, 136] on input "$ 5.518,00" at bounding box center [361, 135] width 606 height 9
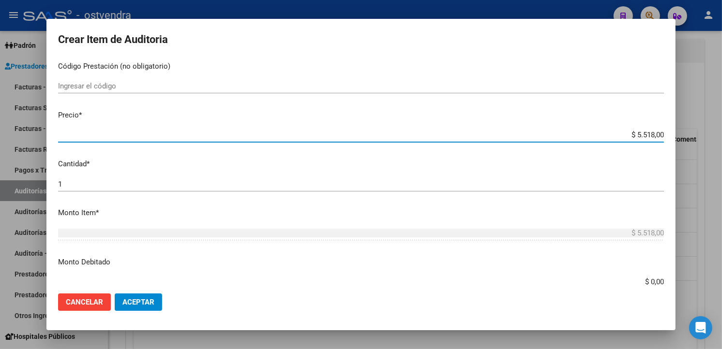
type input "$ 551,80"
type input "$ 55,18"
type input "$ 5,51"
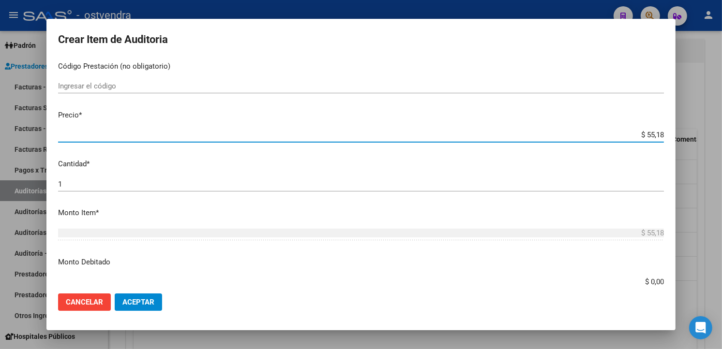
type input "$ 5,51"
type input "$ 0,55"
type input "$ 0,05"
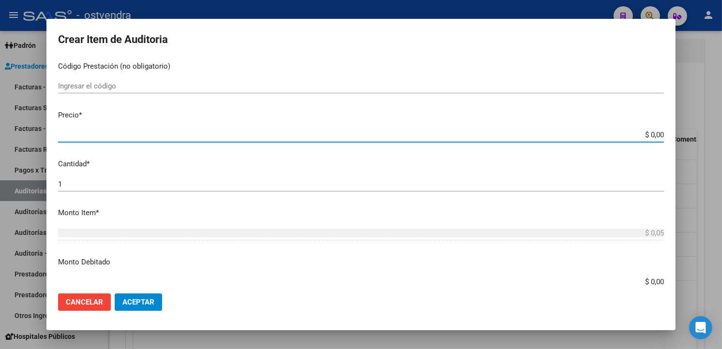
type input "$ 0,01"
type input "$ 0,15"
type input "$ 1,52"
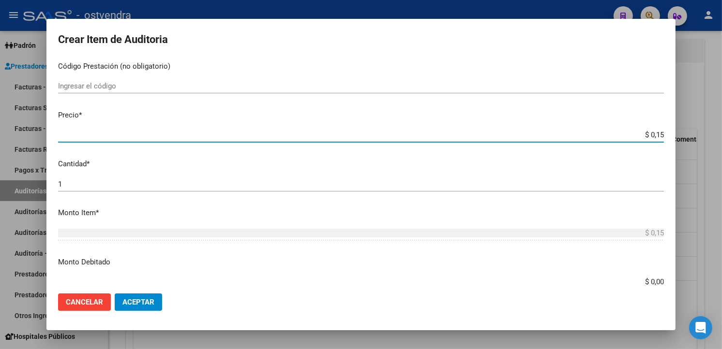
type input "$ 1,52"
type input "$ 15,20"
type input "$ 152,00"
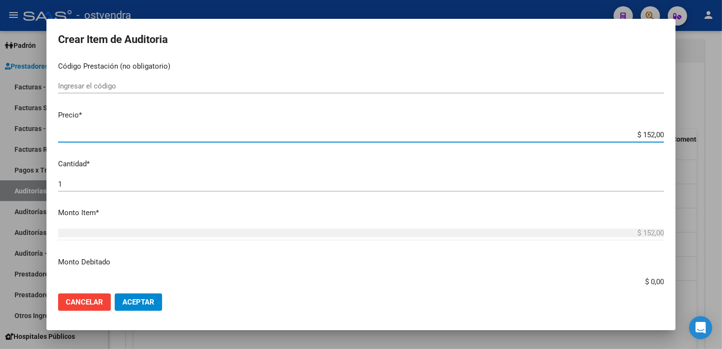
type input "$ 1.520,00"
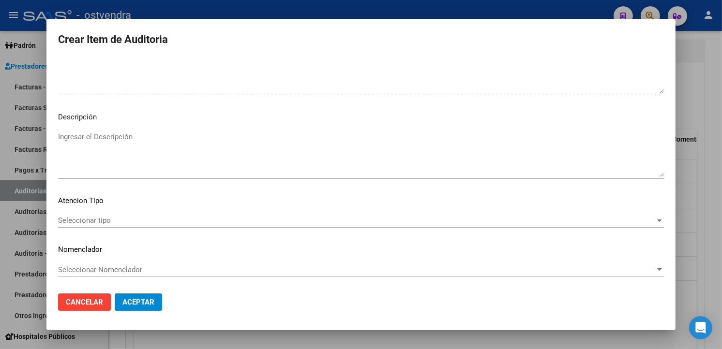
scroll to position [641, 0]
click at [309, 142] on textarea "Ingresar el Descripción" at bounding box center [361, 156] width 606 height 45
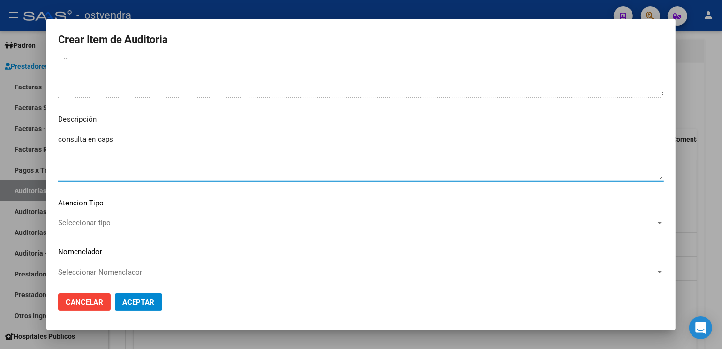
type textarea "consulta en caps"
click at [58, 230] on div "Seleccionar tipo Seleccionar tipo" at bounding box center [361, 223] width 606 height 15
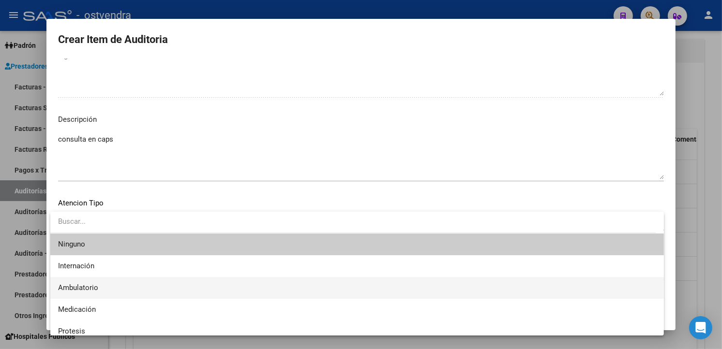
click at [84, 281] on span "Ambulatorio" at bounding box center [357, 288] width 598 height 22
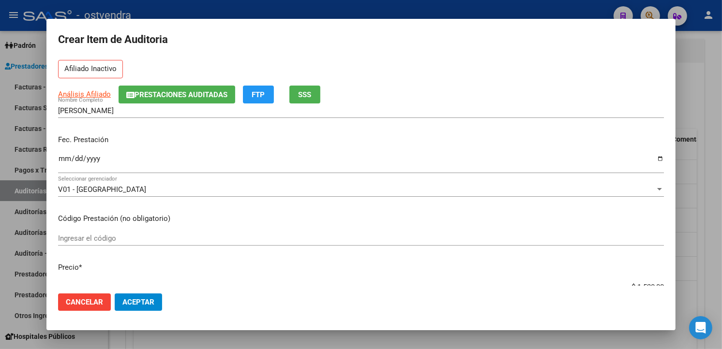
scroll to position [0, 0]
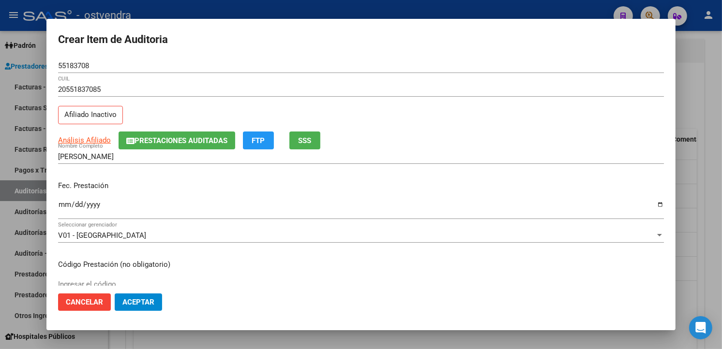
click at [64, 205] on input "Ingresar la fecha" at bounding box center [361, 208] width 606 height 15
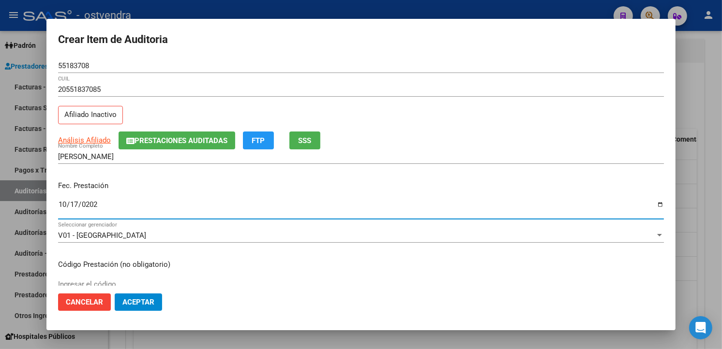
type input "2023-10-17"
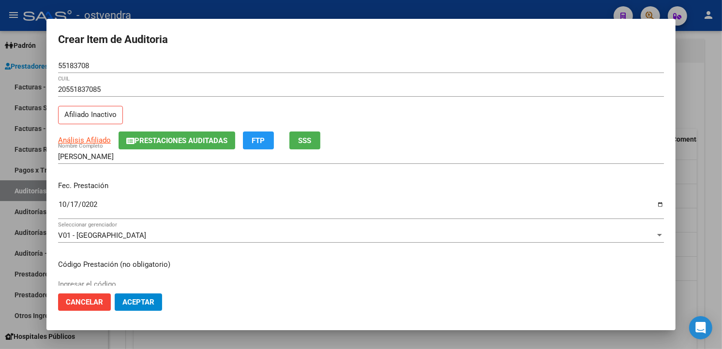
click at [347, 186] on p "Fec. Prestación" at bounding box center [361, 185] width 606 height 11
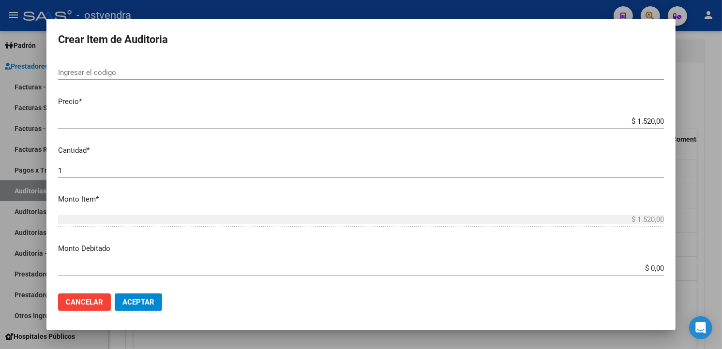
scroll to position [644, 0]
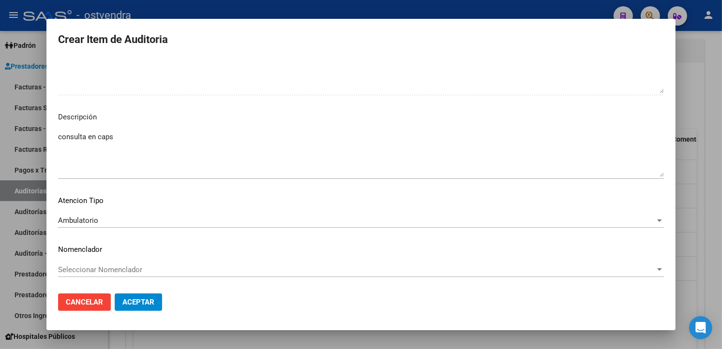
drag, startPoint x: 138, startPoint y: 287, endPoint x: 139, endPoint y: 294, distance: 6.8
click at [138, 289] on mat-dialog-actions "Cancelar Aceptar" at bounding box center [361, 302] width 606 height 33
click at [139, 294] on button "Aceptar" at bounding box center [138, 302] width 47 height 17
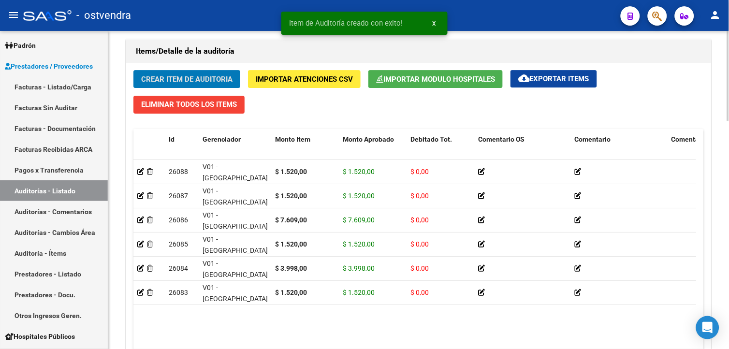
click at [198, 62] on div "Items/Detalle de la auditoría" at bounding box center [418, 51] width 585 height 23
click at [202, 76] on span "Crear Item de Auditoria" at bounding box center [186, 79] width 91 height 9
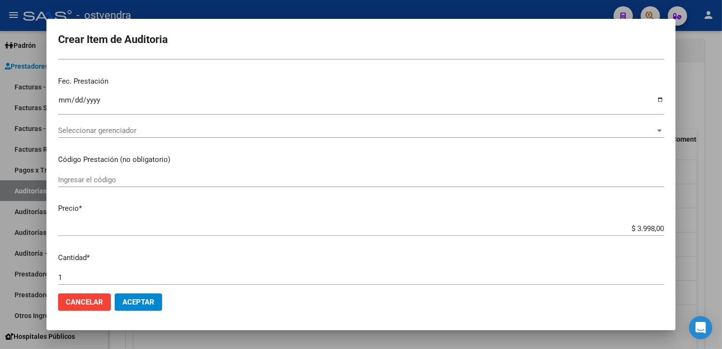
scroll to position [0, 0]
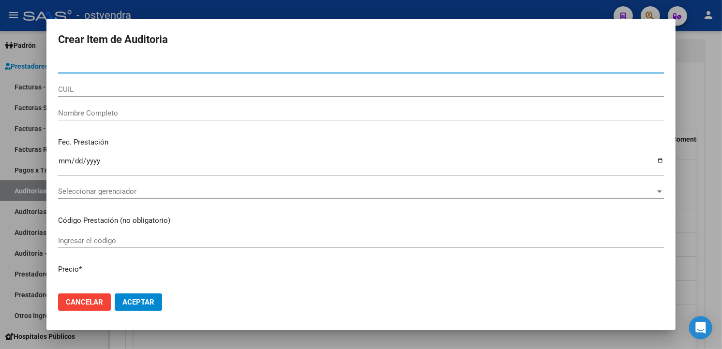
click at [135, 66] on input "Nro Documento" at bounding box center [361, 65] width 606 height 9
paste input "57825577"
type input "57825577"
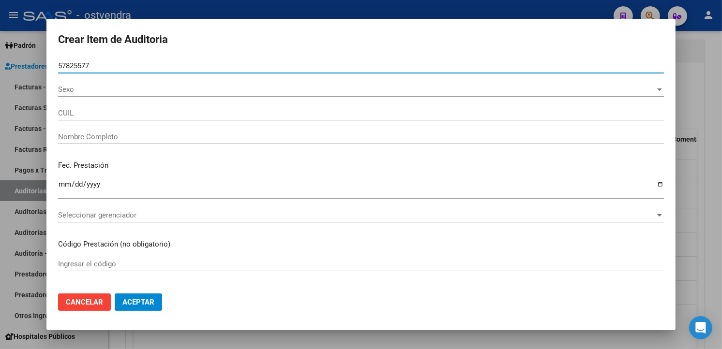
type input "20578255770"
type input "OCARANZA NATANAEL ADIEL"
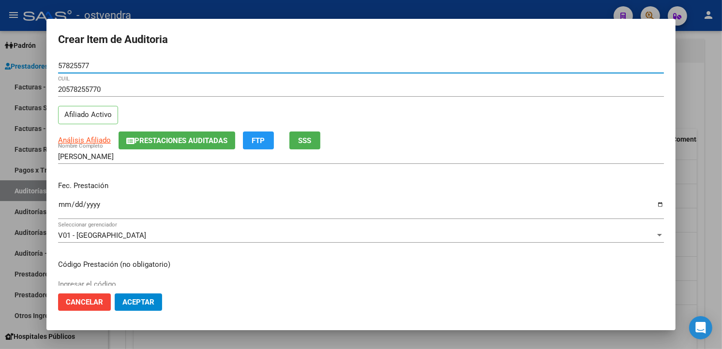
type input "57825577"
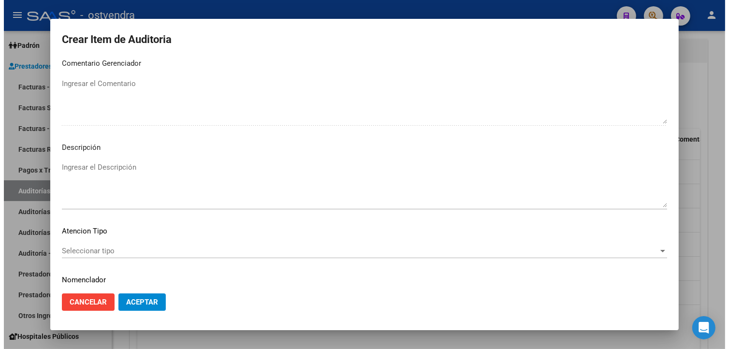
scroll to position [637, 0]
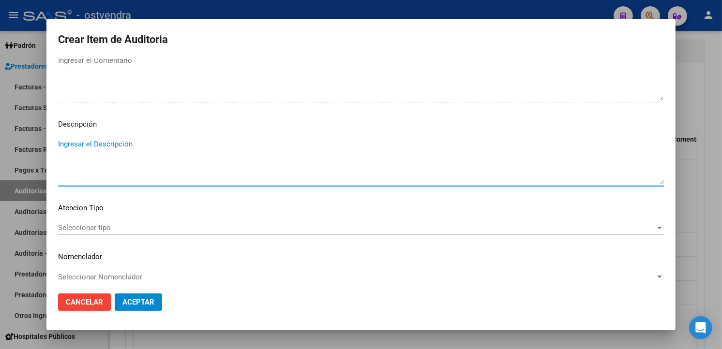
click at [202, 153] on textarea "Ingresar el Descripción" at bounding box center [361, 161] width 606 height 45
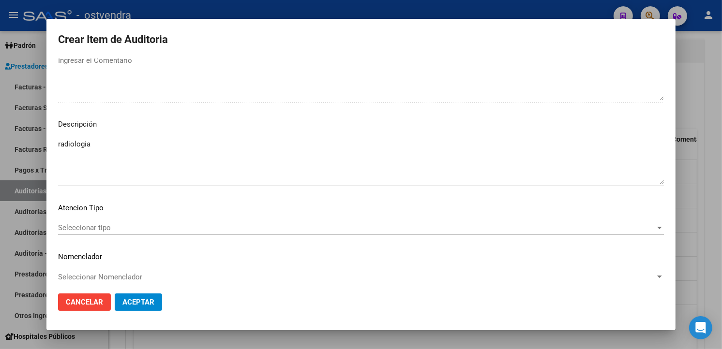
click at [137, 233] on div "Seleccionar tipo Seleccionar tipo" at bounding box center [361, 228] width 606 height 15
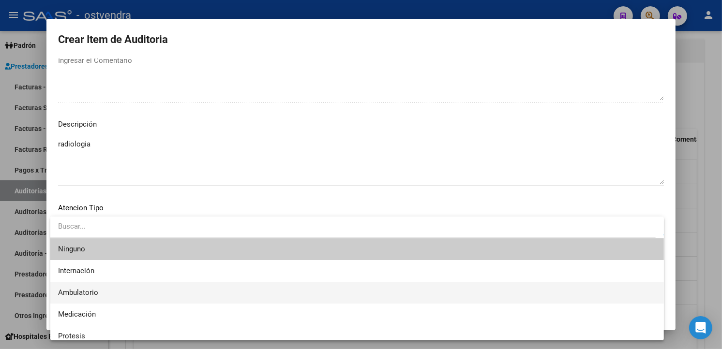
click at [126, 287] on span "Ambulatorio" at bounding box center [357, 293] width 598 height 22
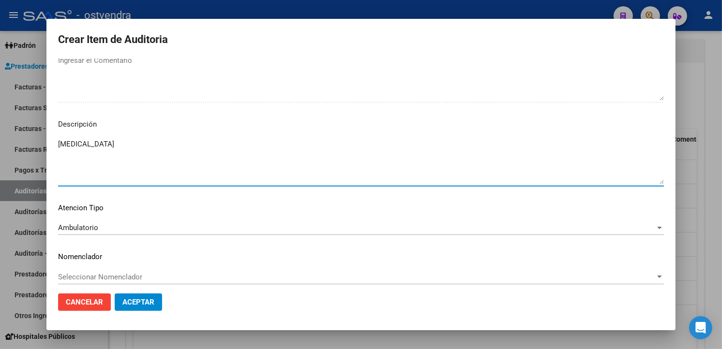
type textarea "radiología"
click at [156, 289] on mat-dialog-actions "Cancelar Aceptar" at bounding box center [361, 302] width 606 height 33
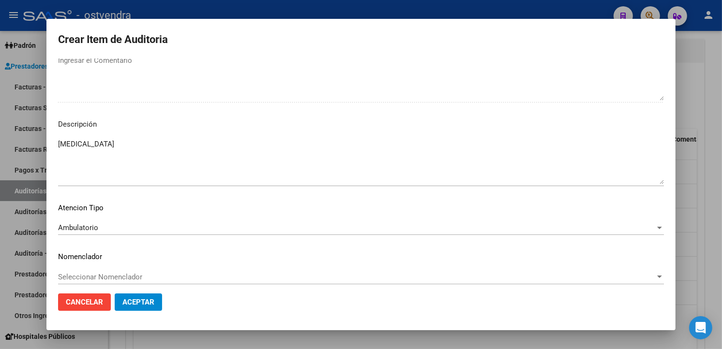
click at [156, 294] on button "Aceptar" at bounding box center [138, 302] width 47 height 17
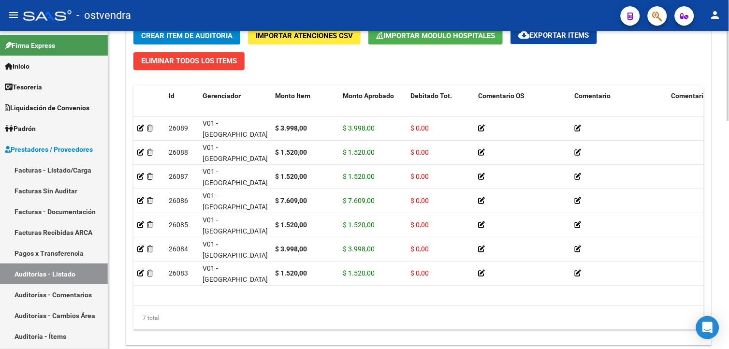
scroll to position [804, 0]
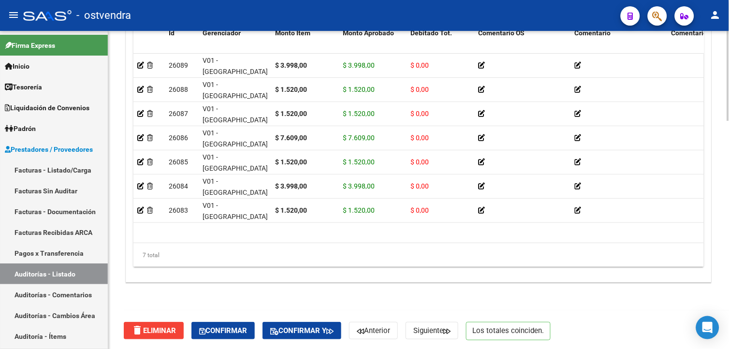
click at [710, 327] on body "menu - ostvendra person Firma Express Inicio Calendario SSS Instructivos Contac…" at bounding box center [364, 174] width 729 height 349
click at [351, 243] on div "Id Gerenciador Monto Item Monto Aprobado Debitado Tot. Comentario OS Comentario…" at bounding box center [418, 145] width 571 height 245
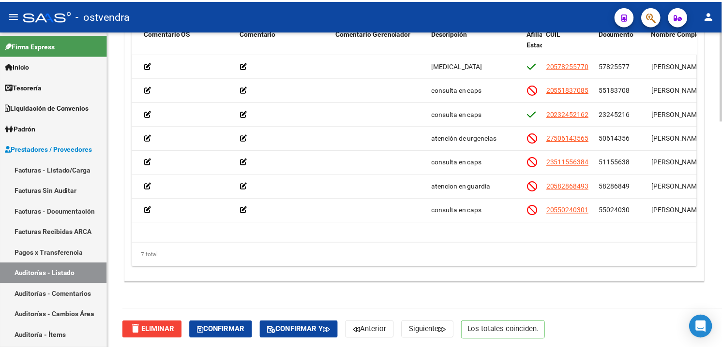
scroll to position [0, 466]
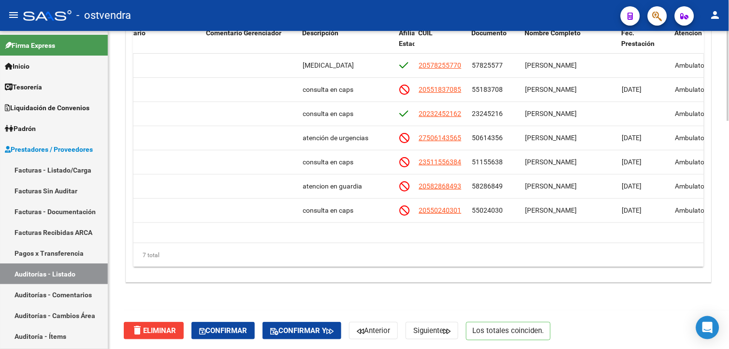
click at [531, 259] on div "7 total" at bounding box center [418, 255] width 571 height 24
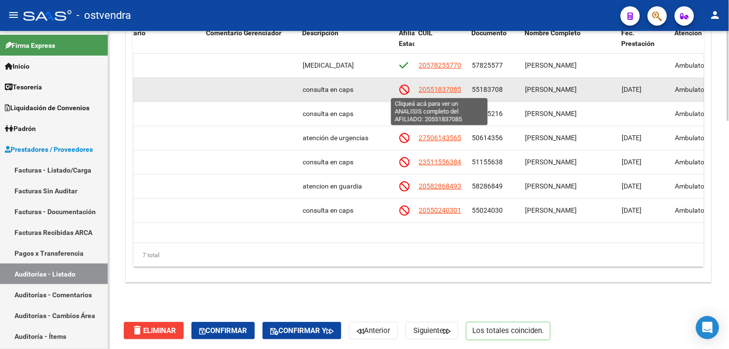
click at [450, 93] on span "20551837085" at bounding box center [440, 90] width 43 height 8
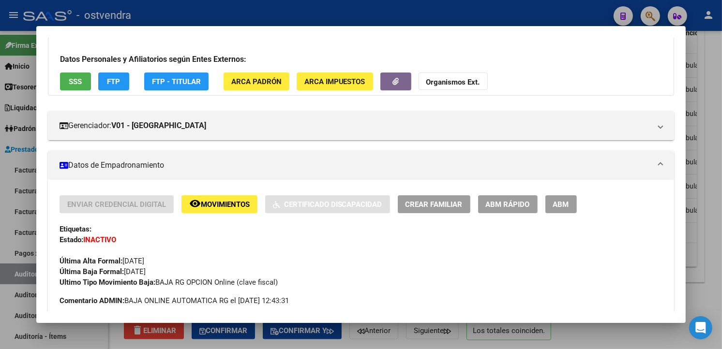
scroll to position [84, 0]
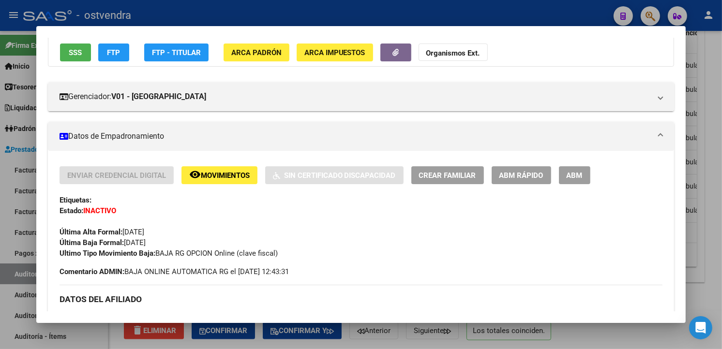
click at [716, 134] on div at bounding box center [361, 174] width 722 height 349
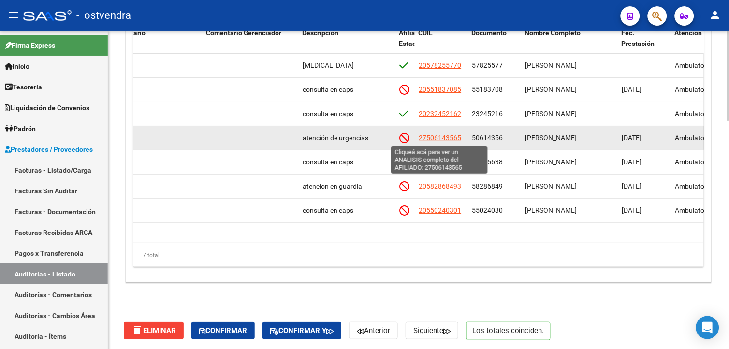
click at [455, 142] on span "27506143565" at bounding box center [440, 138] width 43 height 8
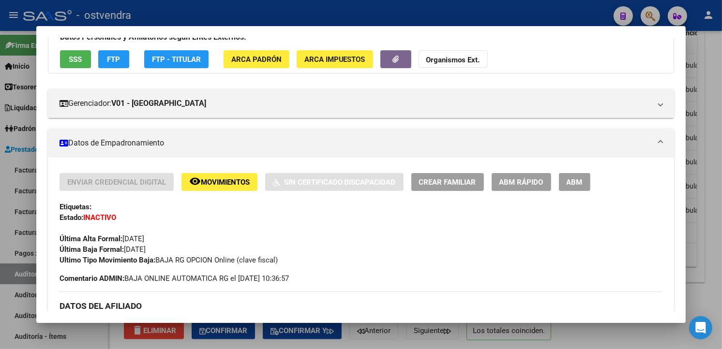
scroll to position [123, 0]
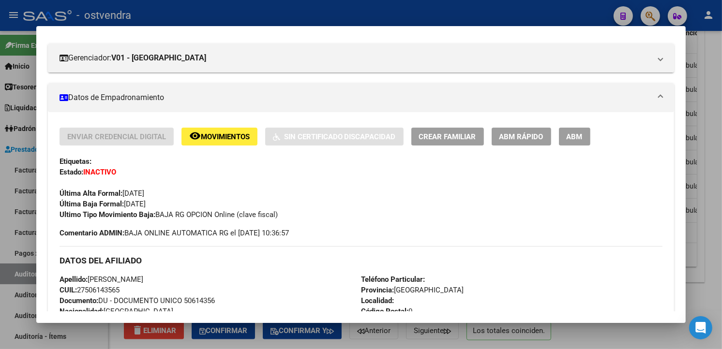
click at [695, 124] on div at bounding box center [361, 174] width 722 height 349
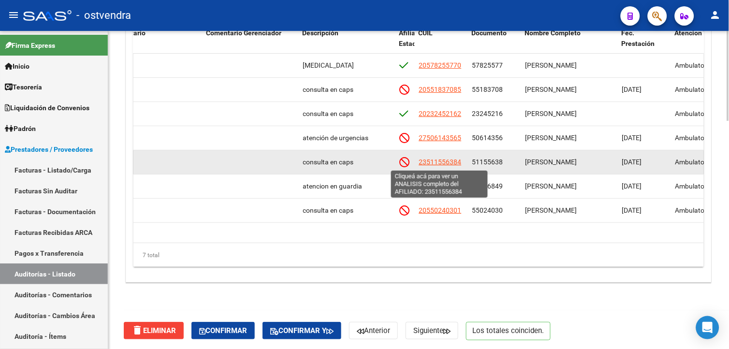
click at [457, 162] on span "23511556384" at bounding box center [440, 162] width 43 height 8
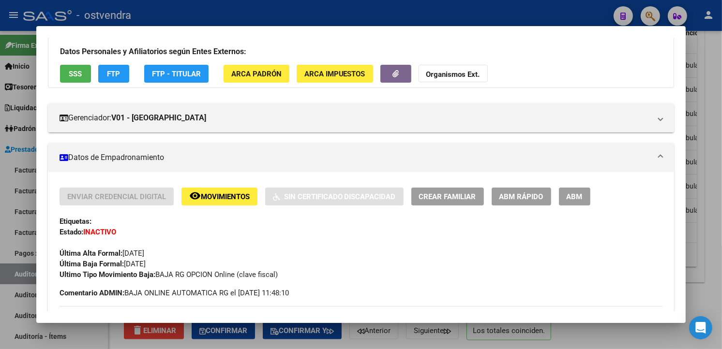
scroll to position [104, 0]
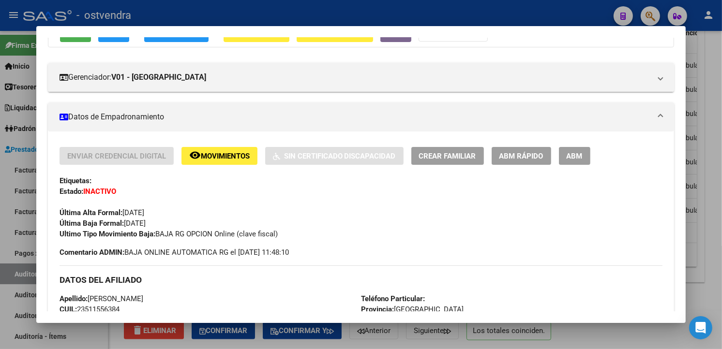
click at [694, 133] on div at bounding box center [361, 174] width 722 height 349
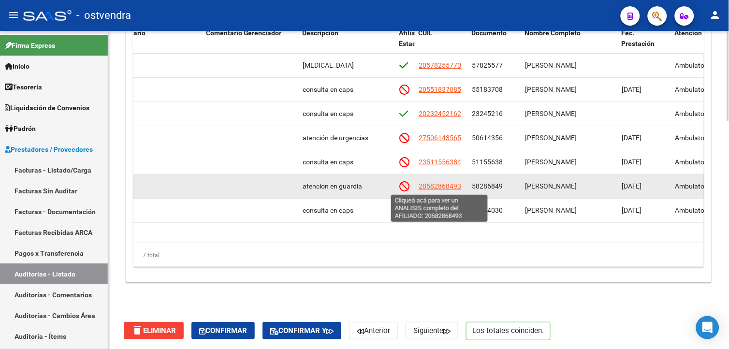
click at [454, 186] on span "20582868493" at bounding box center [440, 186] width 43 height 8
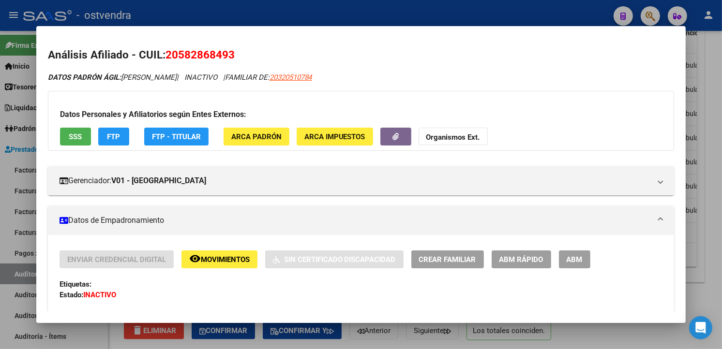
scroll to position [94, 0]
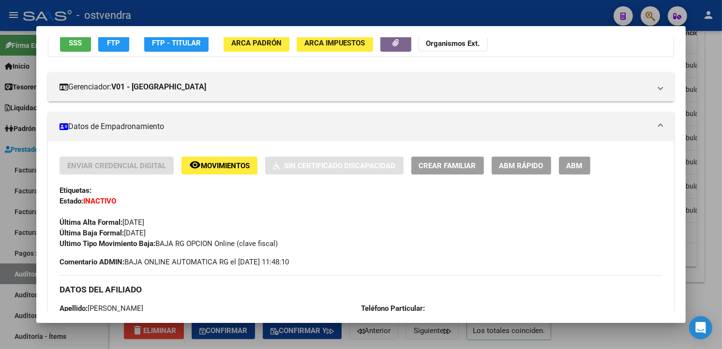
click at [712, 142] on div at bounding box center [361, 174] width 722 height 349
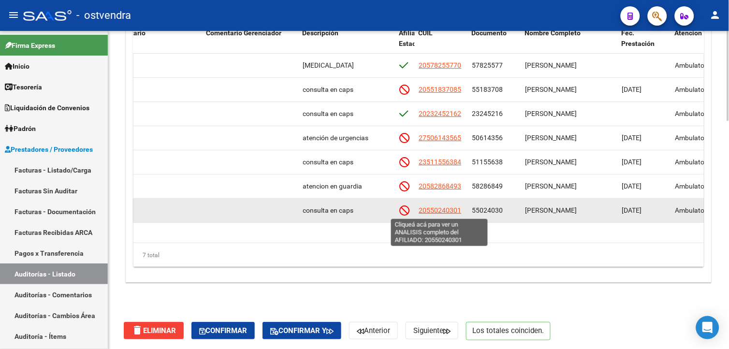
click at [443, 210] on span "20550240301" at bounding box center [440, 211] width 43 height 8
type textarea "20550240301"
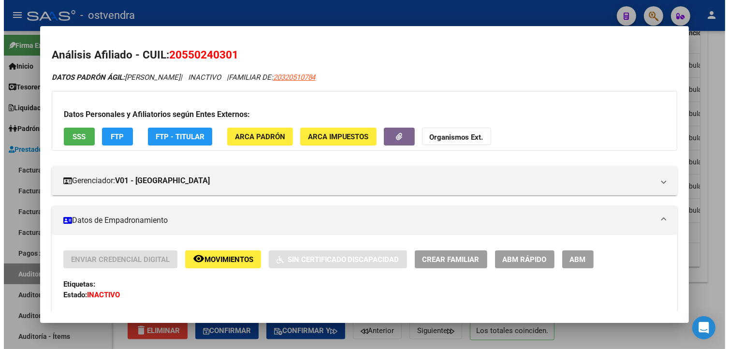
scroll to position [104, 0]
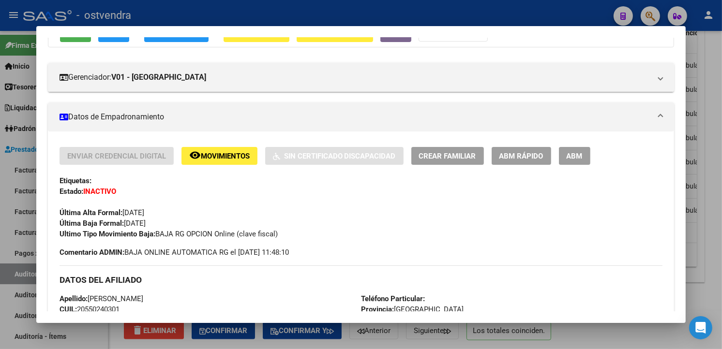
click at [699, 153] on div at bounding box center [361, 174] width 722 height 349
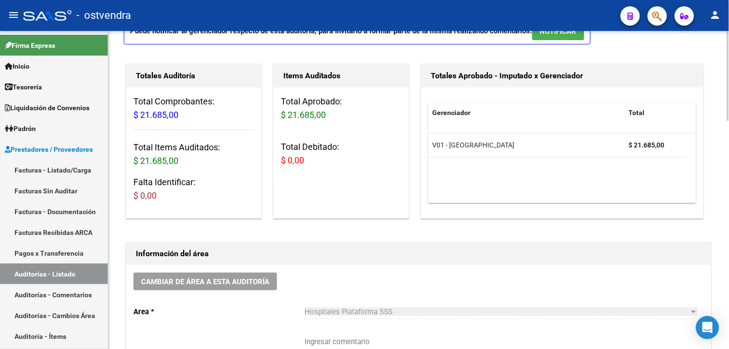
scroll to position [17, 0]
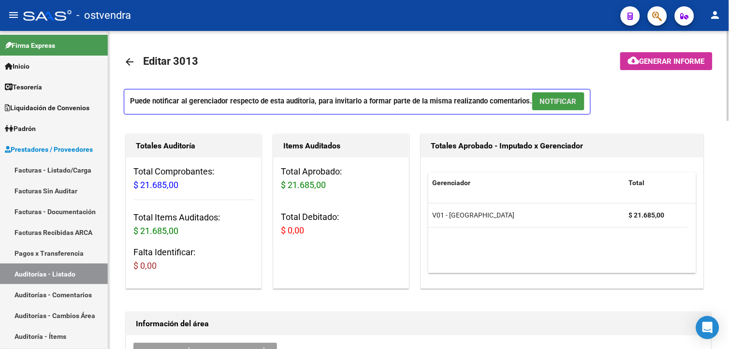
click at [583, 97] on button "NOTIFICAR" at bounding box center [559, 101] width 52 height 18
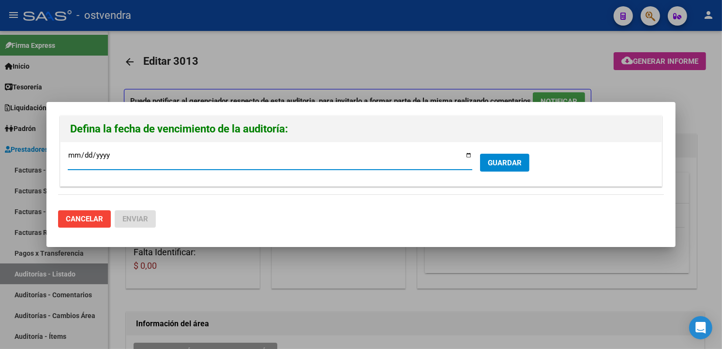
type input "[DATE]"
click at [509, 170] on button "GUARDAR" at bounding box center [504, 163] width 49 height 18
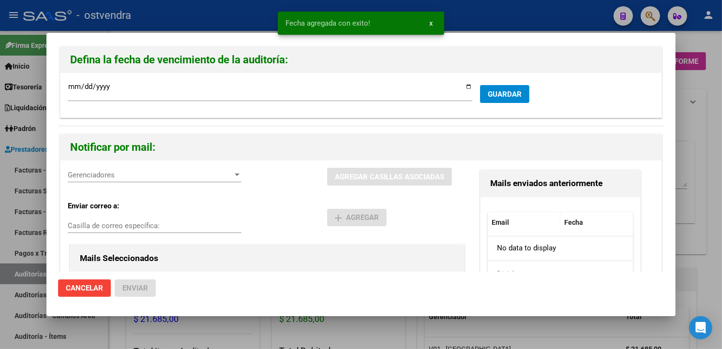
click at [187, 169] on div "Gerenciadores Gerenciadores" at bounding box center [155, 175] width 174 height 15
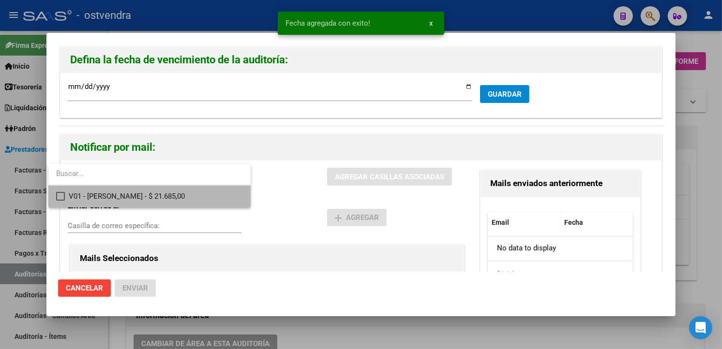
click at [187, 192] on span "V01 - [PERSON_NAME] - $ 21.685,00" at bounding box center [156, 197] width 174 height 22
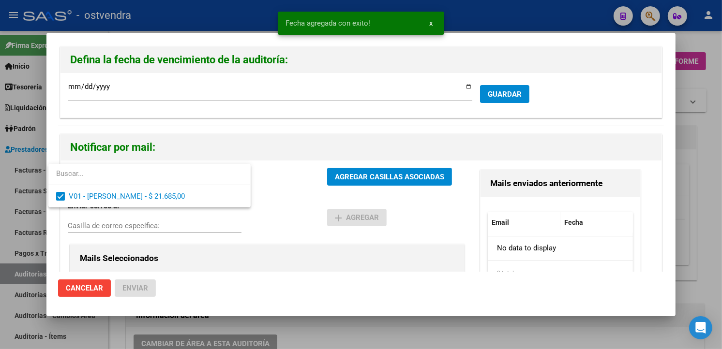
click at [340, 180] on div at bounding box center [361, 174] width 722 height 349
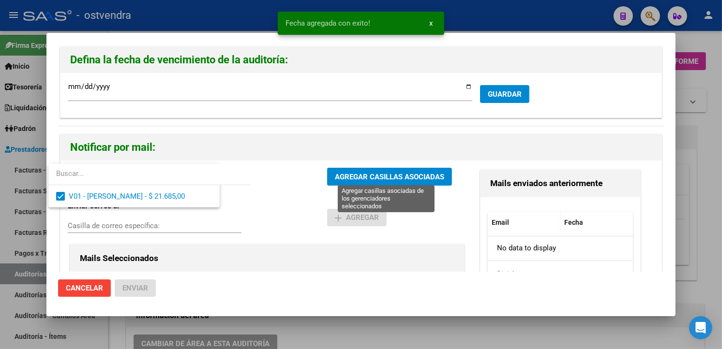
click at [340, 180] on span "AGREGAR CASILLAS ASOCIADAS" at bounding box center [389, 177] width 109 height 9
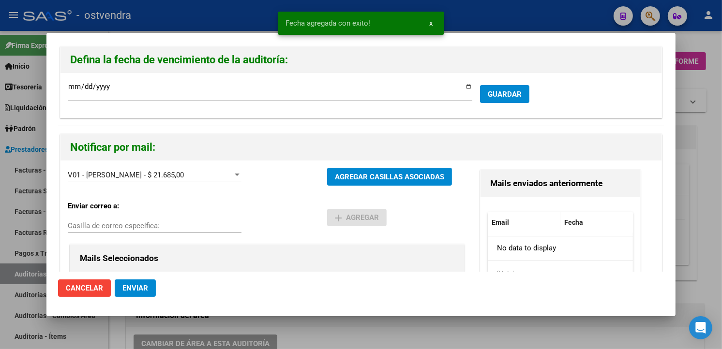
click at [151, 283] on button "Enviar" at bounding box center [135, 288] width 41 height 17
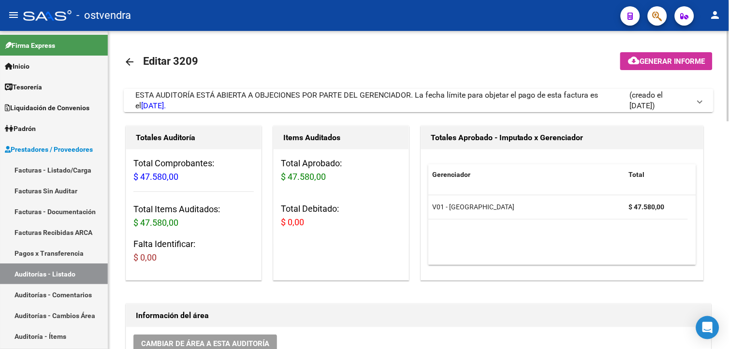
click at [385, 100] on div "ESTA AUDITORÍA ESTÁ ABIERTA A OBJECIONES POR PARTE DEL GERENCIADOR. La fecha lí…" at bounding box center [382, 100] width 494 height 21
click at [376, 105] on div "ESTA AUDITORÍA ESTÁ ABIERTA A OBJECIONES POR PARTE DEL GERENCIADOR. La fecha lí…" at bounding box center [382, 100] width 494 height 21
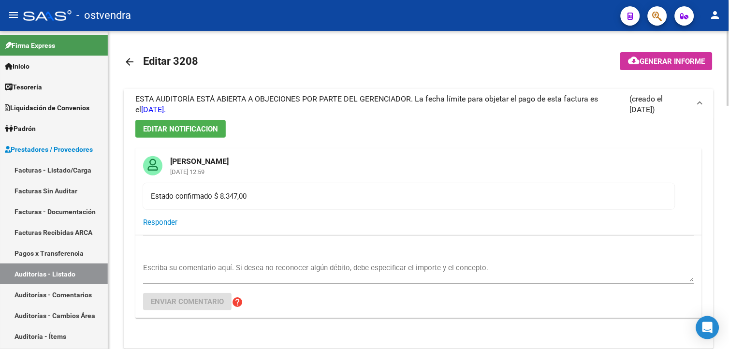
click at [376, 105] on div "ESTA AUDITORÍA ESTÁ ABIERTA A OBJECIONES POR PARTE DEL GERENCIADOR. La fecha lí…" at bounding box center [382, 104] width 494 height 21
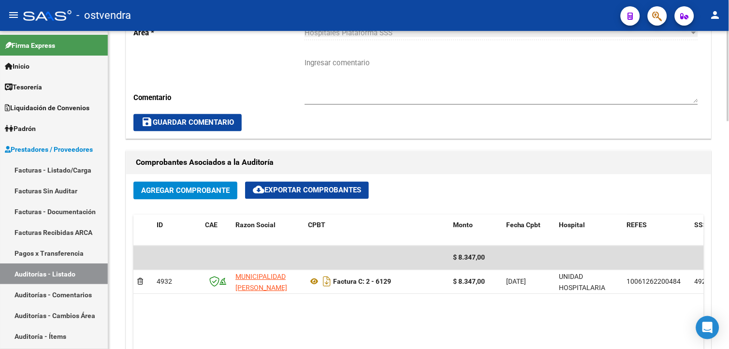
click at [725, 177] on div "arrow_back Editar 3208 cloud_download Generar informe ESTA AUDITORÍA ESTÁ ABIER…" at bounding box center [419, 248] width 623 height 1116
